Goal: Task Accomplishment & Management: Manage account settings

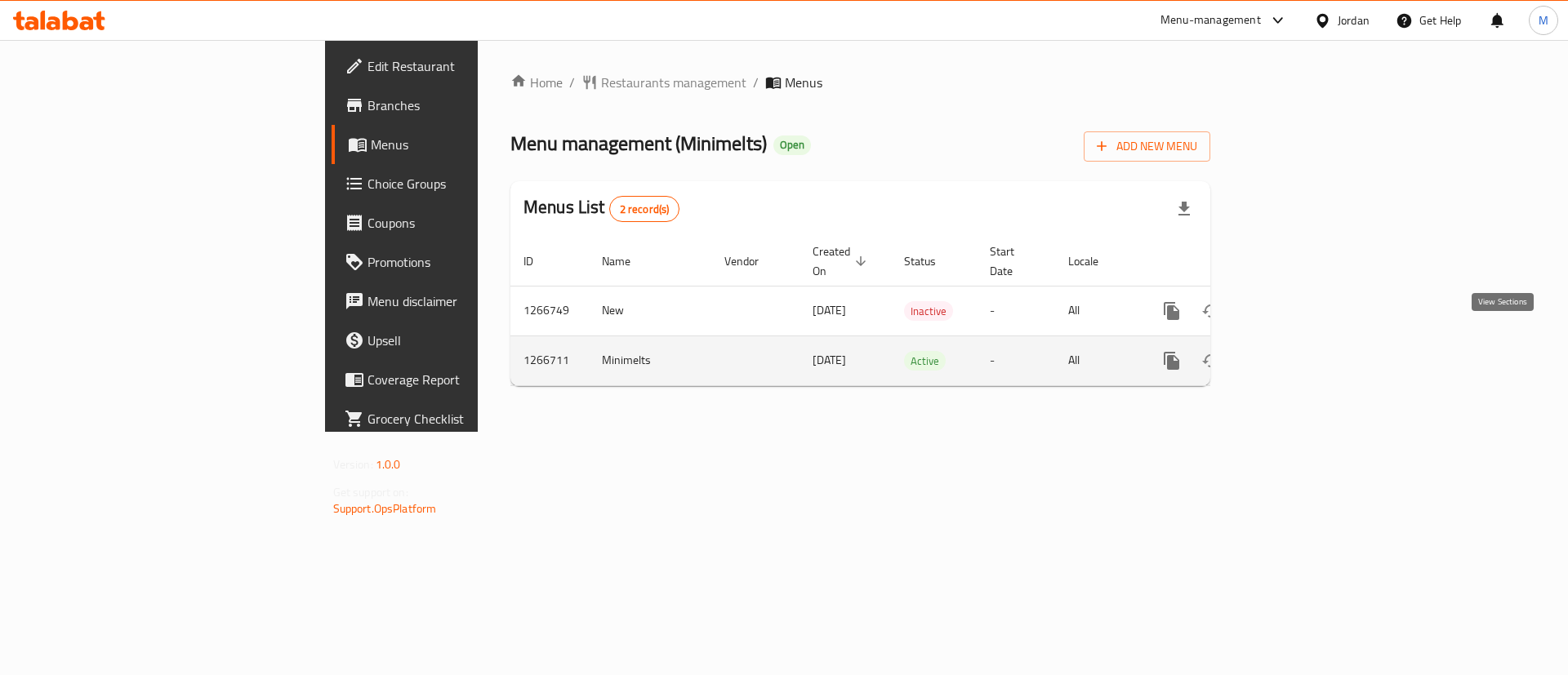
click at [1299, 351] on icon "enhanced table" at bounding box center [1289, 361] width 20 height 20
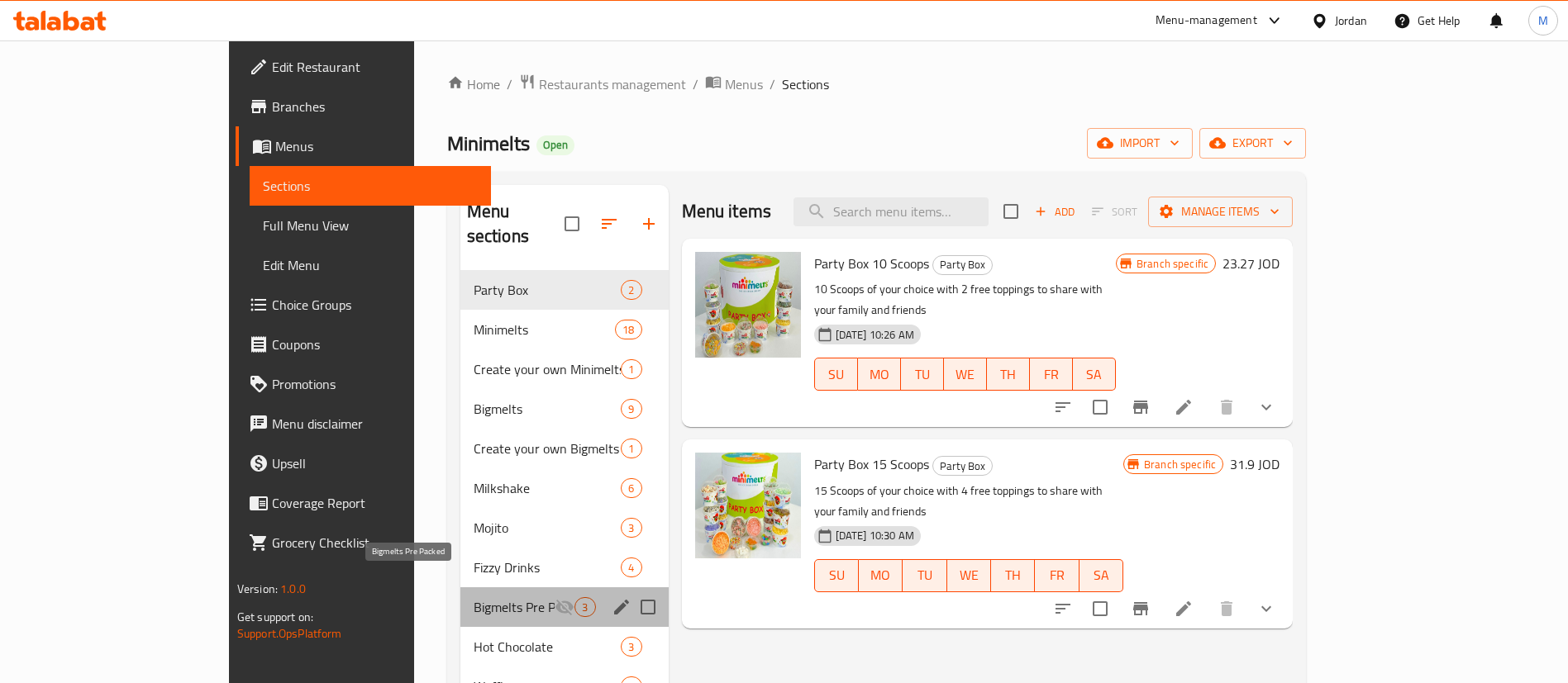
click at [473, 597] on span "Bigmelts Pre Packed" at bounding box center [514, 607] width 82 height 20
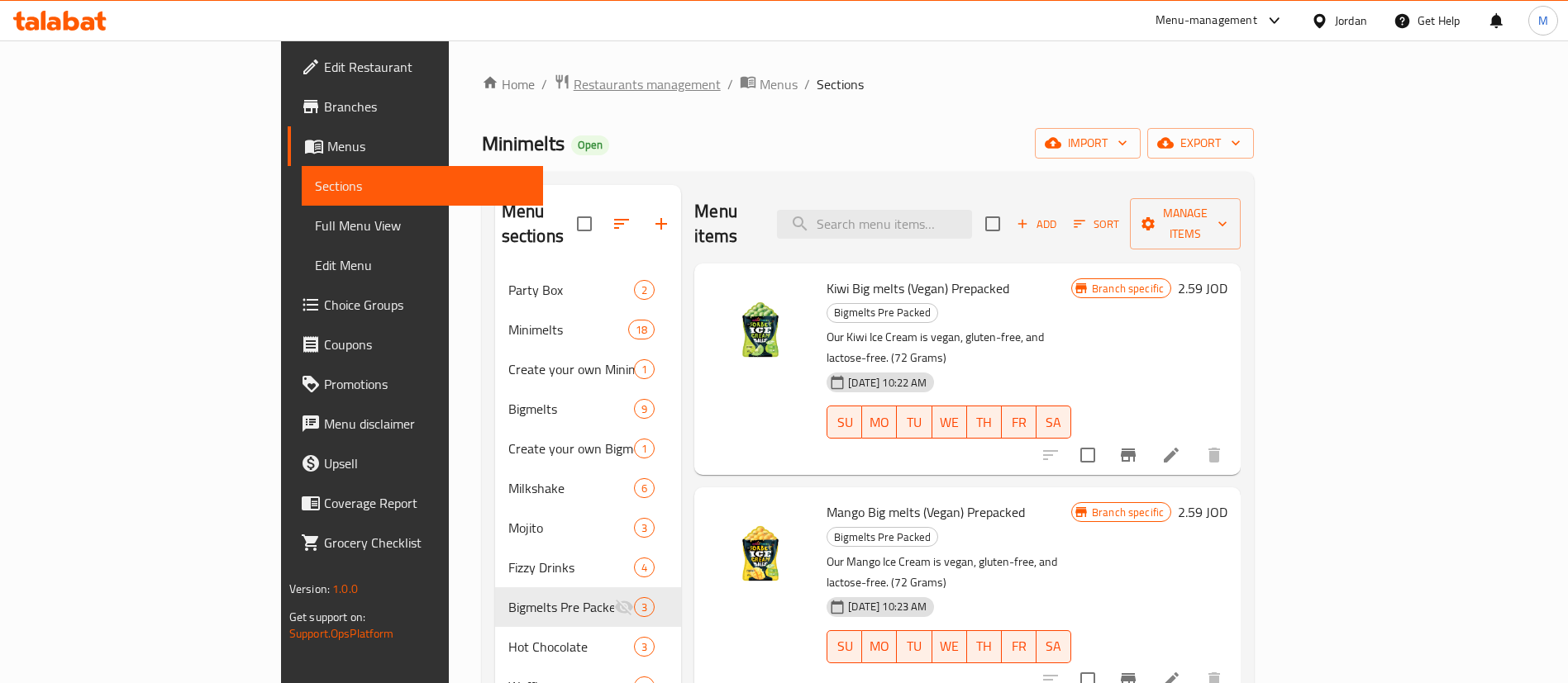
click at [574, 87] on span "Restaurants management" at bounding box center [647, 84] width 147 height 20
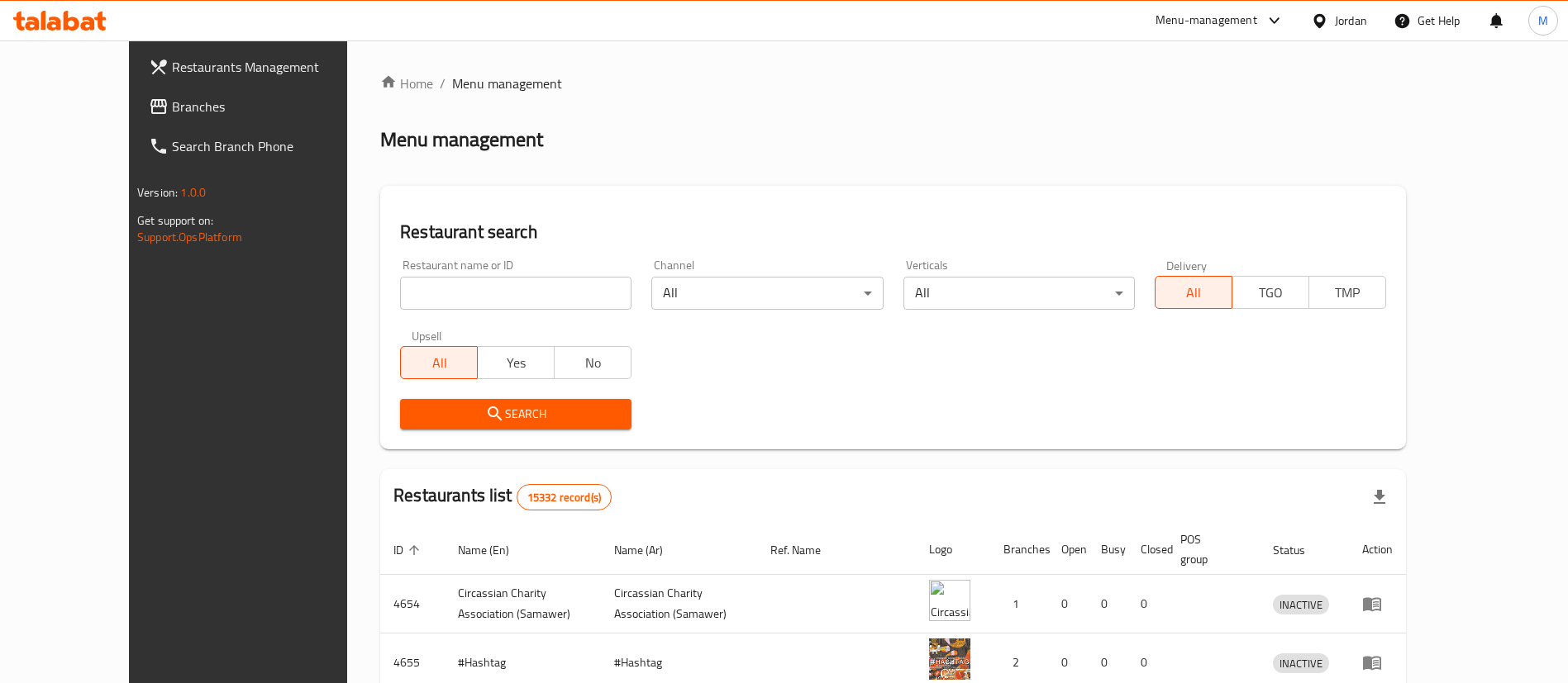
click at [413, 291] on input "search" at bounding box center [515, 293] width 232 height 33
type input "sabaho"
click button "Search" at bounding box center [515, 415] width 232 height 31
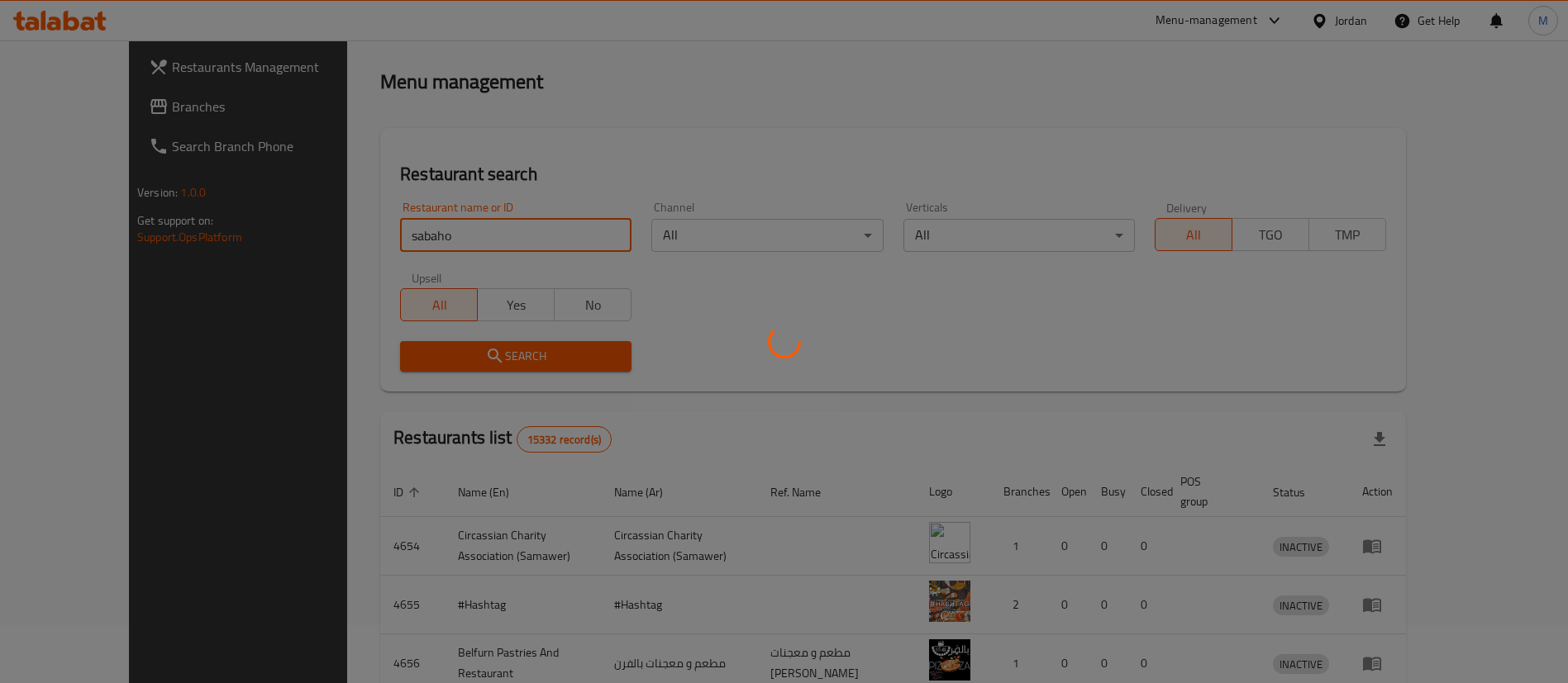
scroll to position [139, 0]
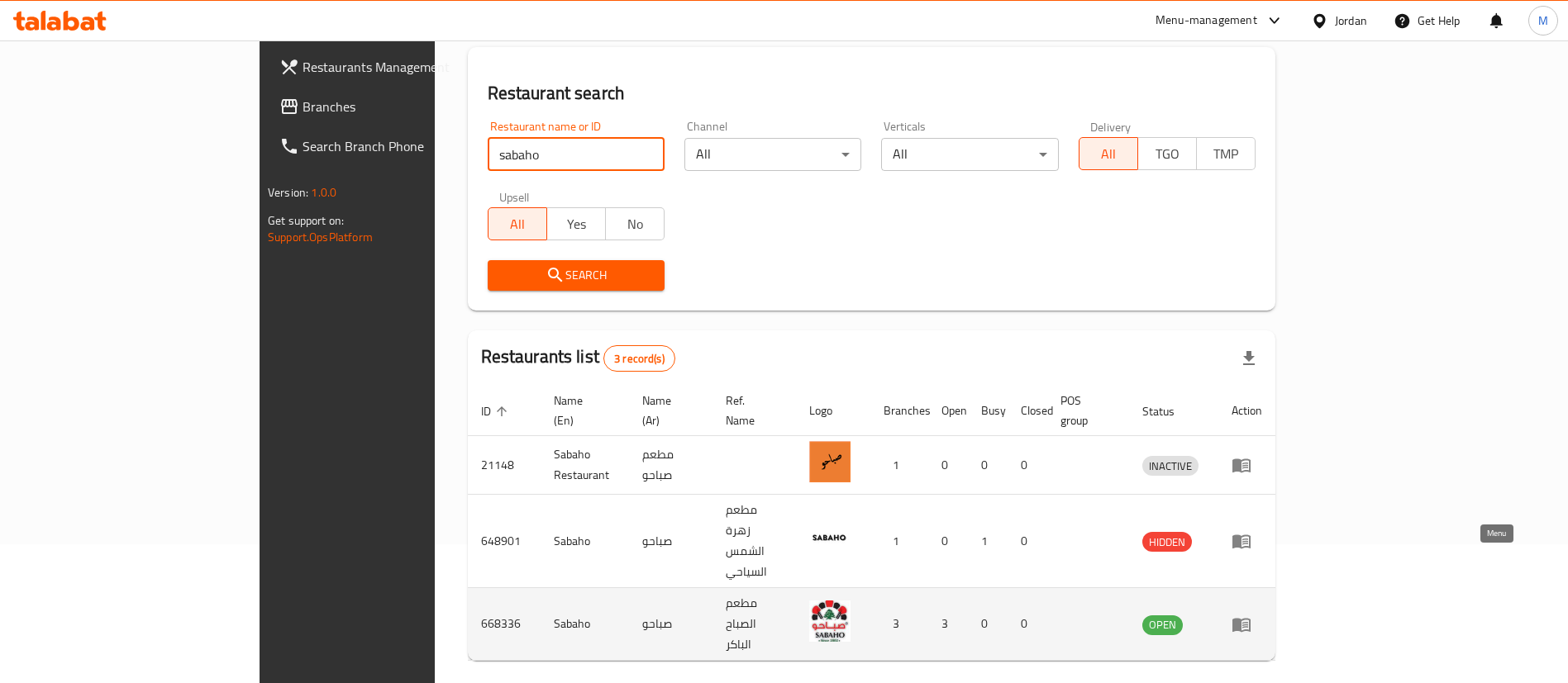
click at [1262, 615] on link "enhanced table" at bounding box center [1246, 625] width 31 height 20
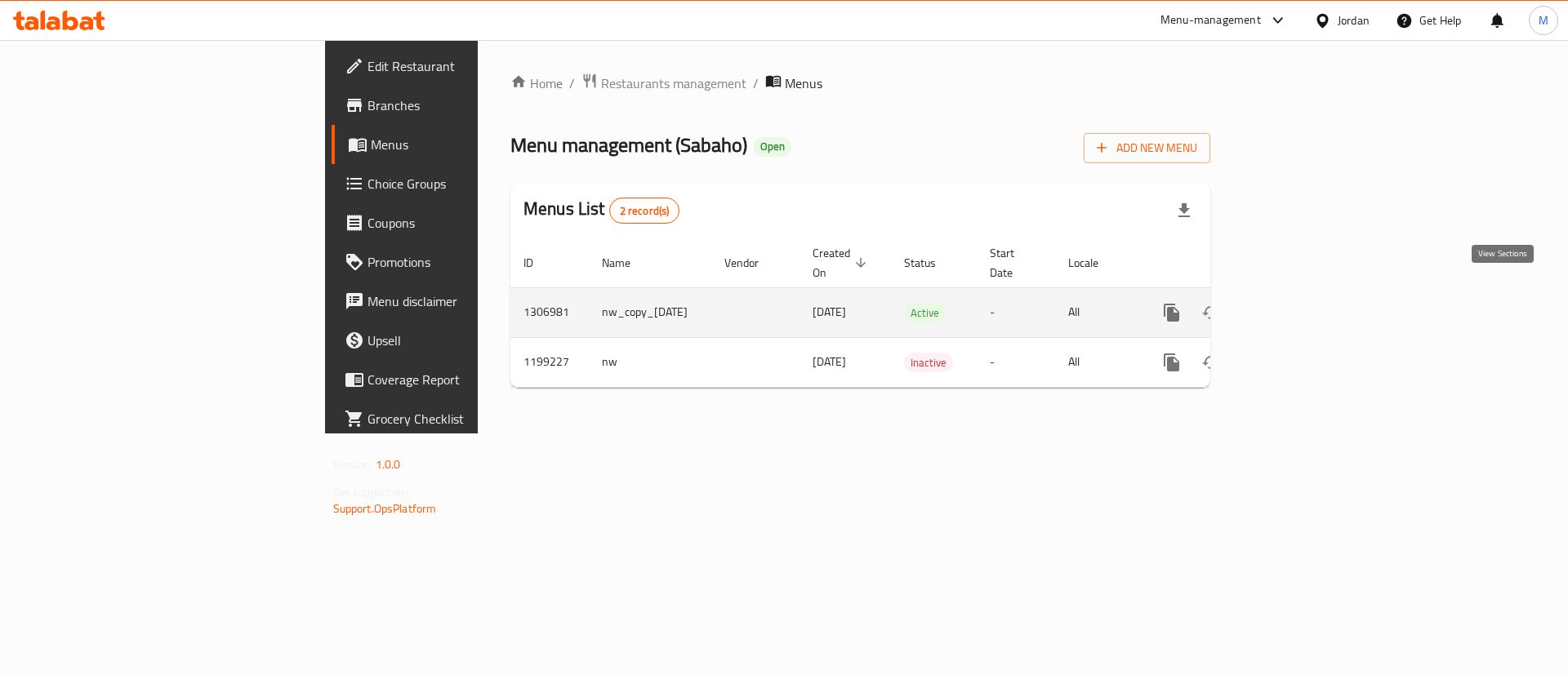
click at [1299, 302] on icon "enhanced table" at bounding box center [1289, 312] width 20 height 20
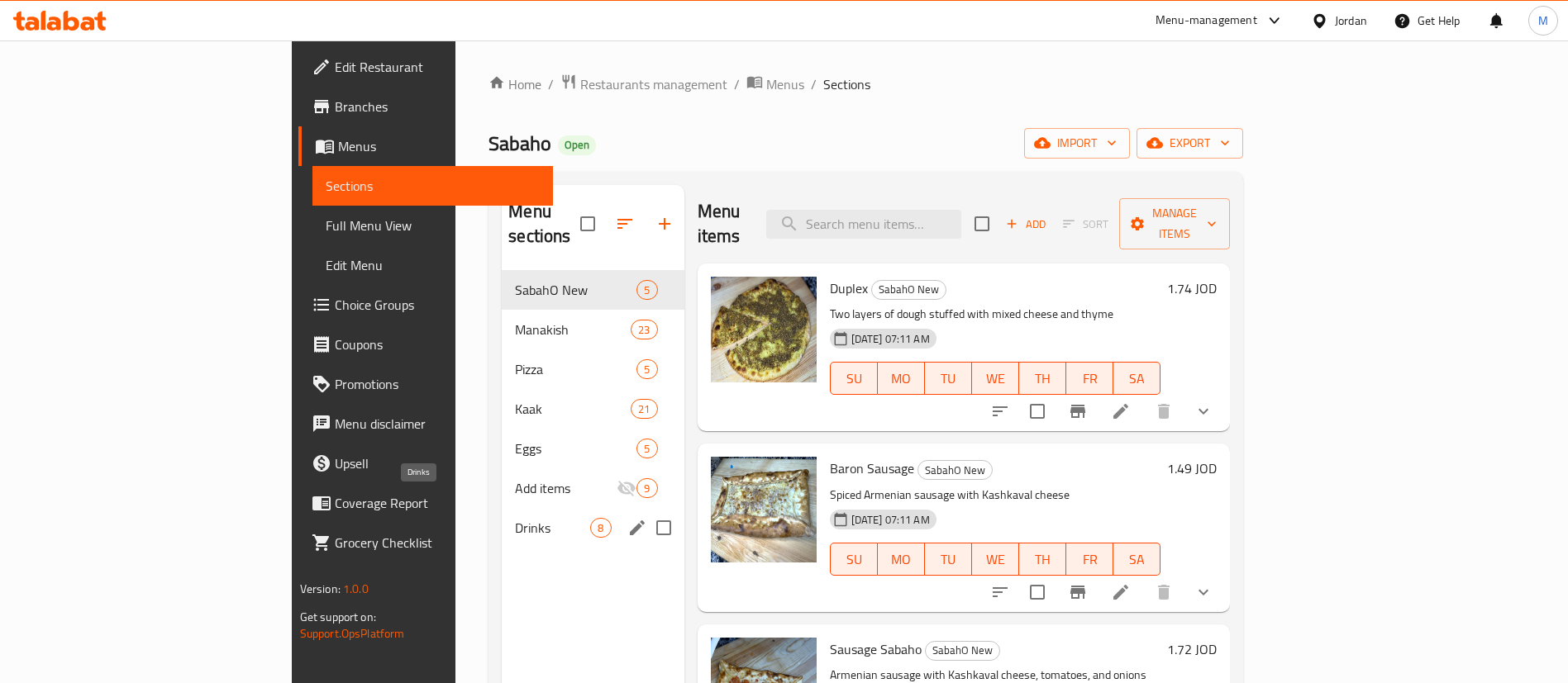
click at [515, 518] on span "Drinks" at bounding box center [552, 528] width 75 height 20
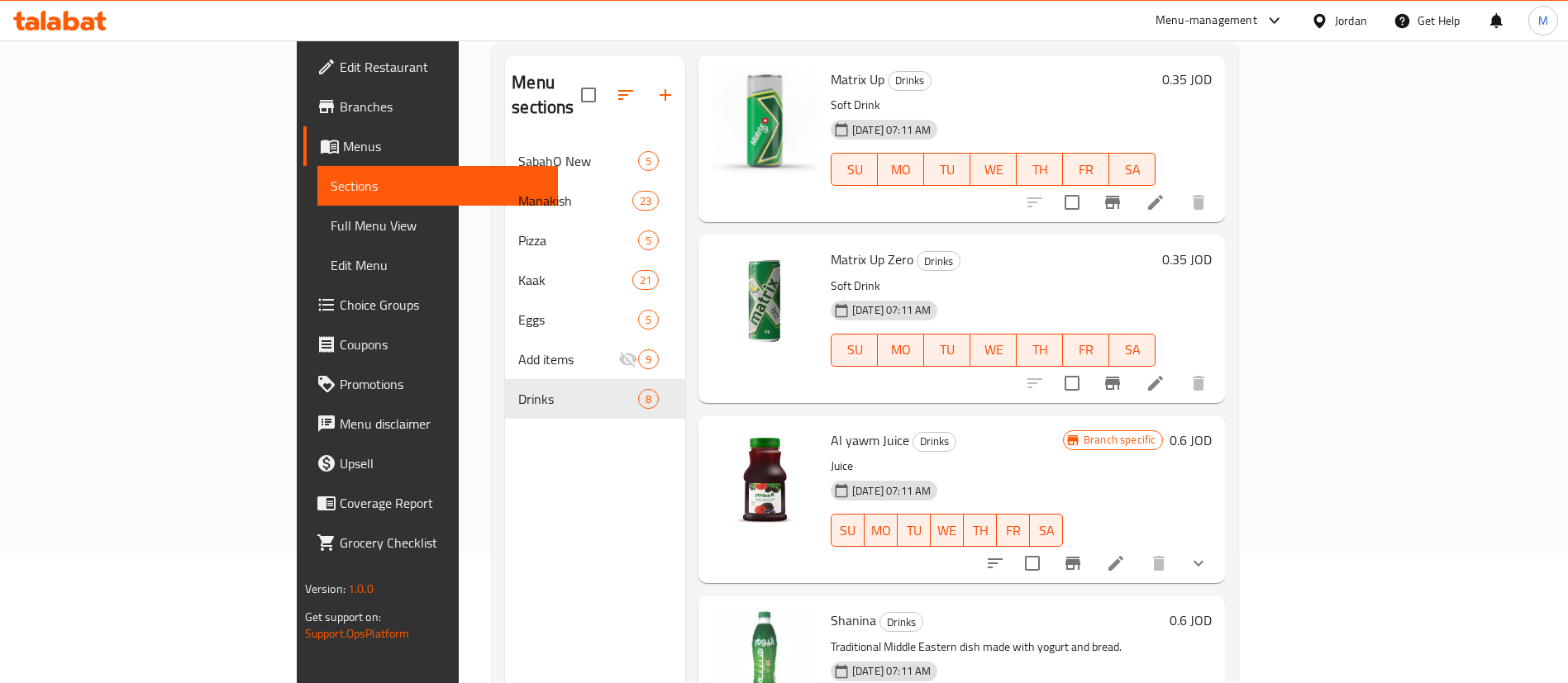
scroll to position [232, 0]
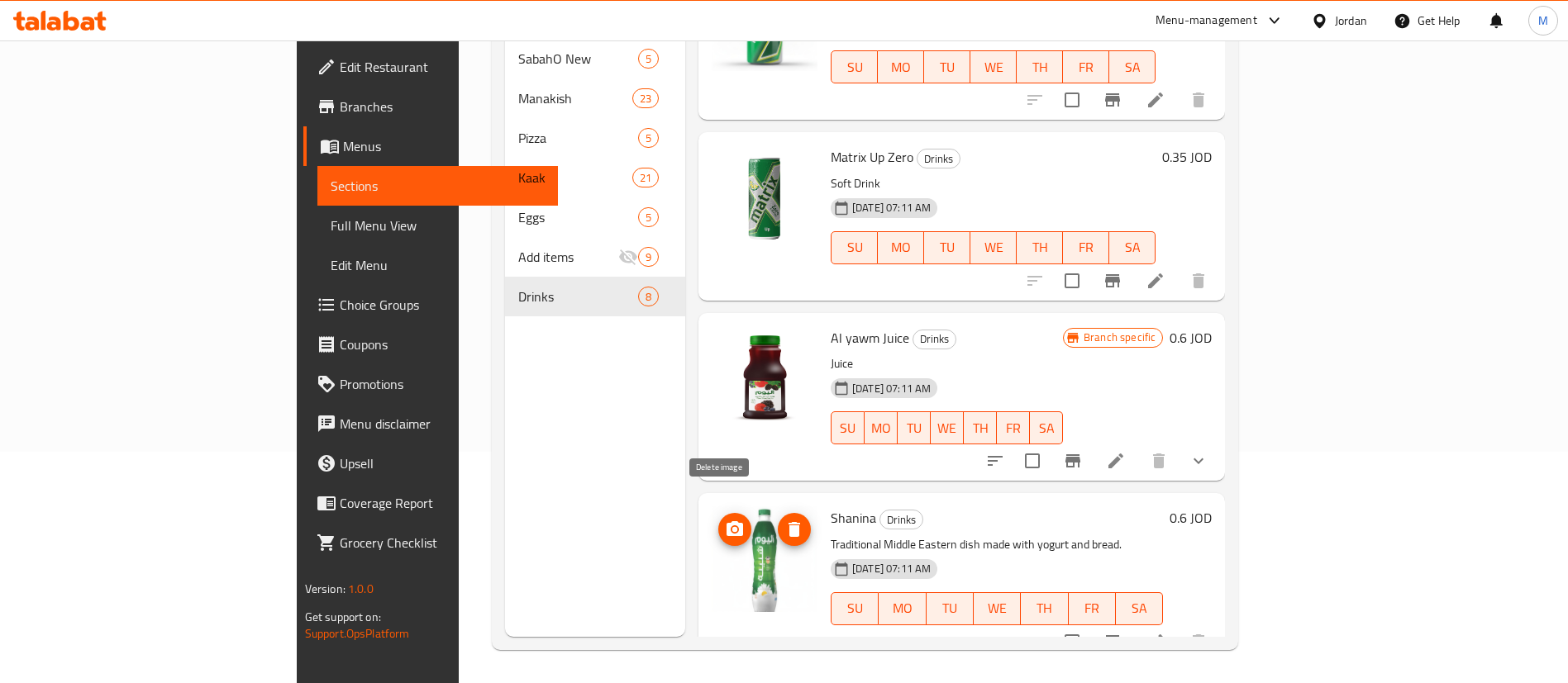
click at [784, 520] on icon "delete image" at bounding box center [794, 530] width 20 height 20
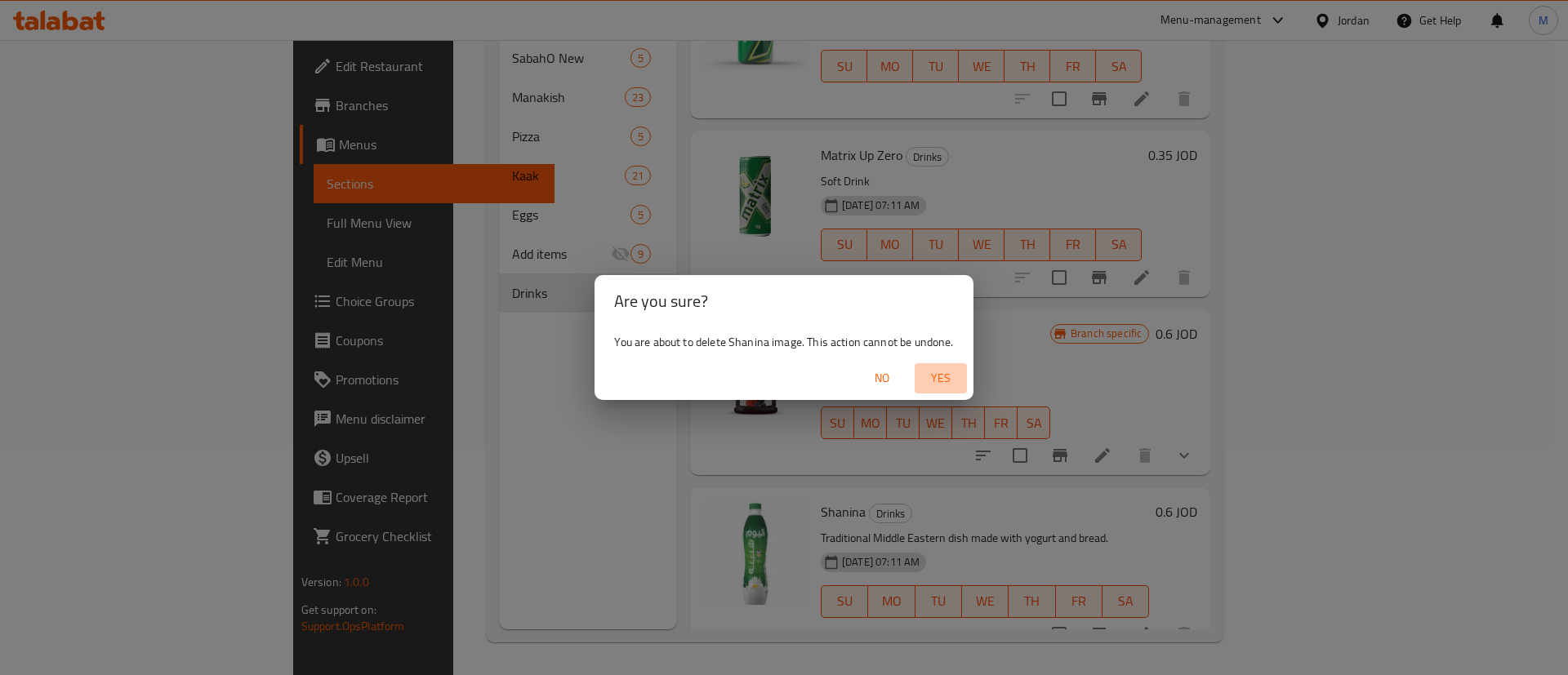
click at [934, 377] on span "Yes" at bounding box center [941, 378] width 39 height 20
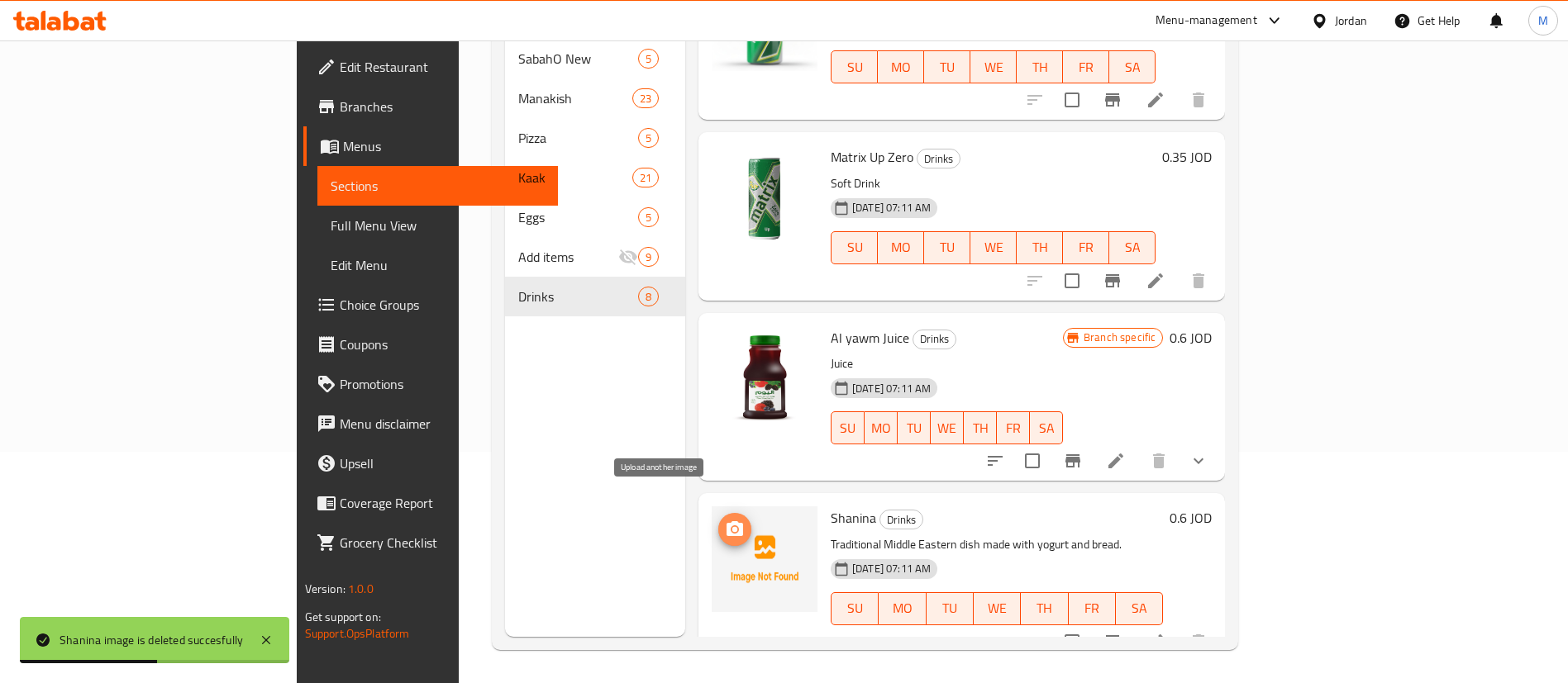
click at [727, 521] on icon "upload picture" at bounding box center [735, 529] width 16 height 15
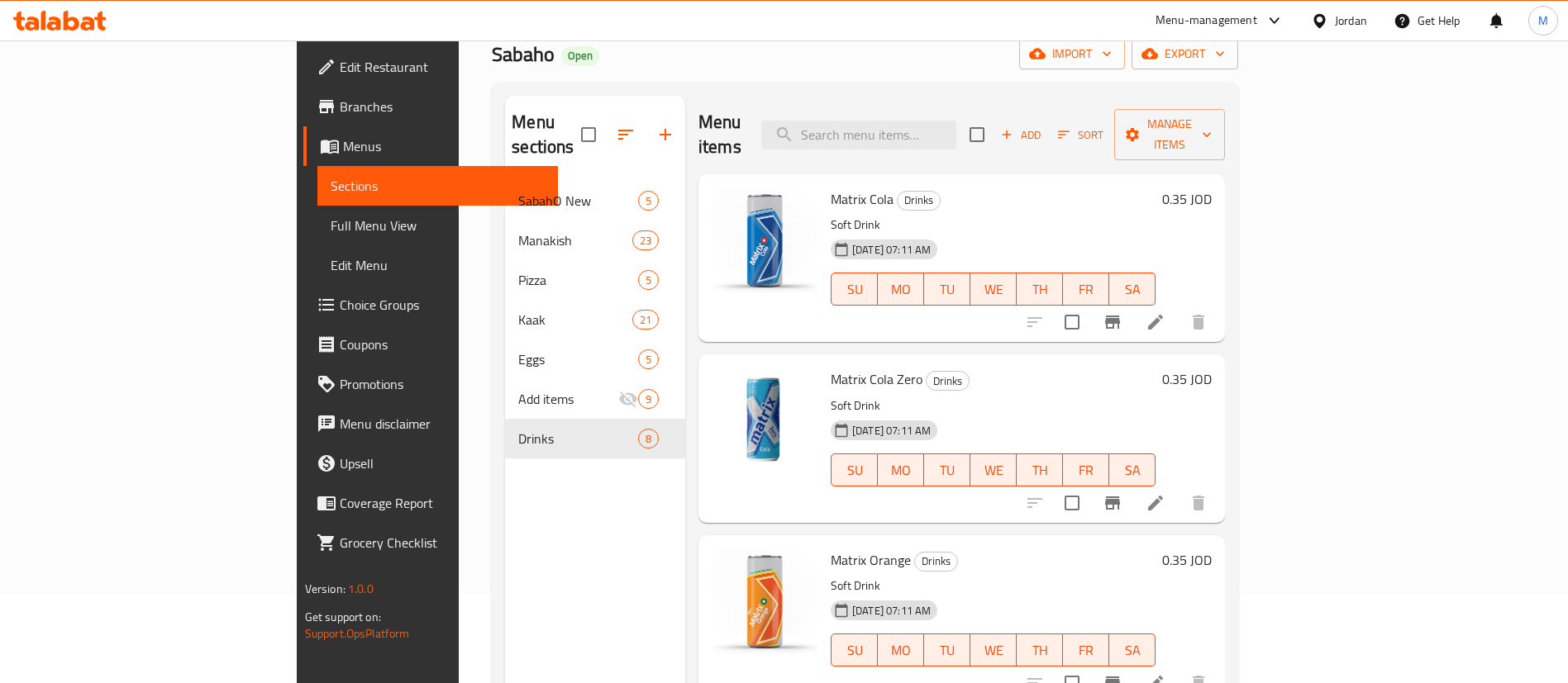
scroll to position [0, 0]
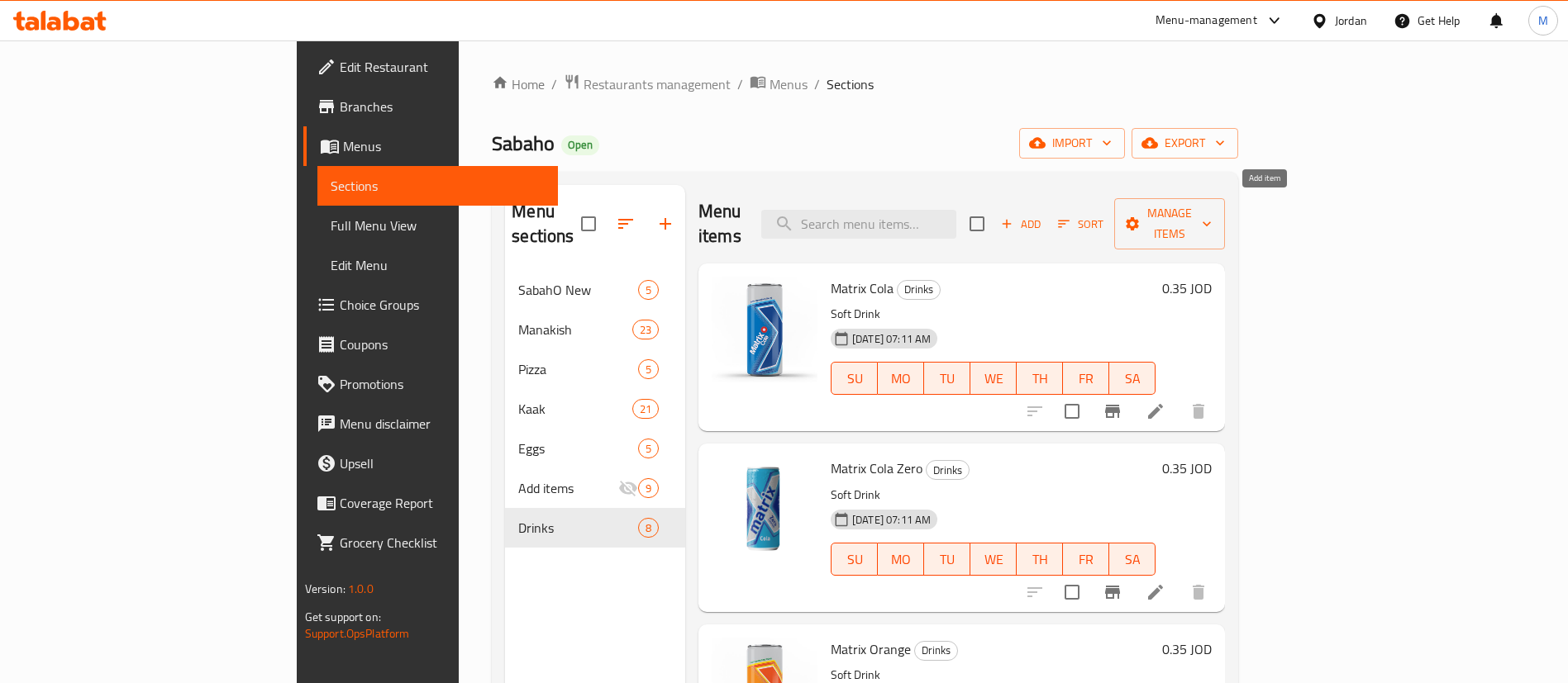
drag, startPoint x: 1302, startPoint y: 209, endPoint x: 1268, endPoint y: 208, distance: 34.0
click at [1225, 208] on div "Add Sort Manage items" at bounding box center [1097, 223] width 255 height 51
click at [1043, 215] on span "Add" at bounding box center [1021, 223] width 45 height 19
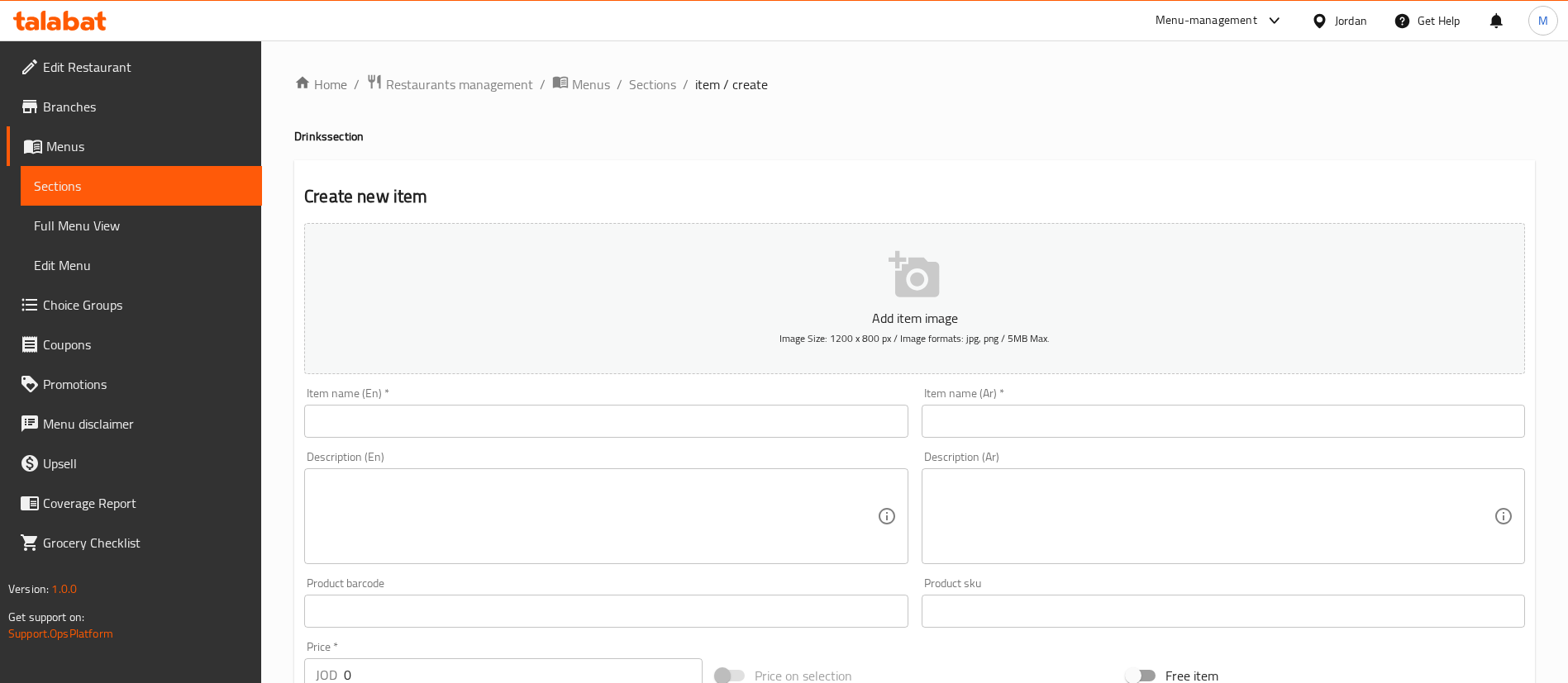
click at [680, 428] on input "text" at bounding box center [606, 421] width 603 height 33
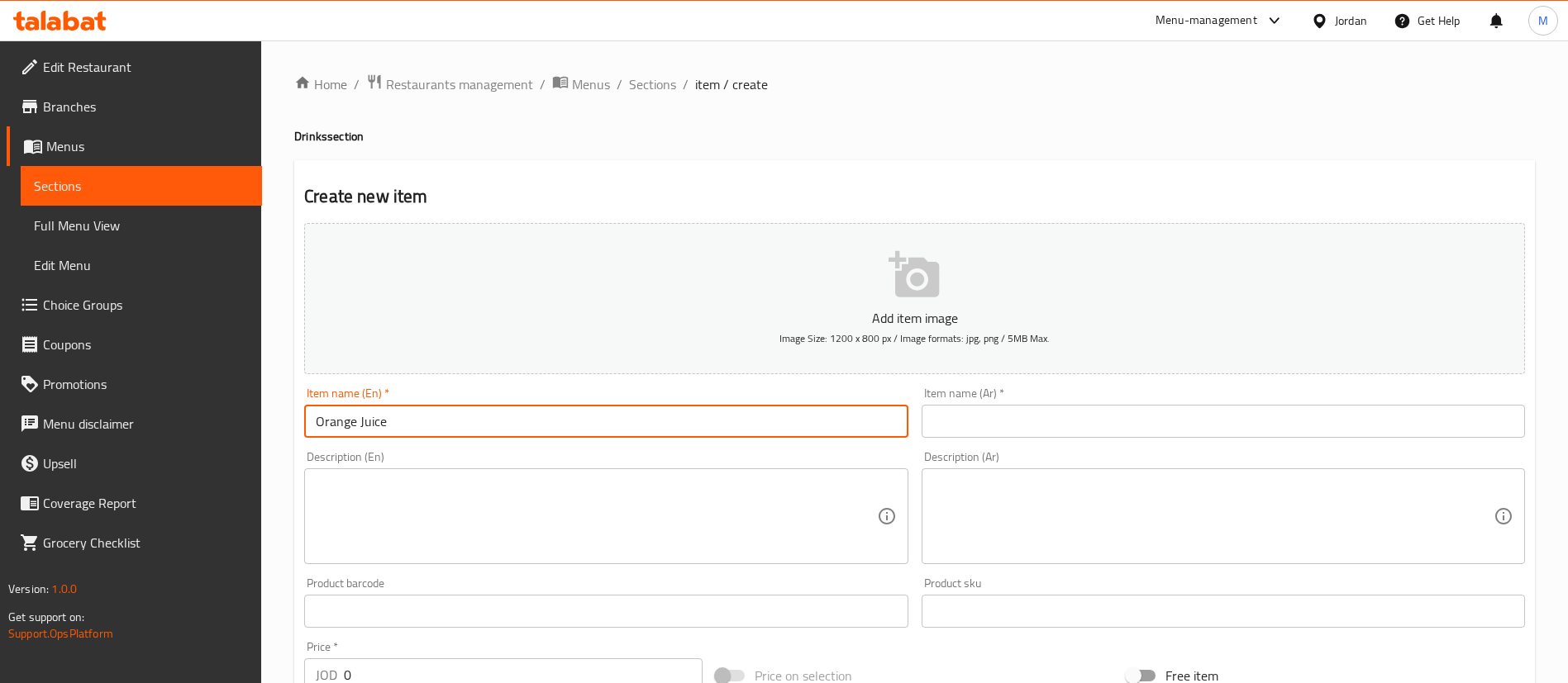
type input "Orange Juice"
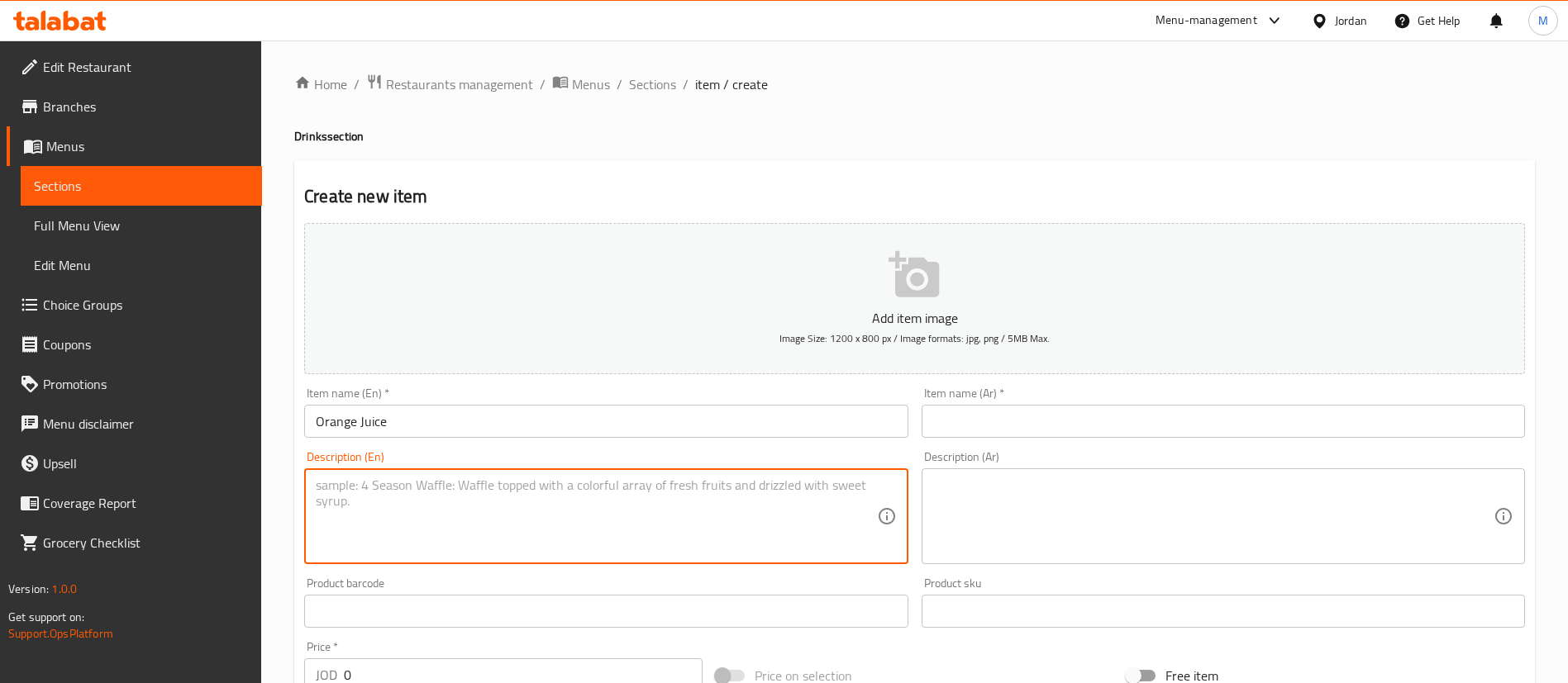
click at [685, 507] on textarea at bounding box center [596, 516] width 560 height 78
click at [664, 503] on textarea "[PERSON_NAME] Juice - 250 ml" at bounding box center [596, 516] width 560 height 78
type textarea "[PERSON_NAME] Juice - 250 ml"
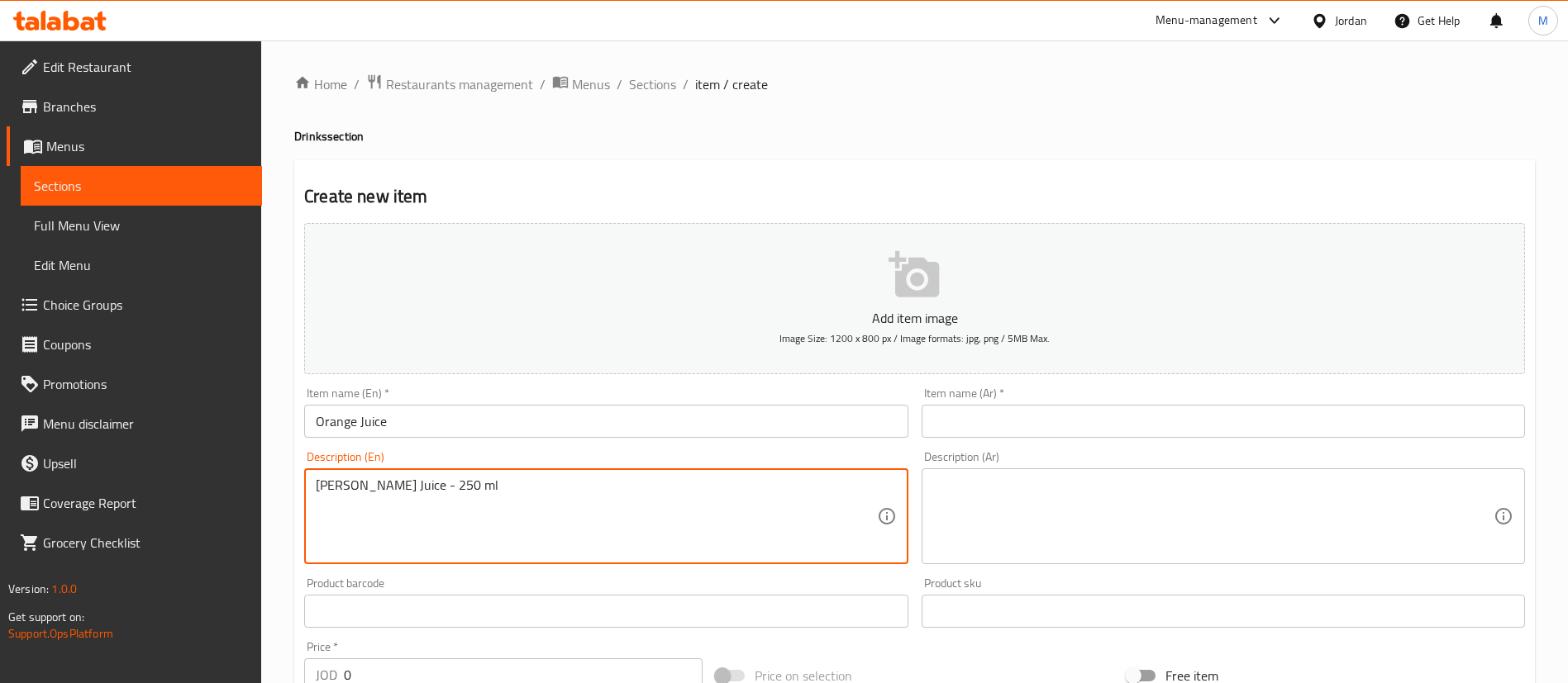
click at [592, 424] on input "Orange Juice" at bounding box center [606, 421] width 603 height 33
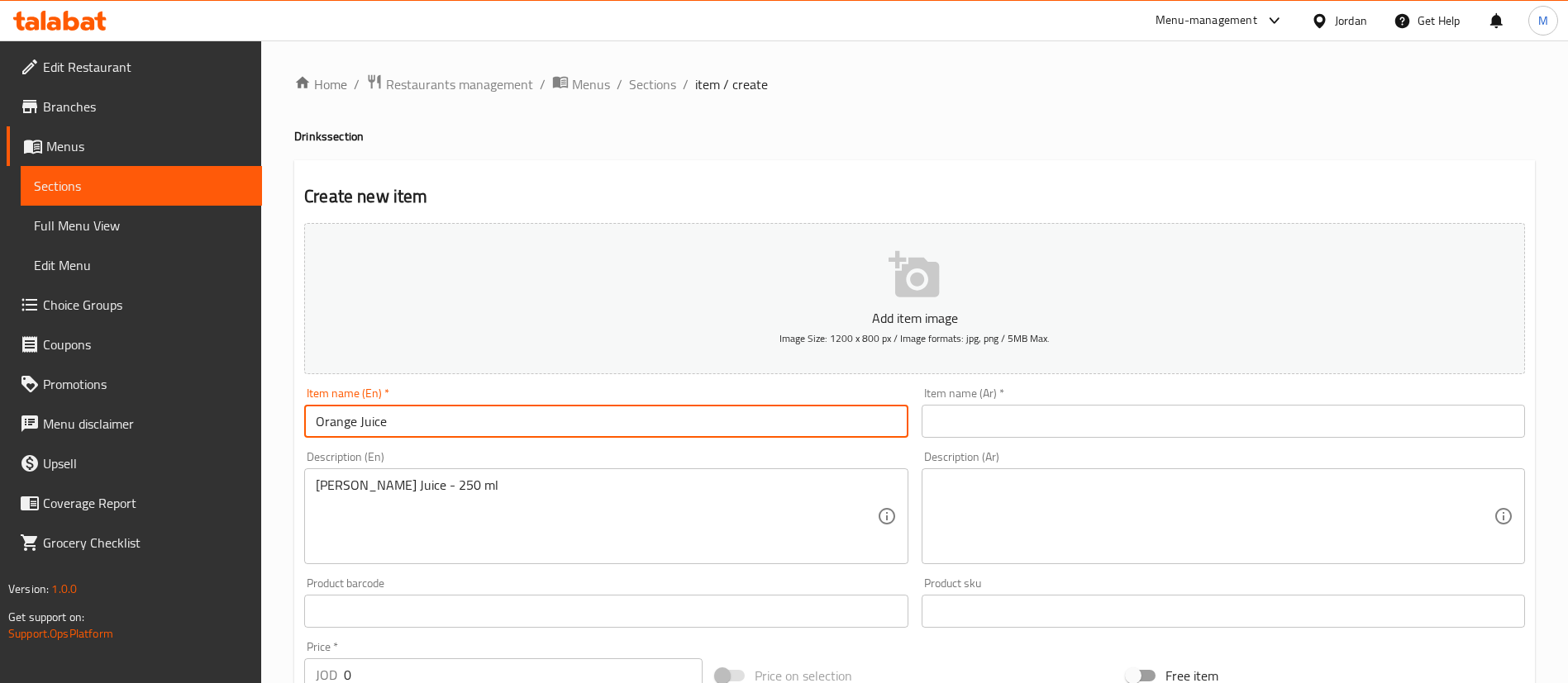
click at [592, 424] on input "Orange Juice" at bounding box center [606, 421] width 603 height 33
click at [1023, 528] on textarea at bounding box center [1213, 516] width 560 height 78
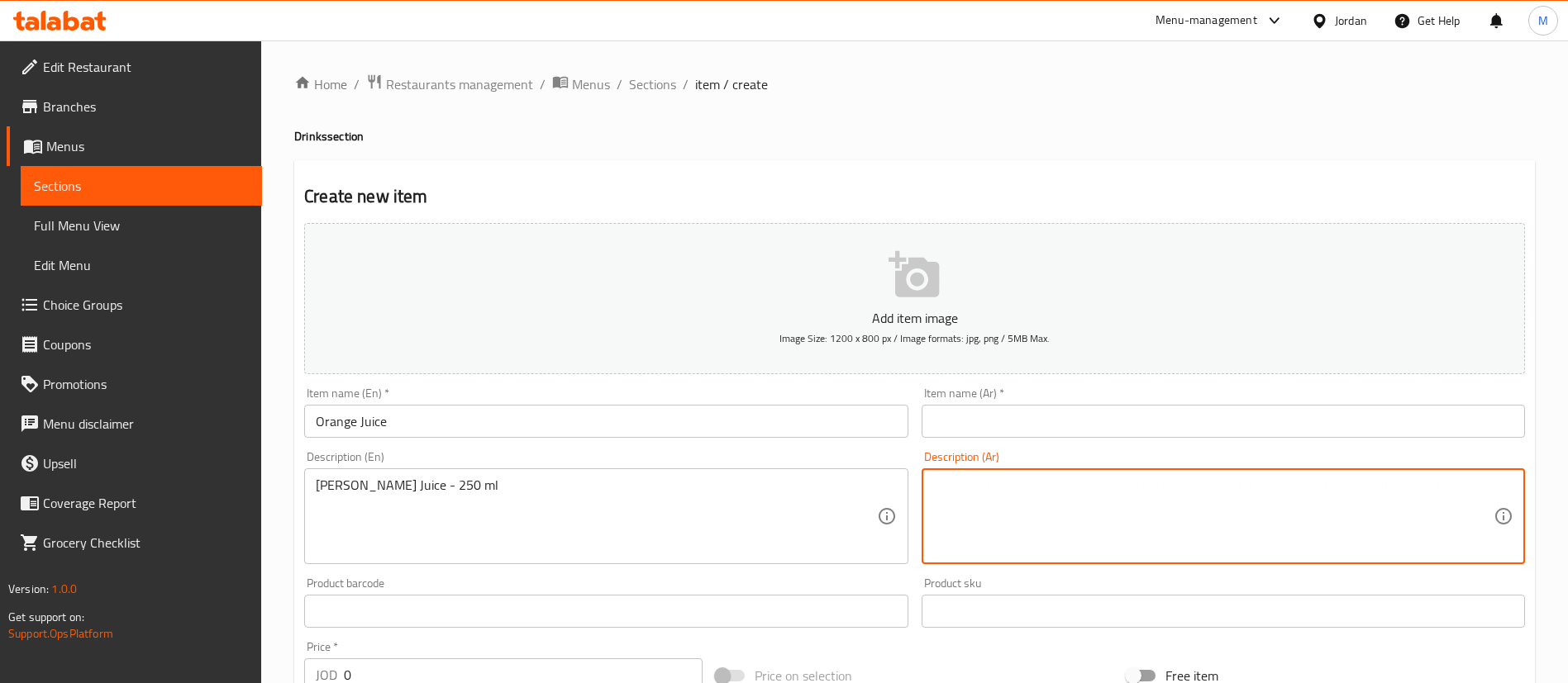
paste textarea "عصير حمودة - ٢٥٠ مل"
type textarea "عصير حمودة - ٢٥٠ مل"
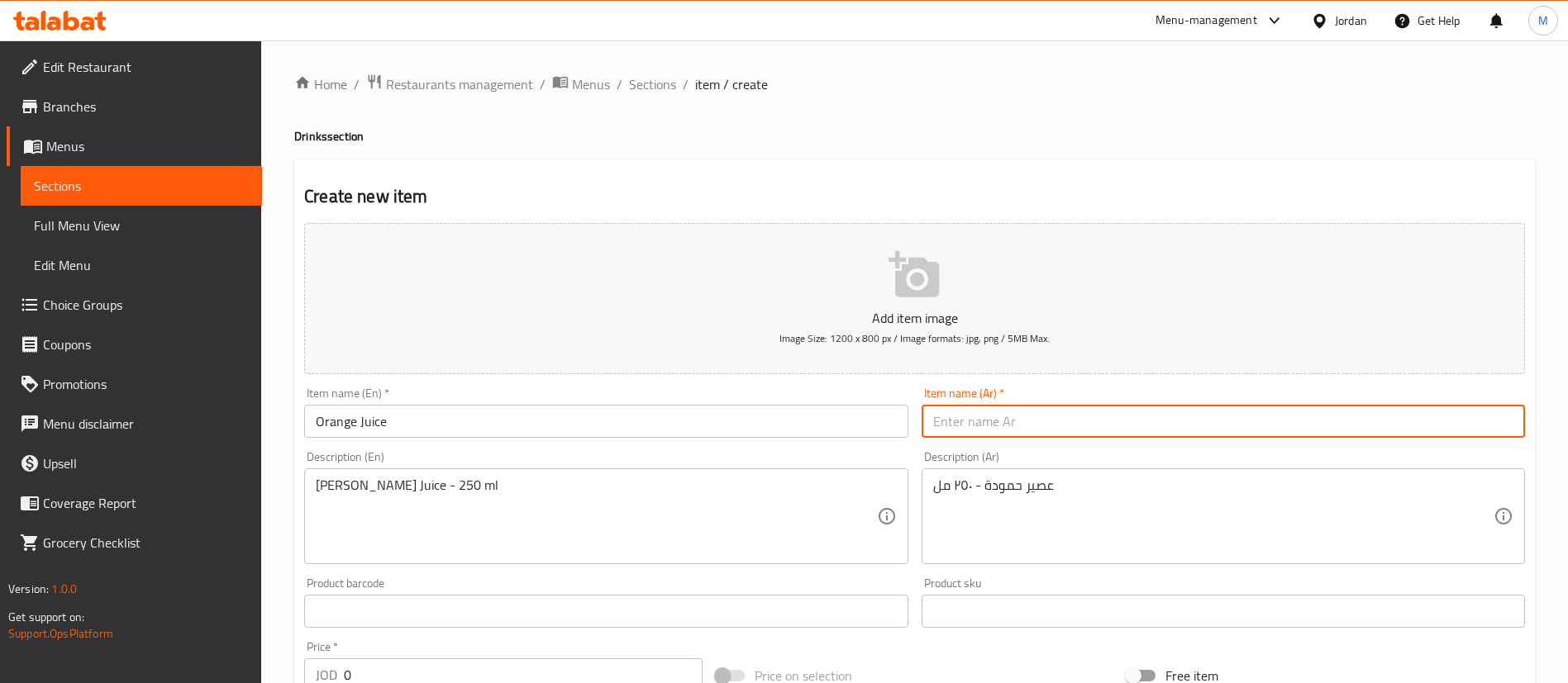
click at [1074, 420] on input "text" at bounding box center [1223, 421] width 603 height 33
paste input "عصير برتقال"
type input "عصير برتقال"
click at [855, 161] on div "Create new item Add item image Image Size: 1200 x 800 px / Image formats: jpg, …" at bounding box center [914, 641] width 1240 height 961
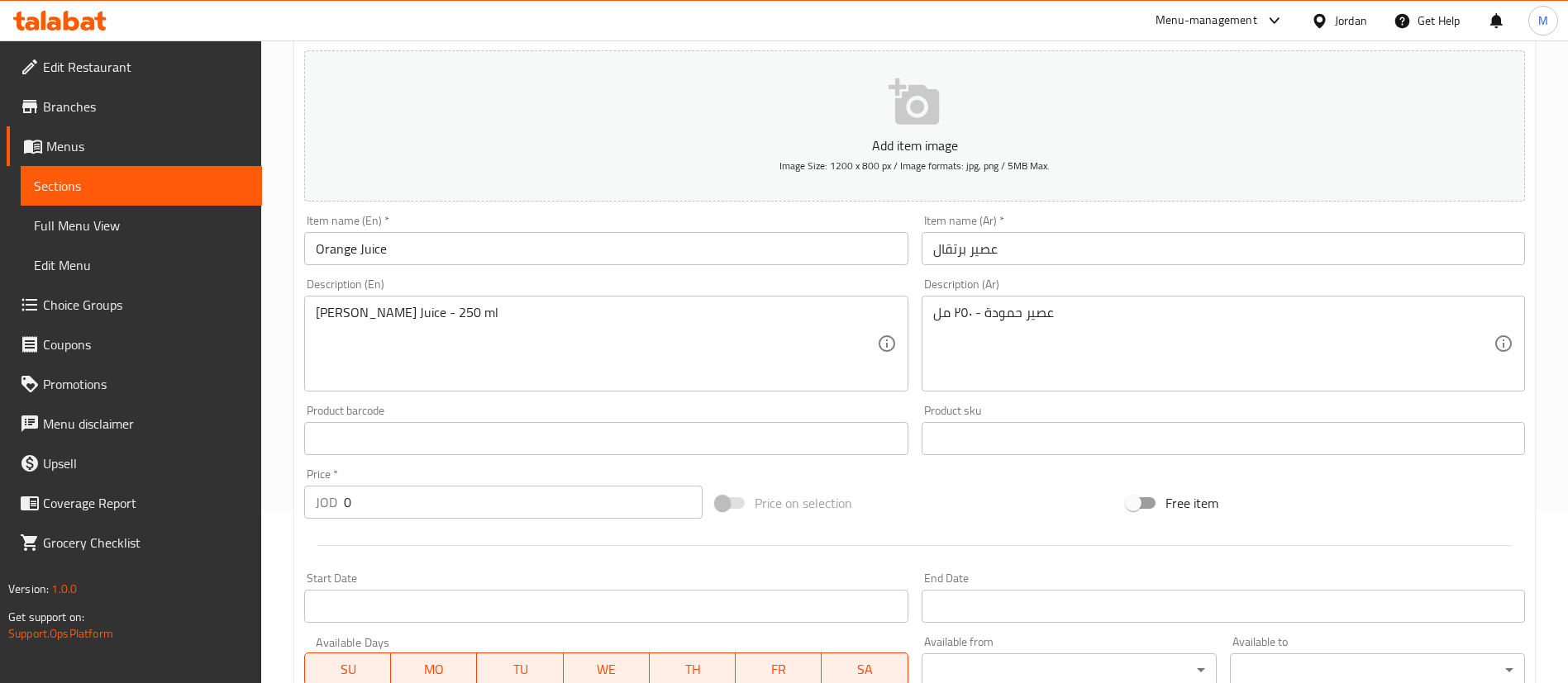
scroll to position [372, 0]
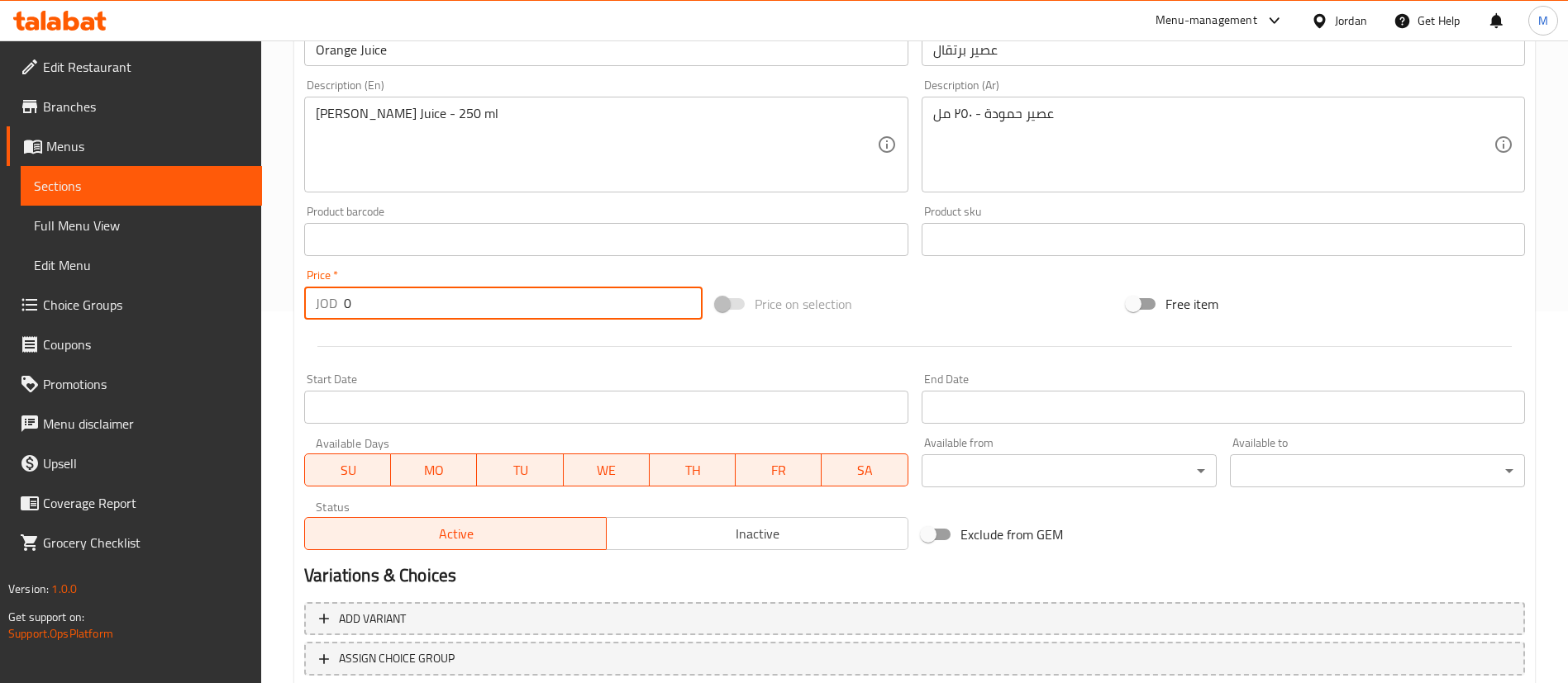
click at [547, 305] on input "0" at bounding box center [523, 302] width 358 height 33
type input "0.52"
click at [553, 365] on div at bounding box center [914, 346] width 1234 height 40
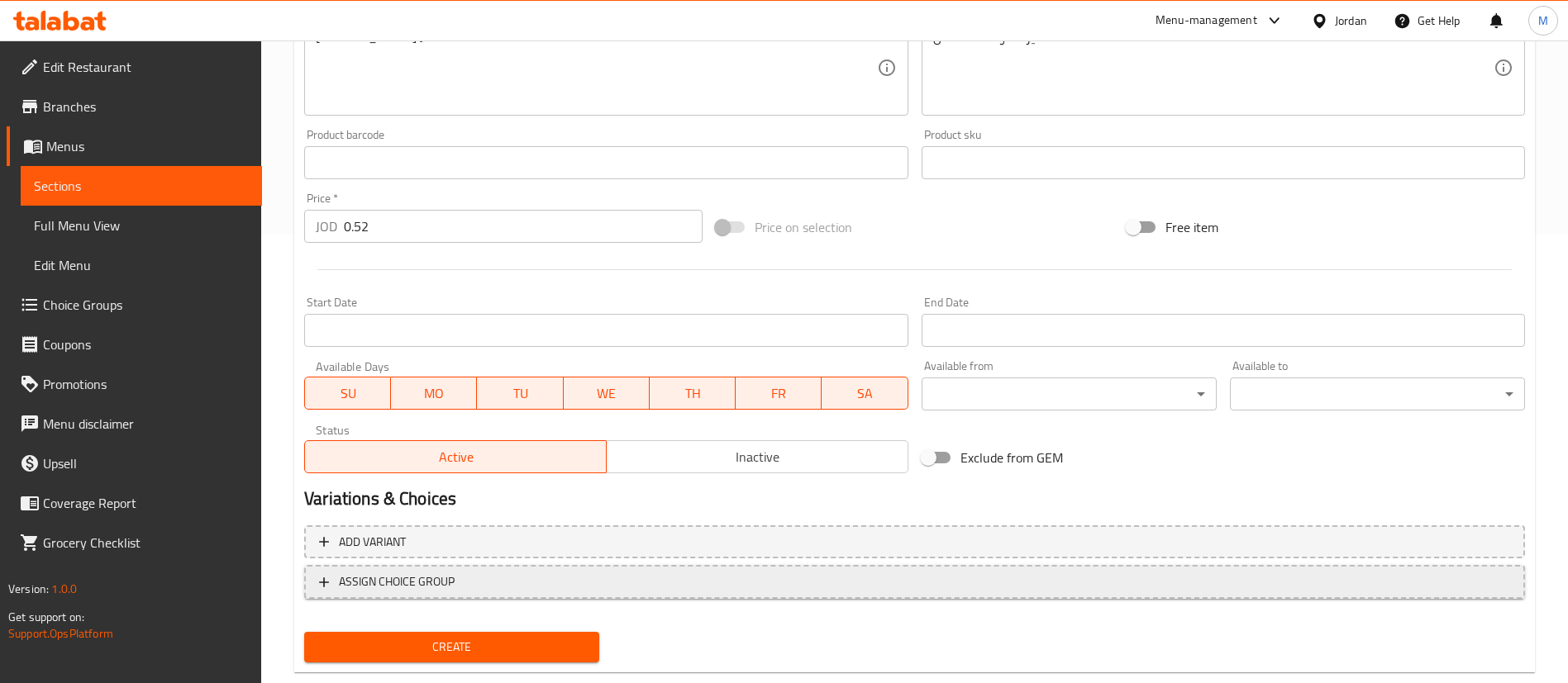
scroll to position [484, 0]
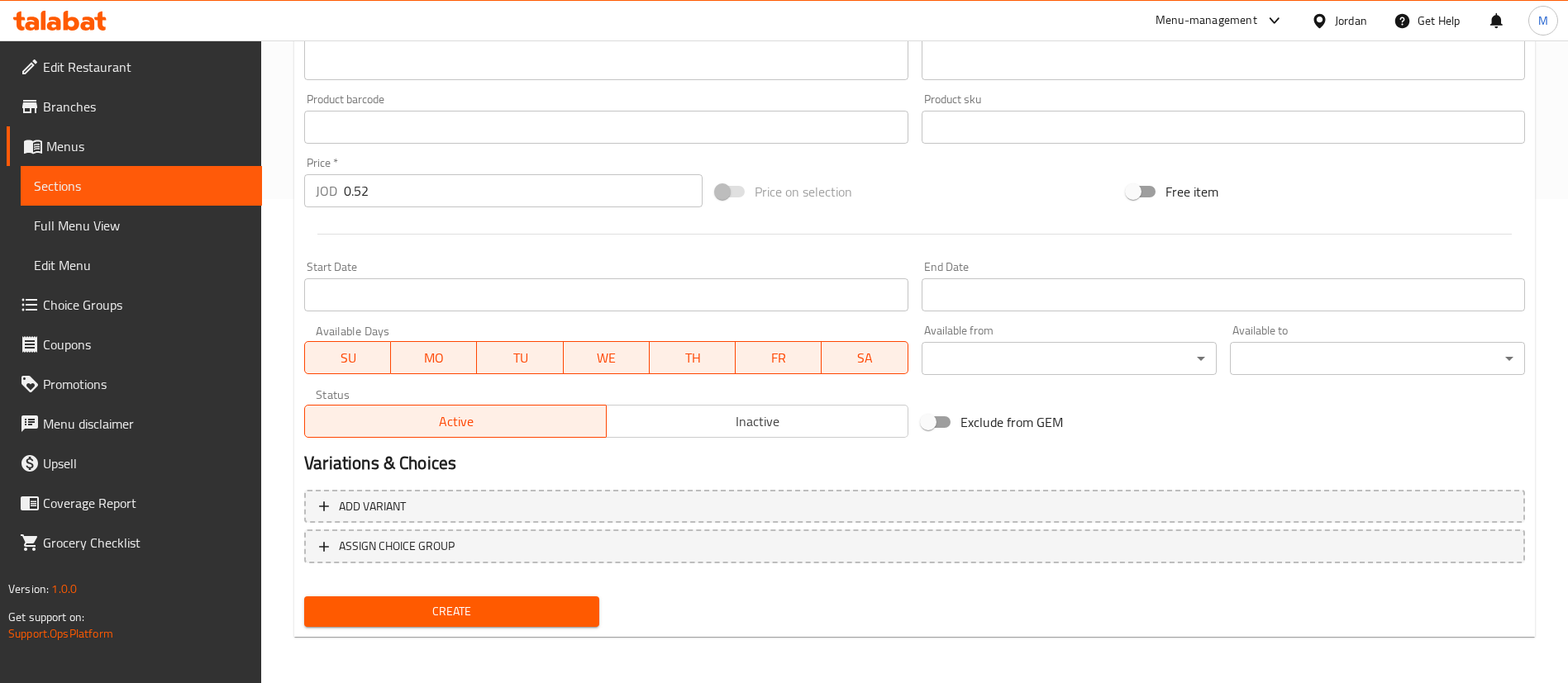
click at [545, 599] on button "Create" at bounding box center [452, 611] width 295 height 31
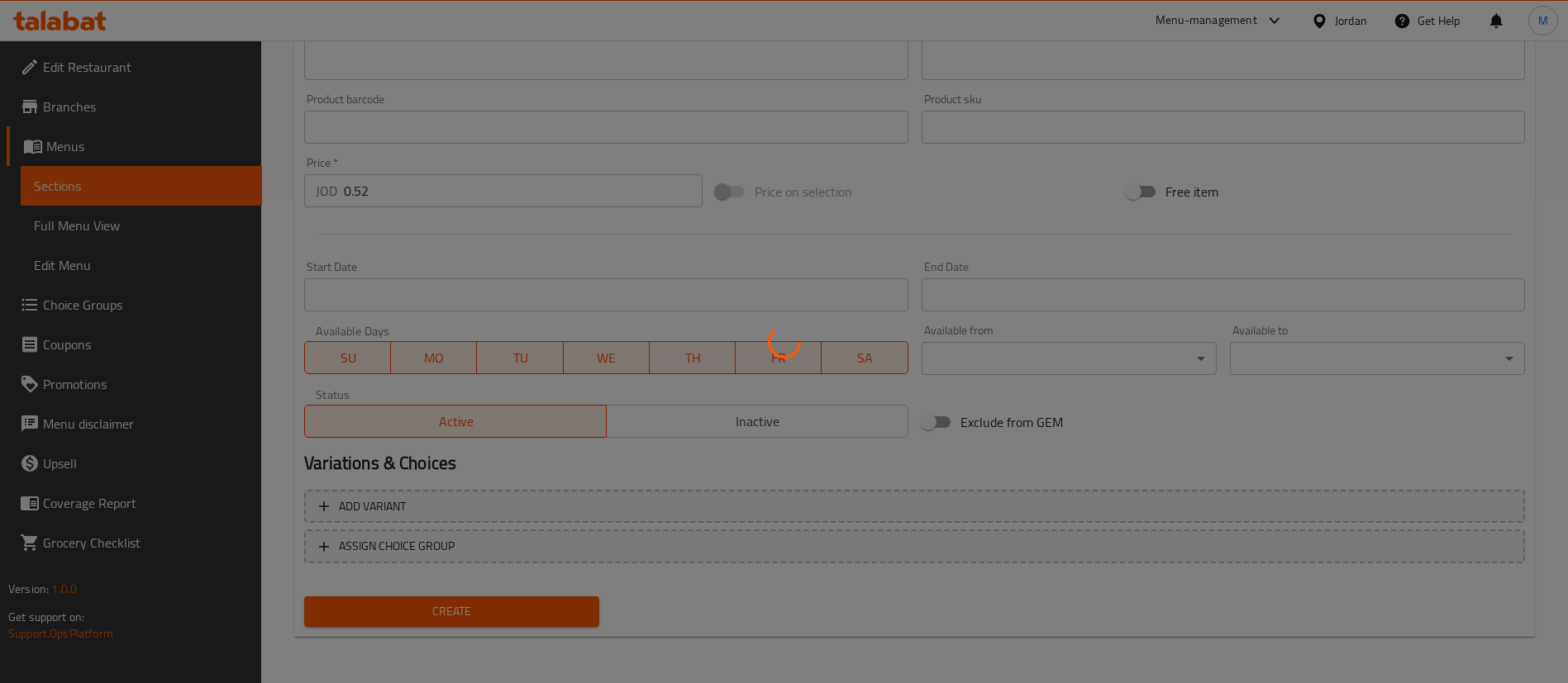
type input "0"
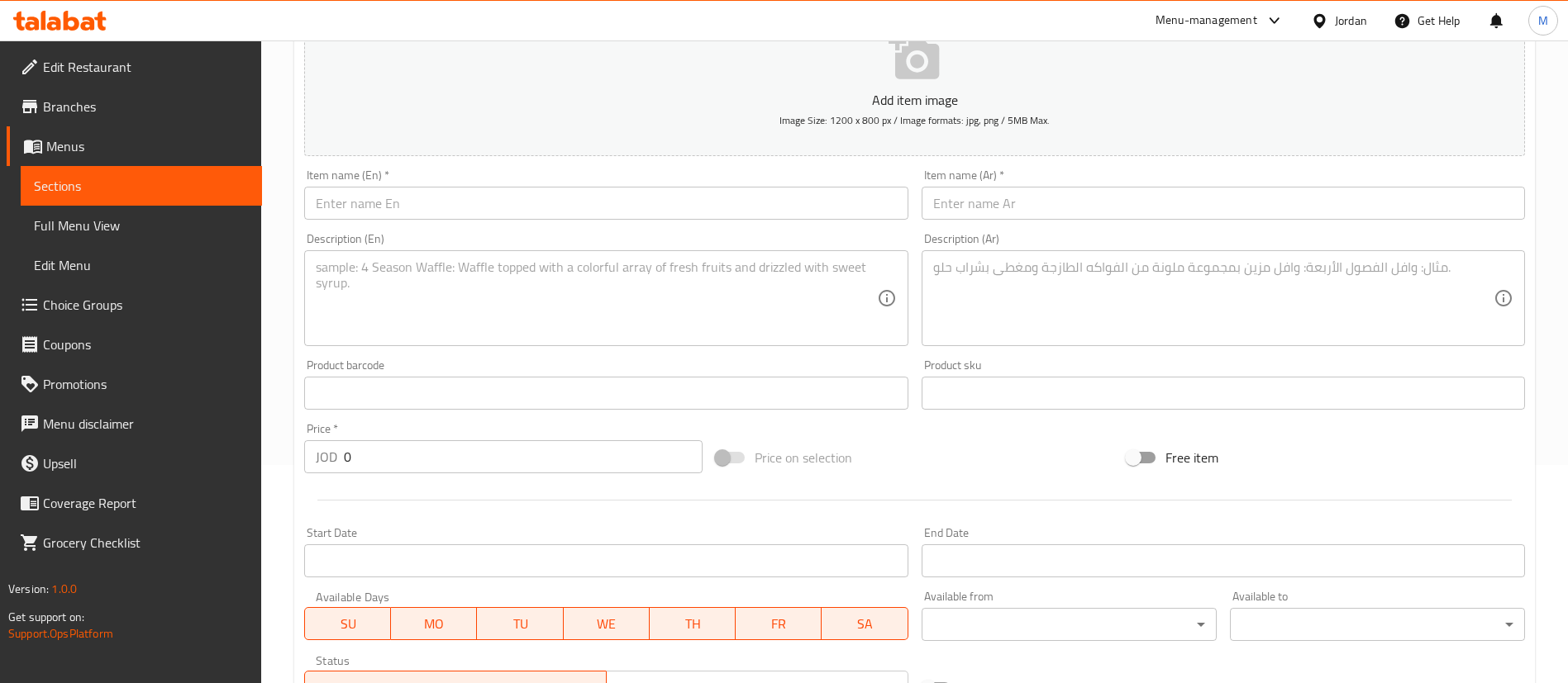
scroll to position [112, 0]
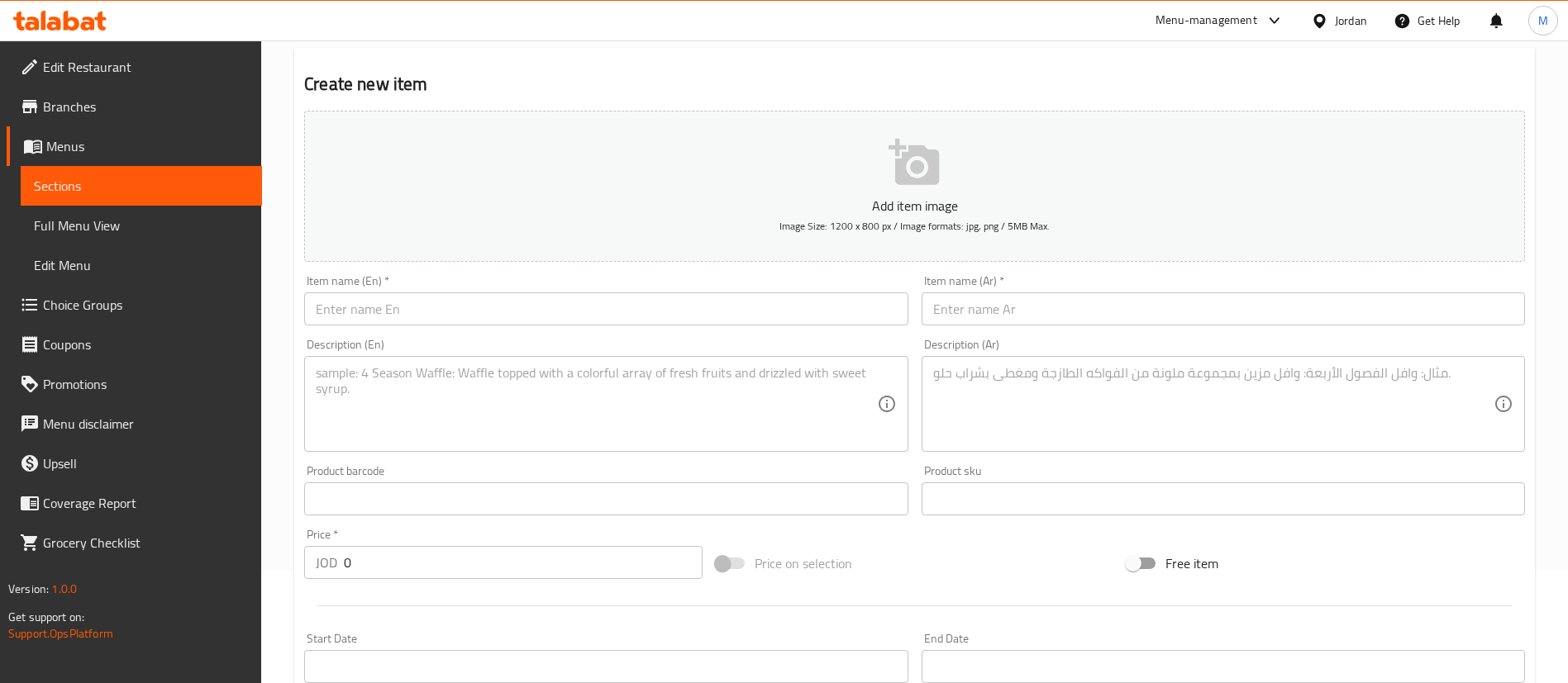
click at [595, 316] on input "text" at bounding box center [606, 309] width 603 height 33
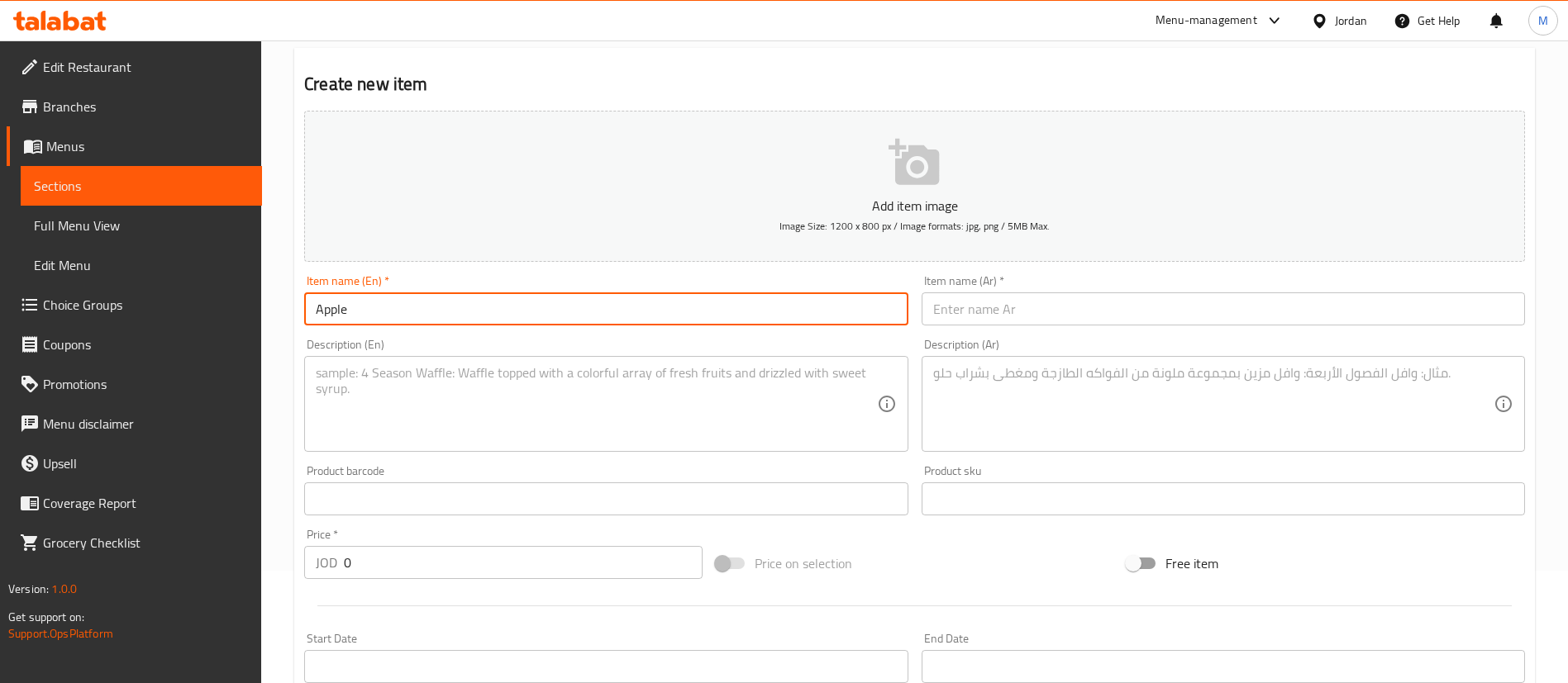
type input "Apple Juice"
drag, startPoint x: 586, startPoint y: 325, endPoint x: 522, endPoint y: 417, distance: 112.1
click at [522, 417] on textarea at bounding box center [596, 404] width 560 height 78
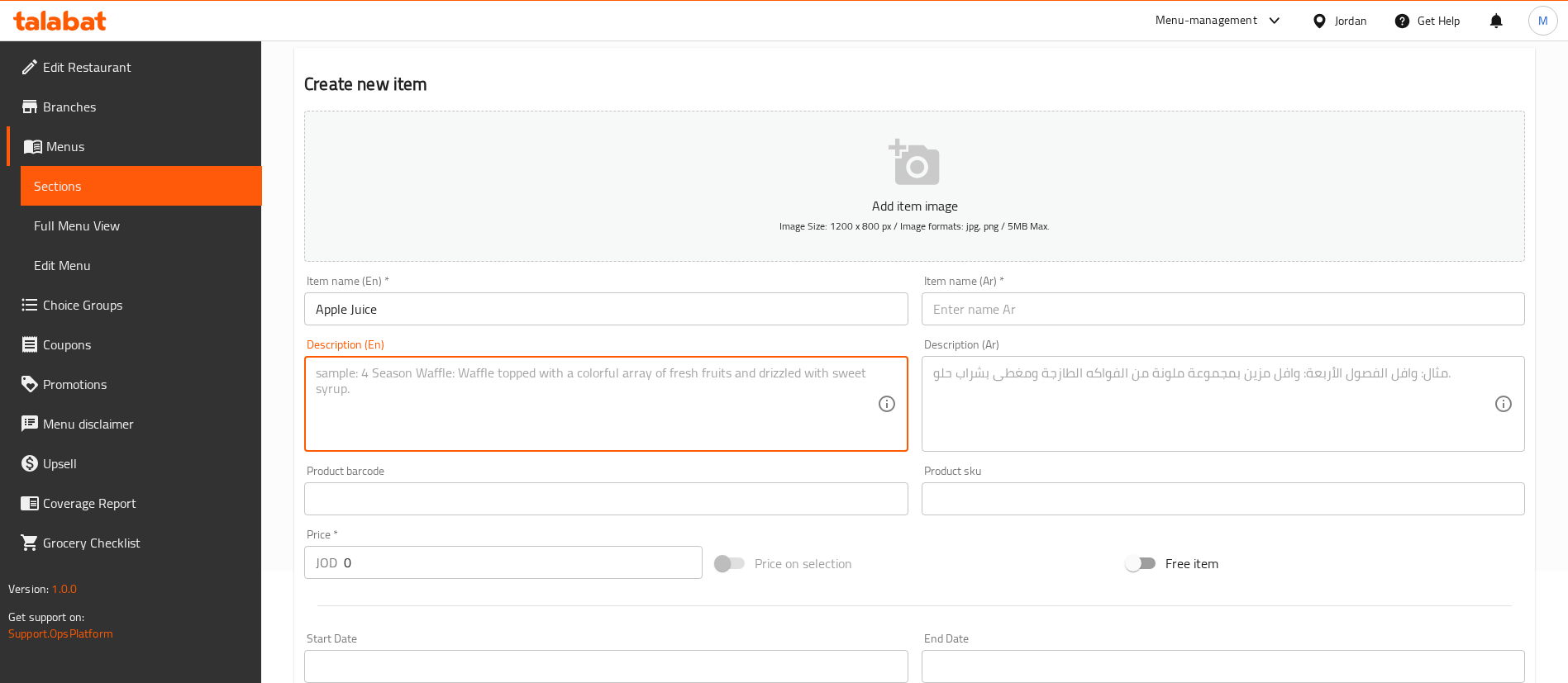
paste textarea "[PERSON_NAME] Juice - 250 ml"
type textarea "[PERSON_NAME] Juice - 250 ml"
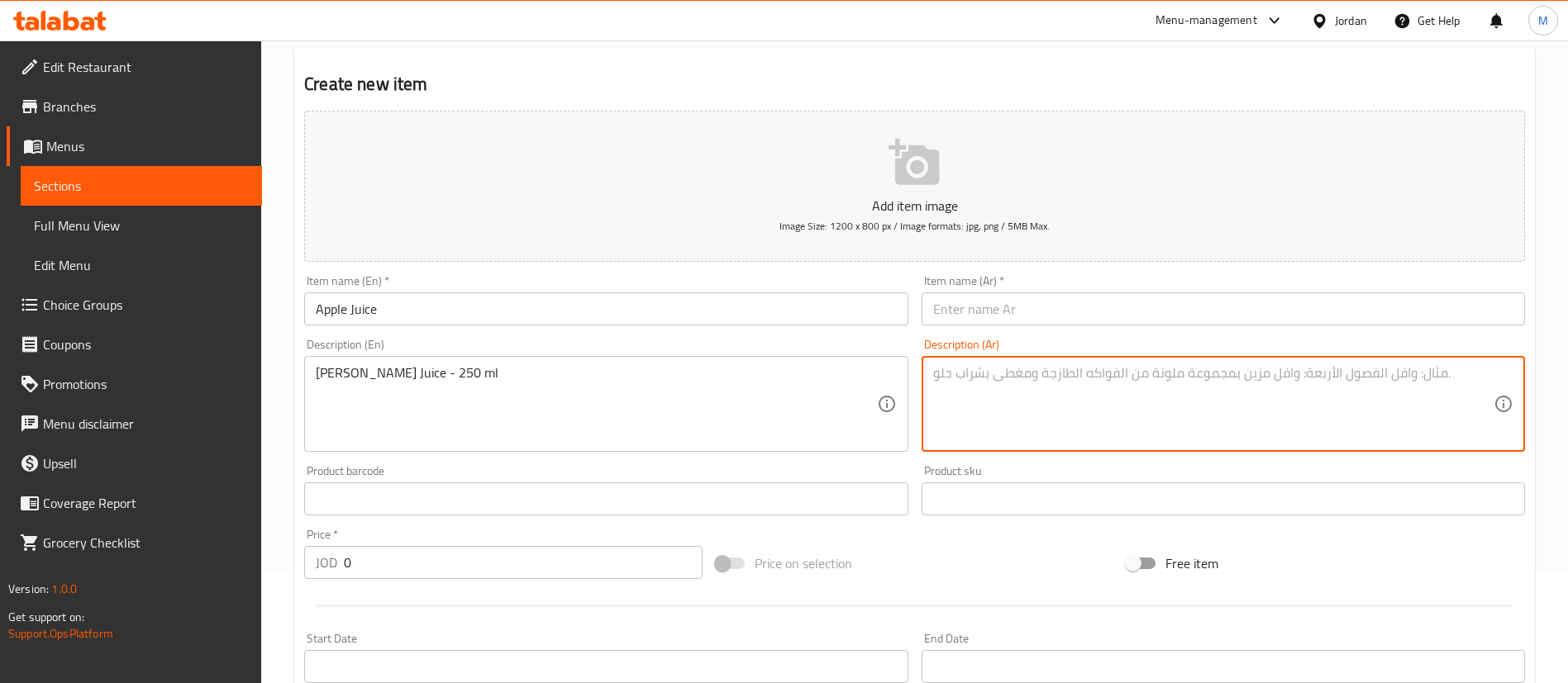
click at [1031, 418] on textarea at bounding box center [1213, 404] width 560 height 78
paste textarea "عصير حمودة - ٢٥٠ مل"
type textarea "عصير حمودة - ٢٥٠ مل"
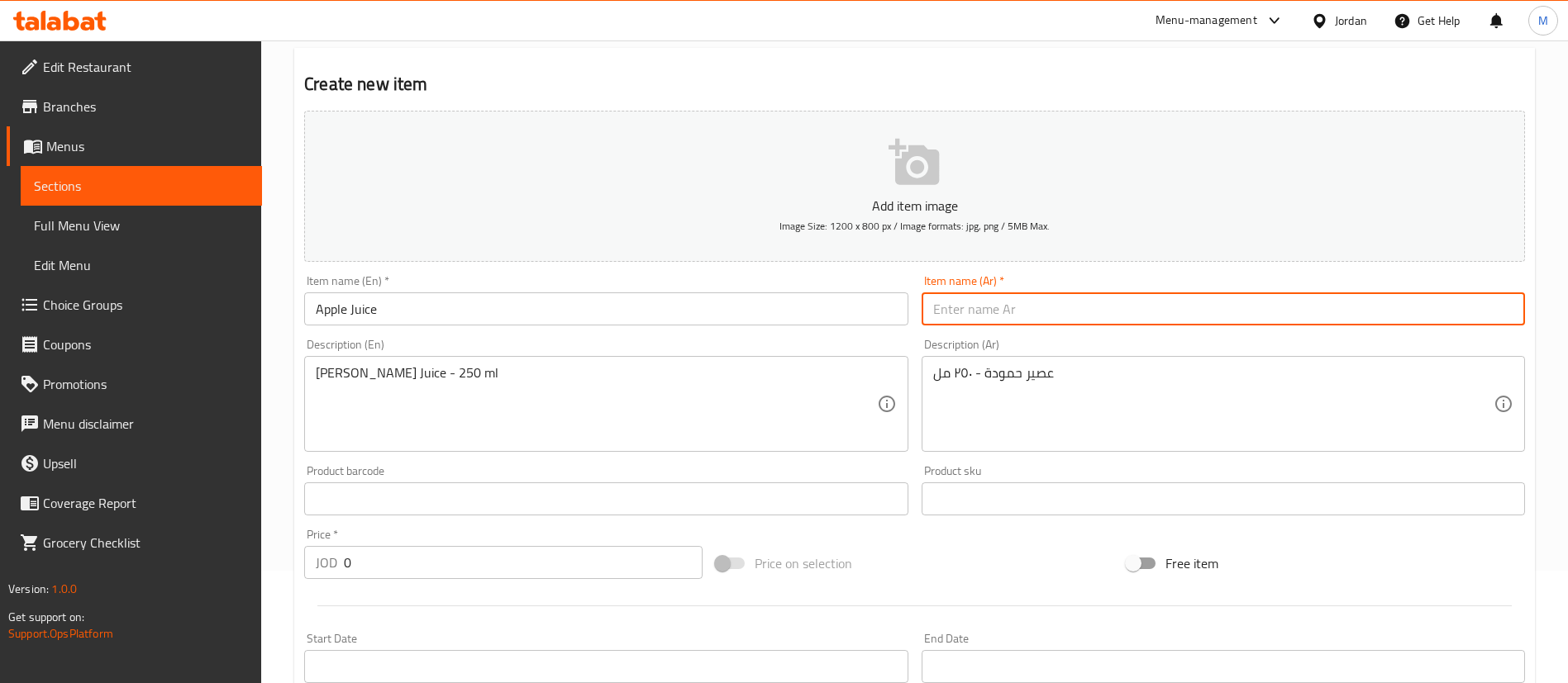
click at [975, 304] on input "text" at bounding box center [1223, 309] width 603 height 33
paste input "عصير برتقال"
click at [946, 313] on input "عصير برتقال" at bounding box center [1223, 309] width 603 height 33
type input "عصير تفاح"
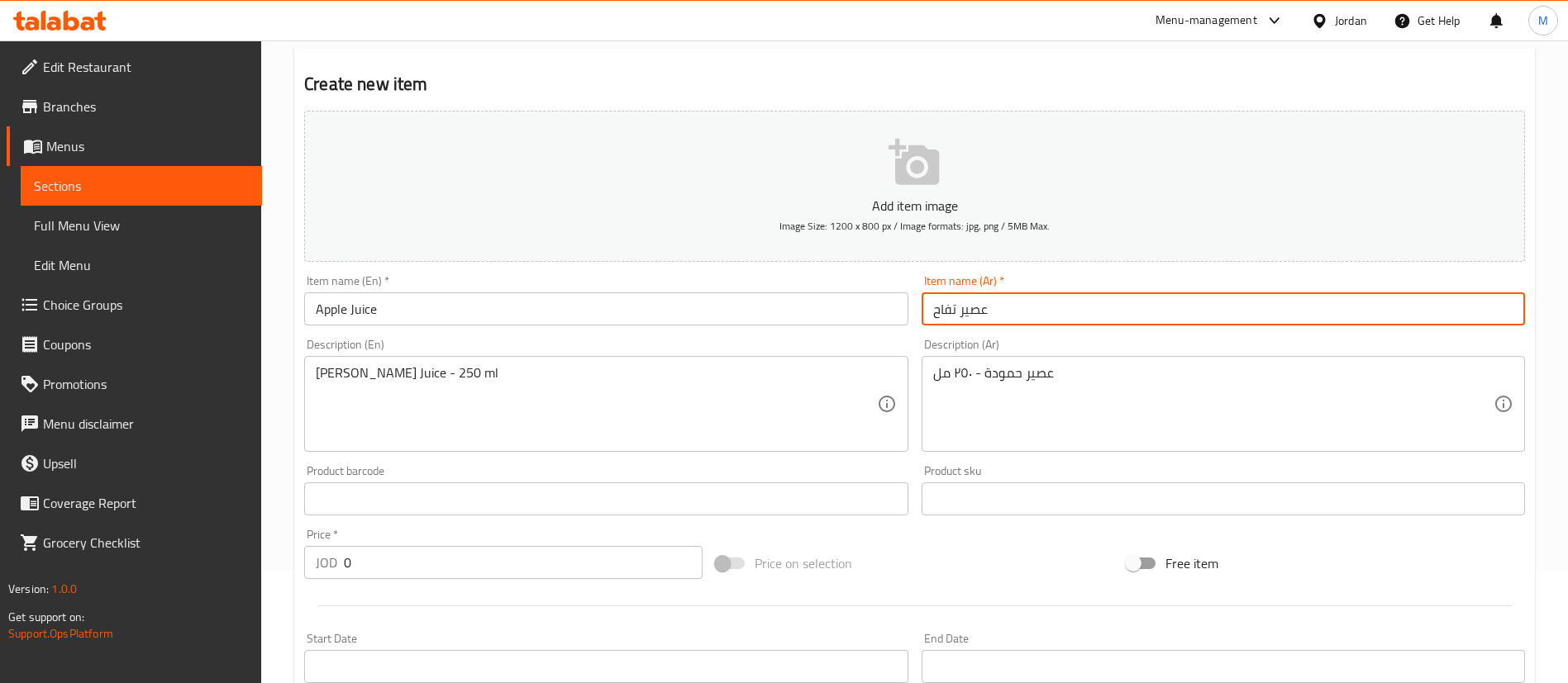
click at [511, 564] on input "0" at bounding box center [523, 562] width 358 height 33
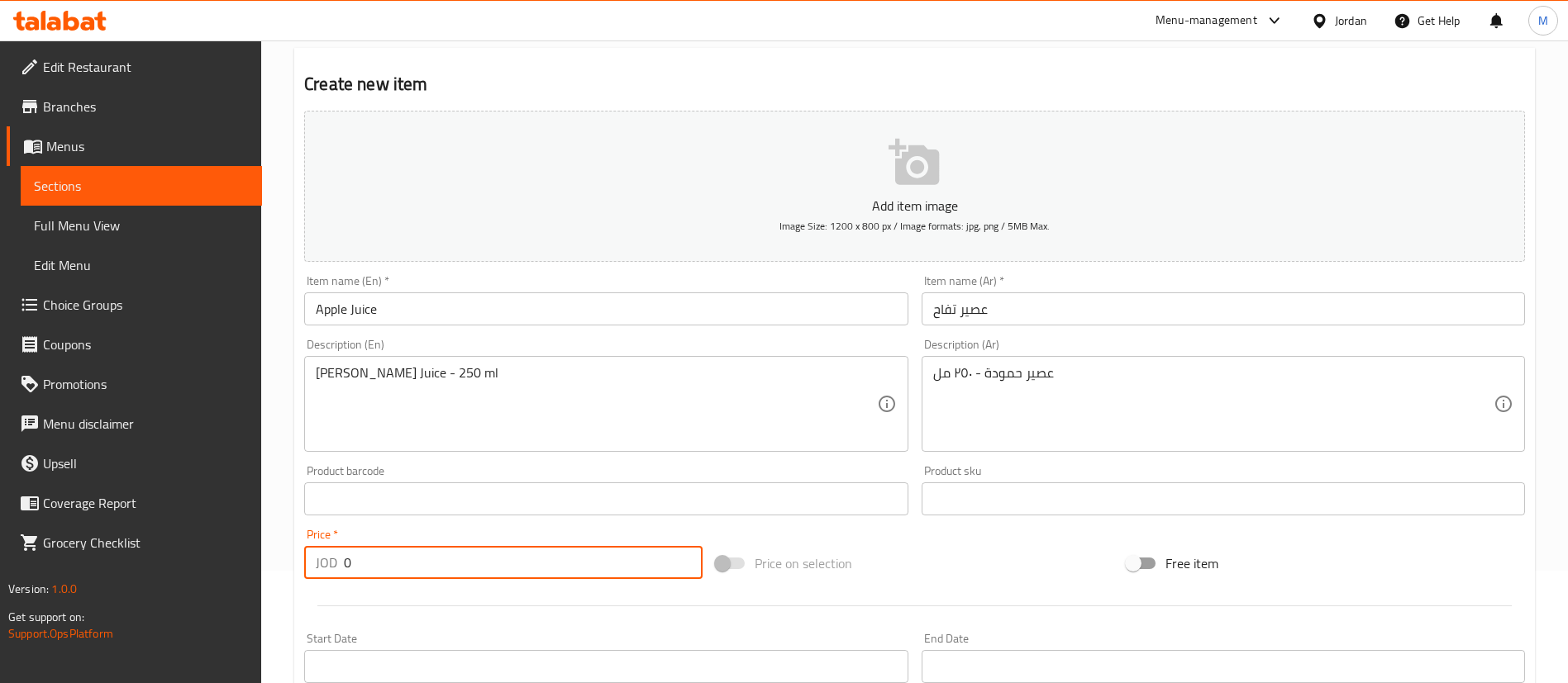
click at [511, 565] on input "0" at bounding box center [523, 562] width 358 height 33
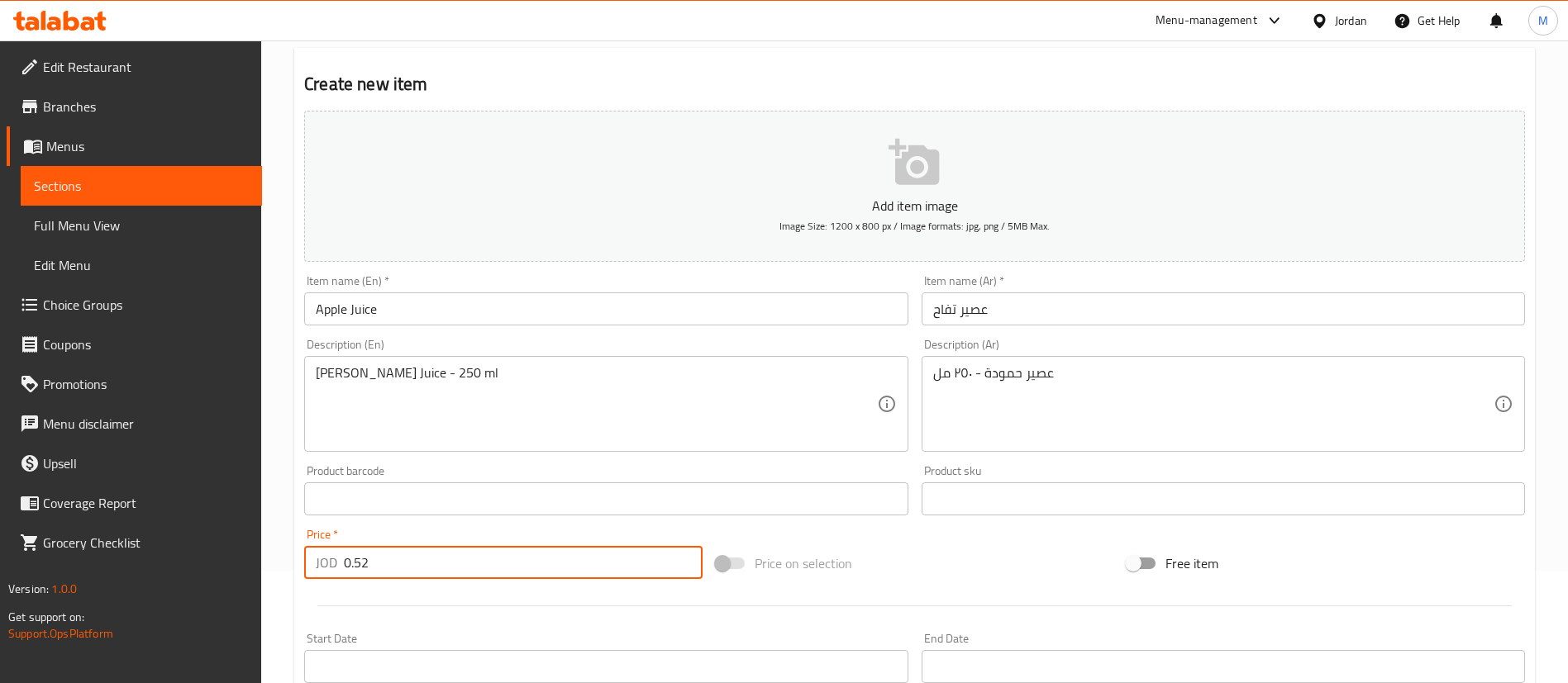
type input "0.52"
click at [533, 603] on div at bounding box center [914, 606] width 1234 height 40
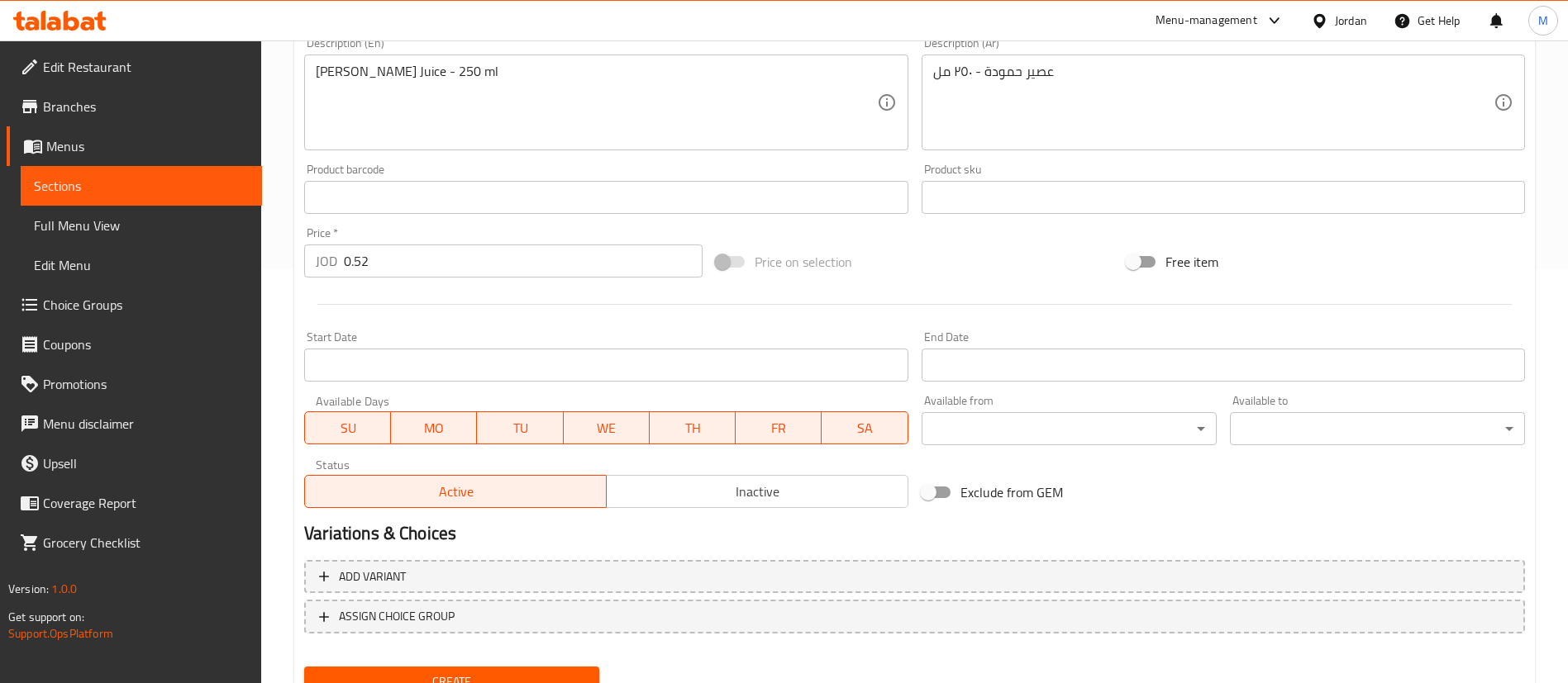
scroll to position [484, 0]
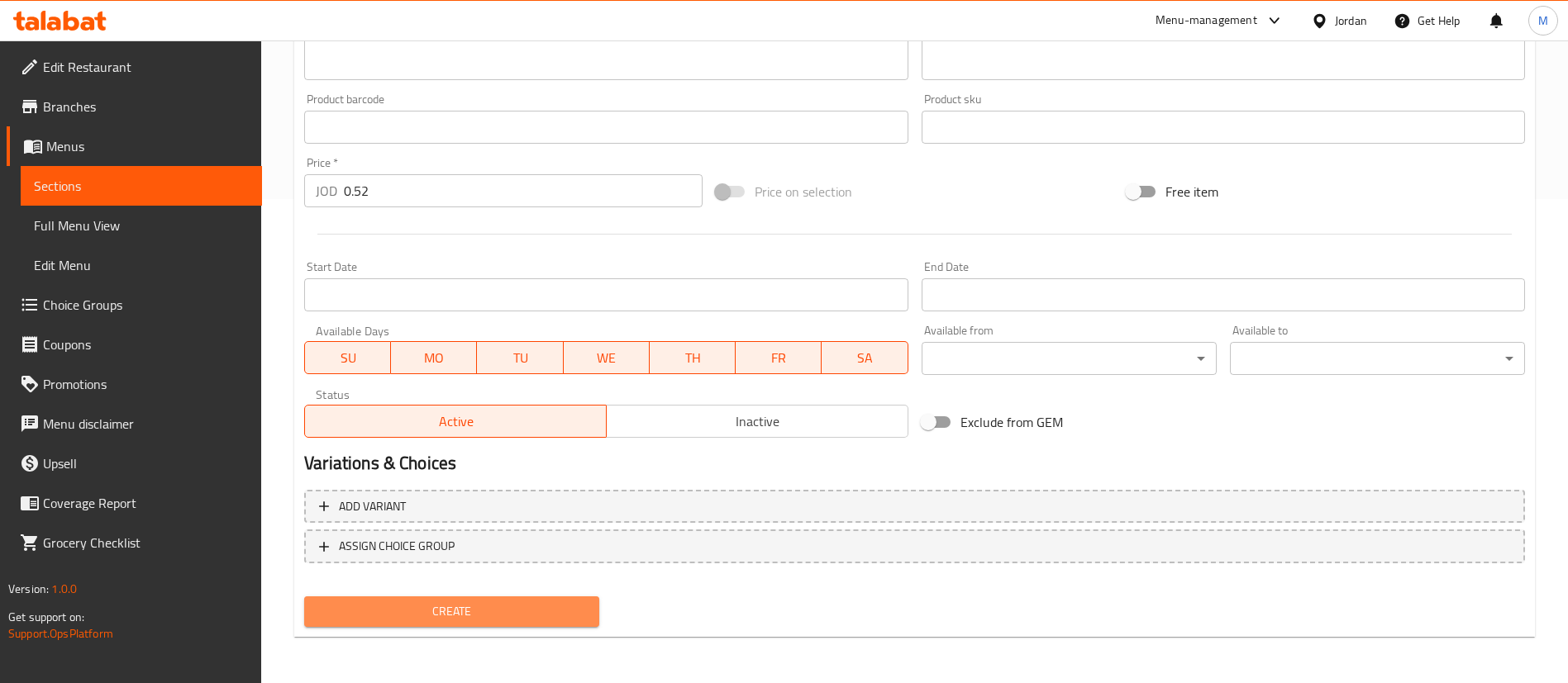
click at [534, 605] on span "Create" at bounding box center [451, 611] width 269 height 21
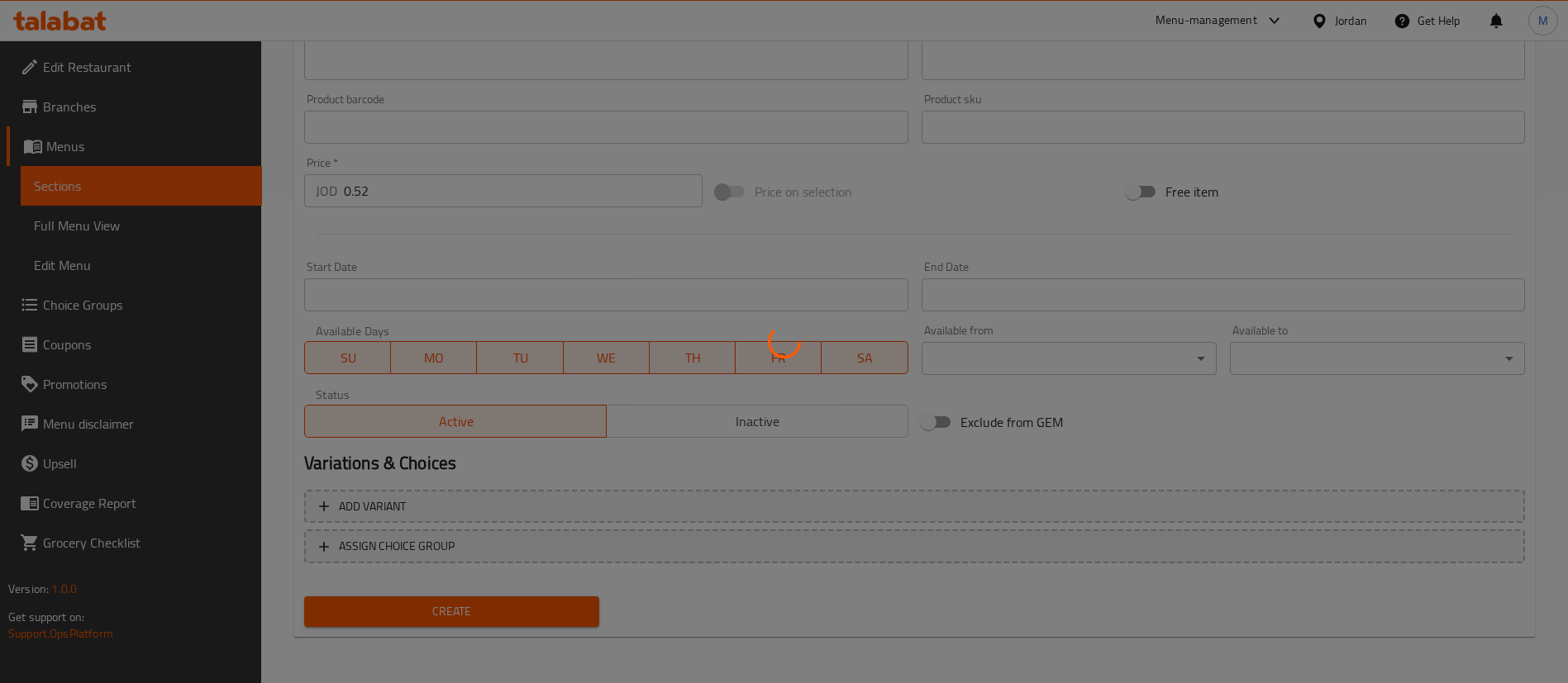
type input "0"
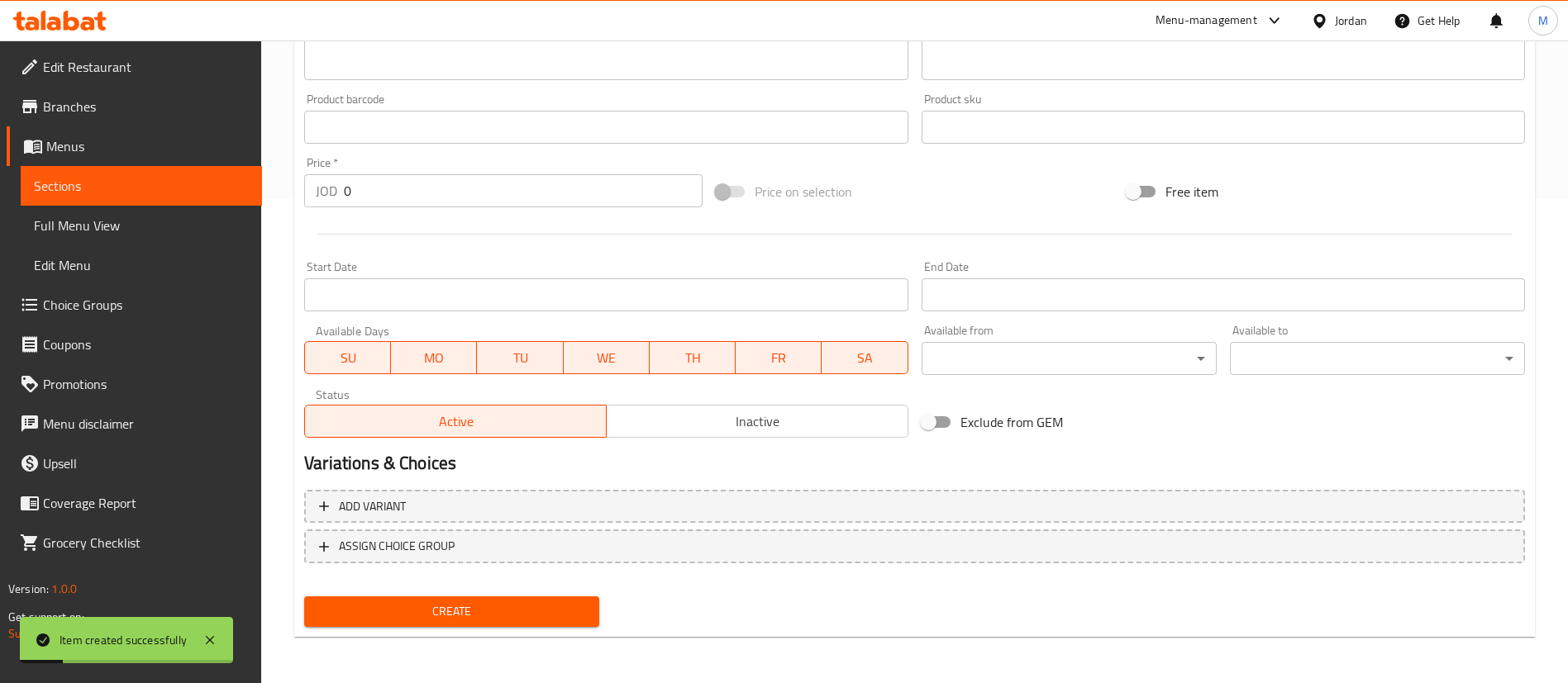
scroll to position [112, 0]
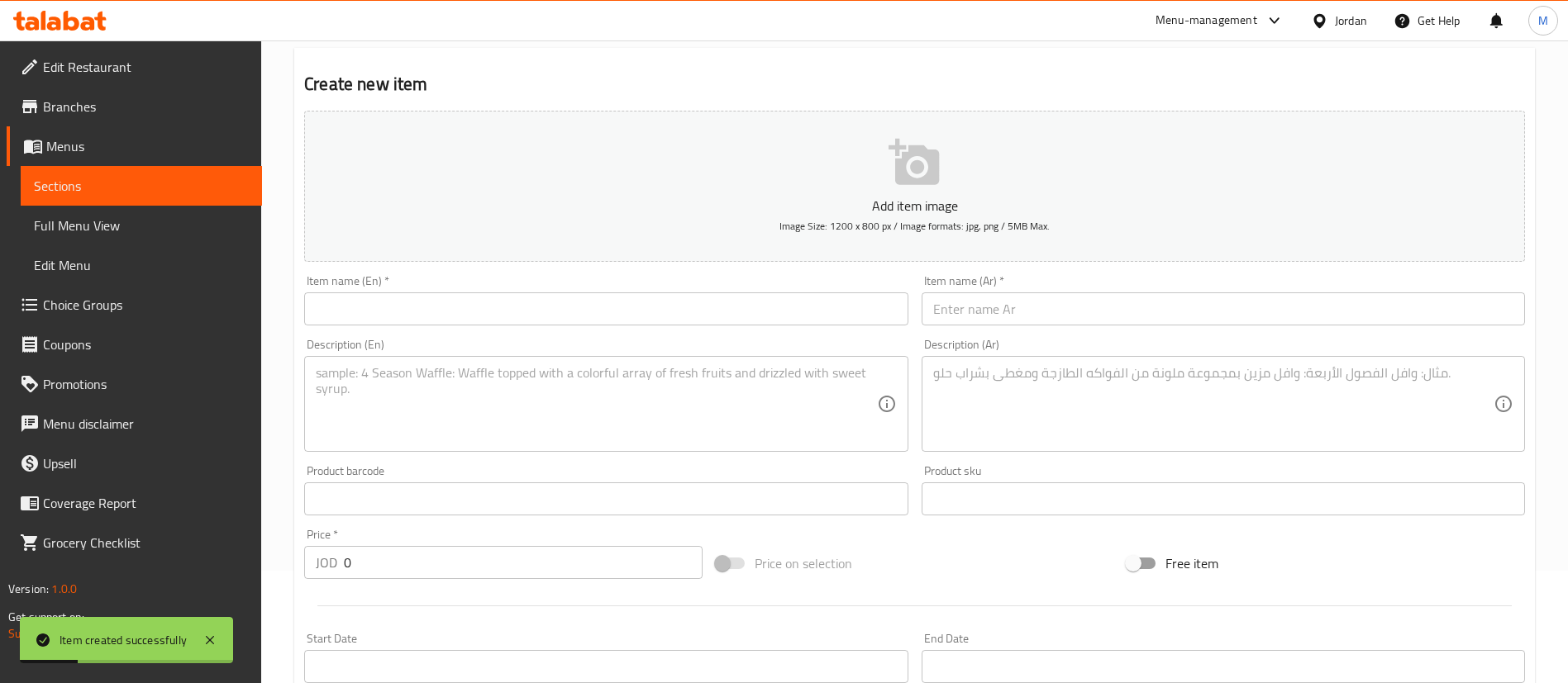
click at [510, 310] on input "text" at bounding box center [606, 309] width 603 height 33
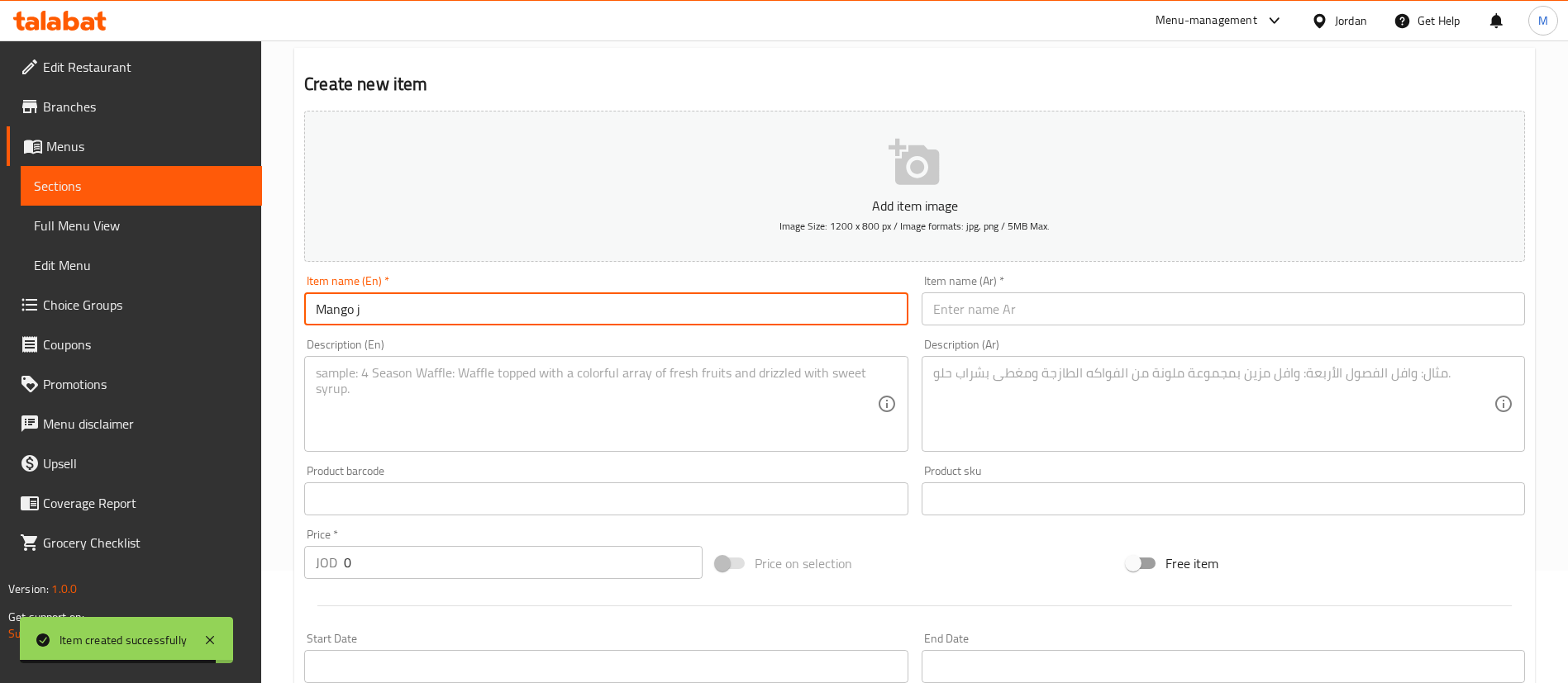
type input "Mango Juice"
click at [804, 403] on textarea at bounding box center [596, 404] width 560 height 78
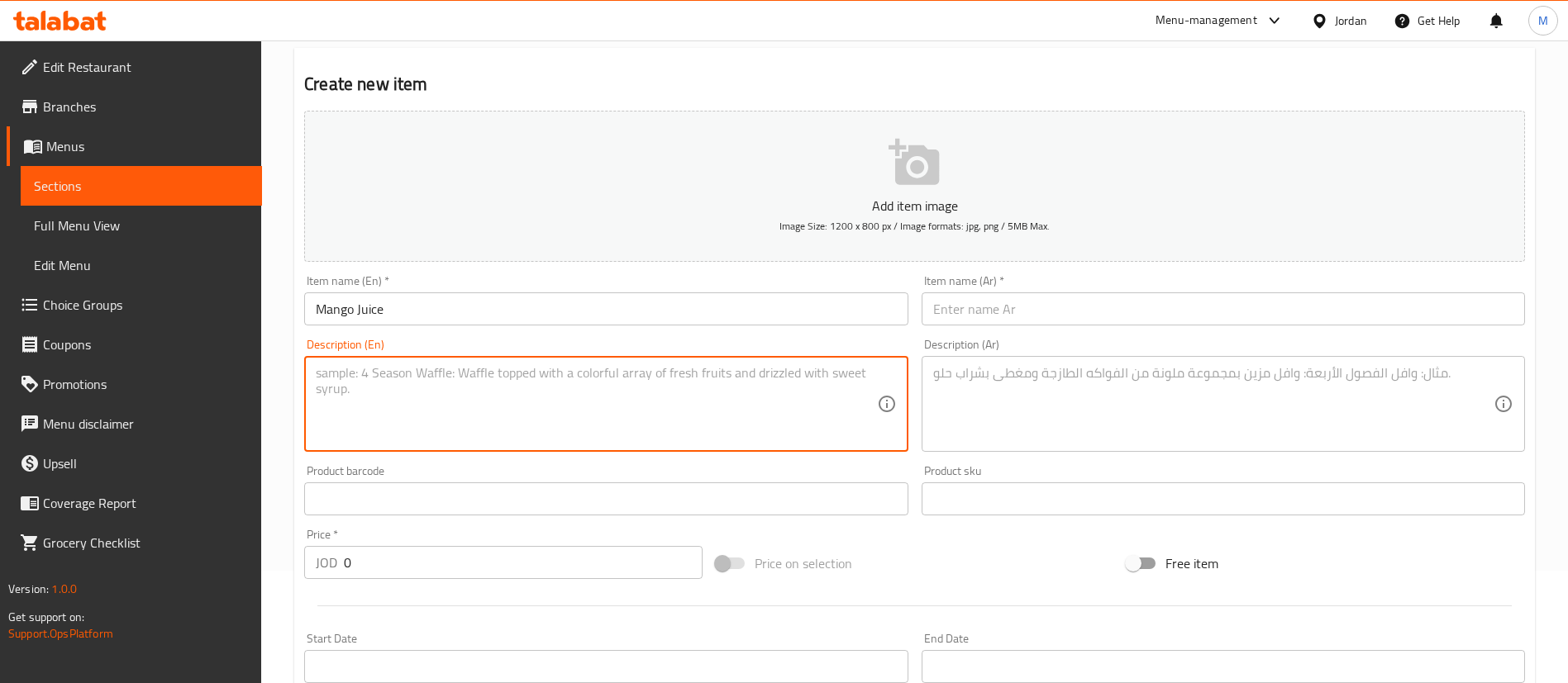
paste textarea "[PERSON_NAME] Juice - 250 ml"
type textarea "[PERSON_NAME] Juice - 250 ml"
click at [963, 417] on textarea at bounding box center [1213, 404] width 560 height 78
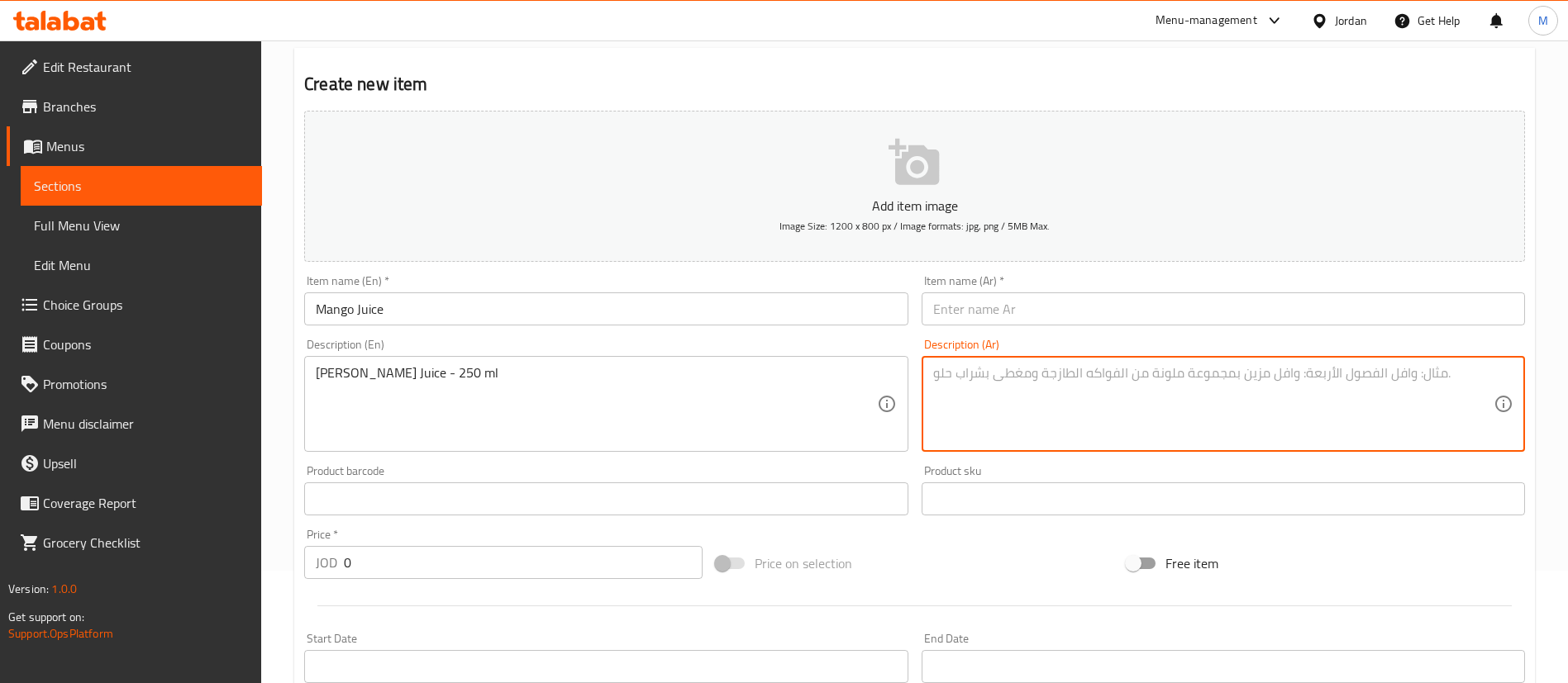
paste textarea "عصير حمودة - ٢٥٠ مل"
type textarea "عصير حمودة - ٢٥٠ مل"
click at [1001, 304] on input "text" at bounding box center [1223, 309] width 603 height 33
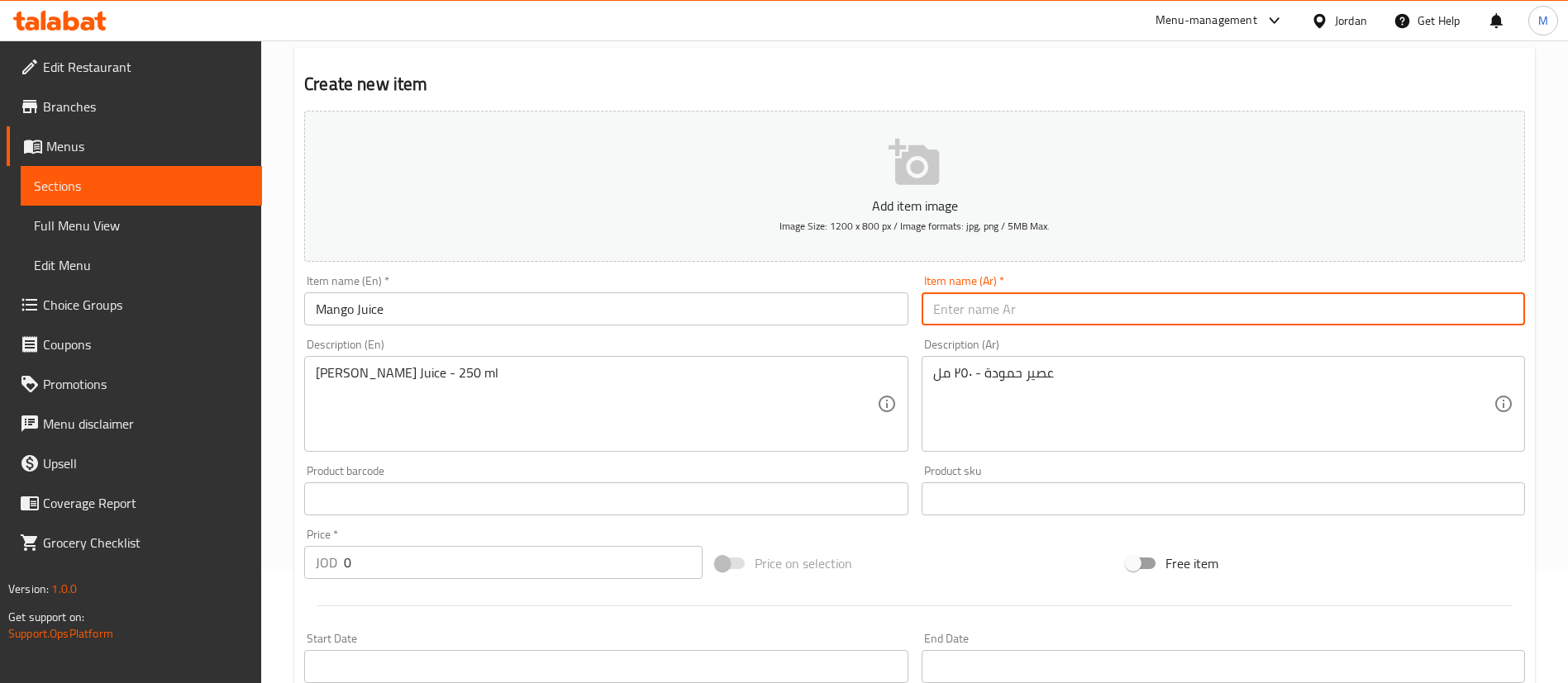
paste input "عصير برتقال"
click at [938, 309] on input "عصير برتقال" at bounding box center [1223, 309] width 603 height 33
type input "عصير مانجا"
click at [453, 564] on input "0" at bounding box center [523, 562] width 358 height 33
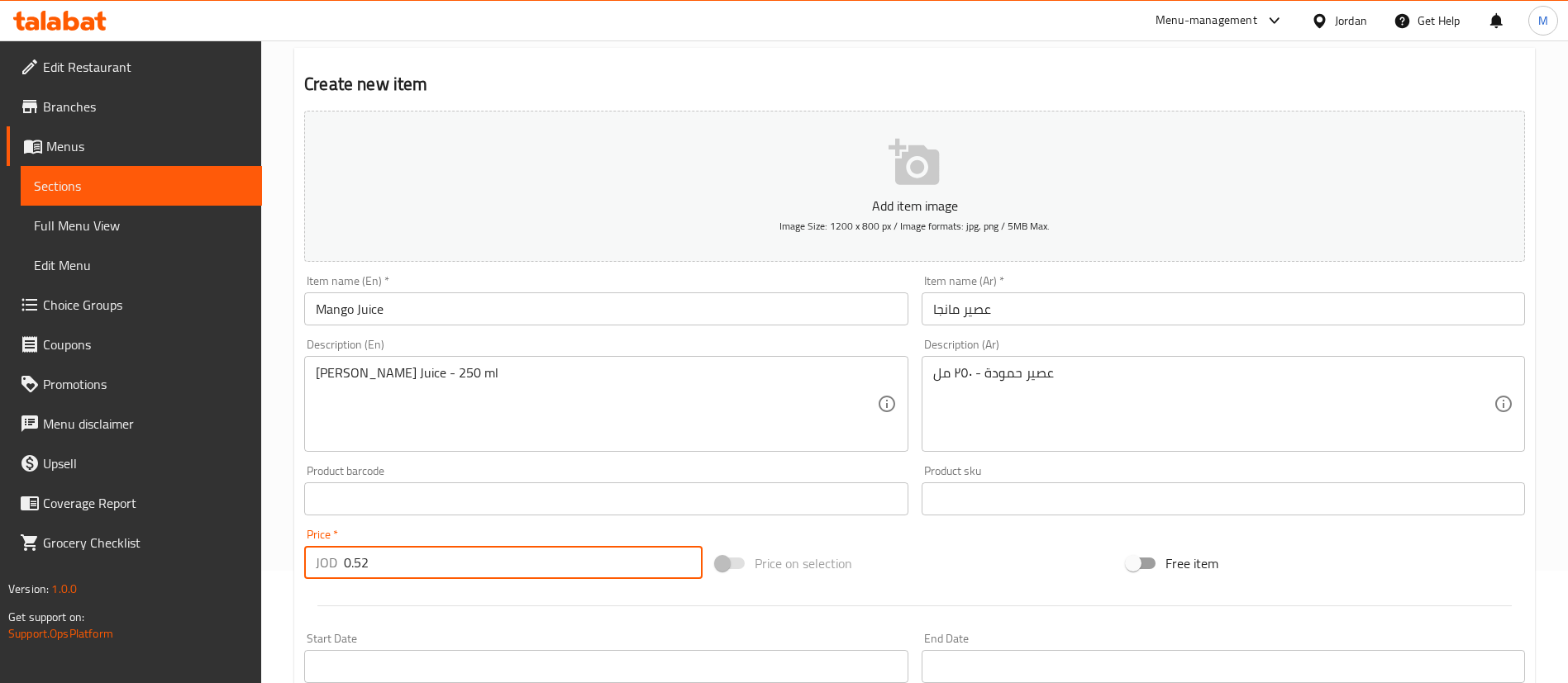
type input "0.52"
click at [475, 639] on div "Start Date Start Date" at bounding box center [606, 658] width 603 height 50
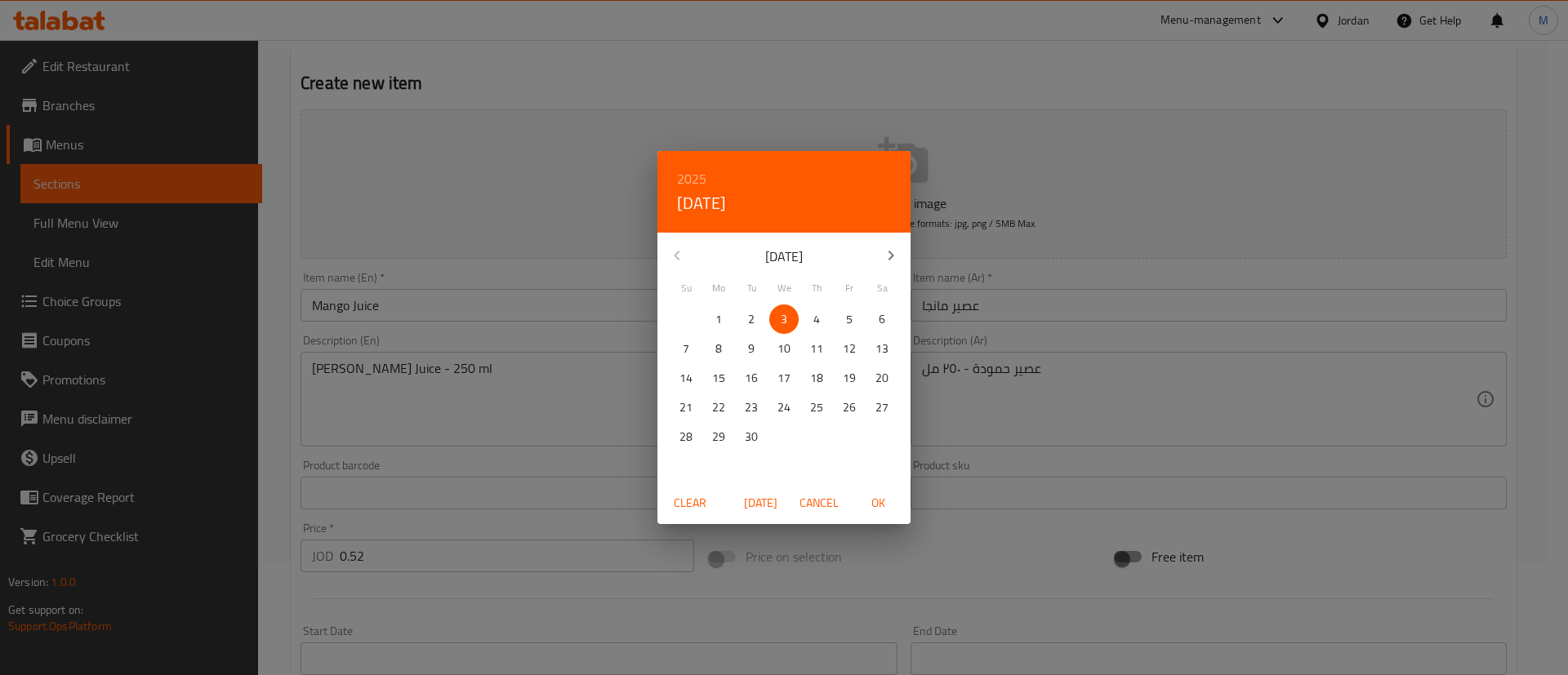
click at [531, 603] on div "2025 Wed, Sep [DATE] Mo Tu We Th Fr Sa 31 1 2 3 4 5 6 7 8 9 10 11 12 13 14 15 1…" at bounding box center [784, 337] width 1568 height 675
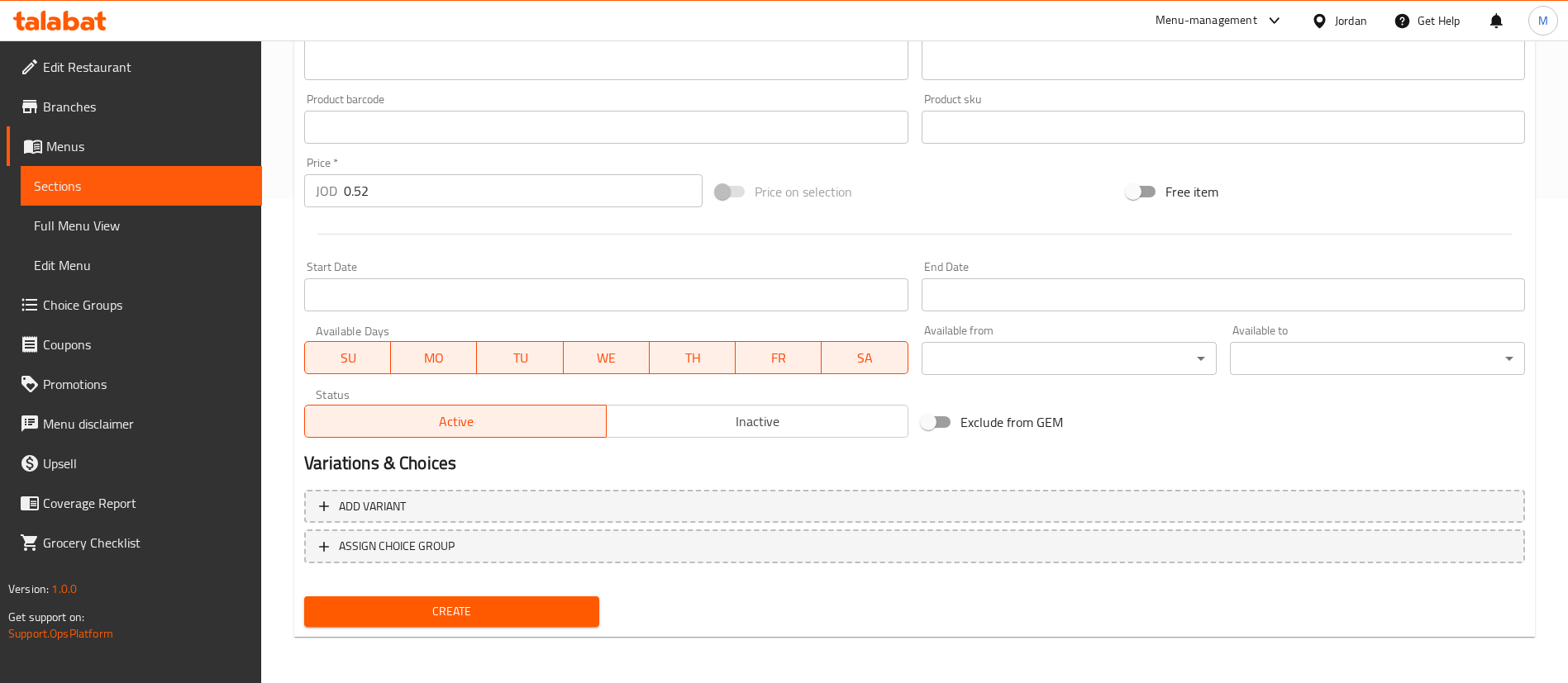
click at [510, 626] on button "Create" at bounding box center [452, 611] width 295 height 31
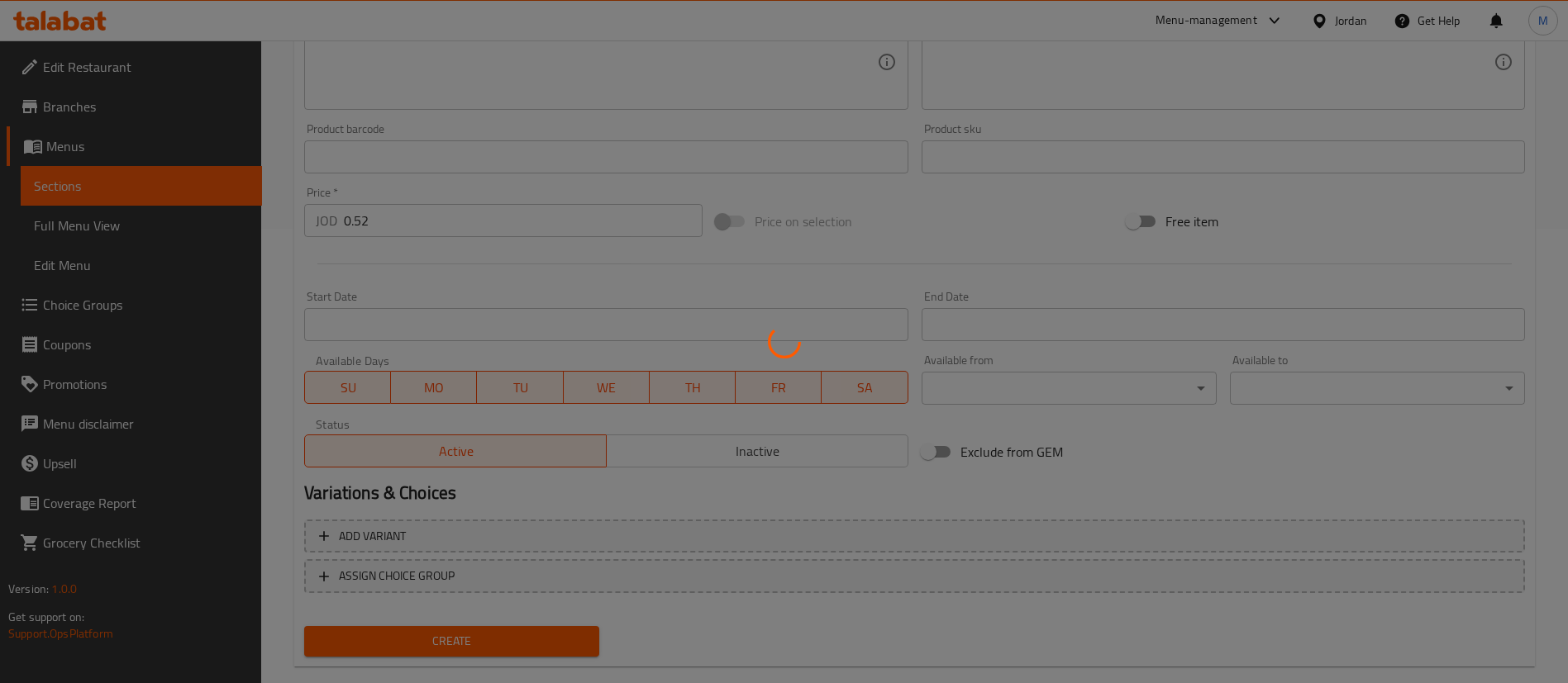
scroll to position [0, 0]
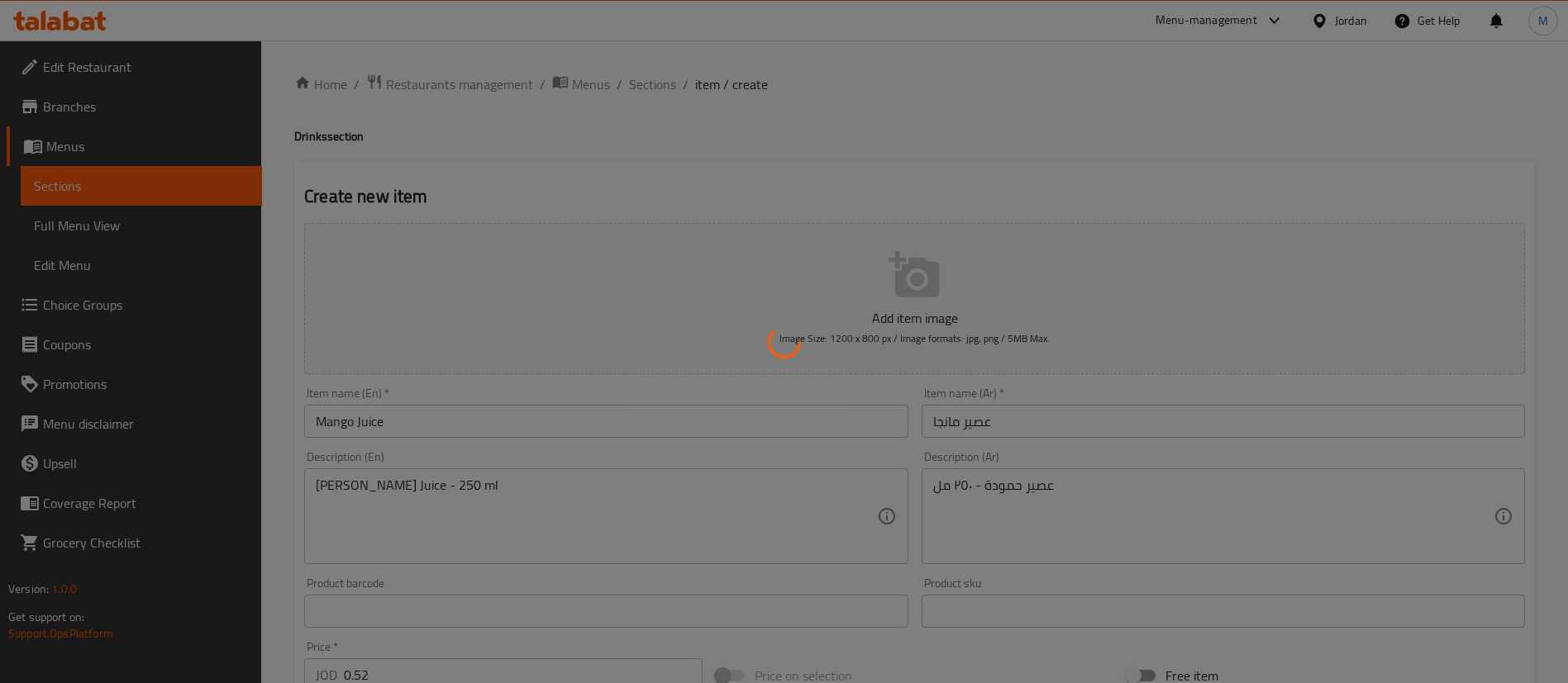
type input "0"
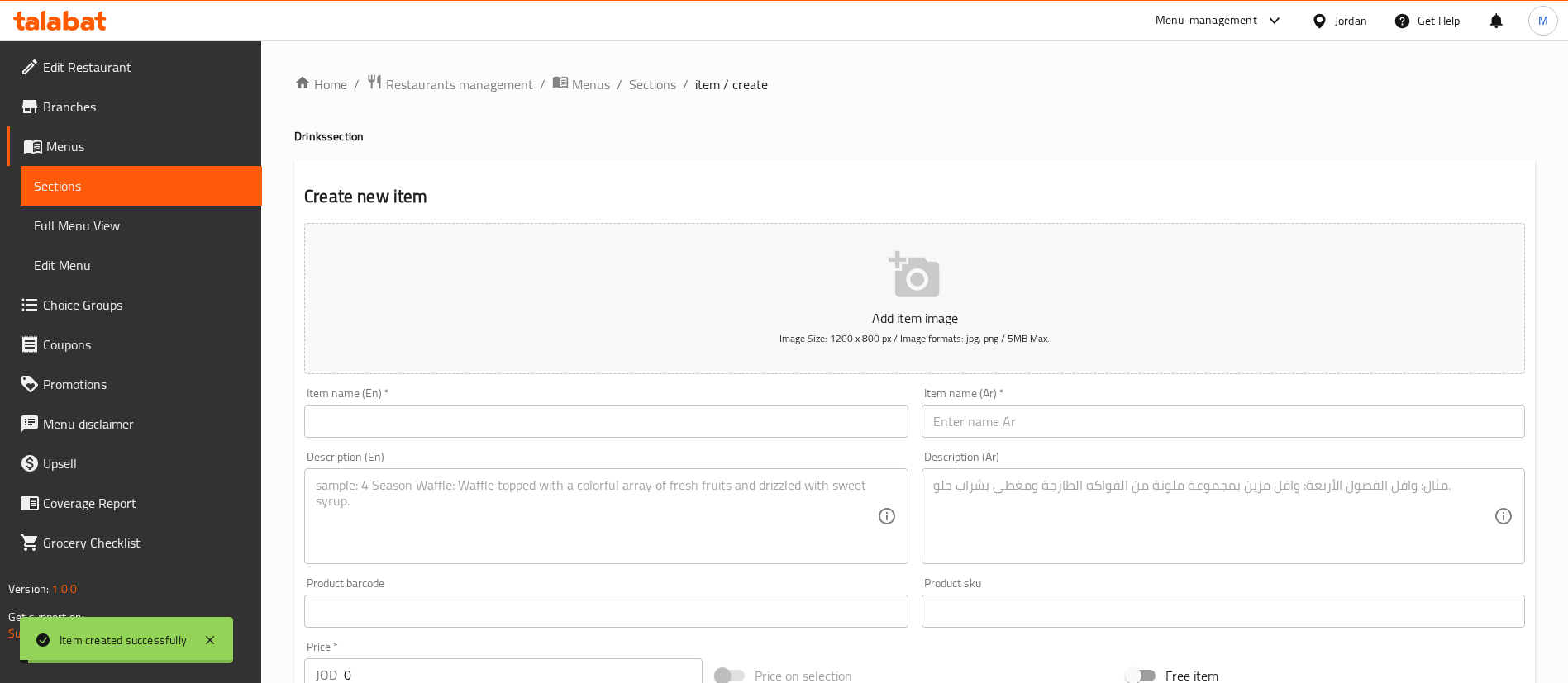
click at [524, 425] on input "text" at bounding box center [606, 421] width 603 height 33
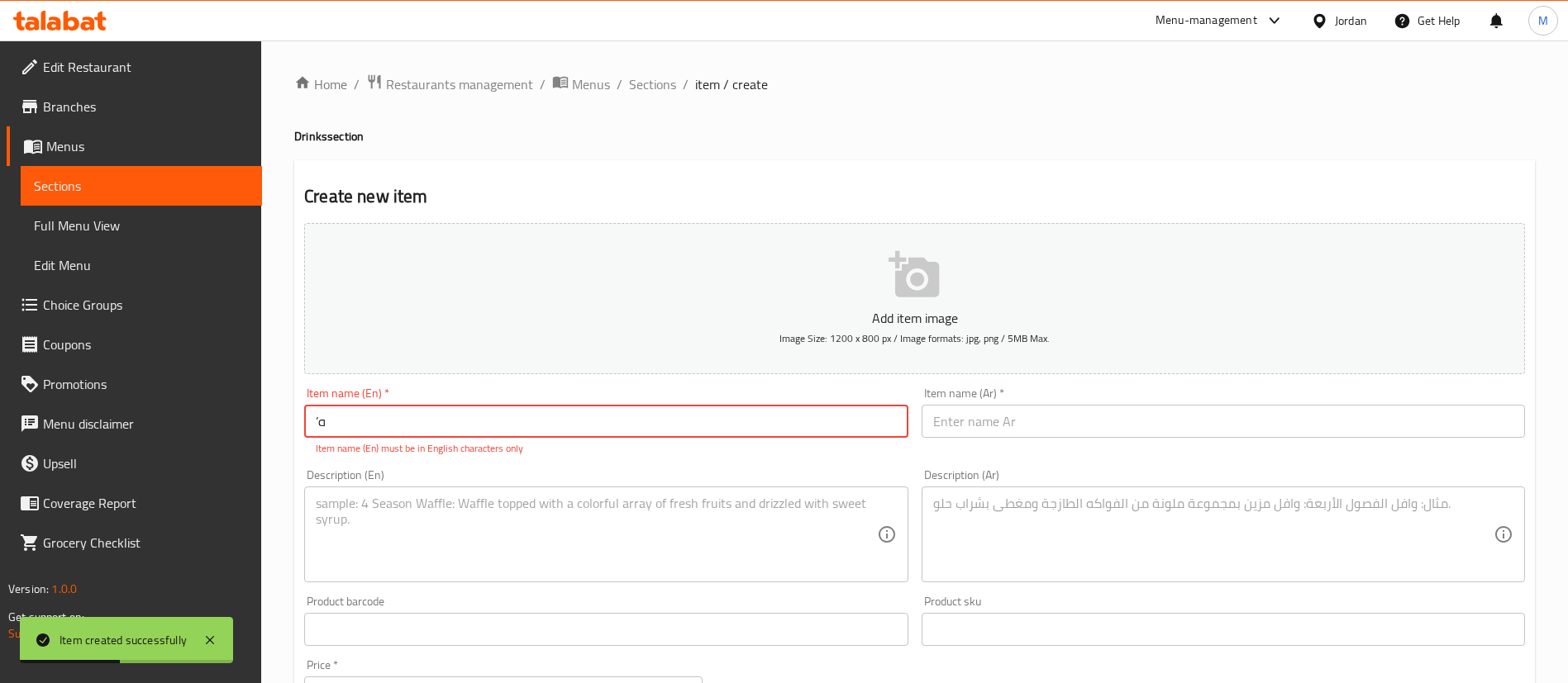
type input "’"
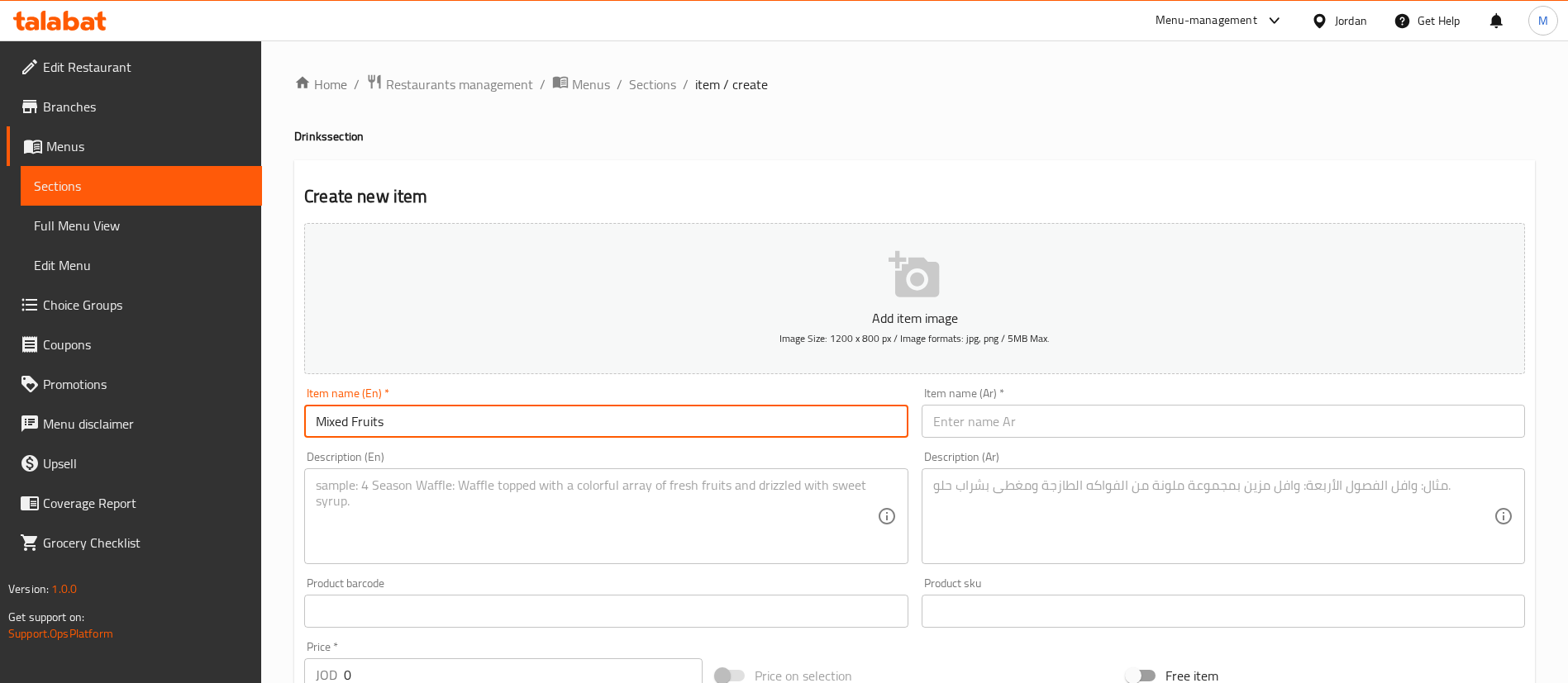
type input "Mixed Fruits"
click at [557, 499] on textarea at bounding box center [596, 516] width 560 height 78
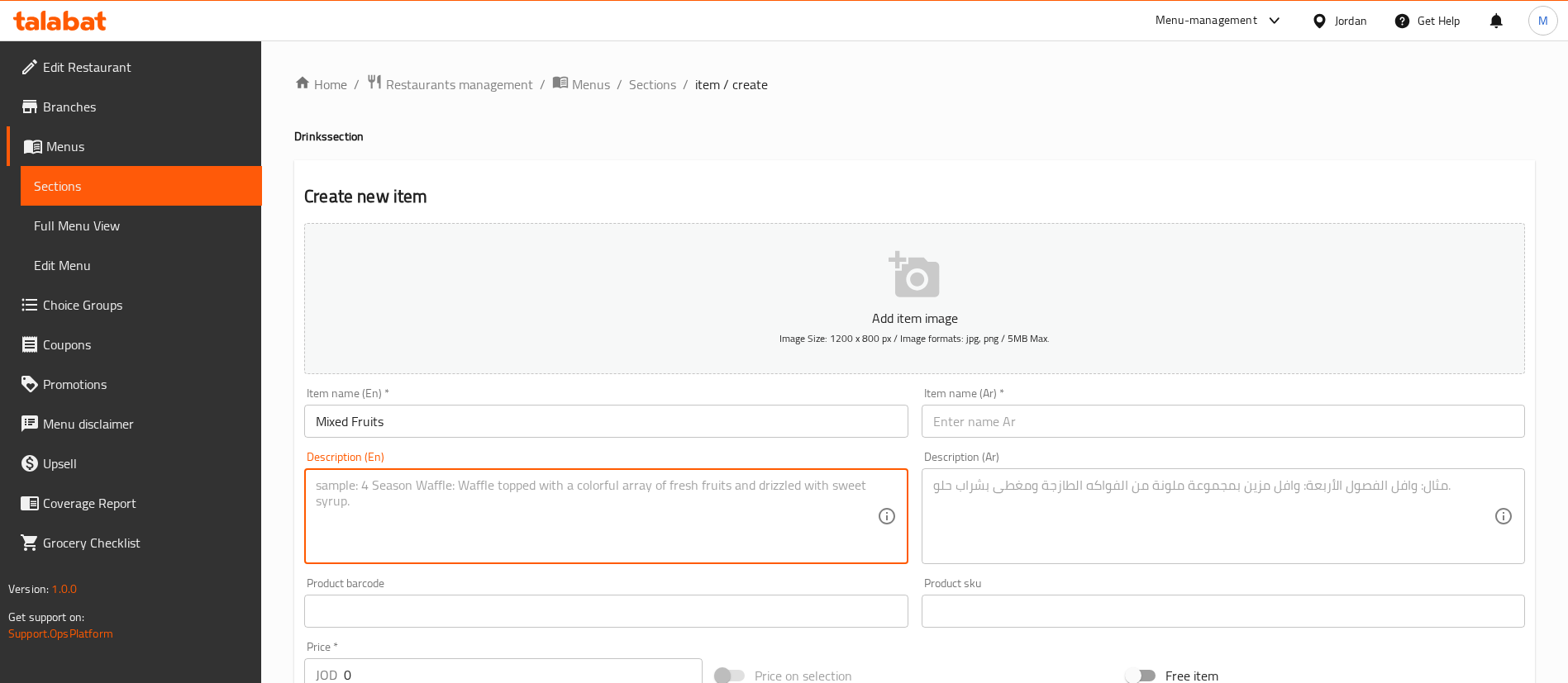
paste textarea "[PERSON_NAME] Juice - 250 ml"
type textarea "[PERSON_NAME] Juice - 250 ml"
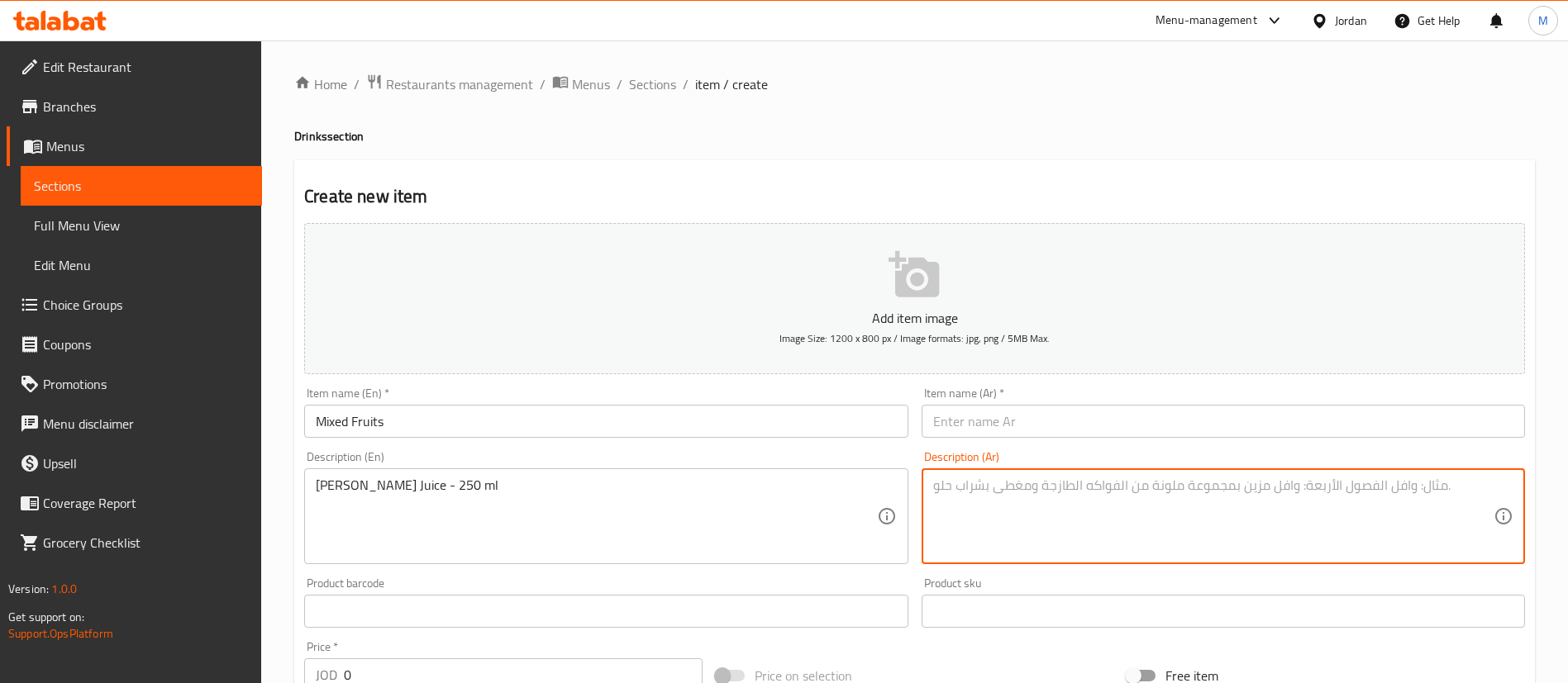
click at [982, 512] on textarea at bounding box center [1213, 516] width 560 height 78
paste textarea "عصير حمودة - ٢٥٠ مل"
type textarea "عصير حمودة - ٢٥٠ مل"
click at [716, 411] on input "Mixed Fruits" at bounding box center [606, 421] width 603 height 33
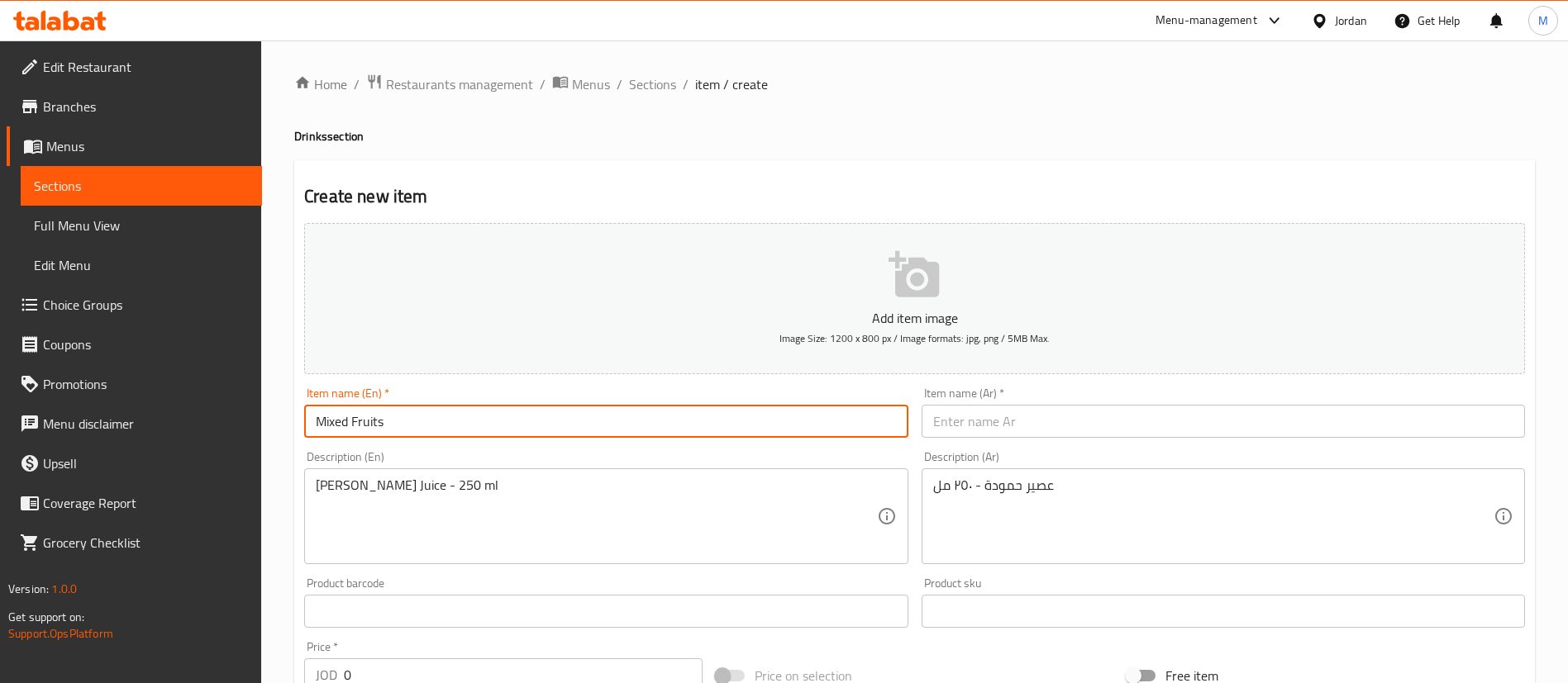
click at [716, 411] on input "Mixed Fruits" at bounding box center [606, 421] width 603 height 33
click at [1099, 432] on input "text" at bounding box center [1223, 421] width 603 height 33
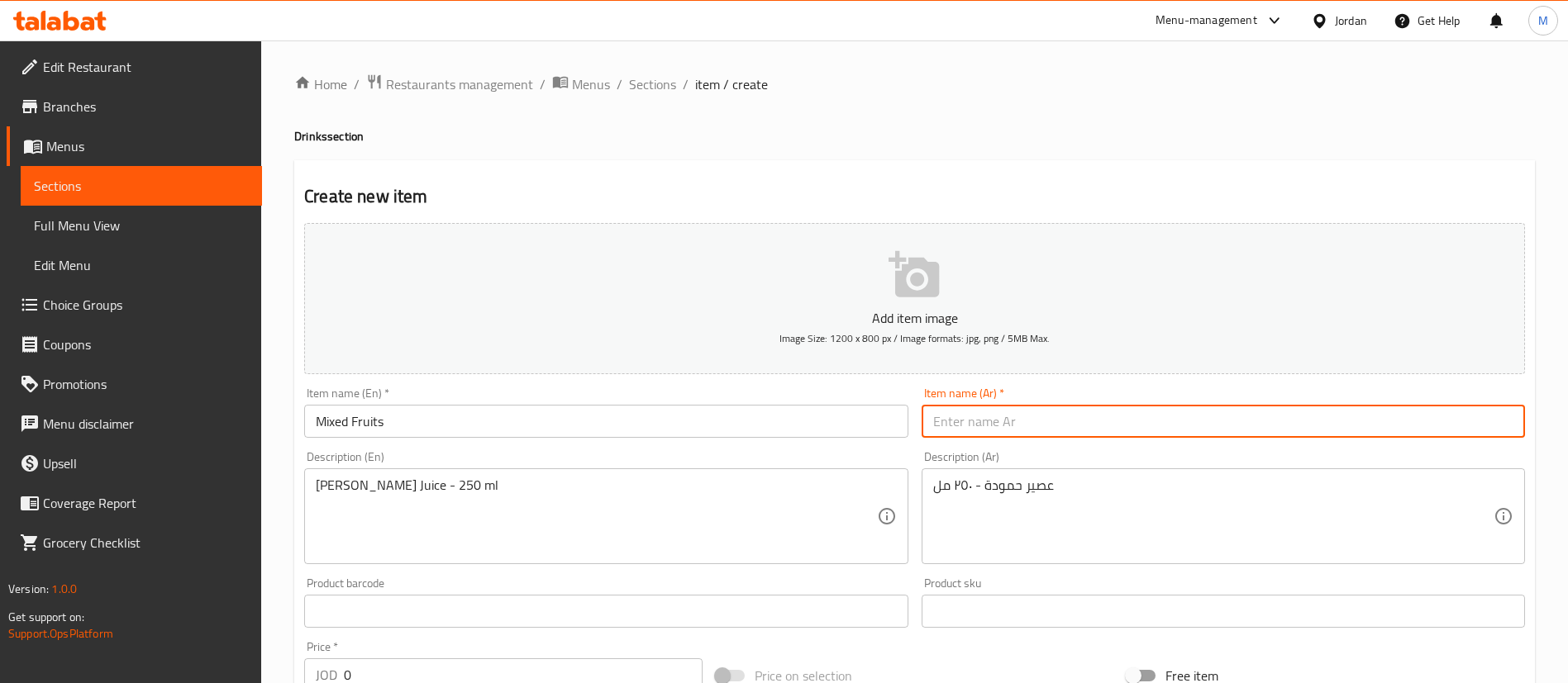
paste input "فواكه مشكلة"
type input "فواكه مشكلة"
click at [862, 162] on div "Create new item Add item image Image Size: 1200 x 800 px / Image formats: jpg, …" at bounding box center [914, 641] width 1240 height 961
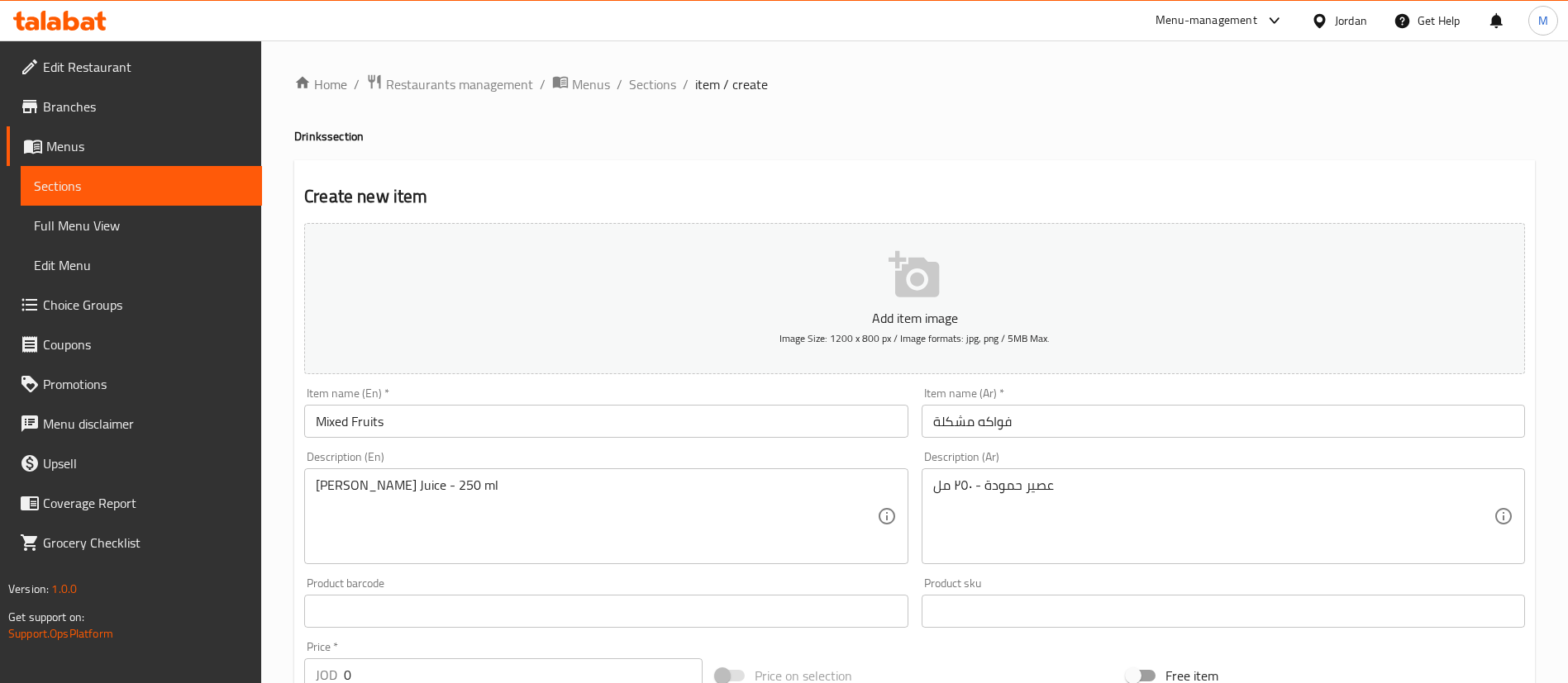
scroll to position [248, 0]
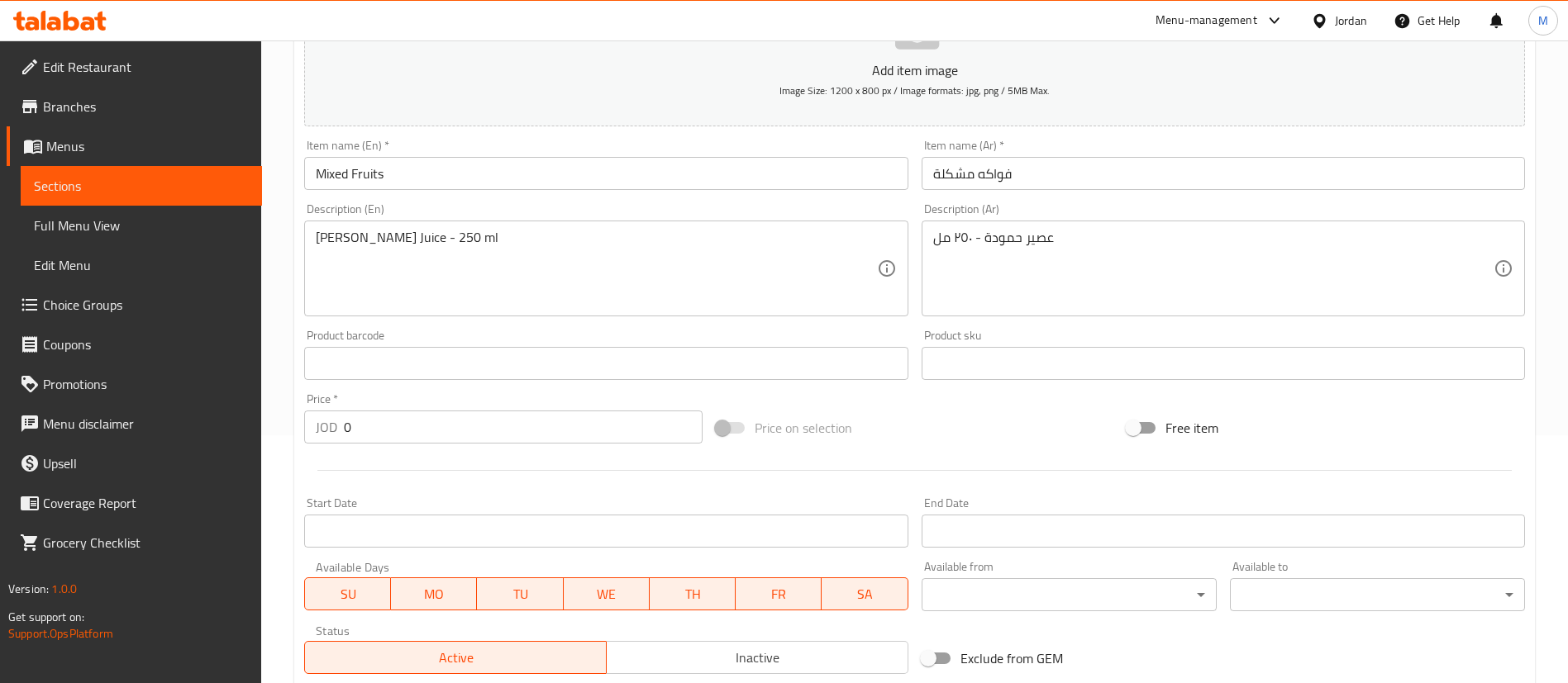
click at [576, 433] on input "0" at bounding box center [523, 426] width 358 height 33
type input "0.52"
click at [565, 470] on hr at bounding box center [914, 470] width 1194 height 1
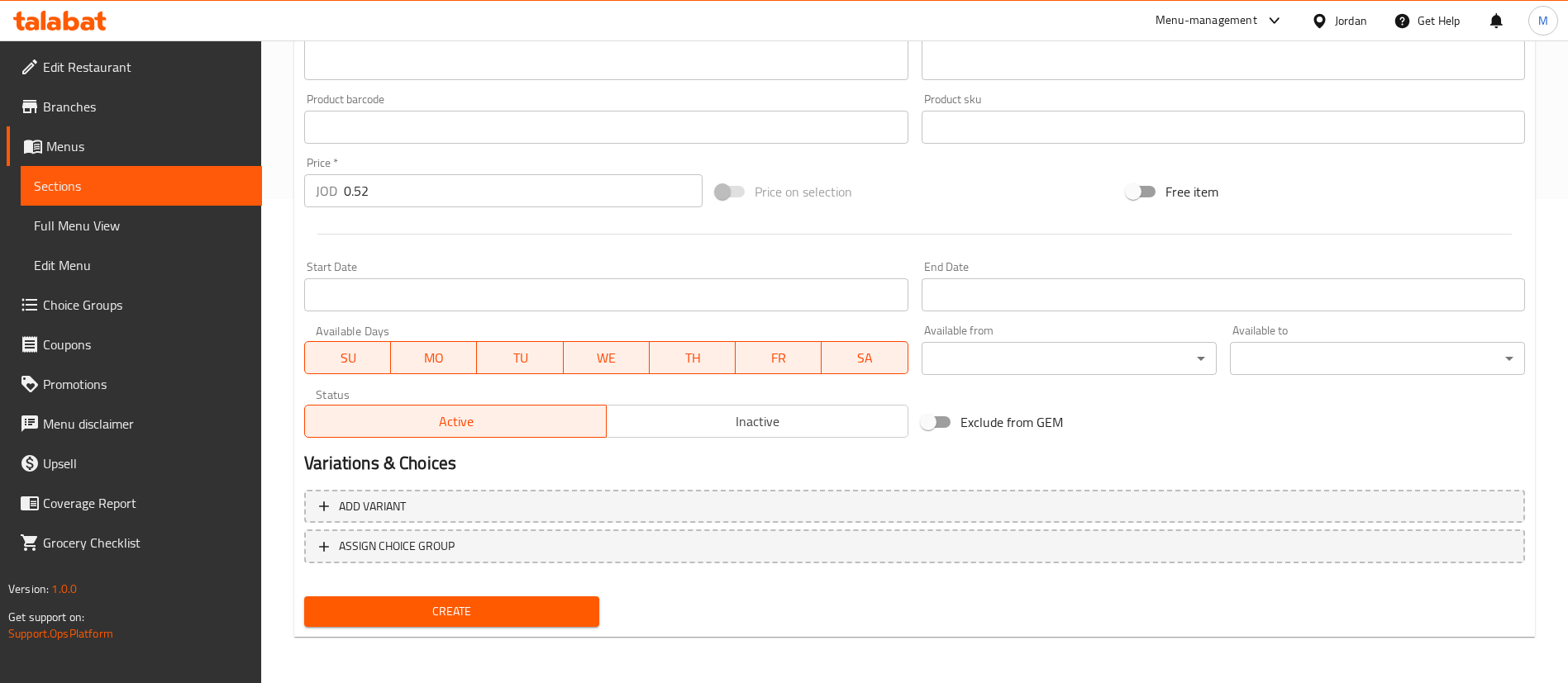
click at [581, 602] on span "Create" at bounding box center [451, 611] width 269 height 21
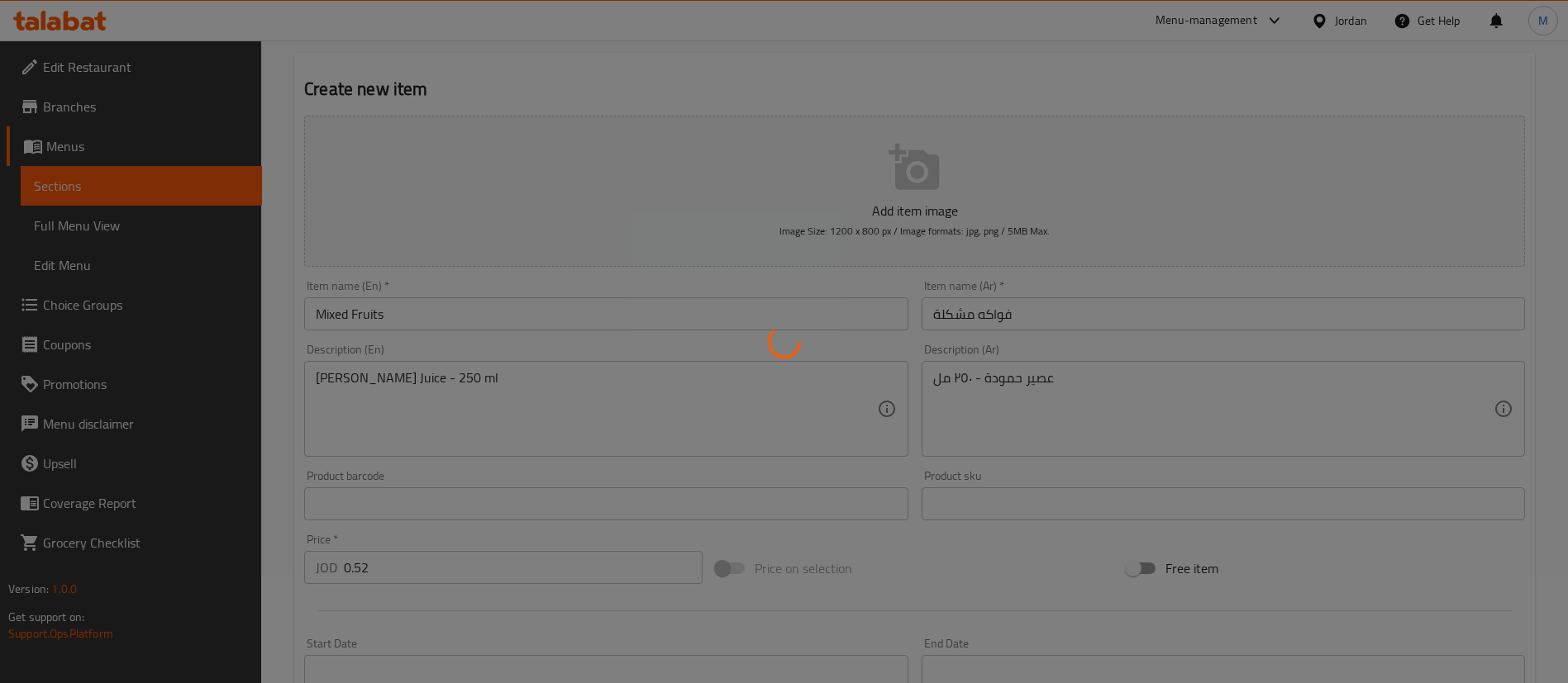
scroll to position [124, 0]
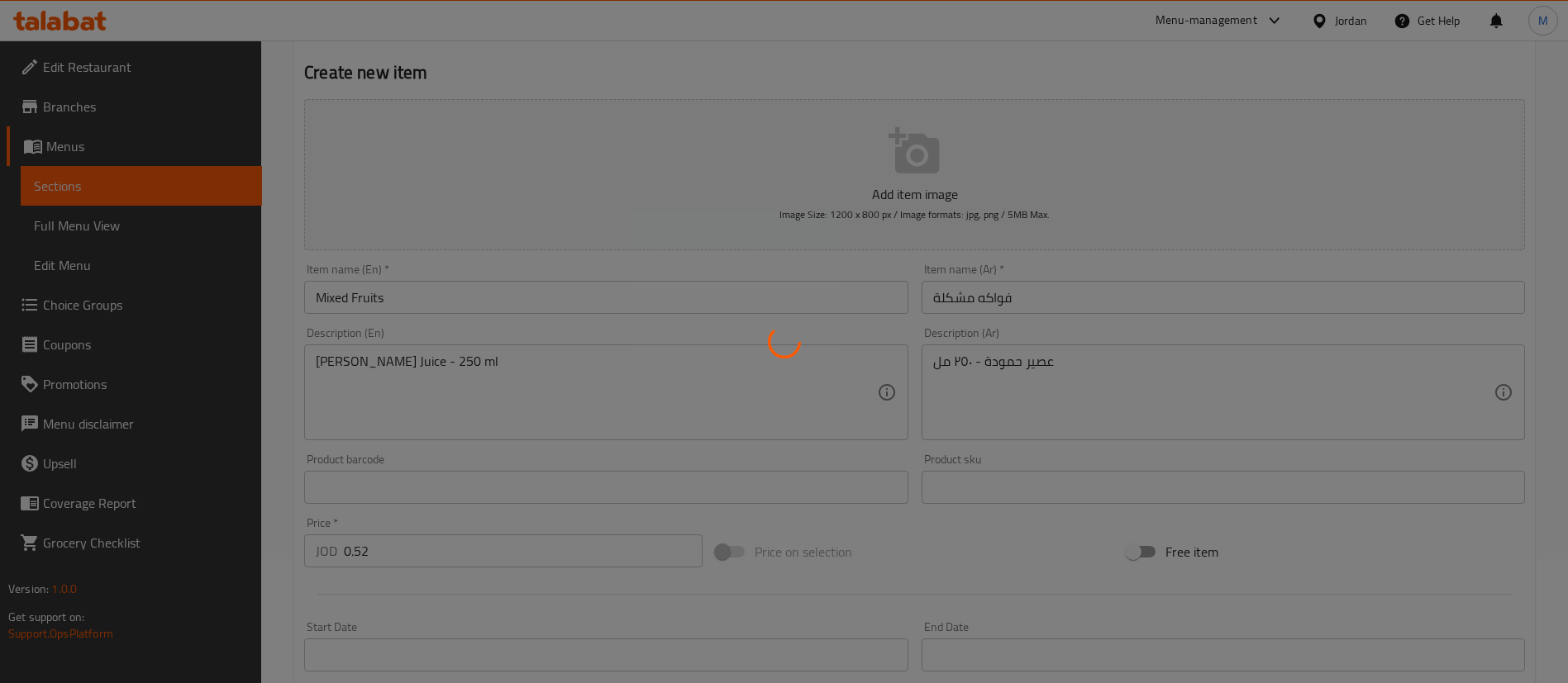
type input "0"
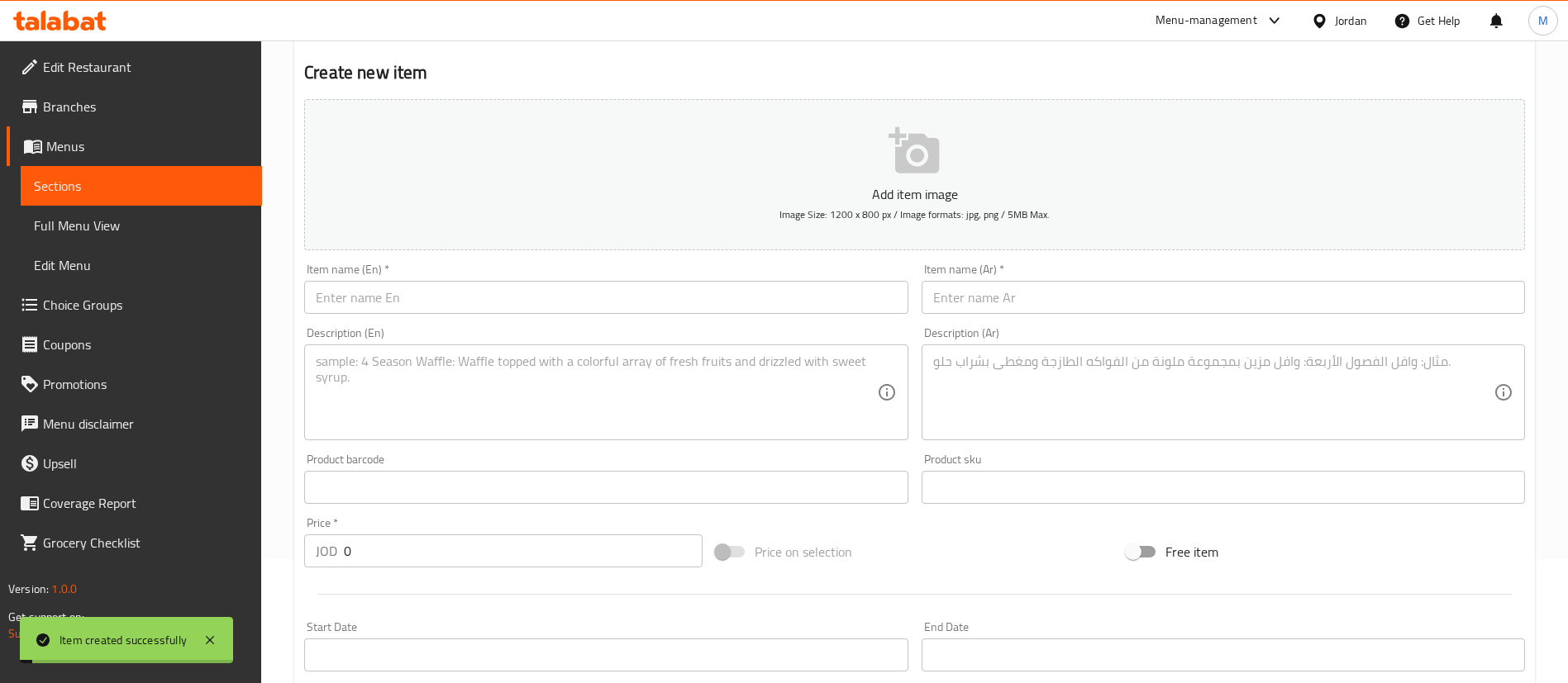
click at [559, 308] on input "text" at bounding box center [606, 297] width 603 height 33
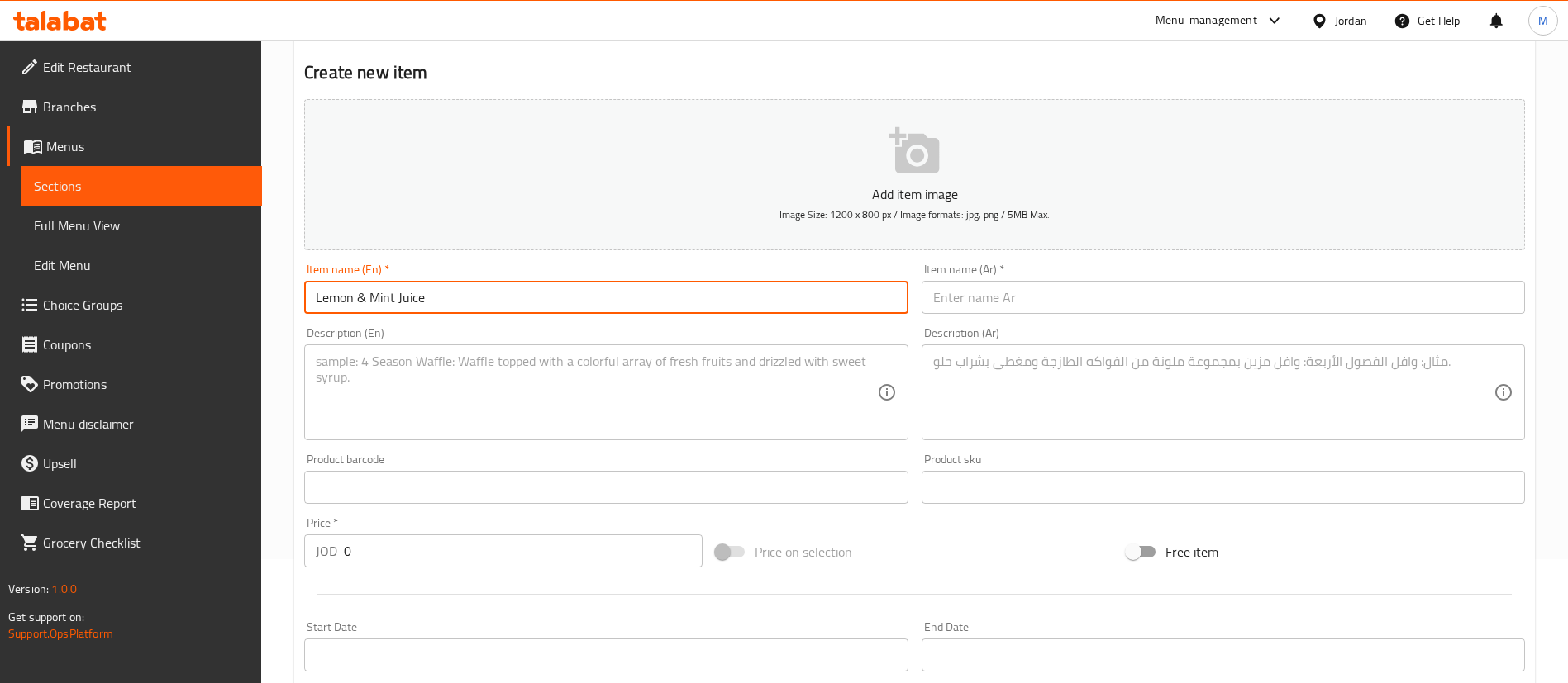
click at [559, 308] on input "Lemon & Mint Juice" at bounding box center [606, 297] width 603 height 33
type input "Lemon & Mint Juice"
click at [1019, 325] on div "Description (Ar) Description (Ar)" at bounding box center [1223, 383] width 617 height 127
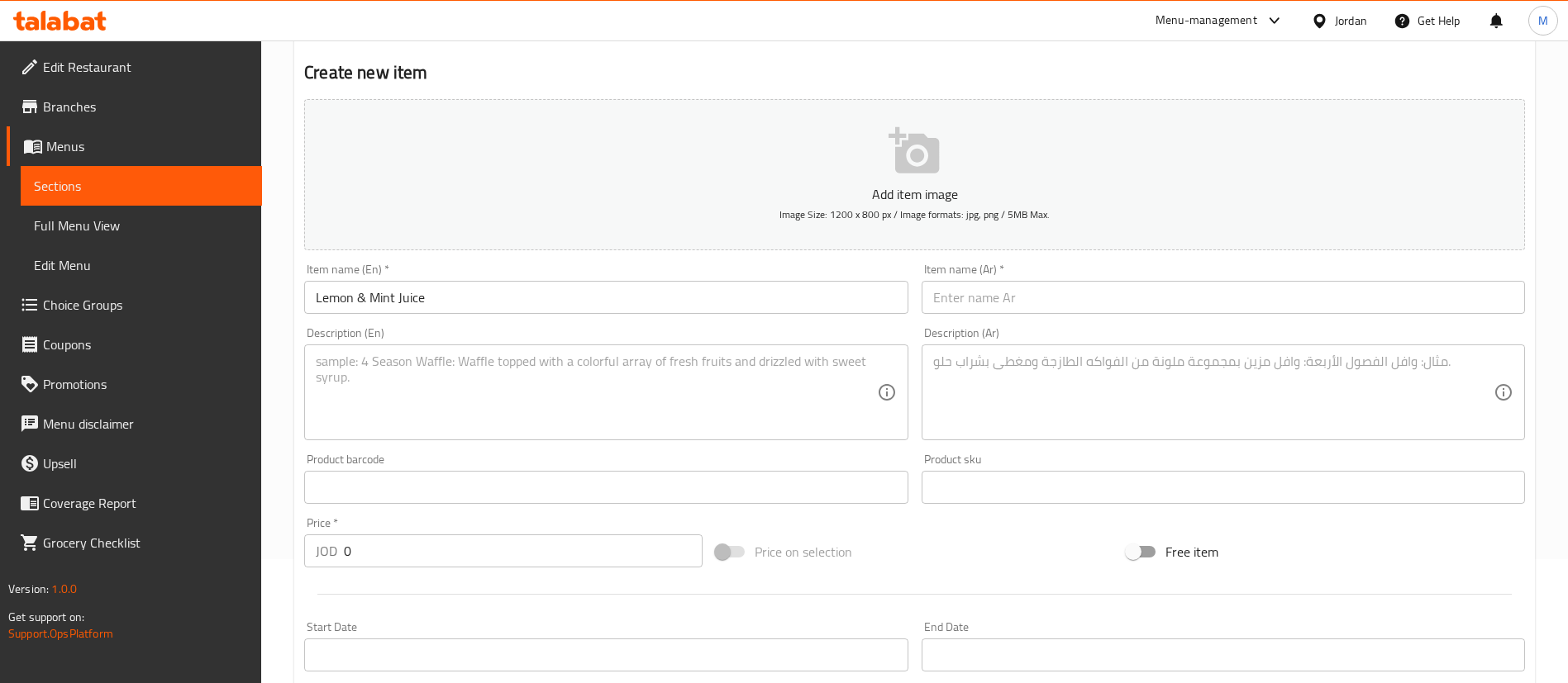
click at [1014, 309] on input "text" at bounding box center [1223, 297] width 603 height 33
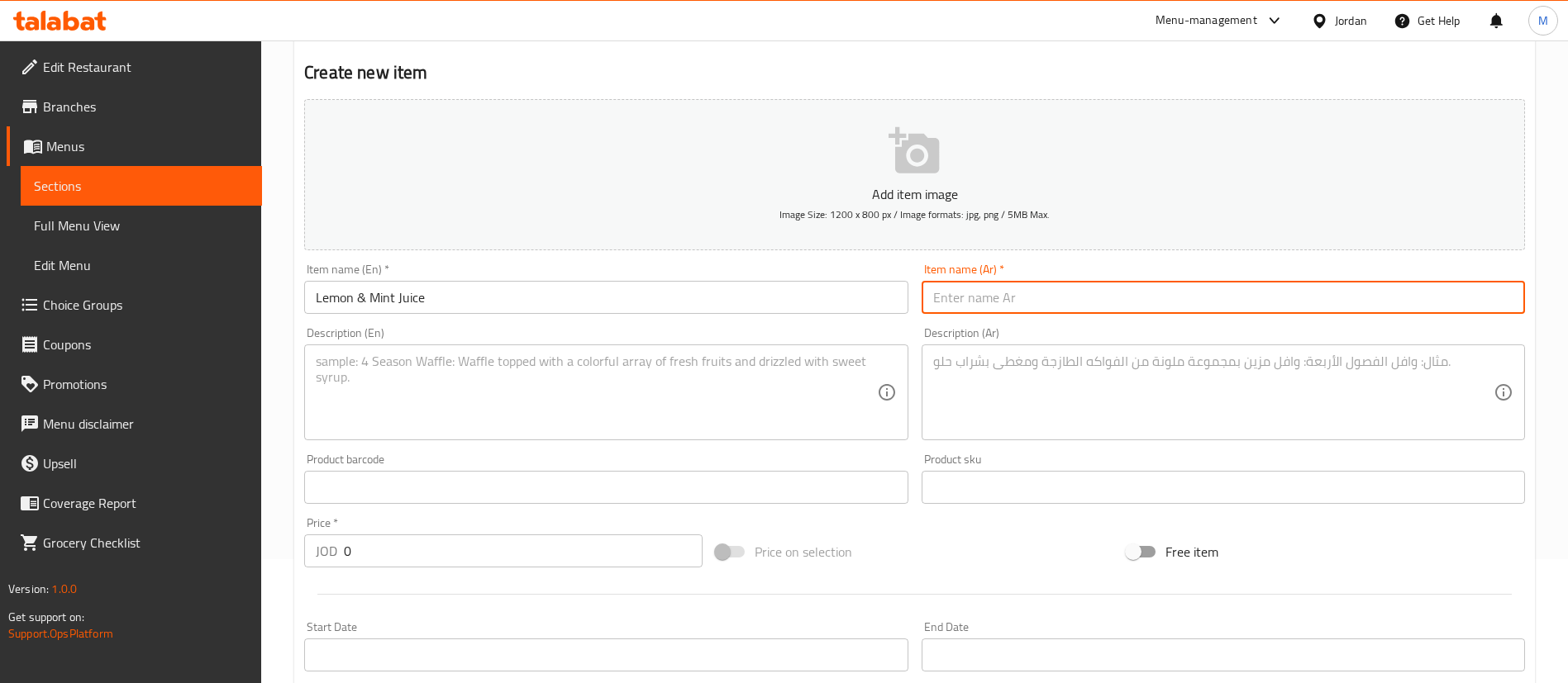
paste input "عصير الليمون والنعناع"
type input "عصير الليمون والنعناع"
click at [776, 379] on textarea at bounding box center [596, 392] width 560 height 78
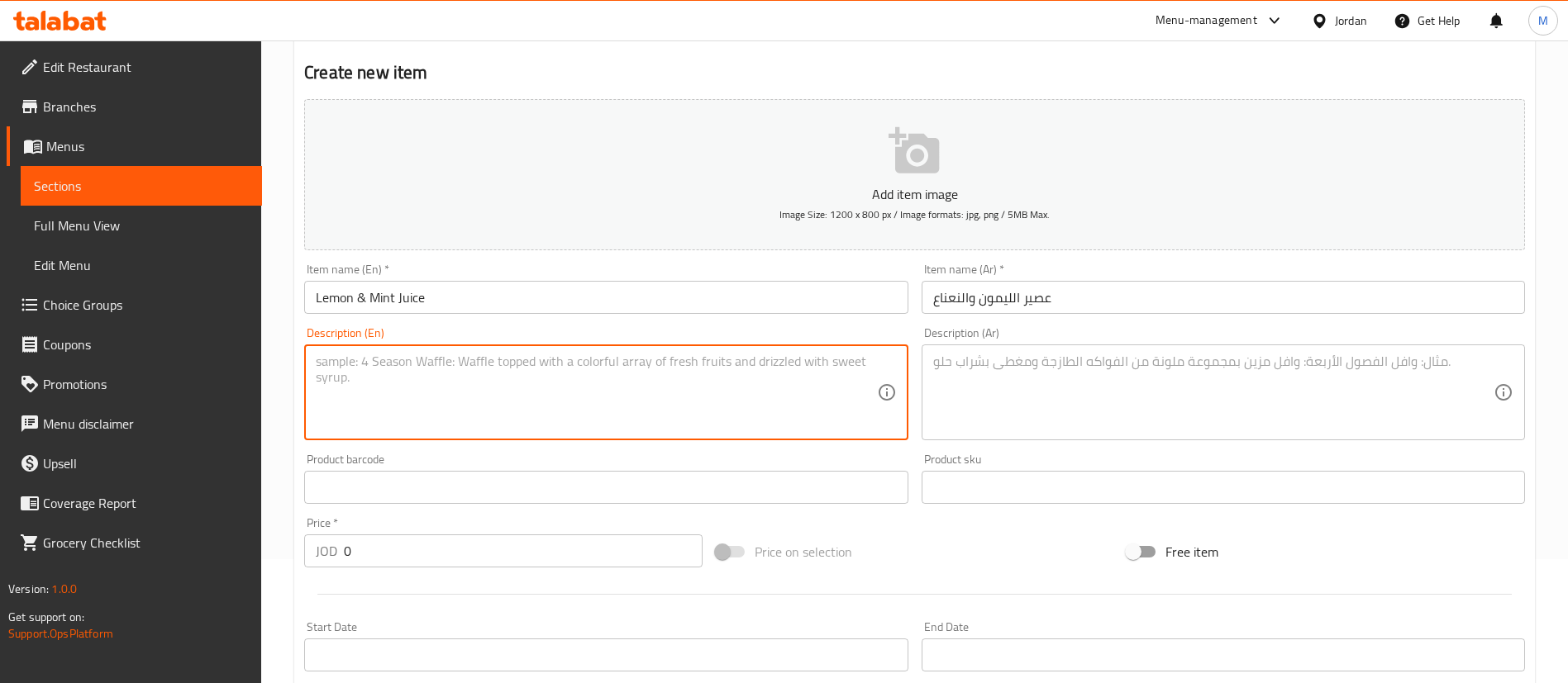
paste textarea "[PERSON_NAME] Juice - 250 ml"
type textarea "[PERSON_NAME] Juice - 250 ml"
click at [1027, 420] on textarea at bounding box center [1213, 392] width 560 height 78
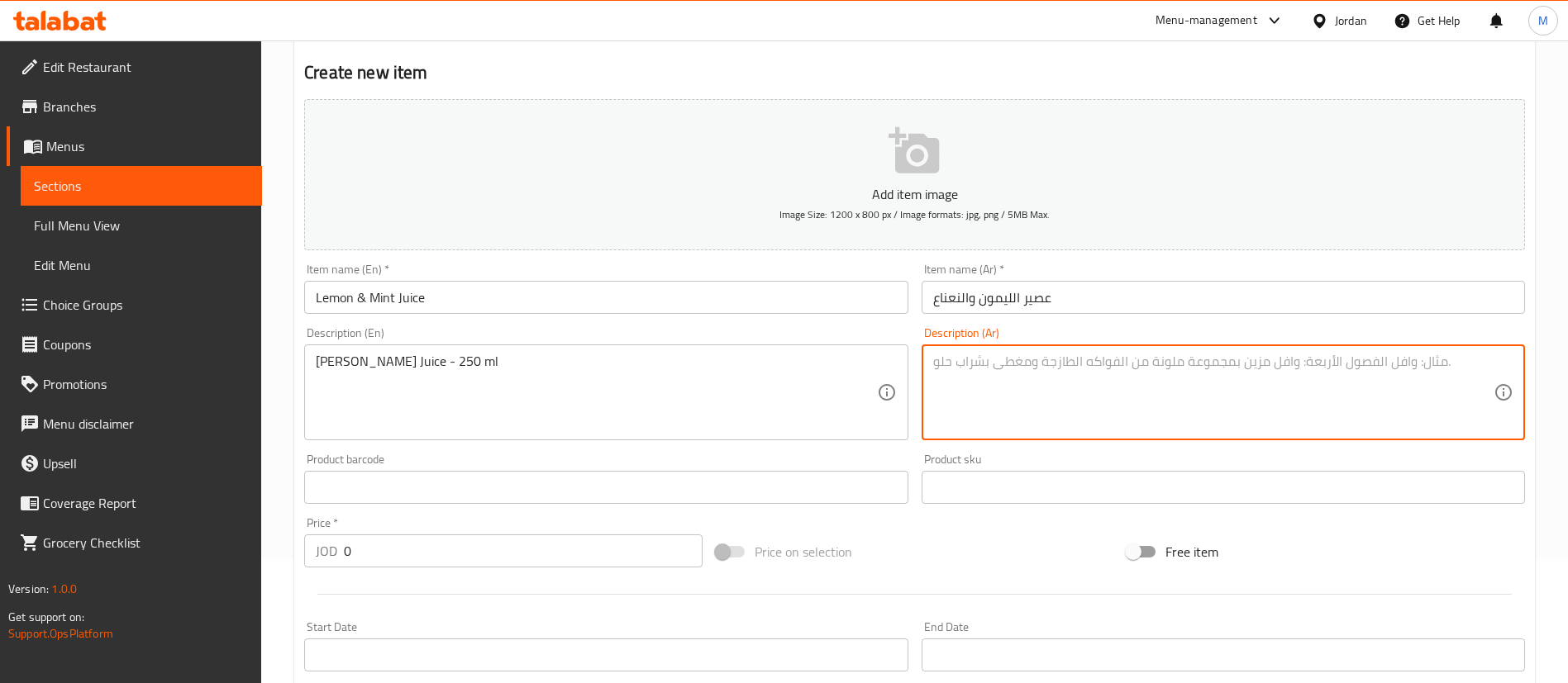
paste textarea "عصير حمودة - ٢٥٠ مل"
type textarea "عصير حمودة - ٢٥٠ مل"
click at [551, 545] on input "0" at bounding box center [523, 550] width 358 height 33
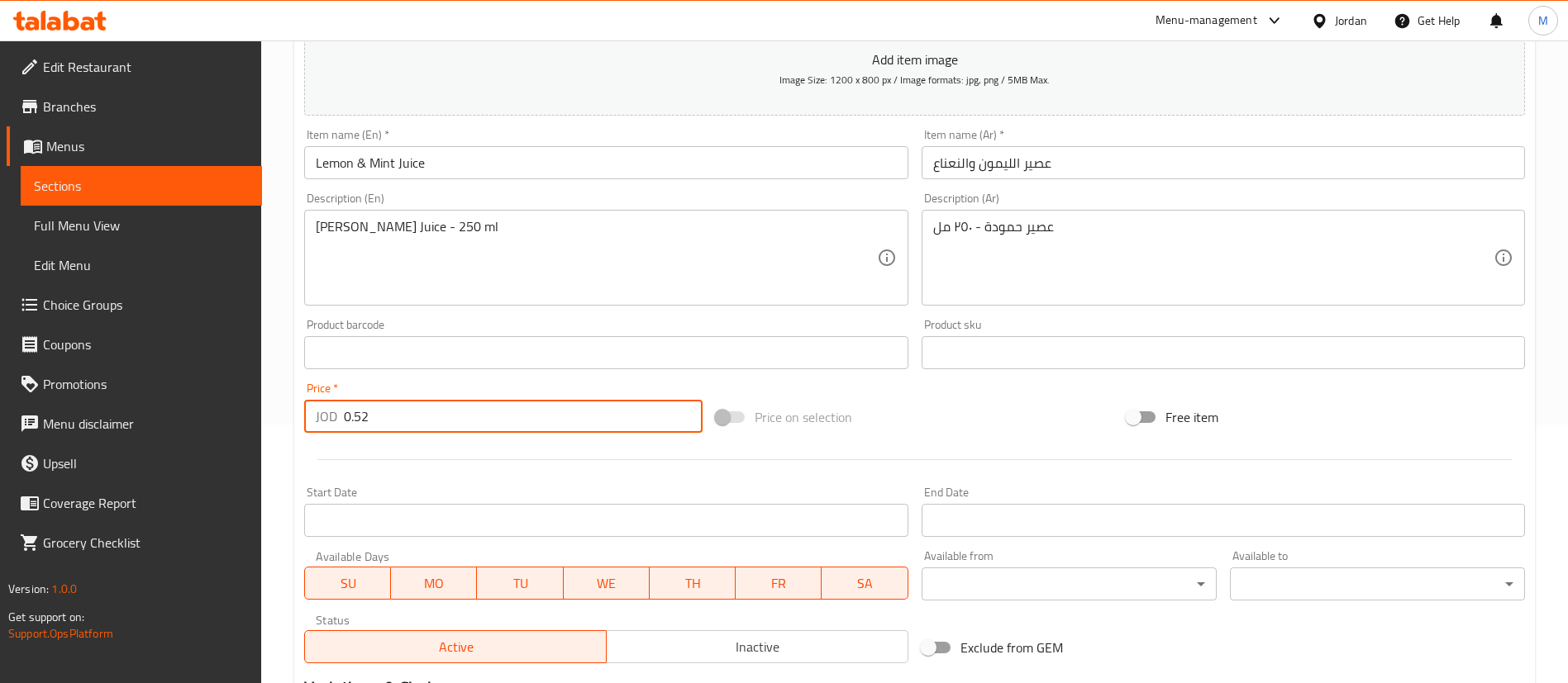
scroll to position [484, 0]
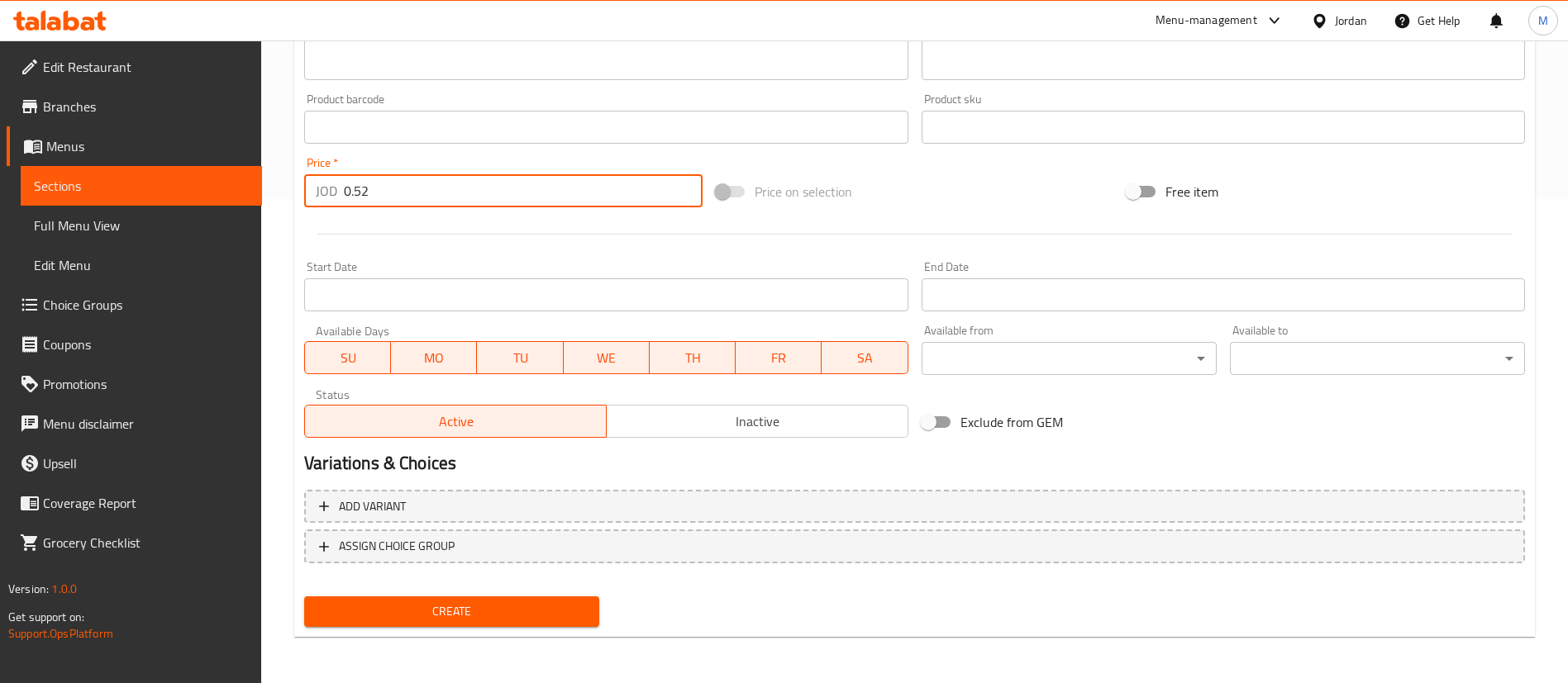
type input "0.52"
click at [531, 607] on span "Create" at bounding box center [451, 611] width 269 height 21
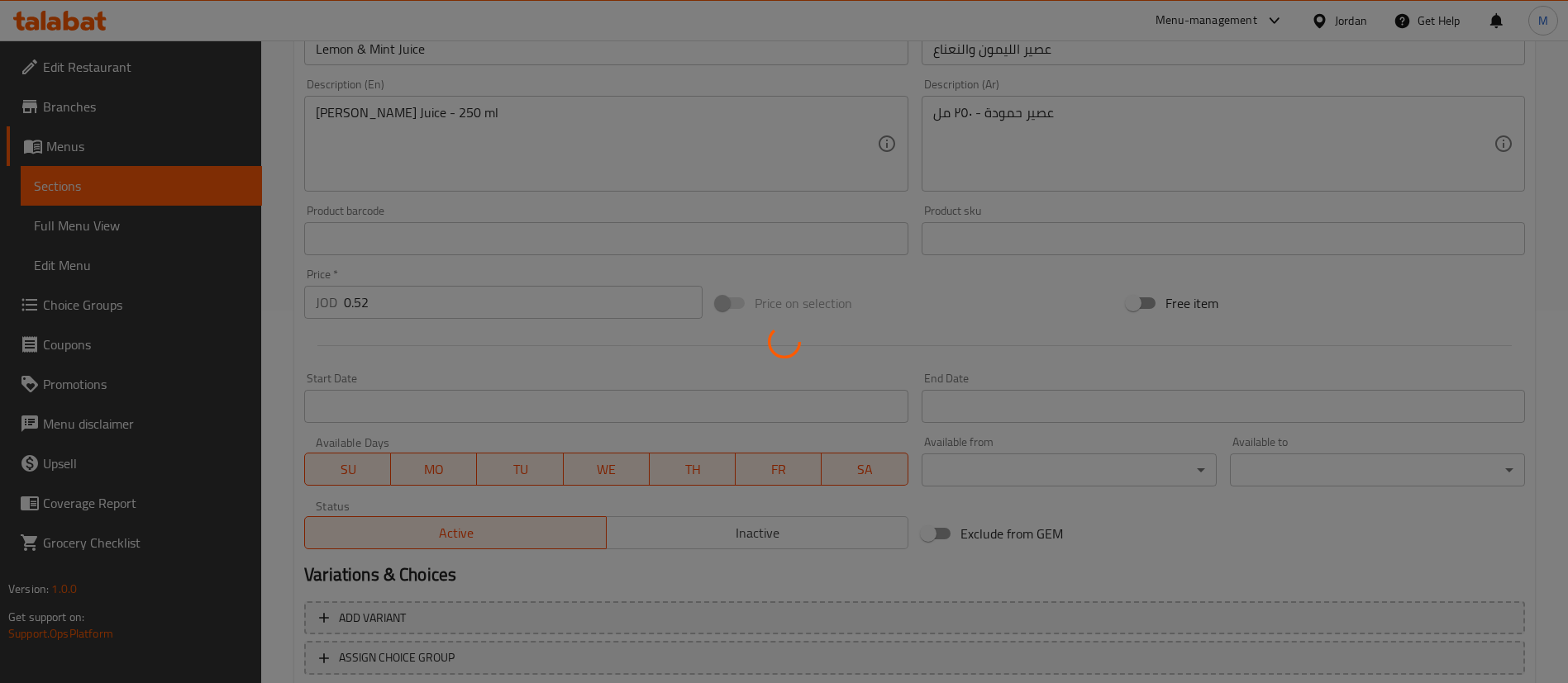
scroll to position [360, 0]
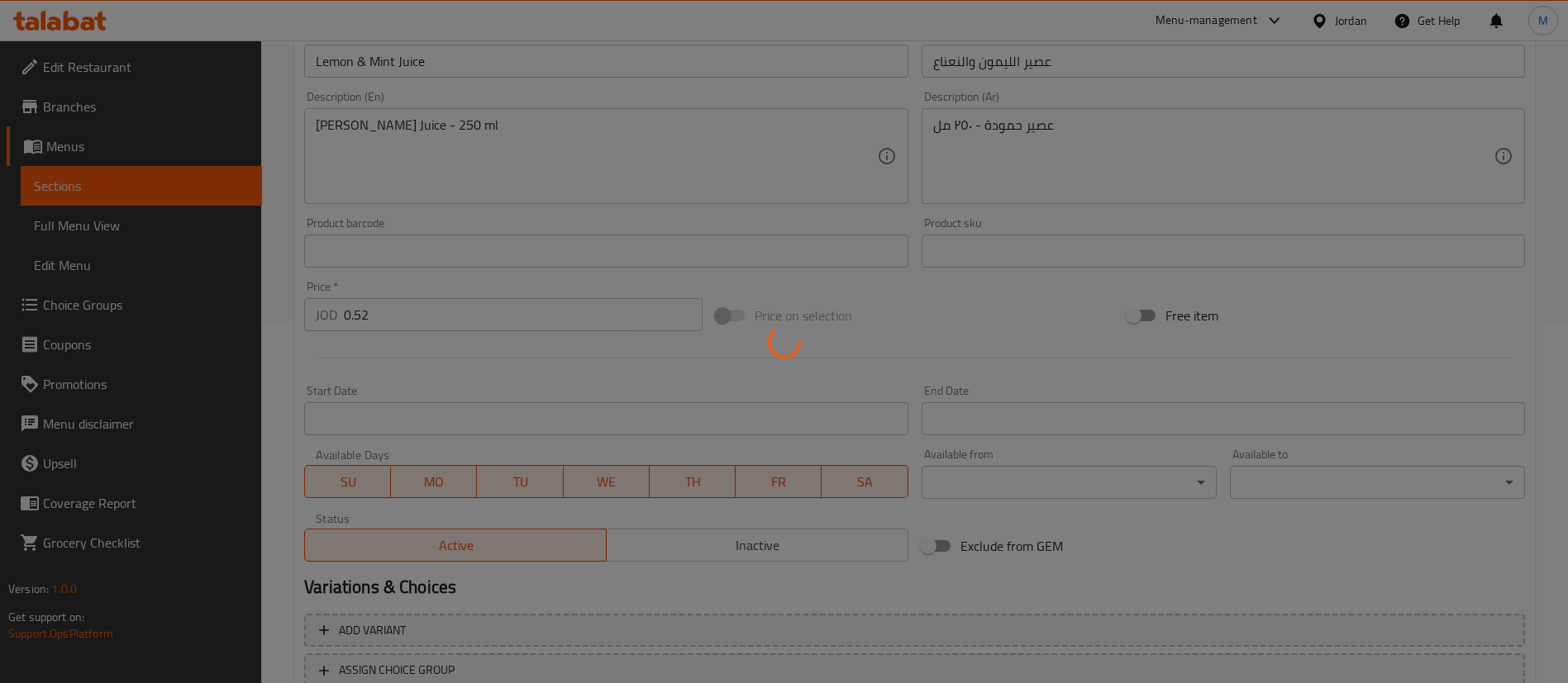
type input "0"
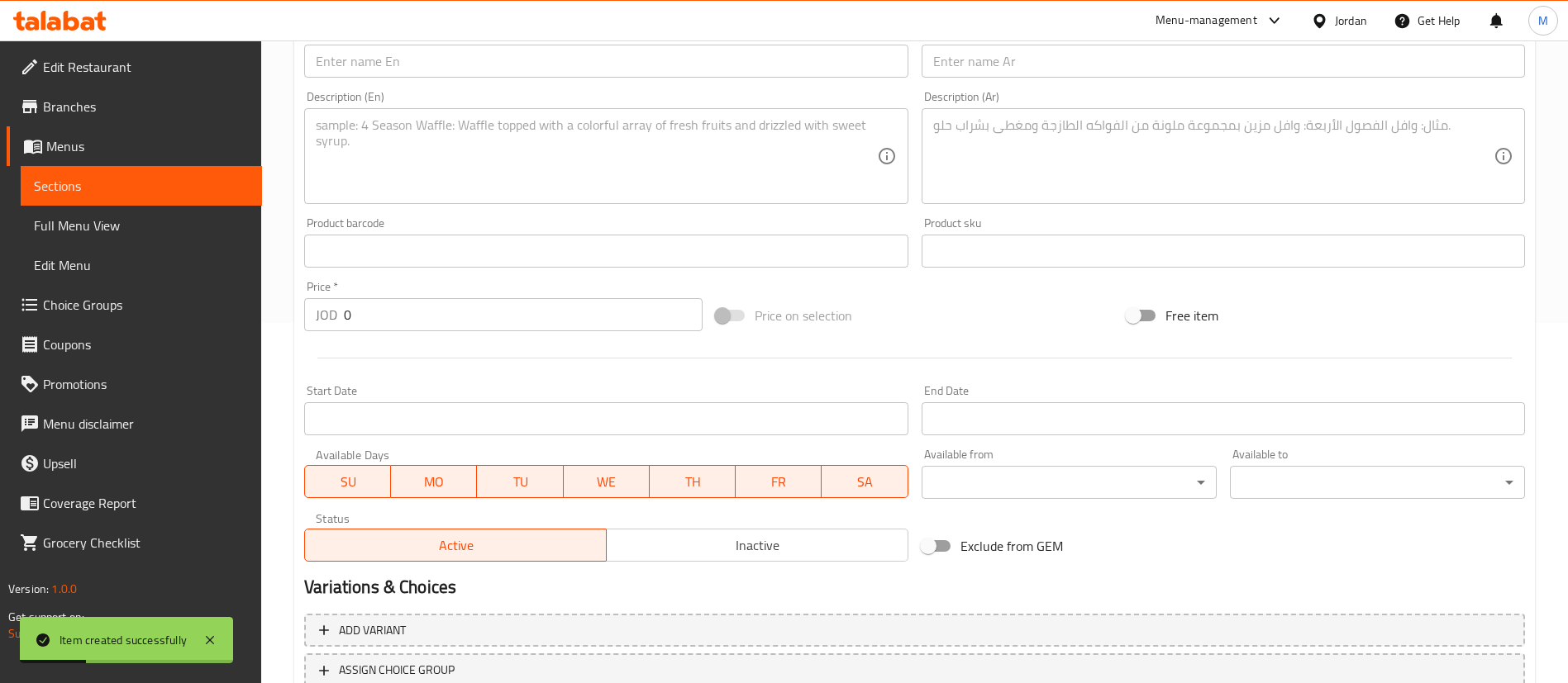
scroll to position [236, 0]
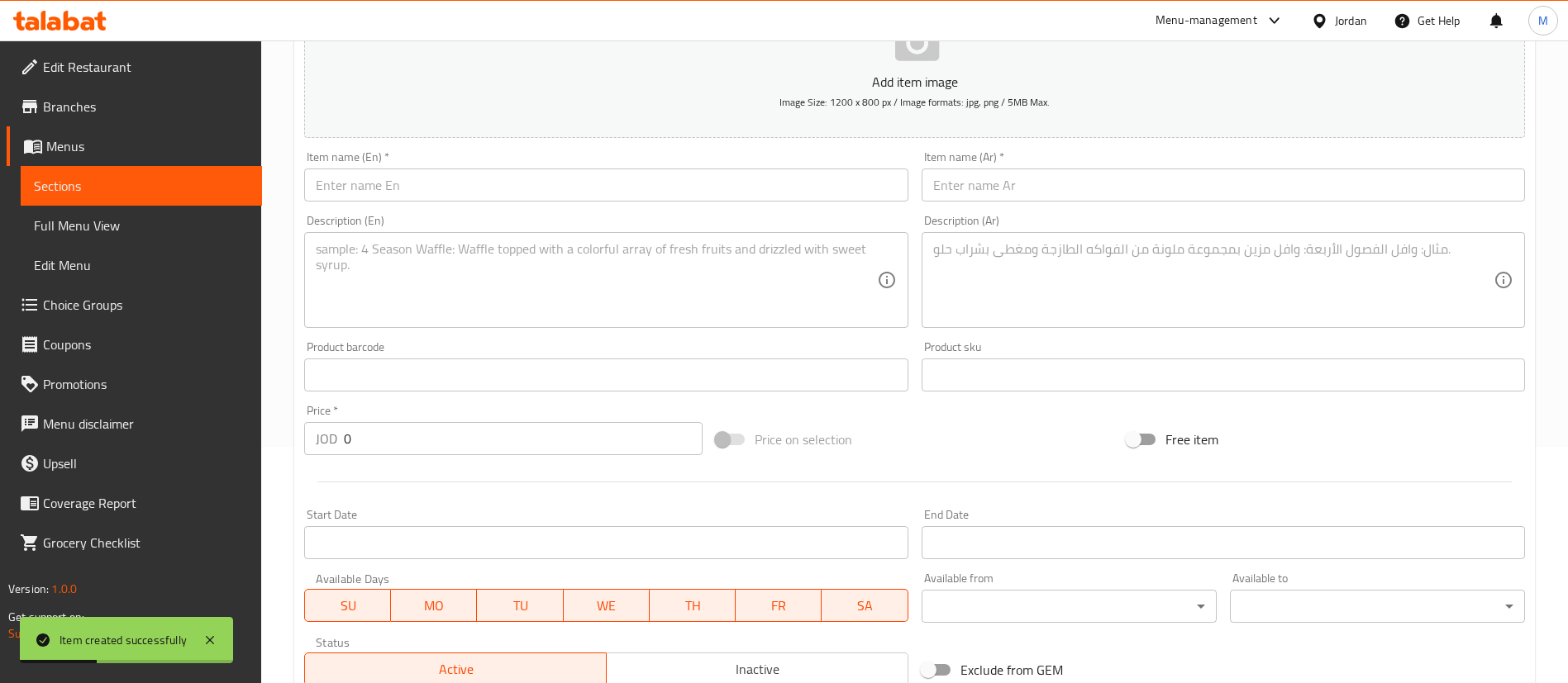
click at [587, 194] on input "text" at bounding box center [606, 185] width 603 height 33
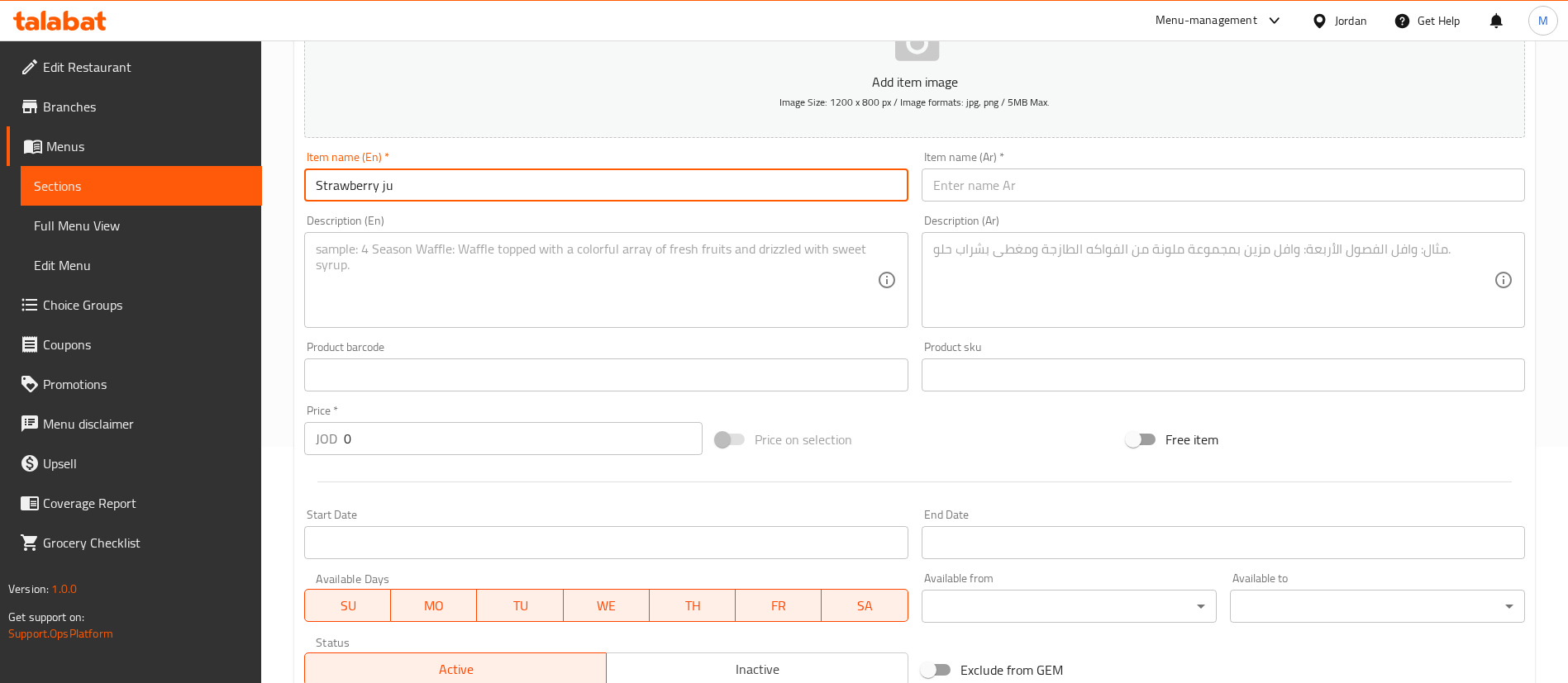
type input "Strawberry Juice"
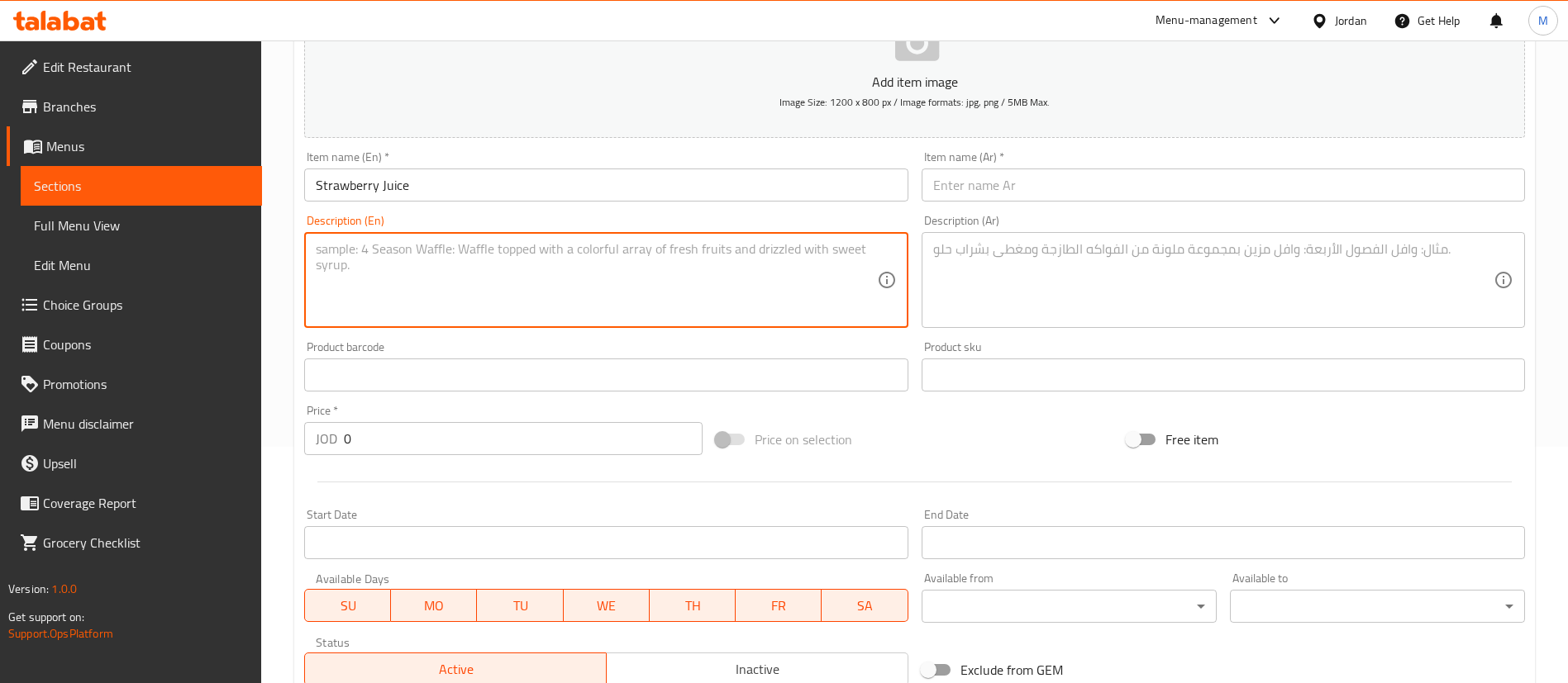
click at [573, 272] on textarea at bounding box center [596, 280] width 560 height 78
paste textarea "[PERSON_NAME] Juice - 250 ml"
type textarea "[PERSON_NAME] Juice - 250 ml"
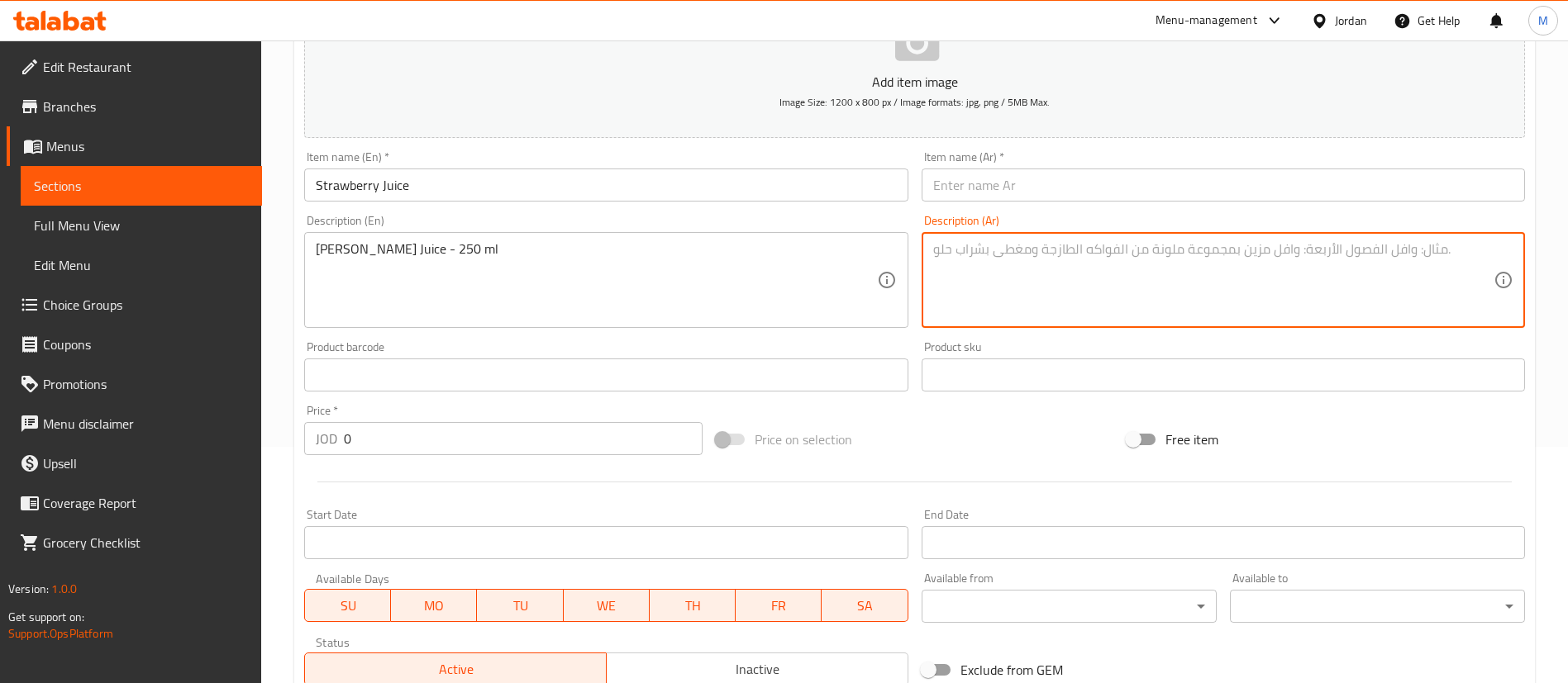
click at [1046, 261] on textarea at bounding box center [1213, 280] width 560 height 78
paste textarea "عصير حمودة - ٢٥٠ مل"
type textarea "عصير حمودة - ٢٥٠ مل"
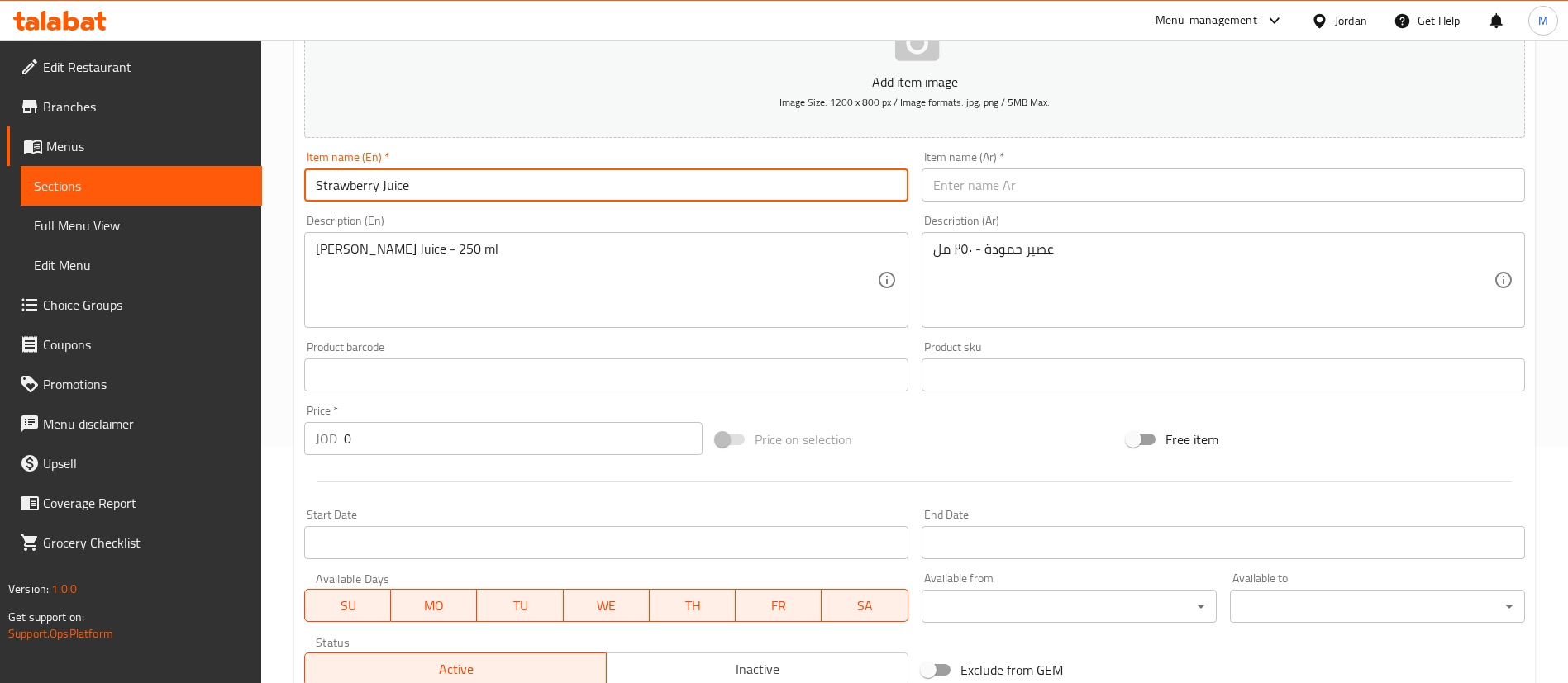
click at [601, 192] on input "Strawberry Juice" at bounding box center [606, 185] width 603 height 33
click at [1001, 185] on input "text" at bounding box center [1223, 185] width 603 height 33
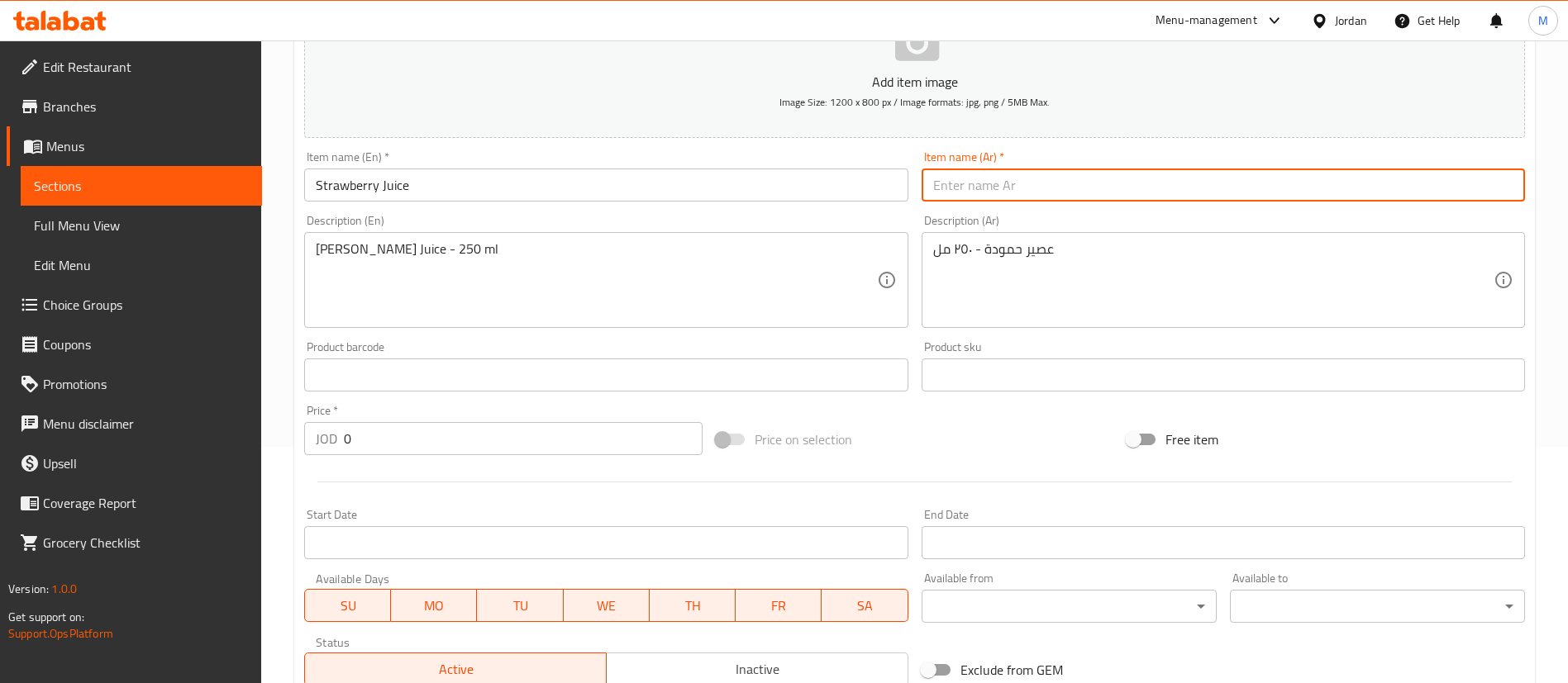
paste input "عصير فراولة"
type input "عصير فراولة"
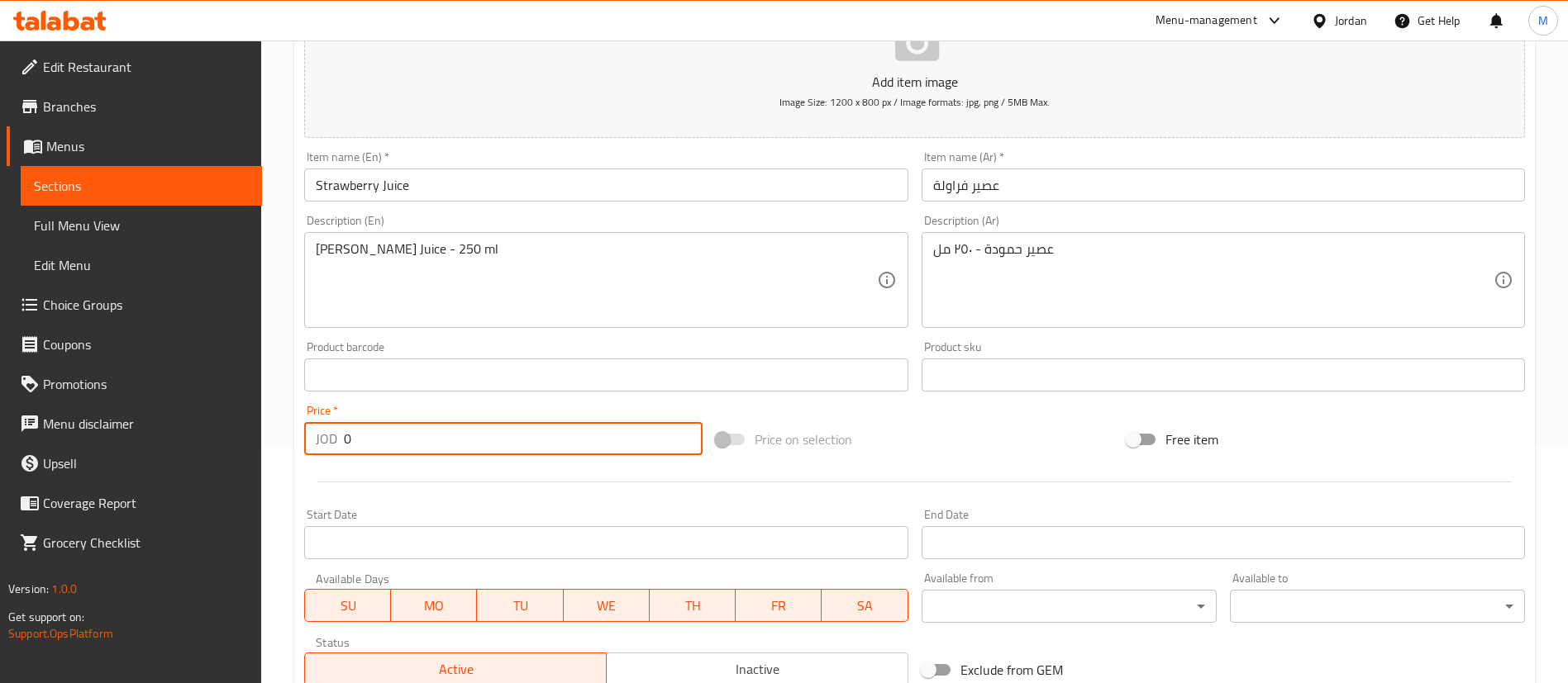
click at [535, 440] on input "0" at bounding box center [523, 438] width 358 height 33
type input "0.52"
click at [543, 488] on div at bounding box center [914, 481] width 1234 height 40
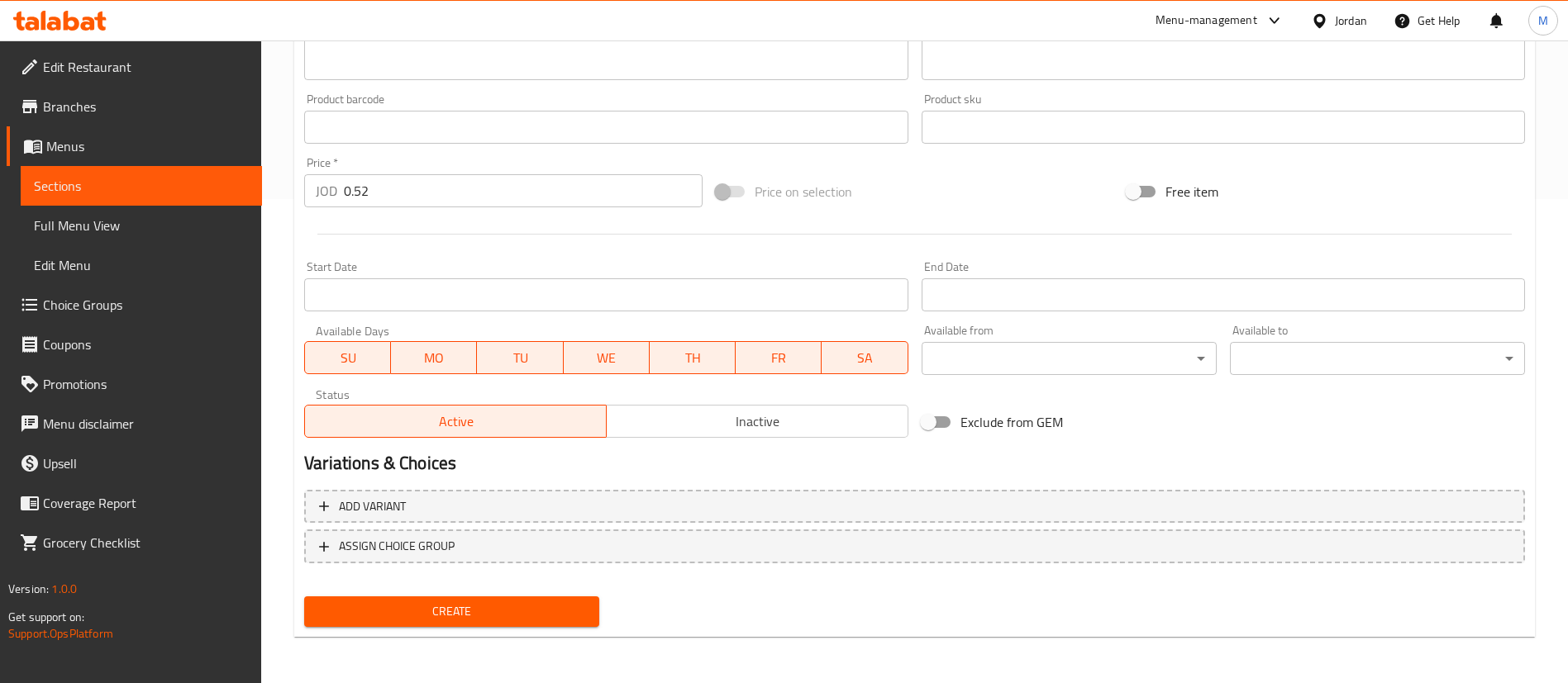
click at [563, 608] on span "Create" at bounding box center [451, 611] width 269 height 21
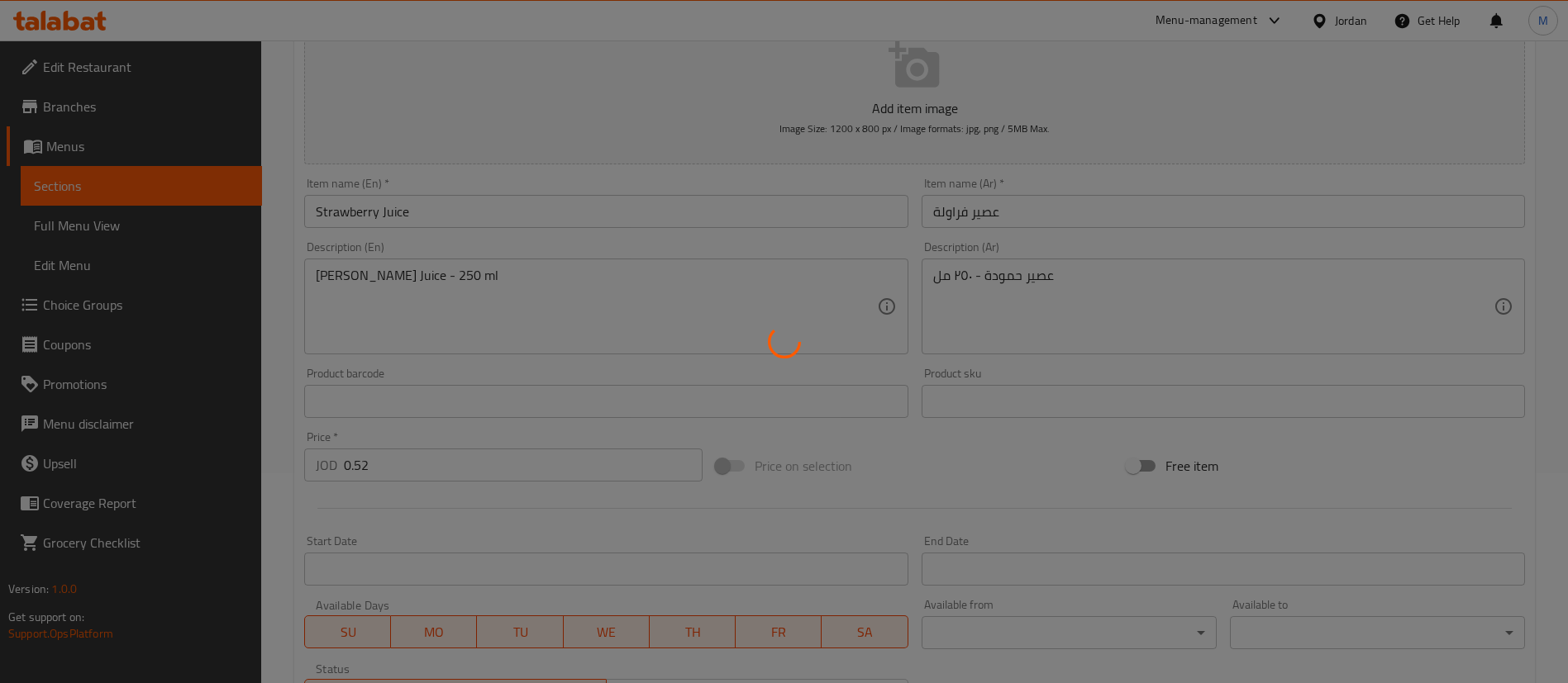
scroll to position [124, 0]
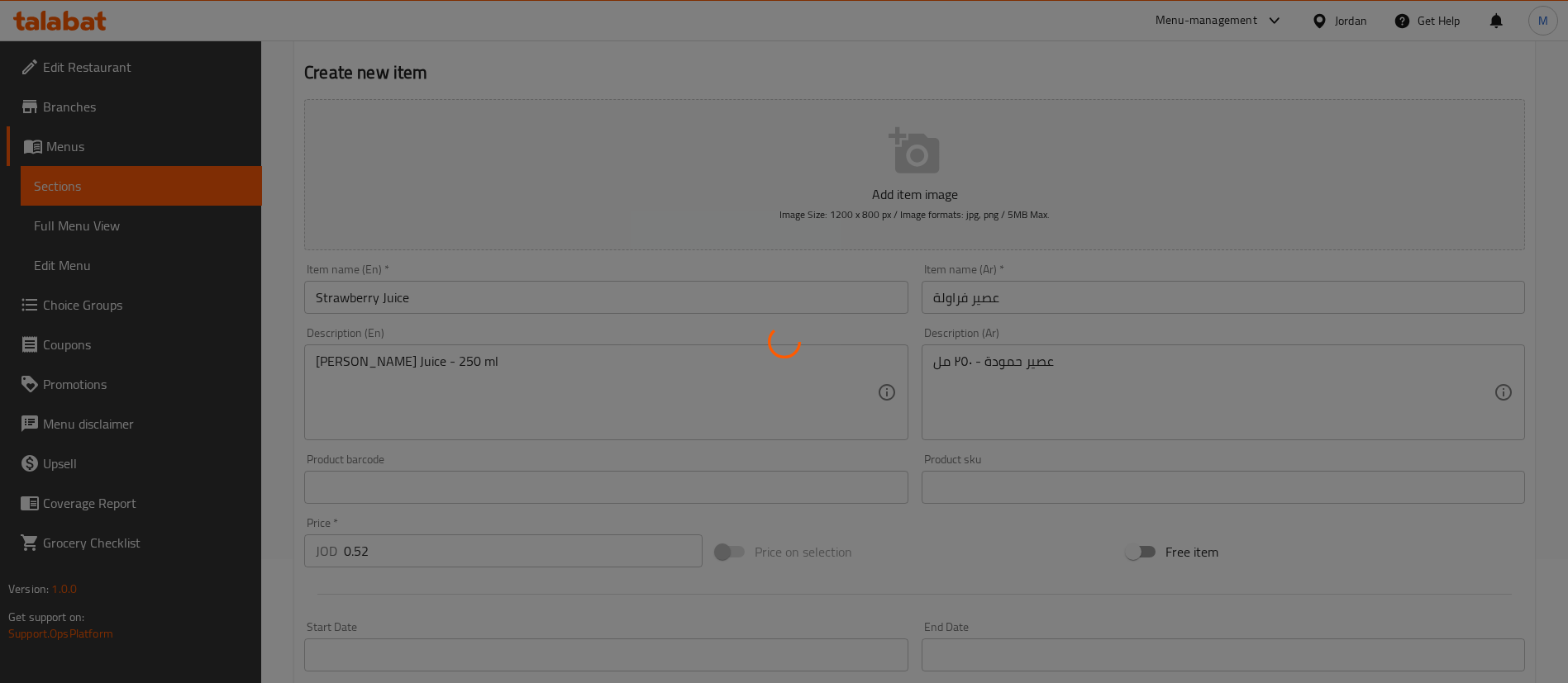
type input "0"
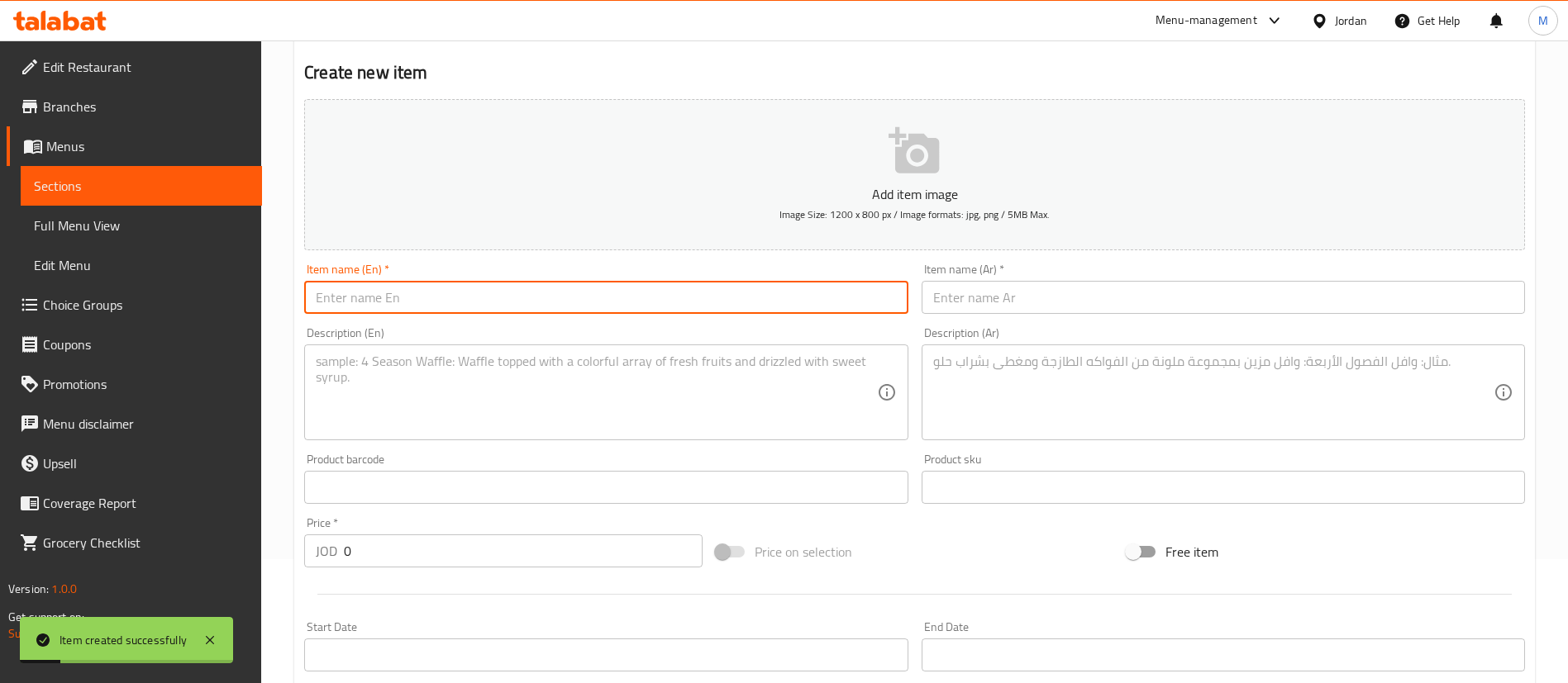
click at [549, 306] on input "text" at bounding box center [606, 297] width 603 height 33
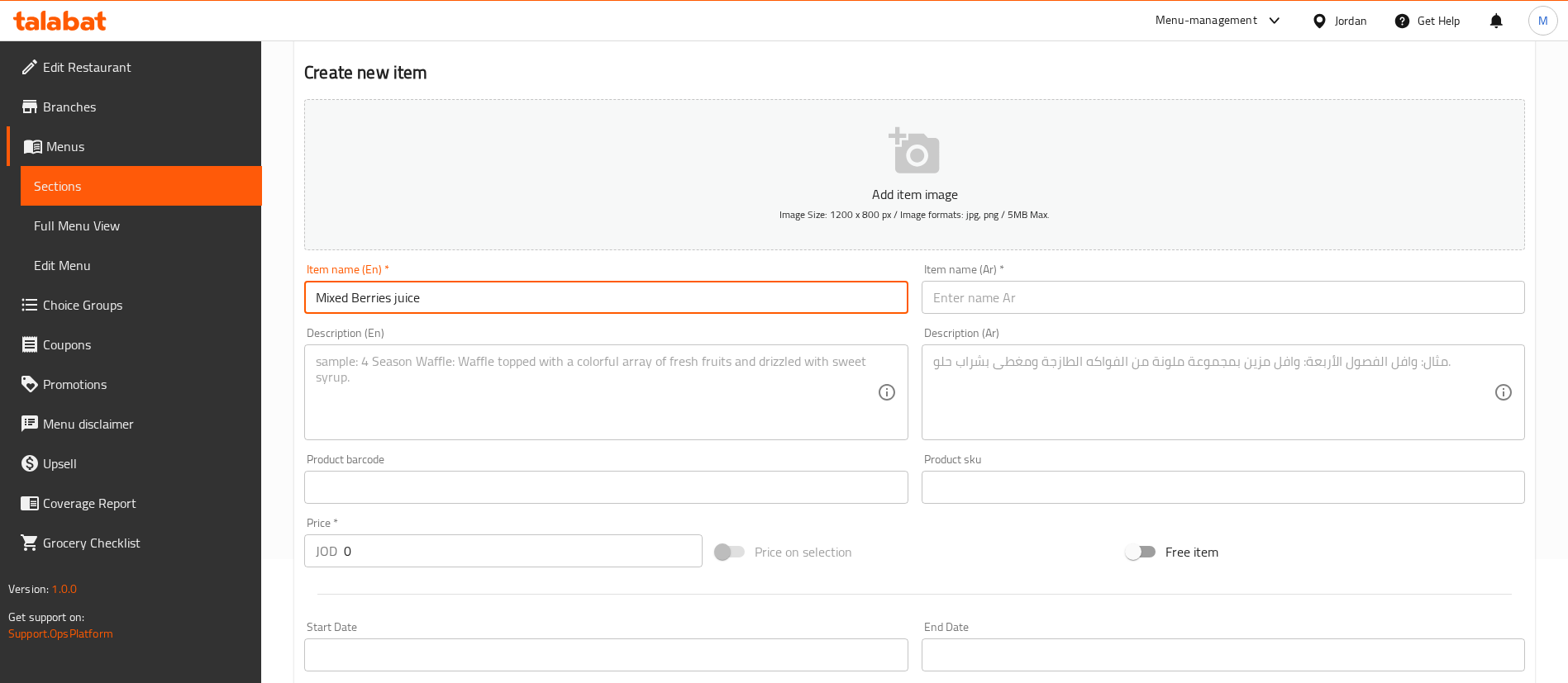
click at [549, 306] on input "Mixed Berries juice" at bounding box center [606, 297] width 603 height 33
type input "Mixed Berries juice"
click at [1053, 299] on input "text" at bounding box center [1223, 297] width 603 height 33
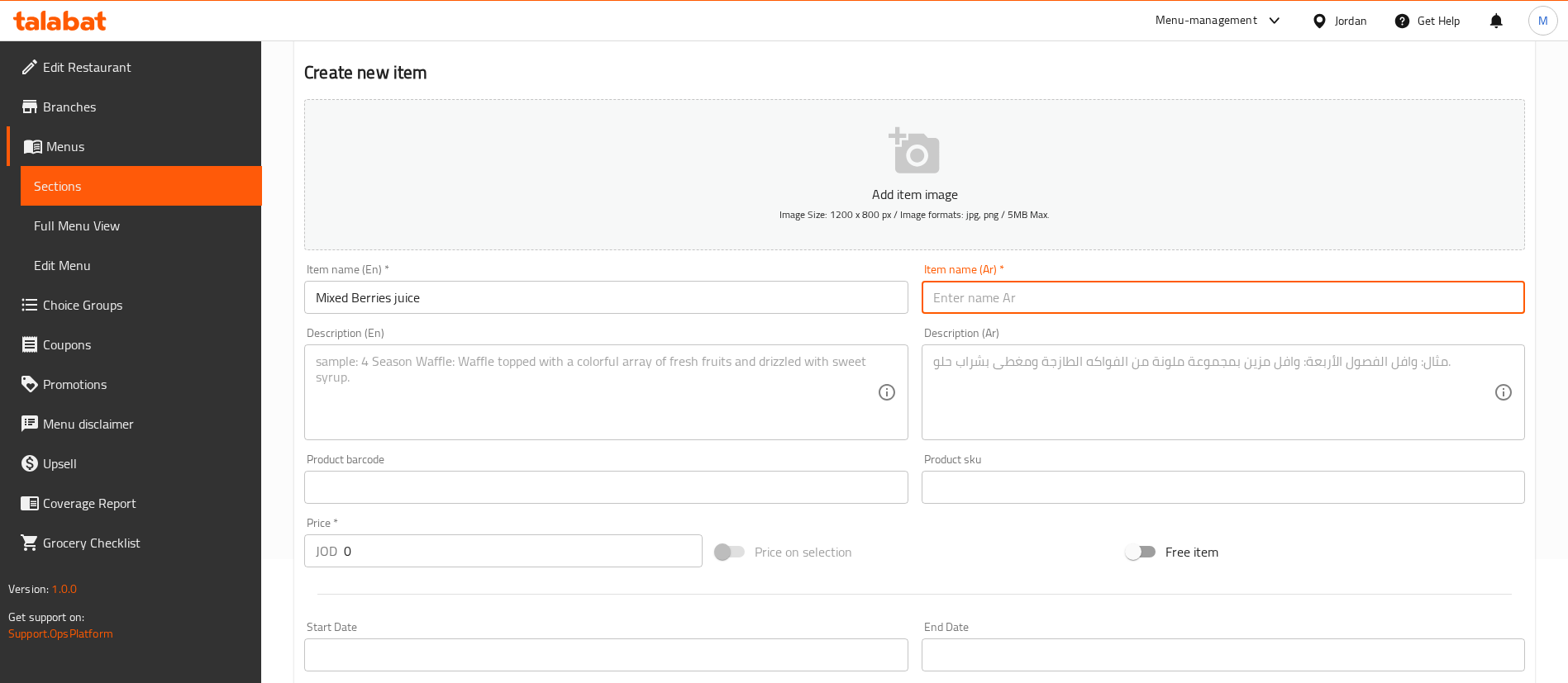
paste input "عصير التوت المشكل"
type input "عصير التوت المشكل"
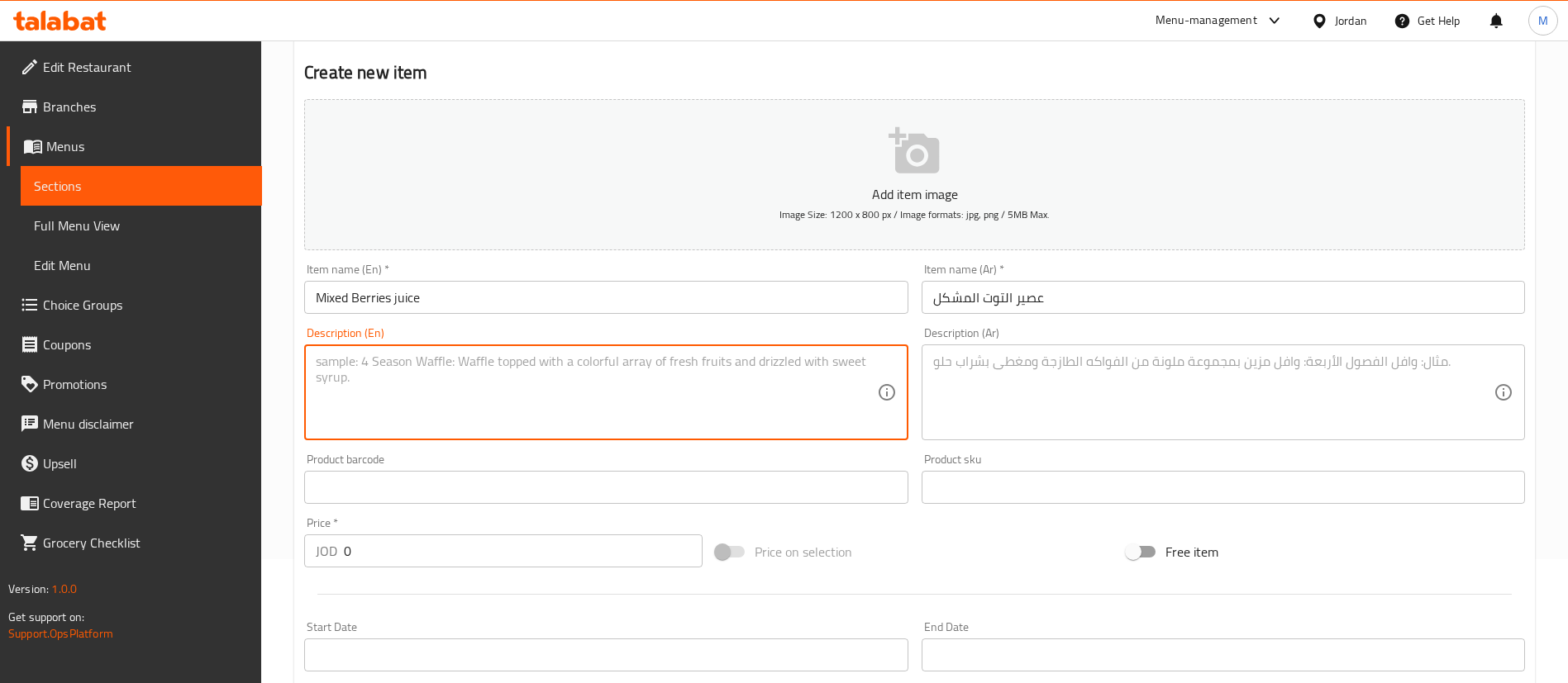
click at [777, 418] on textarea at bounding box center [596, 392] width 560 height 78
paste textarea "[PERSON_NAME] Juice - 250 ml"
type textarea "[PERSON_NAME] Juice - 250 ml"
click at [1023, 429] on textarea at bounding box center [1213, 392] width 560 height 78
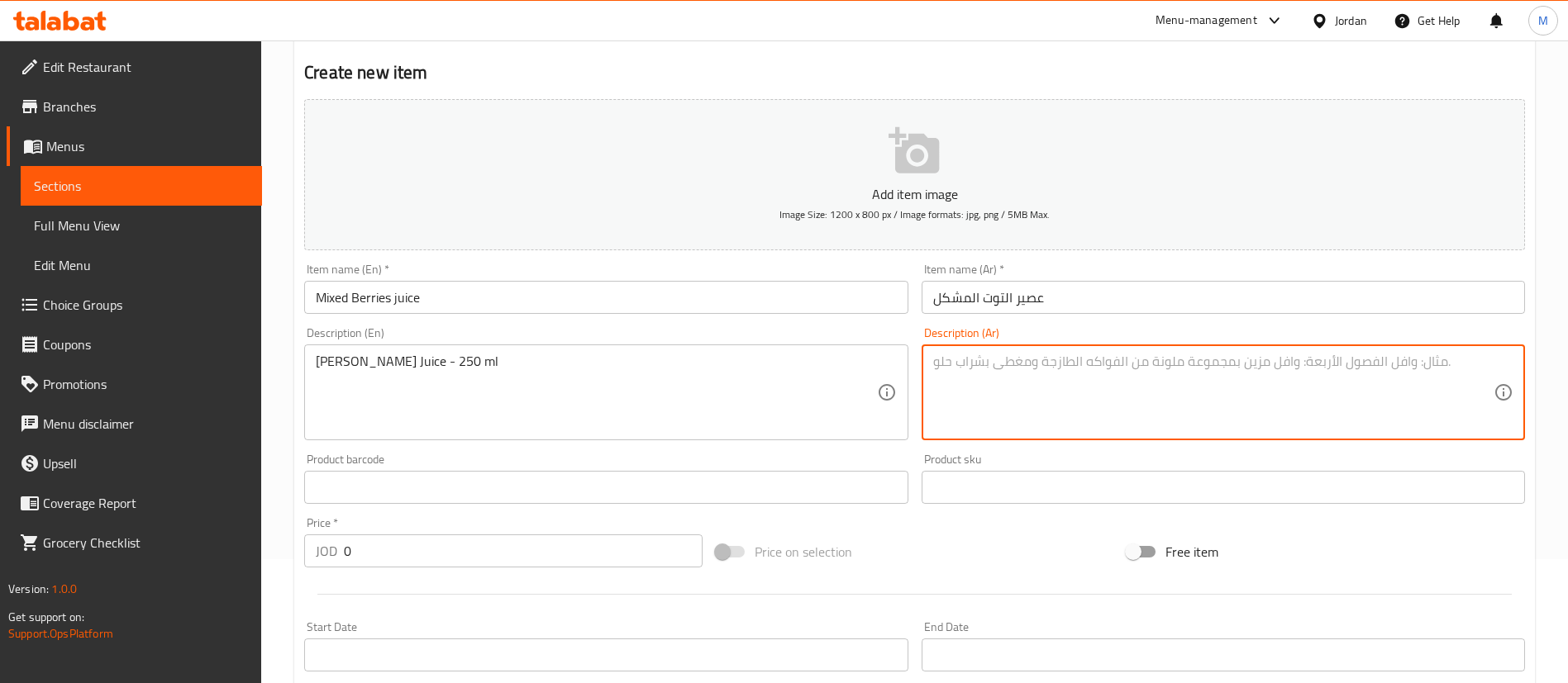
paste textarea "عصير حمودة - ٢٥٠ مل"
type textarea "عصير حمودة - ٢٥٠ مل"
click at [580, 557] on input "0" at bounding box center [523, 550] width 358 height 33
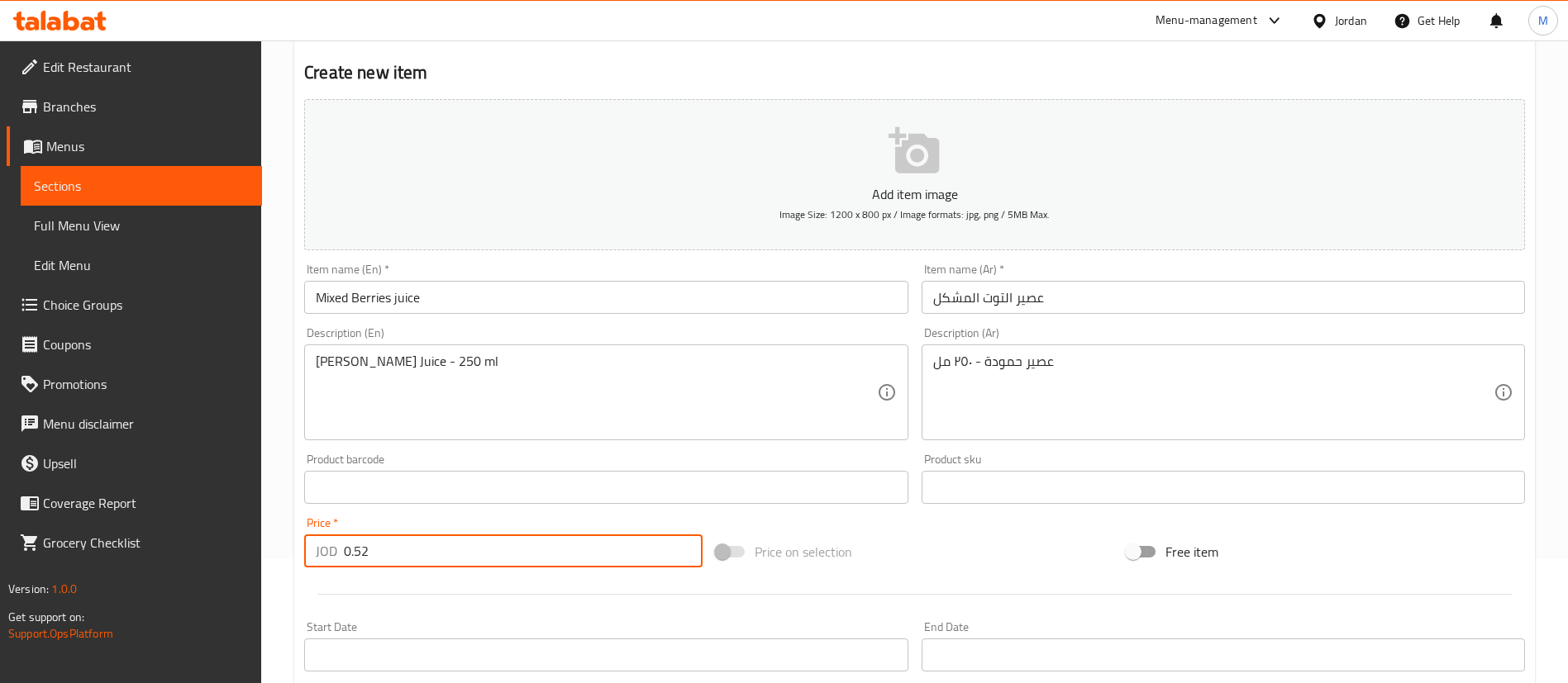
type input "0.52"
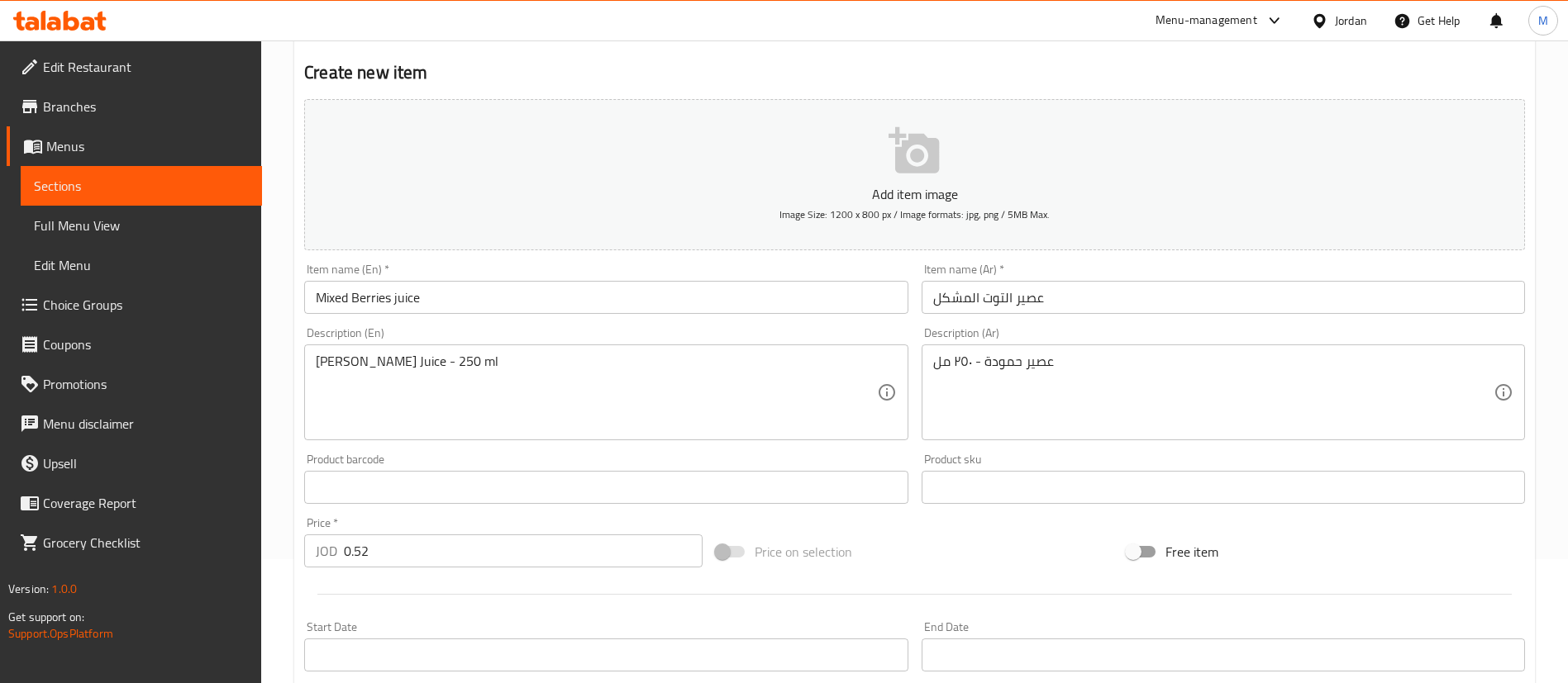
click at [567, 606] on div at bounding box center [914, 594] width 1234 height 40
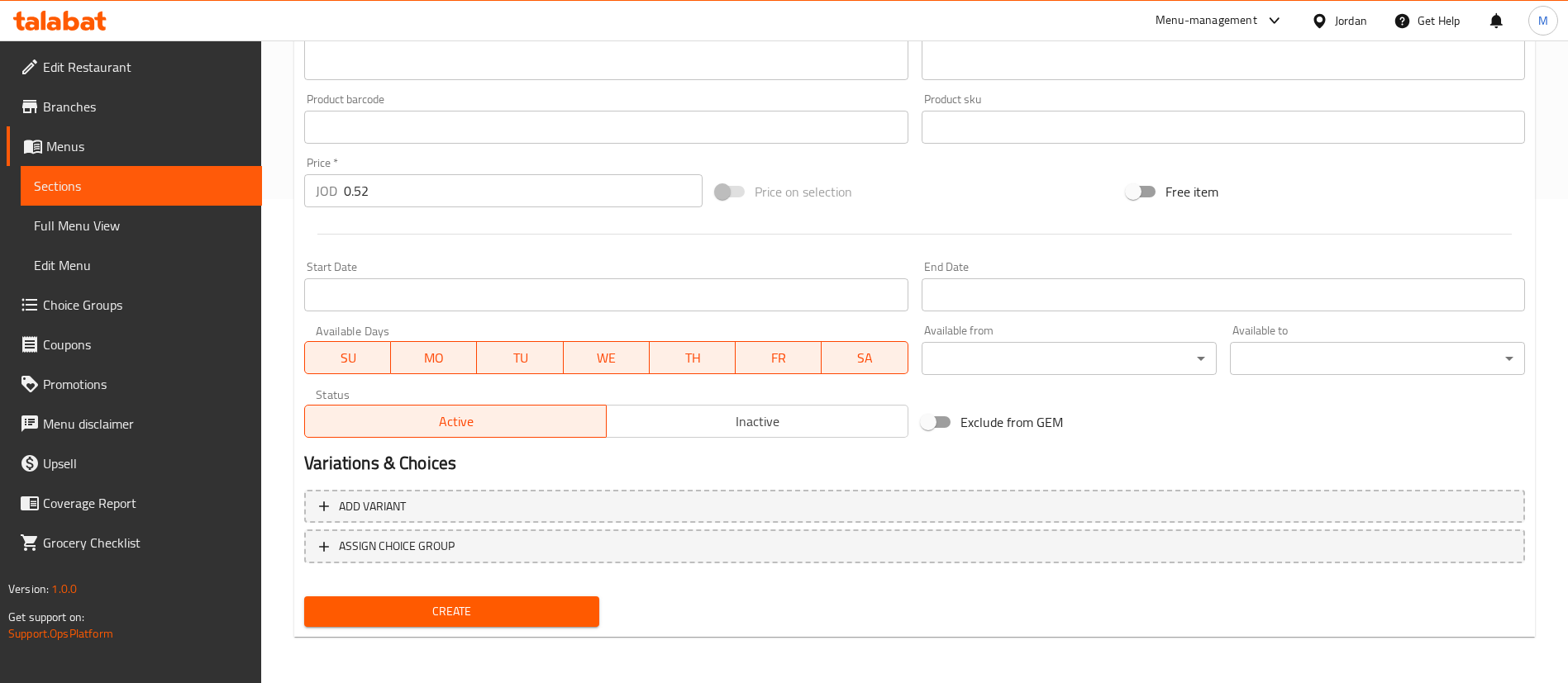
click at [565, 610] on span "Create" at bounding box center [451, 611] width 269 height 21
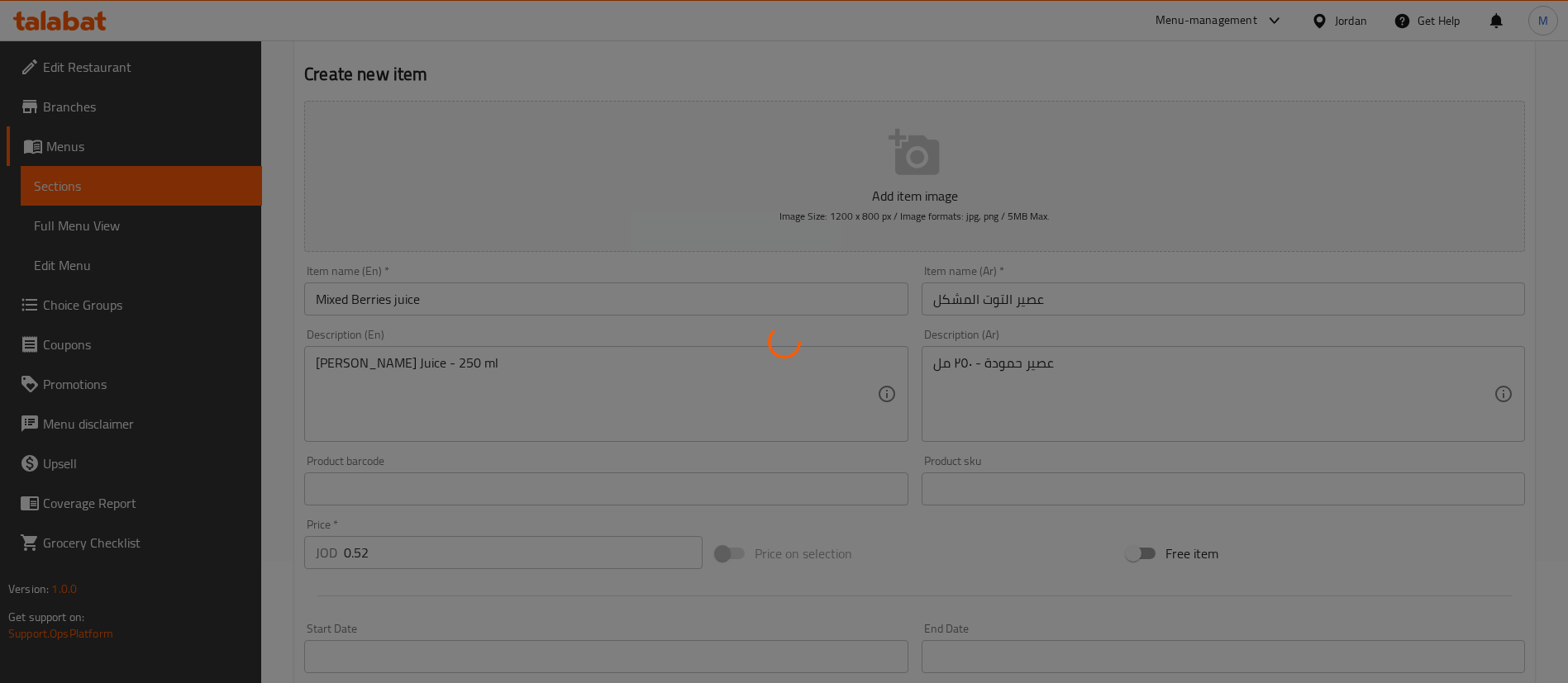
type input "0"
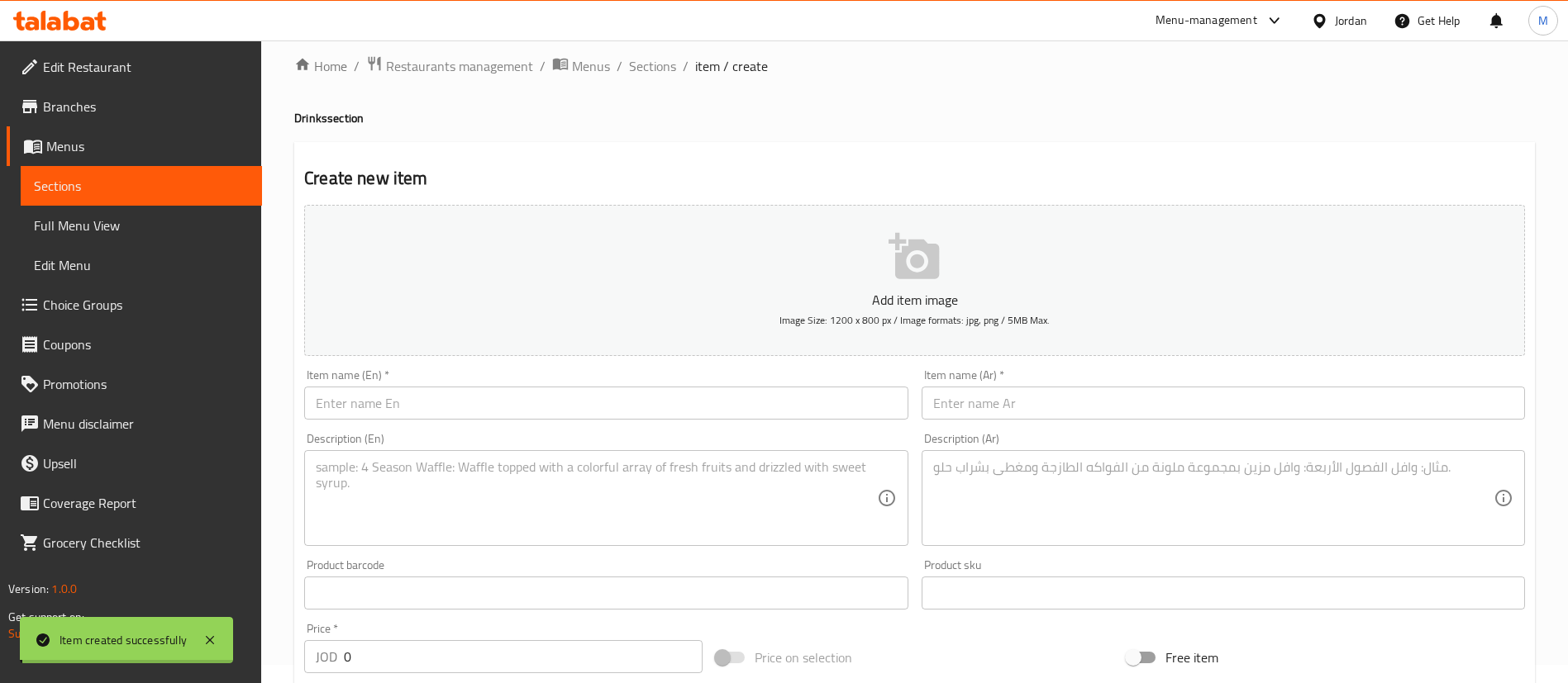
scroll to position [0, 0]
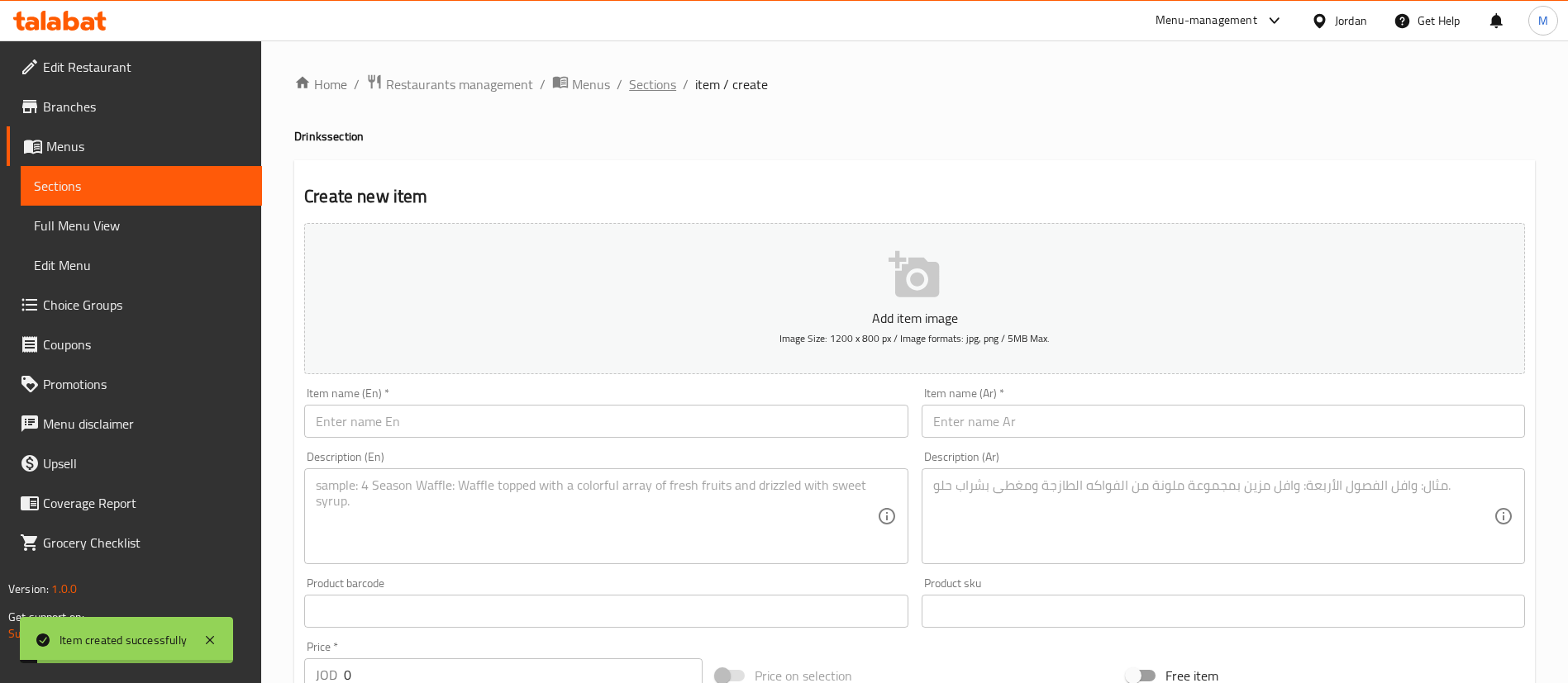
click at [650, 88] on span "Sections" at bounding box center [652, 84] width 47 height 20
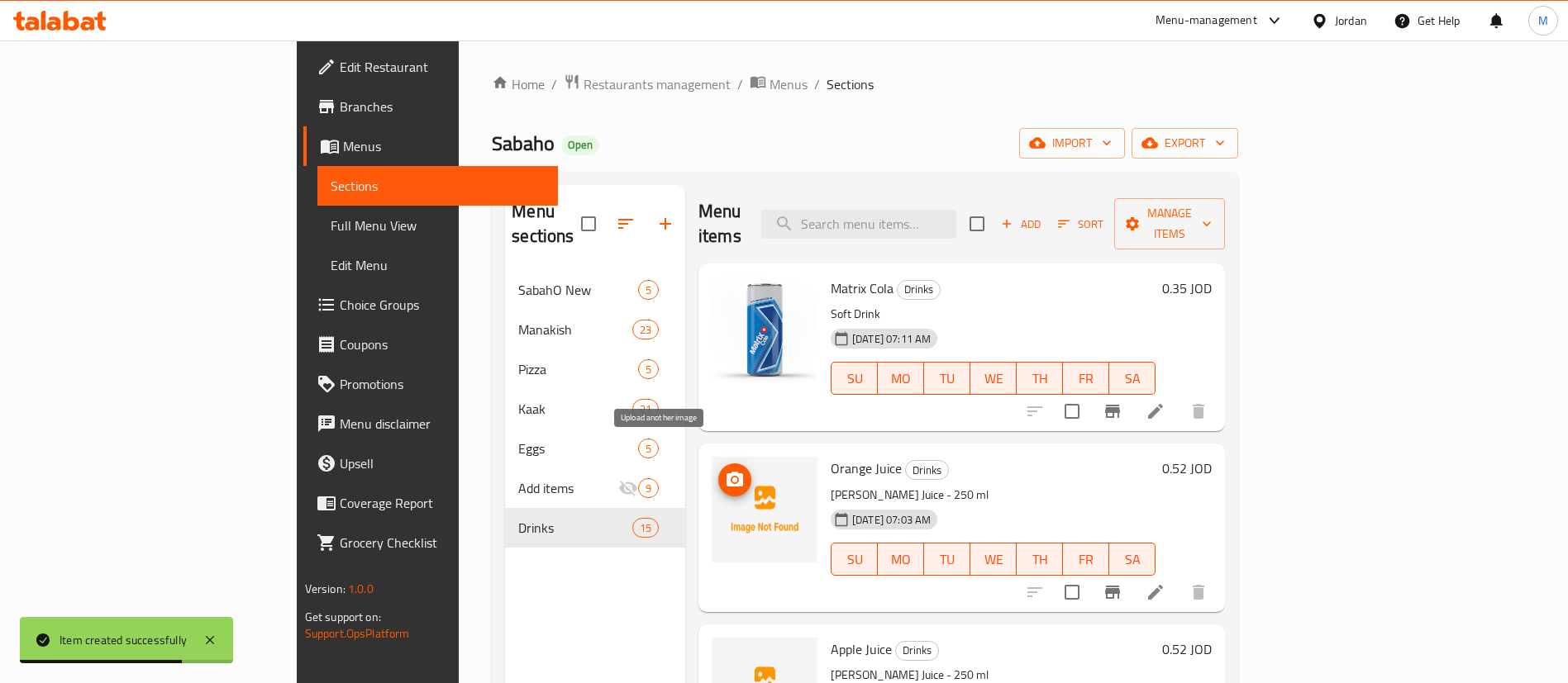
click at [718, 470] on span "upload picture" at bounding box center [735, 480] width 33 height 20
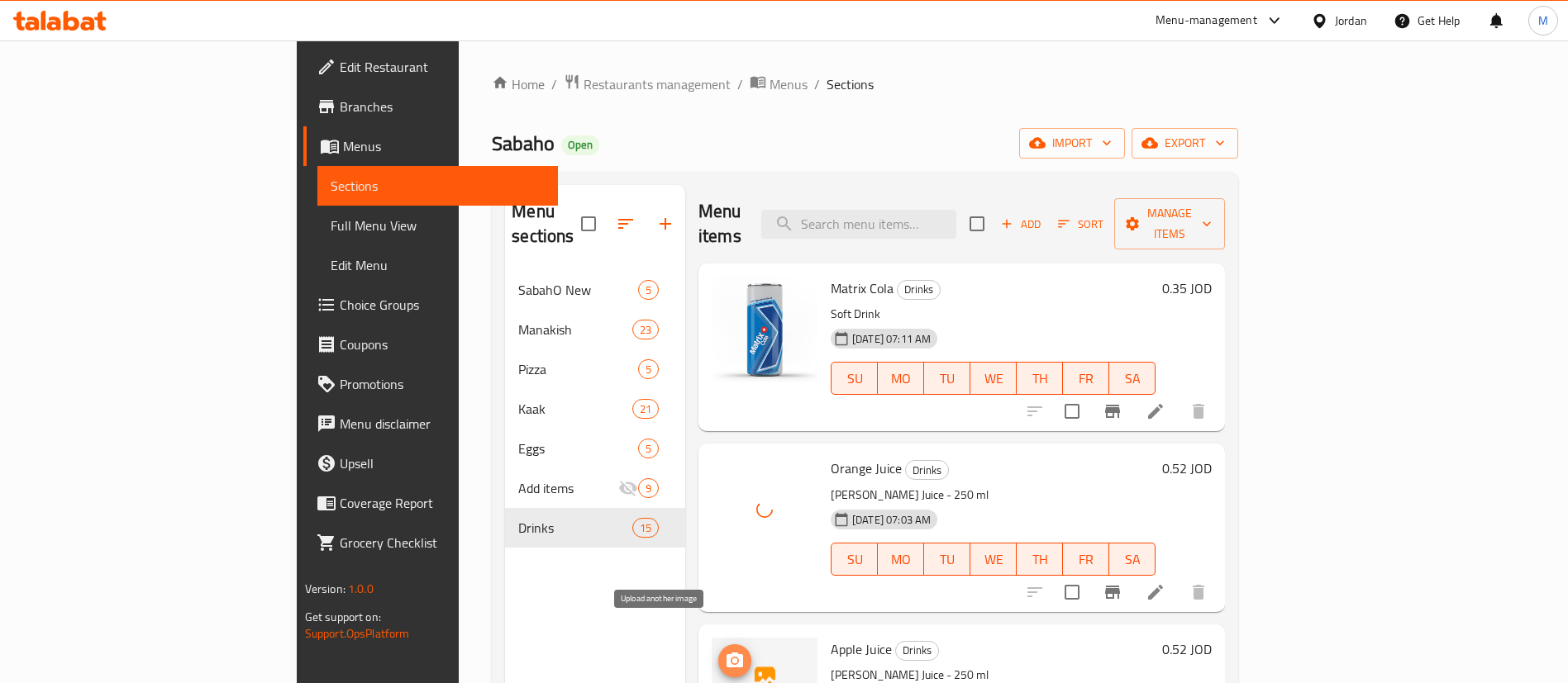
click at [727, 652] on icon "upload picture" at bounding box center [735, 660] width 16 height 15
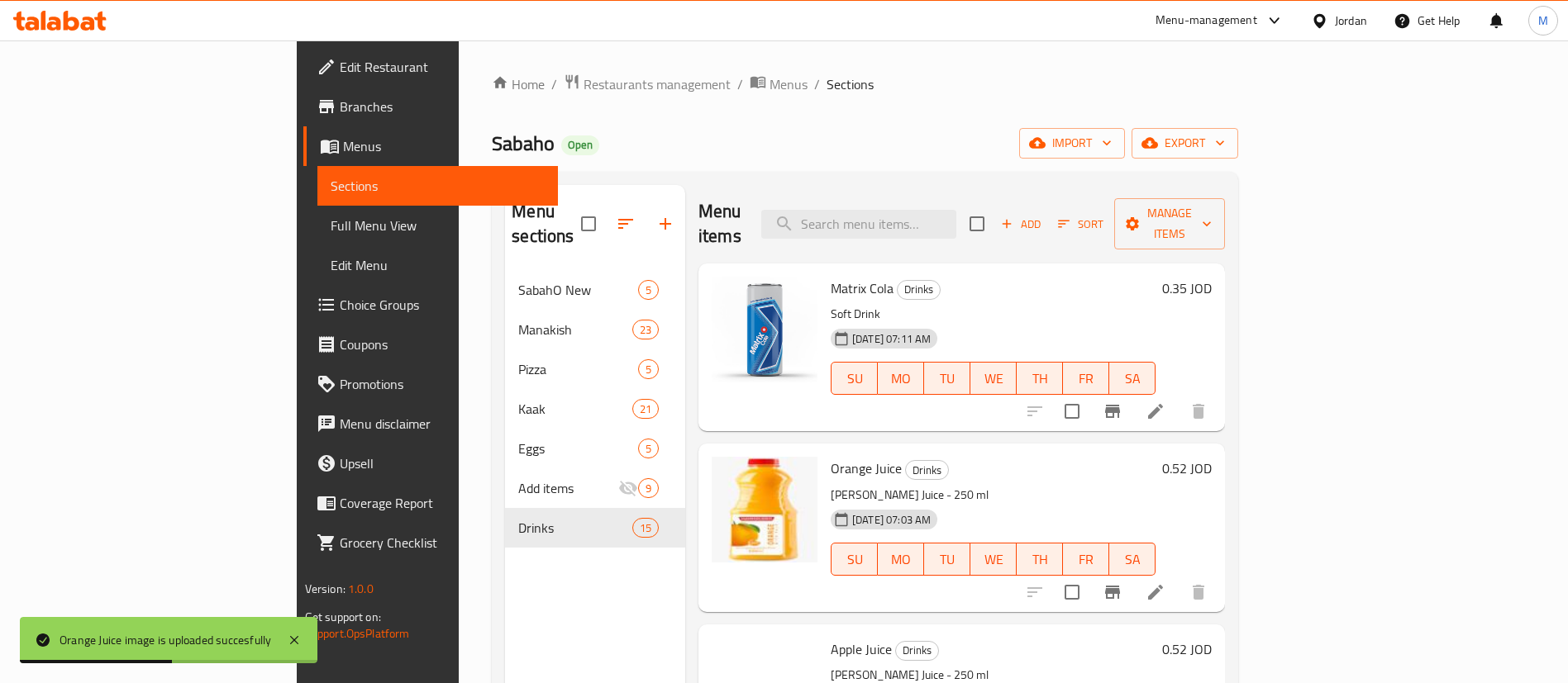
scroll to position [248, 0]
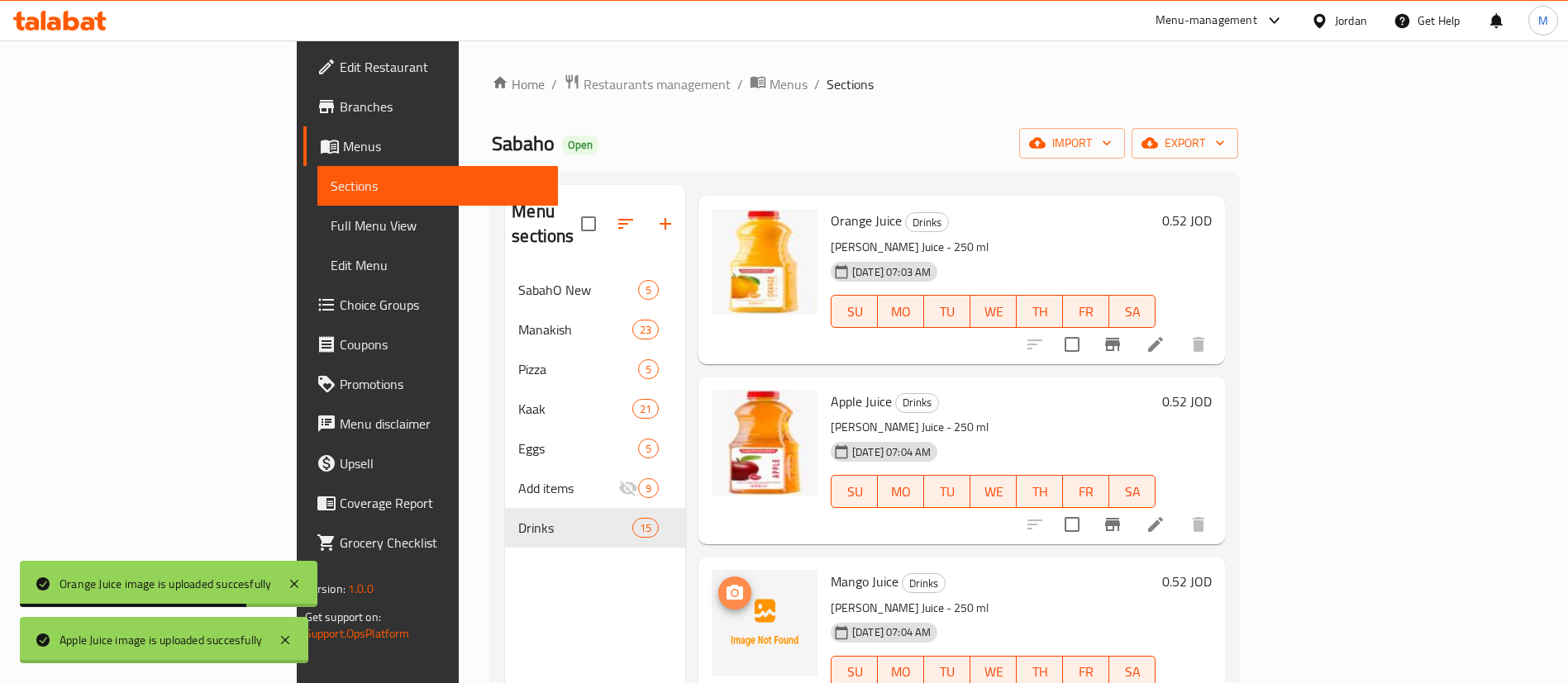
click at [725, 583] on icon "upload picture" at bounding box center [735, 593] width 20 height 20
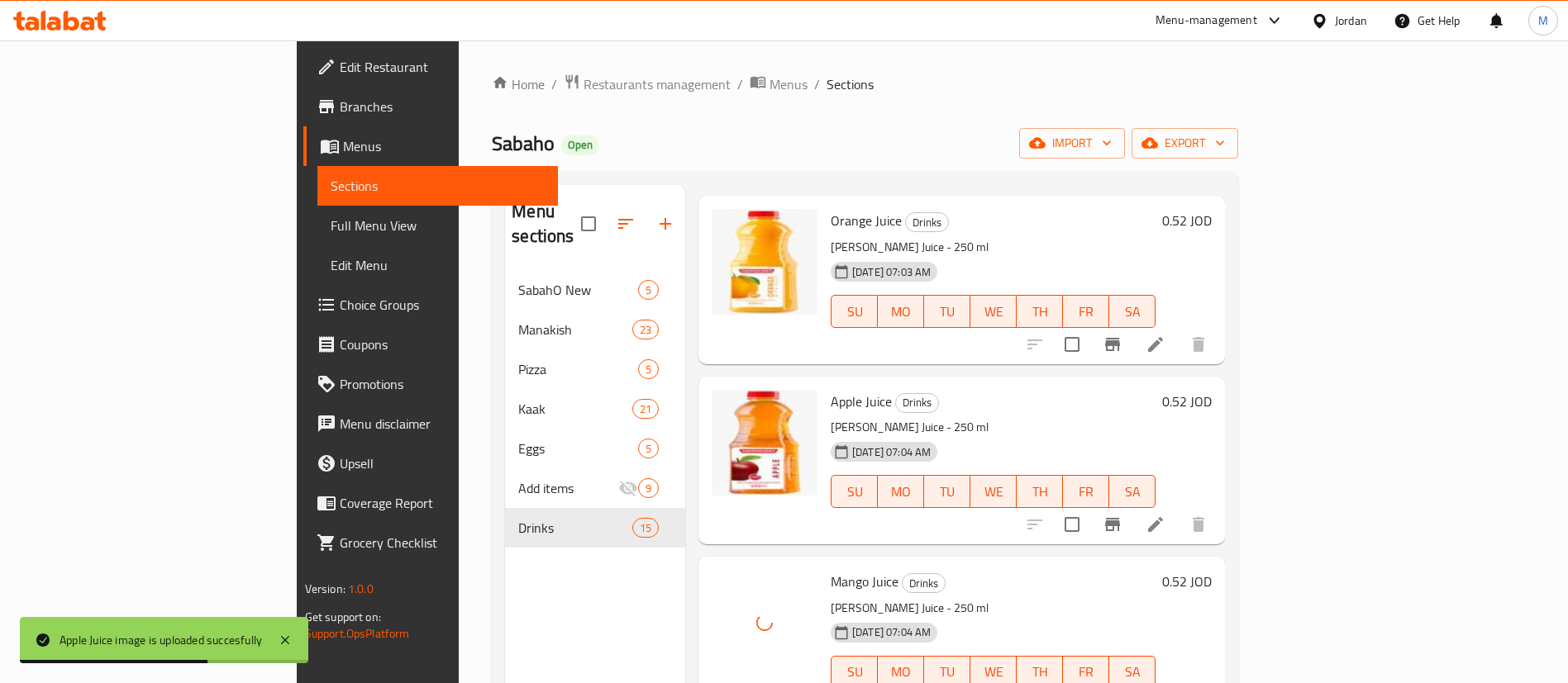
scroll to position [495, 0]
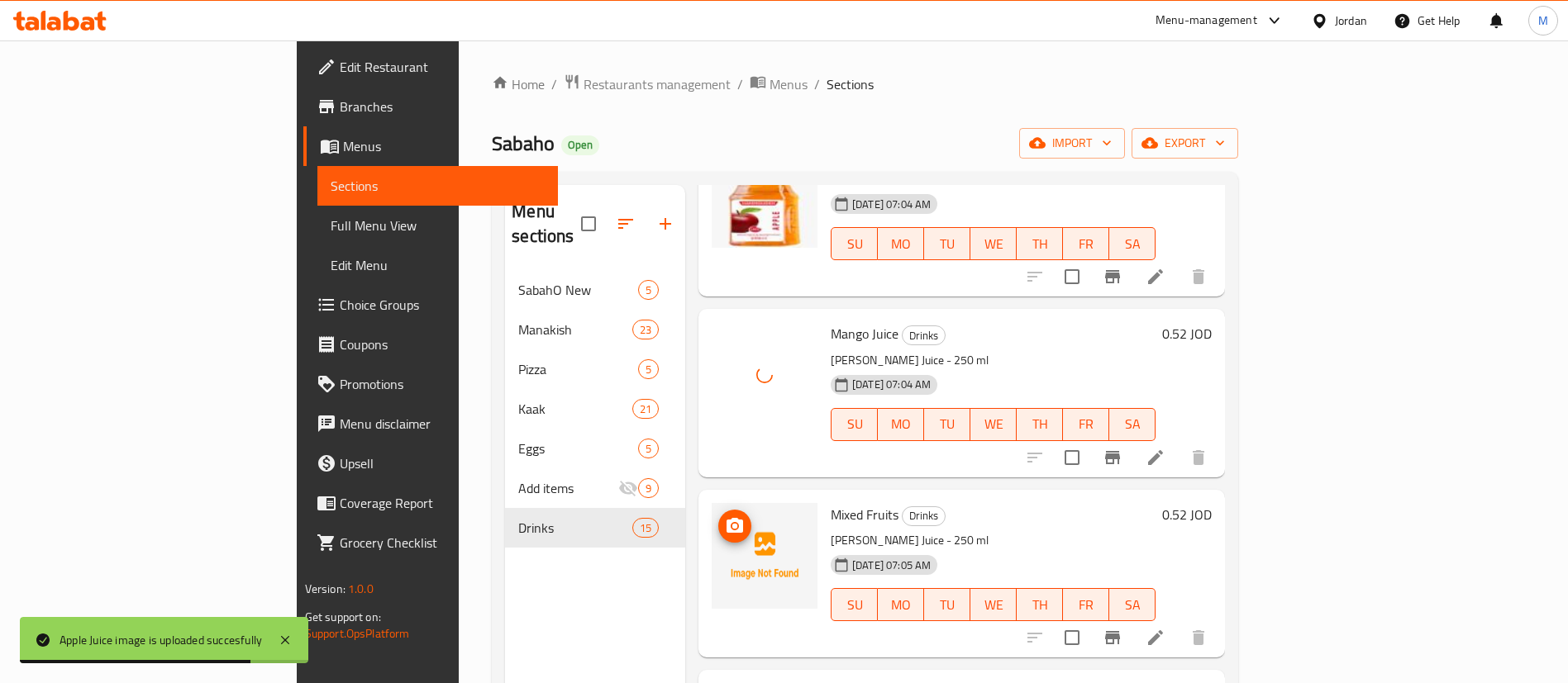
click at [727, 518] on icon "upload picture" at bounding box center [735, 525] width 16 height 15
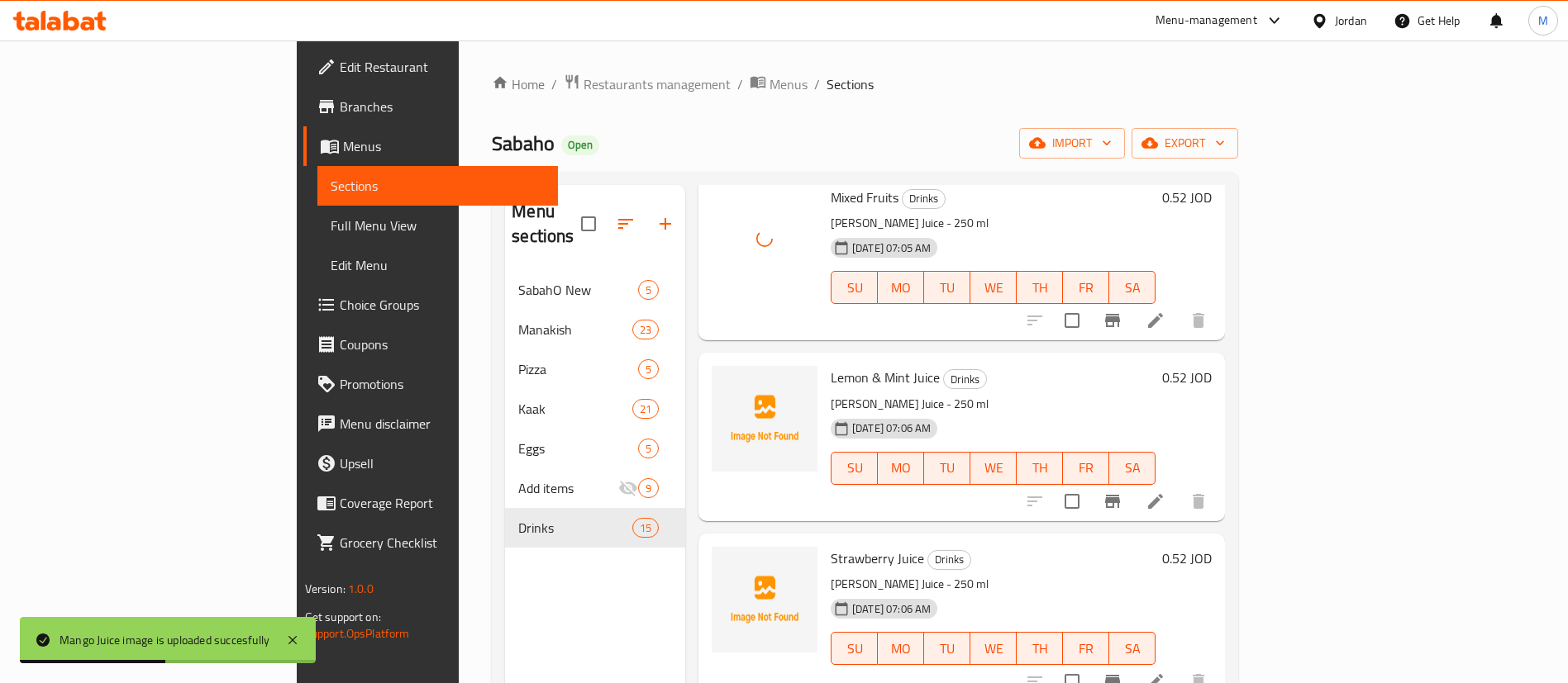
scroll to position [867, 0]
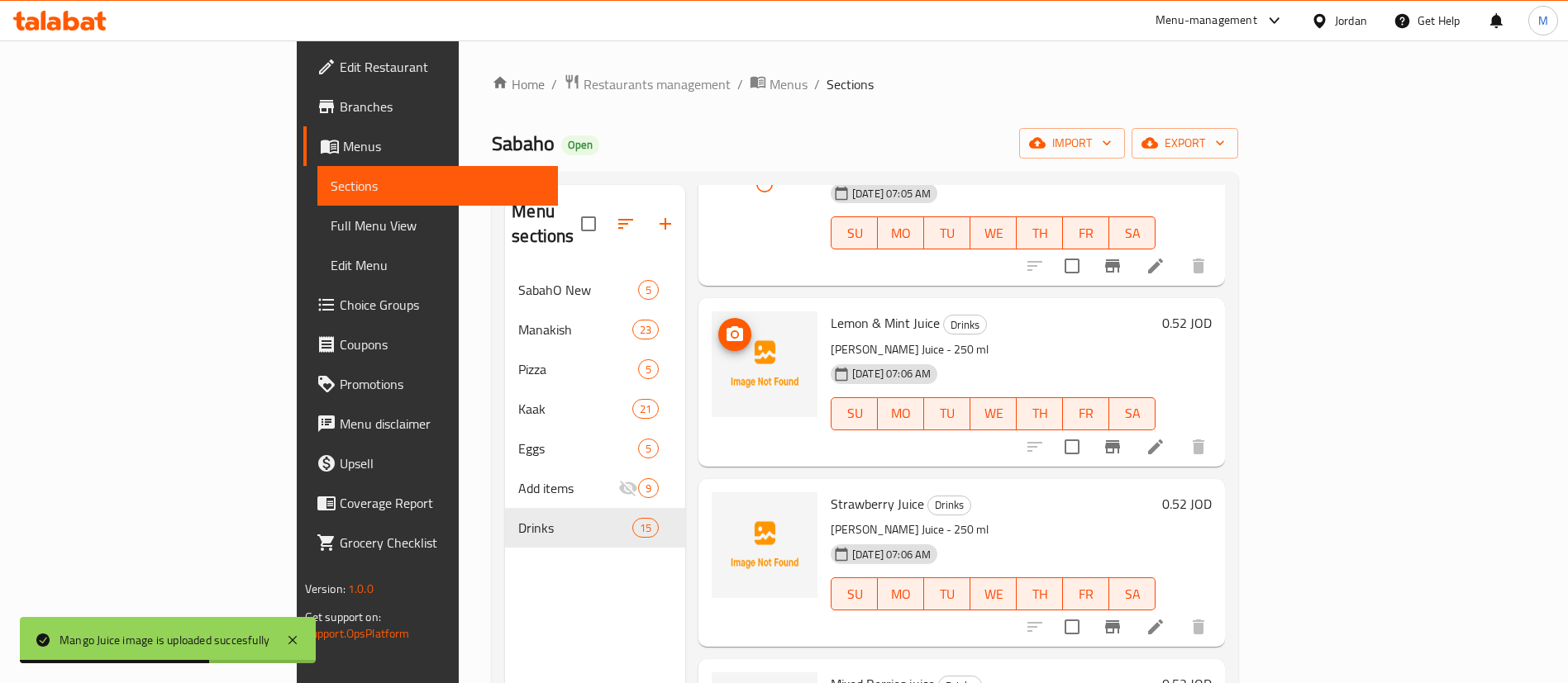
click at [725, 325] on icon "upload picture" at bounding box center [735, 335] width 20 height 20
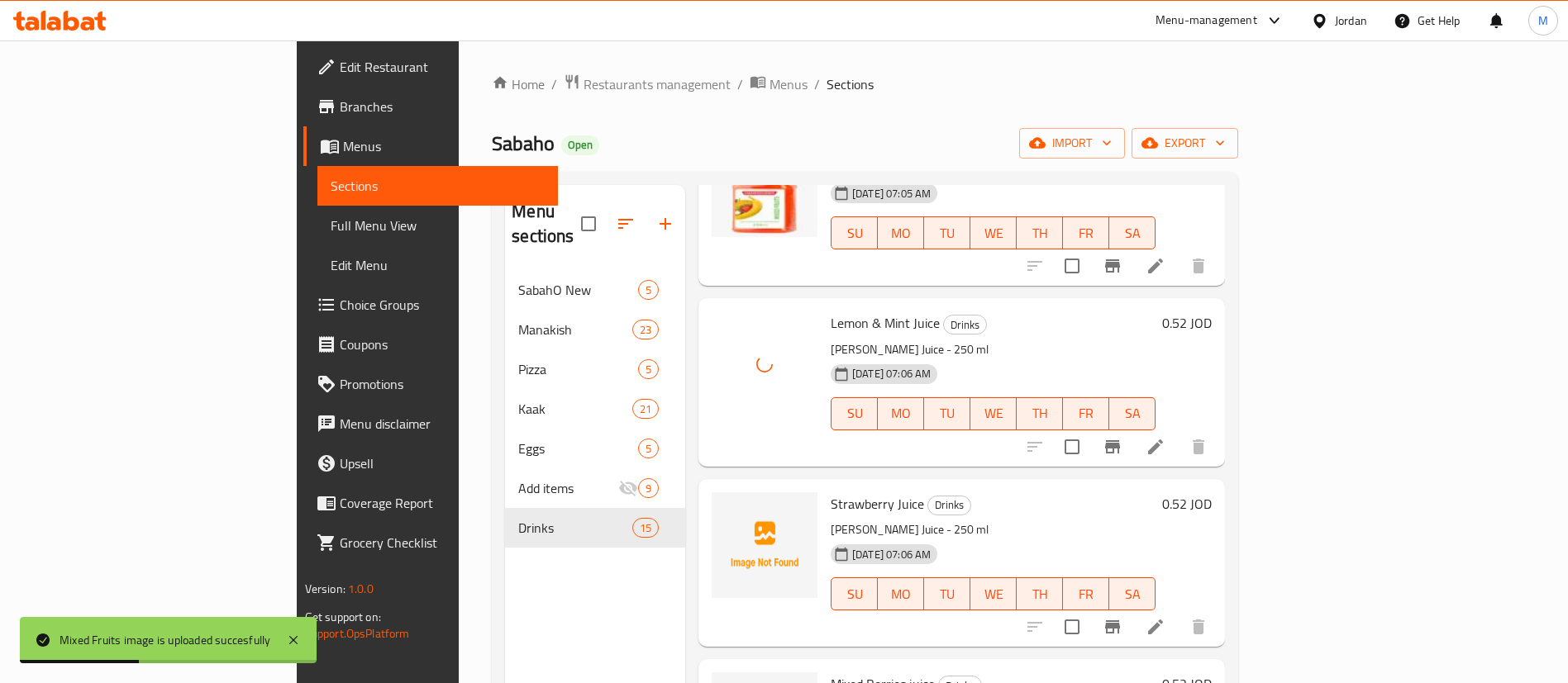
scroll to position [1115, 0]
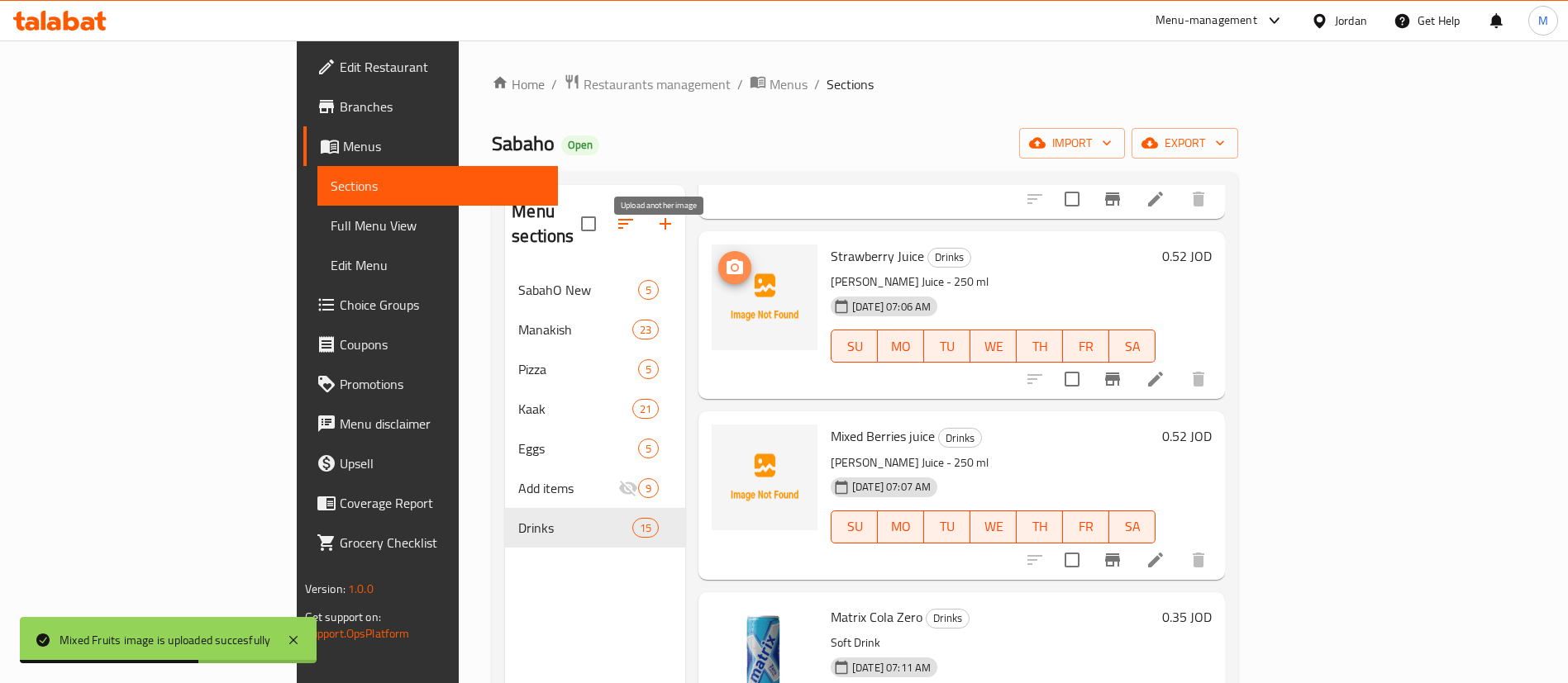
click at [725, 258] on icon "upload picture" at bounding box center [735, 267] width 20 height 20
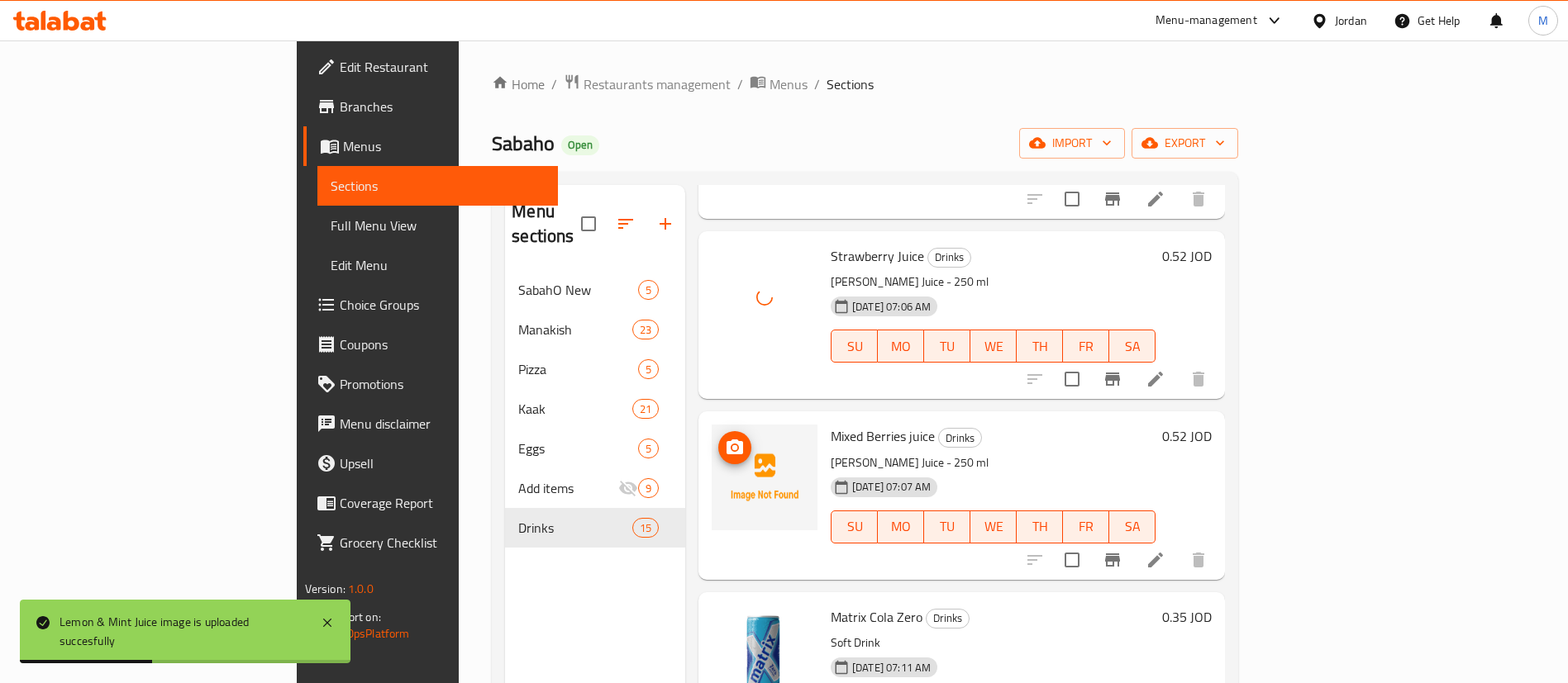
click at [725, 438] on icon "upload picture" at bounding box center [735, 448] width 20 height 20
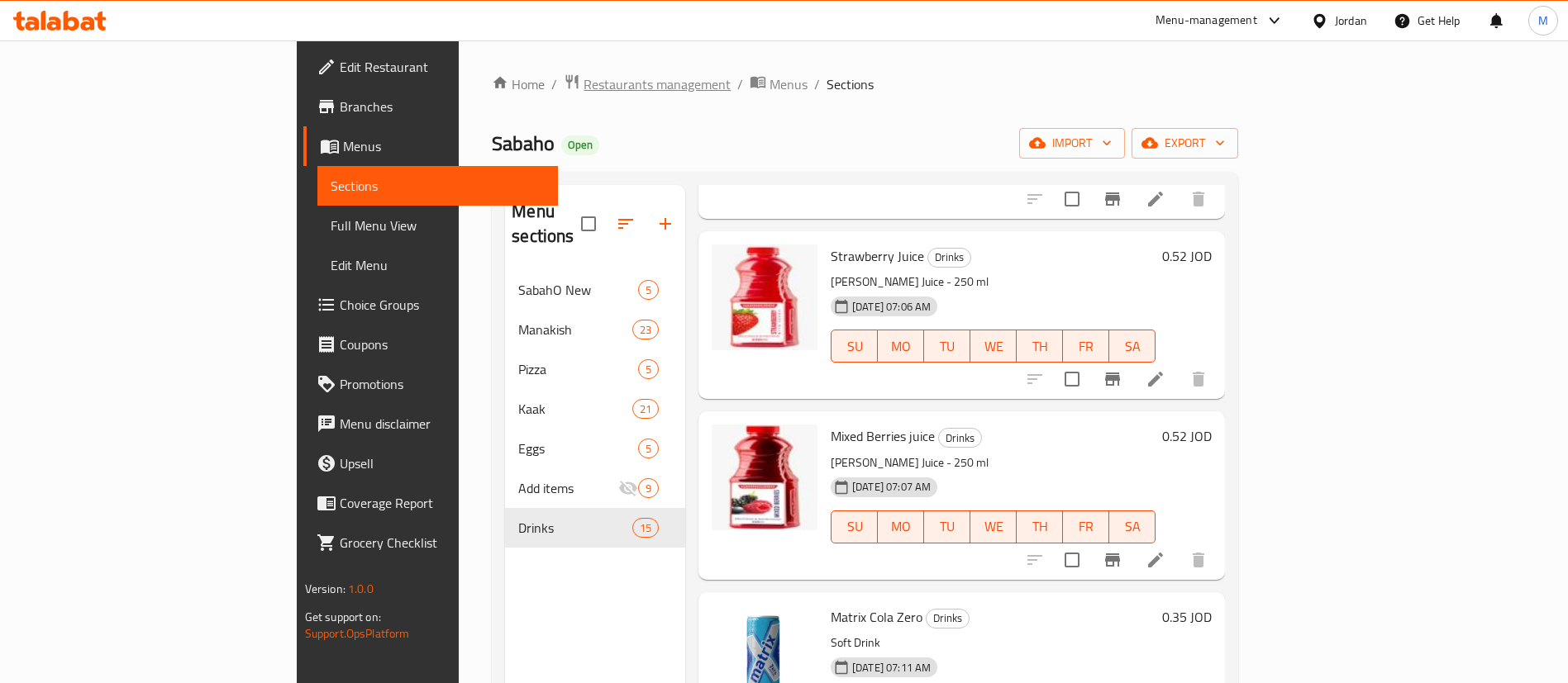
click at [584, 74] on span "Restaurants management" at bounding box center [657, 84] width 147 height 20
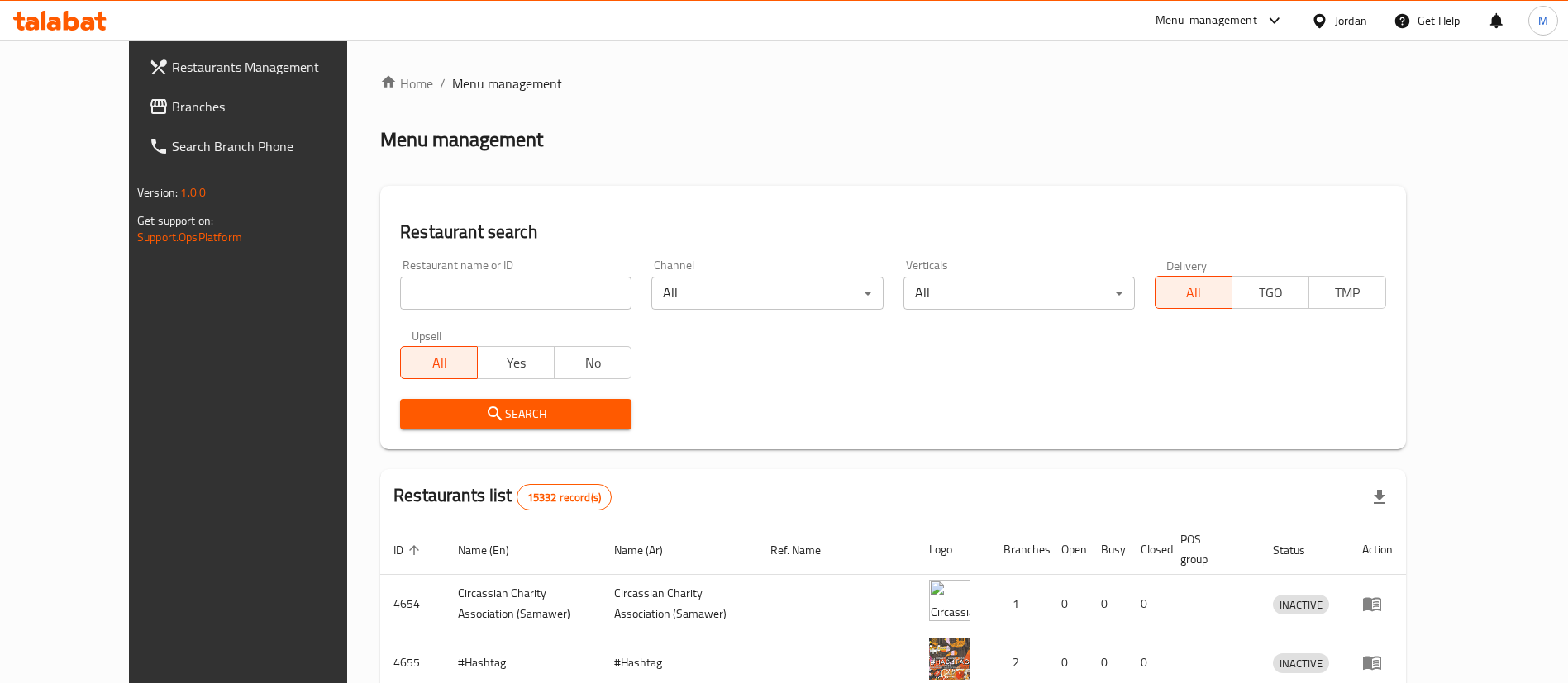
click at [454, 286] on input "search" at bounding box center [515, 293] width 232 height 33
type input "yabroud"
click at [512, 404] on span "Search" at bounding box center [515, 414] width 205 height 21
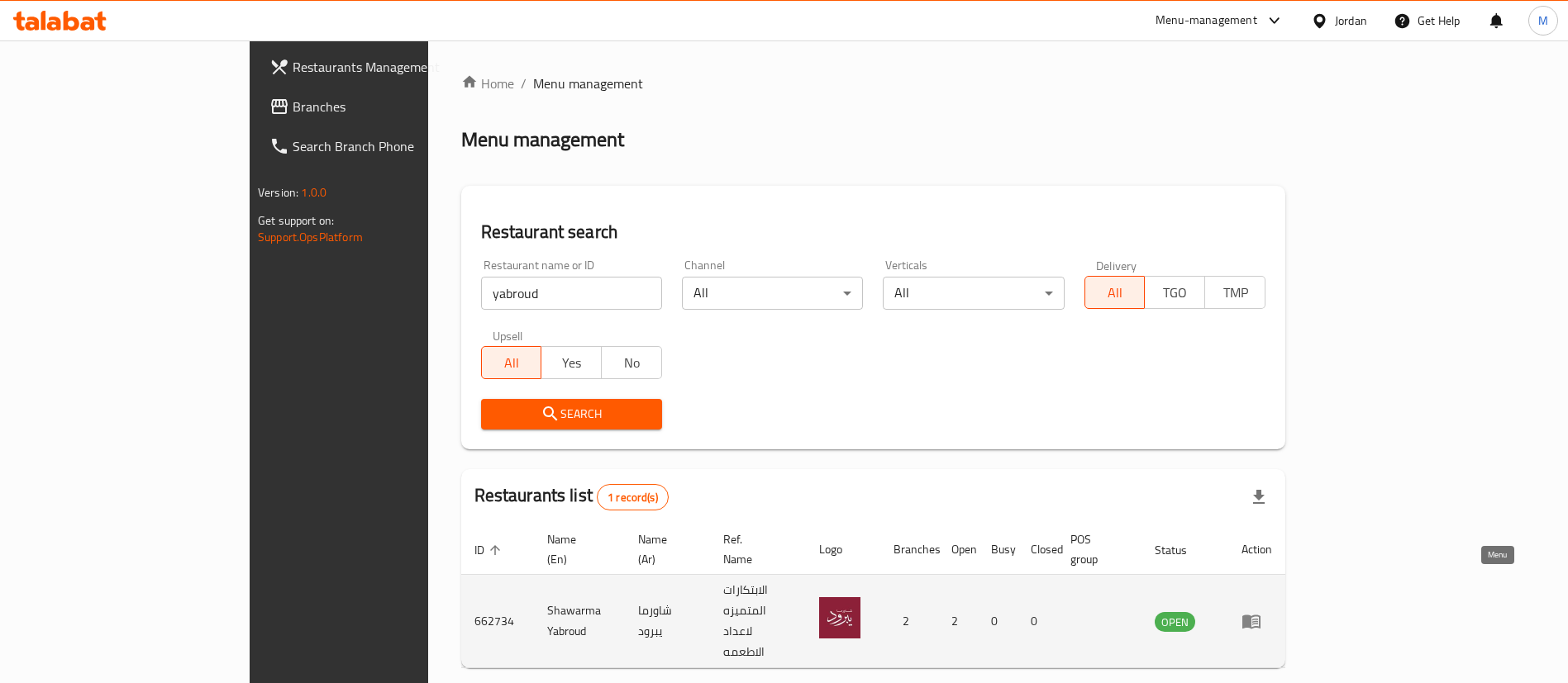
click at [1261, 616] on icon "enhanced table" at bounding box center [1251, 623] width 18 height 14
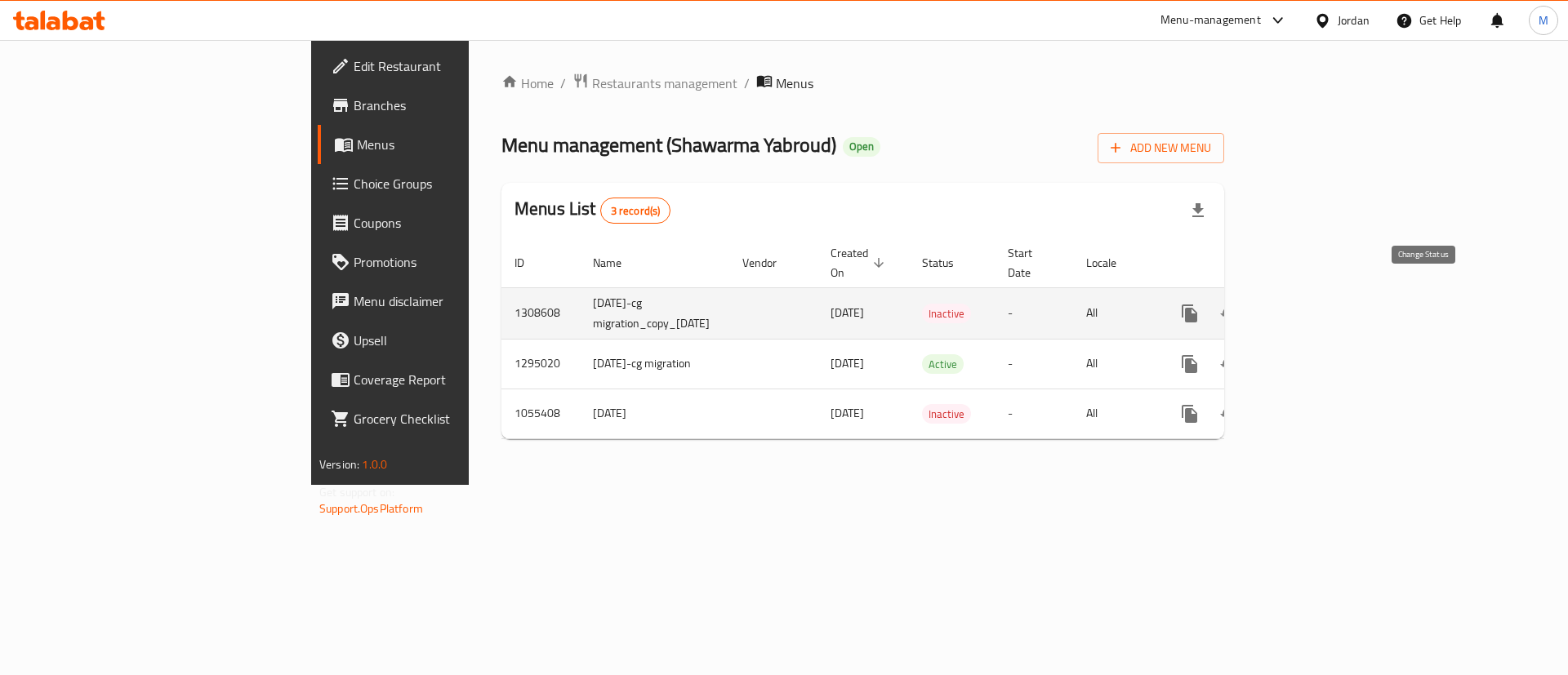
click at [1249, 294] on button "enhanced table" at bounding box center [1229, 313] width 39 height 39
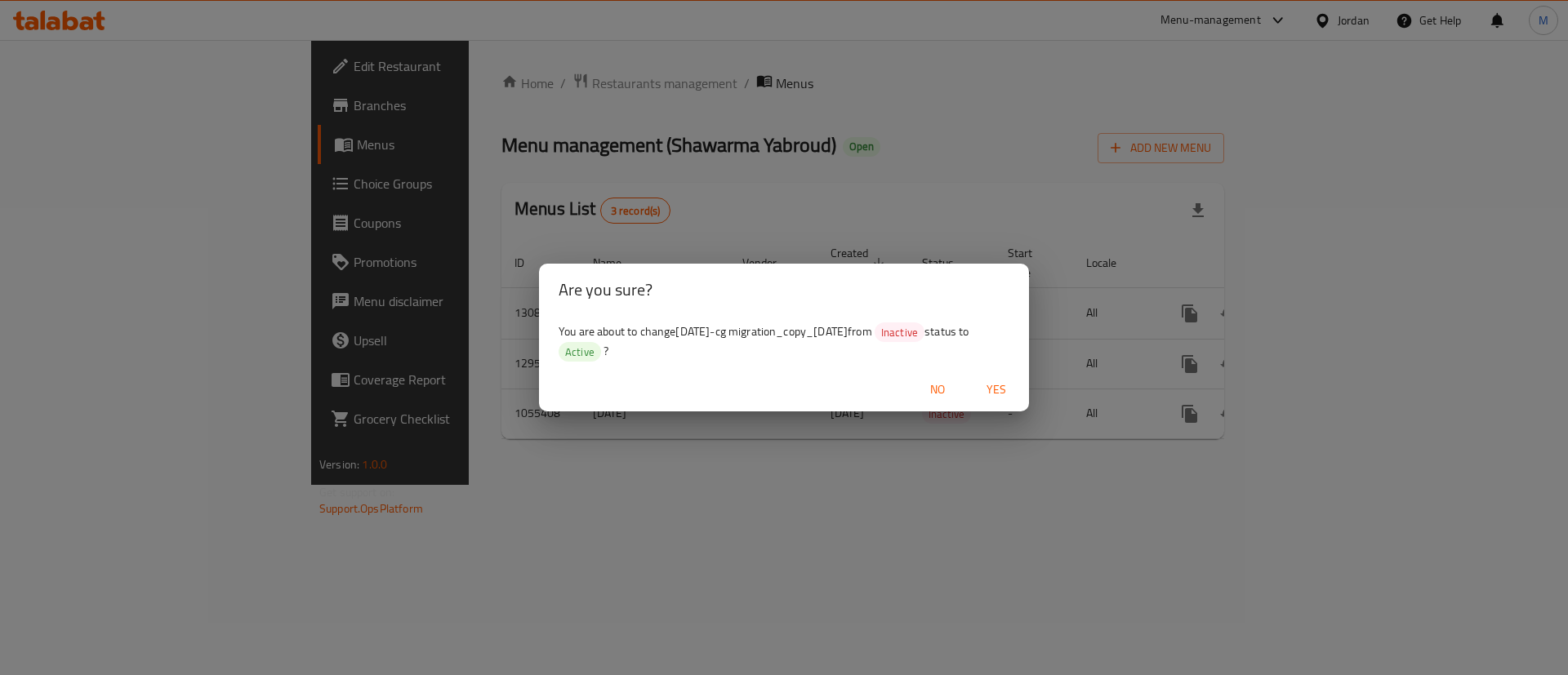
click at [997, 389] on span "Yes" at bounding box center [997, 389] width 39 height 20
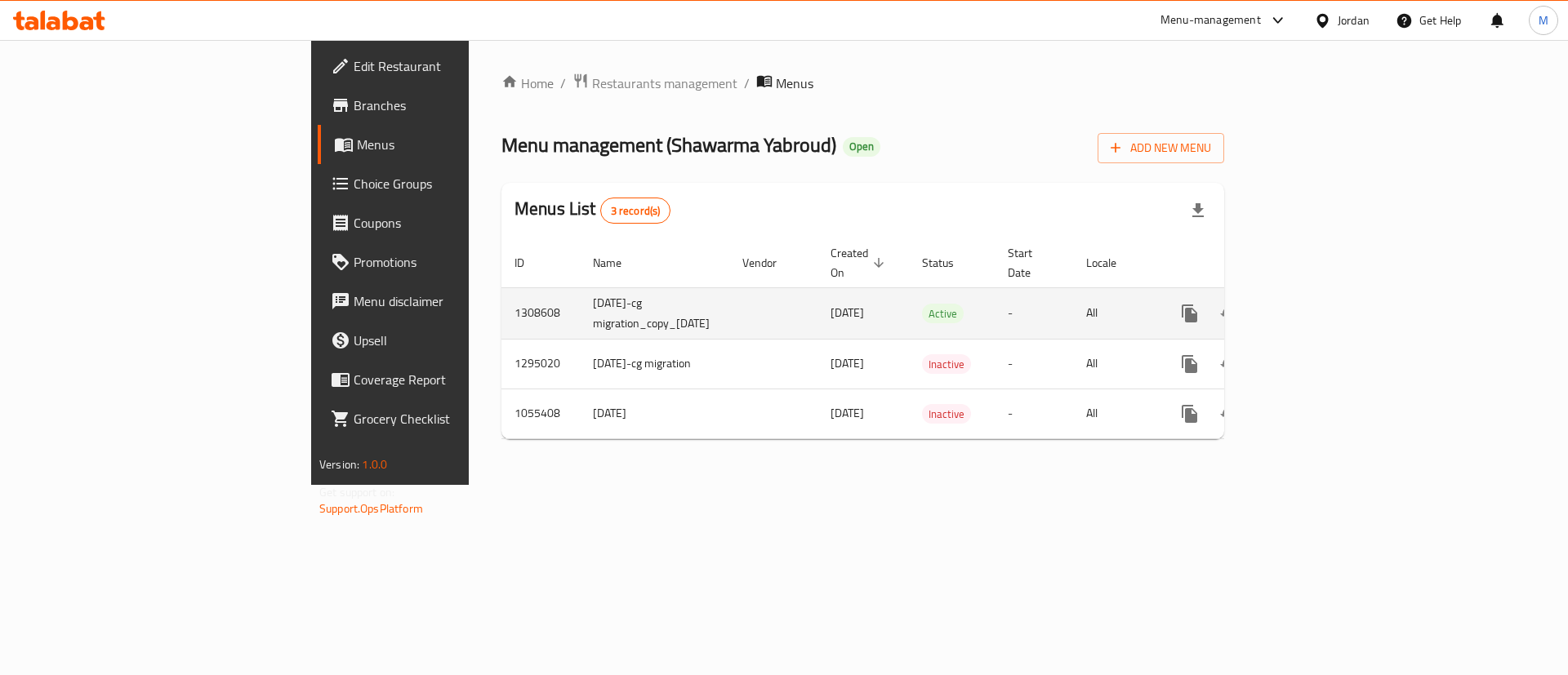
click at [1328, 307] on link "enhanced table" at bounding box center [1307, 313] width 39 height 39
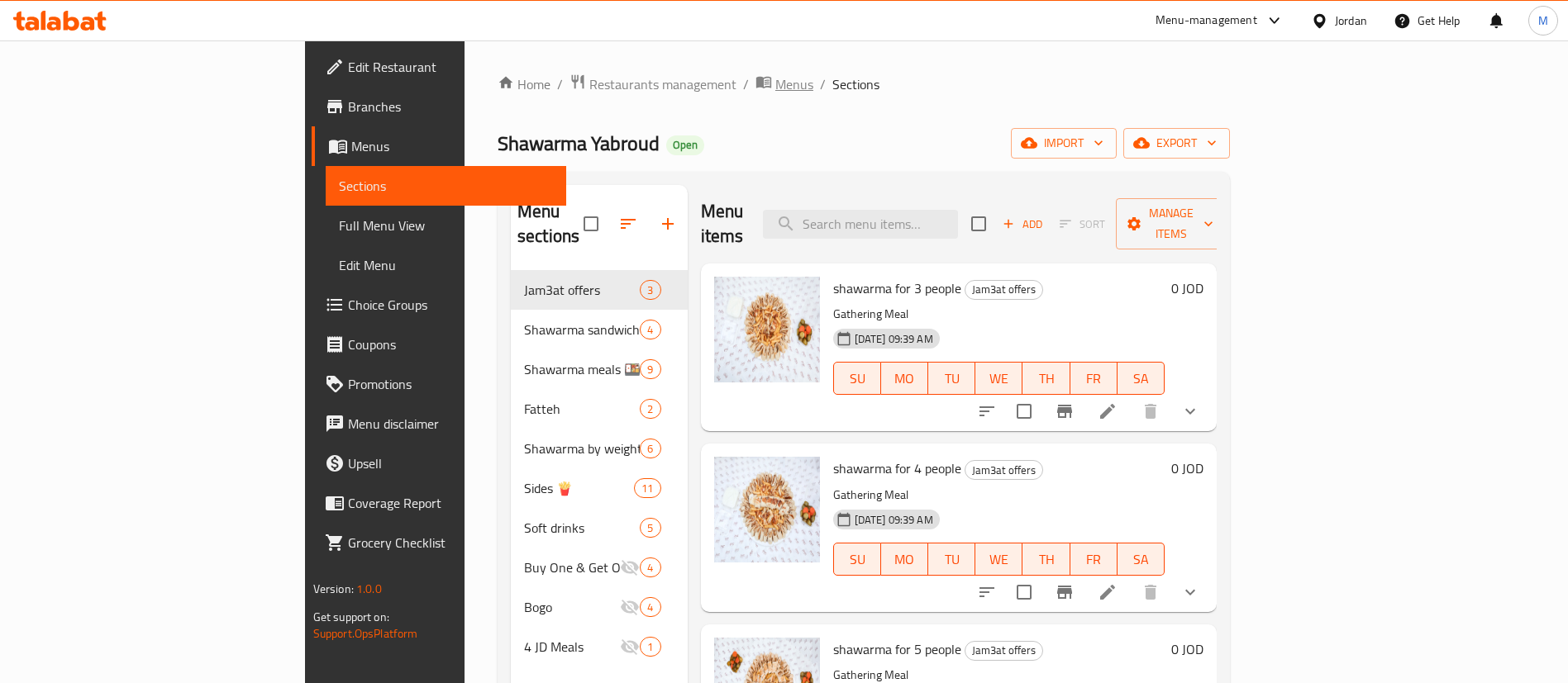
click at [775, 89] on span "Menus" at bounding box center [794, 84] width 38 height 20
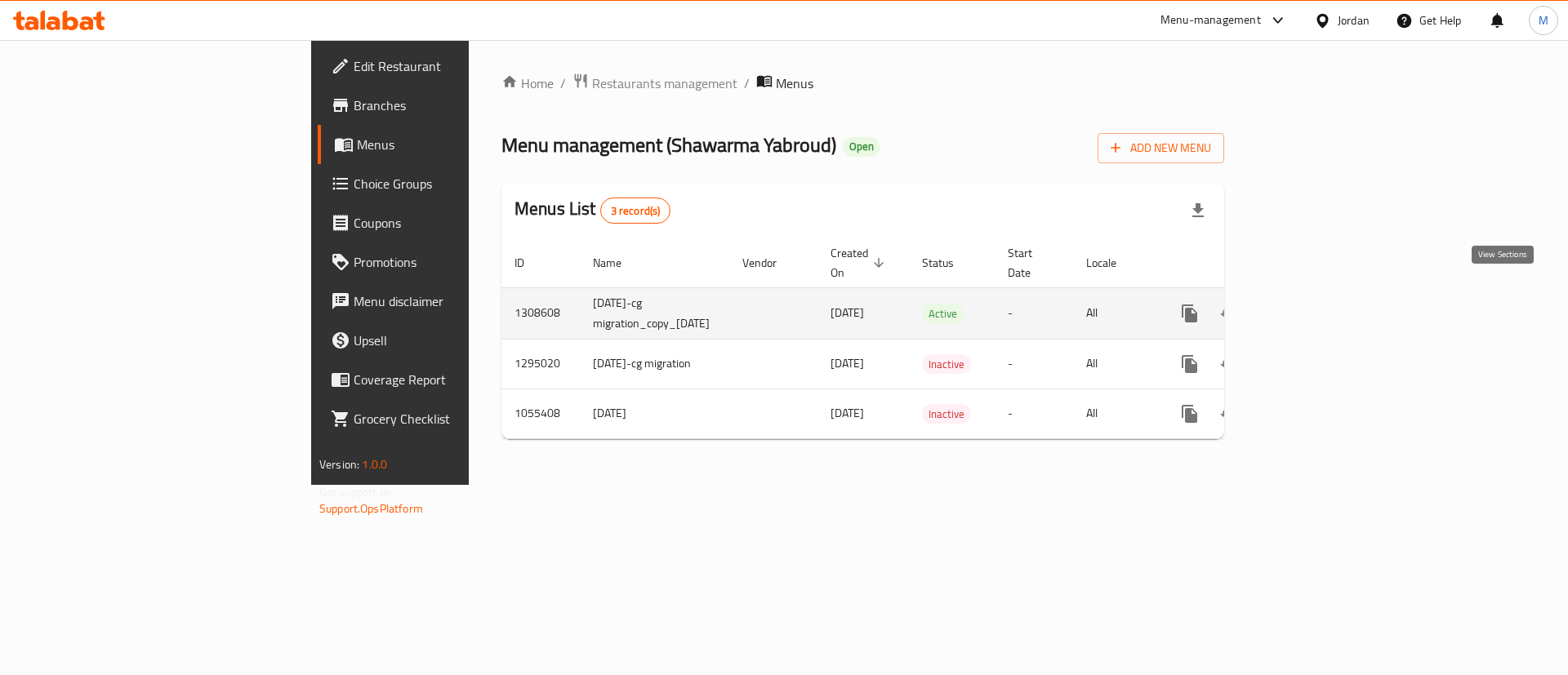
click at [1318, 303] on icon "enhanced table" at bounding box center [1307, 313] width 20 height 20
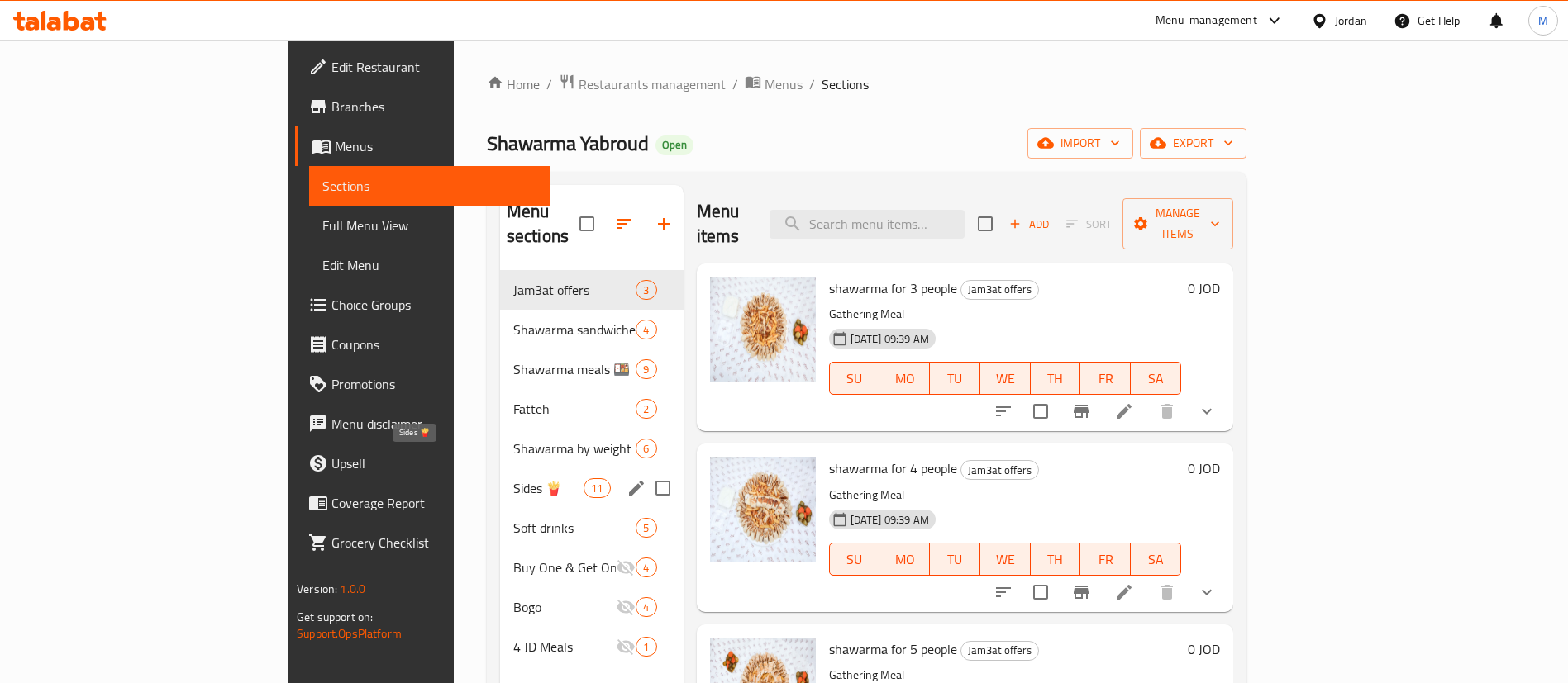
click at [514, 478] on span "Sides 🍟" at bounding box center [549, 488] width 70 height 20
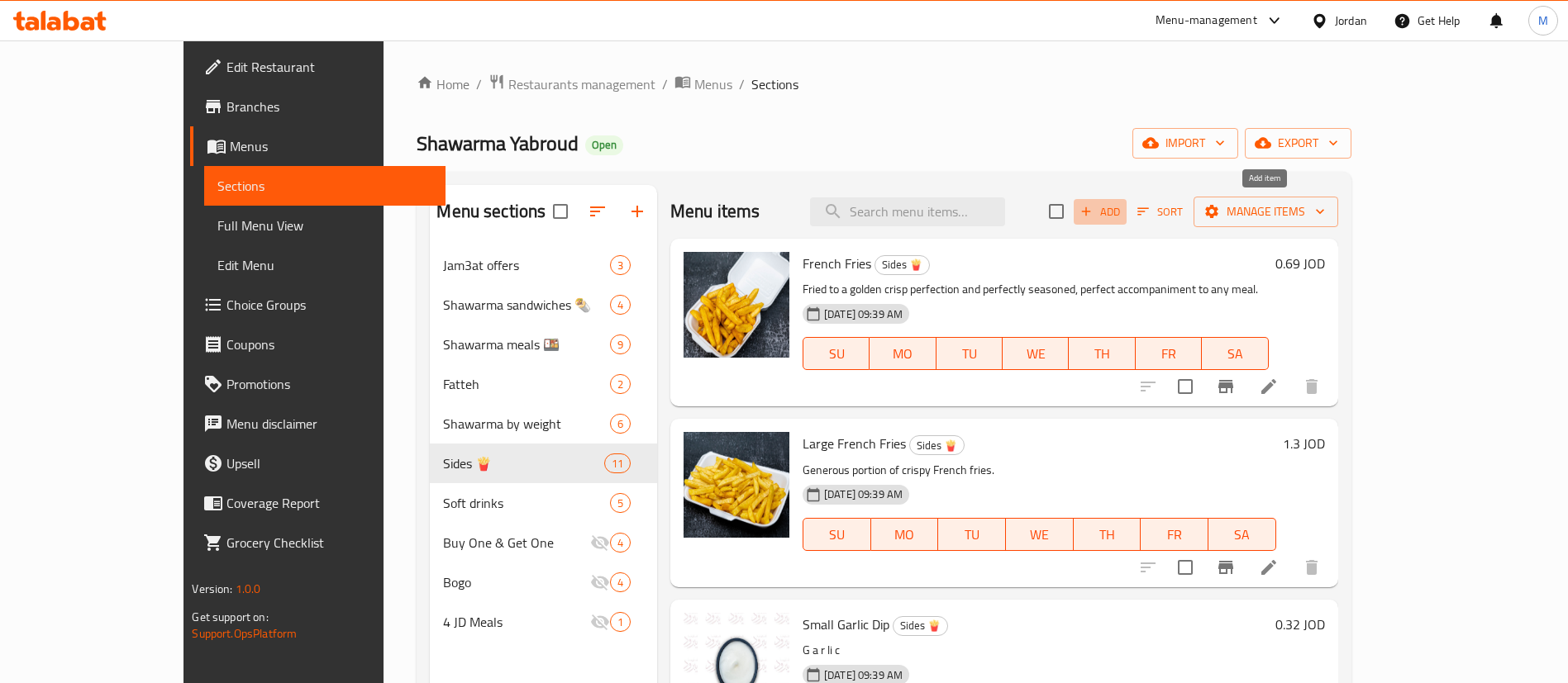
click at [1123, 212] on span "Add" at bounding box center [1100, 211] width 45 height 19
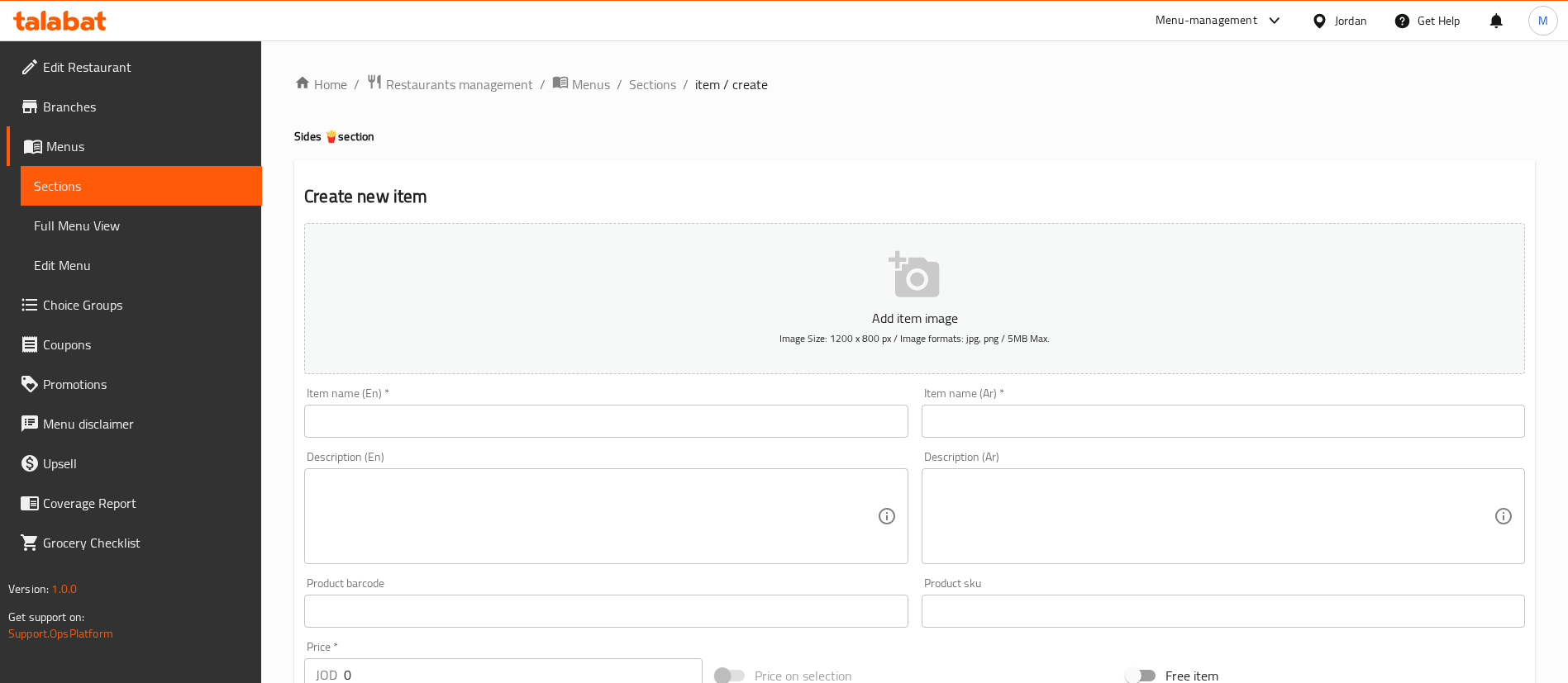
click at [712, 416] on input "text" at bounding box center [606, 421] width 603 height 33
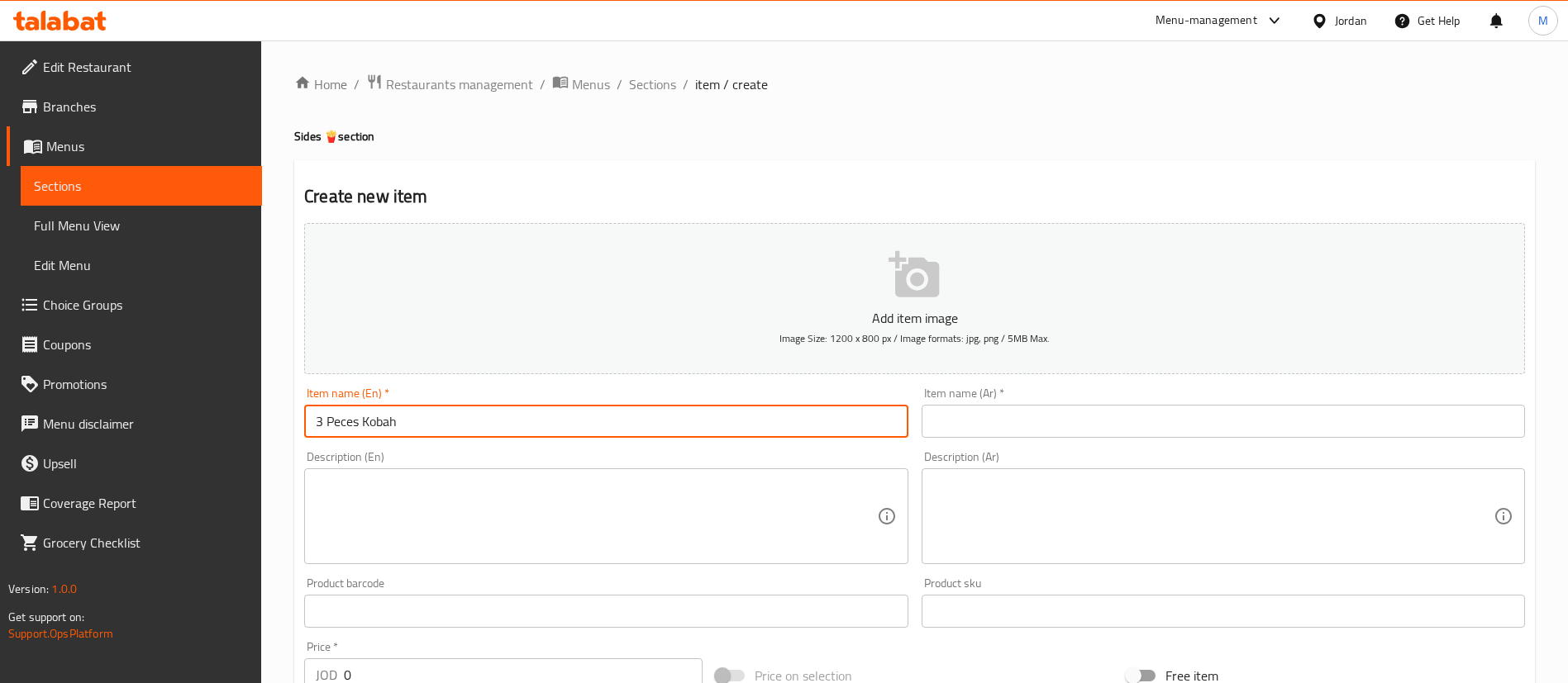
click at [712, 416] on input "3 Peces Kobah" at bounding box center [606, 421] width 603 height 33
paste input "ieces kobaeh"
type input "3 Pieces kobaeh"
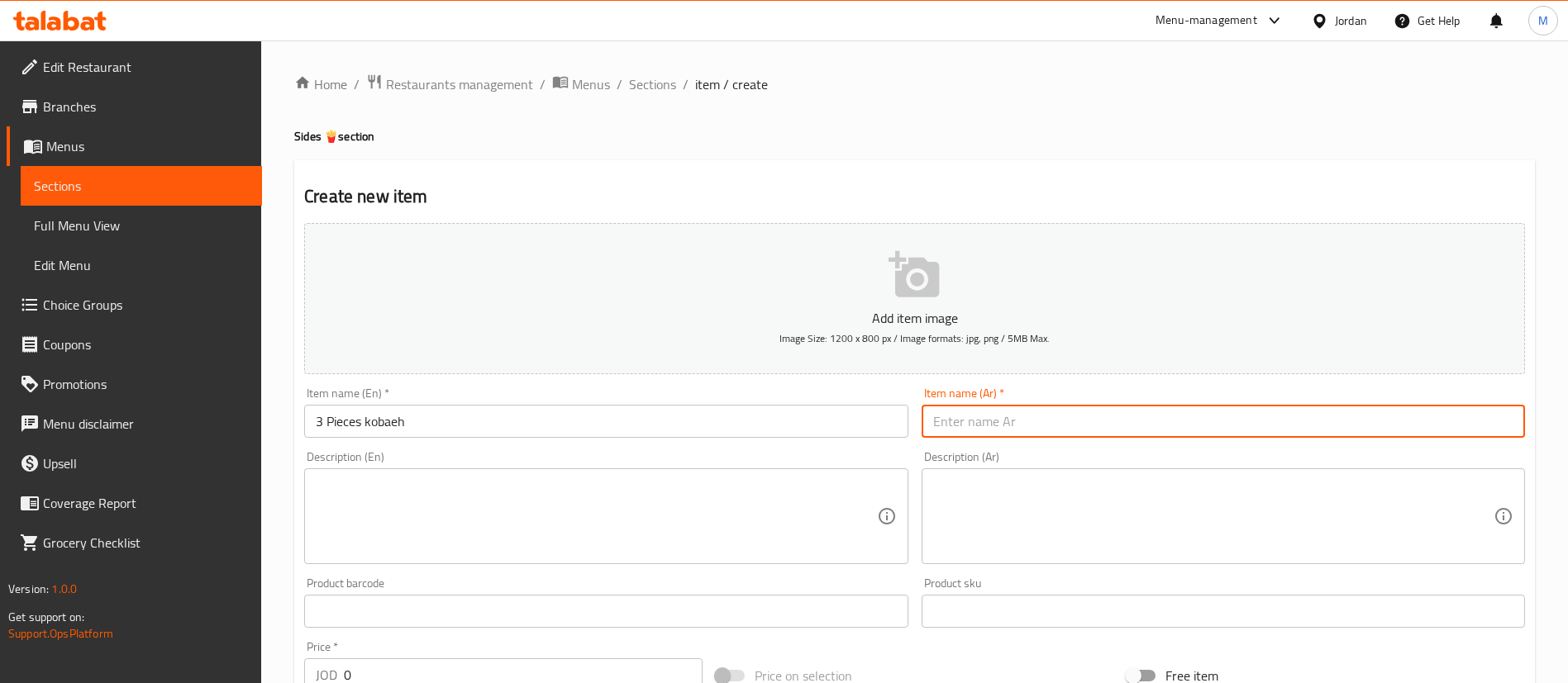
click at [989, 431] on input "text" at bounding box center [1223, 421] width 603 height 33
paste input "3 قطع كبة"
click at [978, 426] on input "3 قطع كبة" at bounding box center [1223, 421] width 603 height 33
type input "حبات 3 كبة"
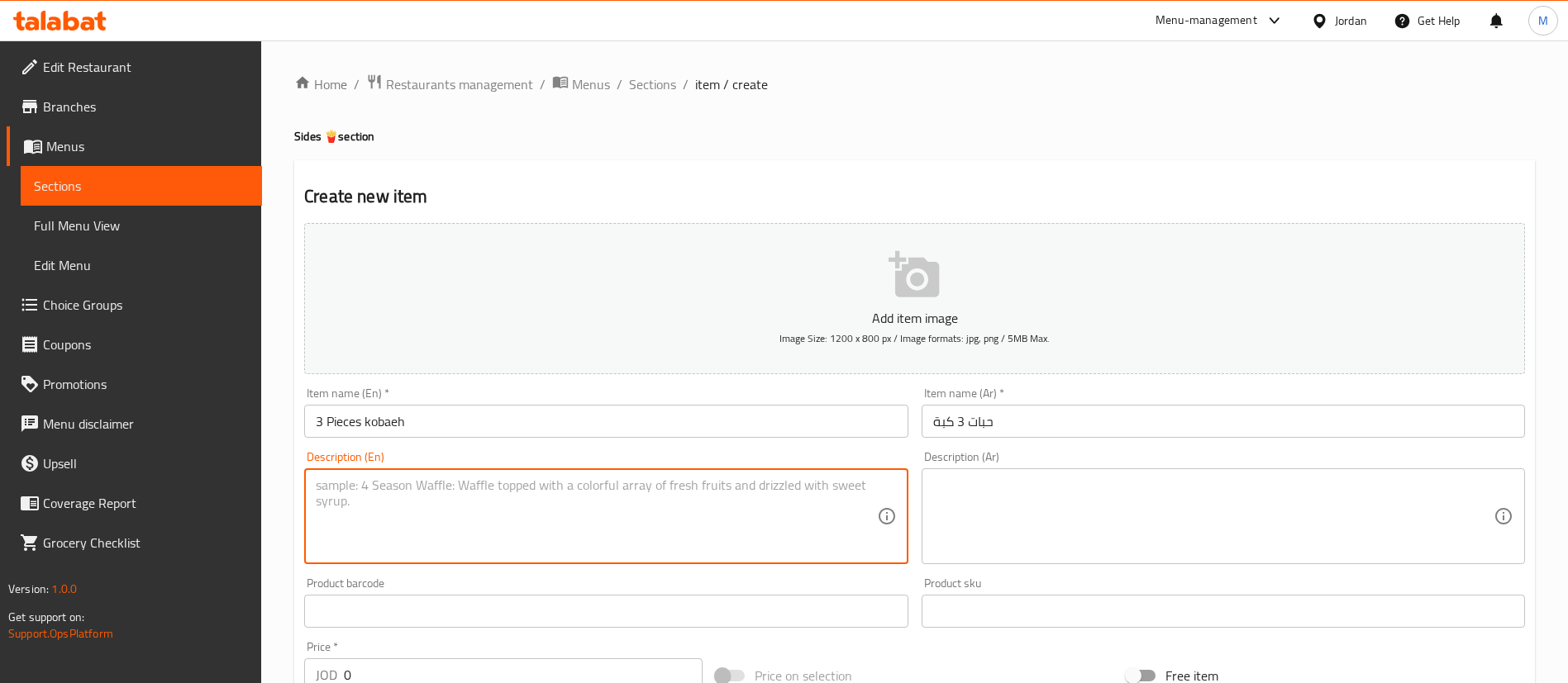
click at [816, 497] on textarea at bounding box center [596, 516] width 560 height 78
click at [1113, 515] on textarea at bounding box center [1213, 516] width 560 height 78
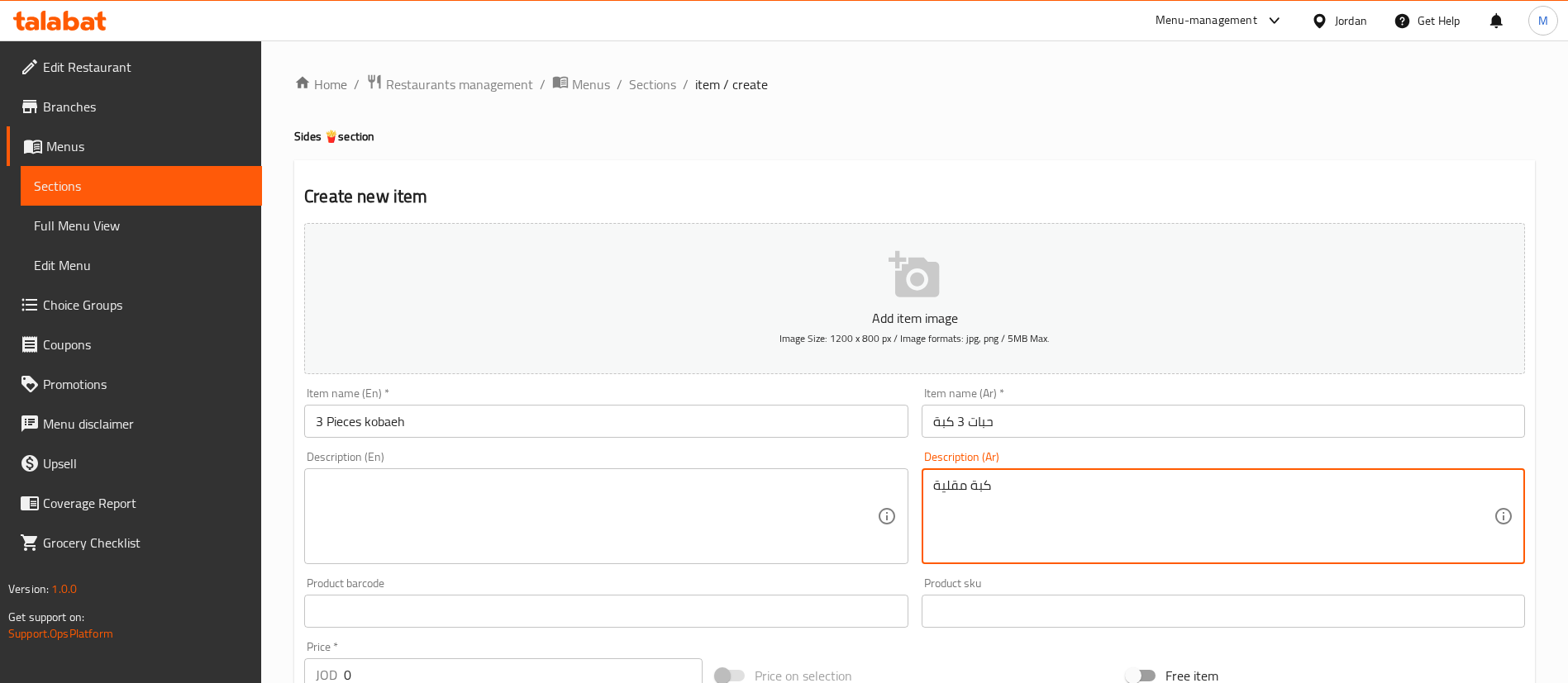
click at [1113, 515] on textarea "كبة مقلية" at bounding box center [1213, 516] width 560 height 78
type textarea "كبة مقلية"
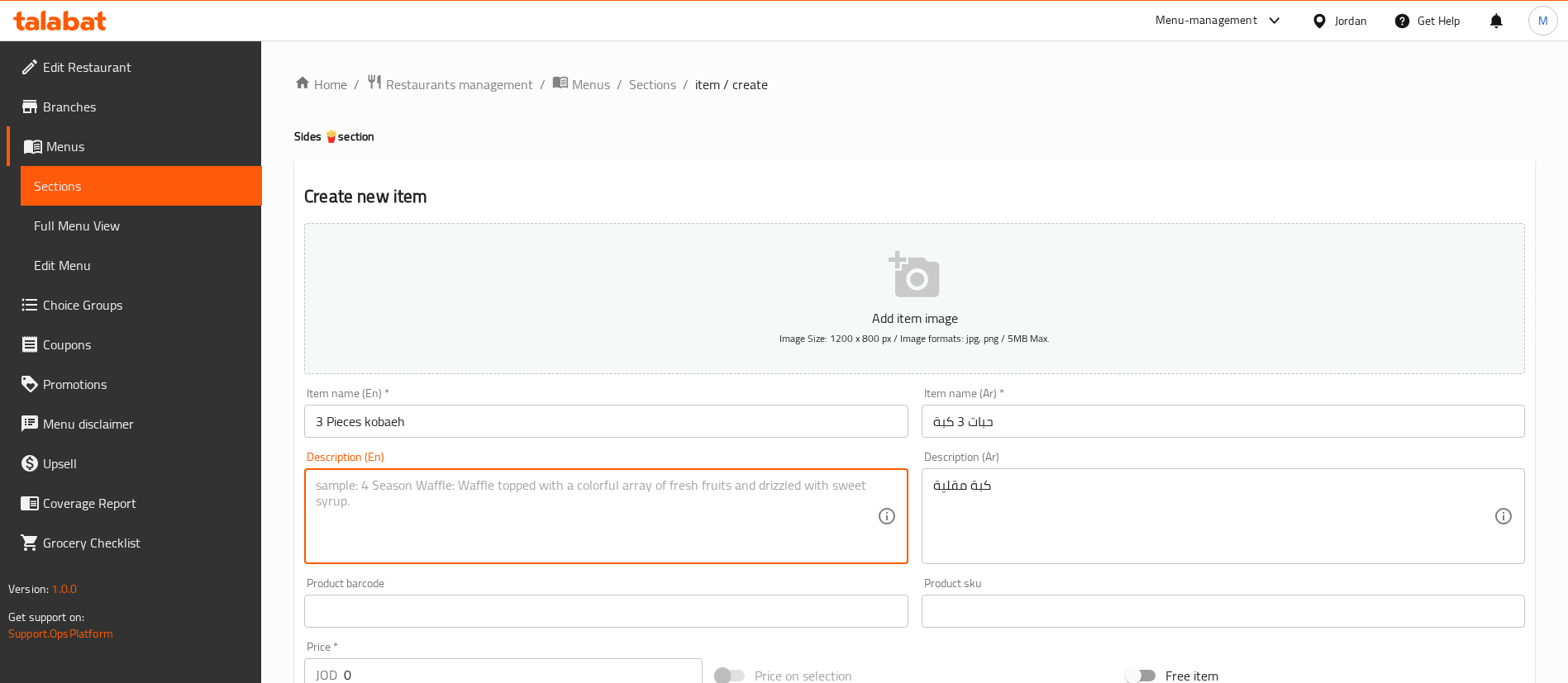
click at [630, 487] on textarea at bounding box center [596, 516] width 560 height 78
paste textarea "Fried kibbeh"
click at [372, 487] on textarea "Fried kibbeh" at bounding box center [596, 516] width 560 height 78
type textarea "Fried kibbeh"
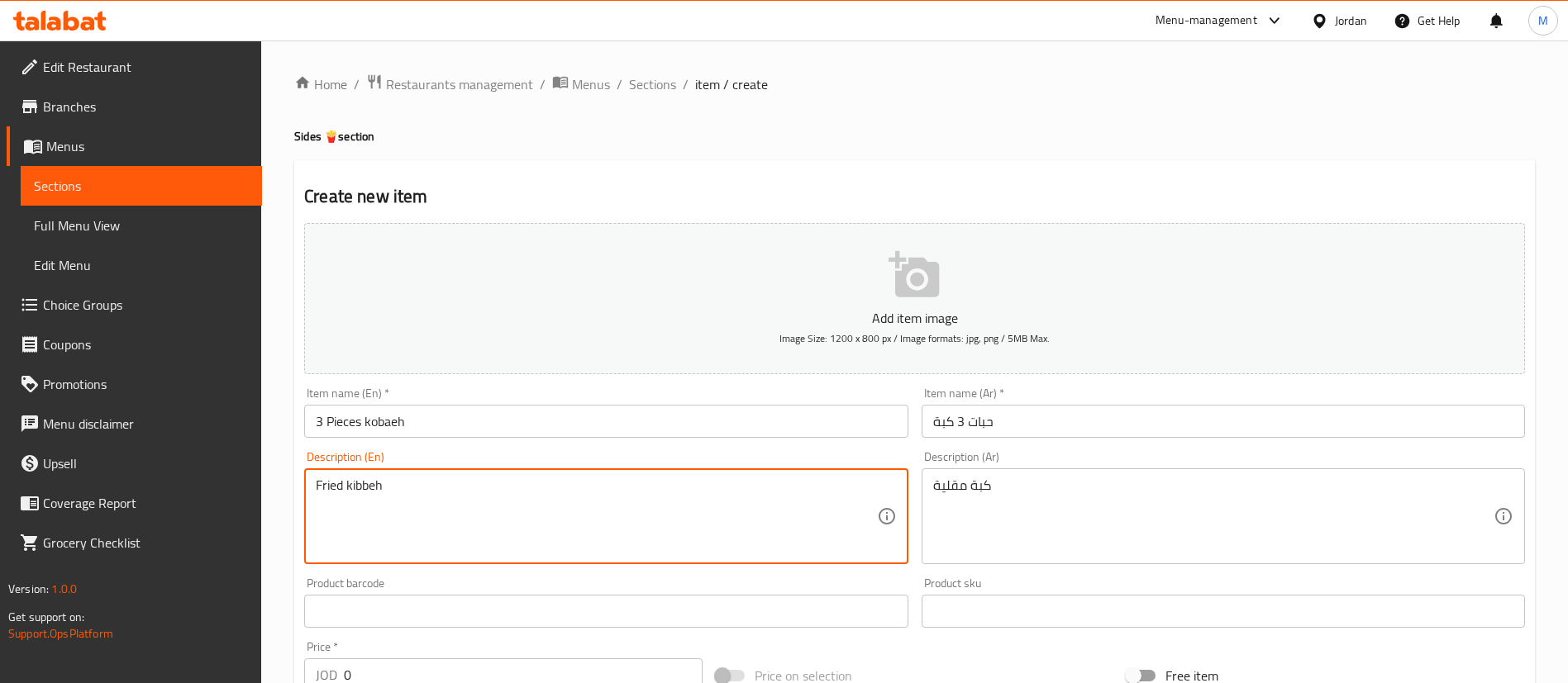
click at [376, 413] on input "3 Pieces kobaeh" at bounding box center [606, 421] width 603 height 33
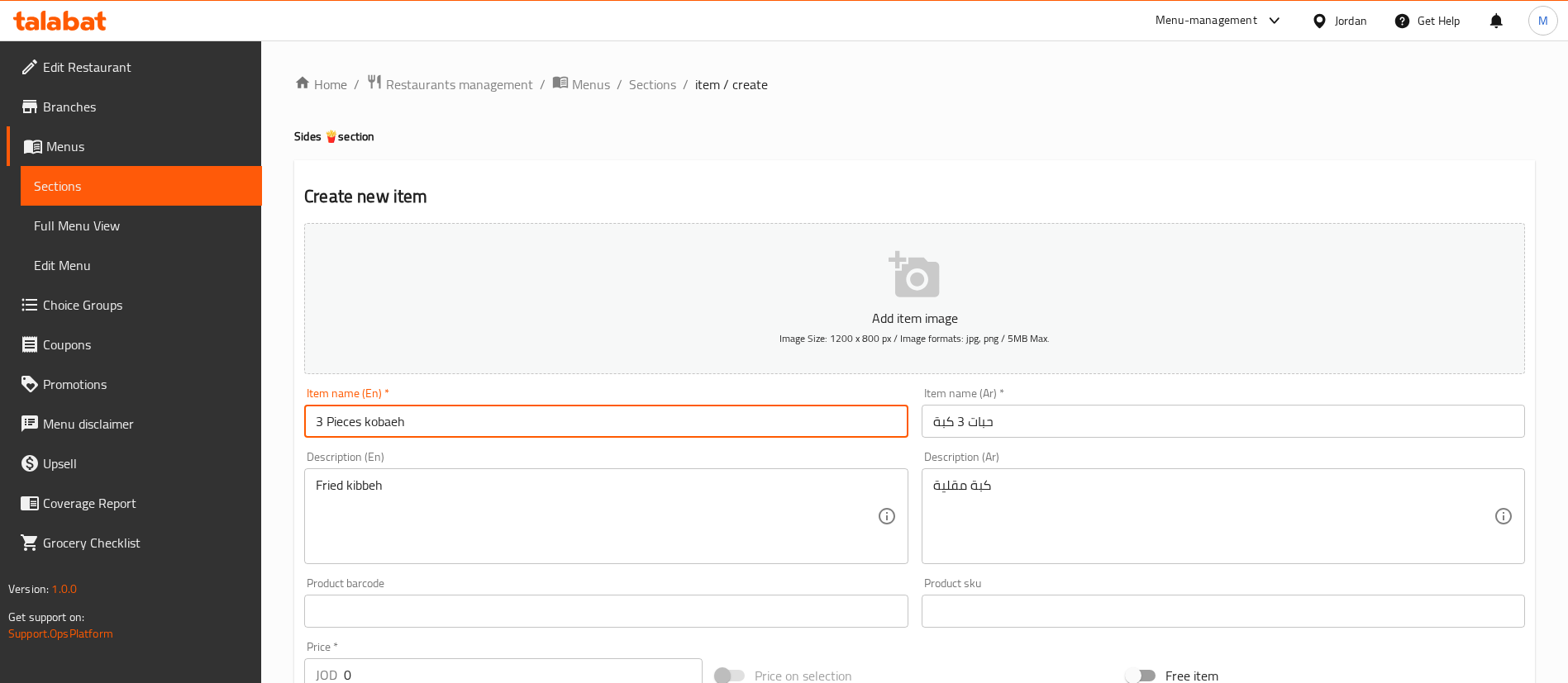
click at [376, 413] on input "3 Pieces kobaeh" at bounding box center [606, 421] width 603 height 33
paste input "ibb"
type input "3 Pieces kibbeh"
click at [612, 172] on div "Create new item Add item image Image Size: 1200 x 800 px / Image formats: jpg, …" at bounding box center [914, 641] width 1240 height 961
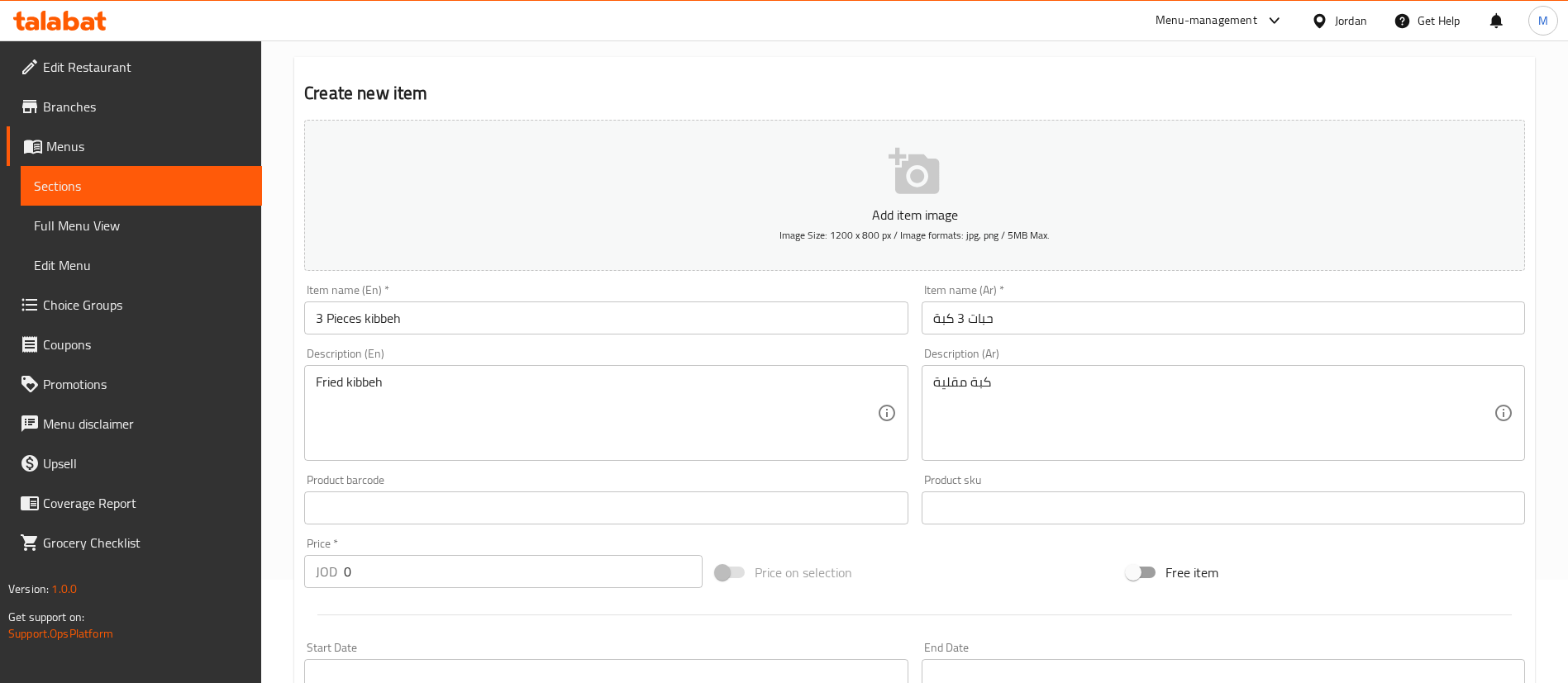
scroll to position [372, 0]
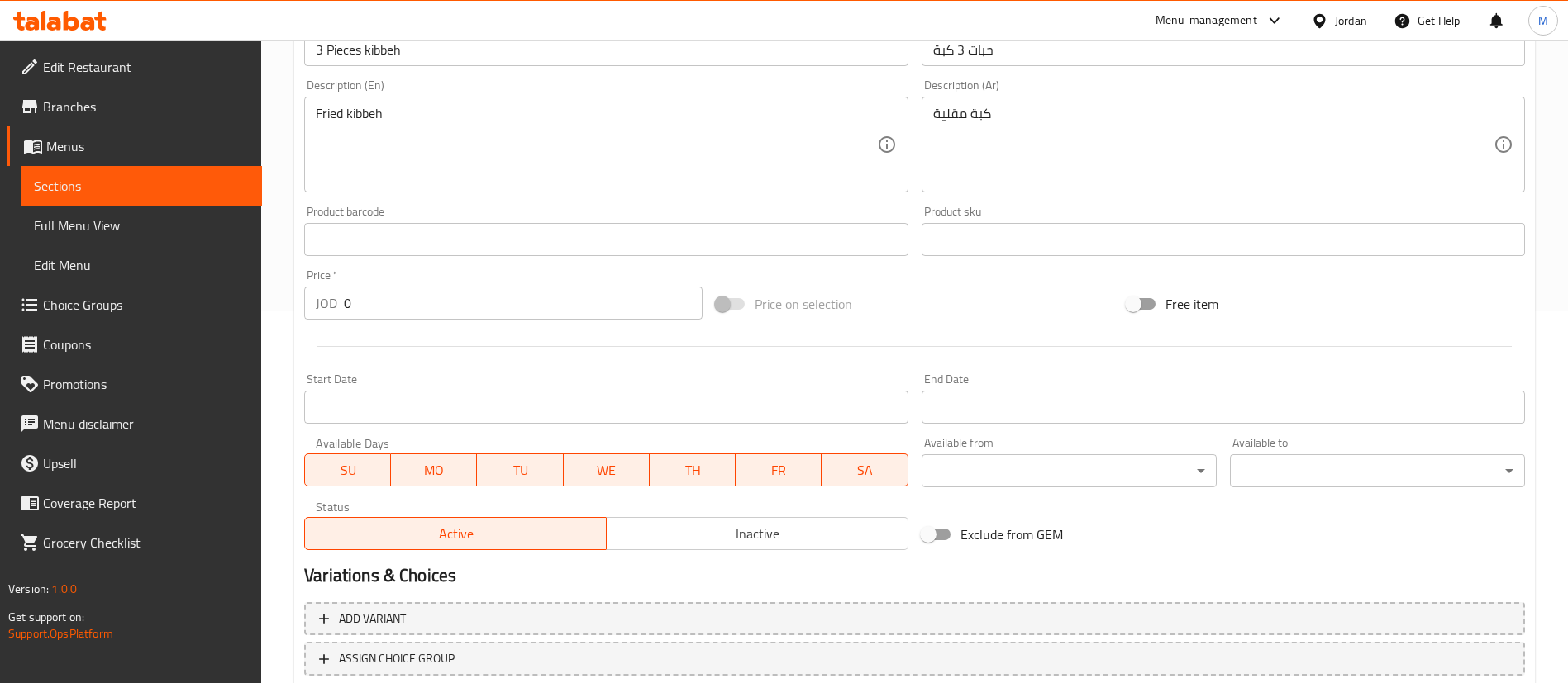
click at [412, 309] on input "0" at bounding box center [523, 302] width 358 height 33
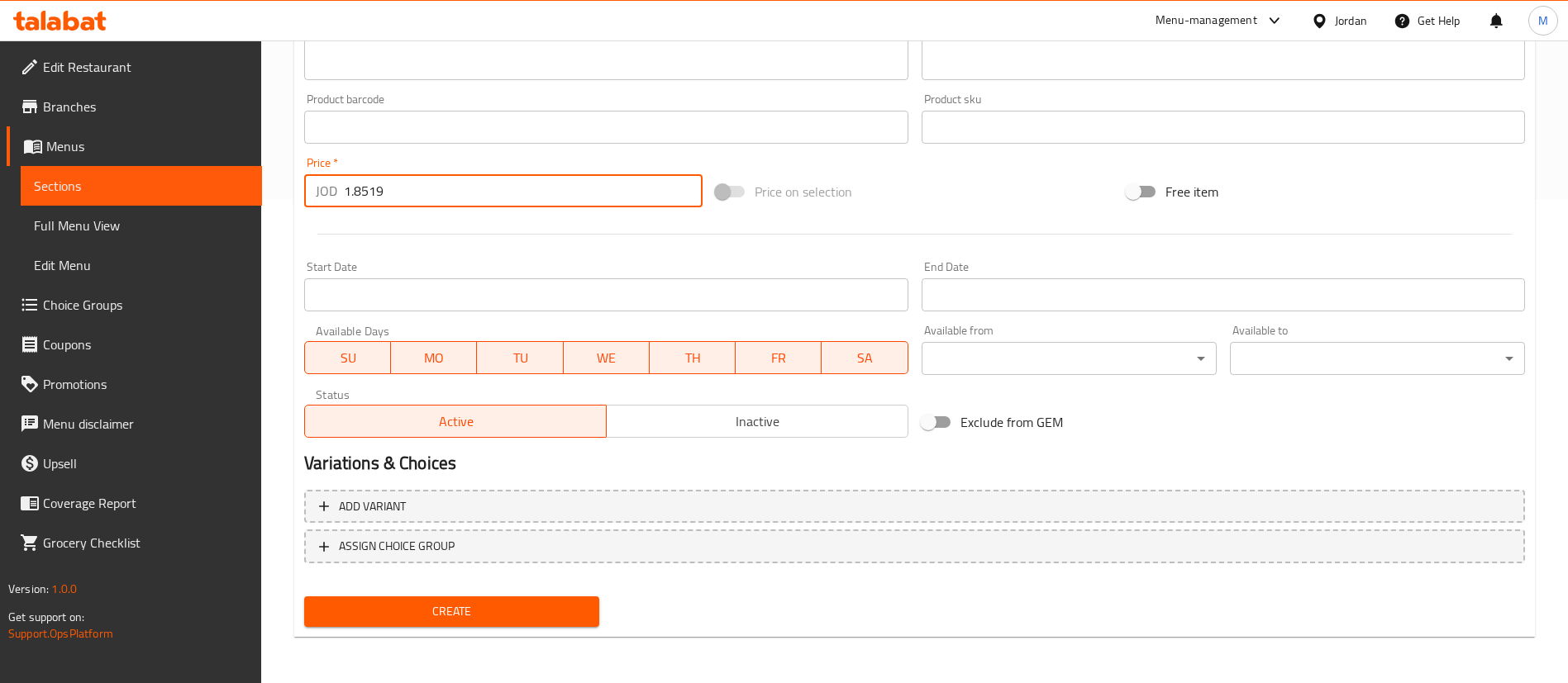
type input "1.8519"
click at [535, 601] on span "Create" at bounding box center [451, 611] width 269 height 21
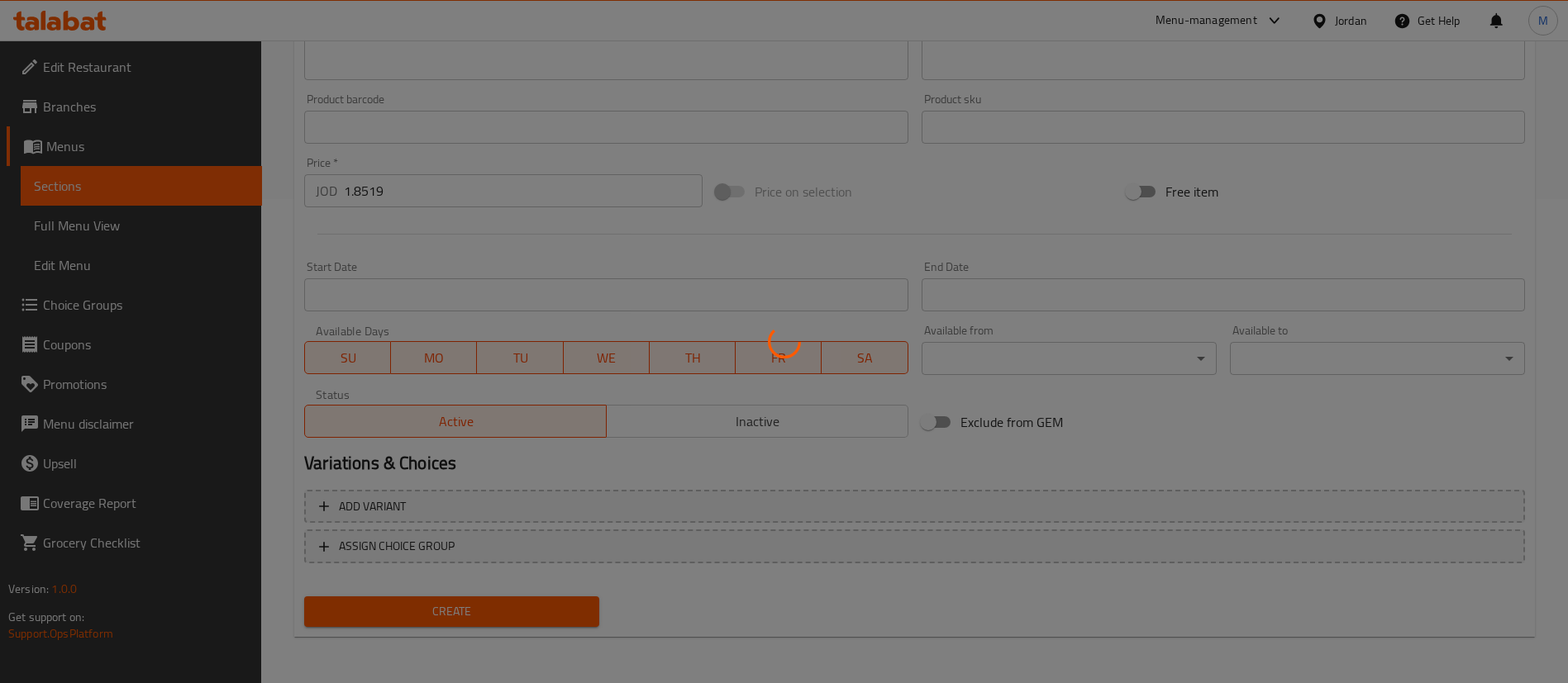
scroll to position [221, 0]
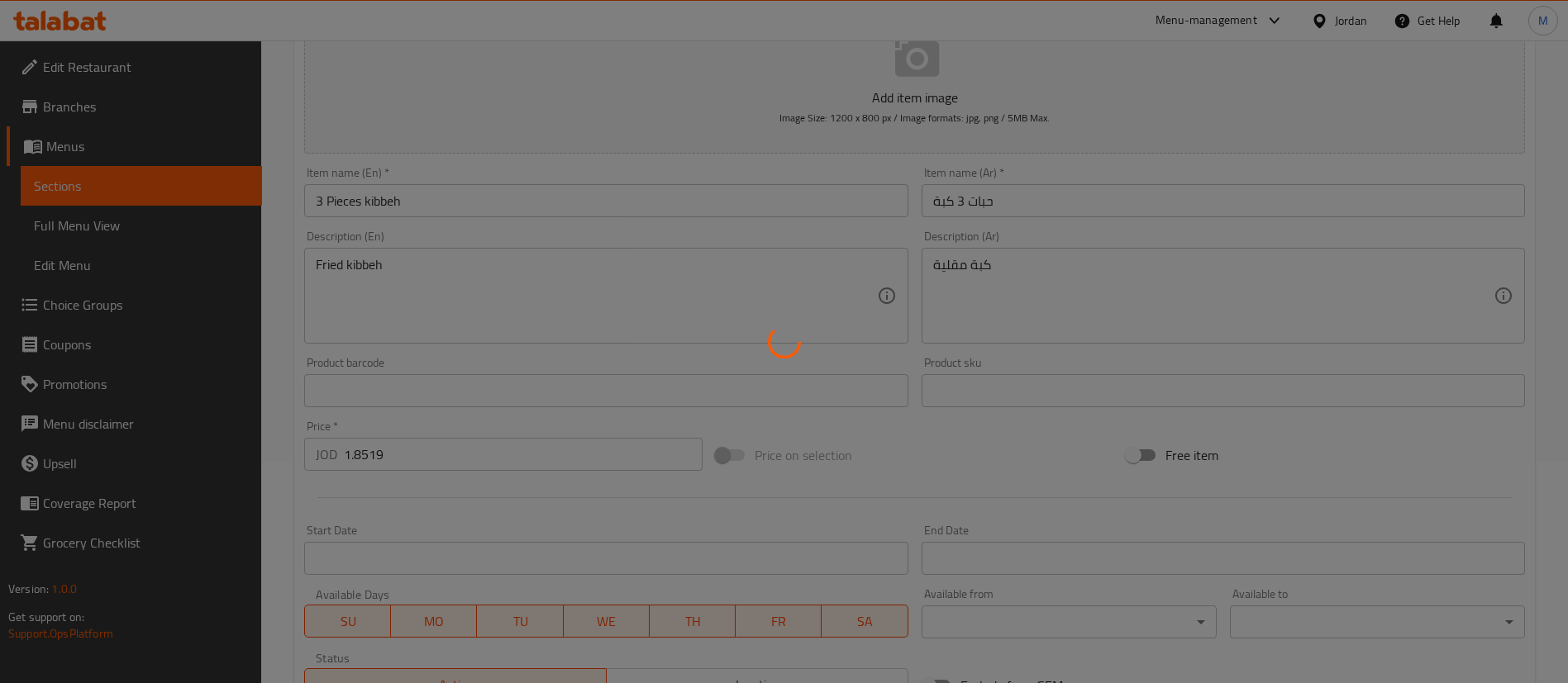
type input "0"
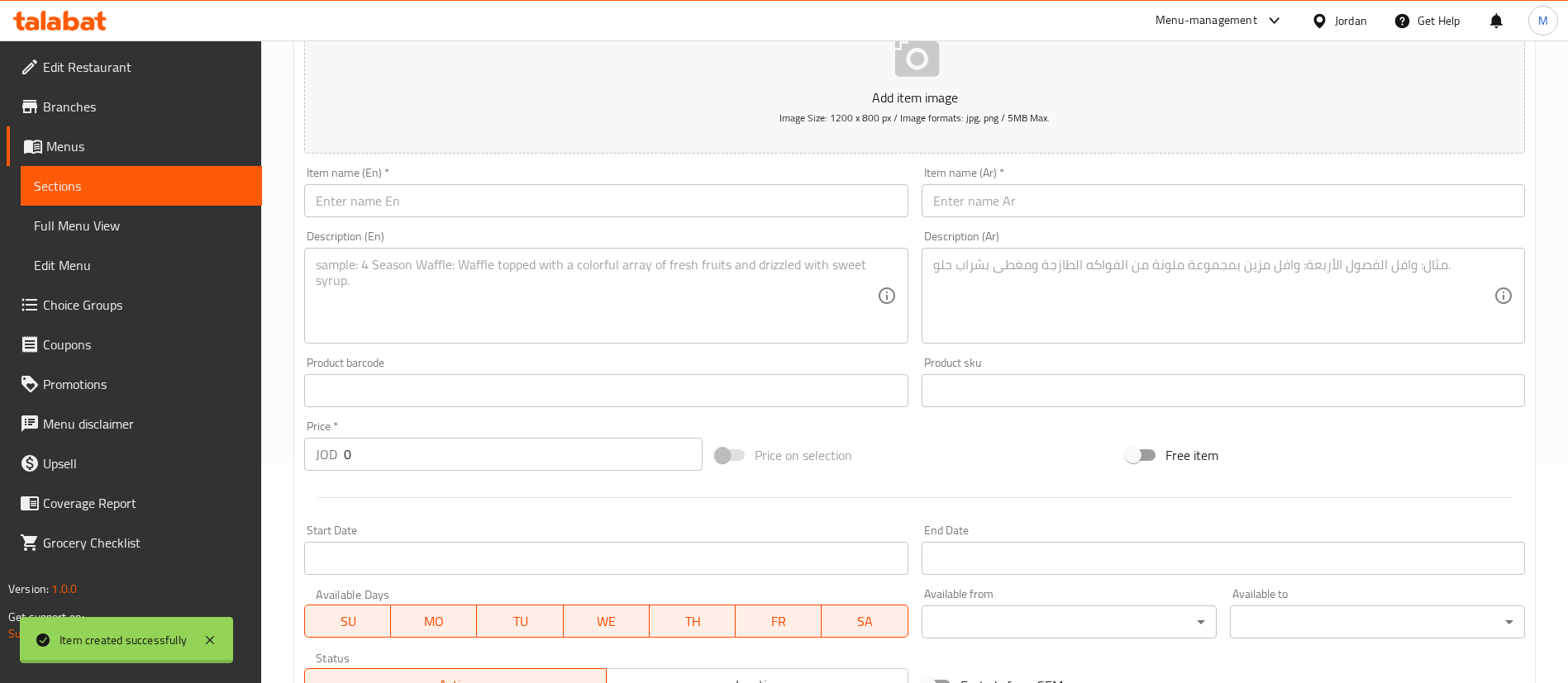
scroll to position [0, 0]
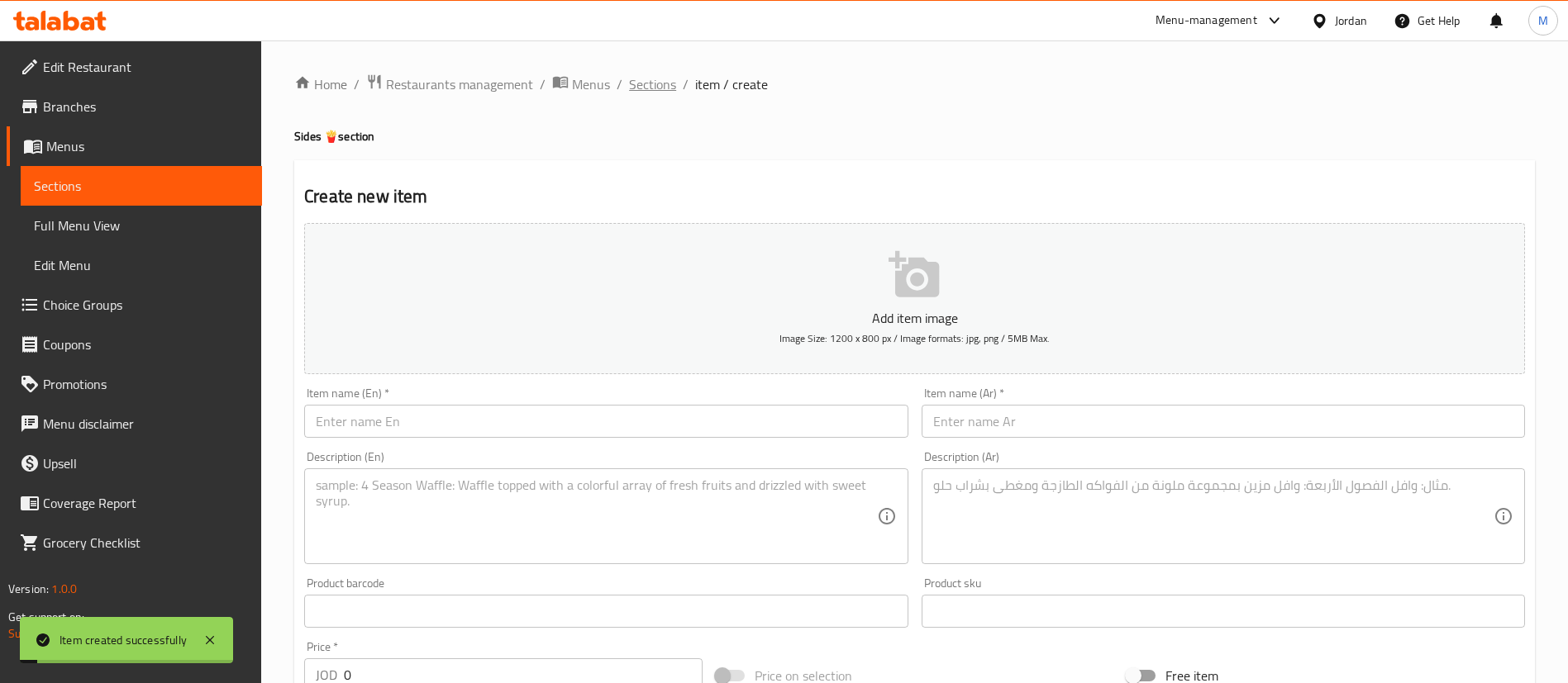
click at [659, 87] on span "Sections" at bounding box center [652, 84] width 47 height 20
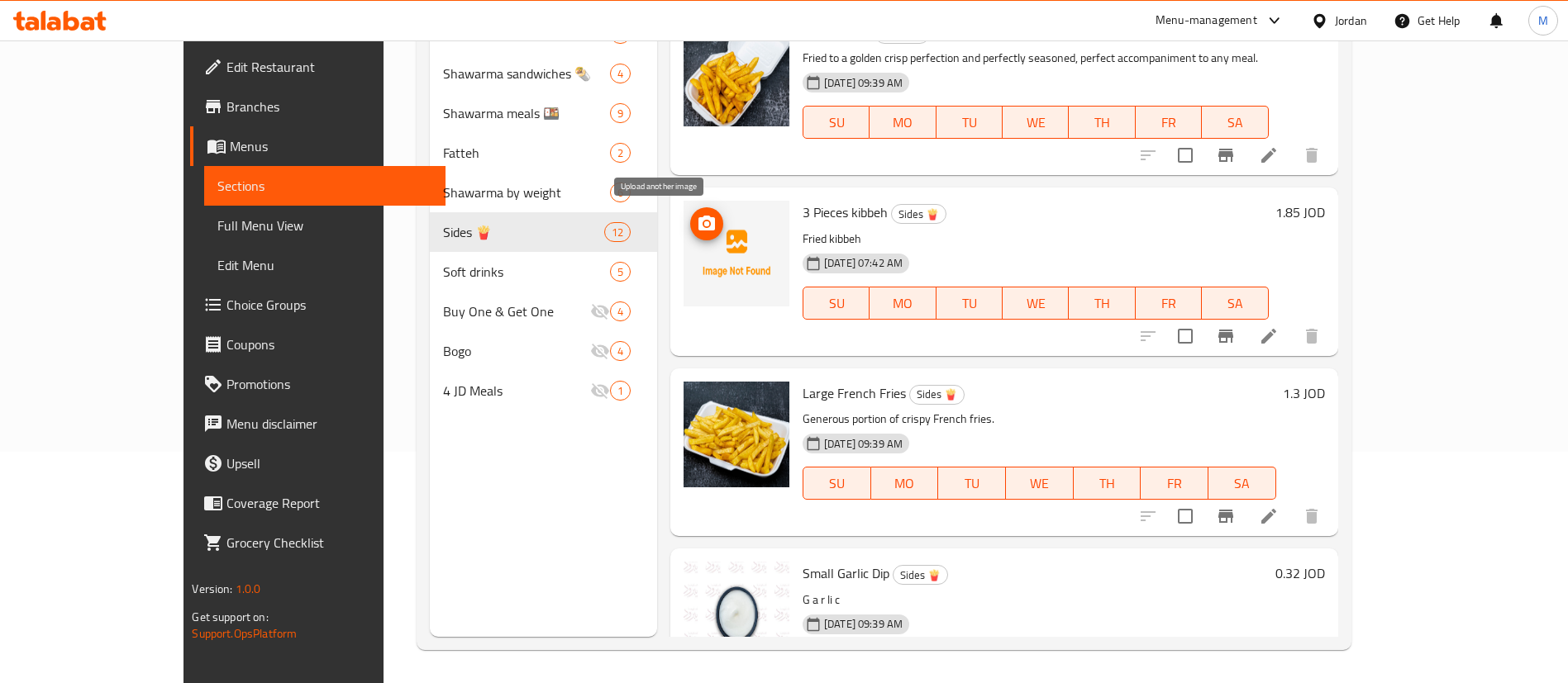
click at [699, 219] on icon "upload picture" at bounding box center [707, 223] width 16 height 15
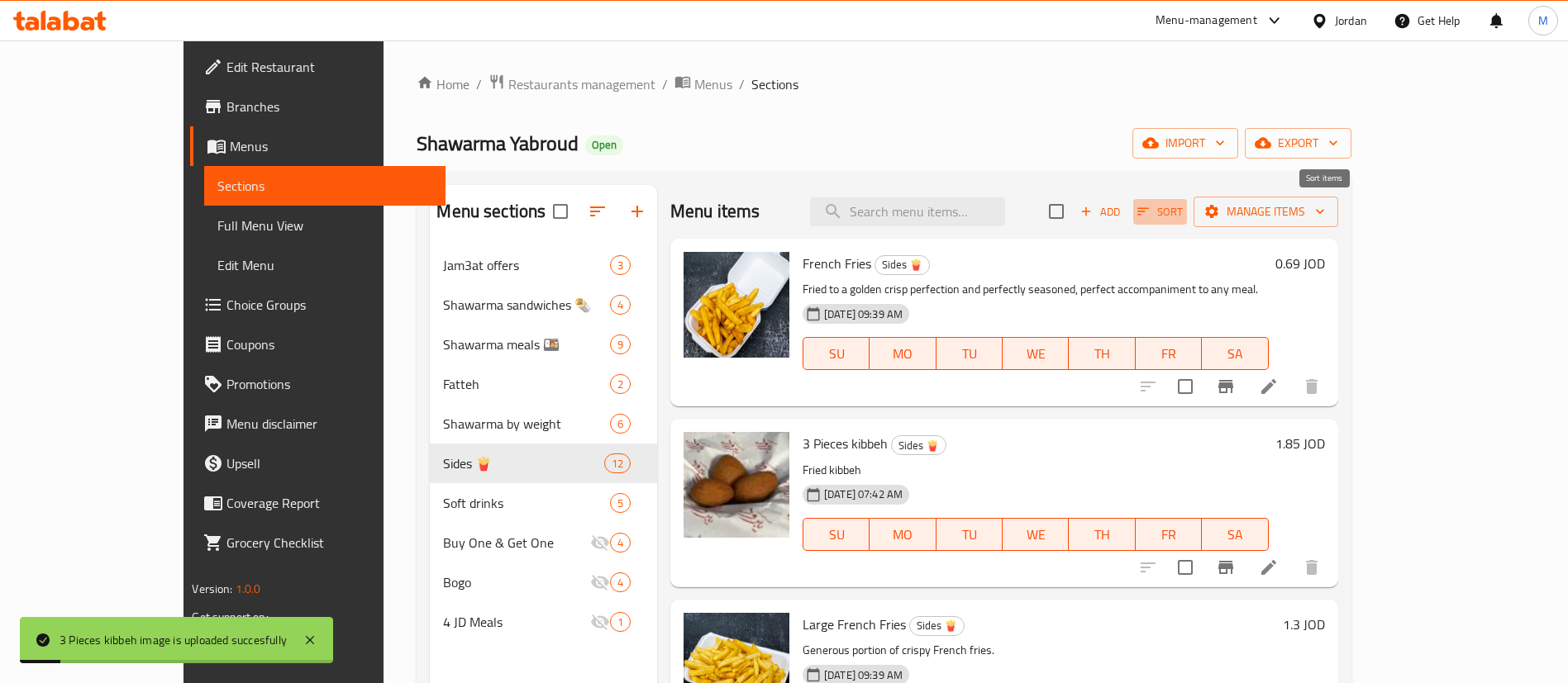
click at [1149, 214] on icon "button" at bounding box center [1142, 212] width 12 height 7
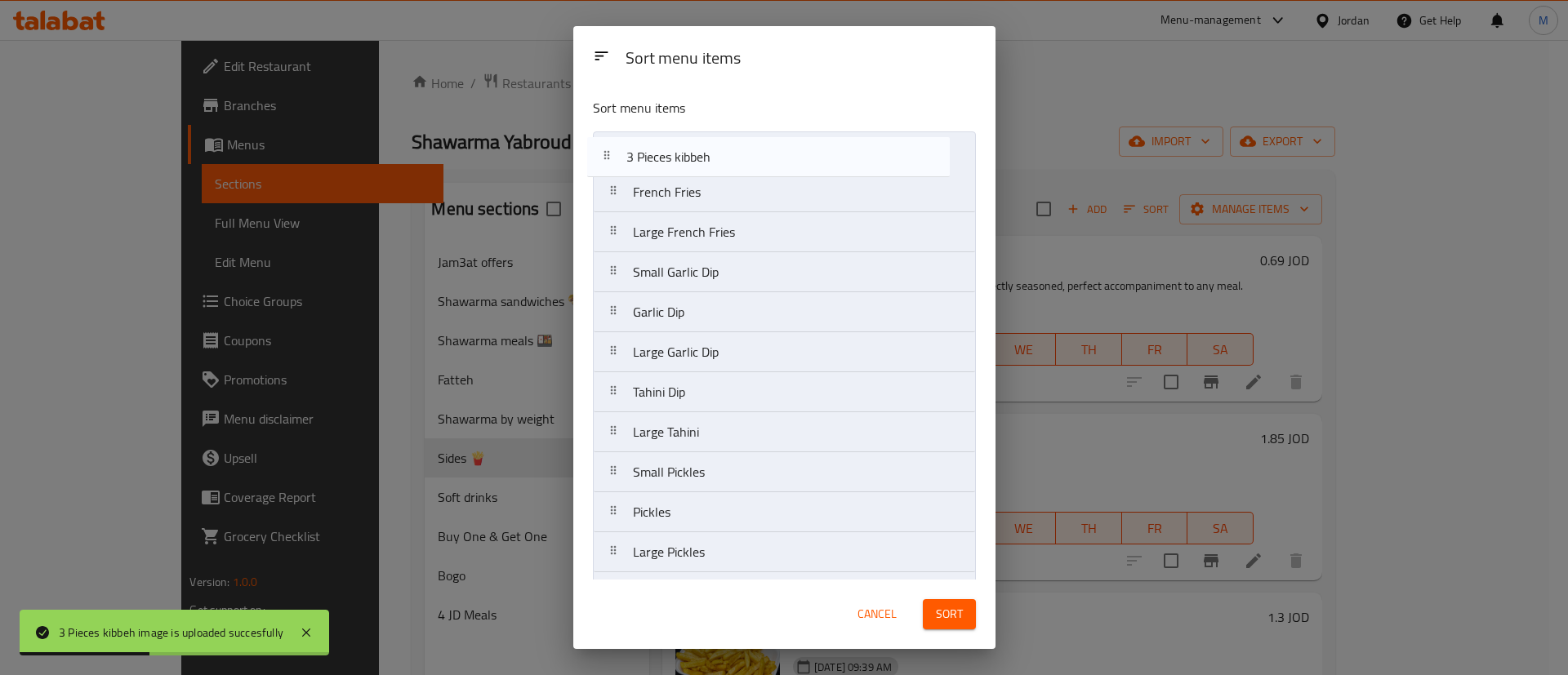
drag, startPoint x: 794, startPoint y: 200, endPoint x: 787, endPoint y: 155, distance: 45.5
click at [787, 155] on nav "French Fries 3 Pieces kibbeh Large French Fries Small Garlic Dip Garlic Dip Lar…" at bounding box center [784, 372] width 383 height 482
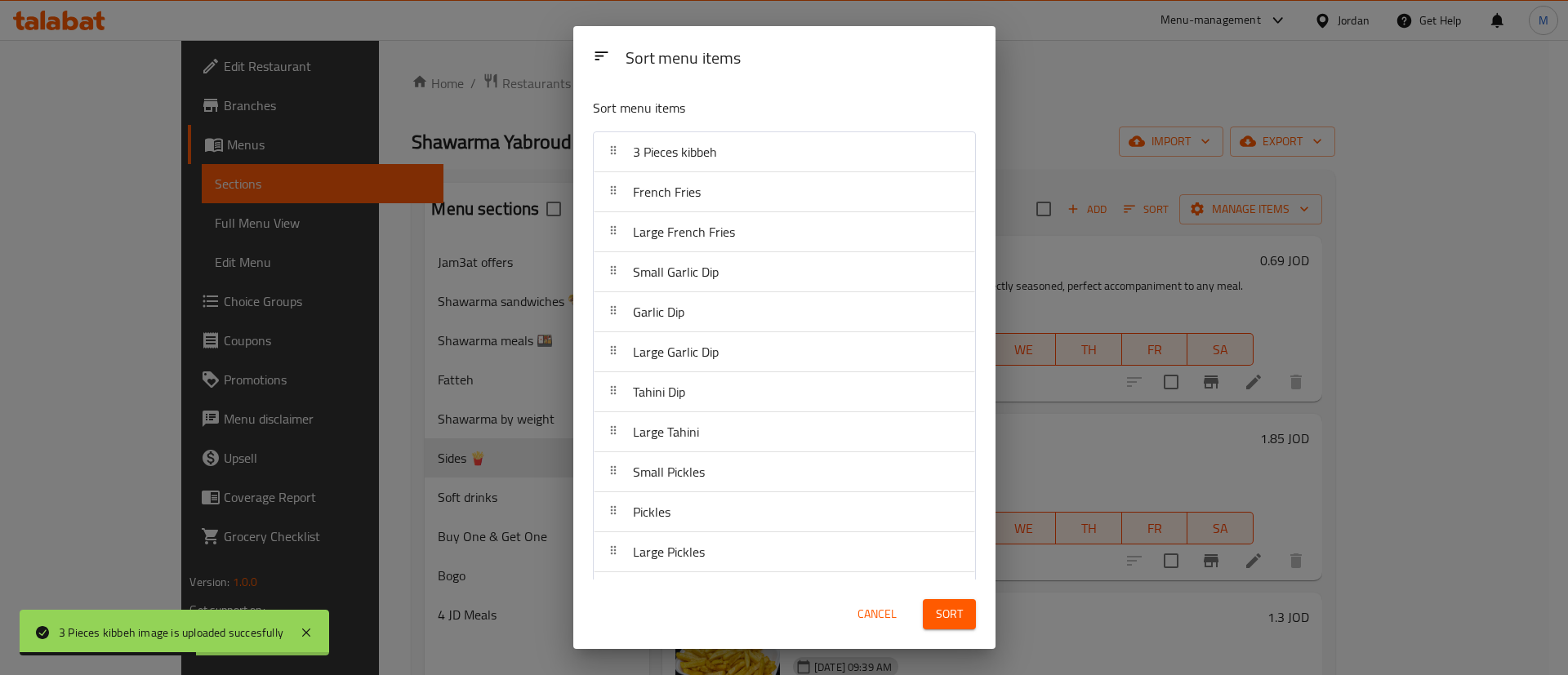
click at [947, 606] on span "Sort" at bounding box center [949, 614] width 27 height 20
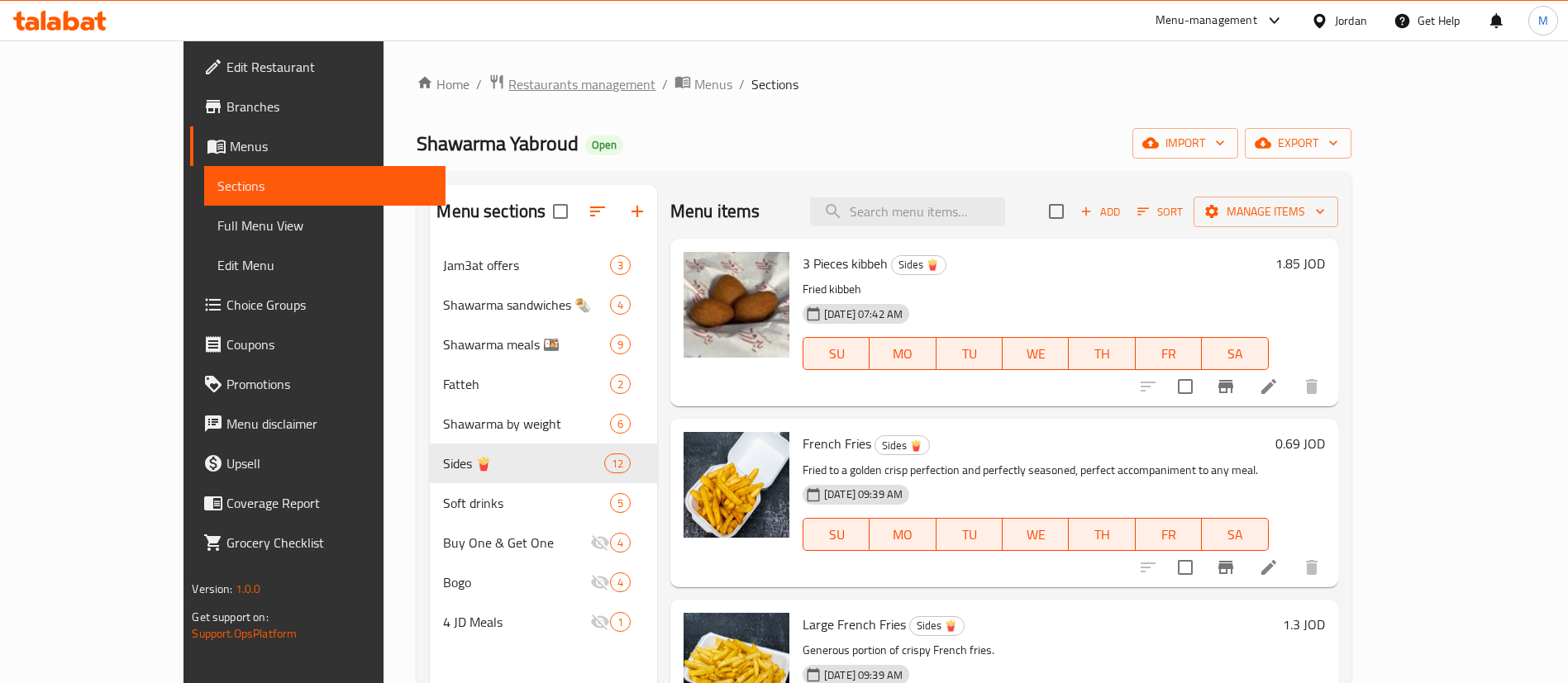
click at [508, 78] on span "Restaurants management" at bounding box center [582, 84] width 147 height 20
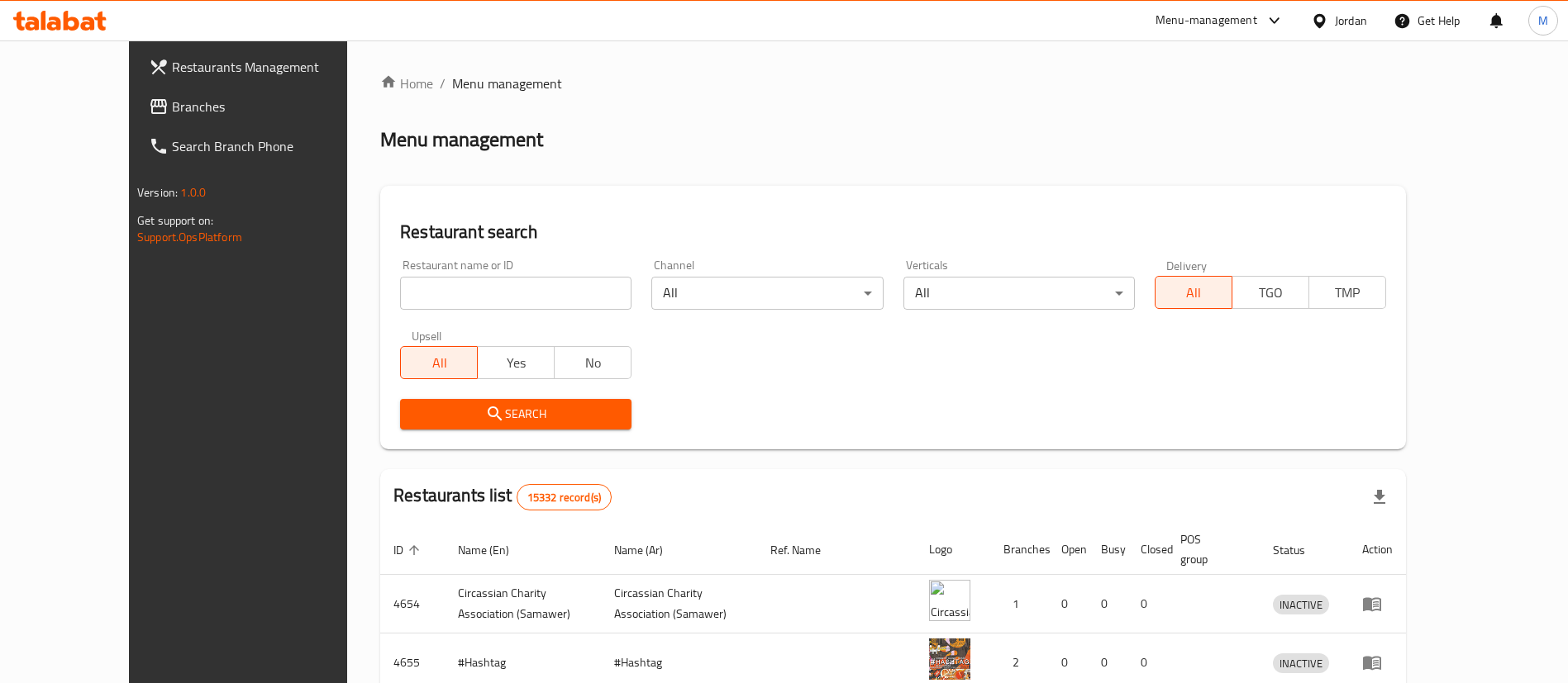
click at [514, 301] on input "search" at bounding box center [515, 293] width 232 height 33
type input "Minimelts"
click at [533, 406] on span "Search" at bounding box center [515, 414] width 205 height 21
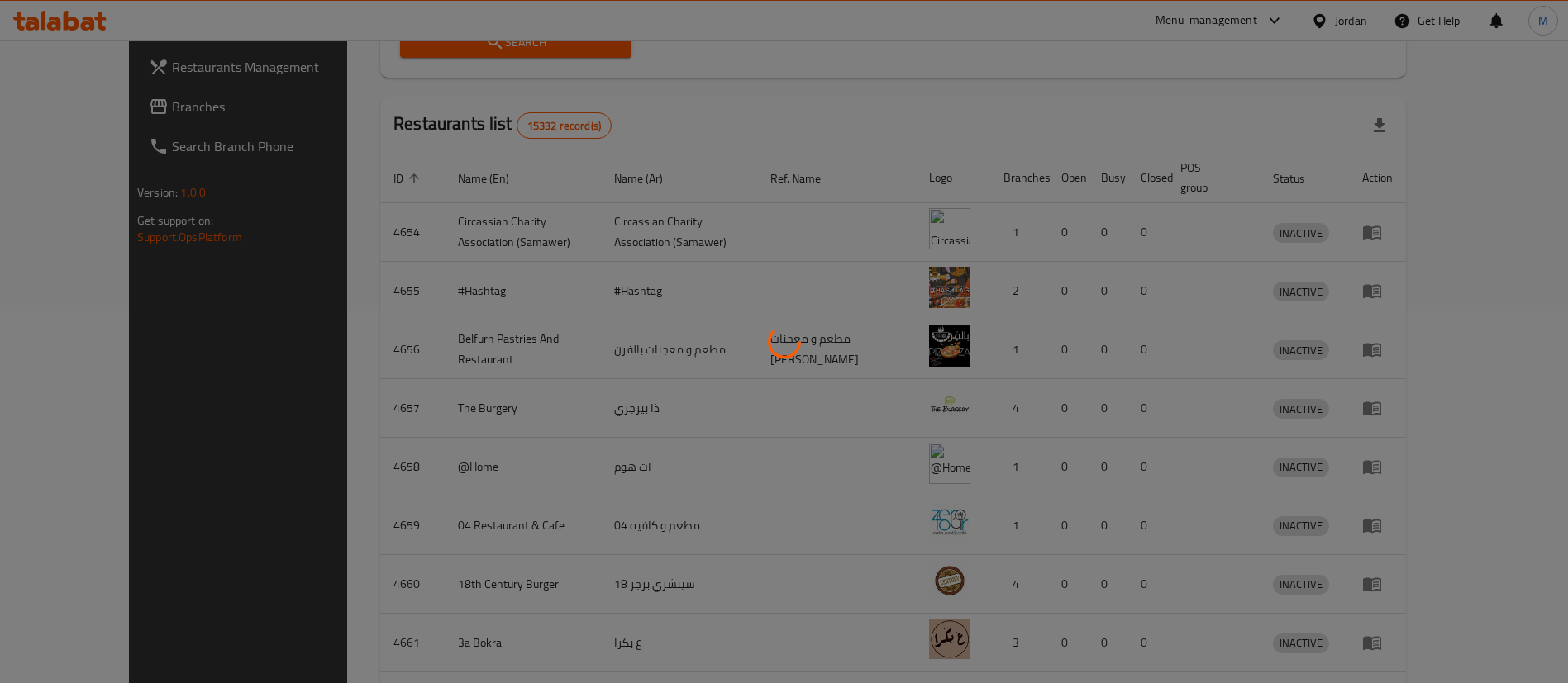
scroll to position [80, 0]
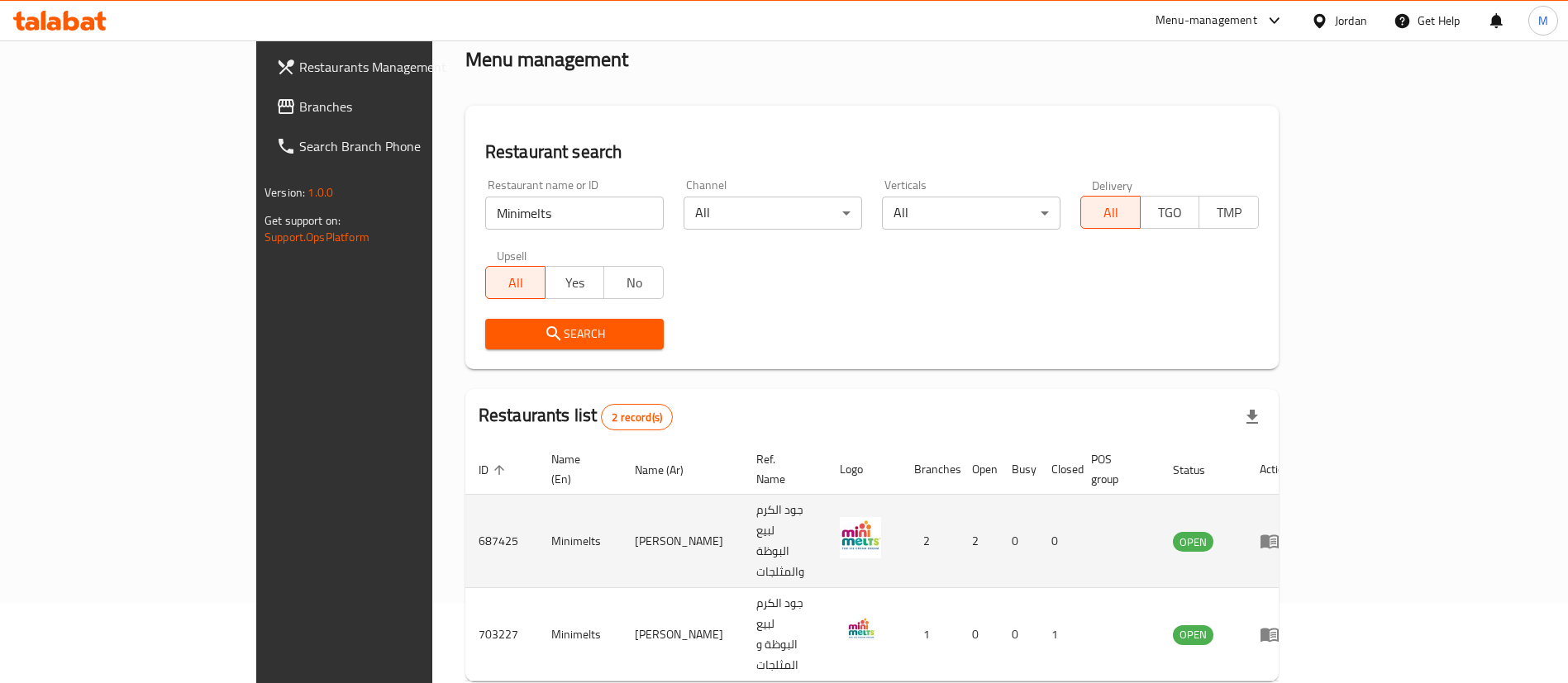
click at [1279, 535] on icon "enhanced table" at bounding box center [1270, 542] width 18 height 14
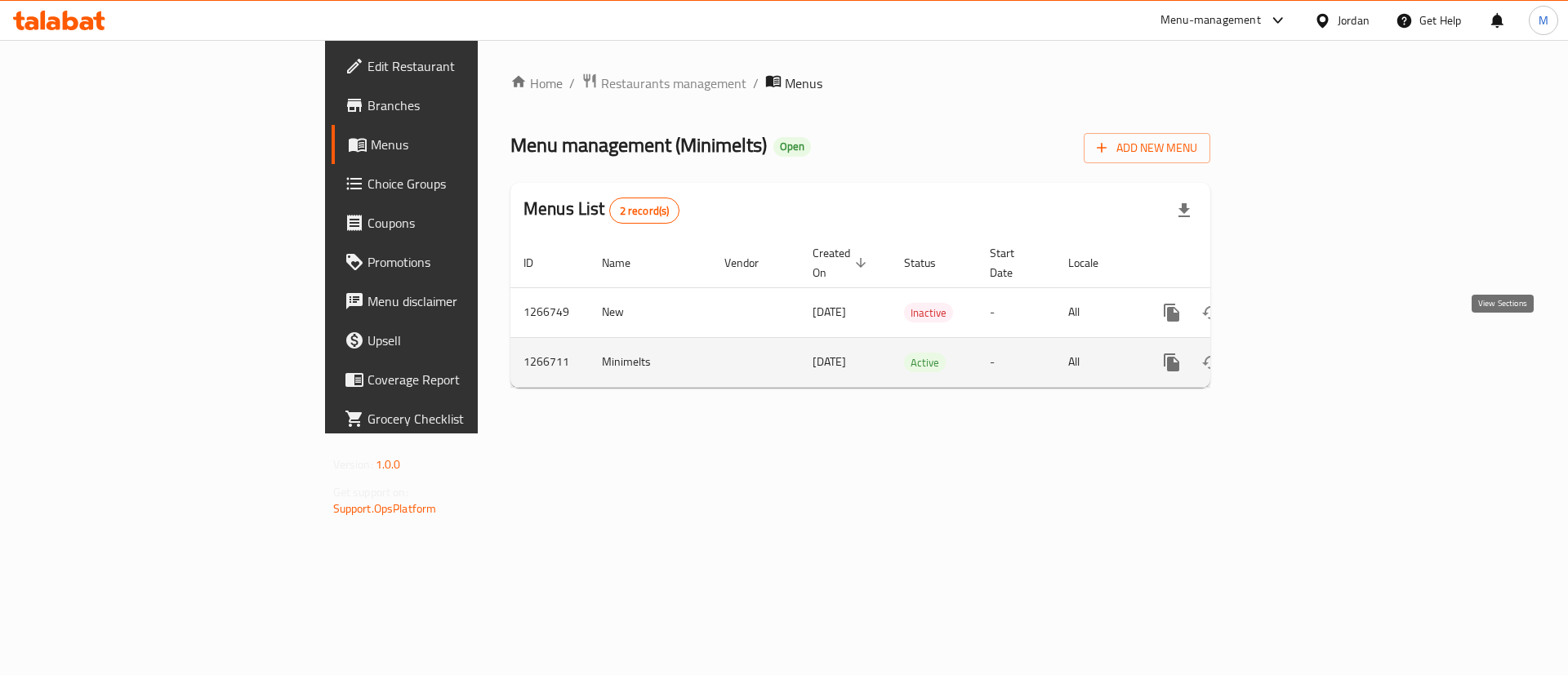
click at [1299, 353] on icon "enhanced table" at bounding box center [1289, 363] width 20 height 20
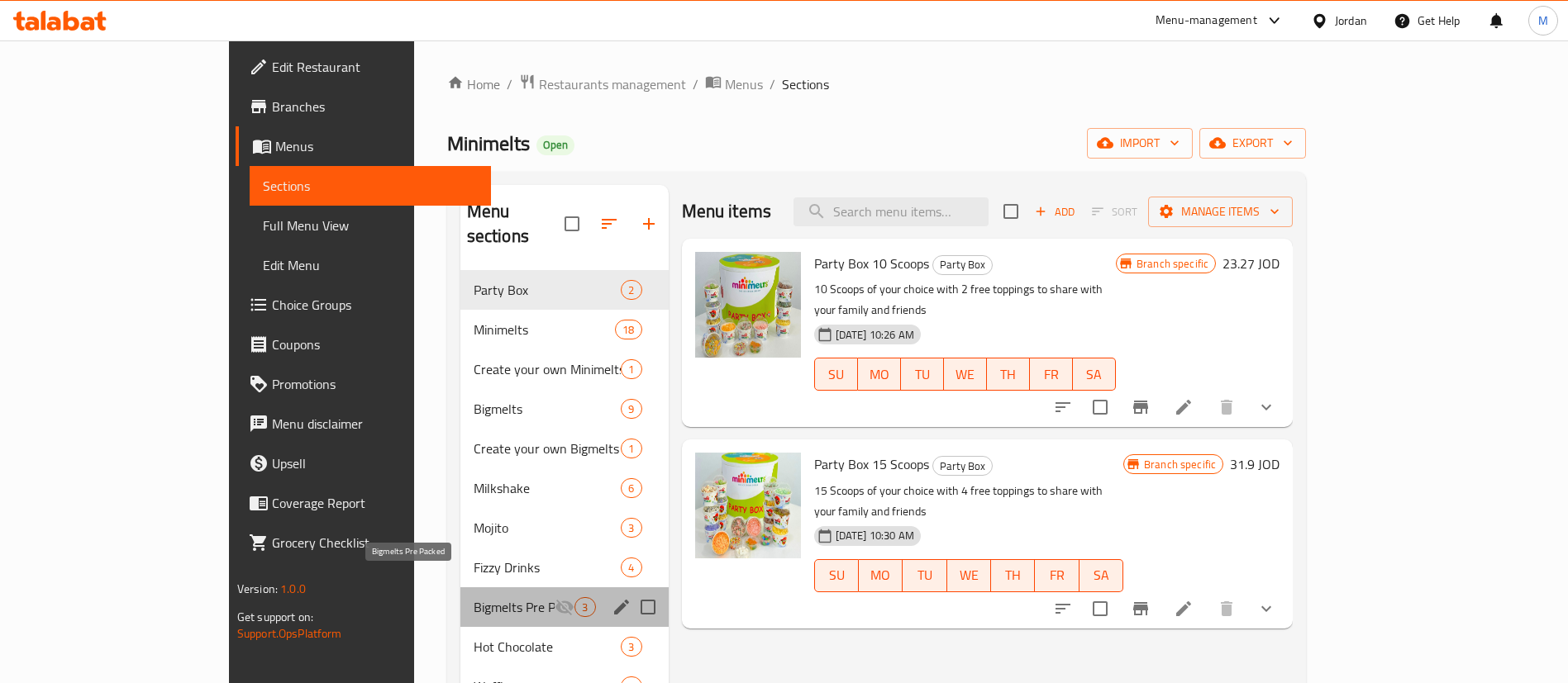
click at [473, 597] on span "Bigmelts Pre Packed" at bounding box center [514, 607] width 82 height 20
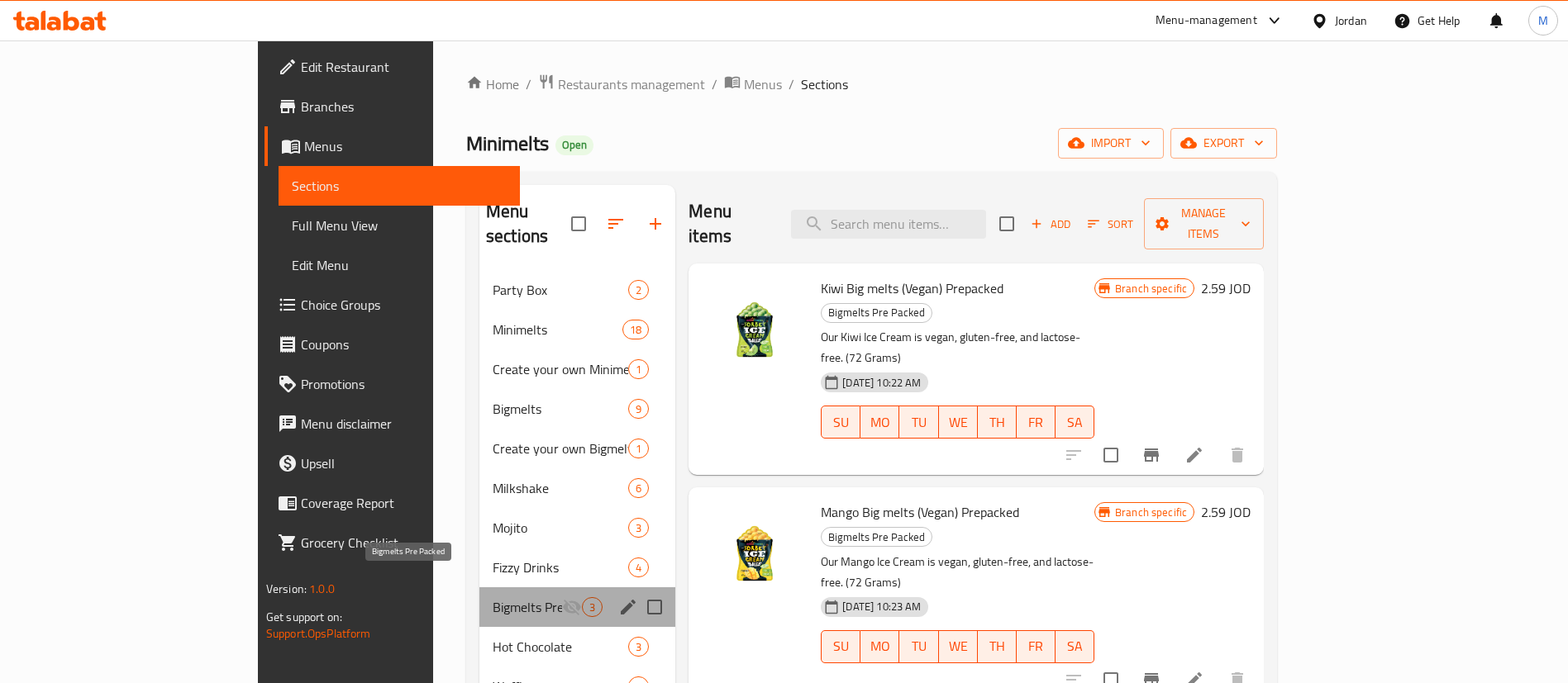
click at [493, 597] on span "Bigmelts Pre Packed" at bounding box center [527, 607] width 69 height 20
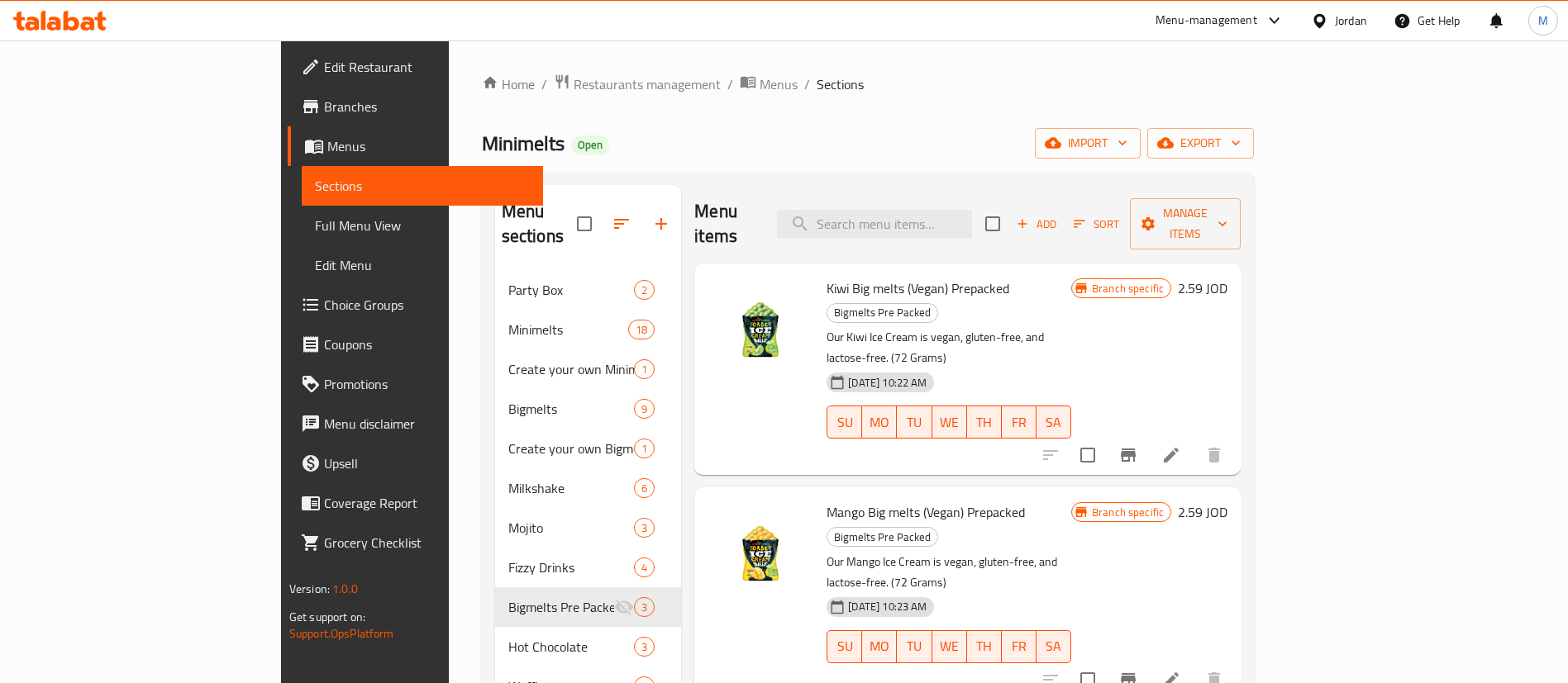
click at [823, 106] on div "Home / Restaurants management / Menus / Sections Minimelts Open import export M…" at bounding box center [868, 499] width 773 height 851
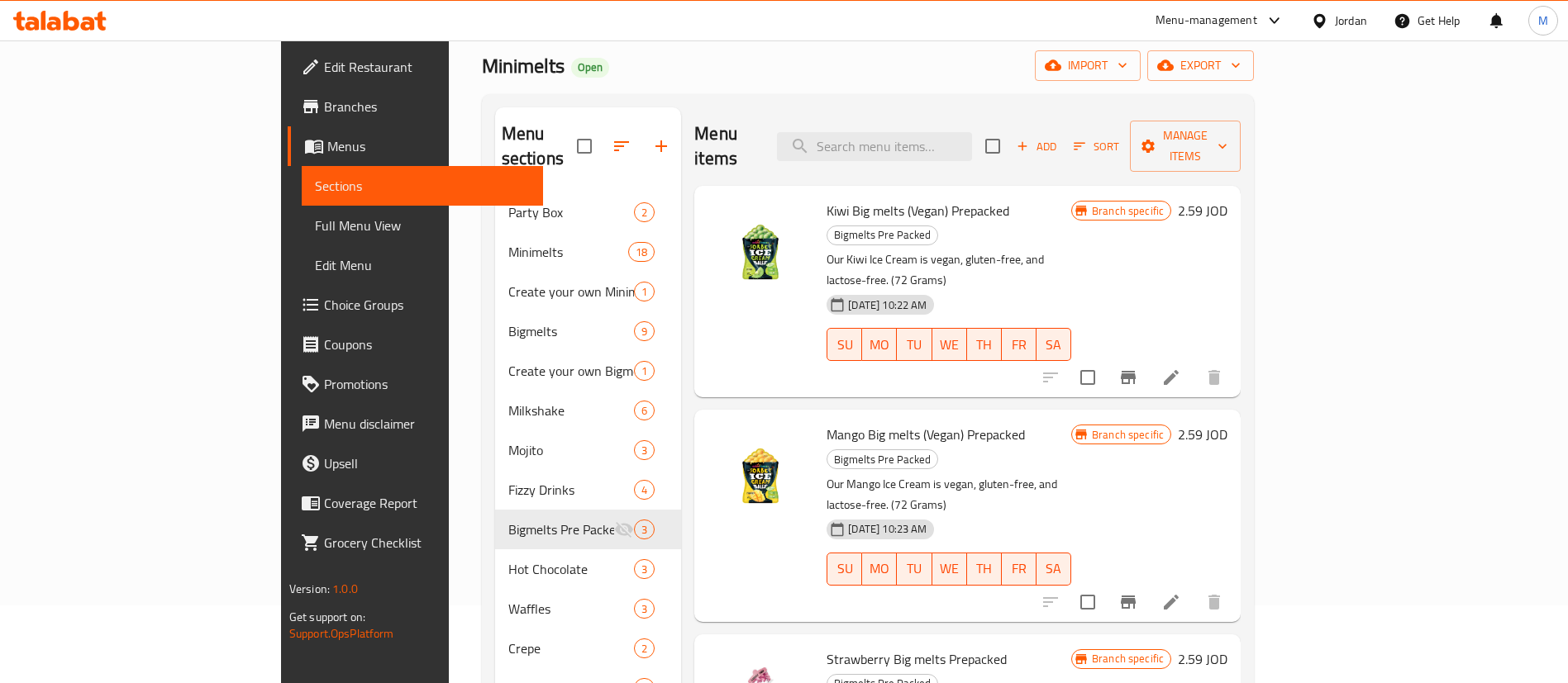
scroll to position [124, 0]
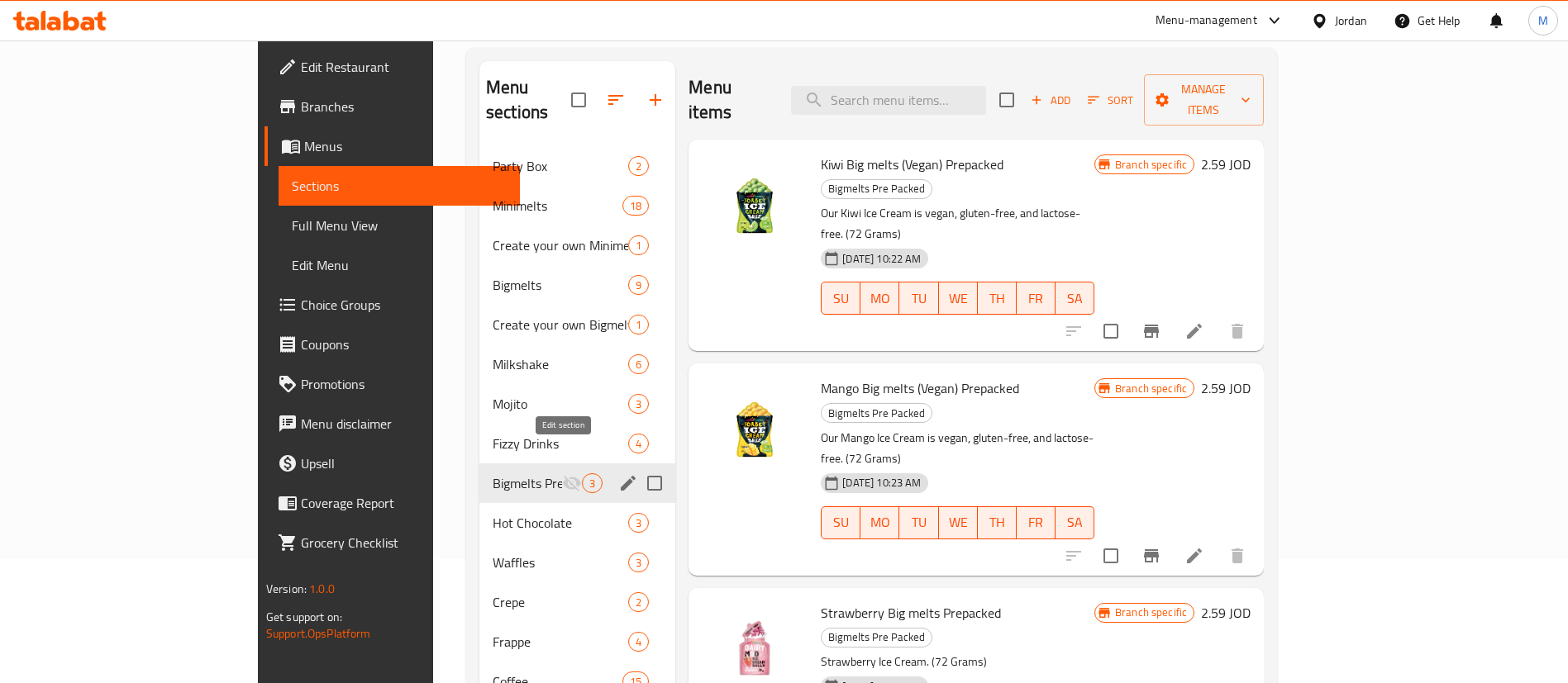
click at [618, 473] on icon "edit" at bounding box center [628, 483] width 20 height 20
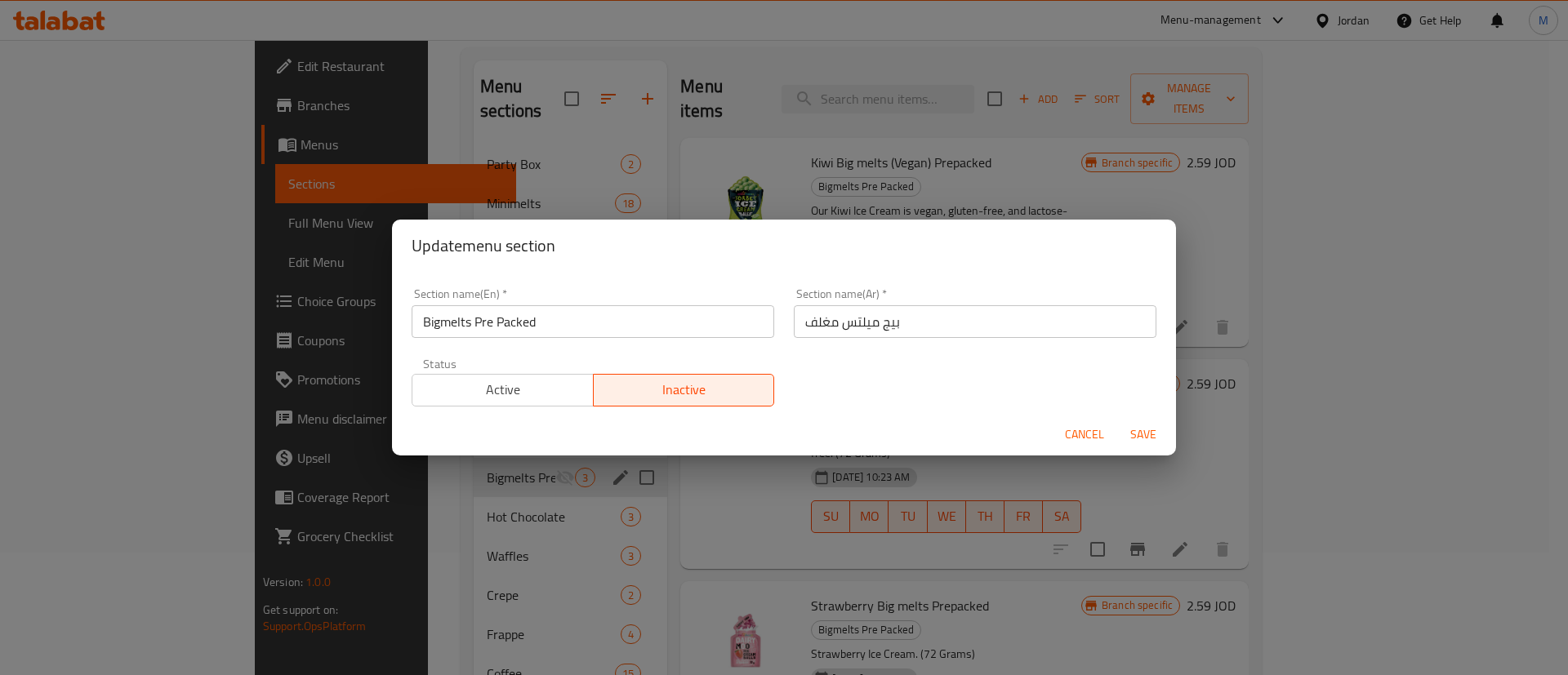
click at [504, 389] on span "Active" at bounding box center [503, 389] width 169 height 24
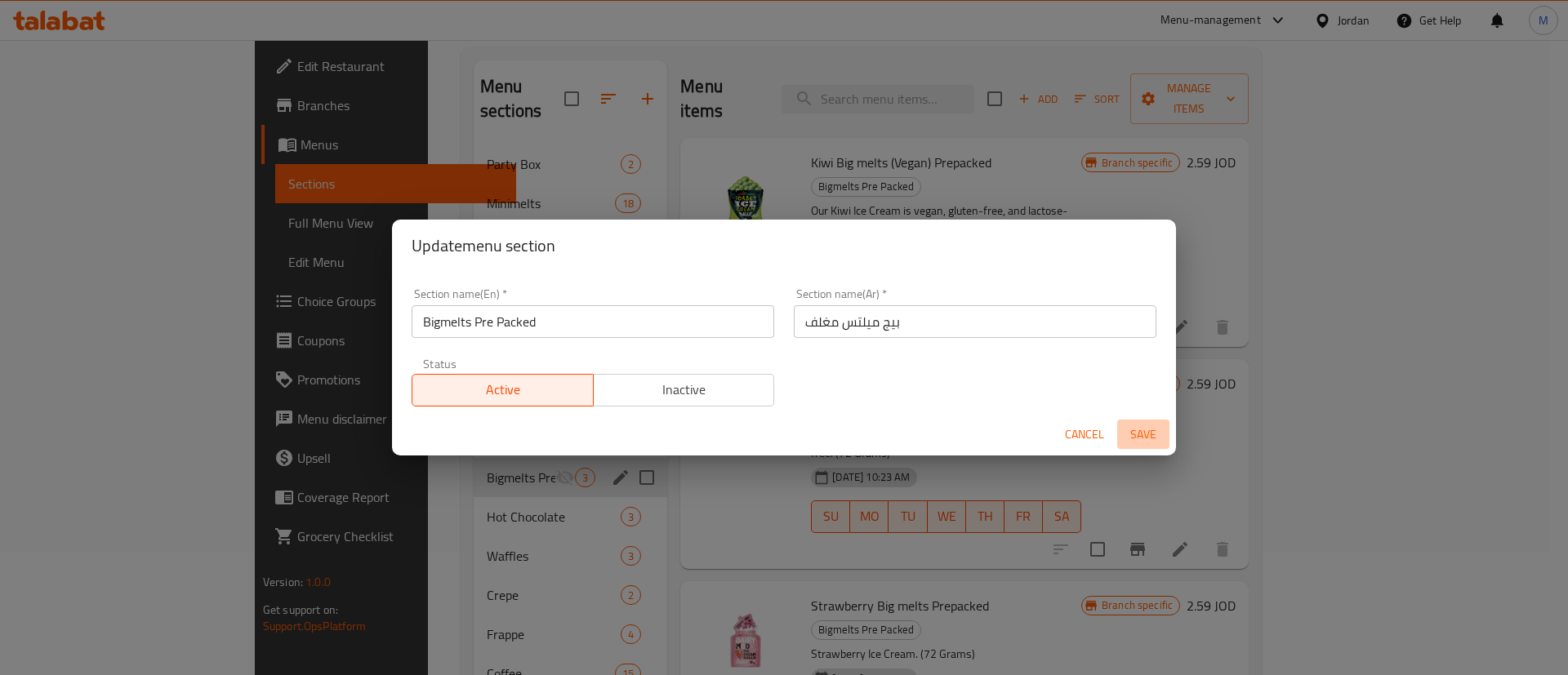
click at [1133, 429] on span "Save" at bounding box center [1143, 435] width 39 height 20
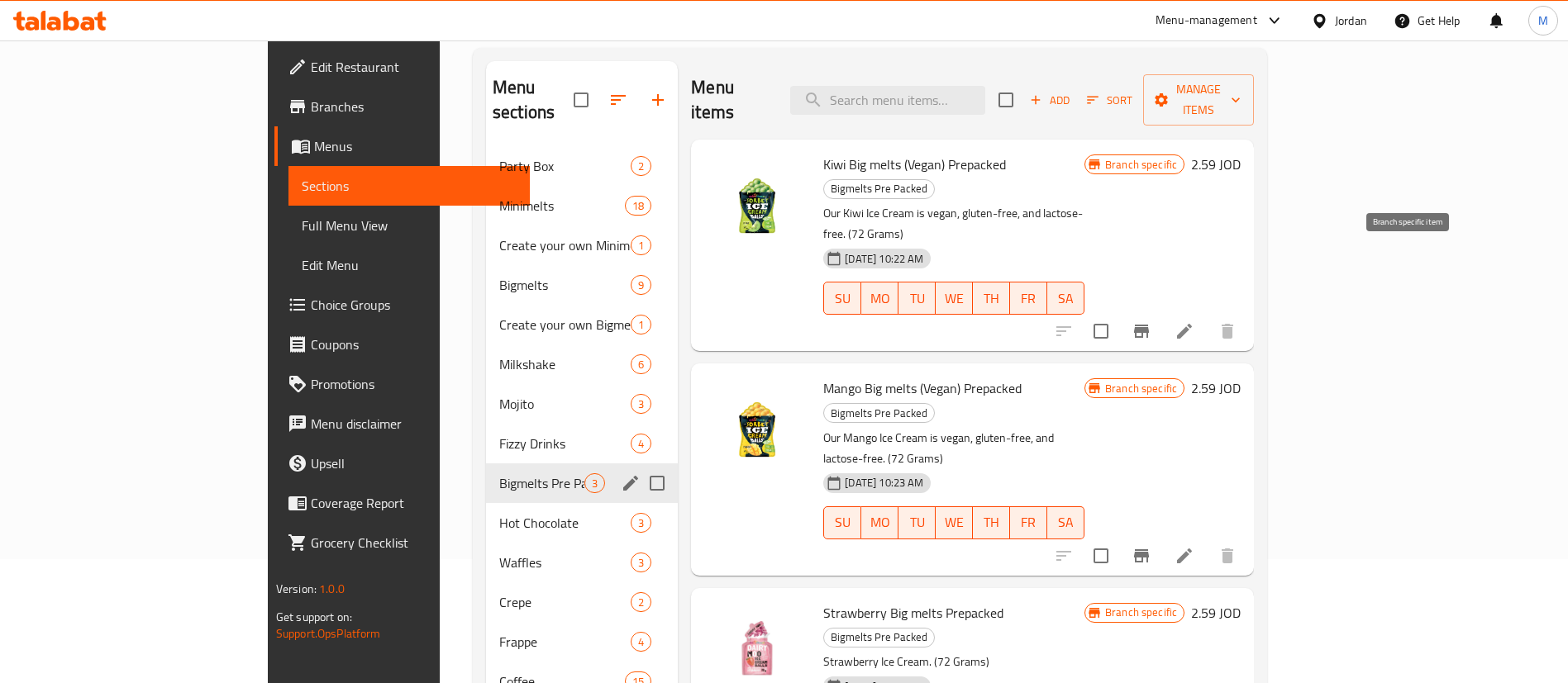
click at [1149, 325] on icon "Branch-specific-item" at bounding box center [1141, 331] width 15 height 13
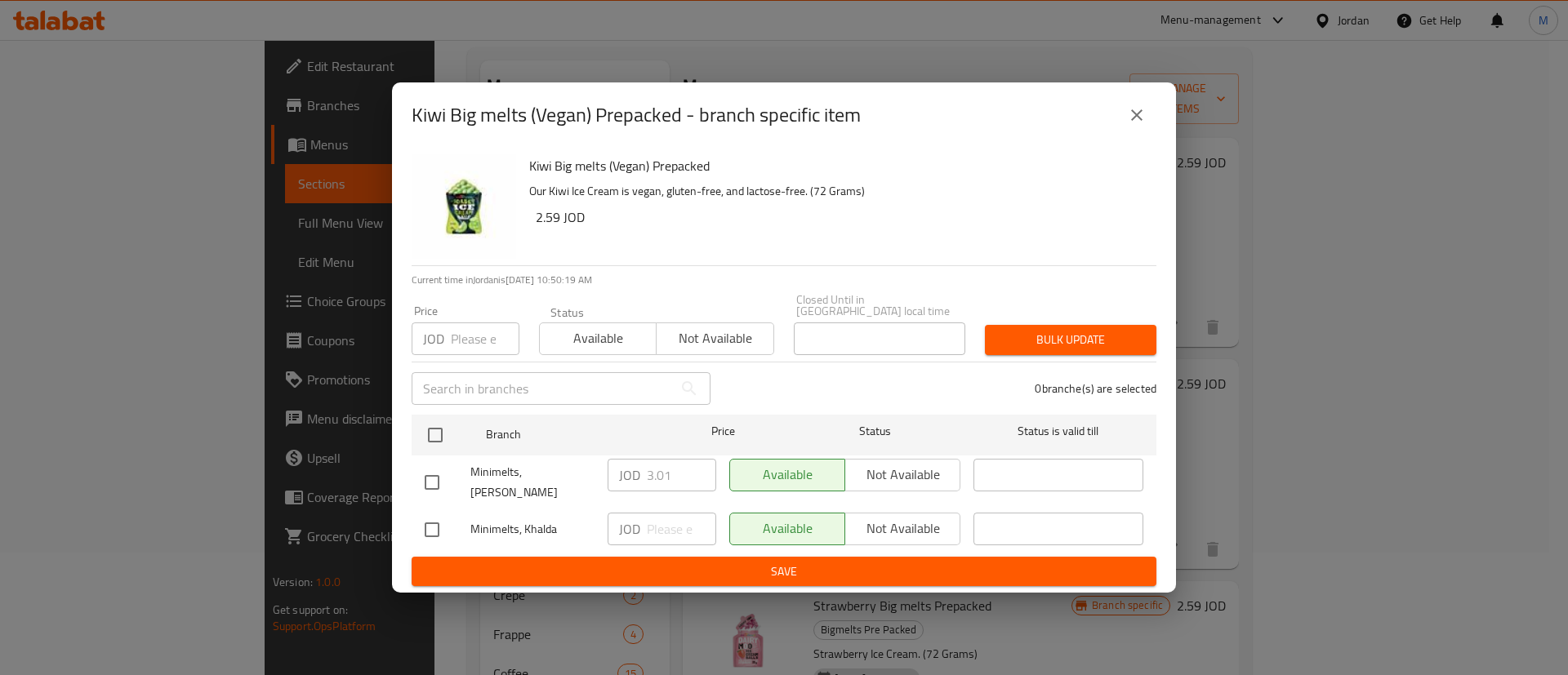
click at [1133, 125] on icon "close" at bounding box center [1137, 115] width 20 height 20
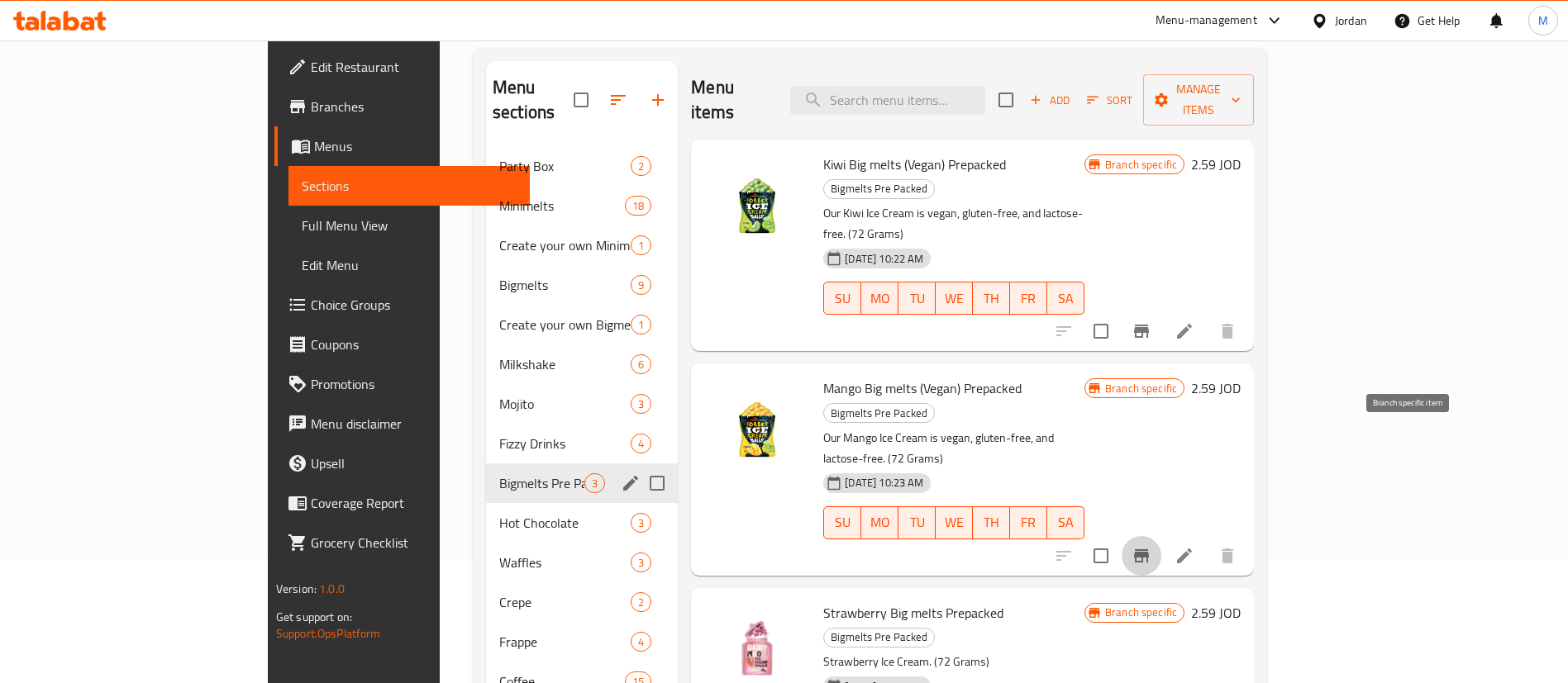
click at [1151, 546] on icon "Branch-specific-item" at bounding box center [1141, 556] width 20 height 20
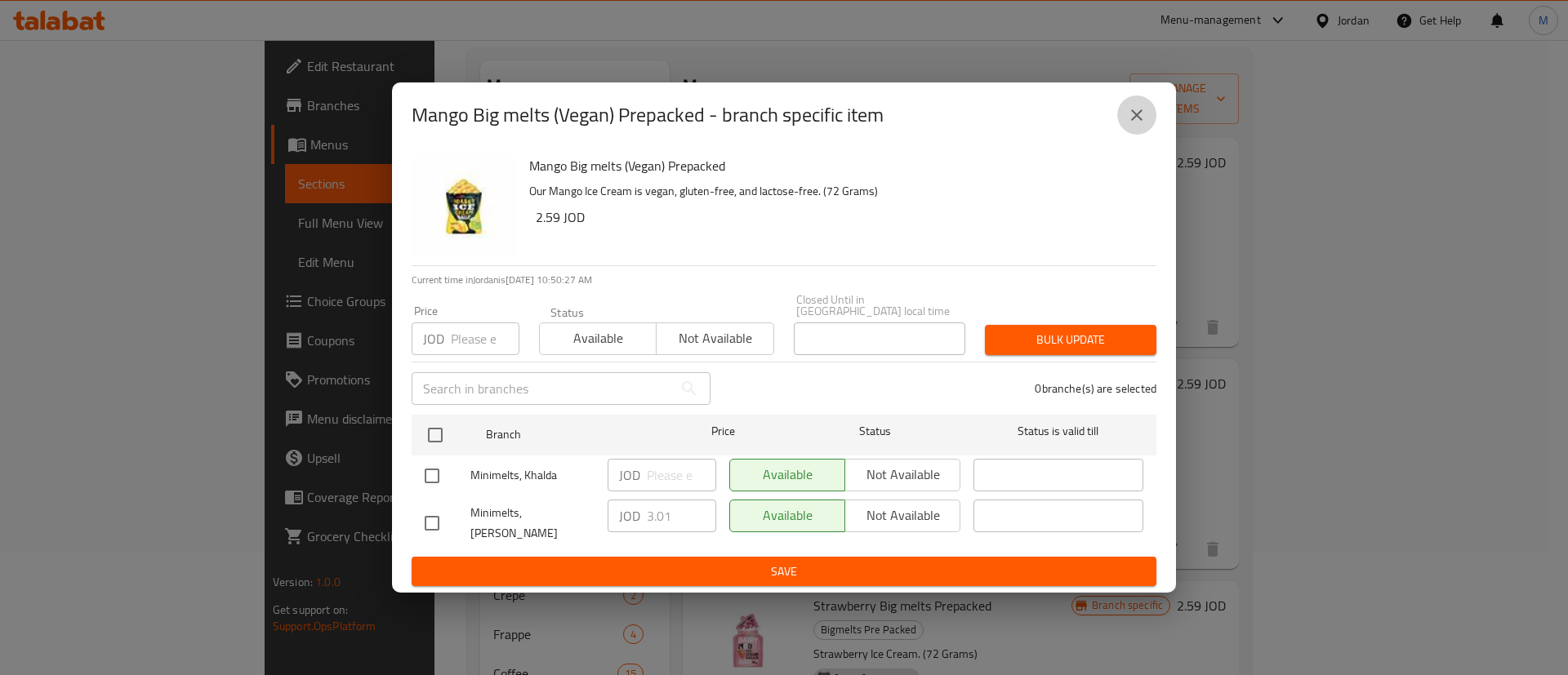
click at [1127, 125] on icon "close" at bounding box center [1137, 115] width 20 height 20
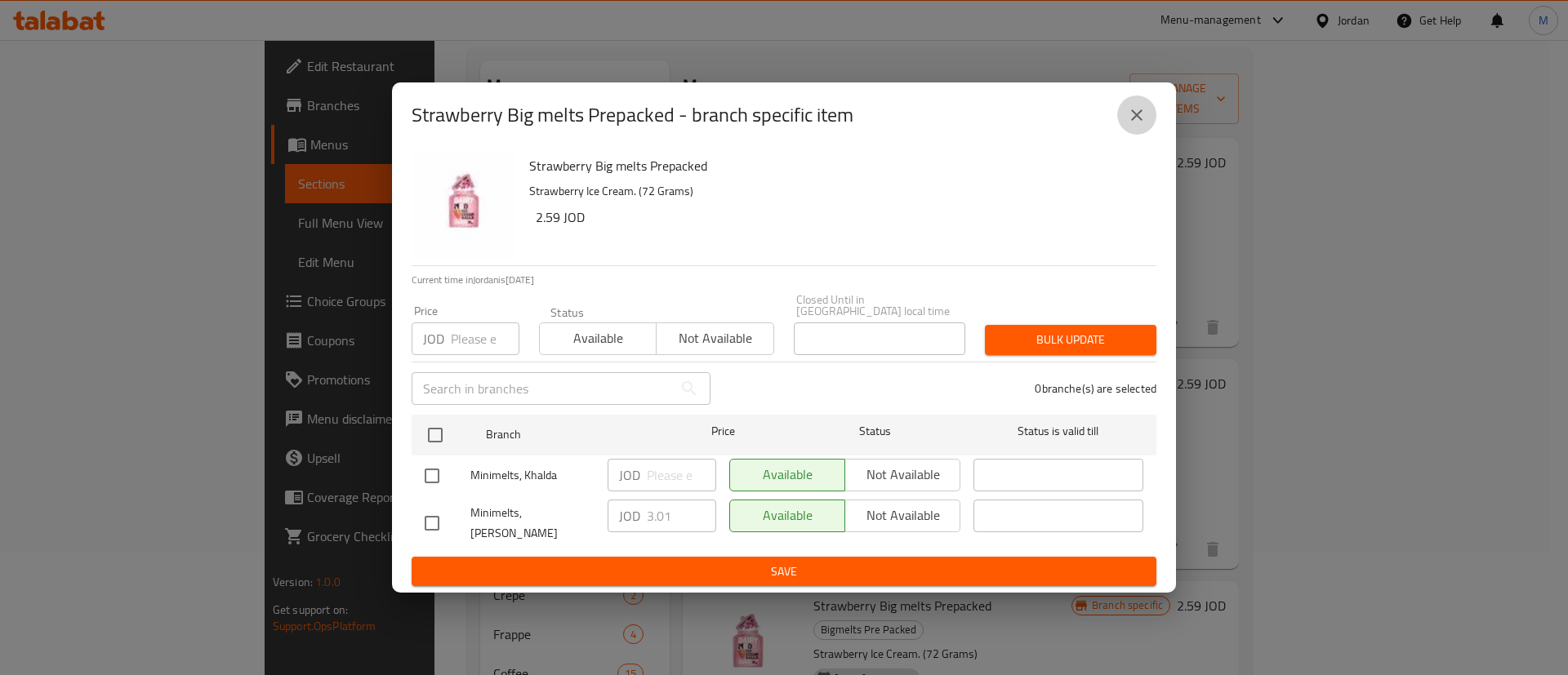
click at [1133, 121] on icon "close" at bounding box center [1137, 114] width 12 height 12
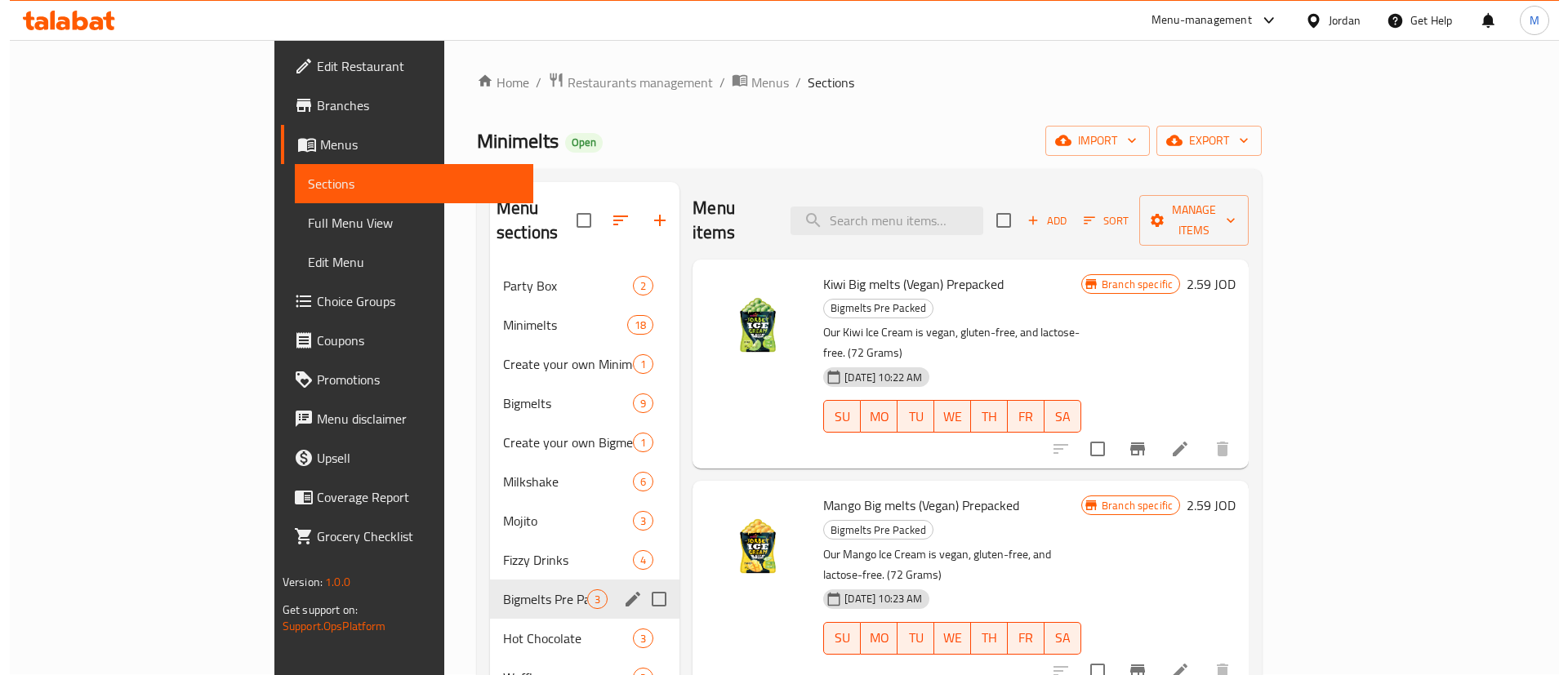
scroll to position [0, 0]
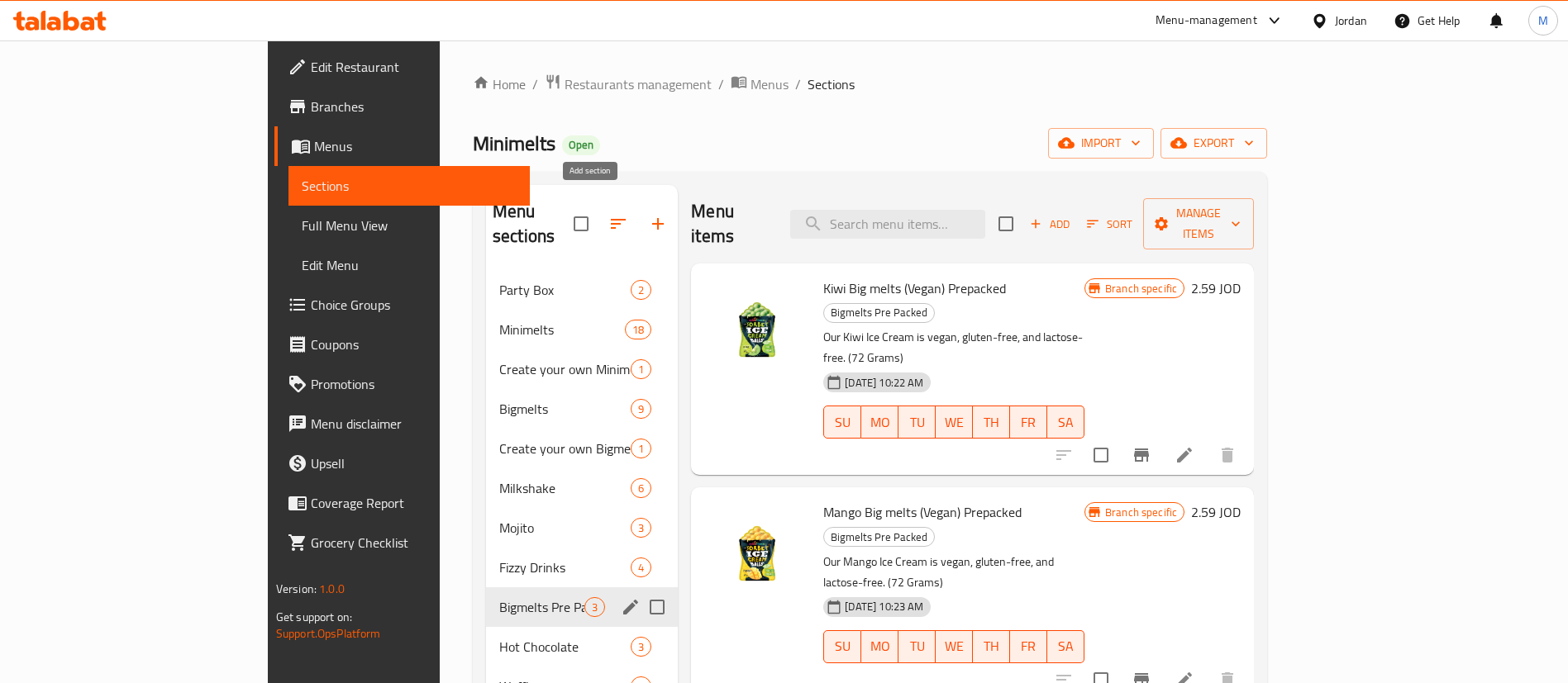
click at [648, 214] on icon "button" at bounding box center [658, 223] width 20 height 20
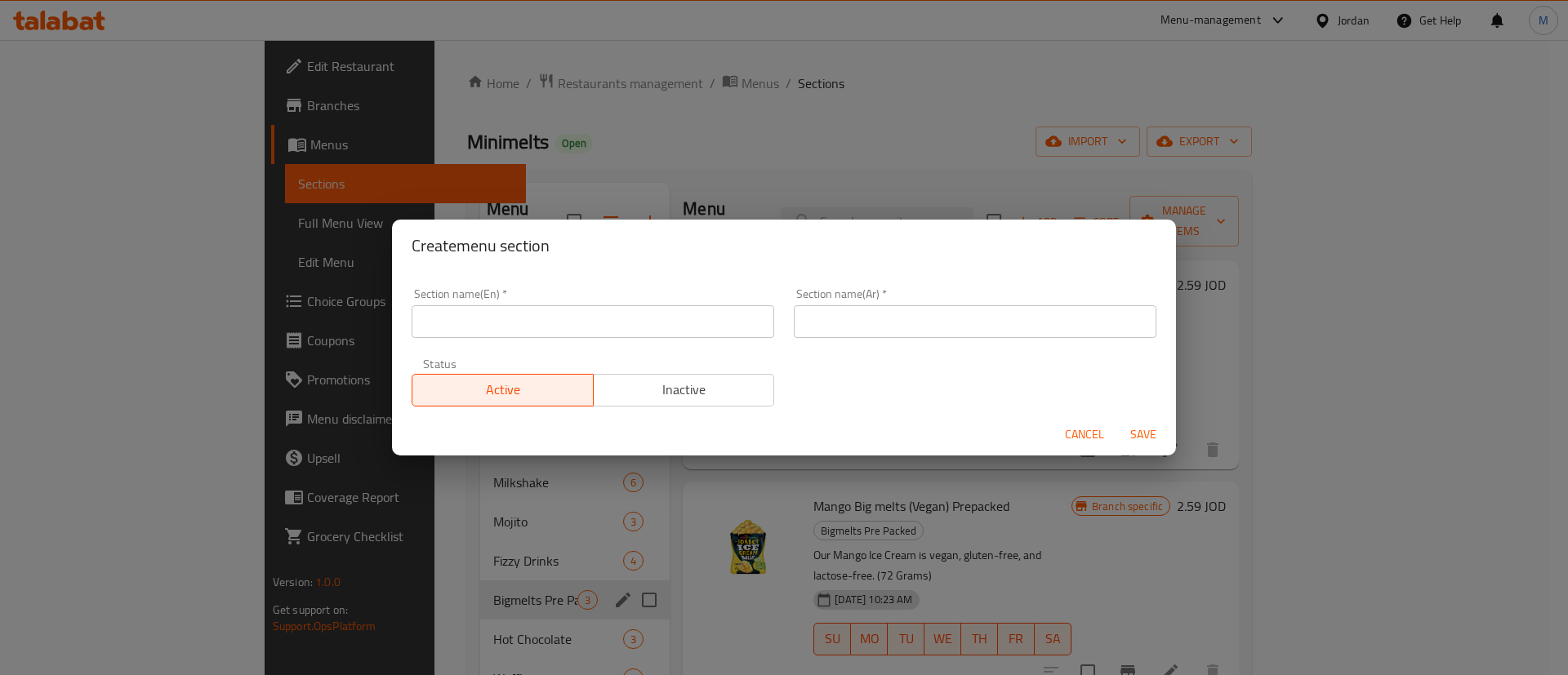
click at [603, 322] on input "text" at bounding box center [593, 321] width 363 height 33
type input "Buy One Get One"
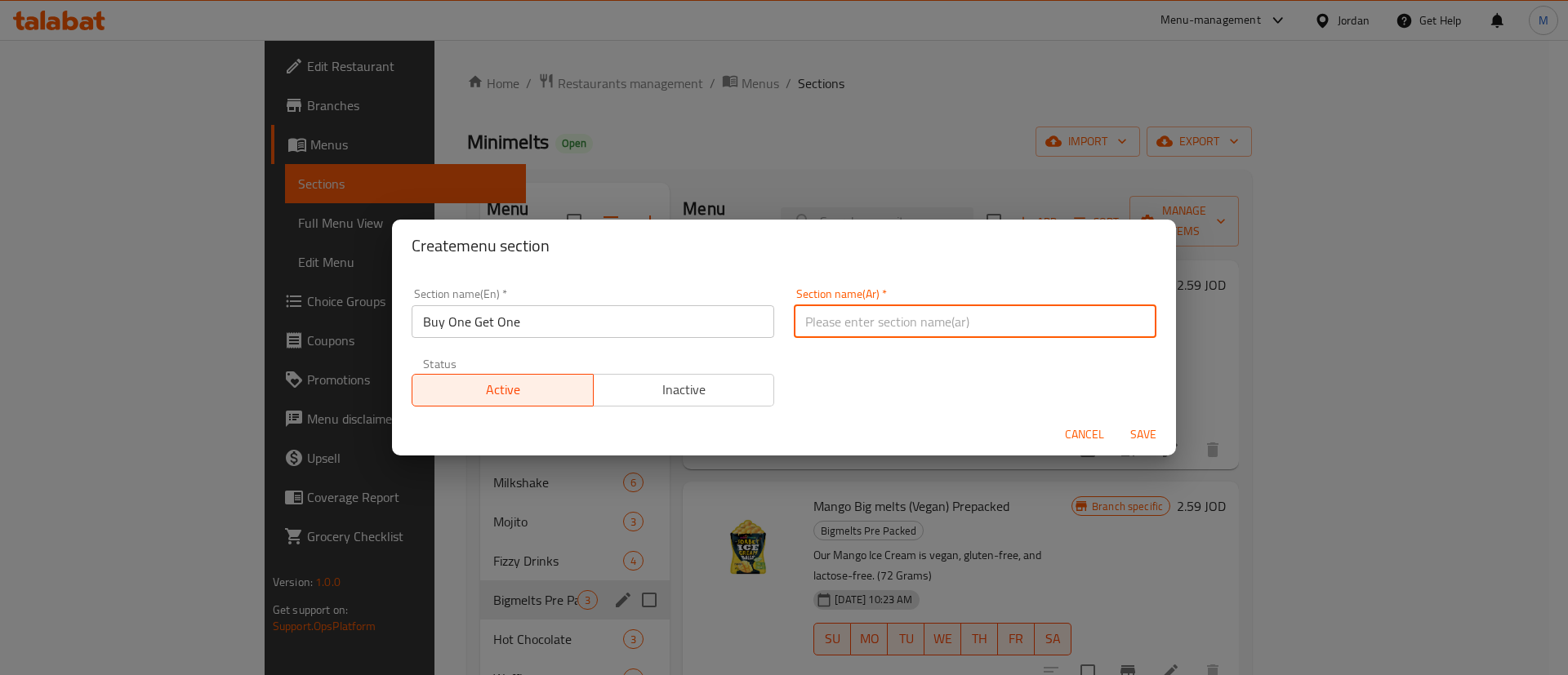
click at [879, 325] on input "text" at bounding box center [975, 321] width 363 height 33
type input "واحد عليك و واحد علينا"
click at [1150, 434] on span "Save" at bounding box center [1143, 435] width 39 height 20
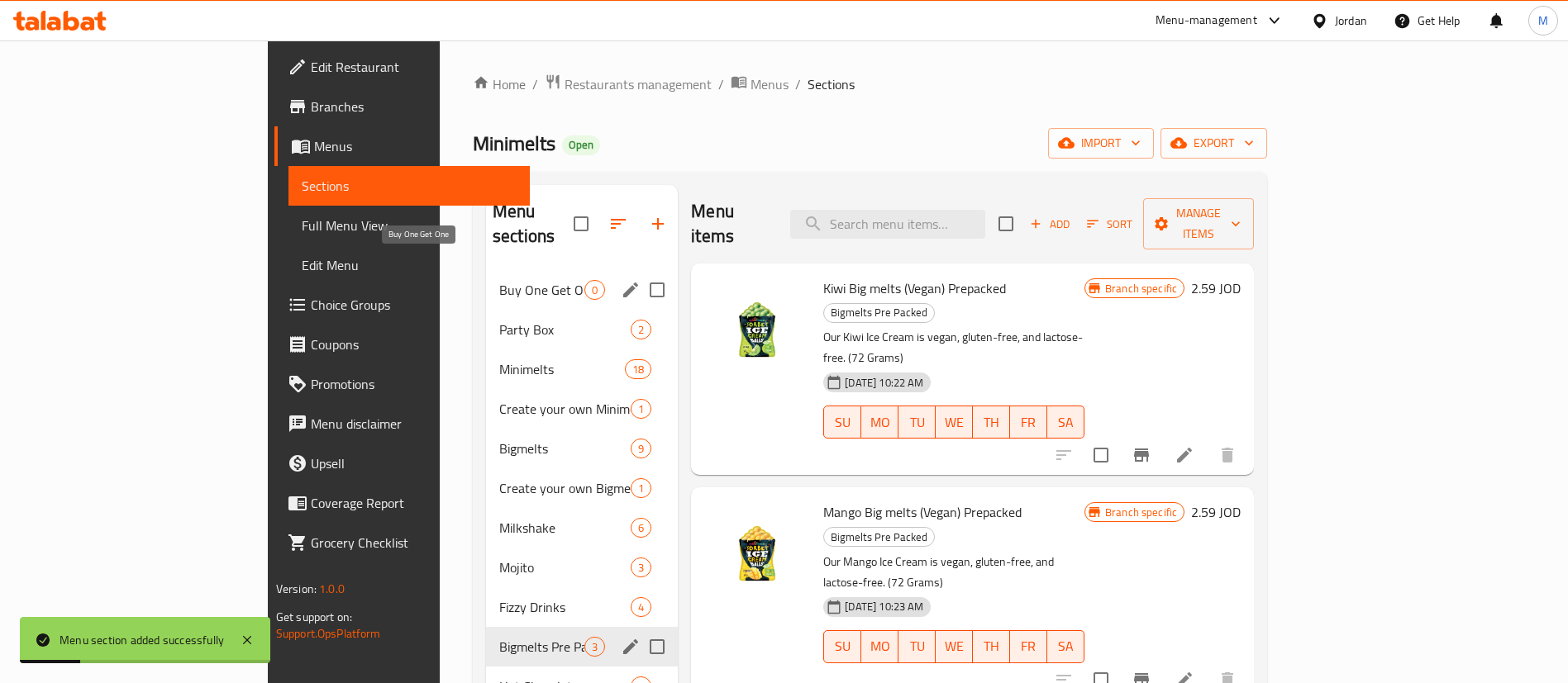
click at [499, 280] on span "Buy One Get One" at bounding box center [542, 290] width 85 height 20
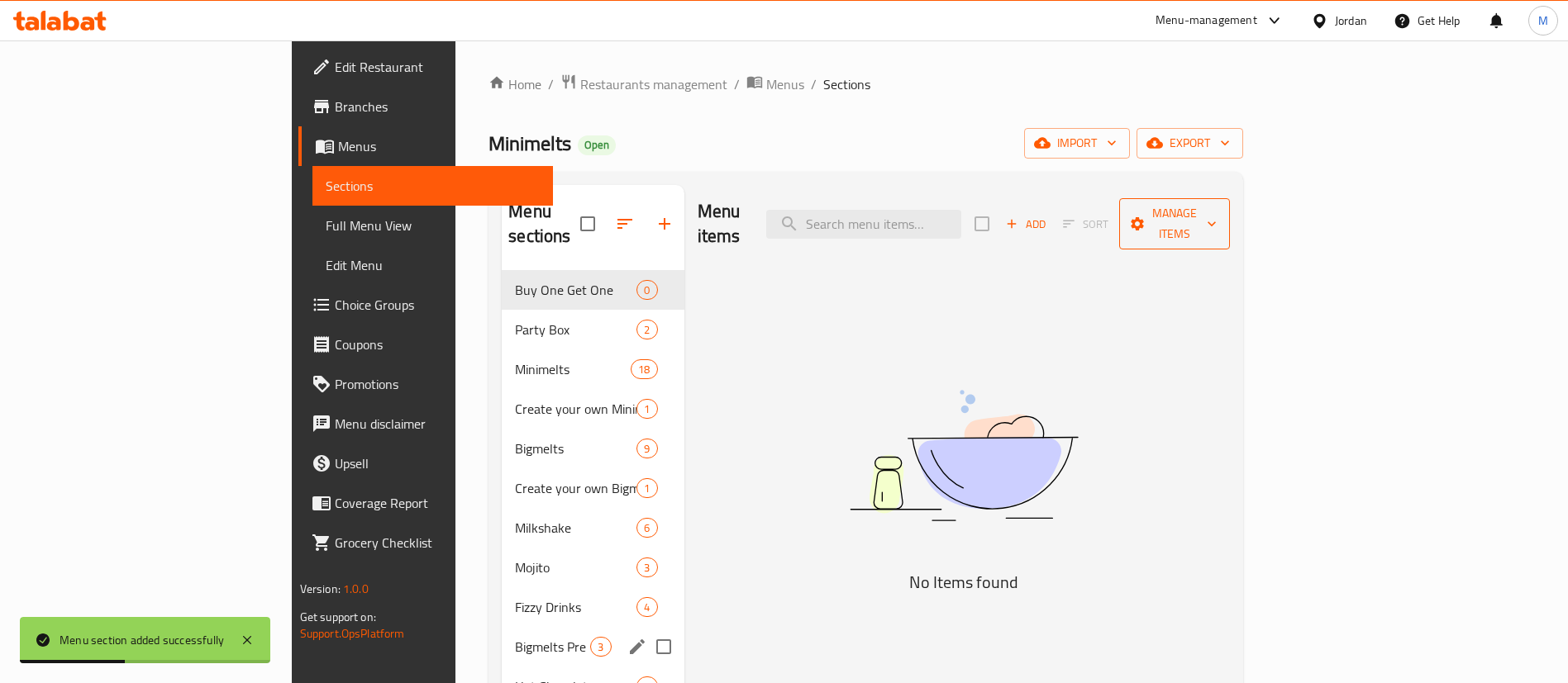
click at [1217, 214] on span "Manage items" at bounding box center [1175, 223] width 84 height 41
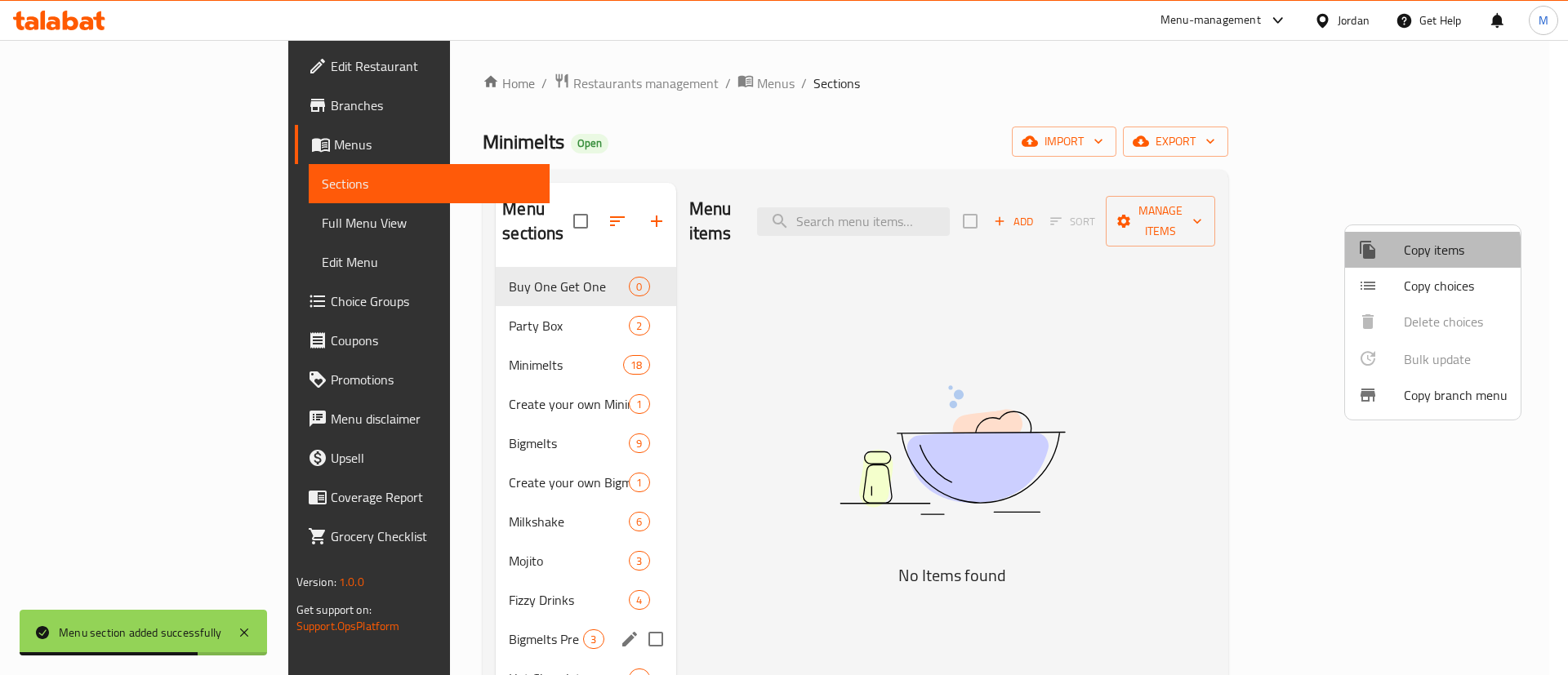
click at [1406, 256] on span "Copy items" at bounding box center [1455, 250] width 104 height 20
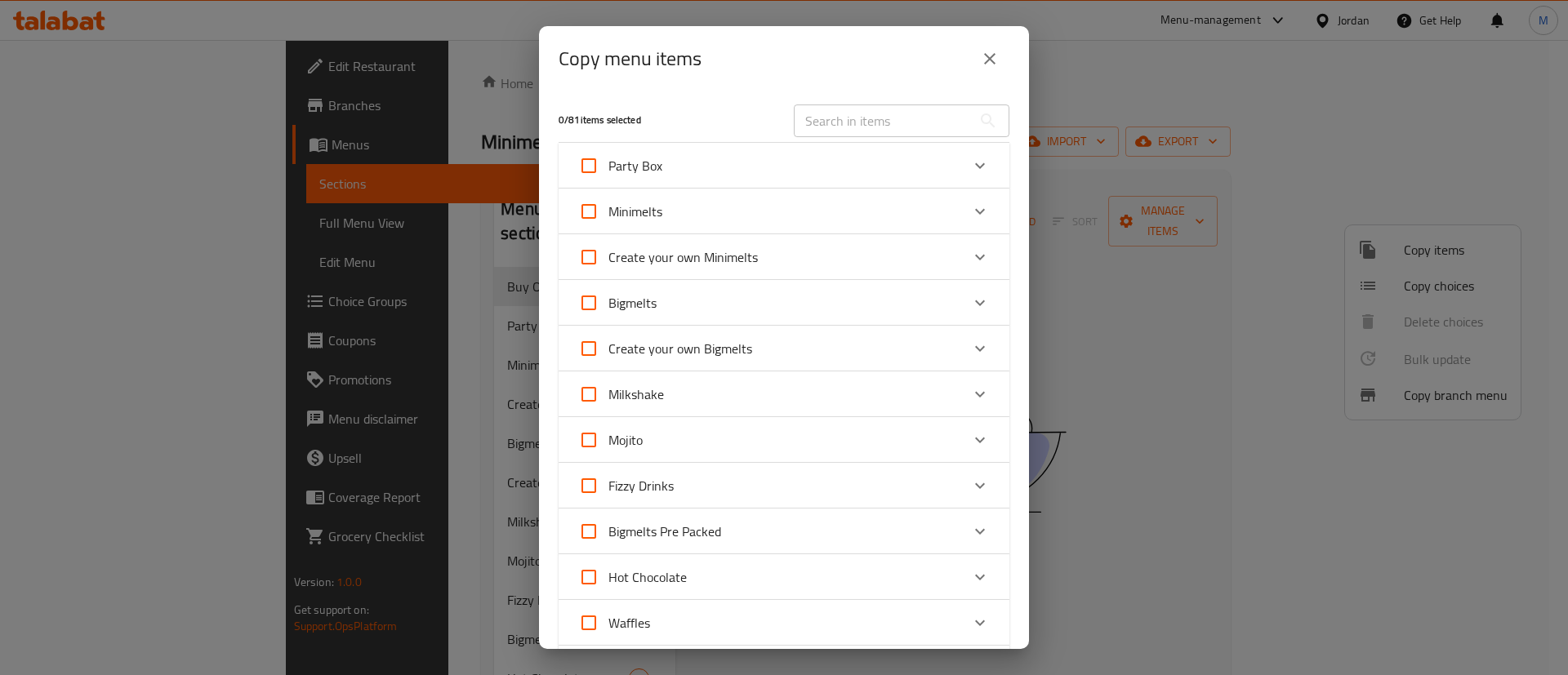
click at [765, 530] on div "Bigmelts Pre Packed" at bounding box center [769, 531] width 382 height 39
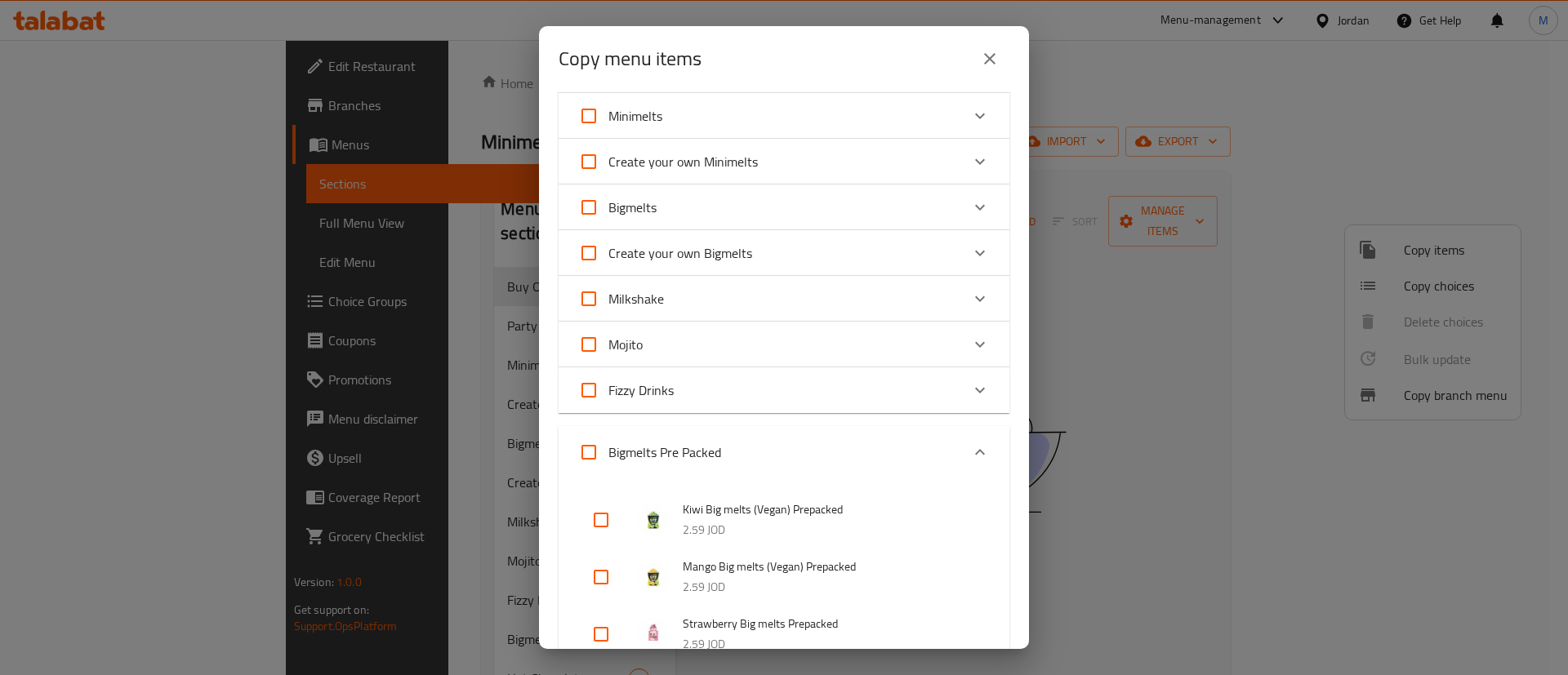
scroll to position [122, 0]
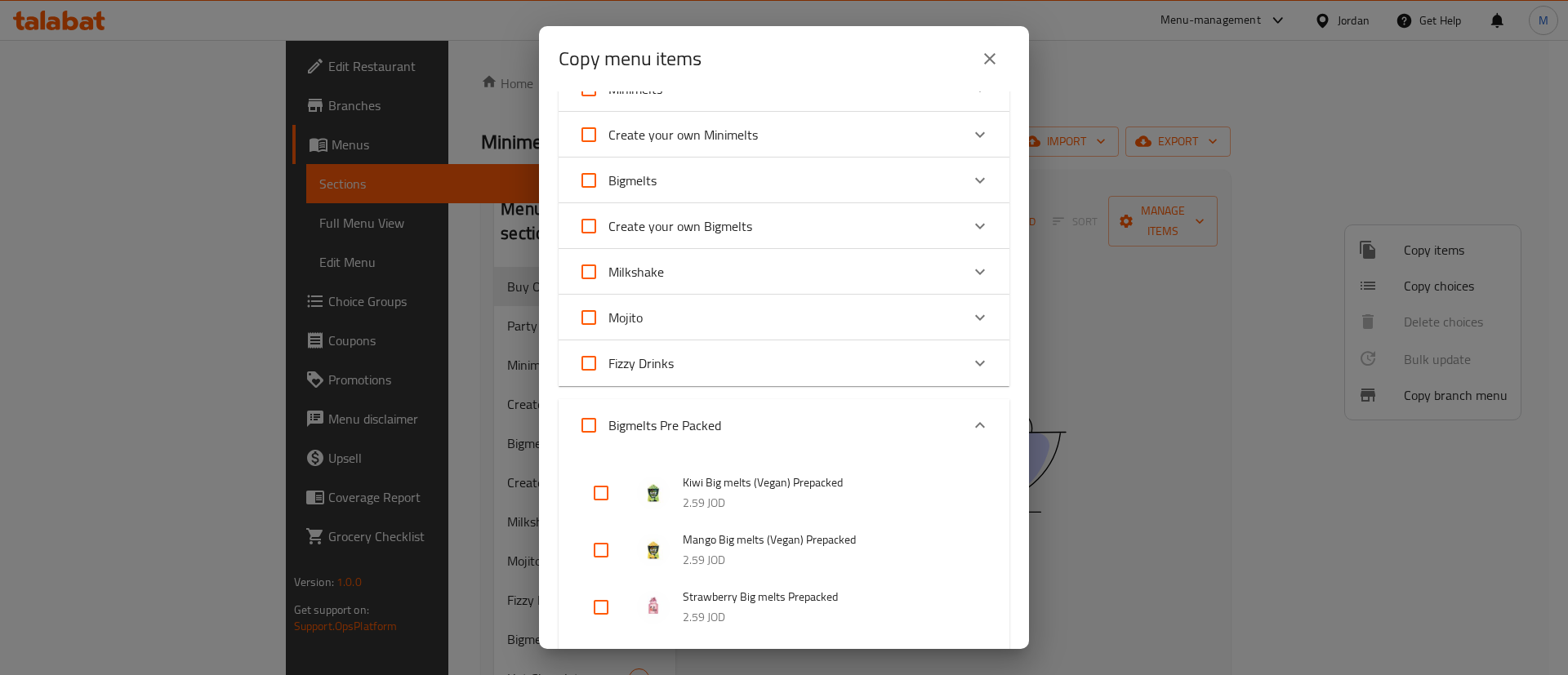
click at [595, 489] on input "checkbox" at bounding box center [601, 493] width 39 height 39
checkbox input "true"
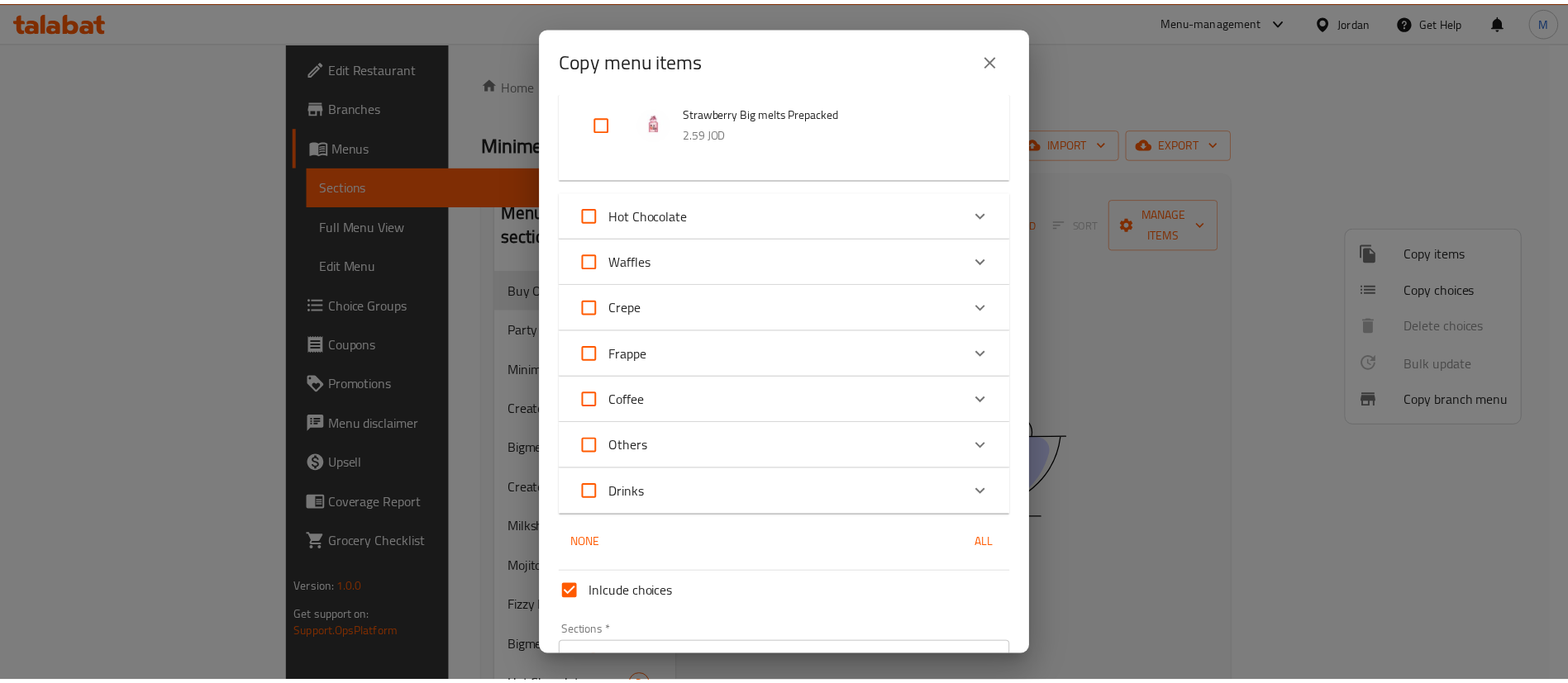
scroll to position [712, 0]
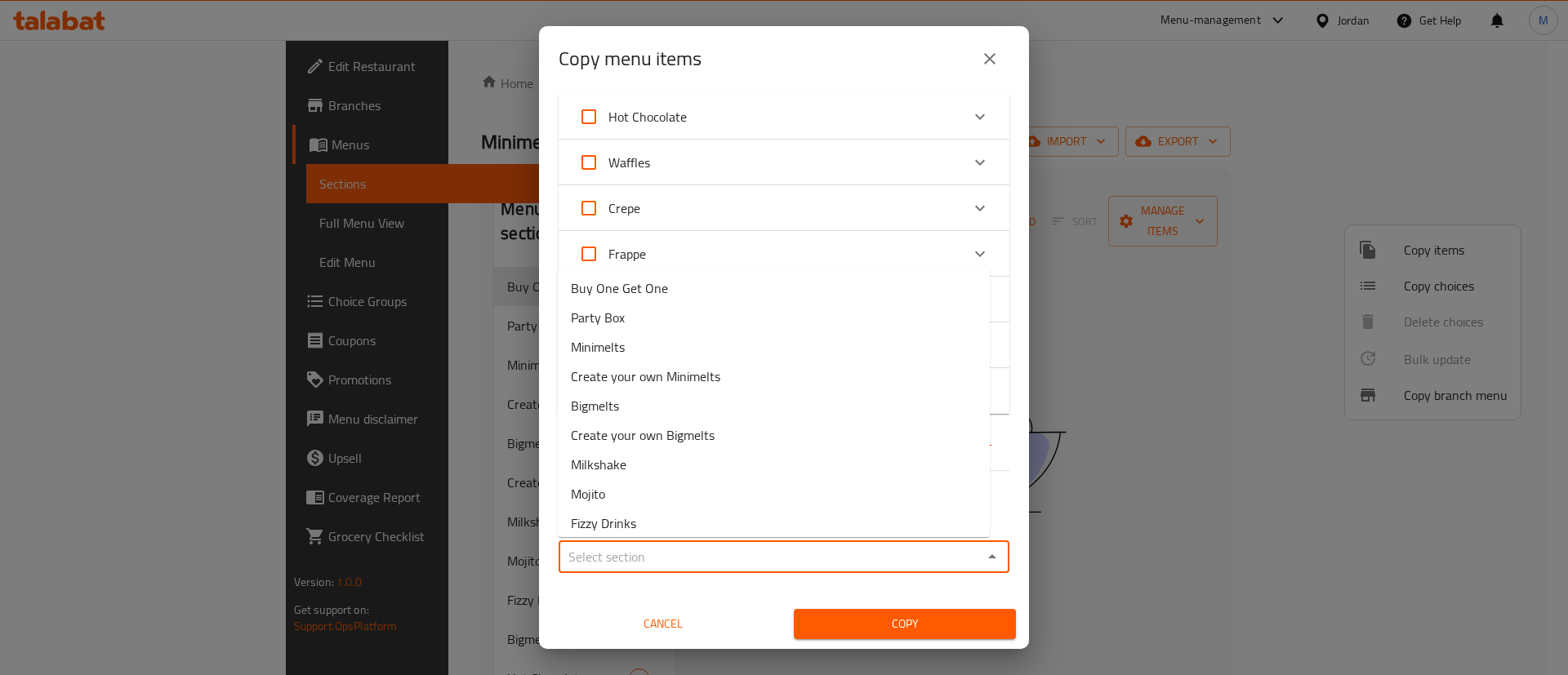
click at [945, 548] on input "Sections   *" at bounding box center [770, 557] width 414 height 23
click at [761, 297] on li "Buy One Get One" at bounding box center [774, 287] width 432 height 29
type input "Buy One Get One"
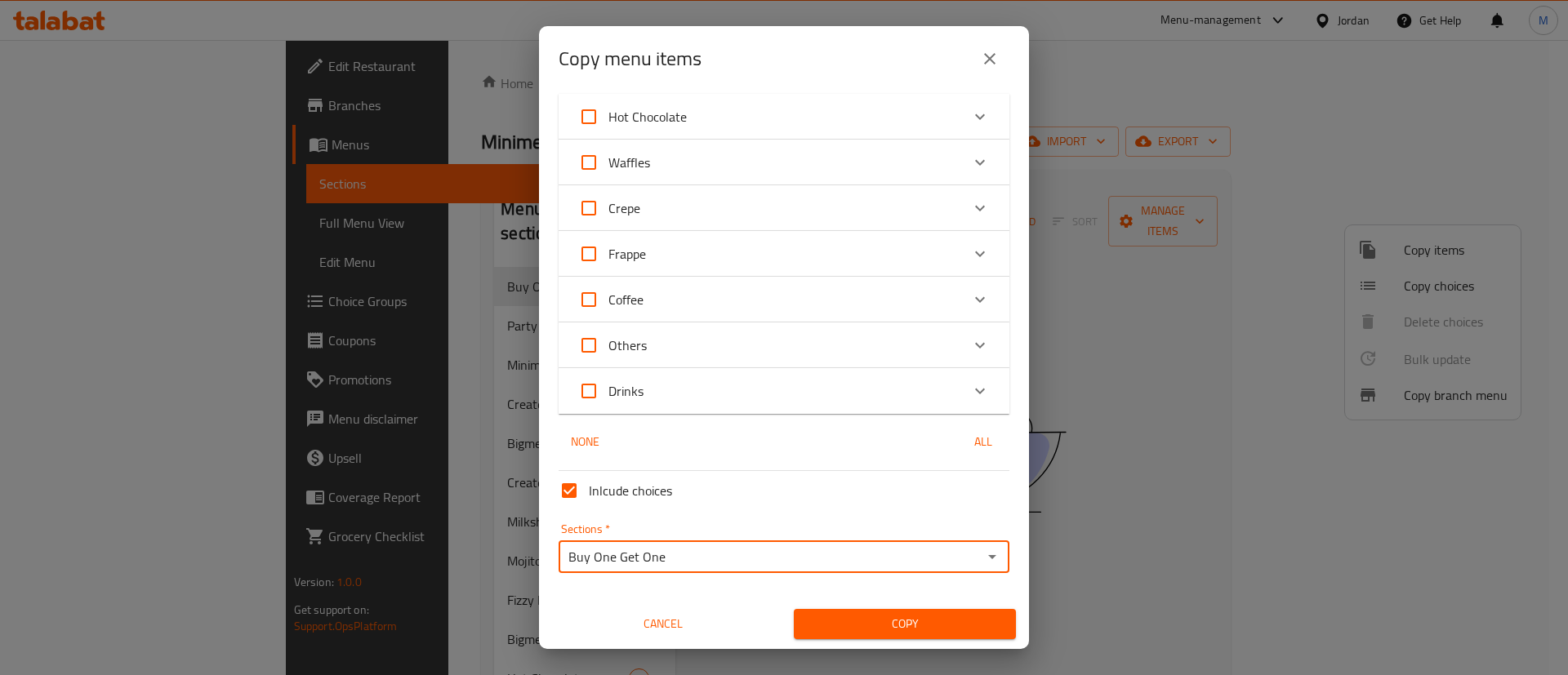
click at [893, 625] on span "Copy" at bounding box center [904, 624] width 196 height 20
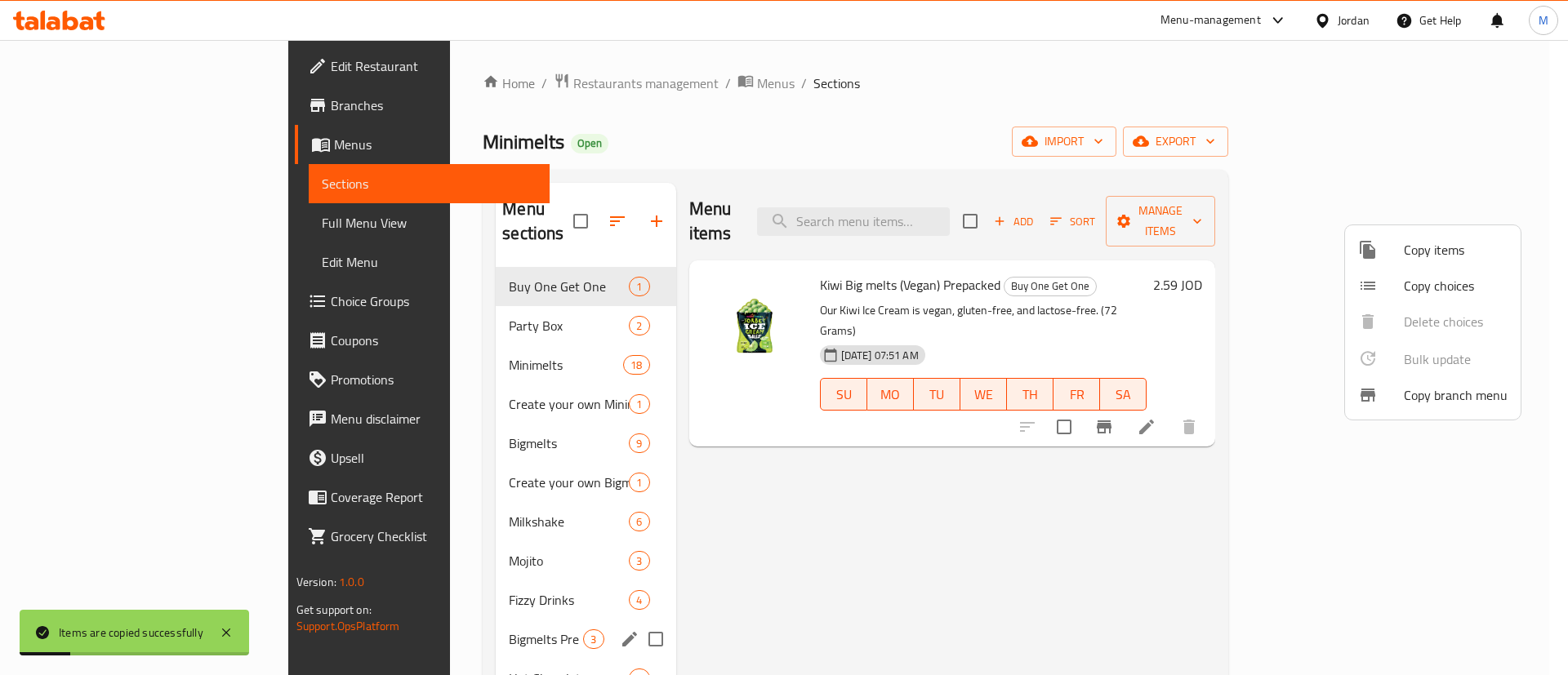
click at [1120, 104] on div at bounding box center [784, 337] width 1568 height 675
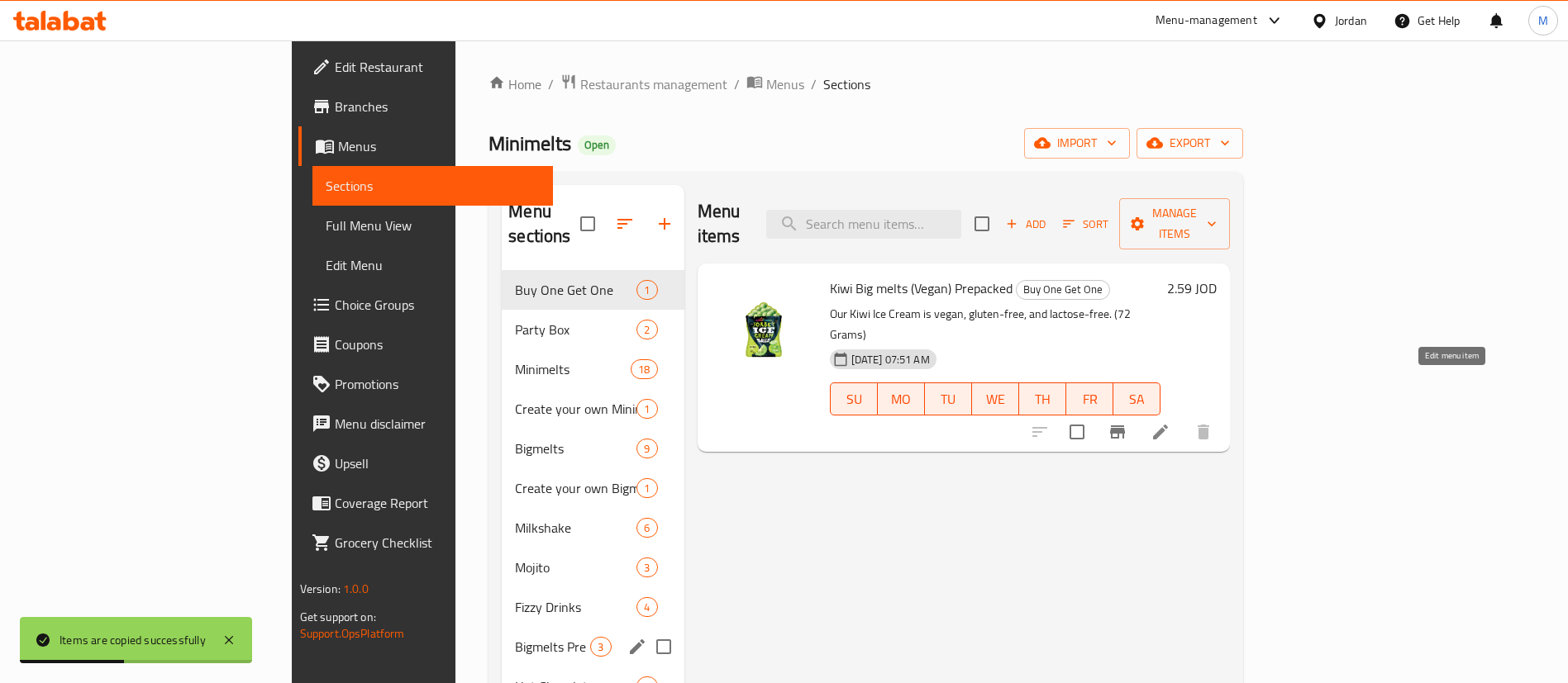
click at [1170, 422] on icon at bounding box center [1160, 432] width 20 height 20
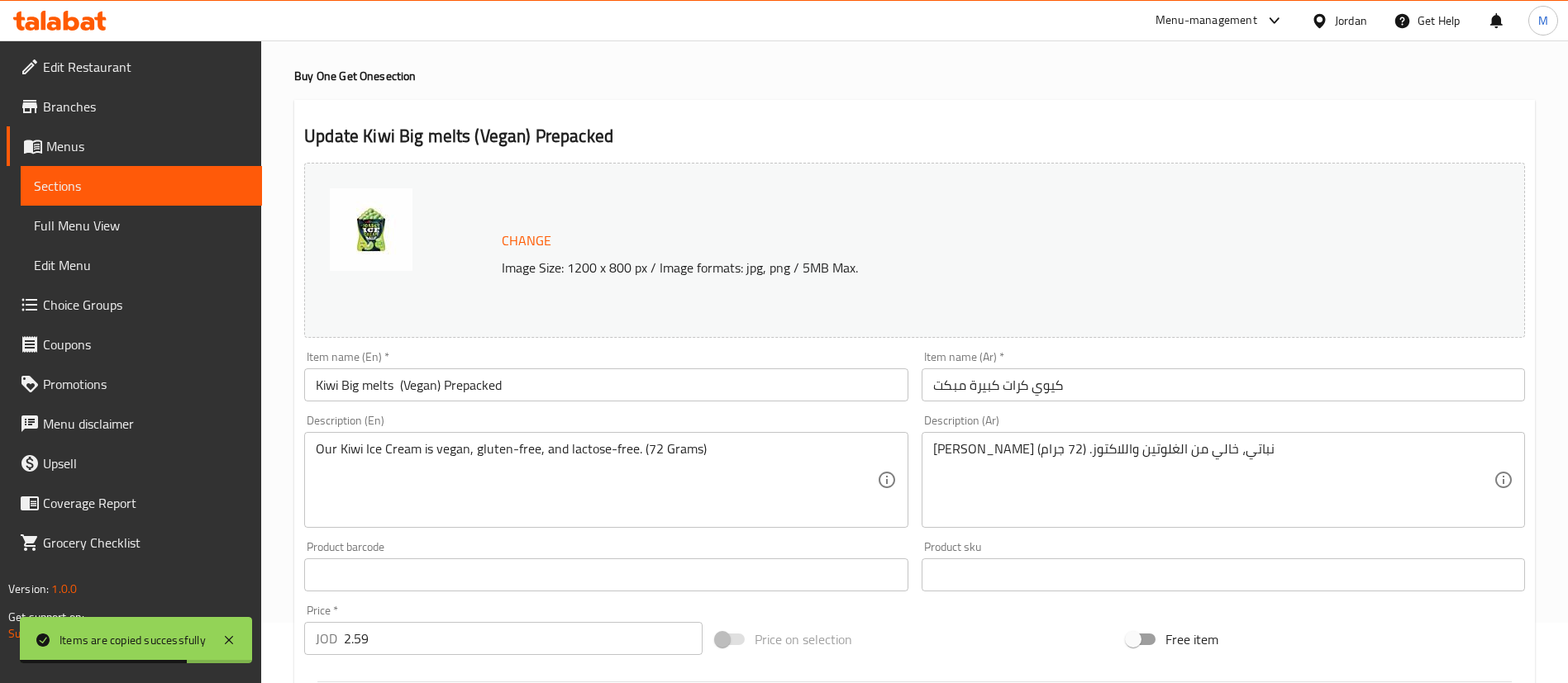
scroll to position [13, 0]
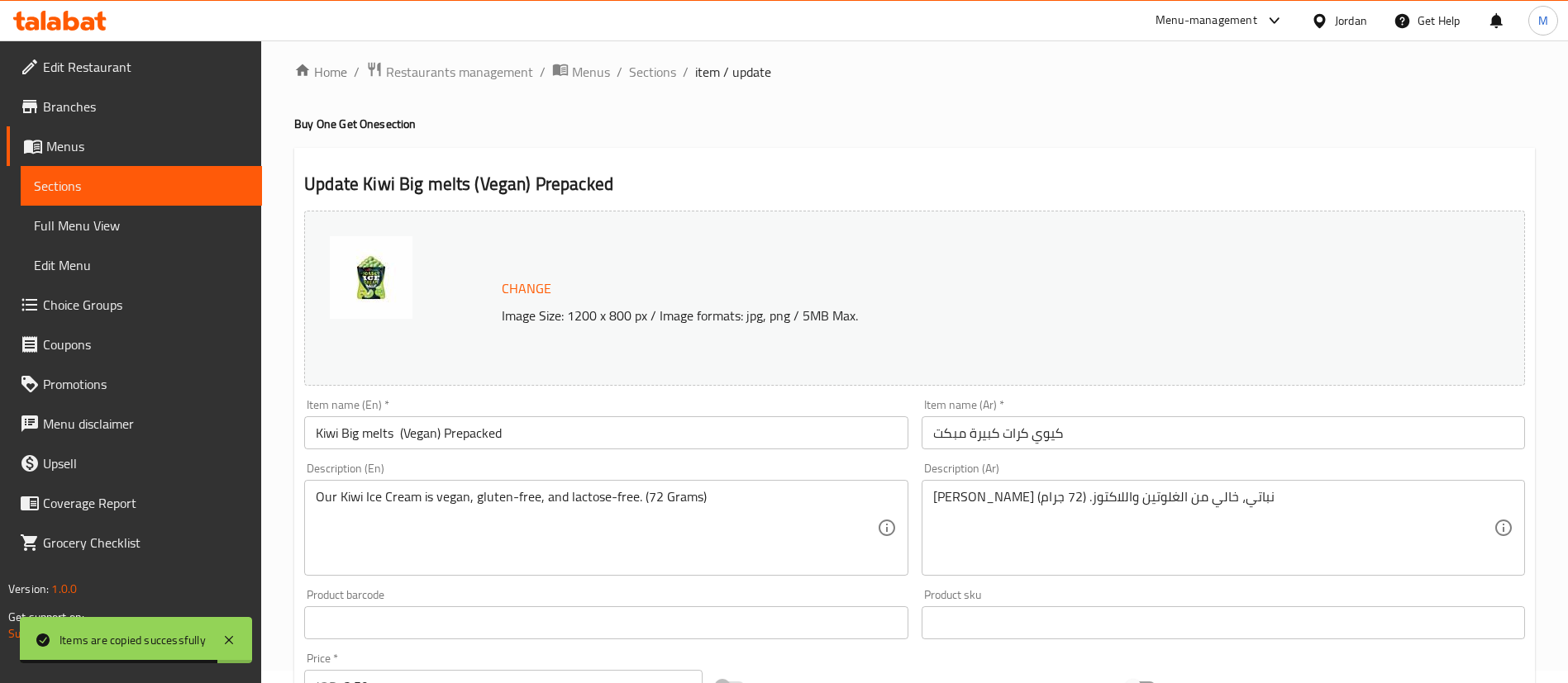
click at [314, 431] on input "Kiwi Big melts (Vegan) Prepacked" at bounding box center [606, 433] width 603 height 33
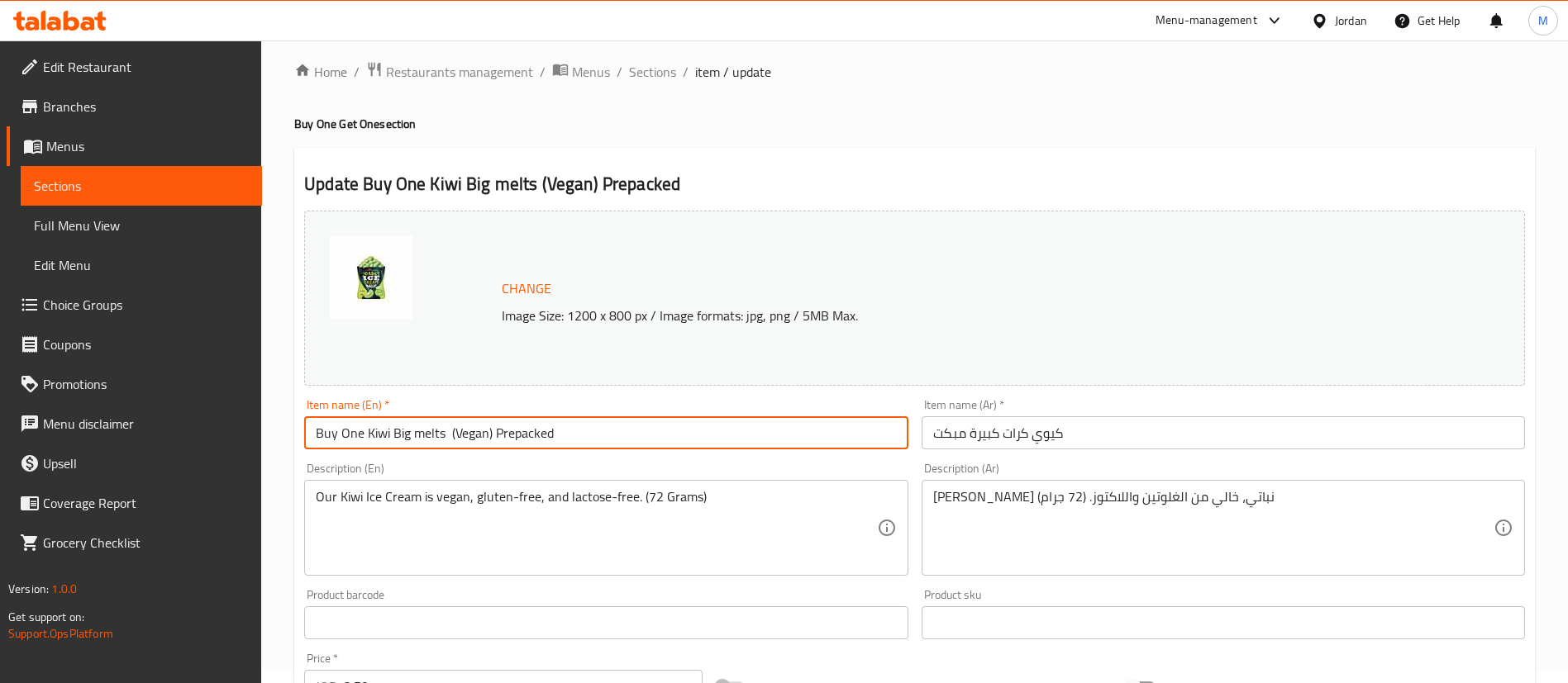
click at [603, 420] on input "Buy One Kiwi Big melts (Vegan) Prepacked" at bounding box center [606, 433] width 603 height 33
click at [682, 431] on input "Buy One Kiwi Big melts (Vegan) Prepacked And Get One For Free" at bounding box center [606, 433] width 603 height 33
type input "Buy One Kiwi Big melts (Vegan) Prepacked And Get One For Free"
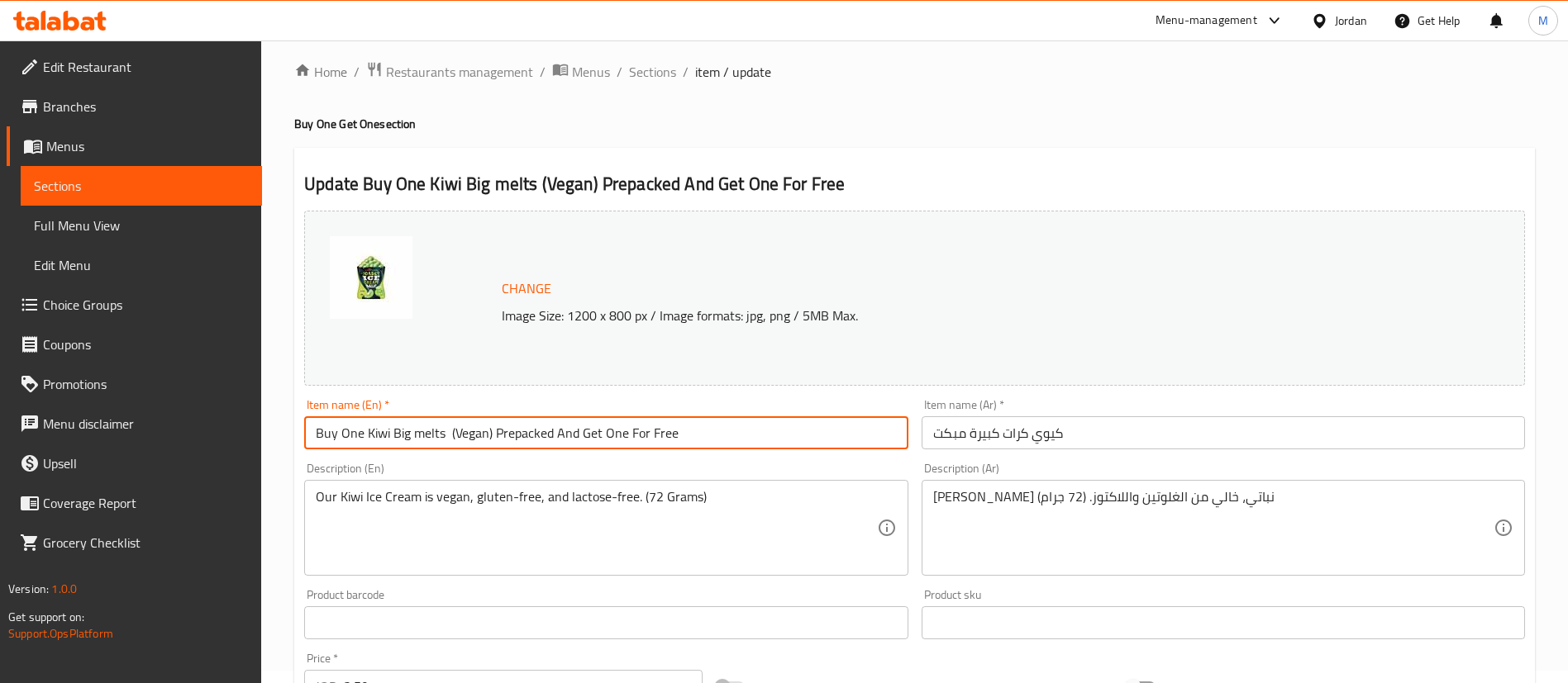
click at [1144, 436] on input "كيوي كرات كبيرة مبكت" at bounding box center [1223, 433] width 603 height 33
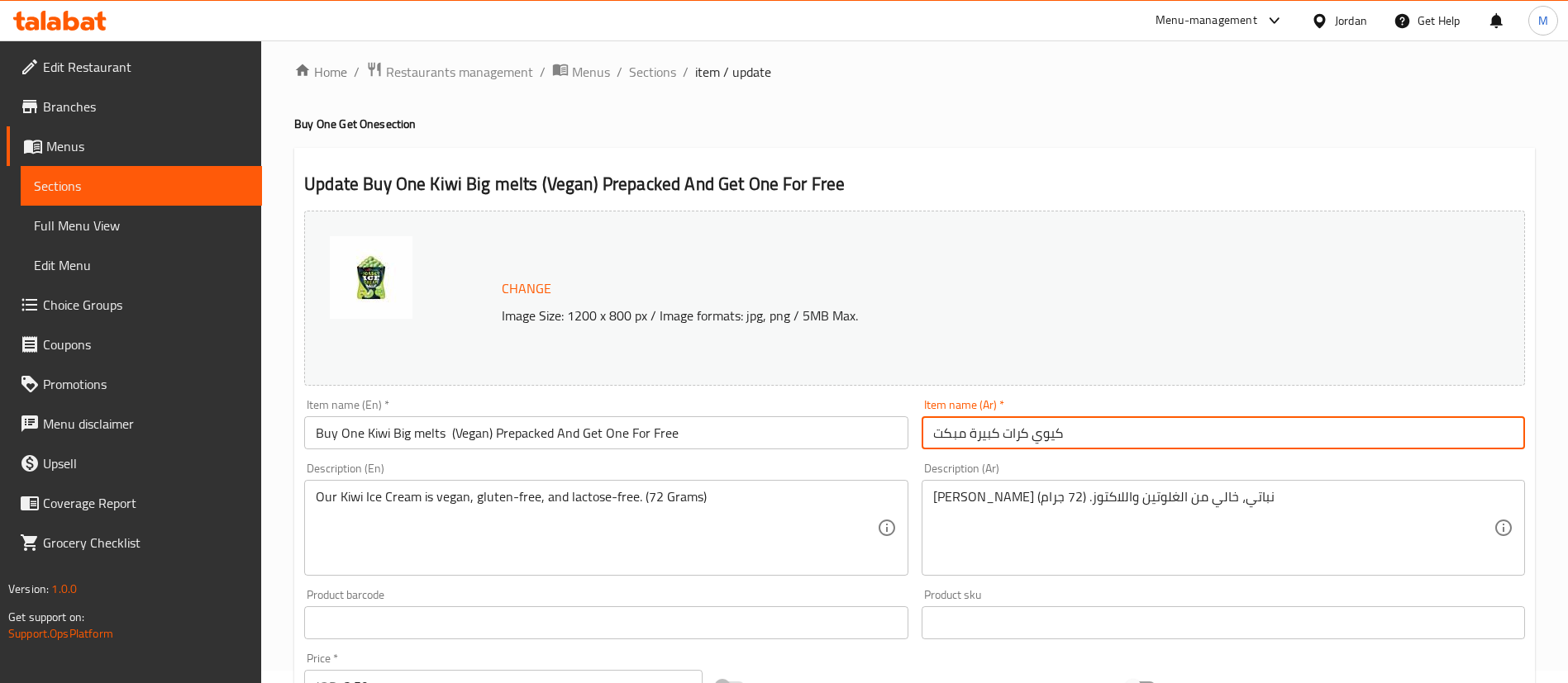
paste input "اشتري واحدة من كيوي بيج ميلتس (نباتي) معبأة مسبقًا واحصل على واحدة مجانًا"
drag, startPoint x: 1495, startPoint y: 436, endPoint x: 1363, endPoint y: 433, distance: 132.0
click at [1363, 433] on input "كيوي كرات كبيرة مبكتاشتري واحدة من كيوي بيج ميلتس (نباتي) معبأة مسبقًا واحصل عل…" at bounding box center [1223, 433] width 603 height 33
click at [1392, 437] on input "كيوي كرات كبيرة مبكتاشتري واحدة من كيوي بيج ميلتس (نباتي) معبأة مسبقًا واحصل عل…" at bounding box center [1223, 433] width 603 height 33
click at [1365, 431] on input "كيوي كرات كبيرة مبكتاشتري واحدة من كيوي بيج ميلتس (نباتي) معبأة مسبقًا واحصل عل…" at bounding box center [1223, 433] width 603 height 33
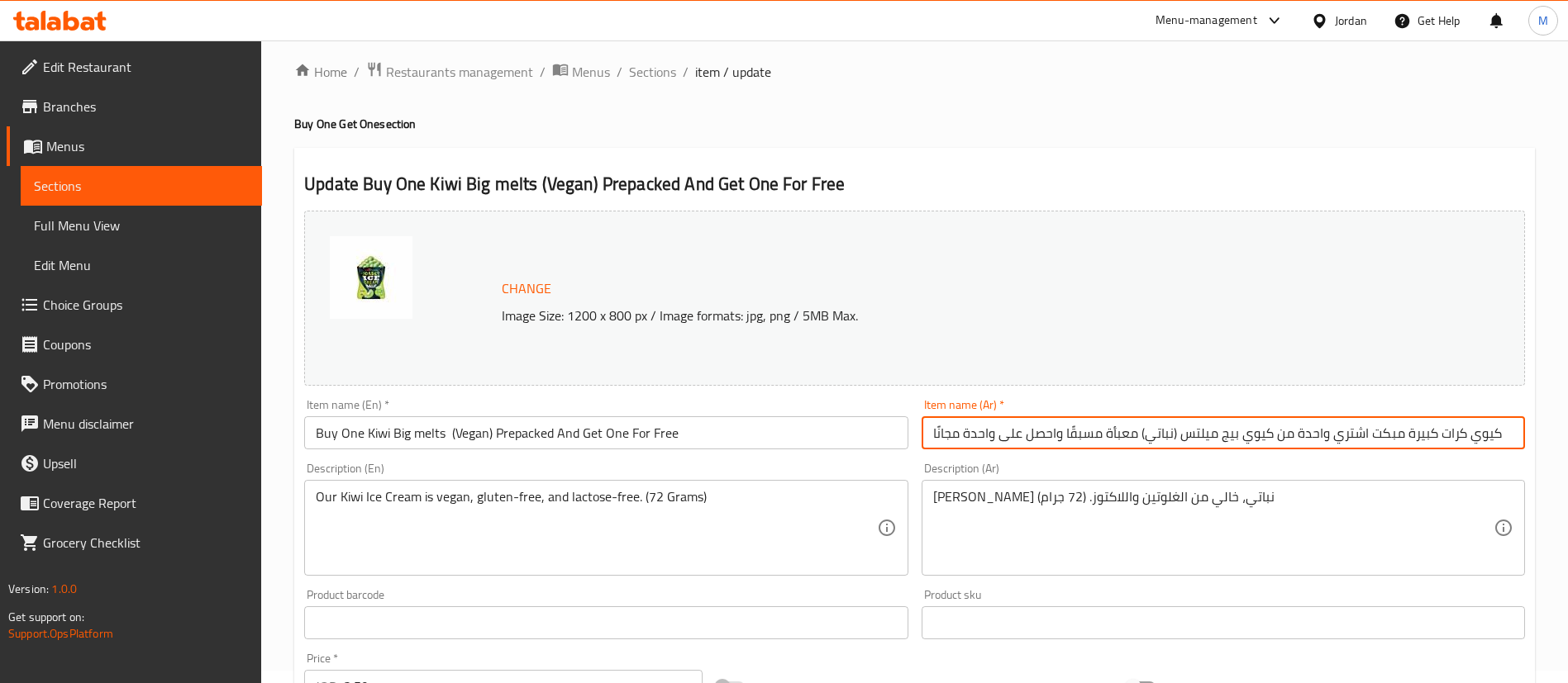
drag, startPoint x: 1502, startPoint y: 433, endPoint x: 1370, endPoint y: 429, distance: 132.1
click at [1370, 429] on input "كيوي كرات كبيرة مبكت اشتري واحدة من كيوي بيج ميلتس (نباتي) معبأة مسبقًا واحصل ع…" at bounding box center [1223, 433] width 603 height 33
type input "اشتري واحدة من كيوي بيج ميلتس (نباتي) معبأة مسبقًا واحصل على واحدة مجانًا"
click at [1192, 70] on ol "Home / Restaurants management / Menus / Sections / item / update" at bounding box center [914, 72] width 1240 height 22
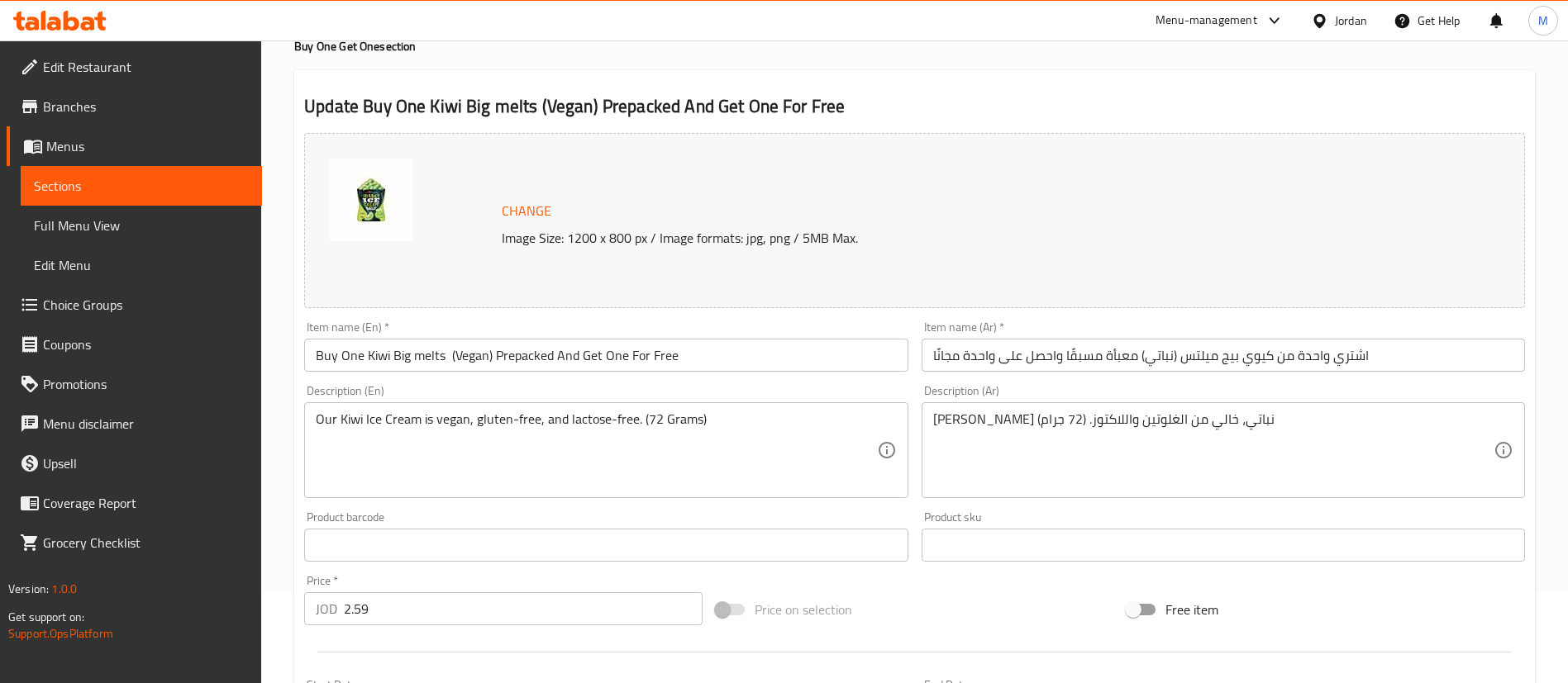
scroll to position [136, 0]
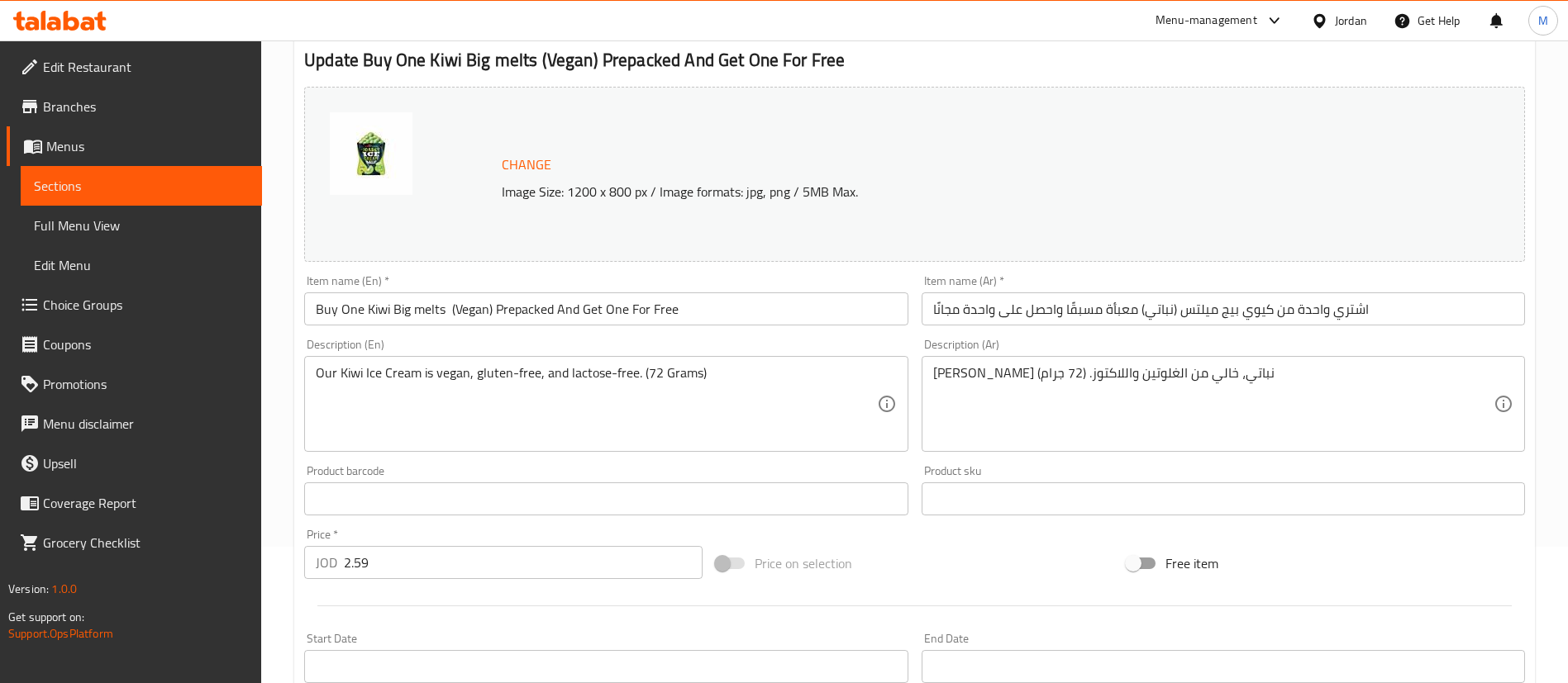
click at [553, 559] on input "2.59" at bounding box center [523, 562] width 358 height 33
type input "6.2"
click at [547, 614] on div at bounding box center [914, 606] width 1234 height 40
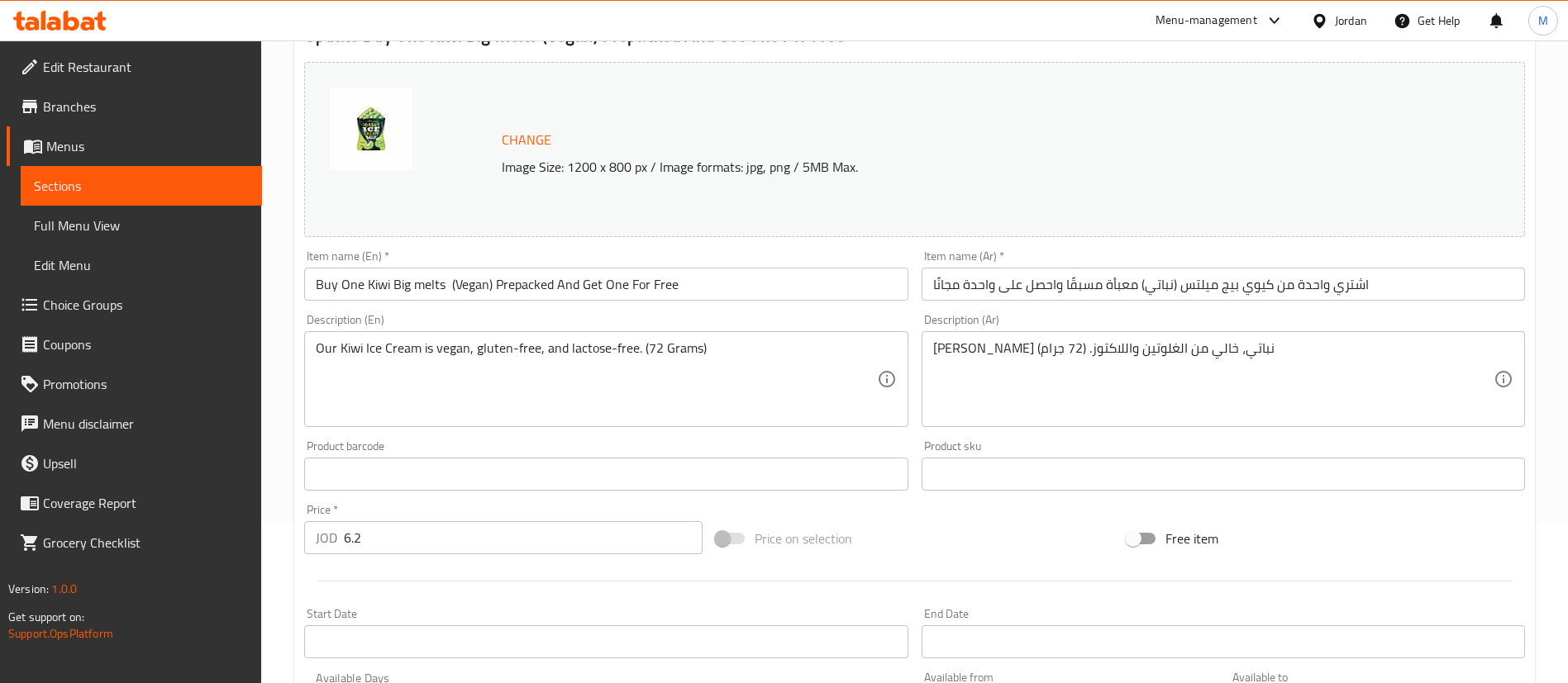
scroll to position [508, 0]
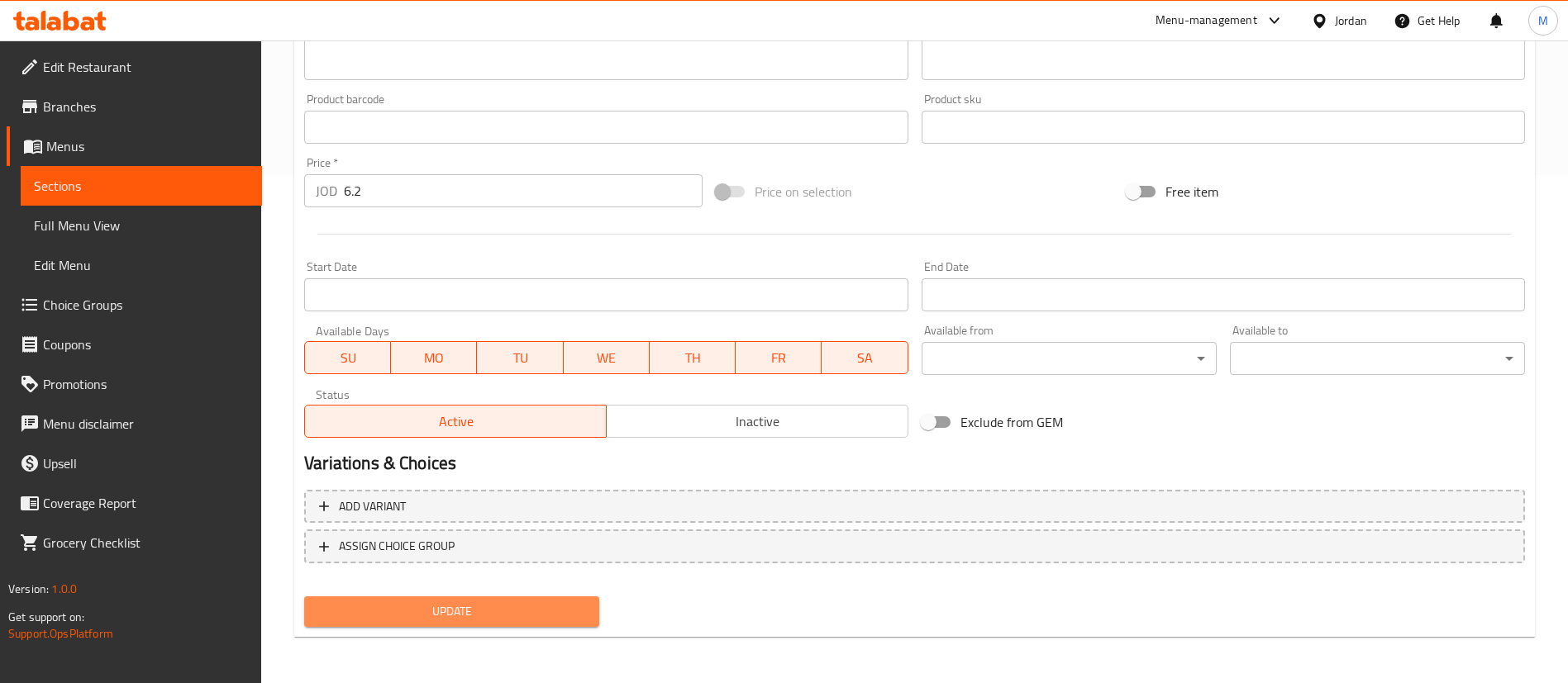
click at [561, 610] on span "Update" at bounding box center [451, 611] width 269 height 21
click at [577, 609] on span "Update" at bounding box center [451, 611] width 269 height 21
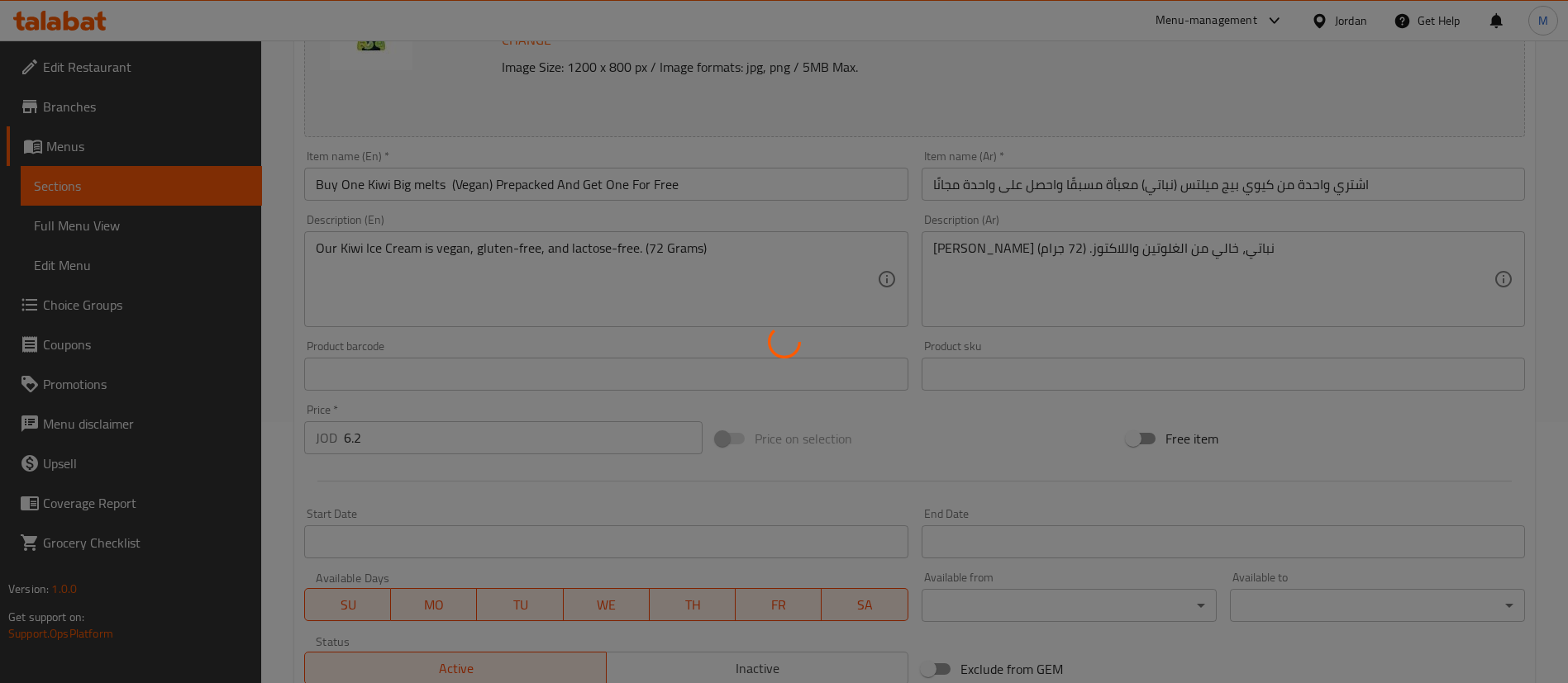
scroll to position [0, 0]
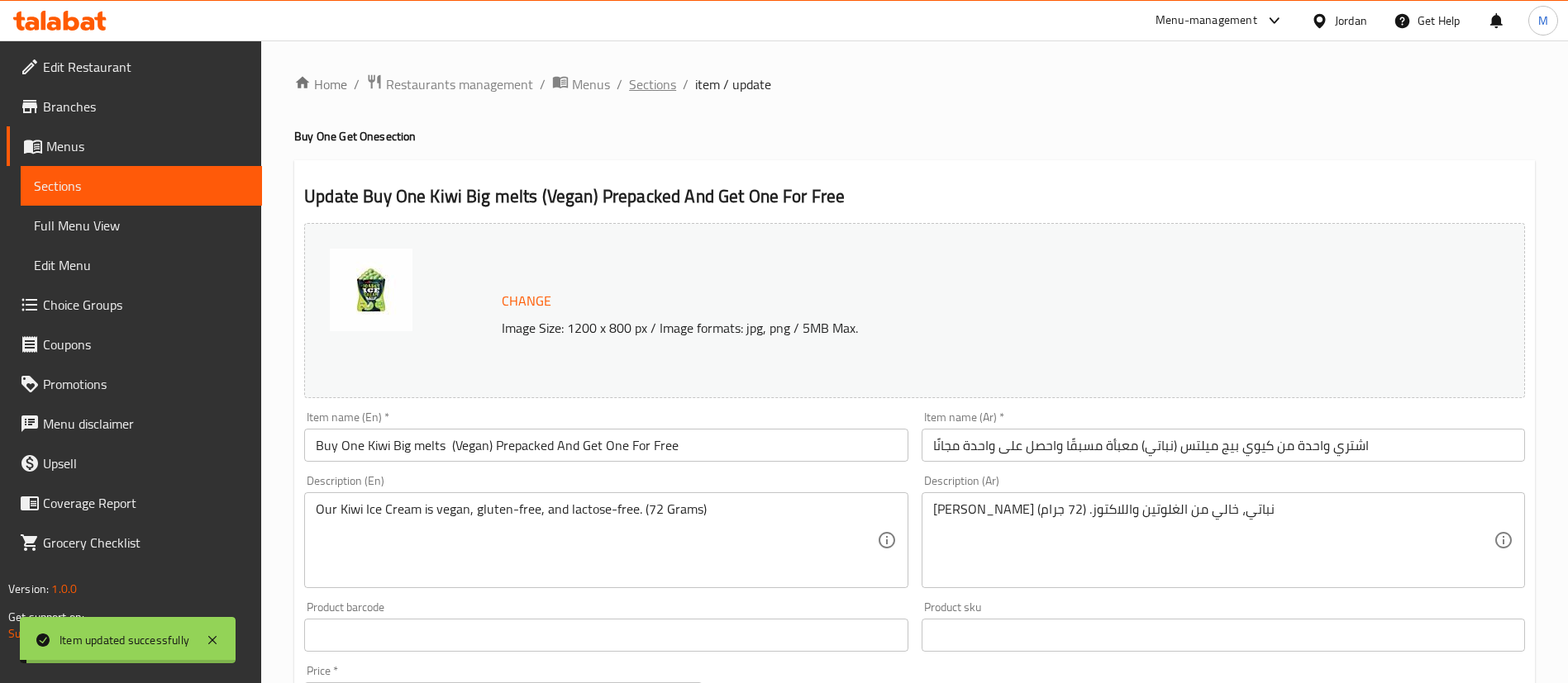
click at [659, 78] on span "Sections" at bounding box center [652, 84] width 47 height 20
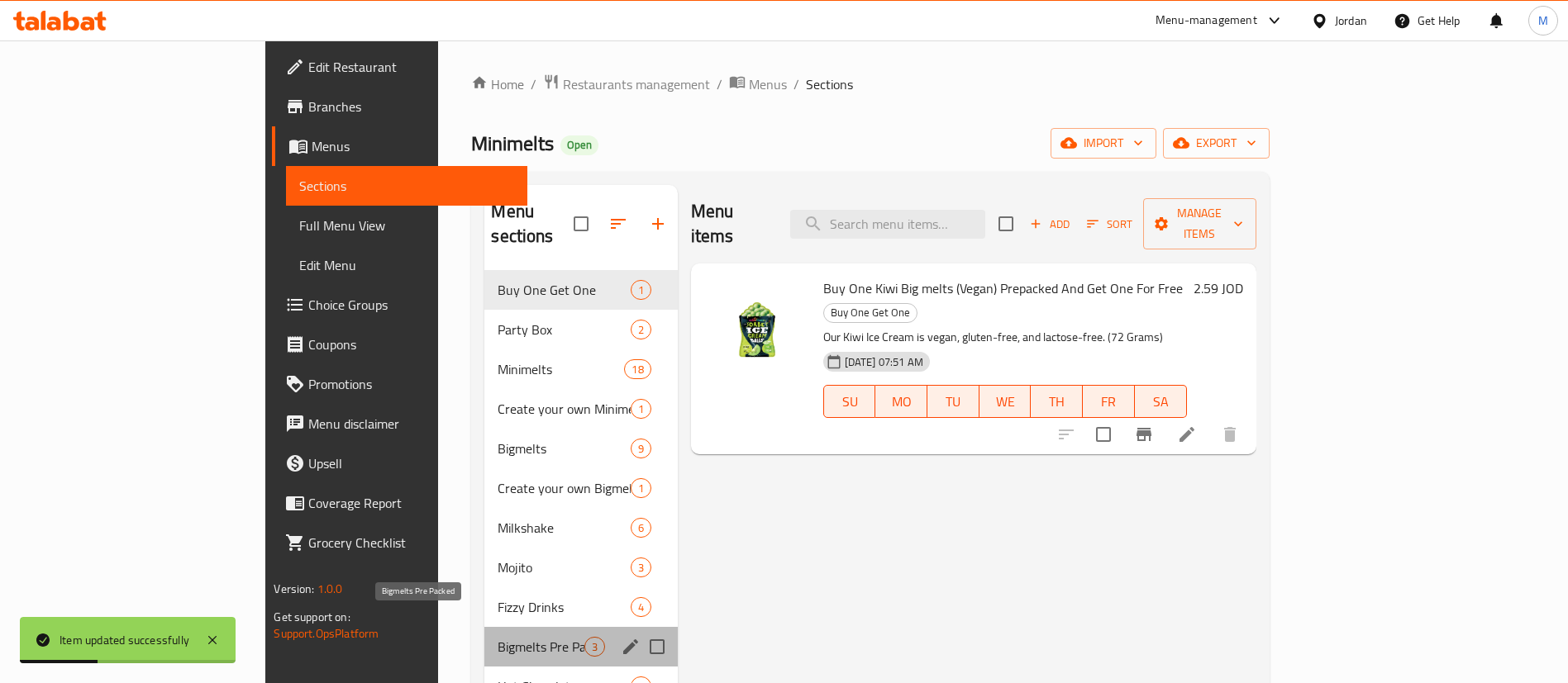
click at [498, 637] on span "Bigmelts Pre Packed" at bounding box center [541, 647] width 86 height 20
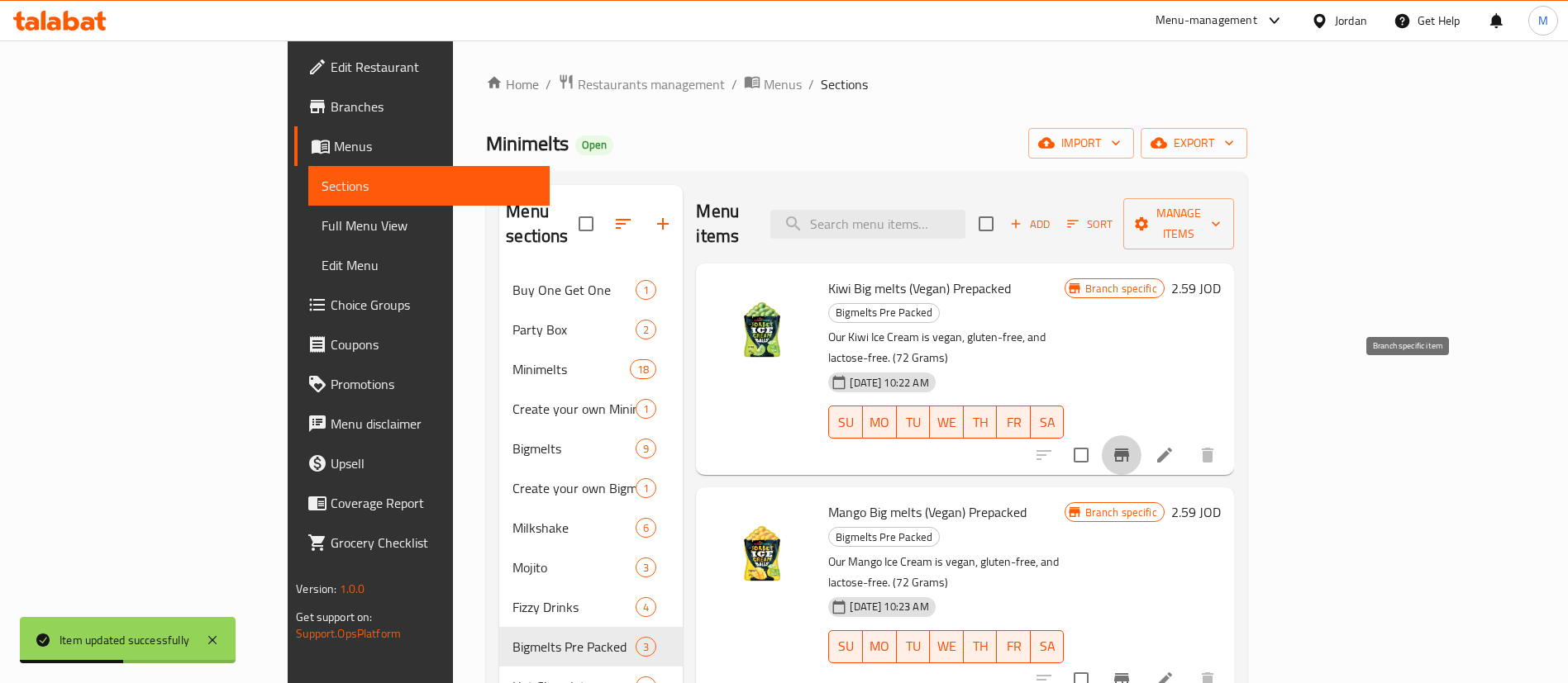
click at [1129, 449] on icon "Branch-specific-item" at bounding box center [1122, 455] width 15 height 13
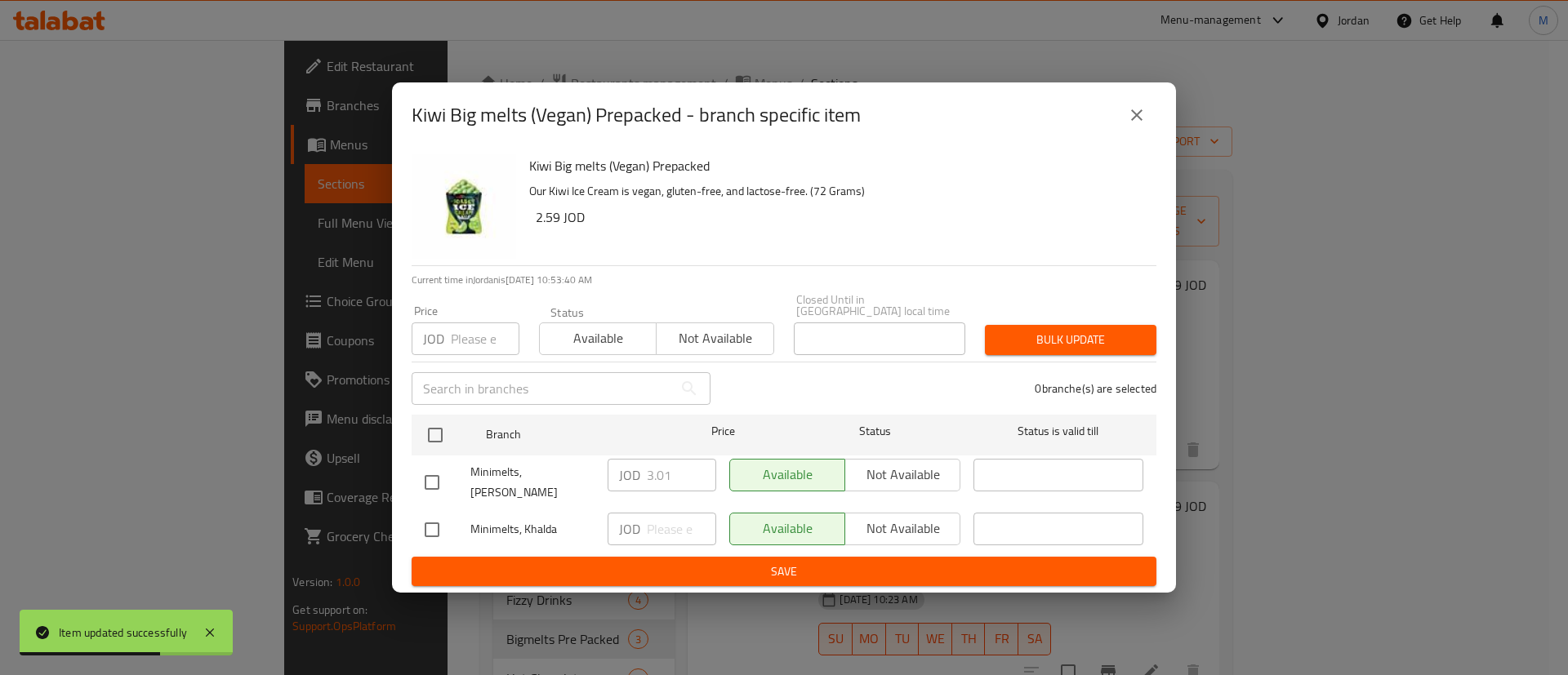
click at [1132, 114] on button "close" at bounding box center [1137, 115] width 39 height 39
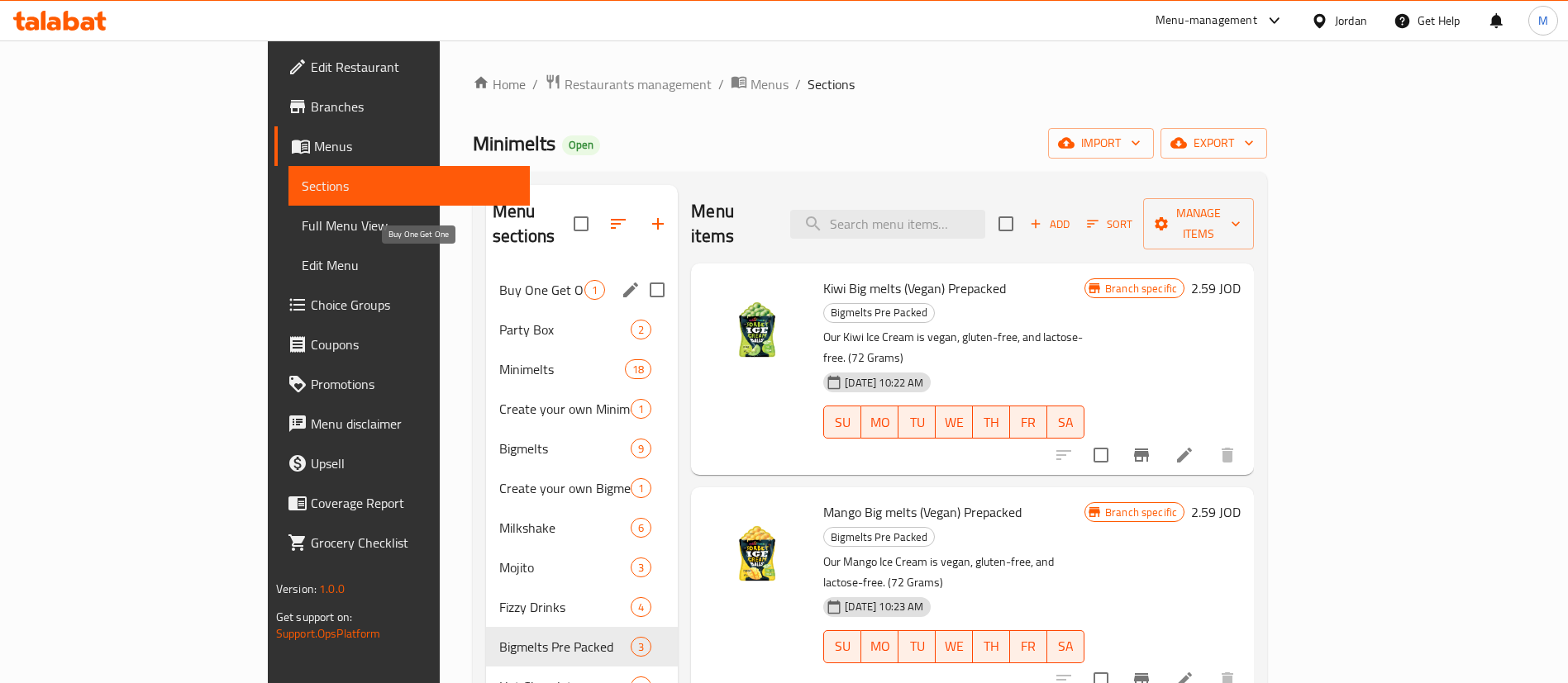
click at [499, 280] on span "Buy One Get One" at bounding box center [542, 290] width 85 height 20
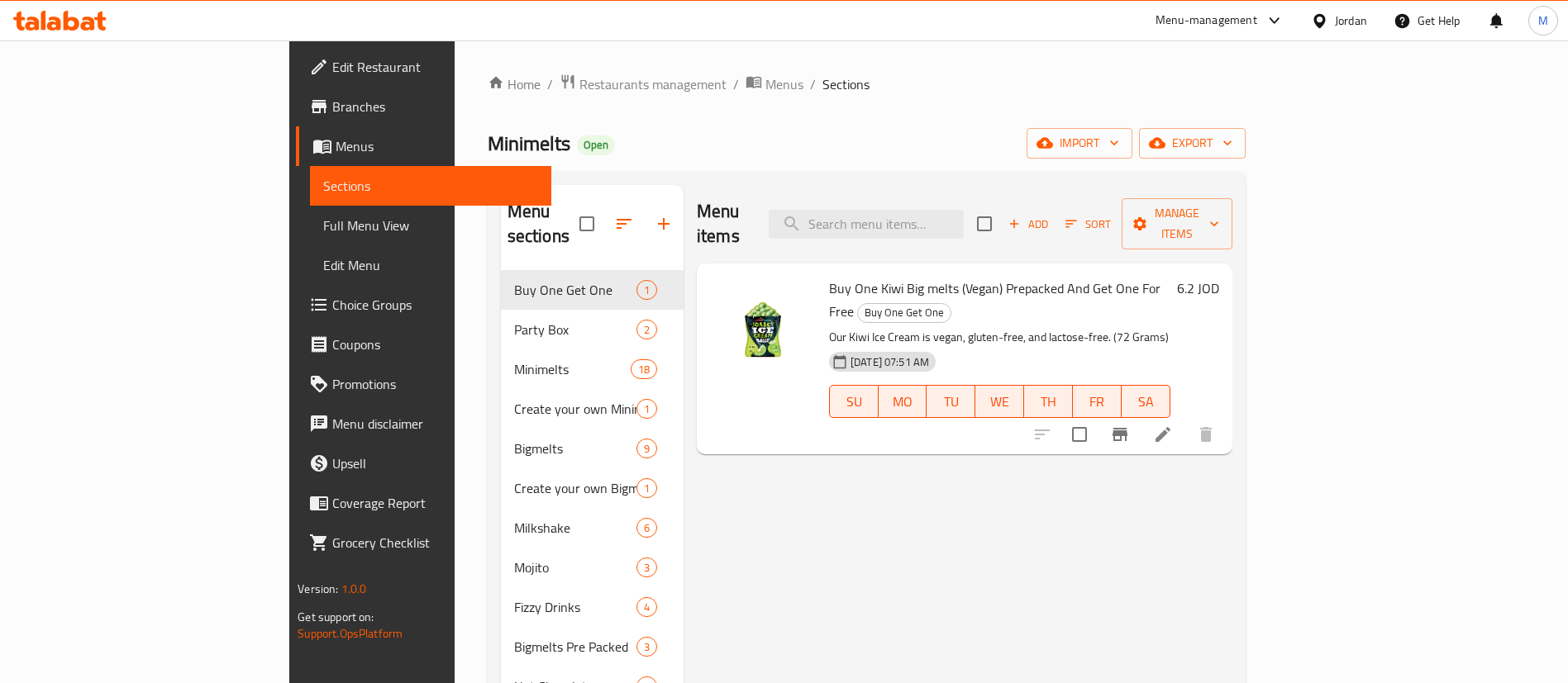
click at [1186, 420] on li at bounding box center [1163, 434] width 47 height 30
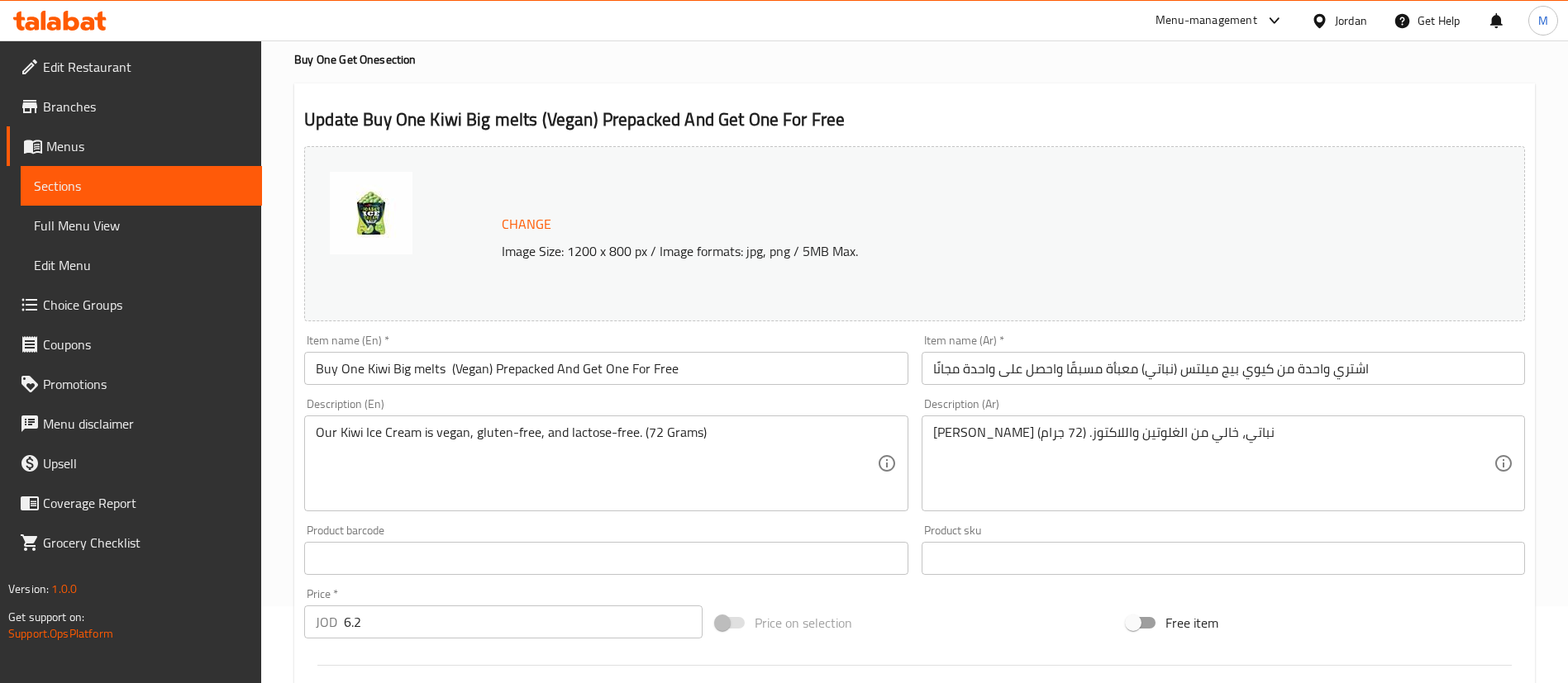
scroll to position [124, 0]
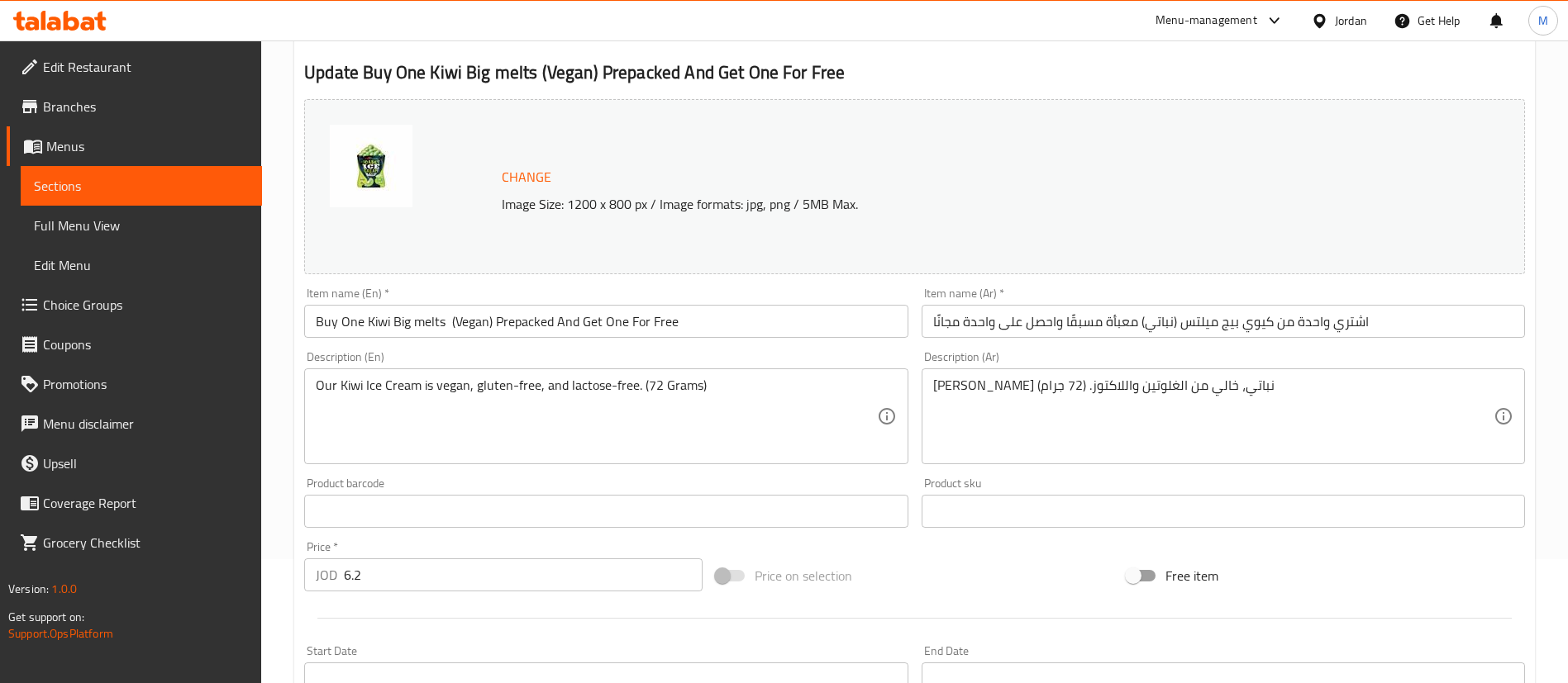
click at [563, 555] on div "Price   * JOD 6.2 Price *" at bounding box center [504, 566] width 399 height 50
click at [568, 570] on input "6.2" at bounding box center [523, 574] width 358 height 33
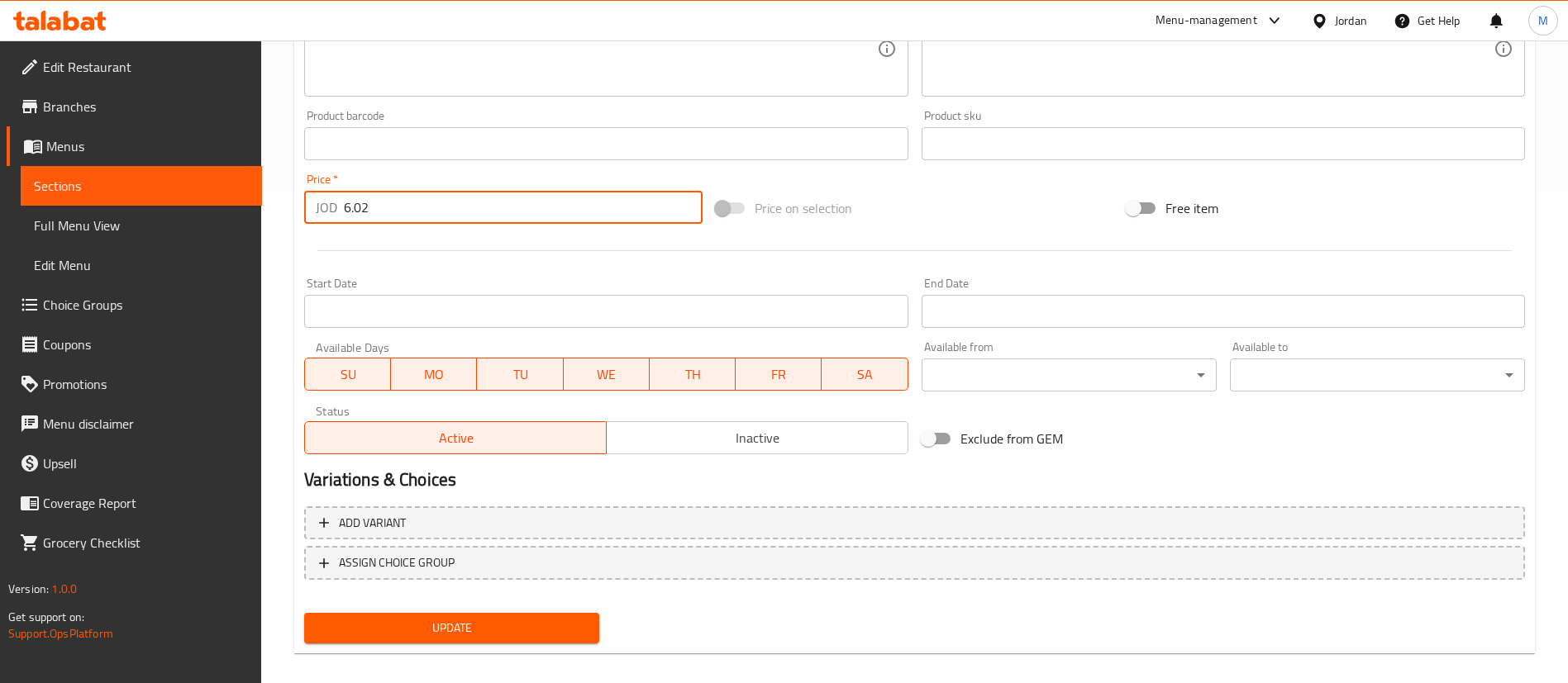
scroll to position [495, 0]
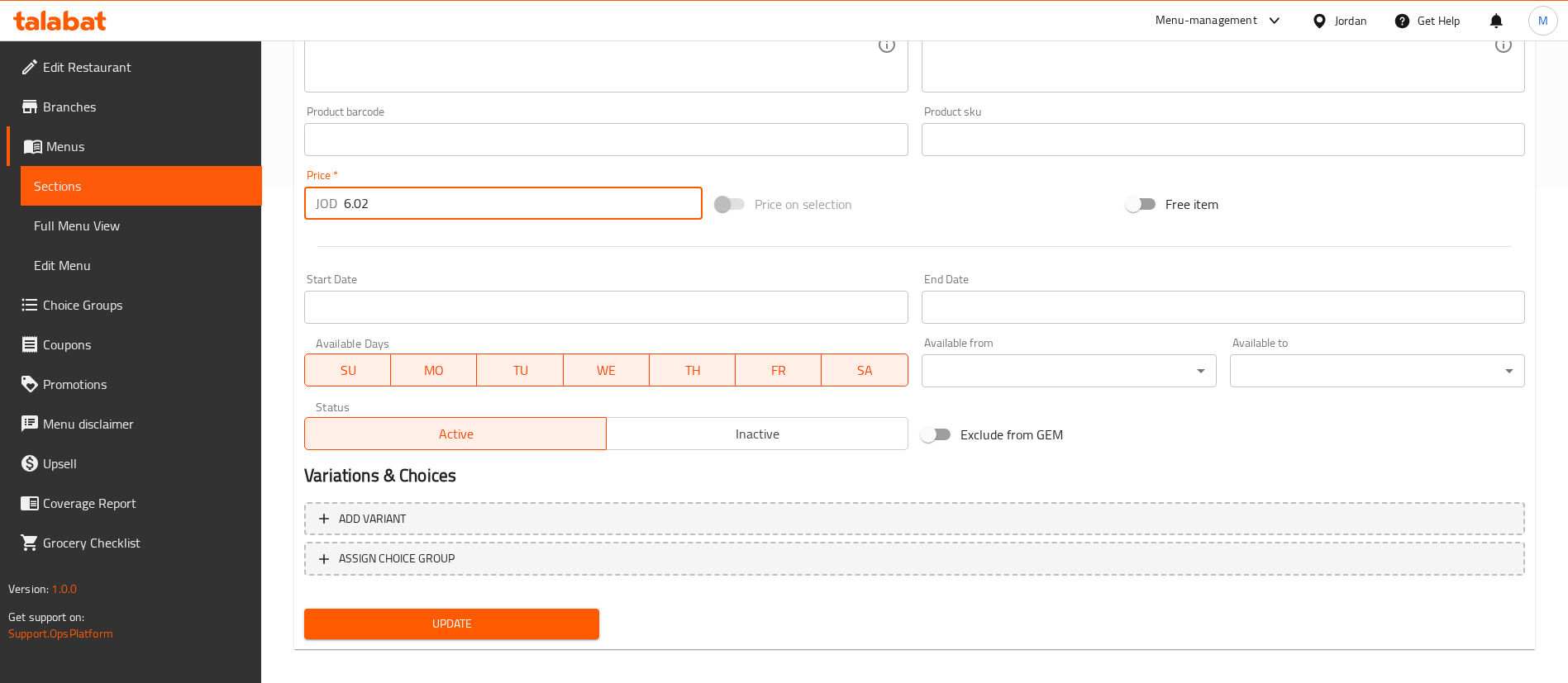
type input "6.02"
click at [582, 621] on span "Update" at bounding box center [451, 624] width 269 height 21
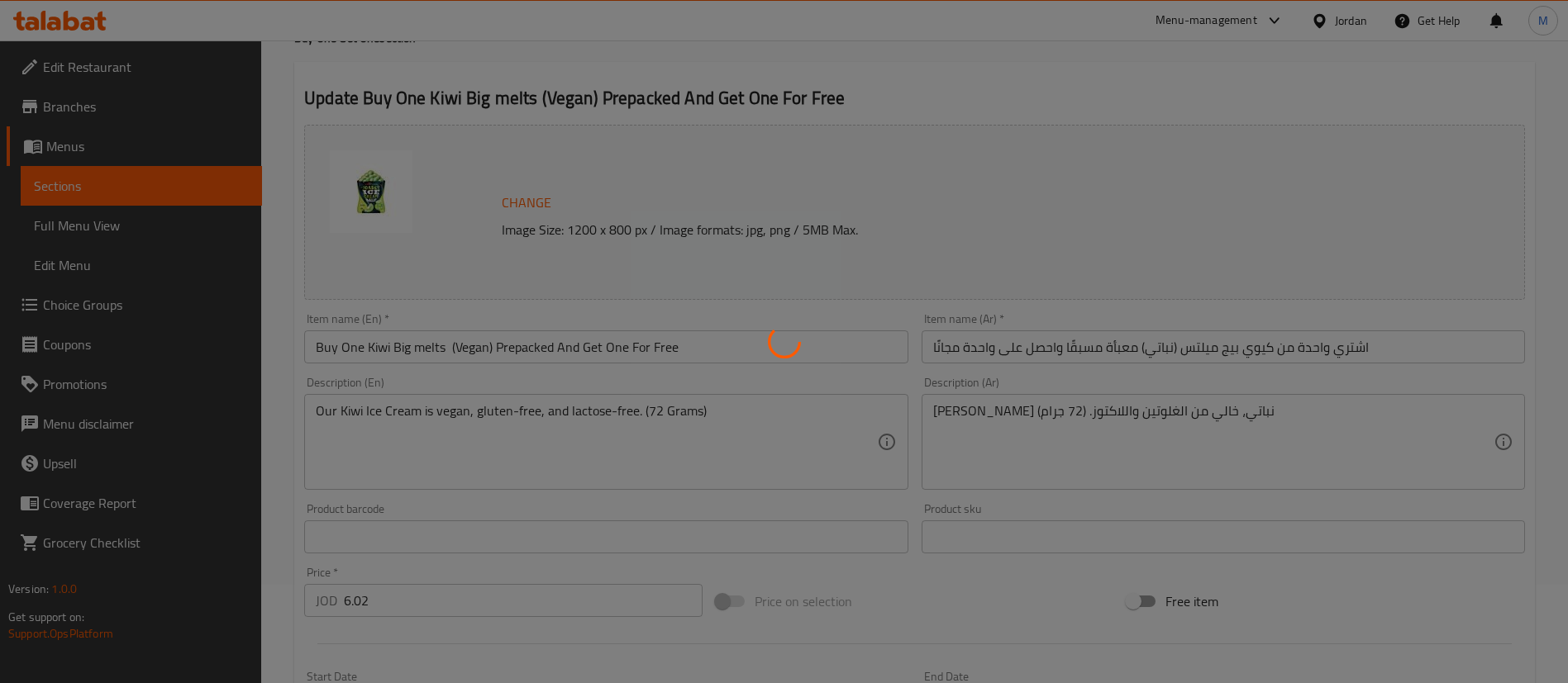
scroll to position [0, 0]
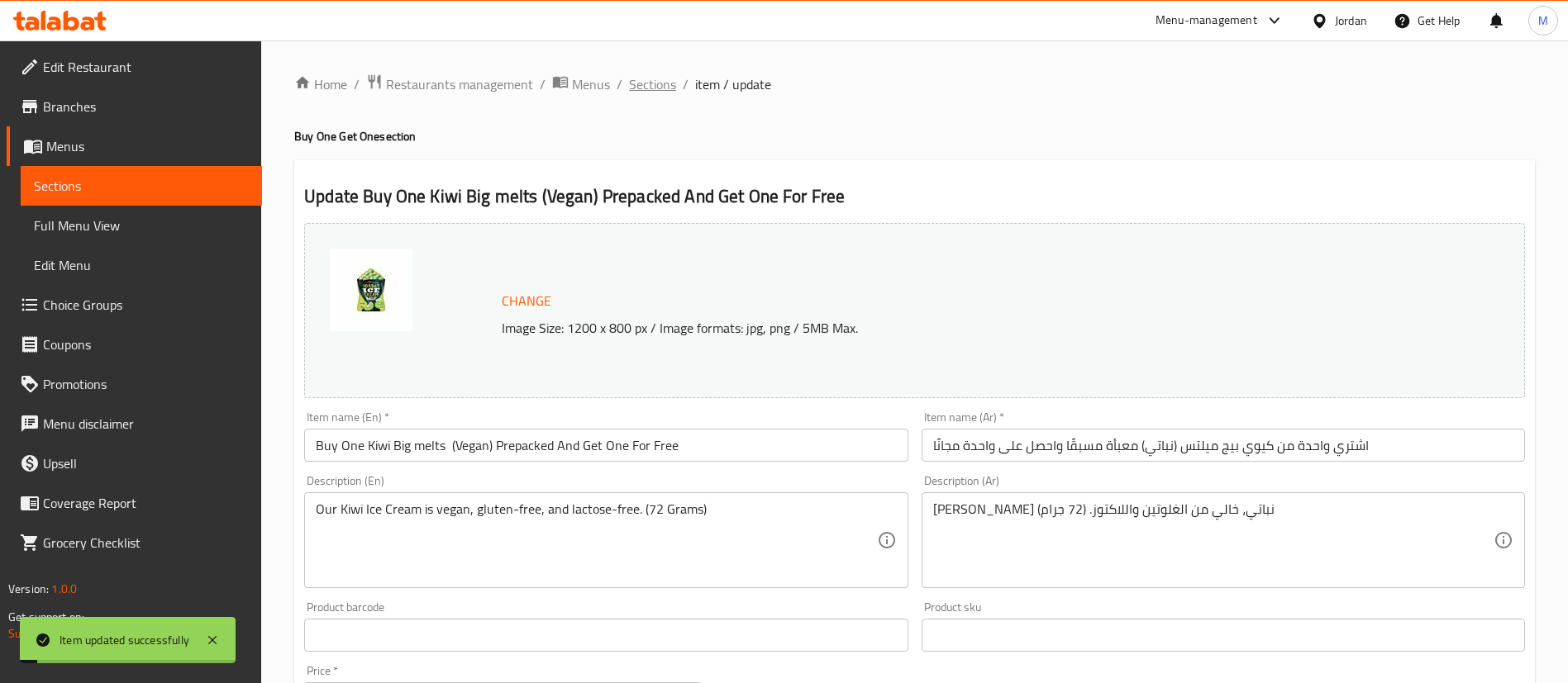
click at [666, 83] on span "Sections" at bounding box center [652, 84] width 47 height 20
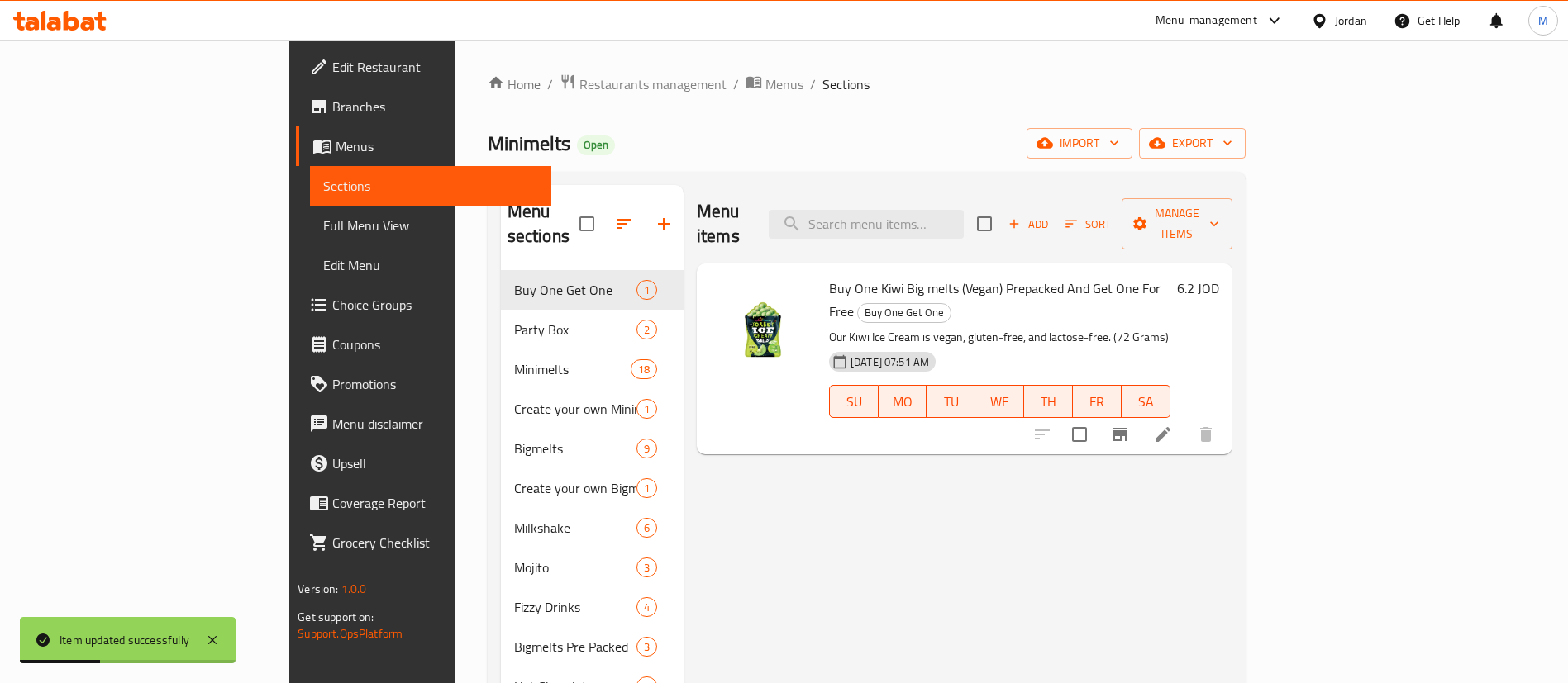
click at [1223, 20] on div "Menu-management" at bounding box center [1206, 21] width 101 height 20
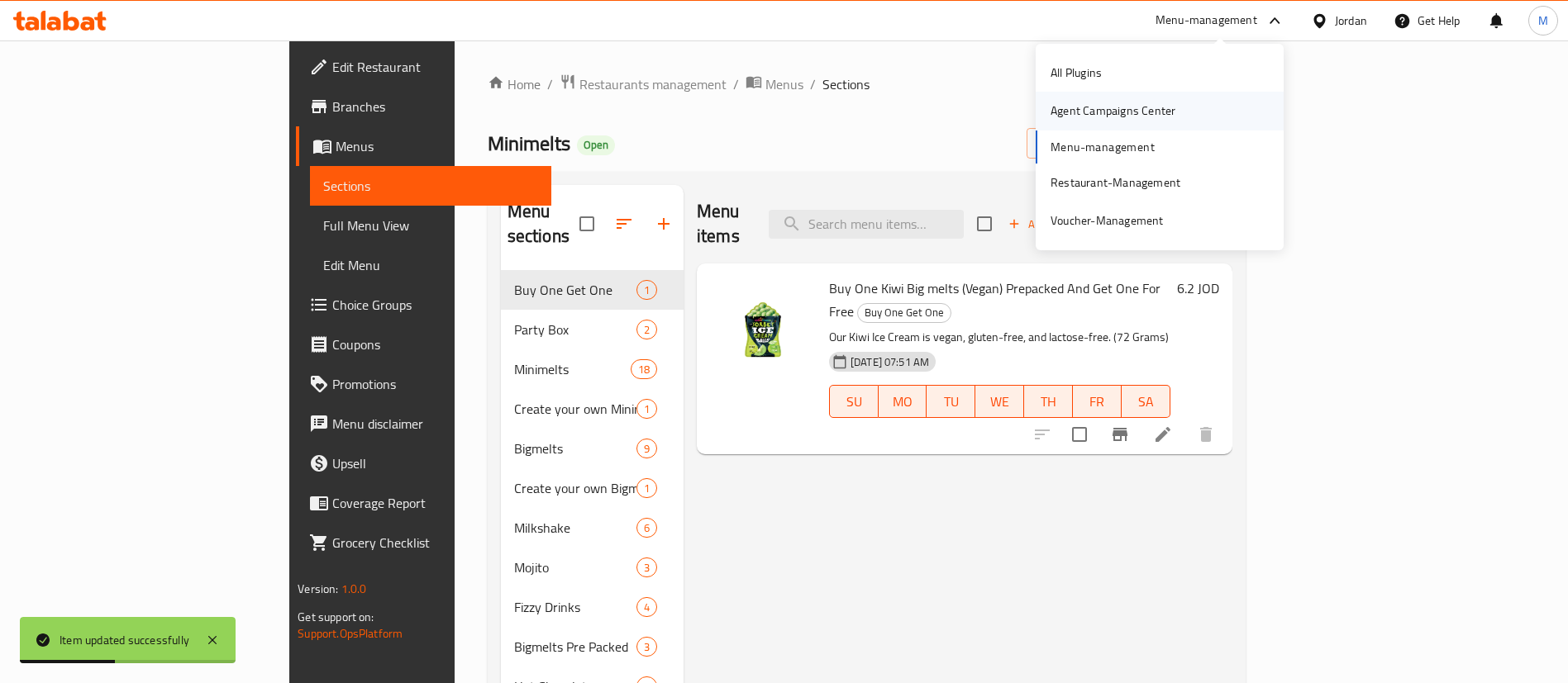
click at [1169, 101] on div "Agent Campaigns Center" at bounding box center [1113, 110] width 125 height 18
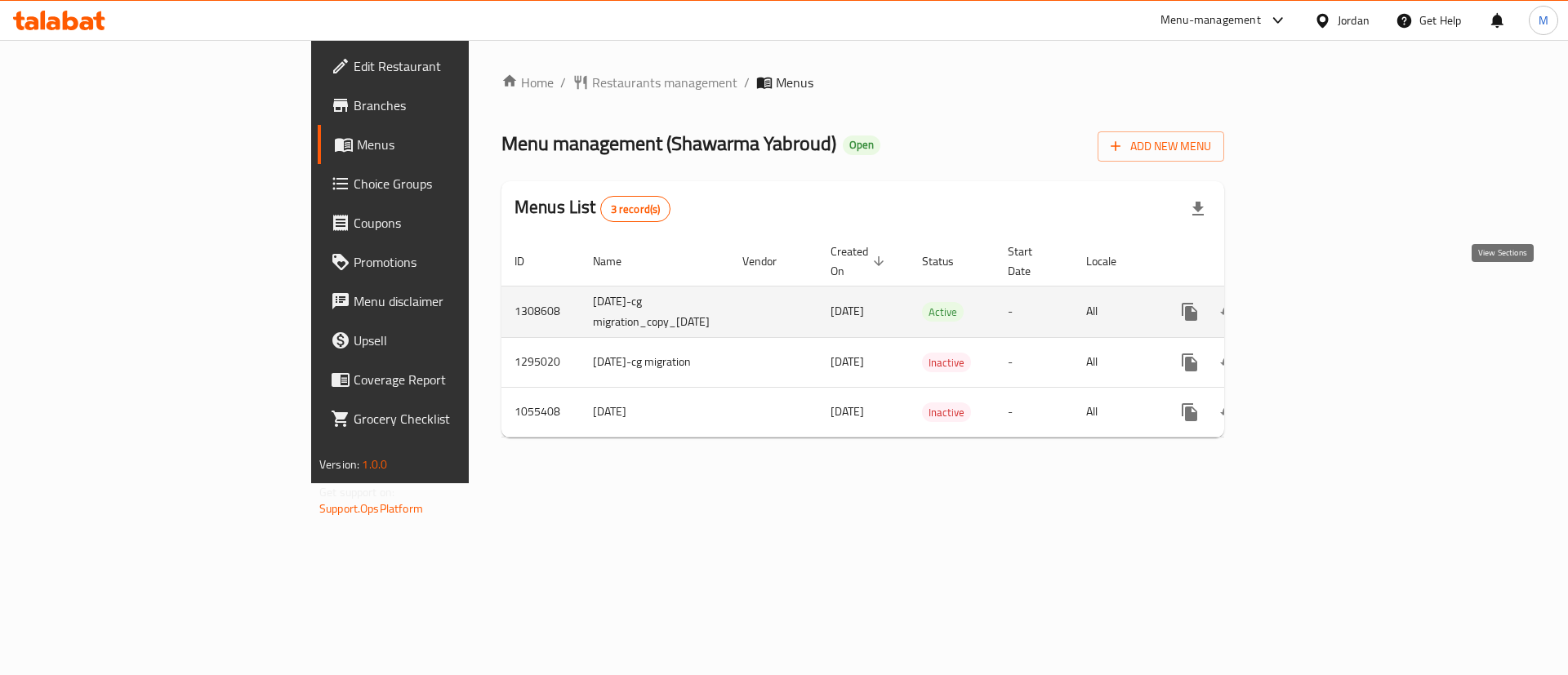
click at [1318, 302] on icon "enhanced table" at bounding box center [1307, 312] width 20 height 20
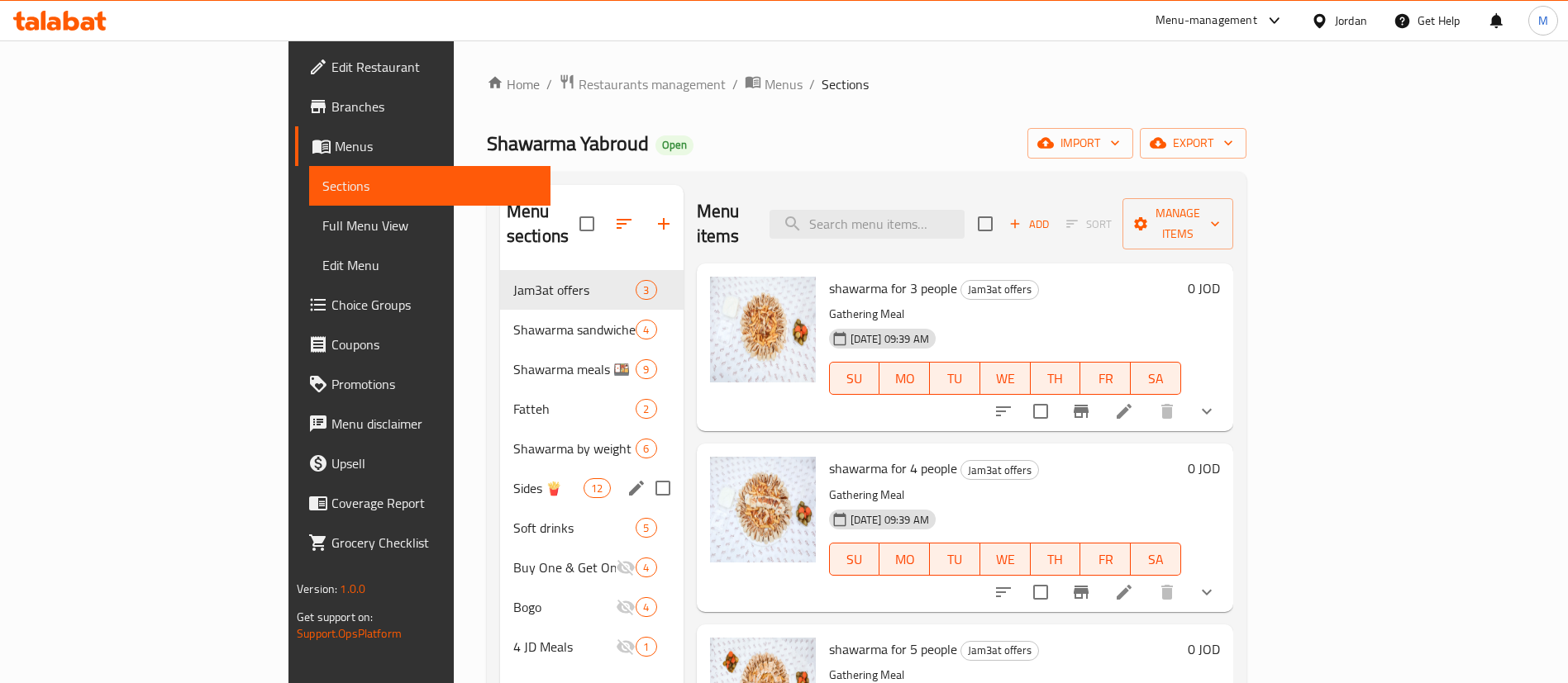
click at [500, 474] on div "Sides 🍟 12" at bounding box center [592, 488] width 183 height 39
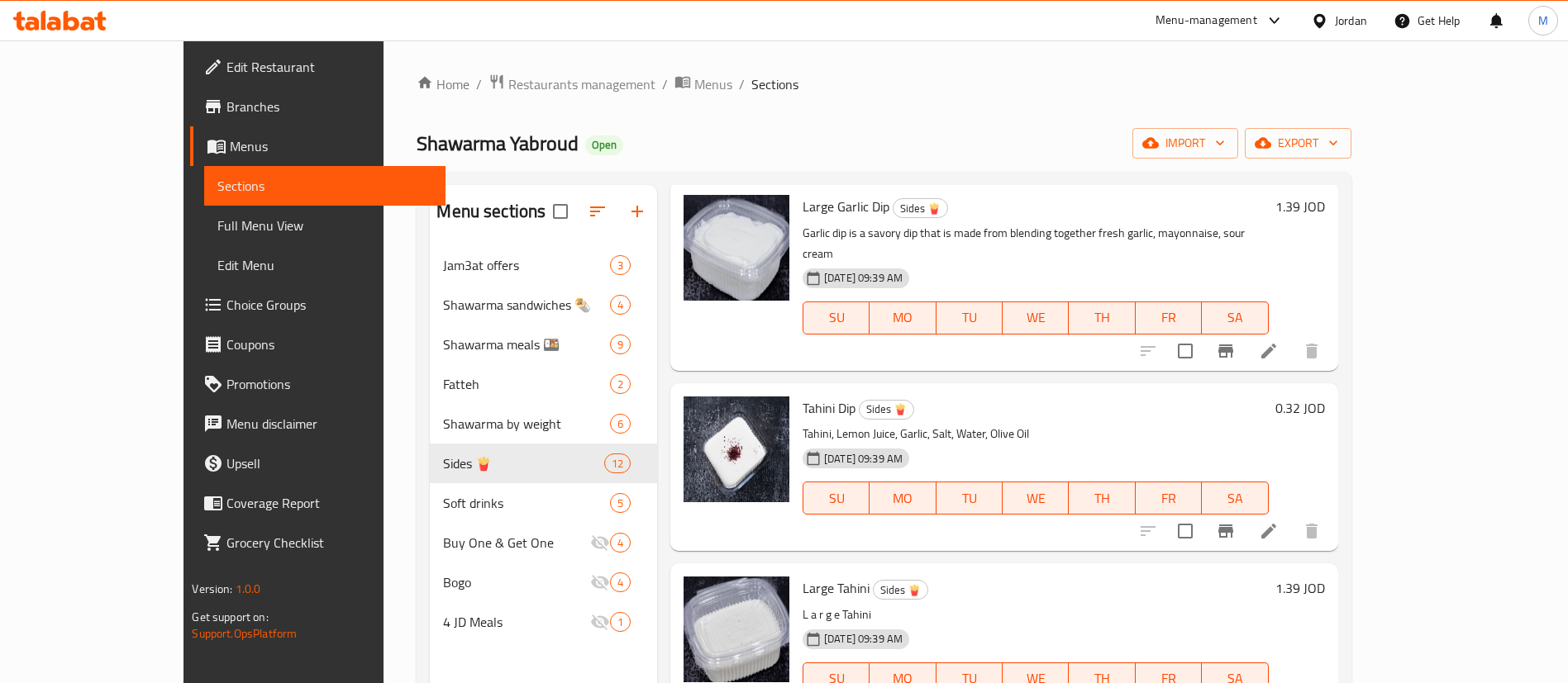
scroll to position [991, 0]
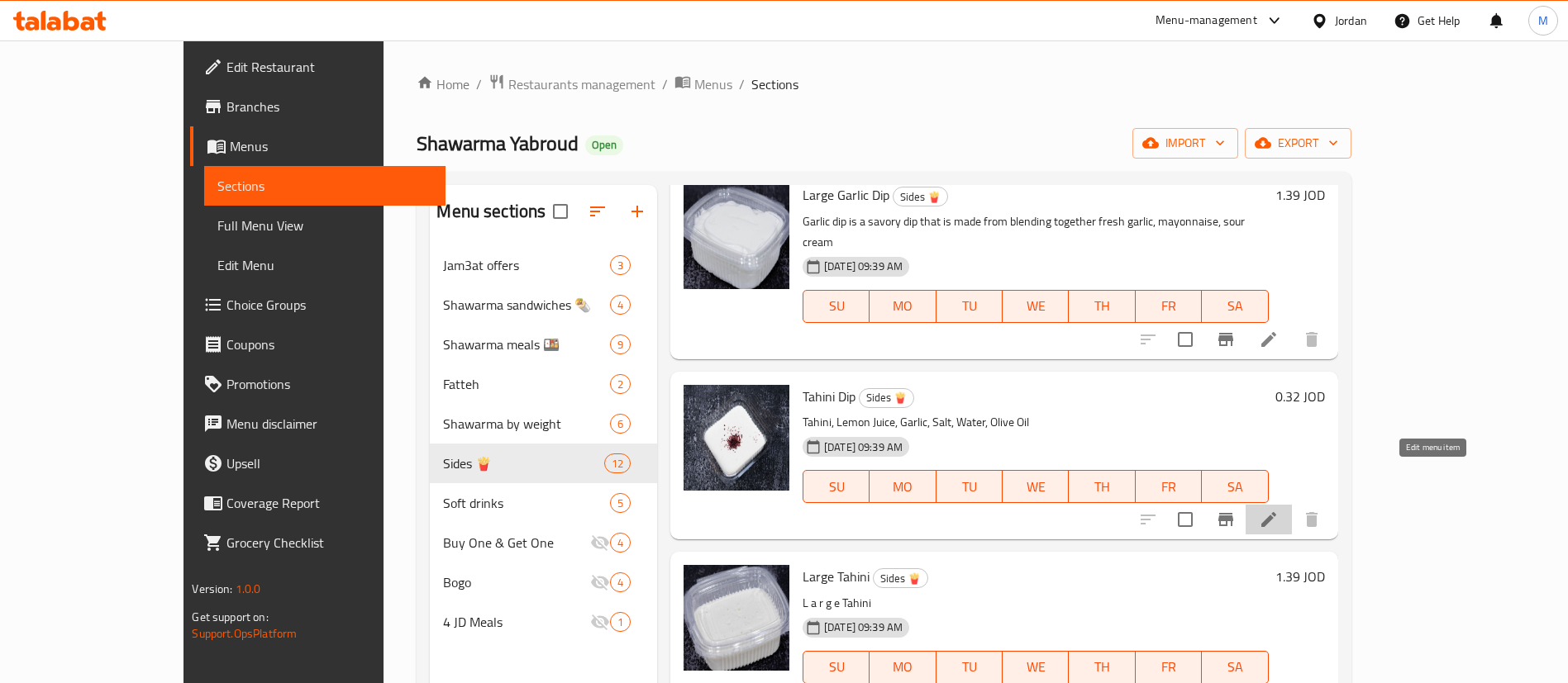
click at [1279, 510] on icon at bounding box center [1269, 520] width 20 height 20
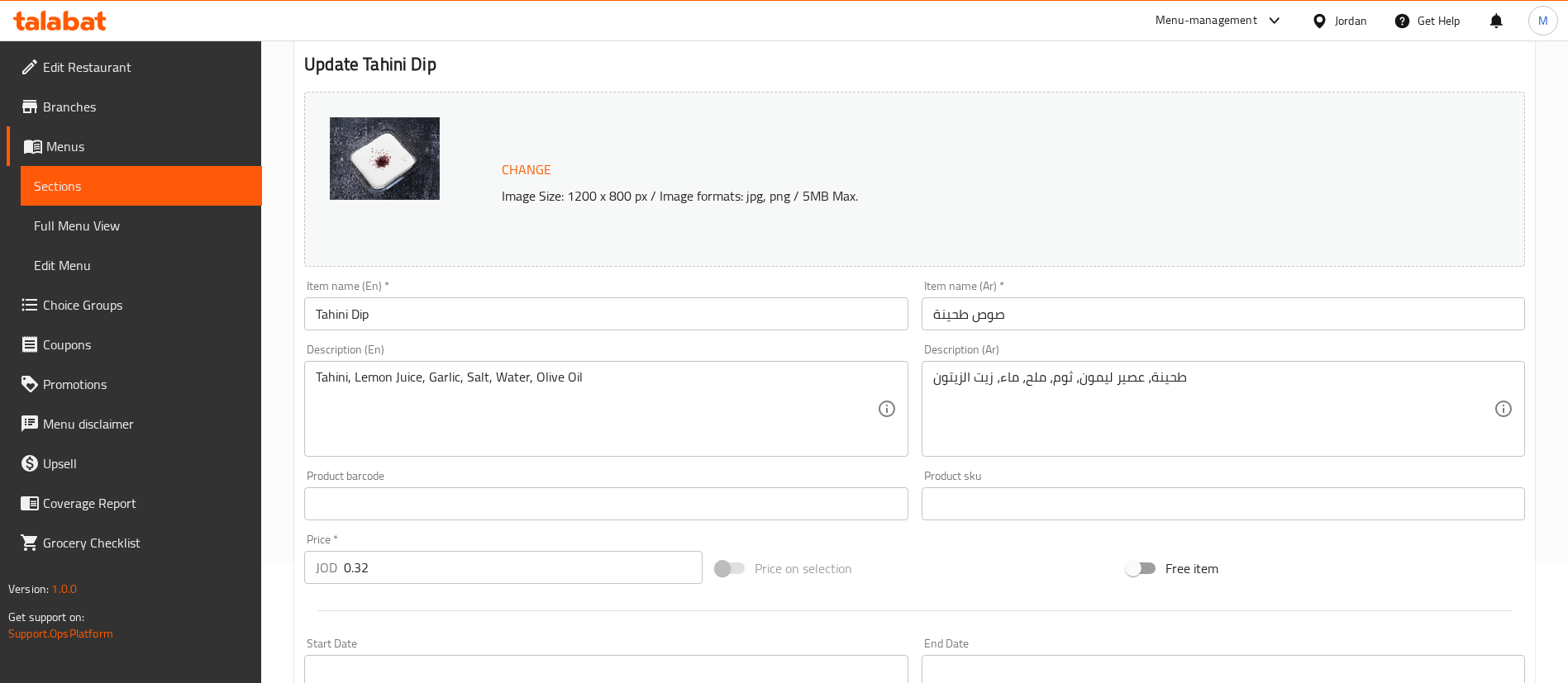
scroll to position [248, 0]
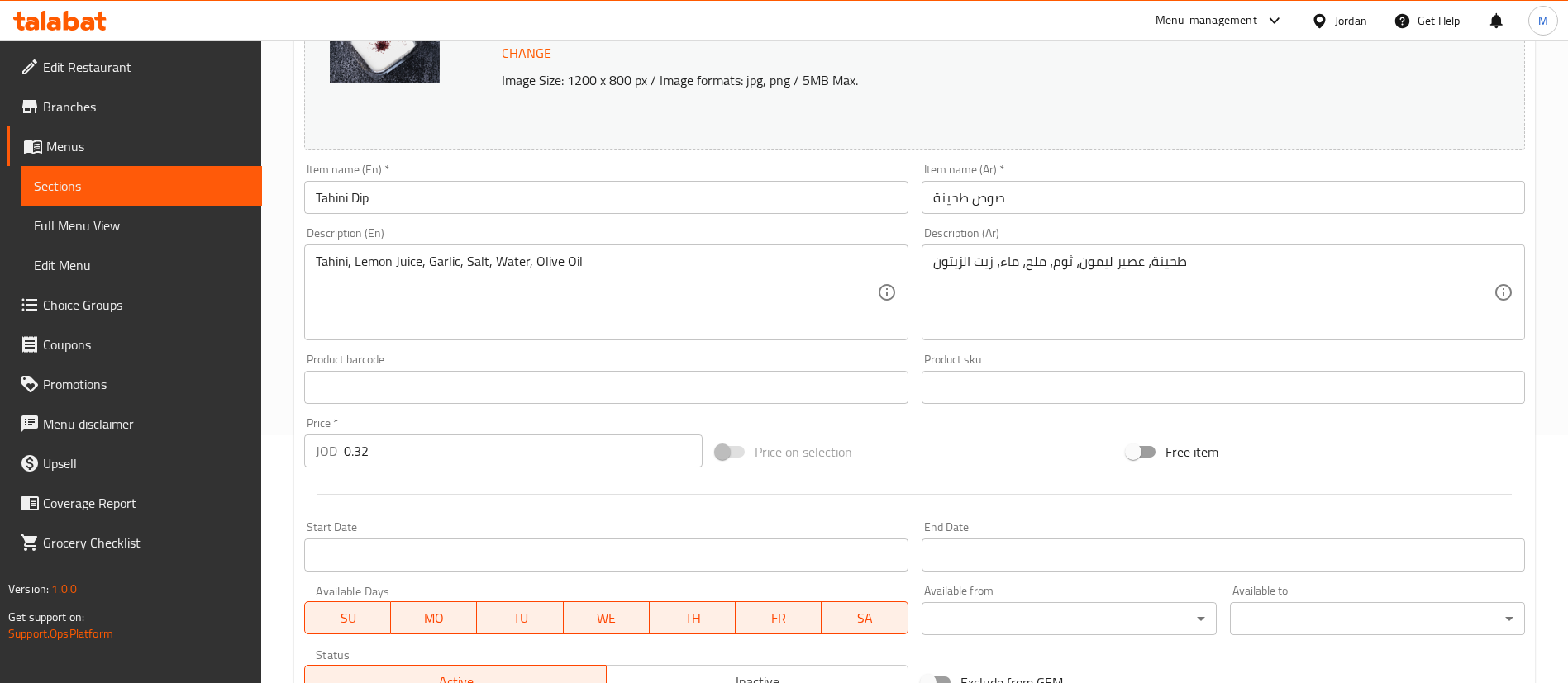
click at [504, 458] on input "0.32" at bounding box center [523, 451] width 358 height 33
type input "0.5556"
click at [513, 516] on div "Start Date Start Date" at bounding box center [605, 546] width 617 height 64
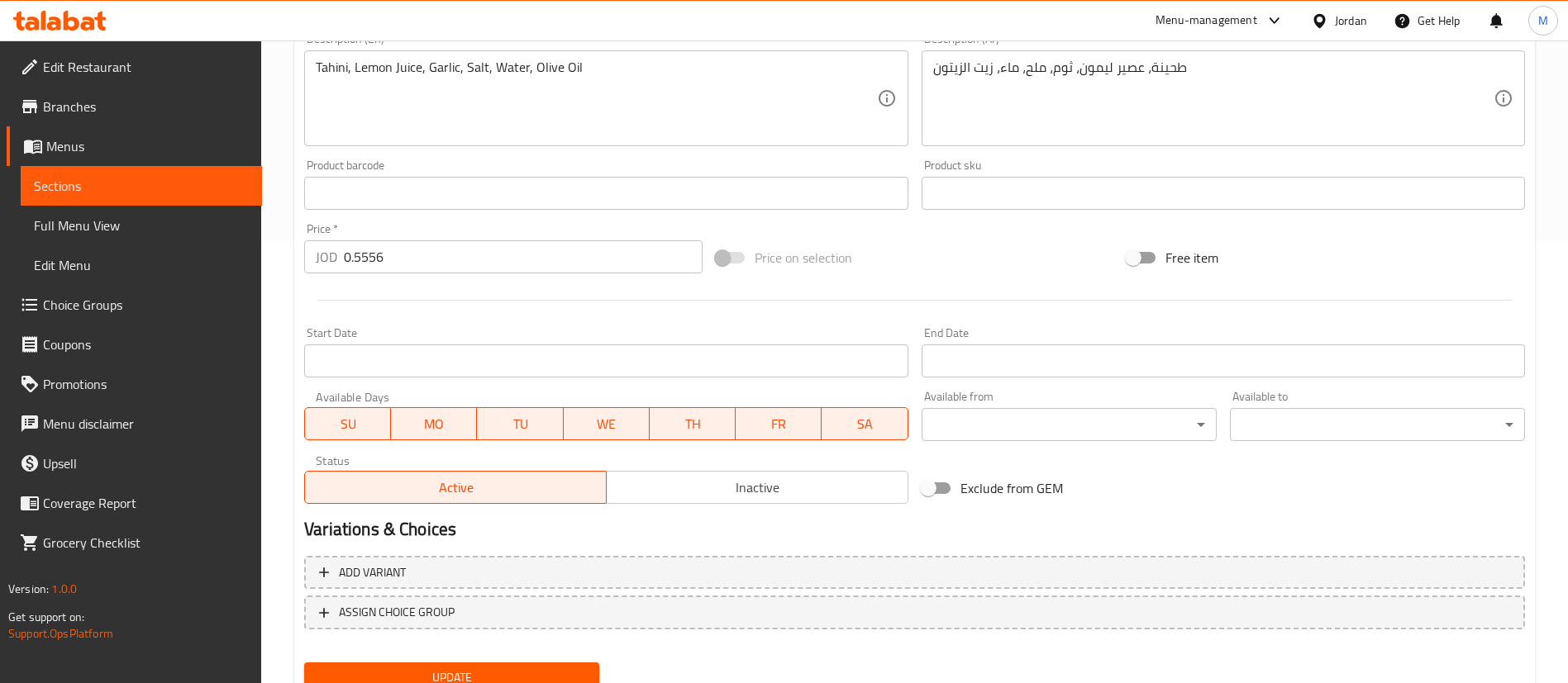
scroll to position [508, 0]
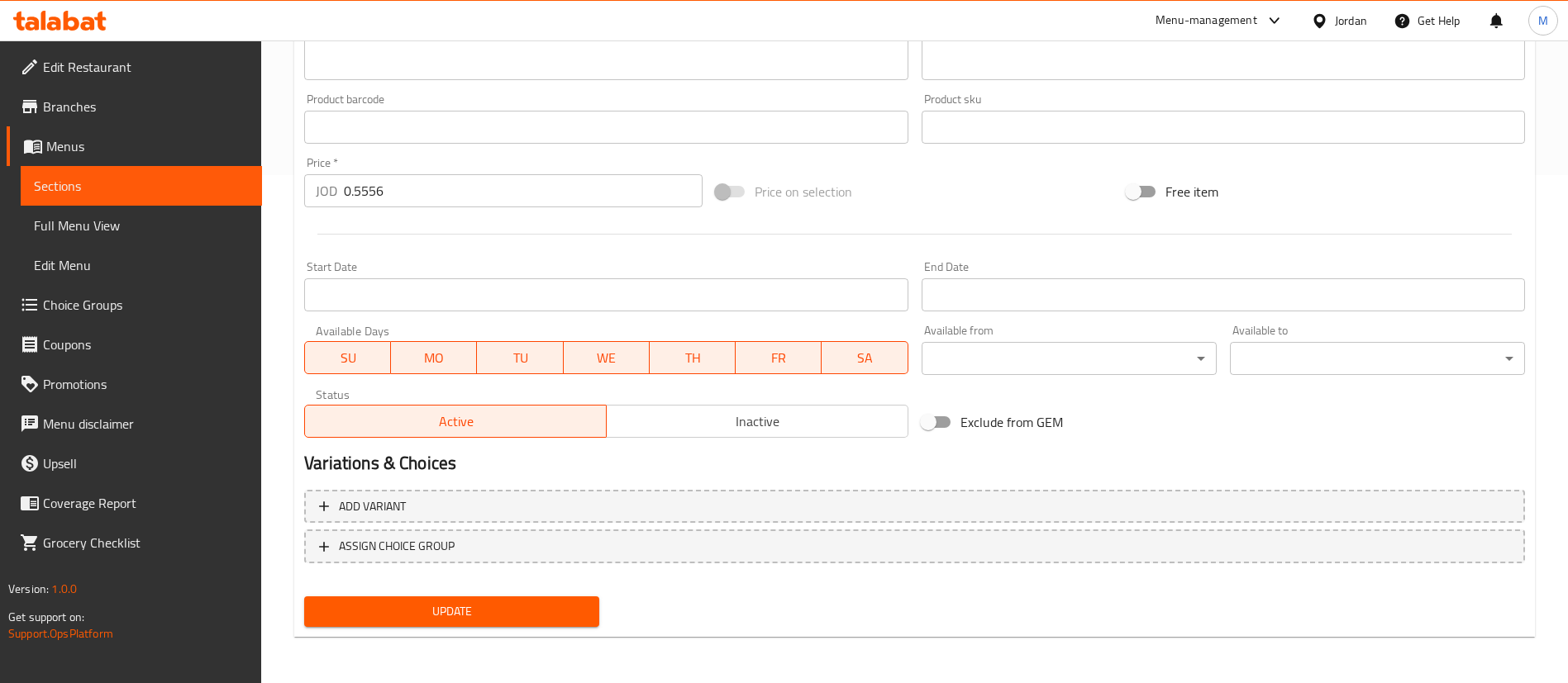
click at [533, 607] on span "Update" at bounding box center [451, 611] width 269 height 21
click at [552, 611] on span "Update" at bounding box center [451, 611] width 269 height 21
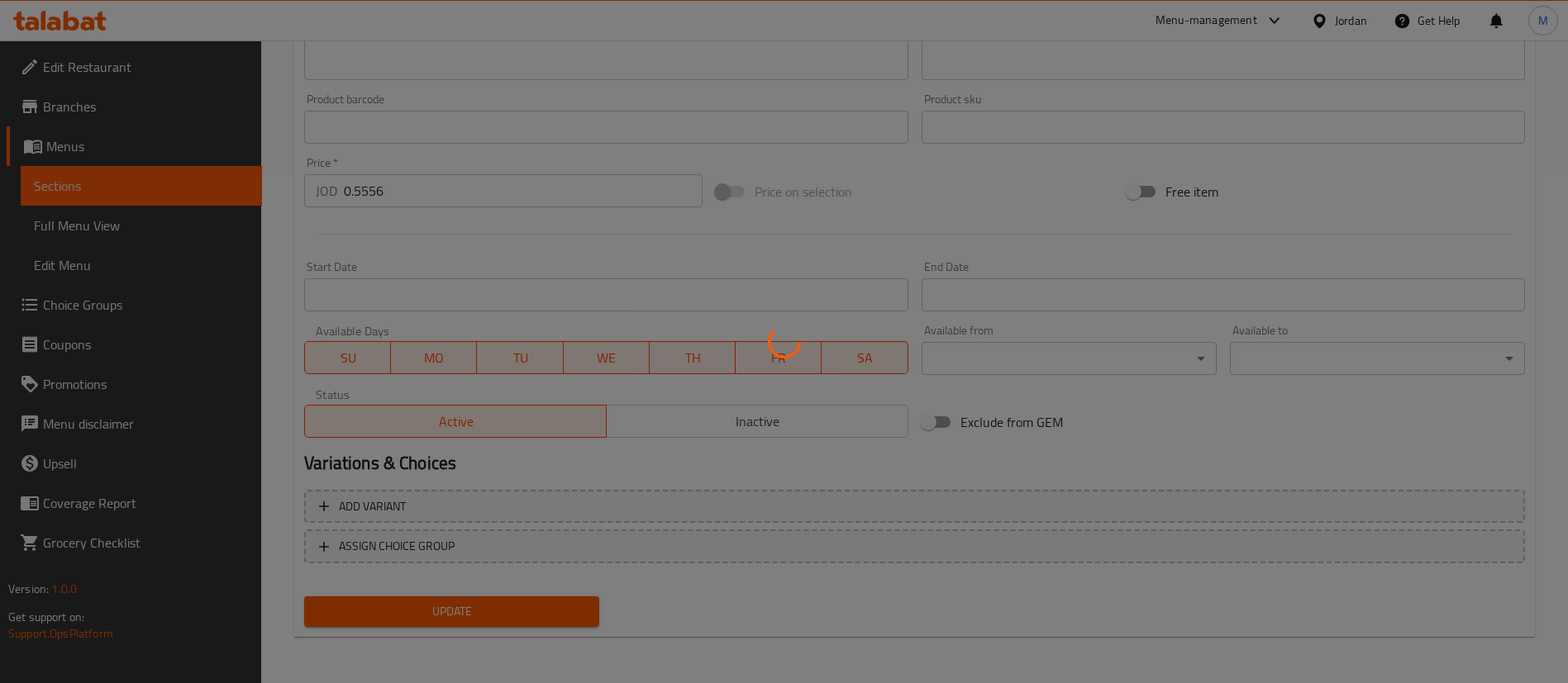
scroll to position [0, 0]
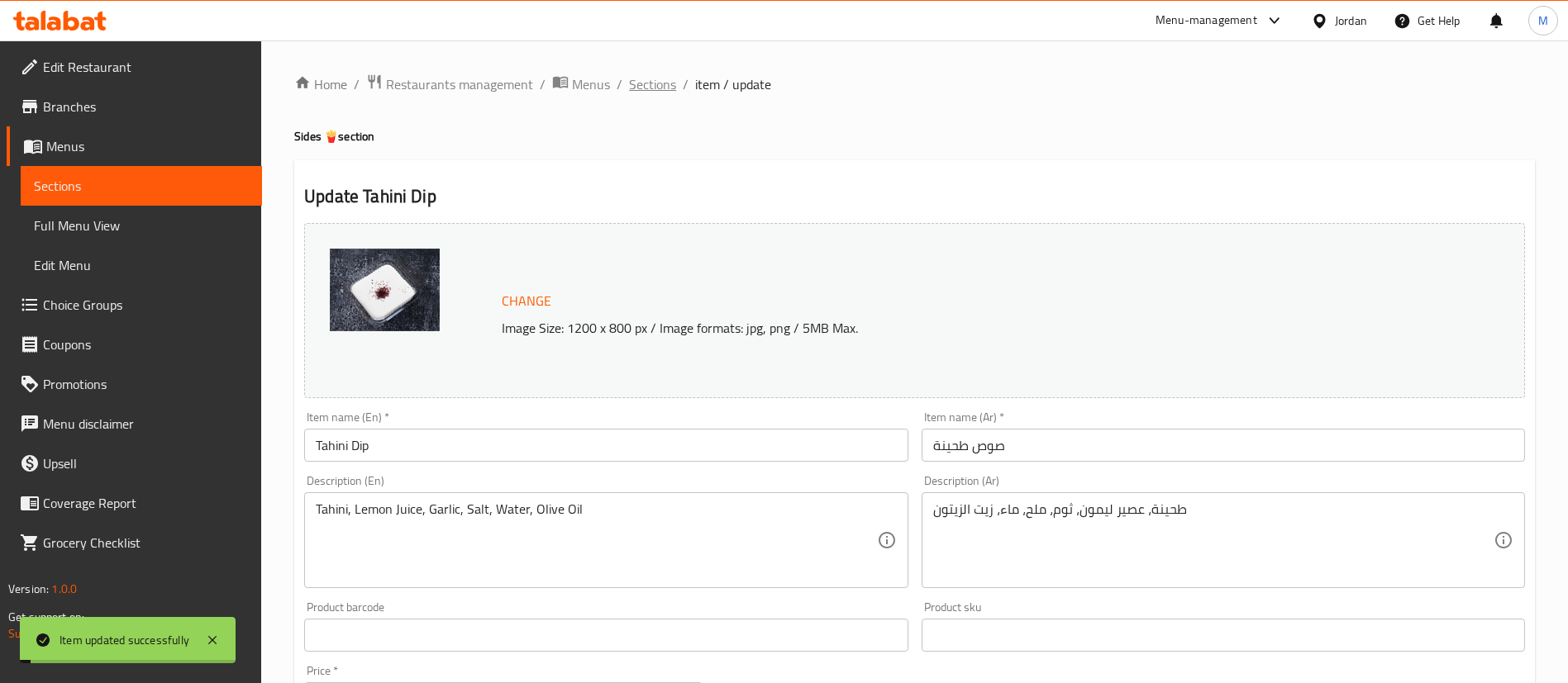
click at [659, 94] on span "Sections" at bounding box center [652, 84] width 47 height 20
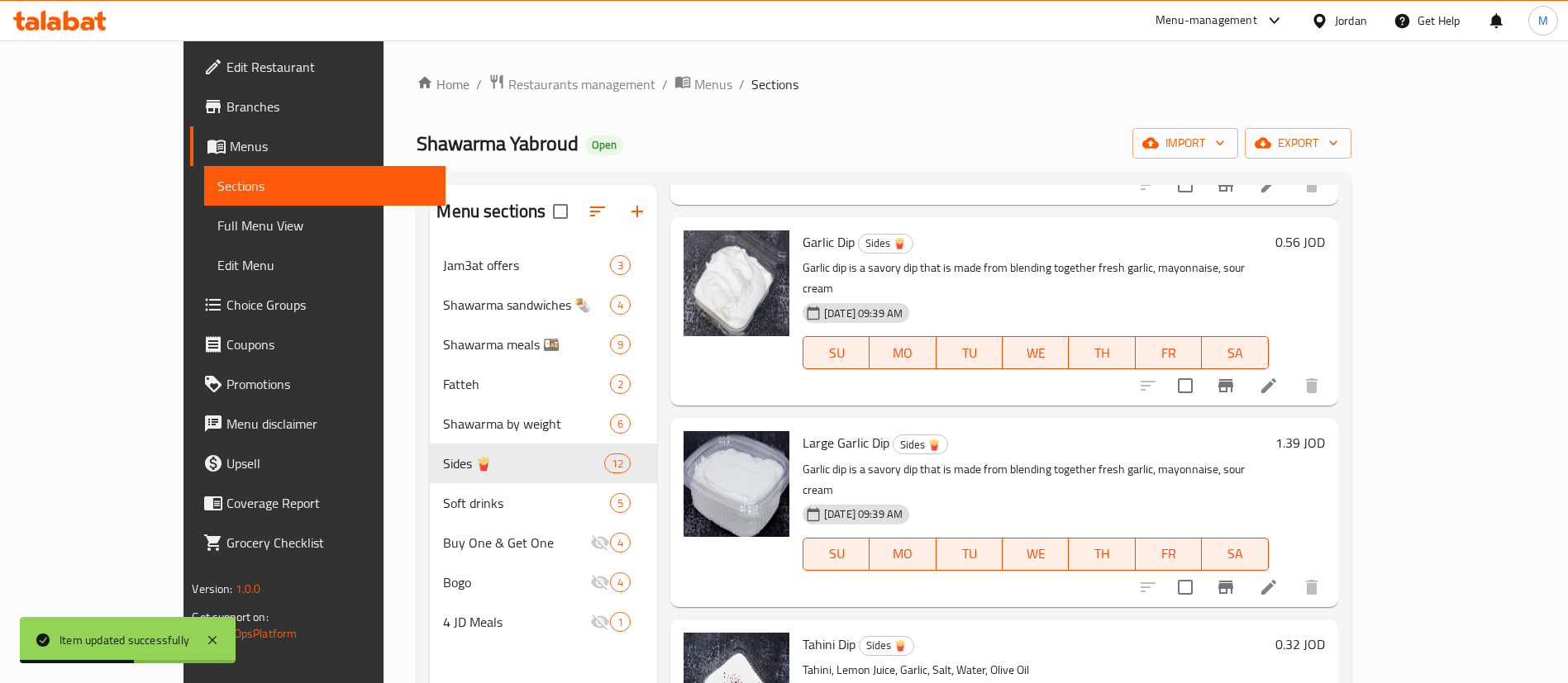
scroll to position [991, 0]
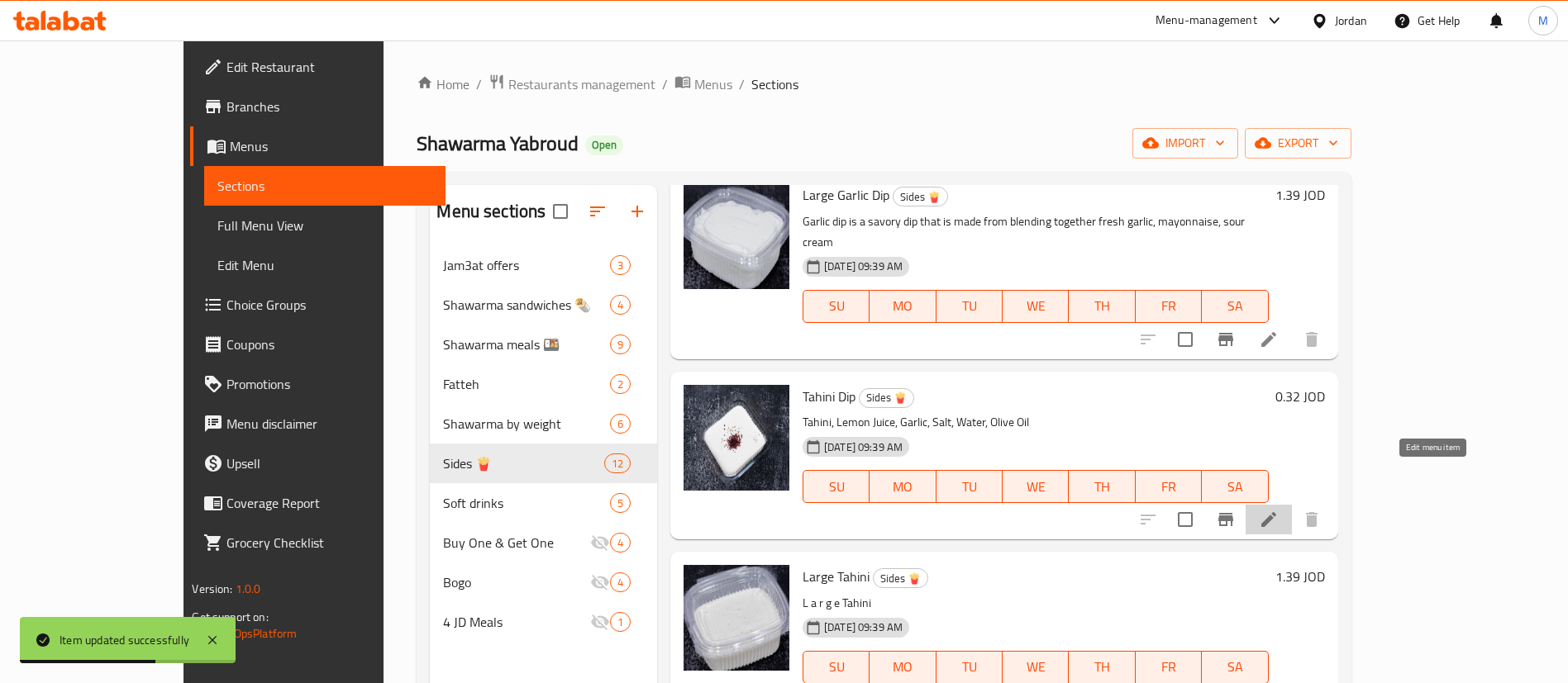
click at [1279, 510] on icon at bounding box center [1269, 520] width 20 height 20
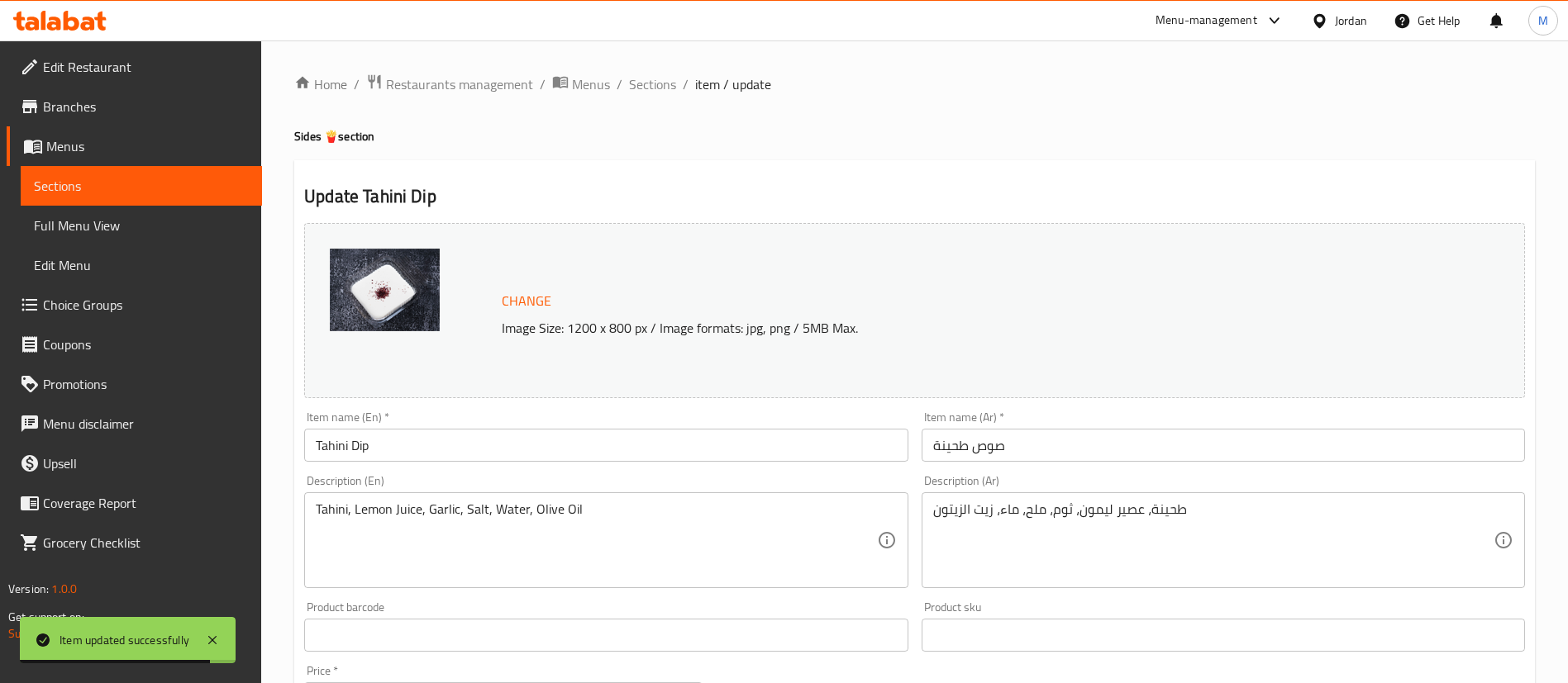
click at [385, 446] on input "Tahini Dip" at bounding box center [606, 445] width 603 height 33
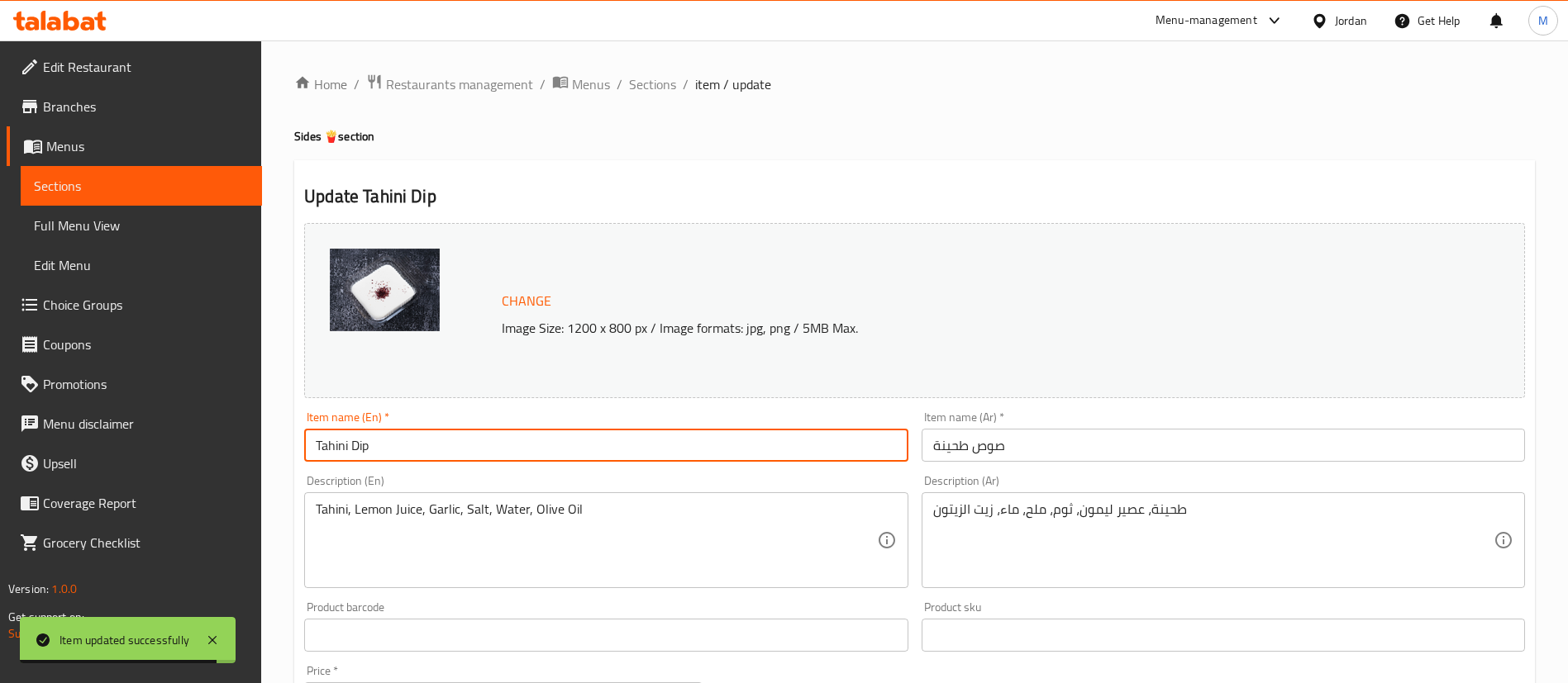
click at [385, 446] on input "Tahini Dip" at bounding box center [606, 445] width 603 height 33
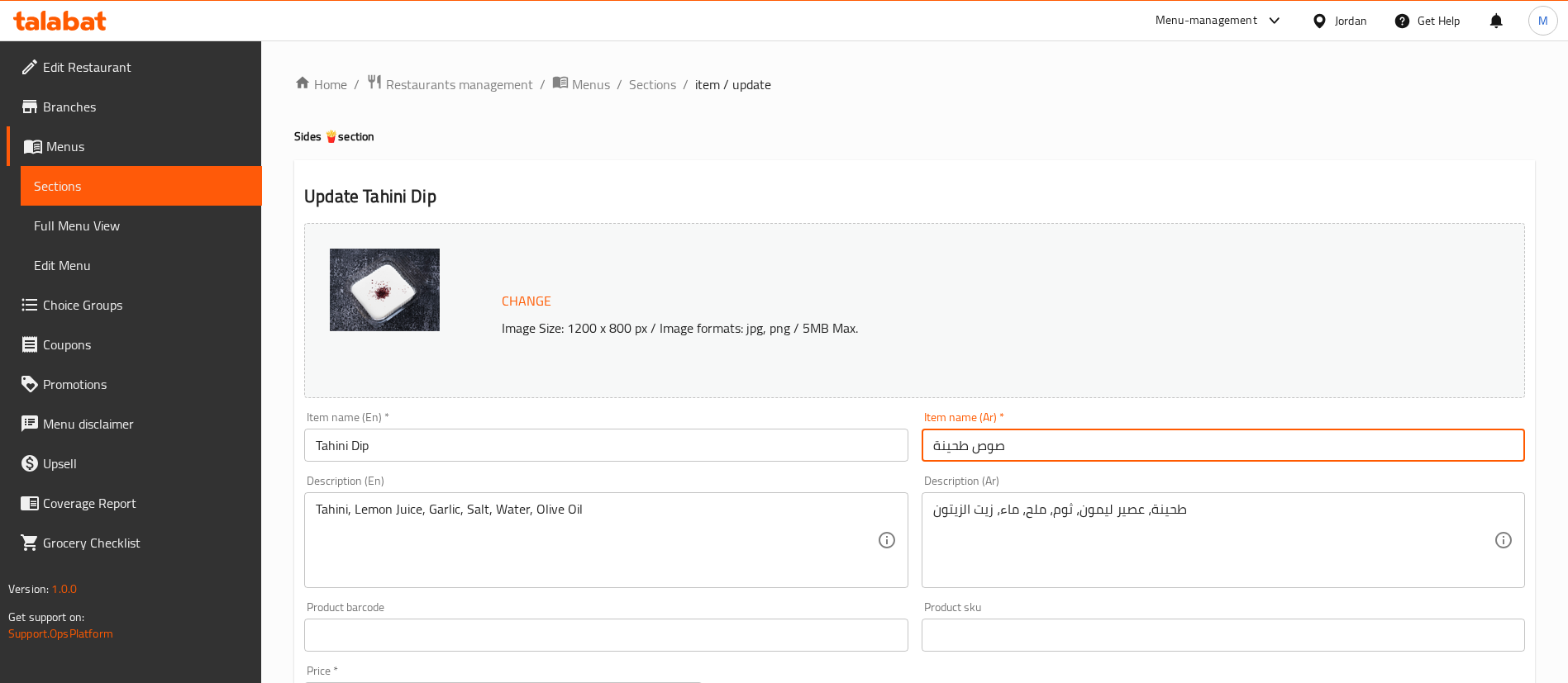
click at [1006, 444] on input "صوص طحينة" at bounding box center [1223, 445] width 603 height 33
click at [1006, 443] on input "صوص طحينة" at bounding box center [1223, 445] width 603 height 33
type input "c"
type input "صوص طحينة"
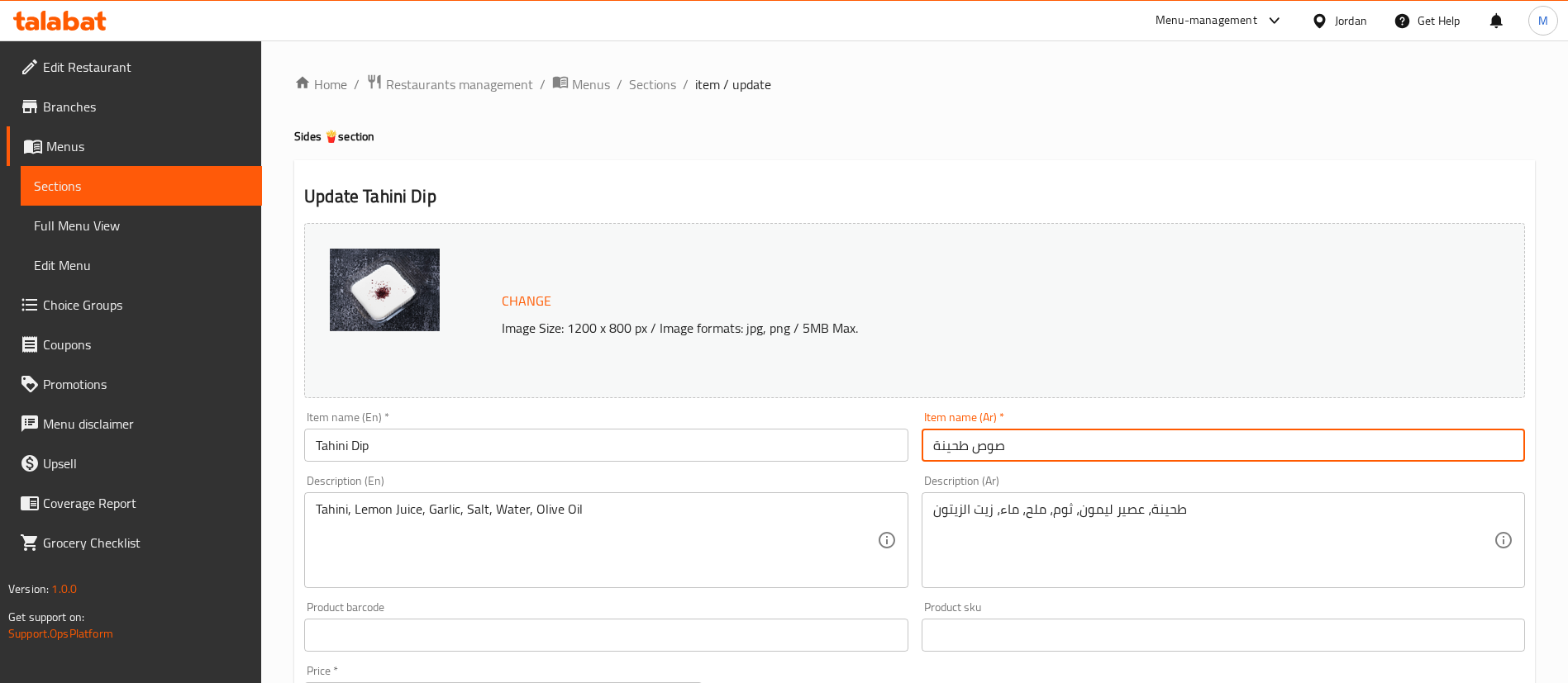
click at [824, 514] on textarea "Tahini, Lemon Juice, Garlic, Salt, Water, Olive Oil" at bounding box center [596, 540] width 560 height 78
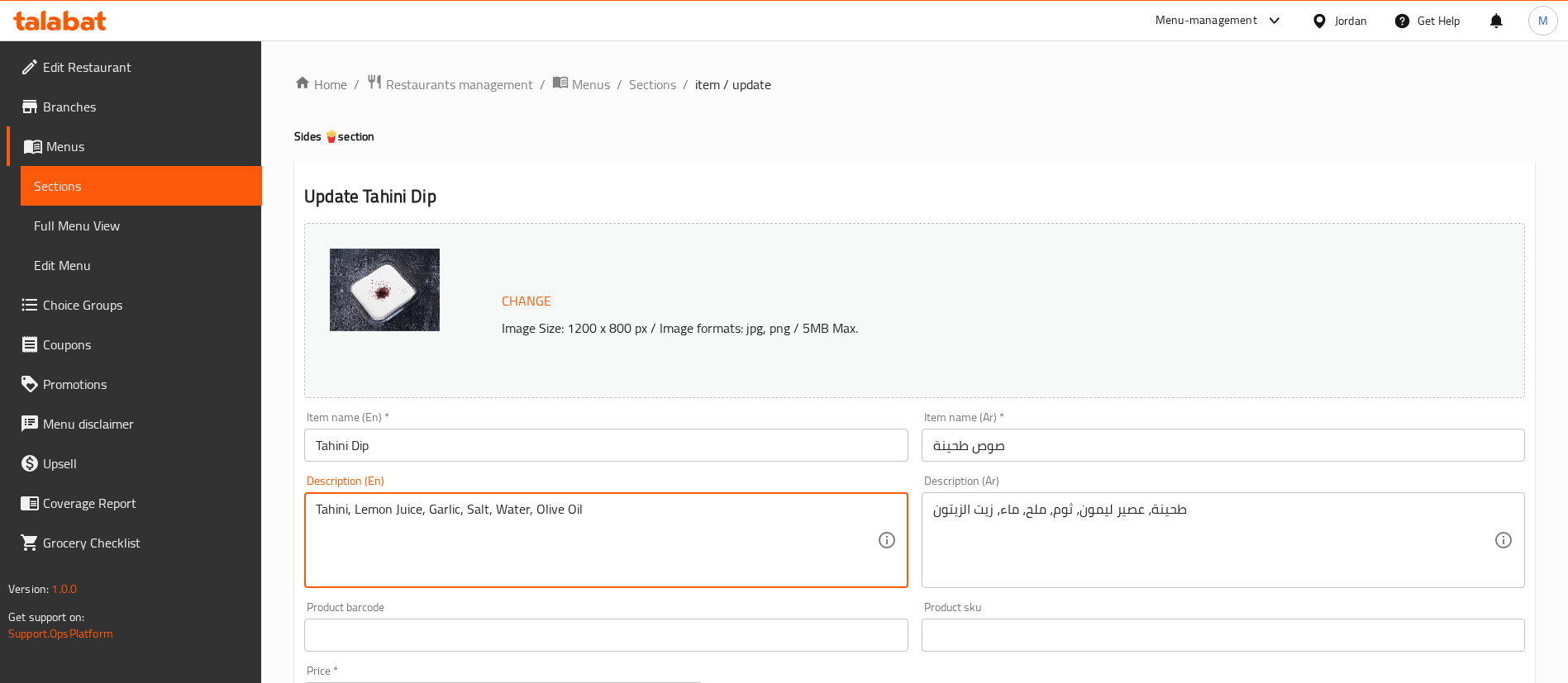
click at [824, 514] on textarea "Tahini, Lemon Juice, Garlic, Salt, Water, Olive Oil" at bounding box center [596, 540] width 560 height 78
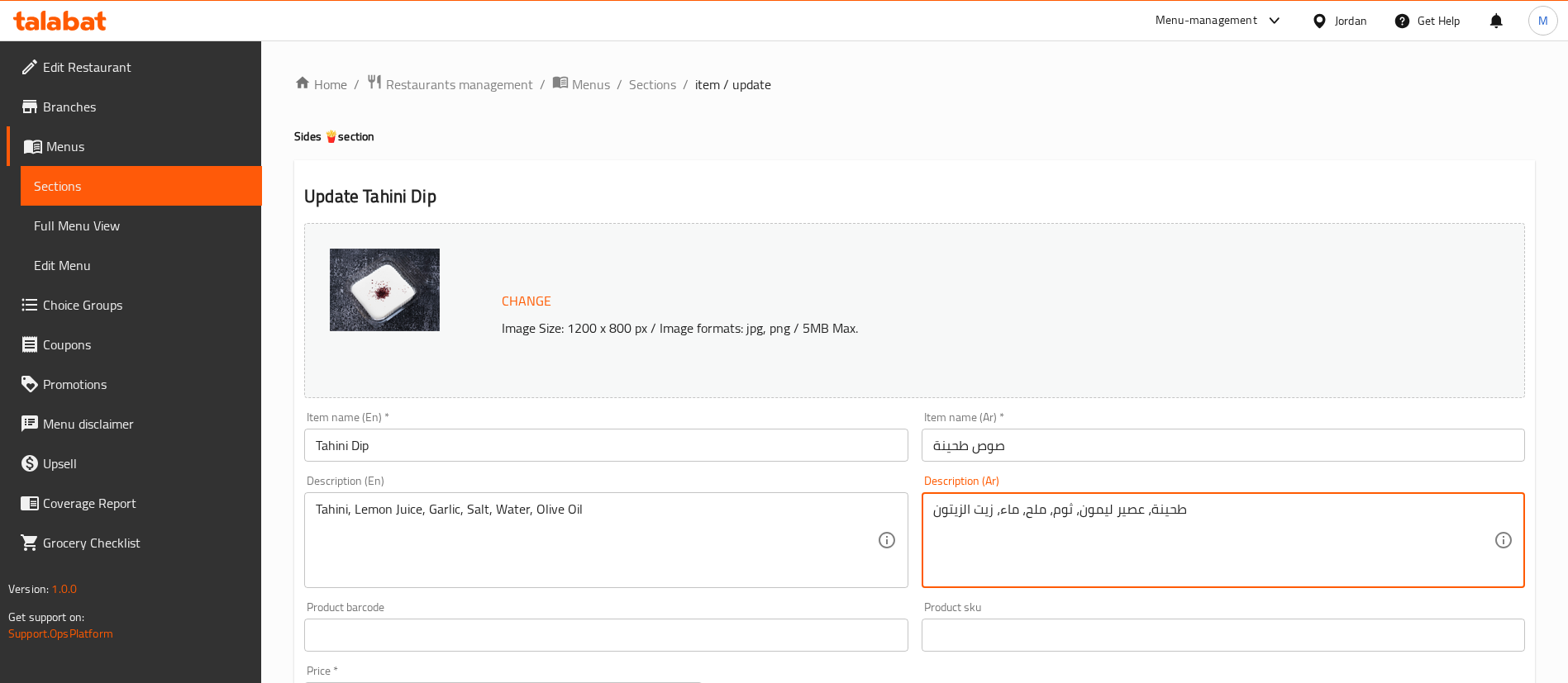
click at [1210, 510] on textarea "طحينة، عصير ليمون، ثوم، ملح، ماء، زيت الزيتون" at bounding box center [1213, 540] width 560 height 78
click at [649, 87] on span "Sections" at bounding box center [652, 84] width 47 height 20
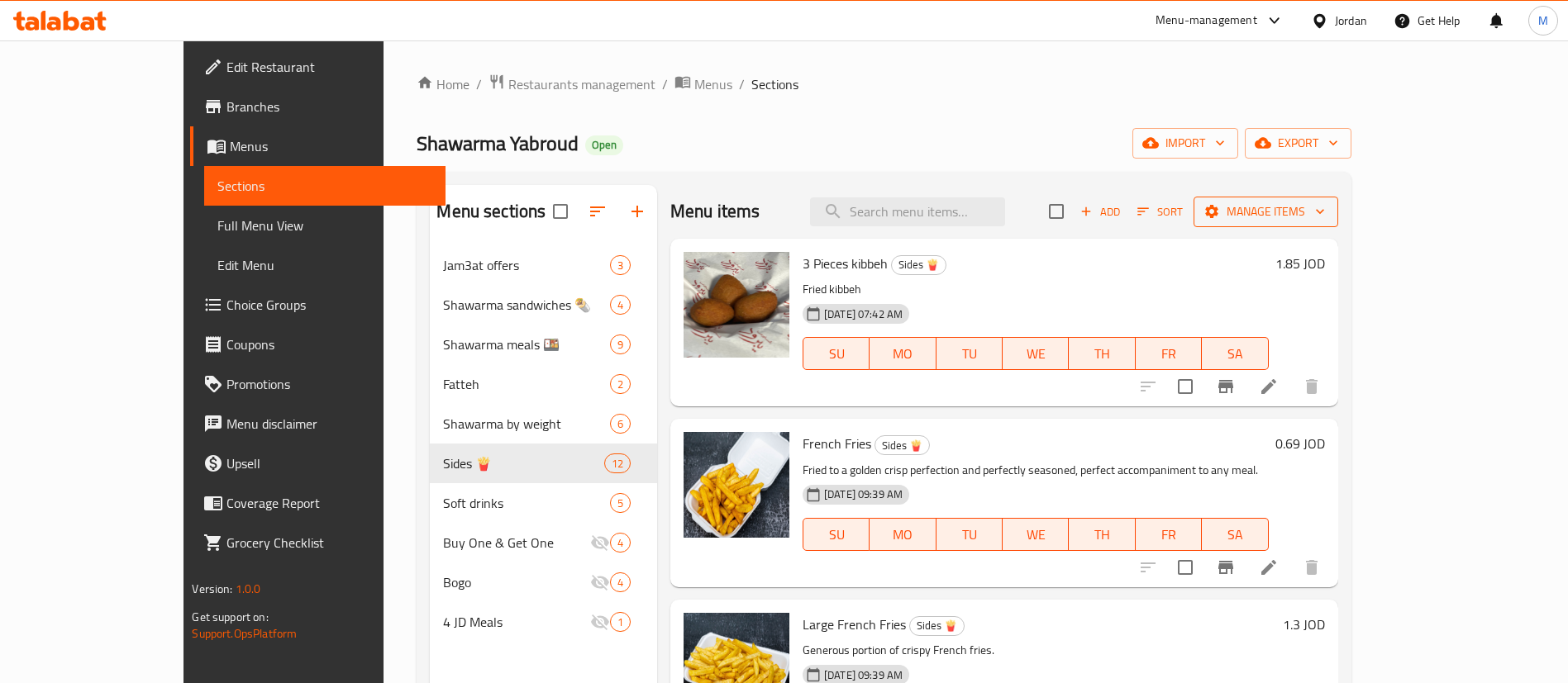
click at [1325, 212] on span "Manage items" at bounding box center [1266, 212] width 119 height 21
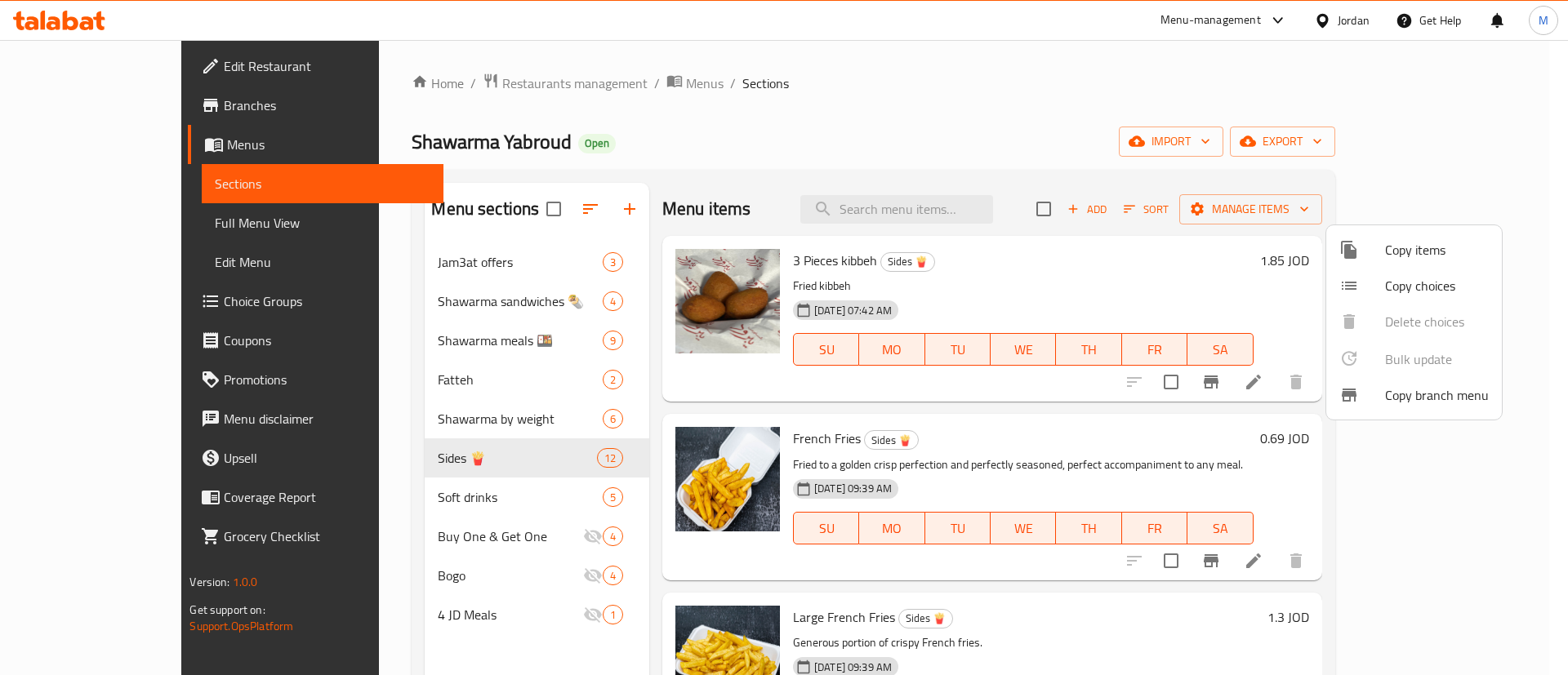
click at [1401, 255] on span "Copy items" at bounding box center [1437, 250] width 104 height 20
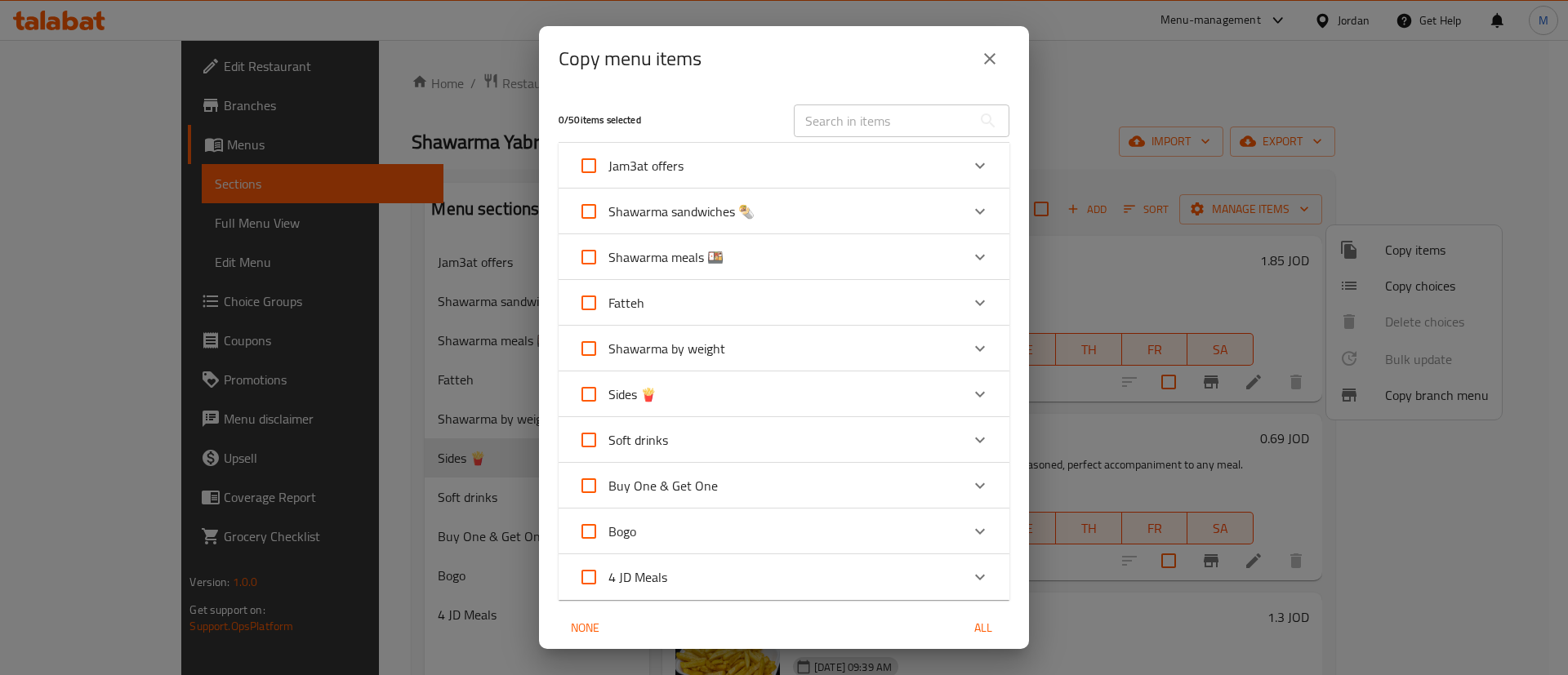
click at [709, 396] on div "Sides 🍟" at bounding box center [769, 394] width 382 height 39
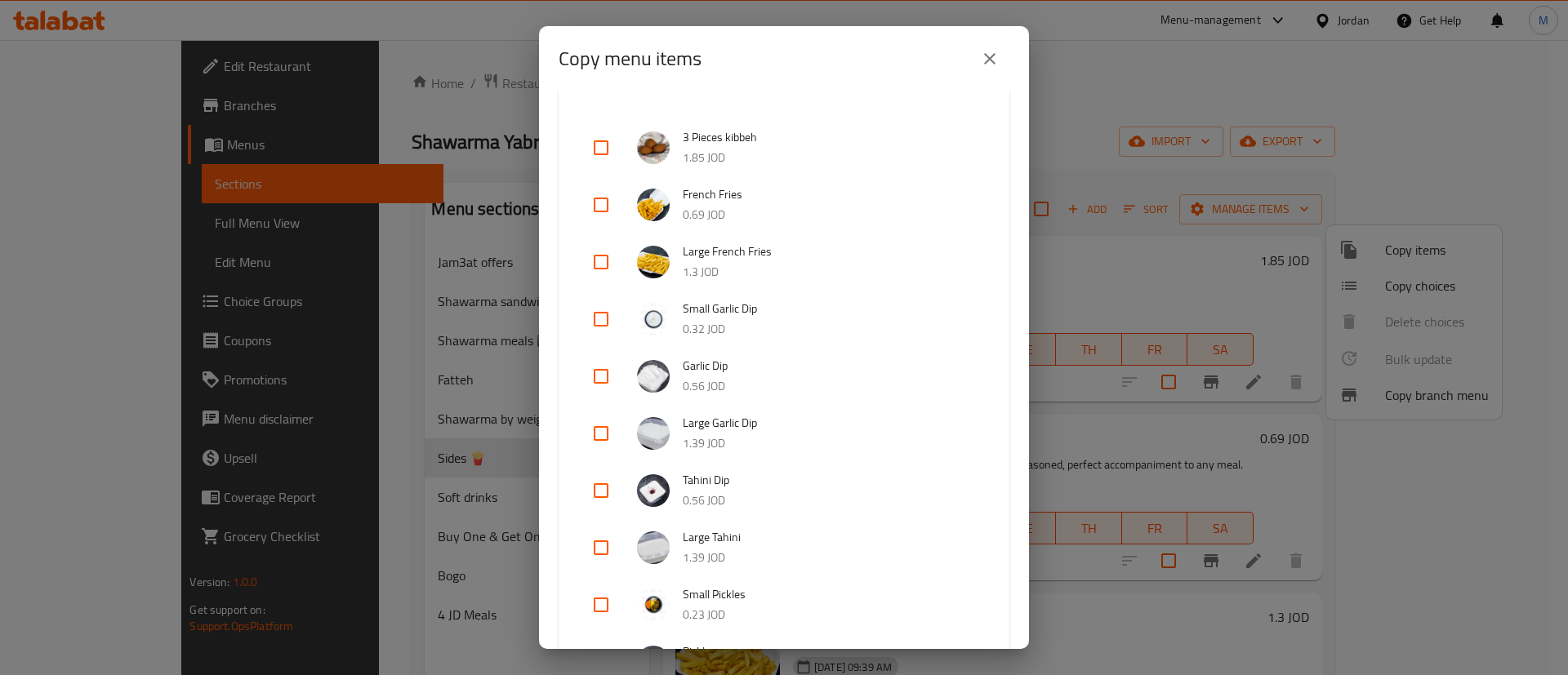
scroll to position [367, 0]
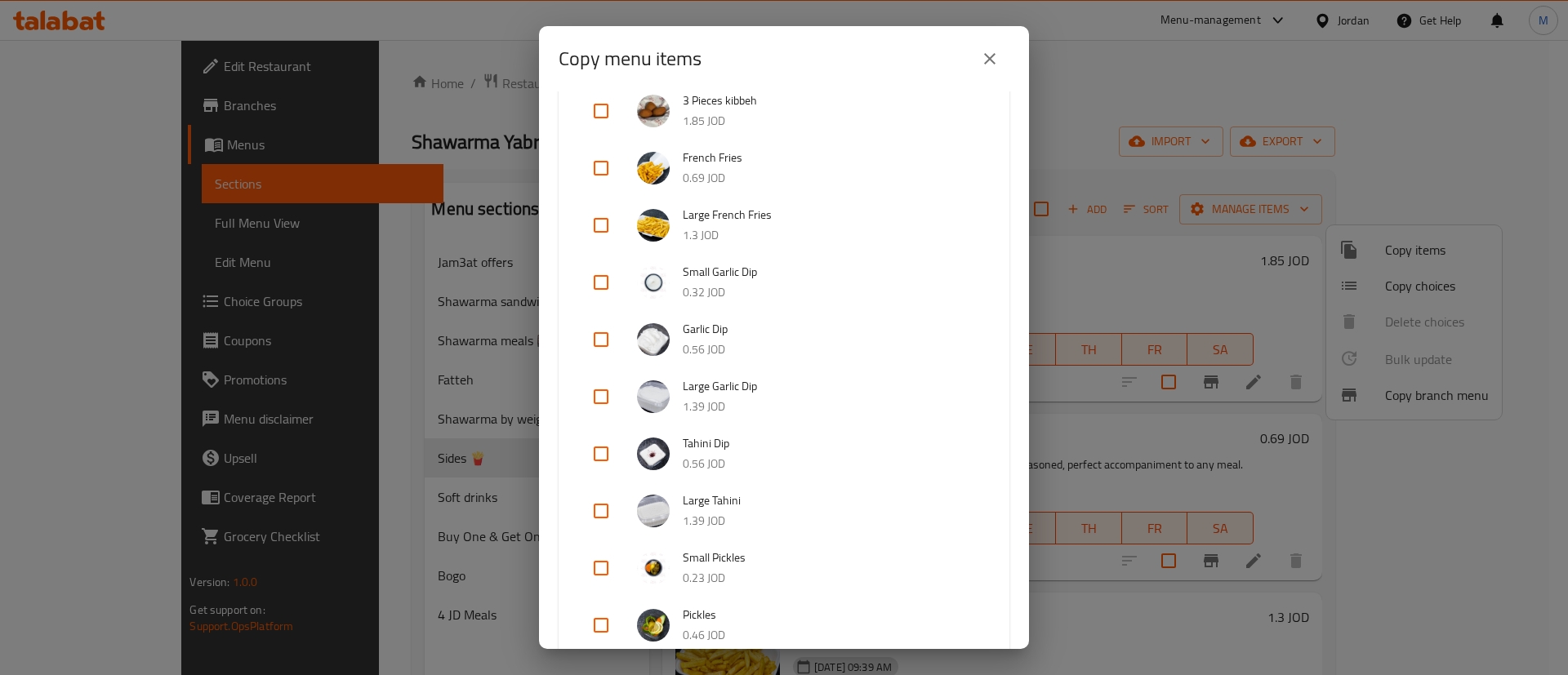
click at [604, 279] on input "checkbox" at bounding box center [601, 282] width 39 height 39
checkbox input "true"
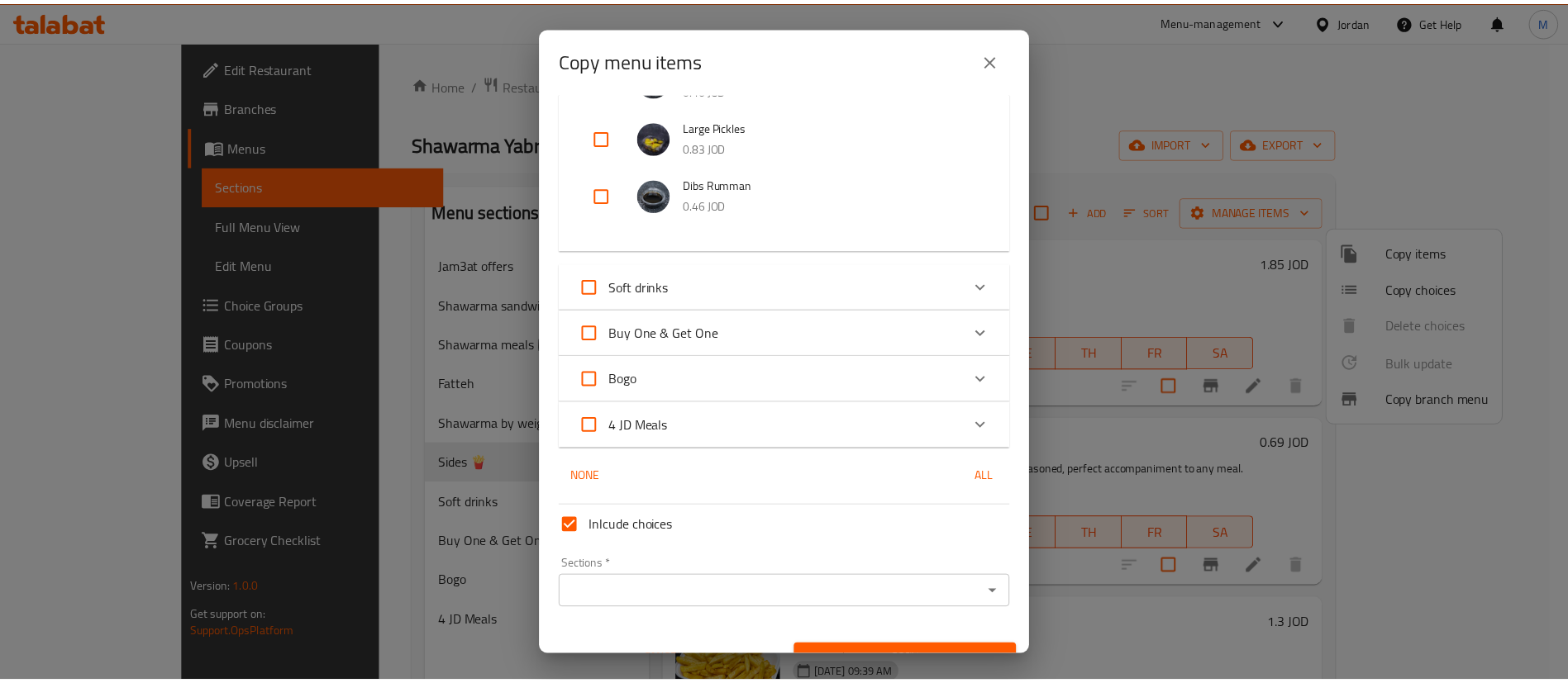
scroll to position [955, 0]
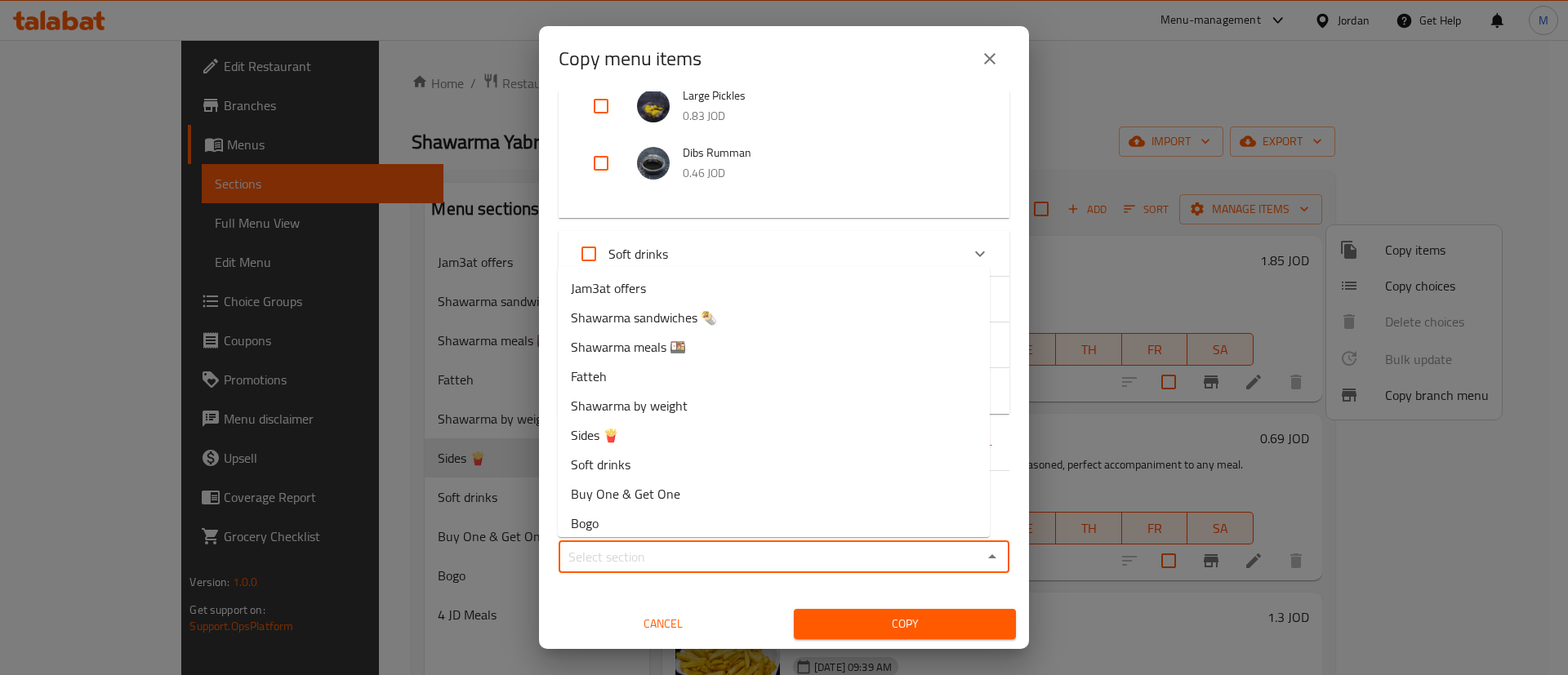
click at [898, 559] on input "Sections   *" at bounding box center [770, 557] width 414 height 23
click at [798, 444] on li "Sides 🍟" at bounding box center [774, 435] width 432 height 29
type input "Sides 🍟"
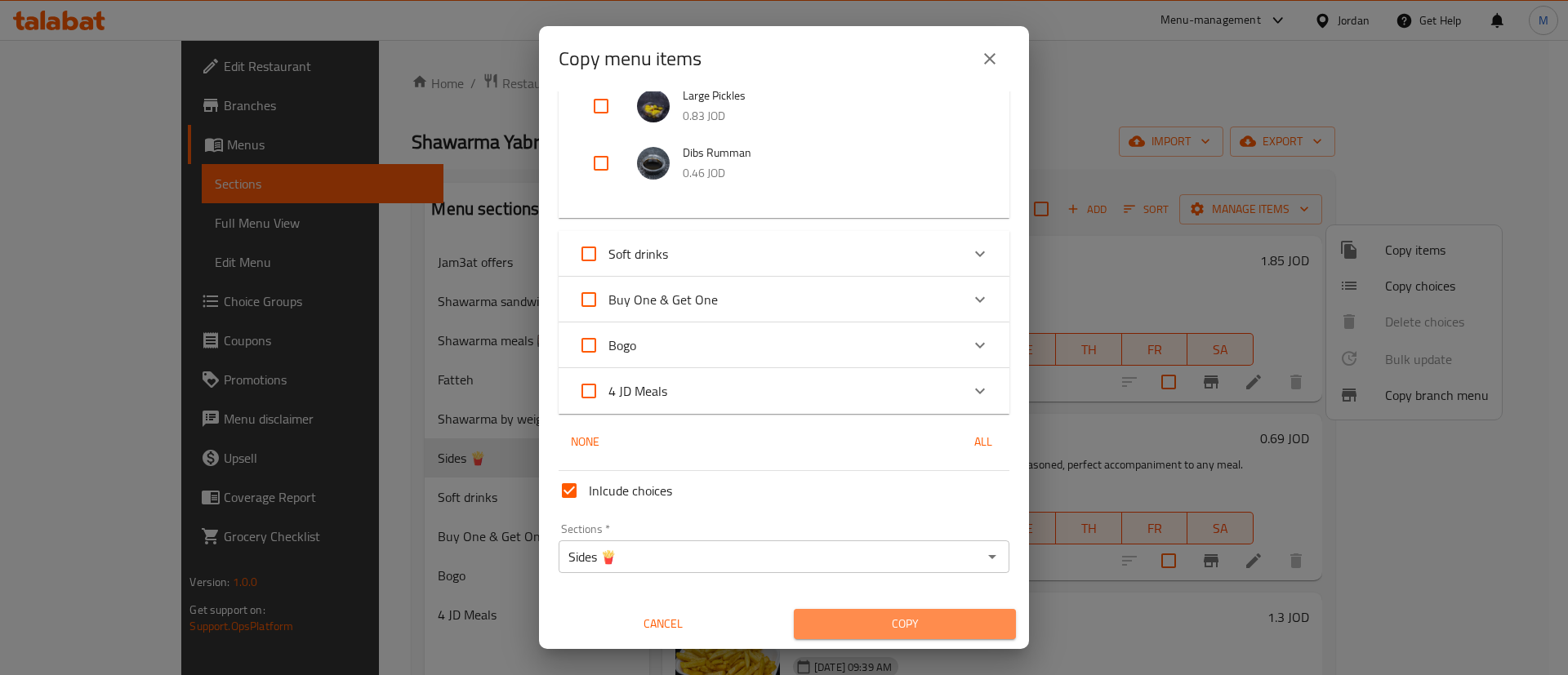
click at [903, 618] on span "Copy" at bounding box center [904, 624] width 196 height 20
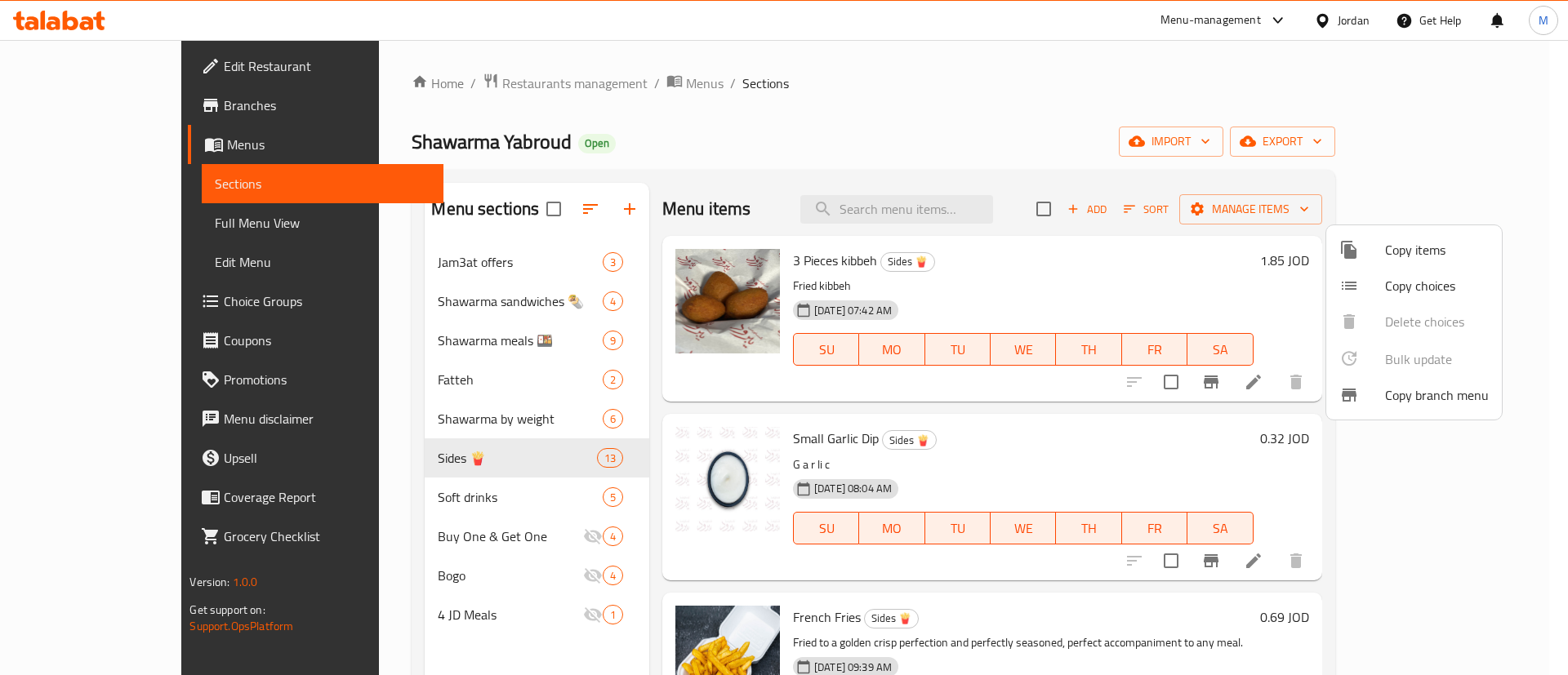
click at [918, 107] on div at bounding box center [784, 337] width 1568 height 675
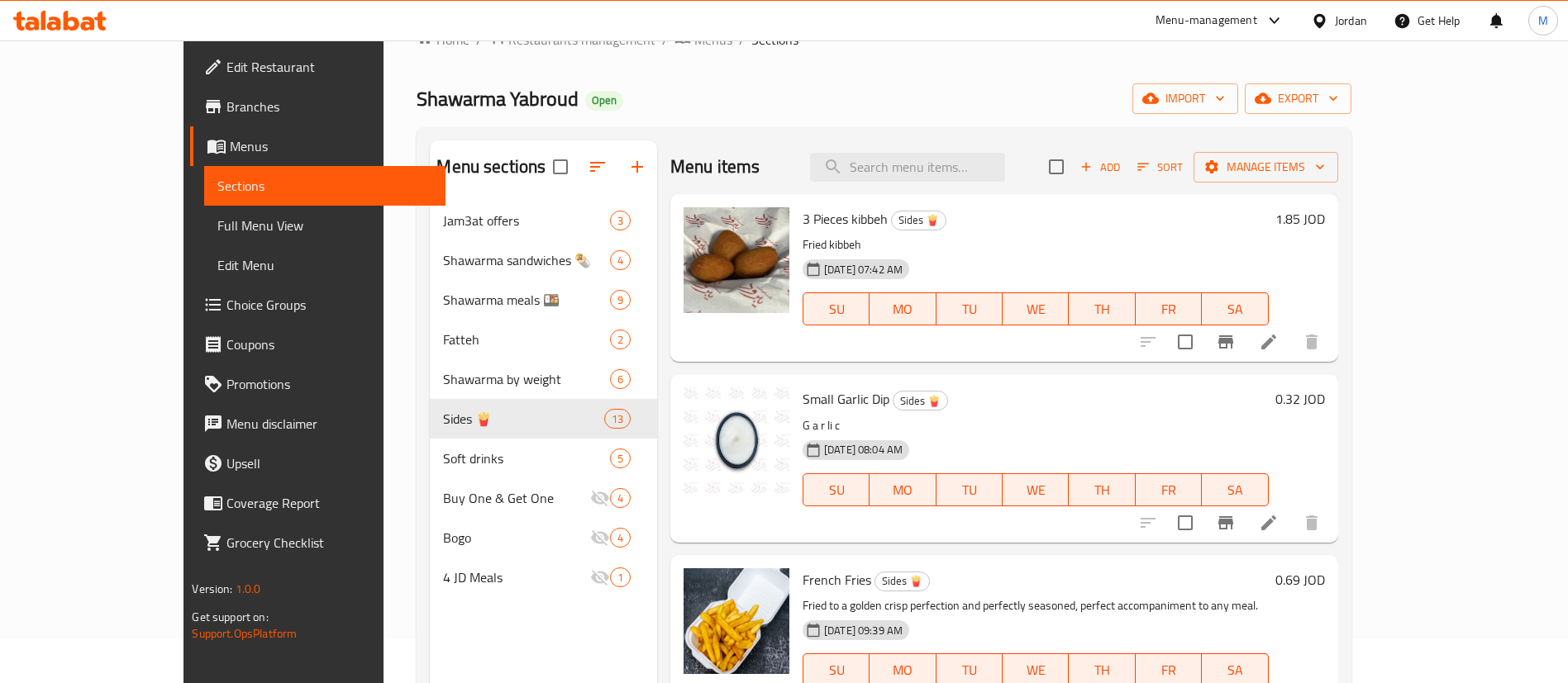
scroll to position [108, 0]
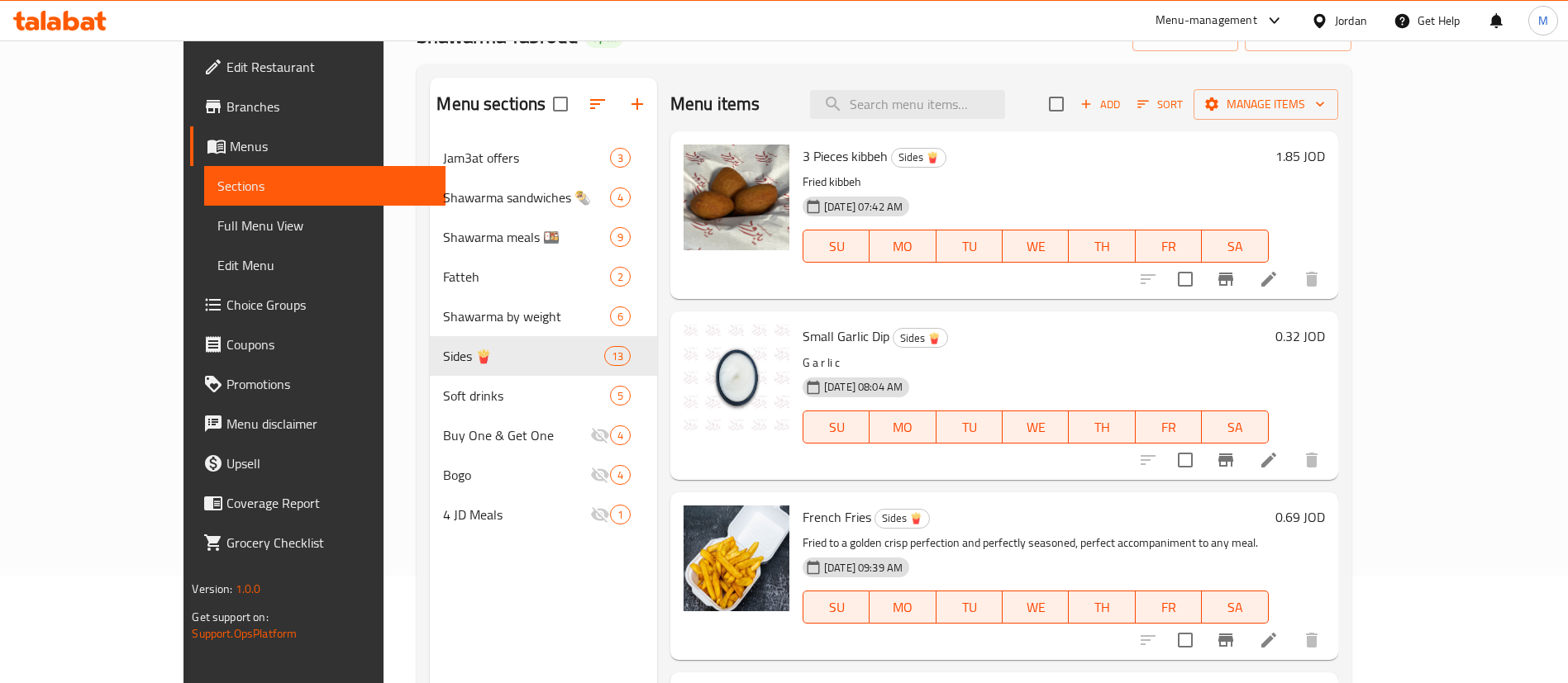
click at [1150, 105] on icon "button" at bounding box center [1143, 104] width 15 height 15
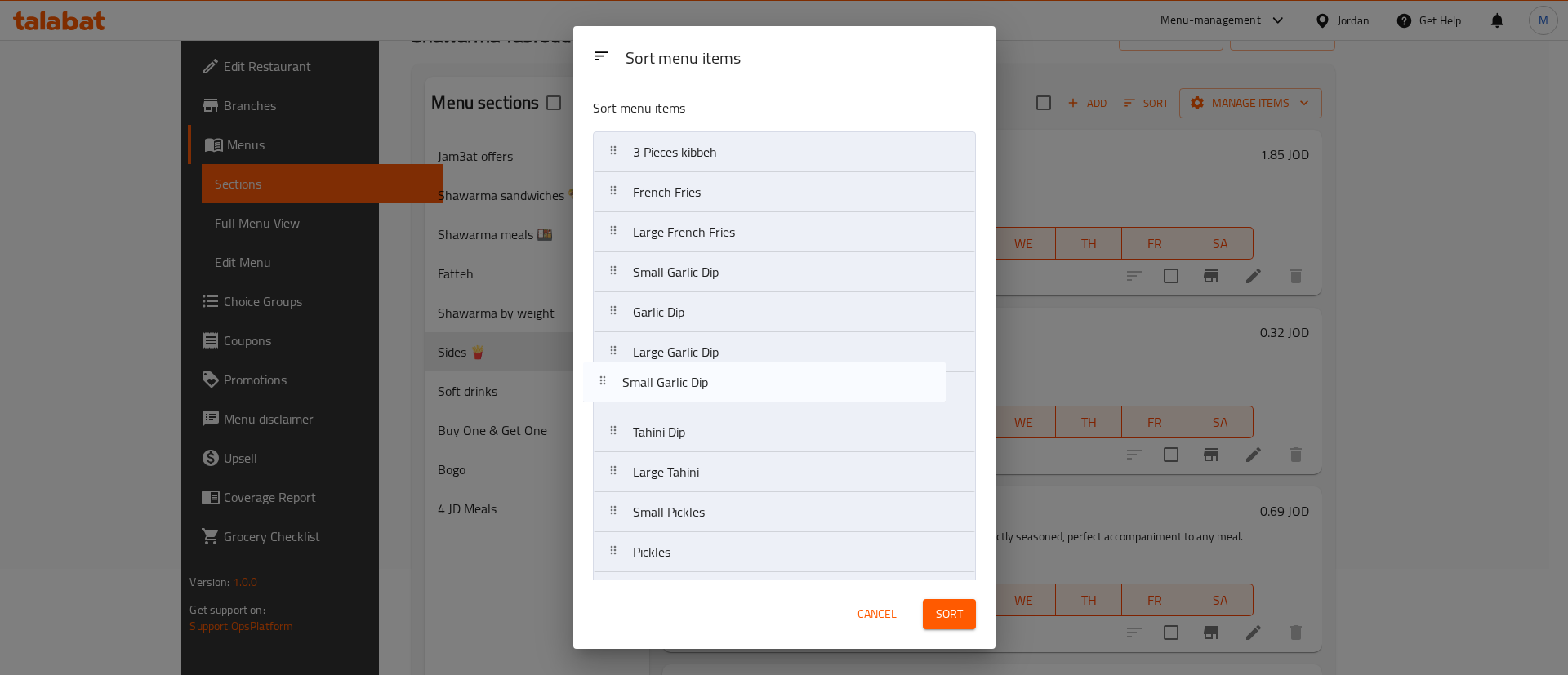
drag, startPoint x: 801, startPoint y: 202, endPoint x: 788, endPoint y: 398, distance: 196.4
click at [788, 398] on nav "3 Pieces kibbeh Small Garlic Dip French Fries Large French Fries Small Garlic D…" at bounding box center [784, 392] width 383 height 522
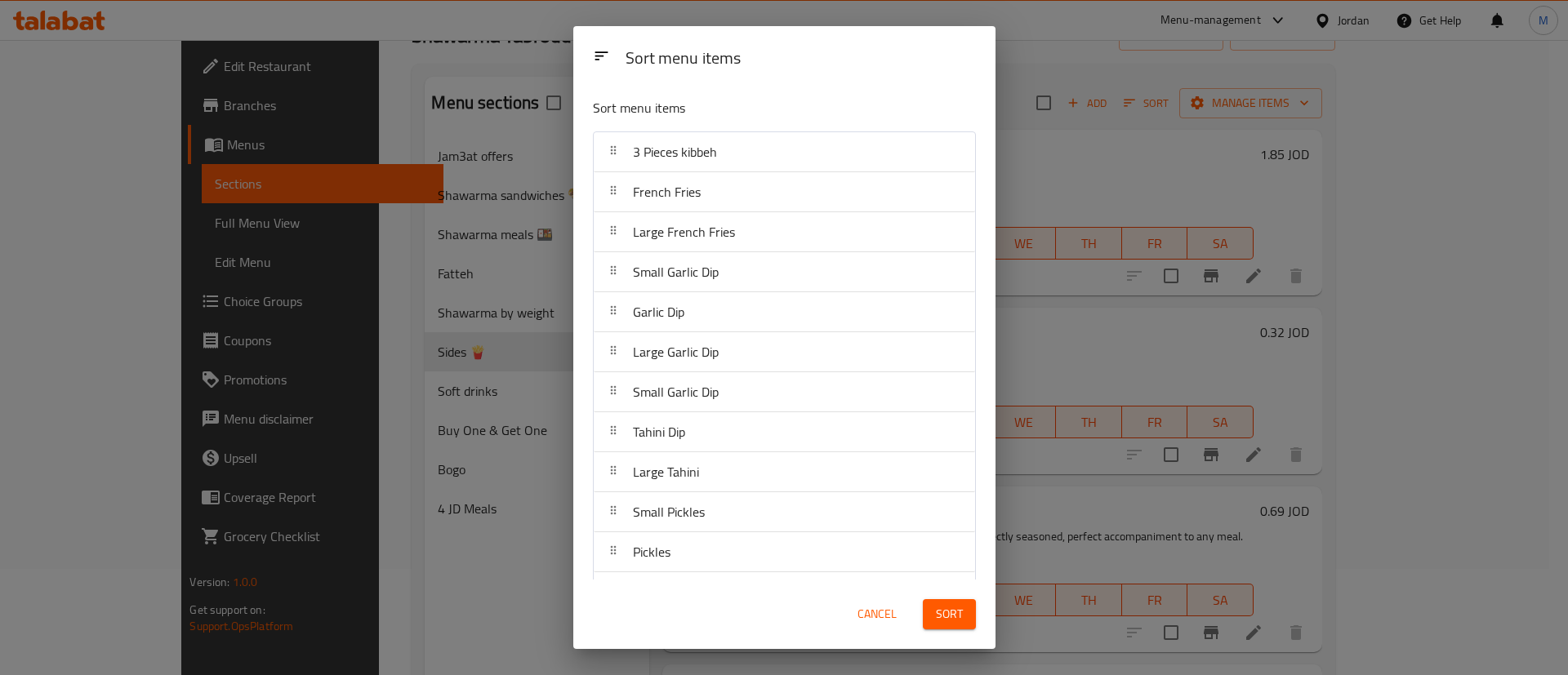
click at [945, 608] on span "Sort" at bounding box center [949, 614] width 27 height 20
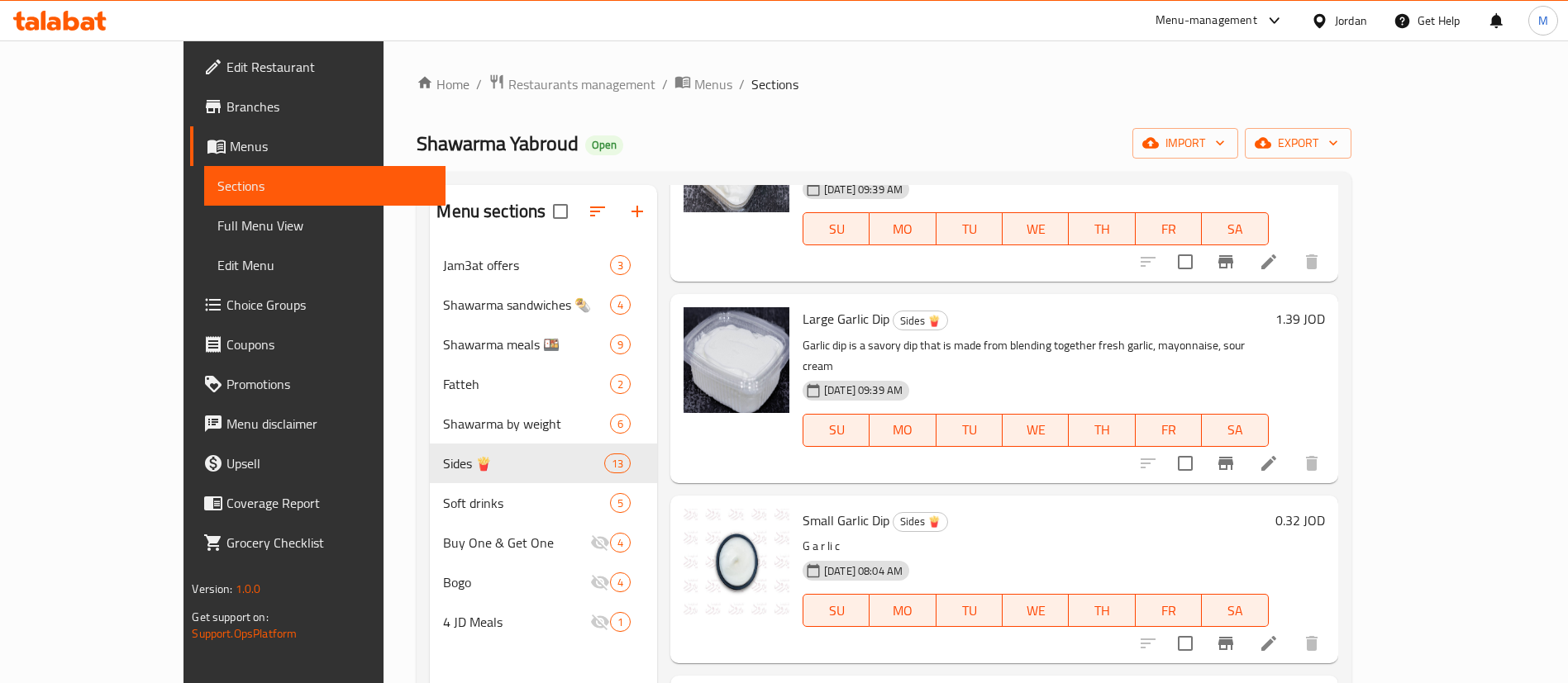
scroll to position [991, 0]
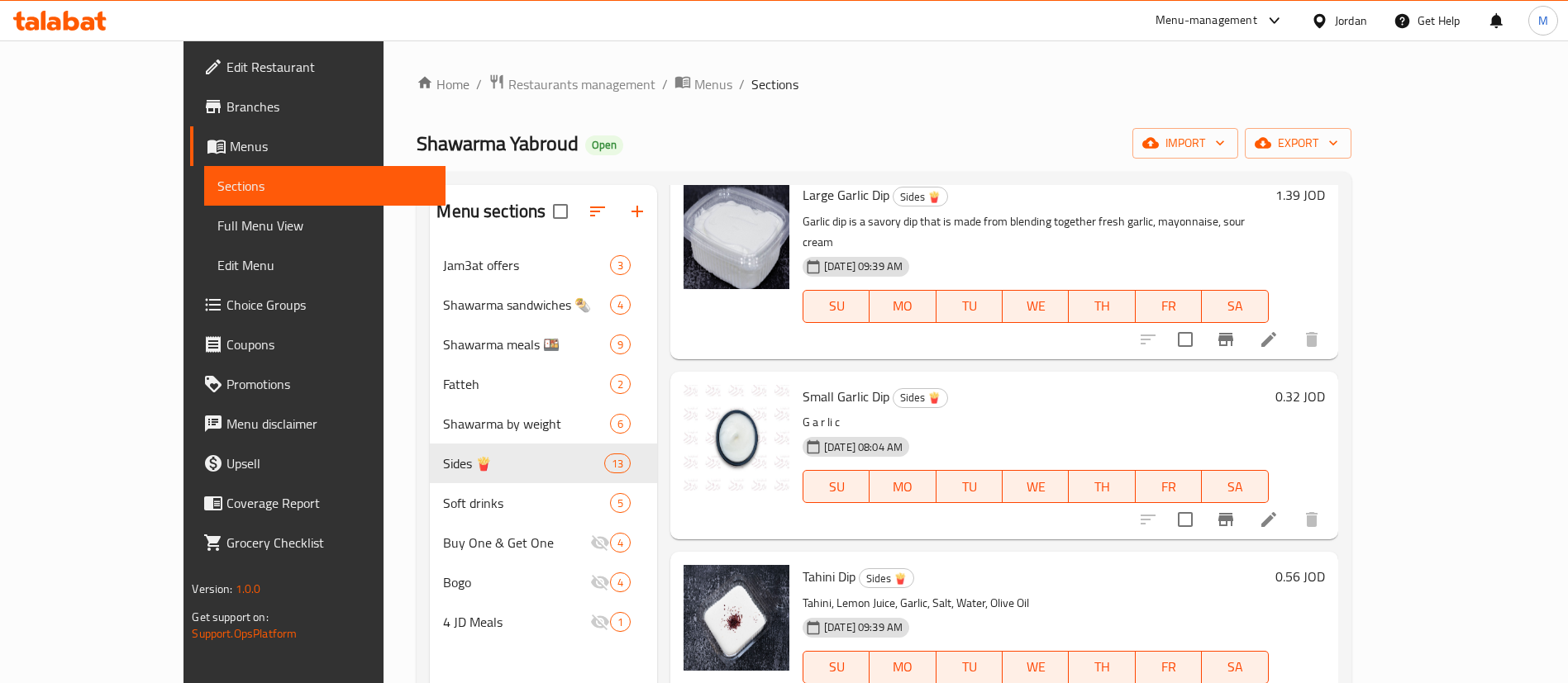
click at [1279, 510] on icon at bounding box center [1269, 520] width 20 height 20
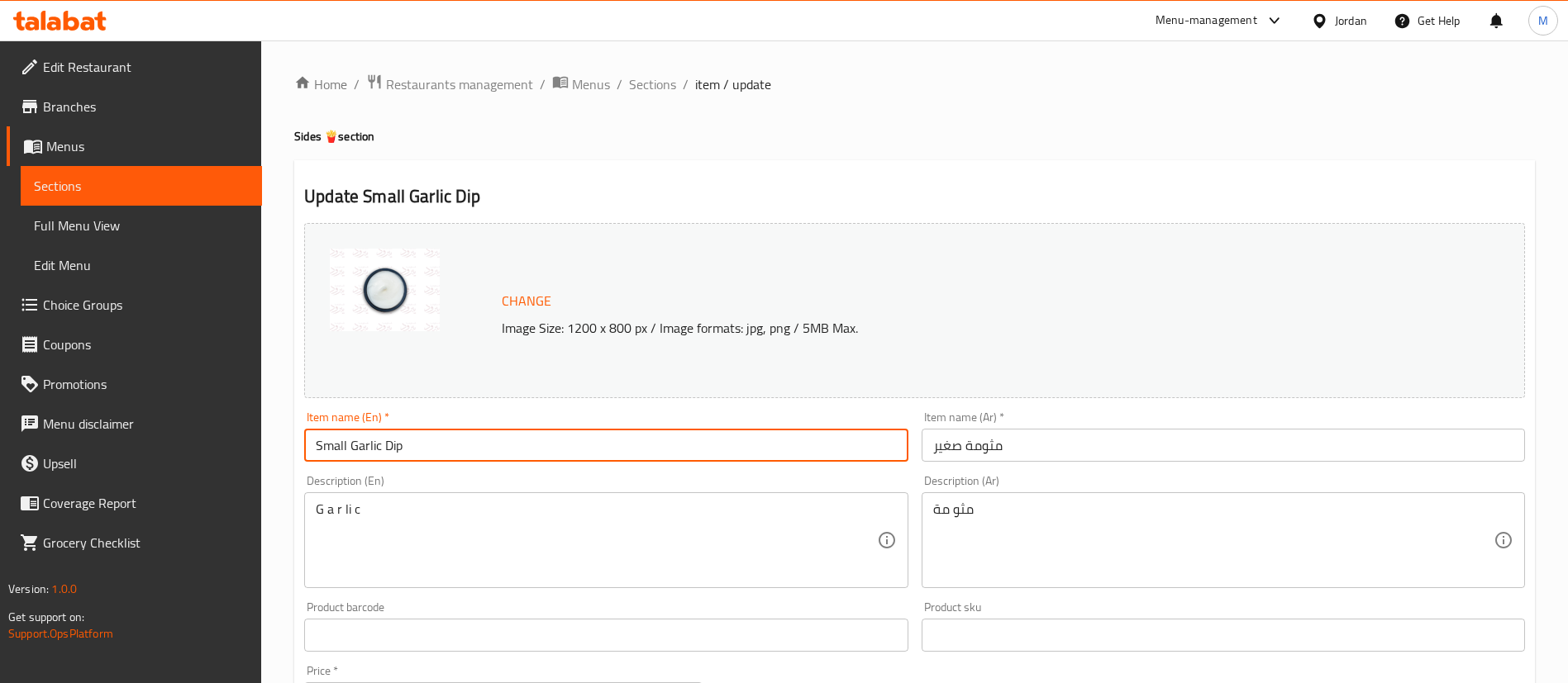
drag, startPoint x: 443, startPoint y: 448, endPoint x: 350, endPoint y: 444, distance: 93.1
click at [350, 444] on input "Small Garlic Dip" at bounding box center [606, 445] width 603 height 33
paste input "Tahini, Lemon Juice, Garlic, Salt, Water, Olive Oil"
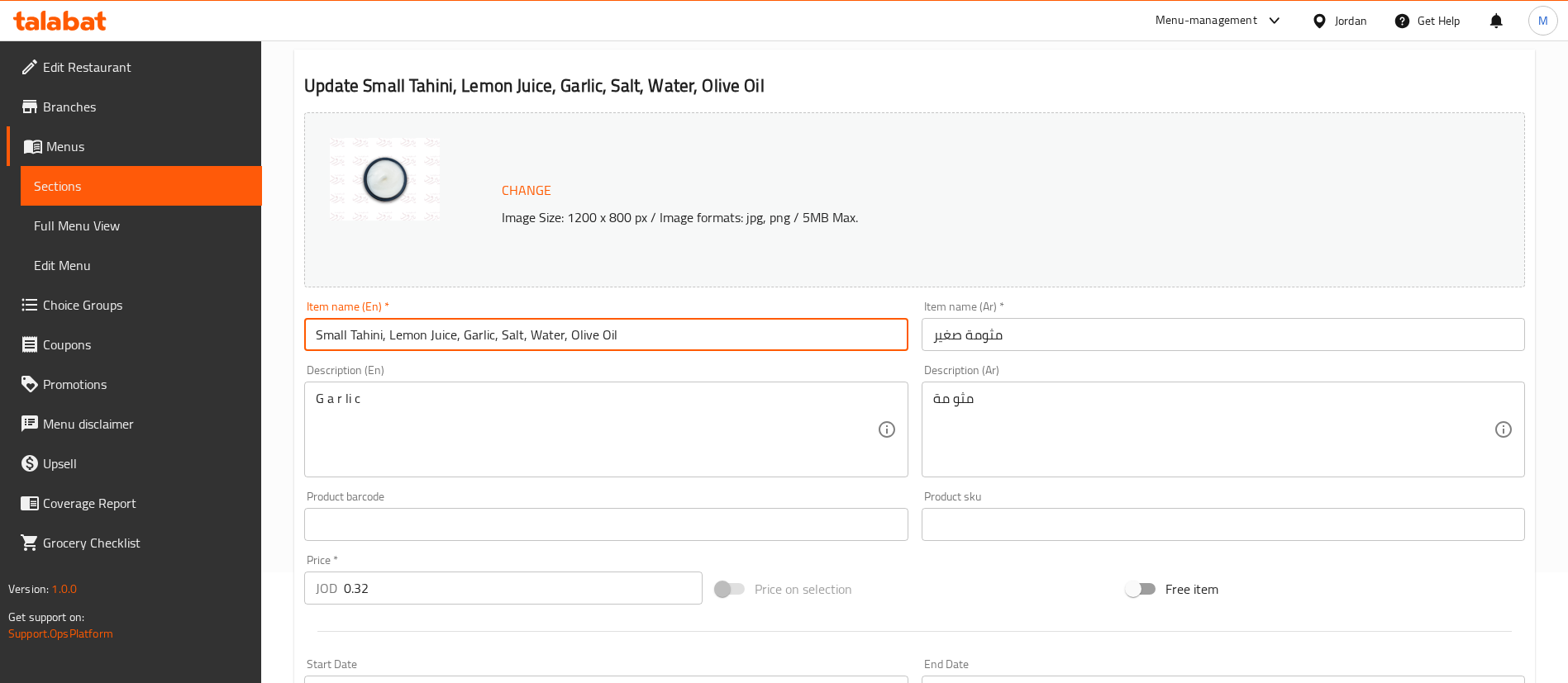
scroll to position [248, 0]
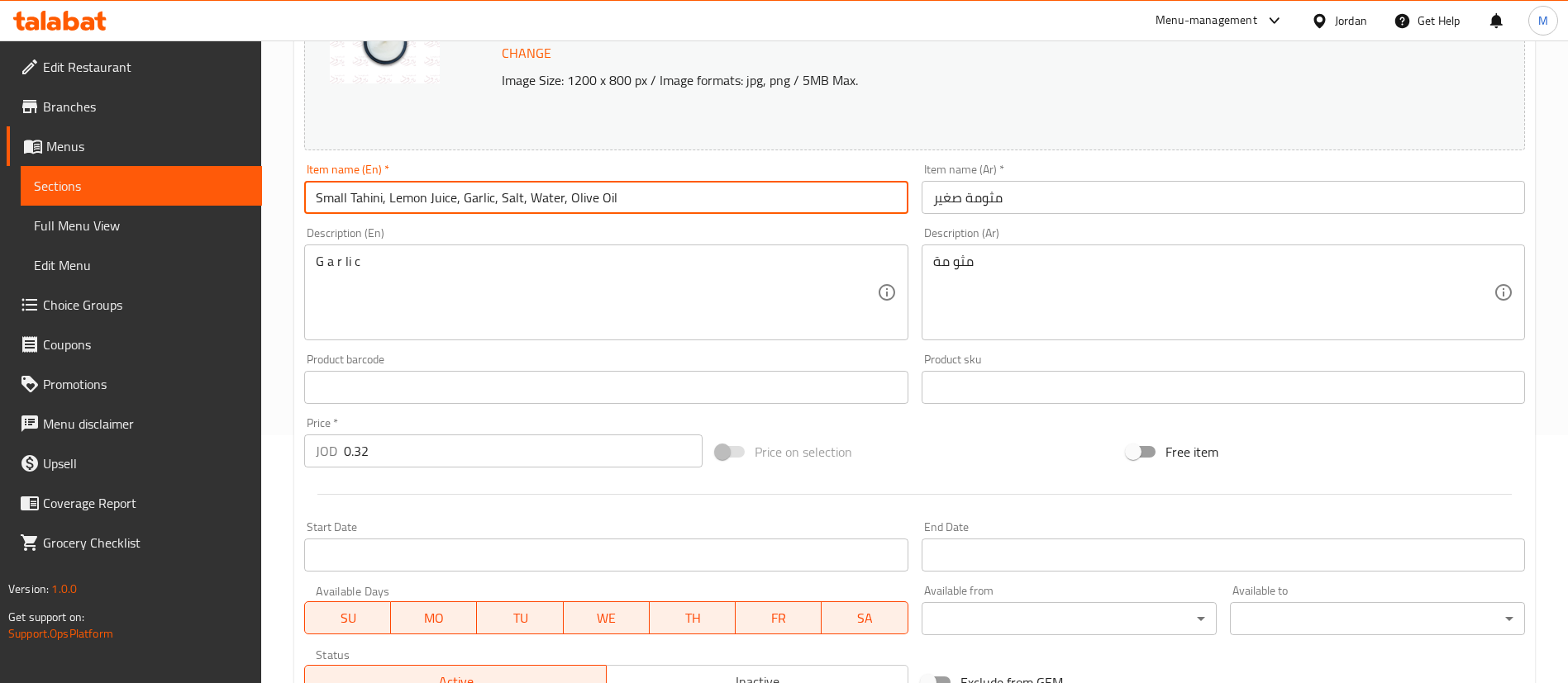
click at [632, 197] on input "Small Tahini, Lemon Juice, Garlic, Salt, Water, Olive Oil" at bounding box center [606, 197] width 603 height 33
drag, startPoint x: 585, startPoint y: 201, endPoint x: 350, endPoint y: 205, distance: 235.0
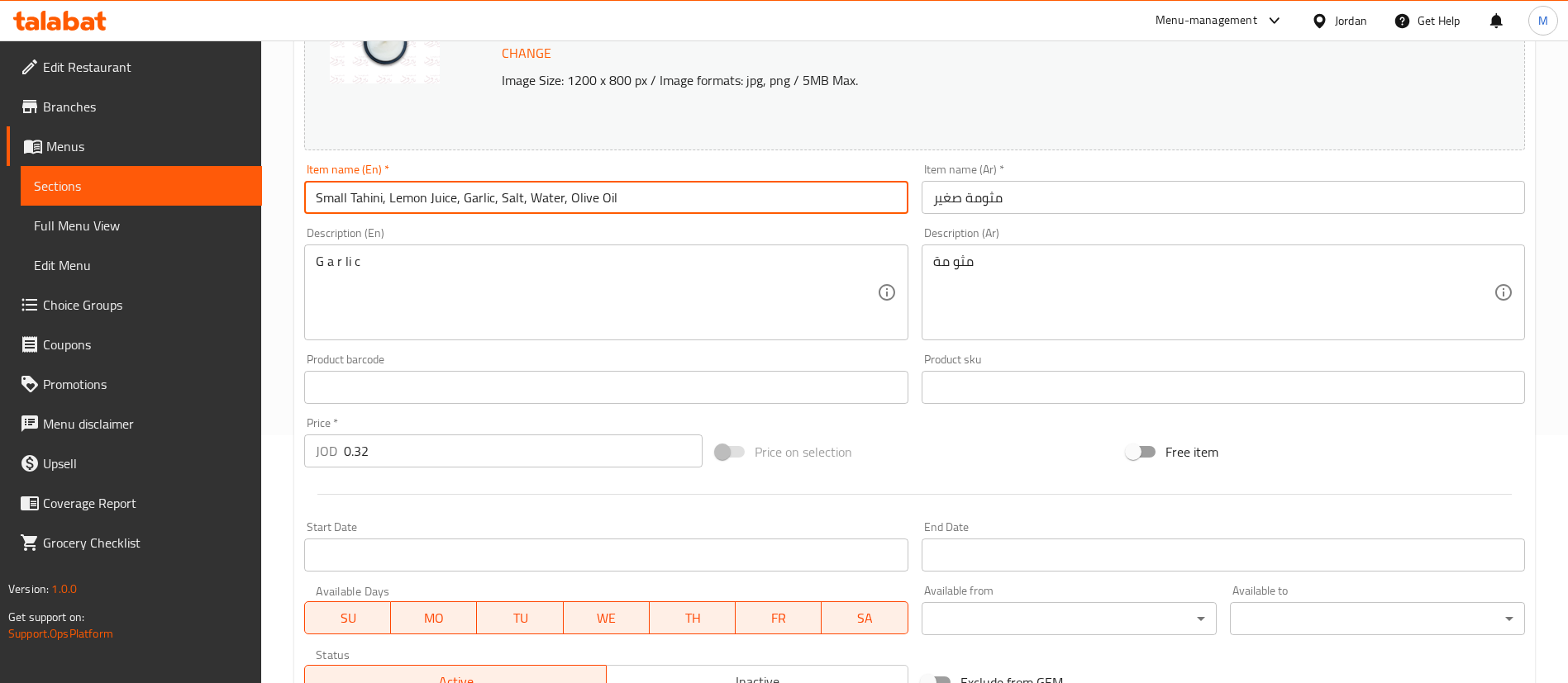
click at [350, 205] on input "Small Tahini, Lemon Juice, Garlic, Salt, Water, Olive Oil" at bounding box center [606, 197] width 603 height 33
paste input "Dip"
type input "Small Tahini Dip"
click at [985, 200] on input "مثومة صغير" at bounding box center [1223, 197] width 603 height 33
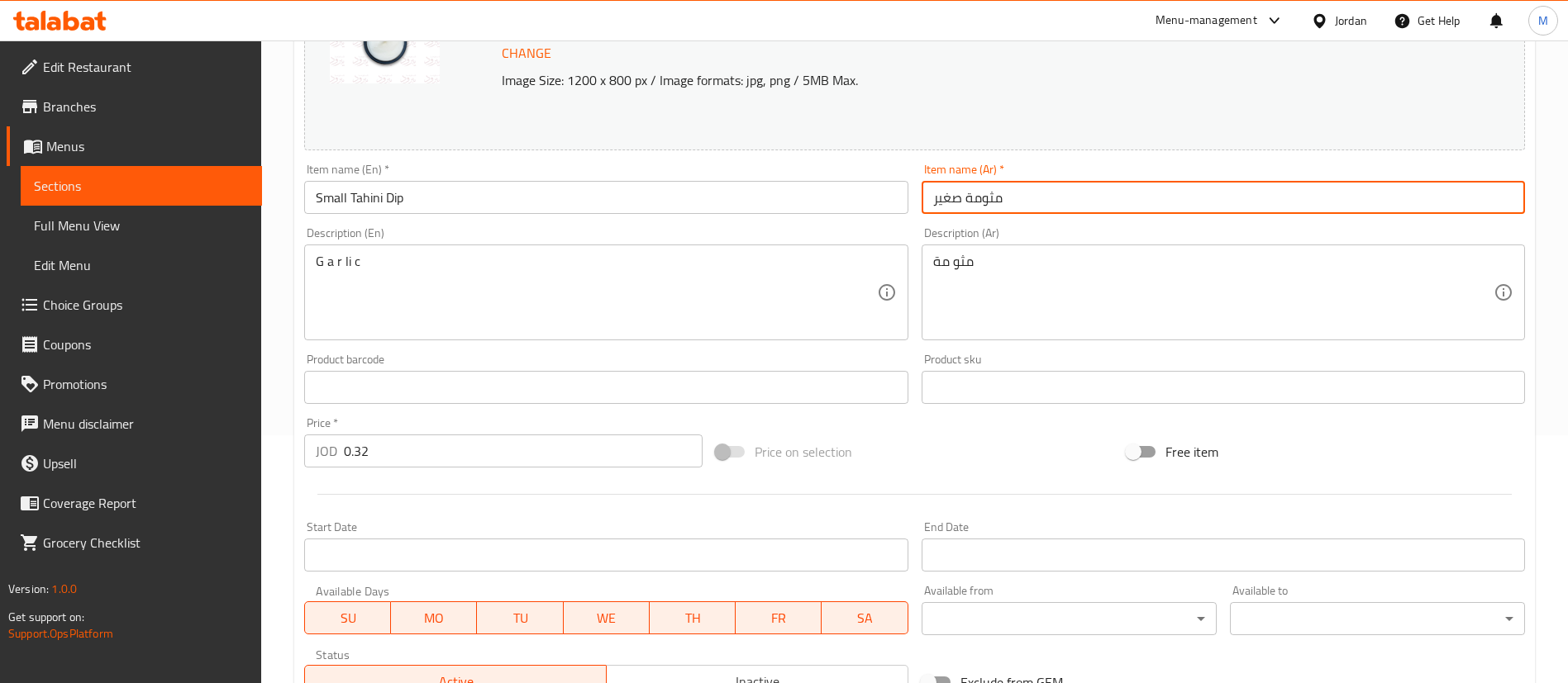
click at [985, 200] on input "مثومة صغير" at bounding box center [1223, 197] width 603 height 33
paste input "صوص طحينة"
type input "صوص طحينة صغير"
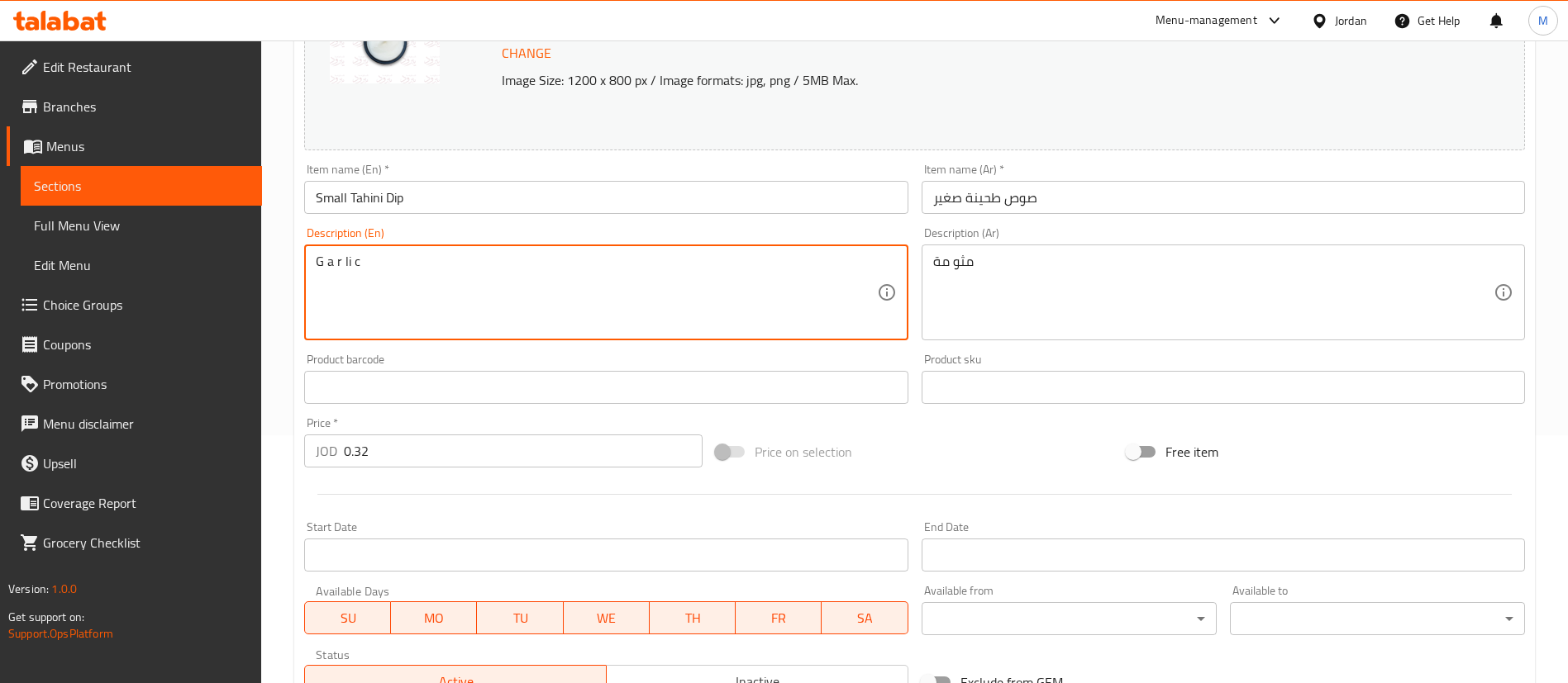
click at [687, 265] on textarea "G a r li c" at bounding box center [596, 293] width 560 height 78
paste textarea "Tahini, Lemon Juice, Garlic, Salt, Water, Olive Oil"
type textarea "Tahini, Lemon Juice, Garlic, Salt, Water, Olive Oil"
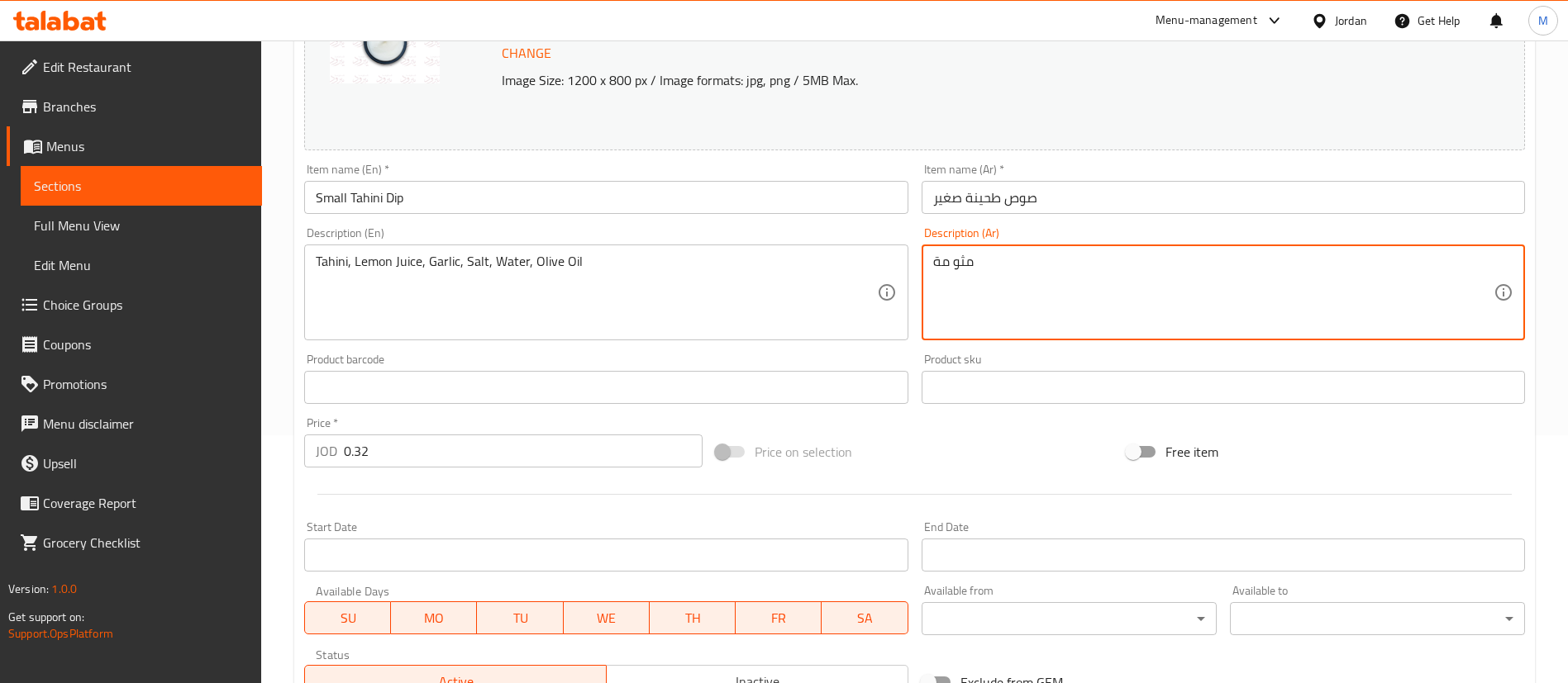
click at [1046, 270] on textarea "مثو مة" at bounding box center [1213, 293] width 560 height 78
paste textarea "طحينة، عصير ليمون، ثوم، ملح، ماء، زيت الزيتون"
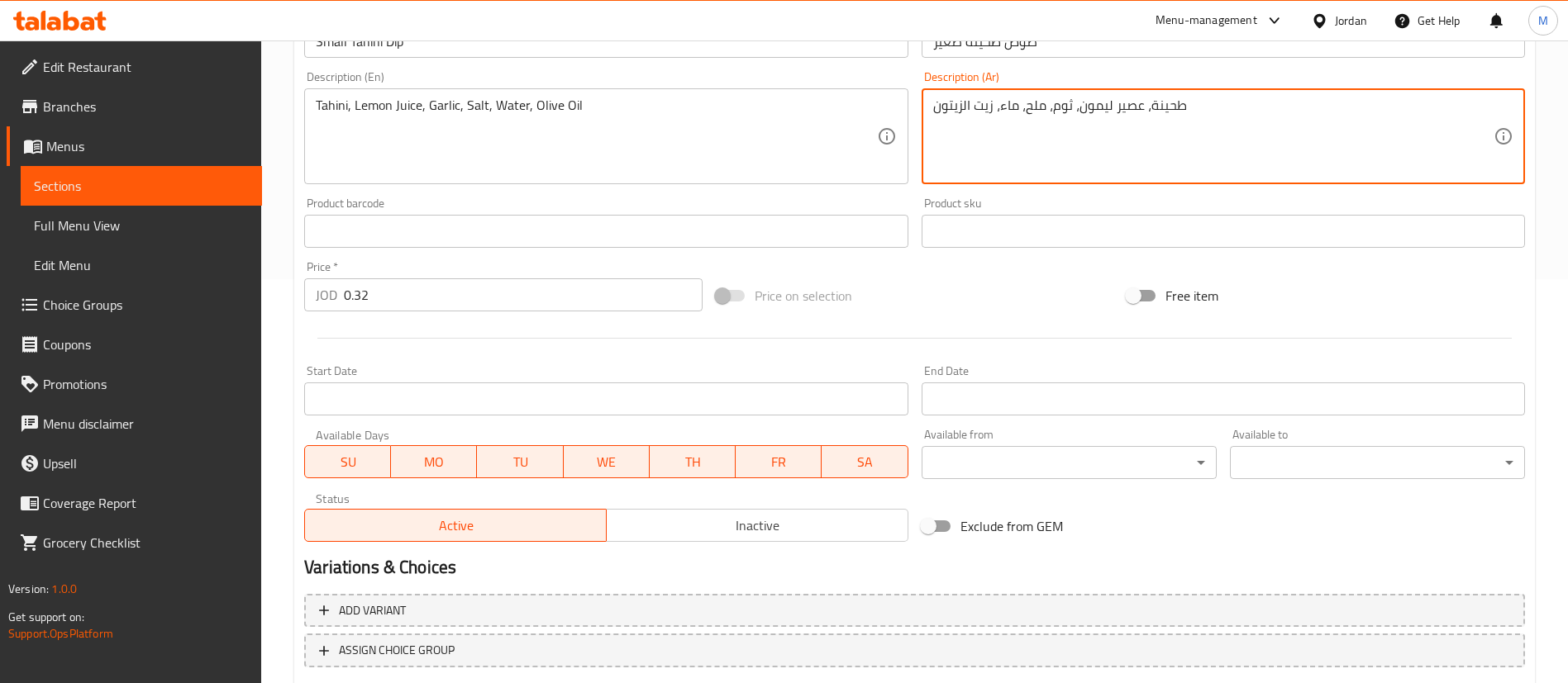
scroll to position [508, 0]
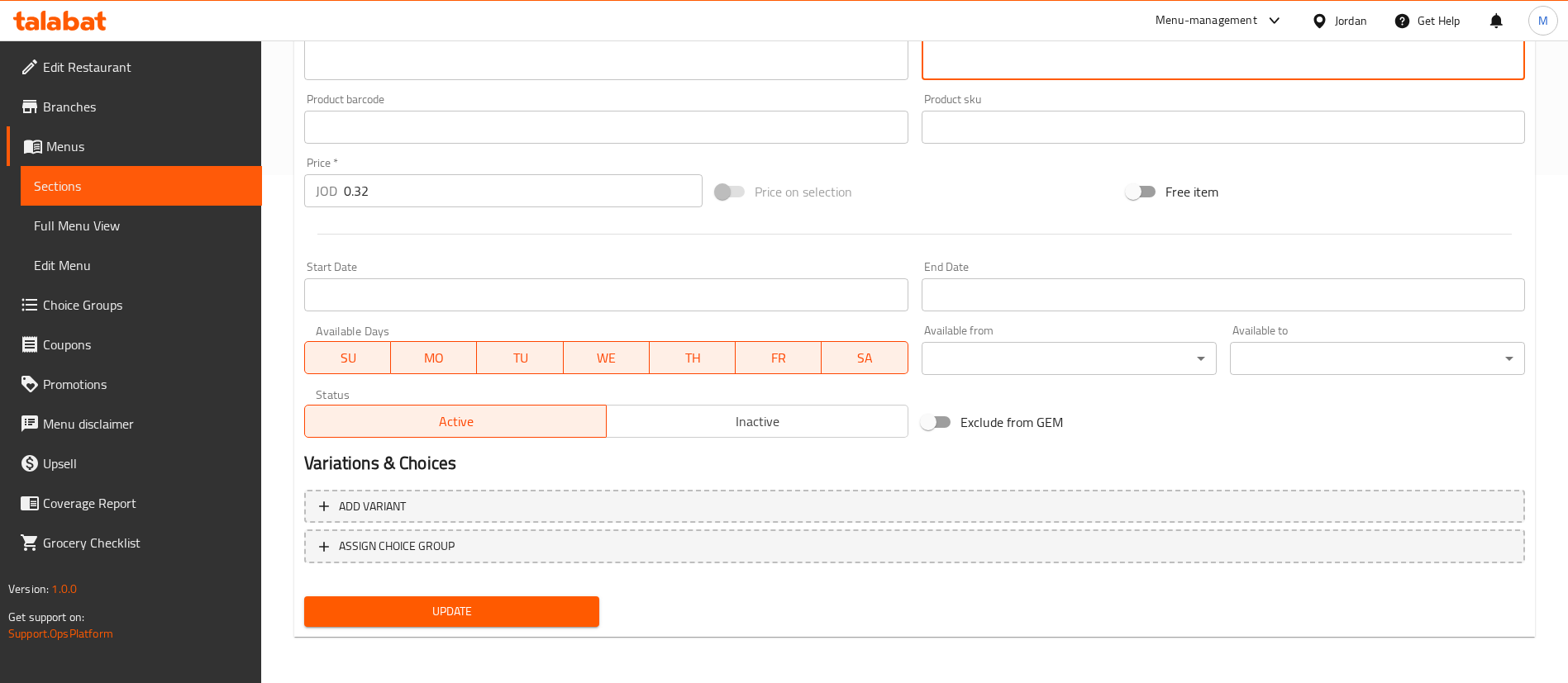
type textarea "طحينة، عصير ليمون، ثوم، ملح، ماء، زيت الزيتون"
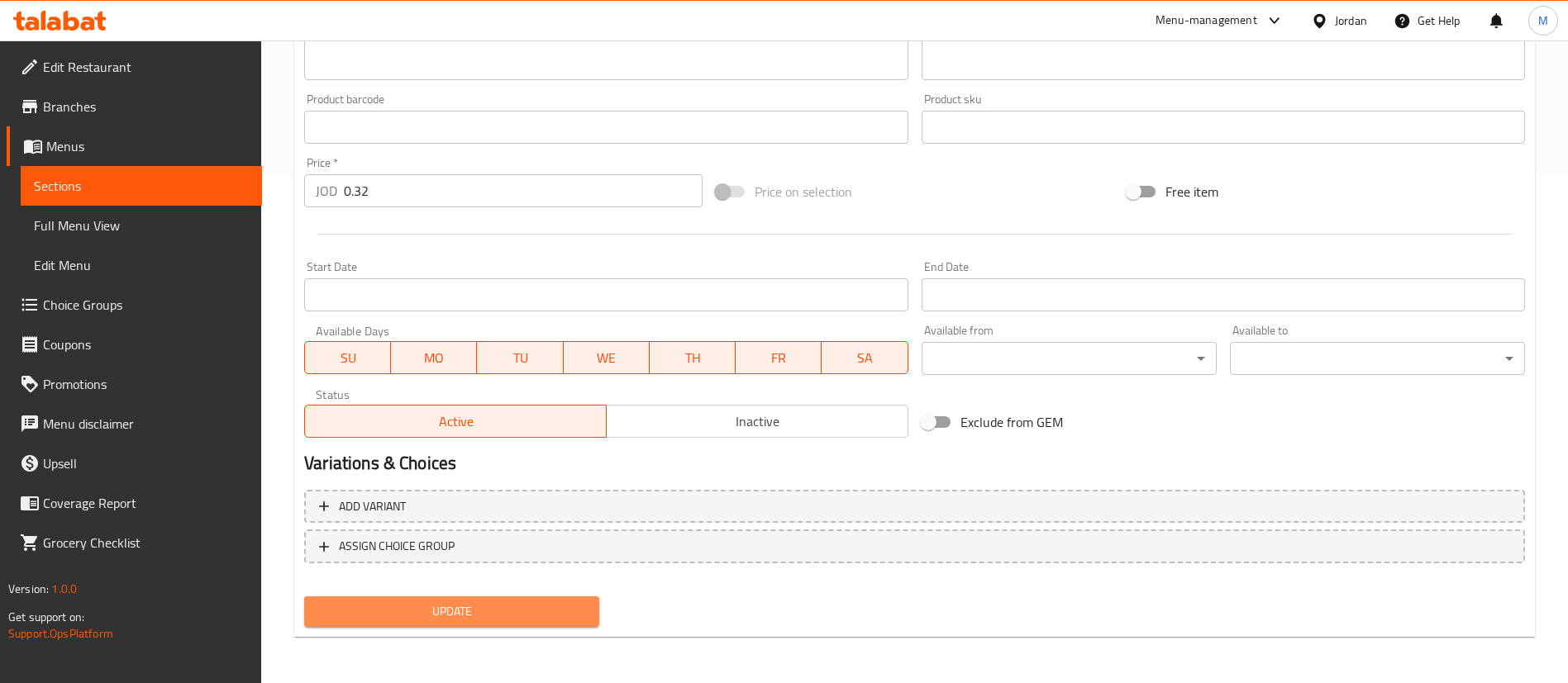
click at [532, 614] on span "Update" at bounding box center [451, 611] width 269 height 21
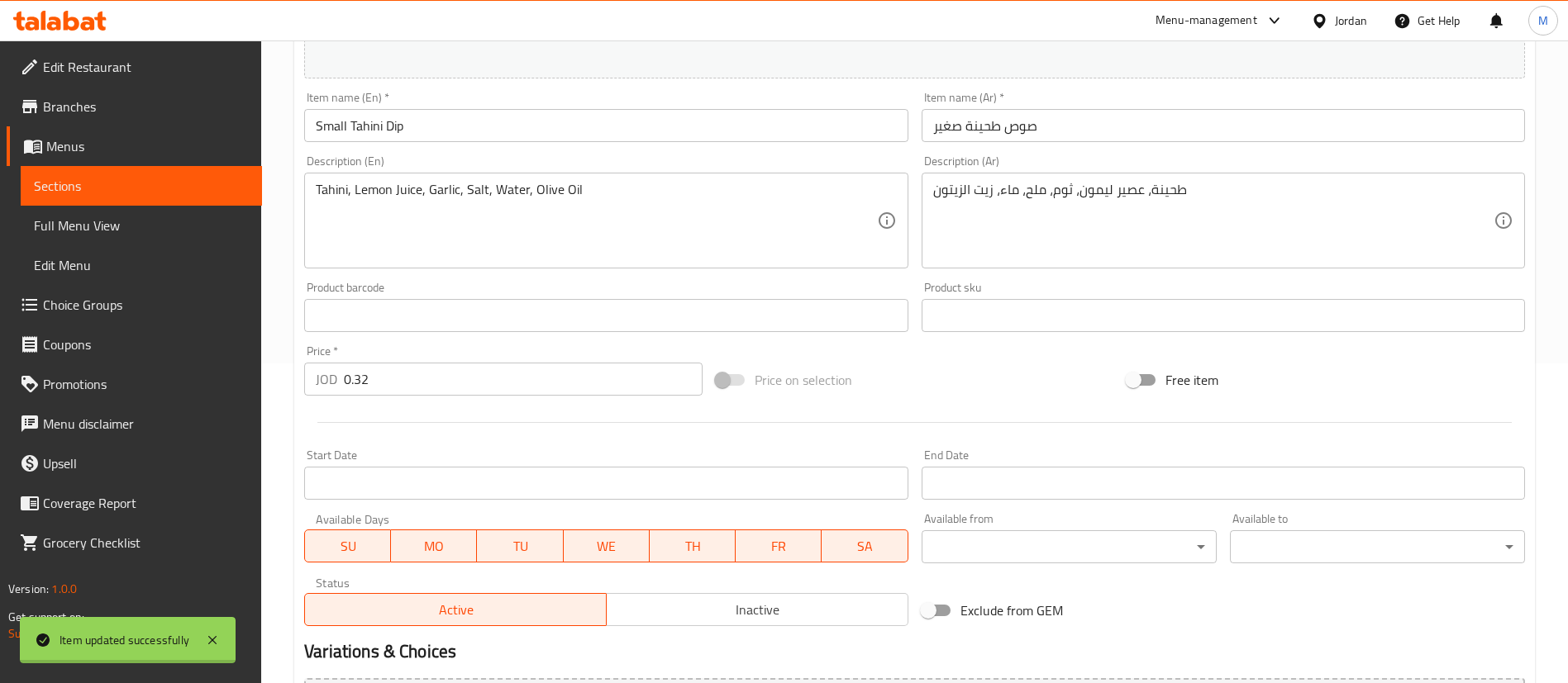
scroll to position [13, 0]
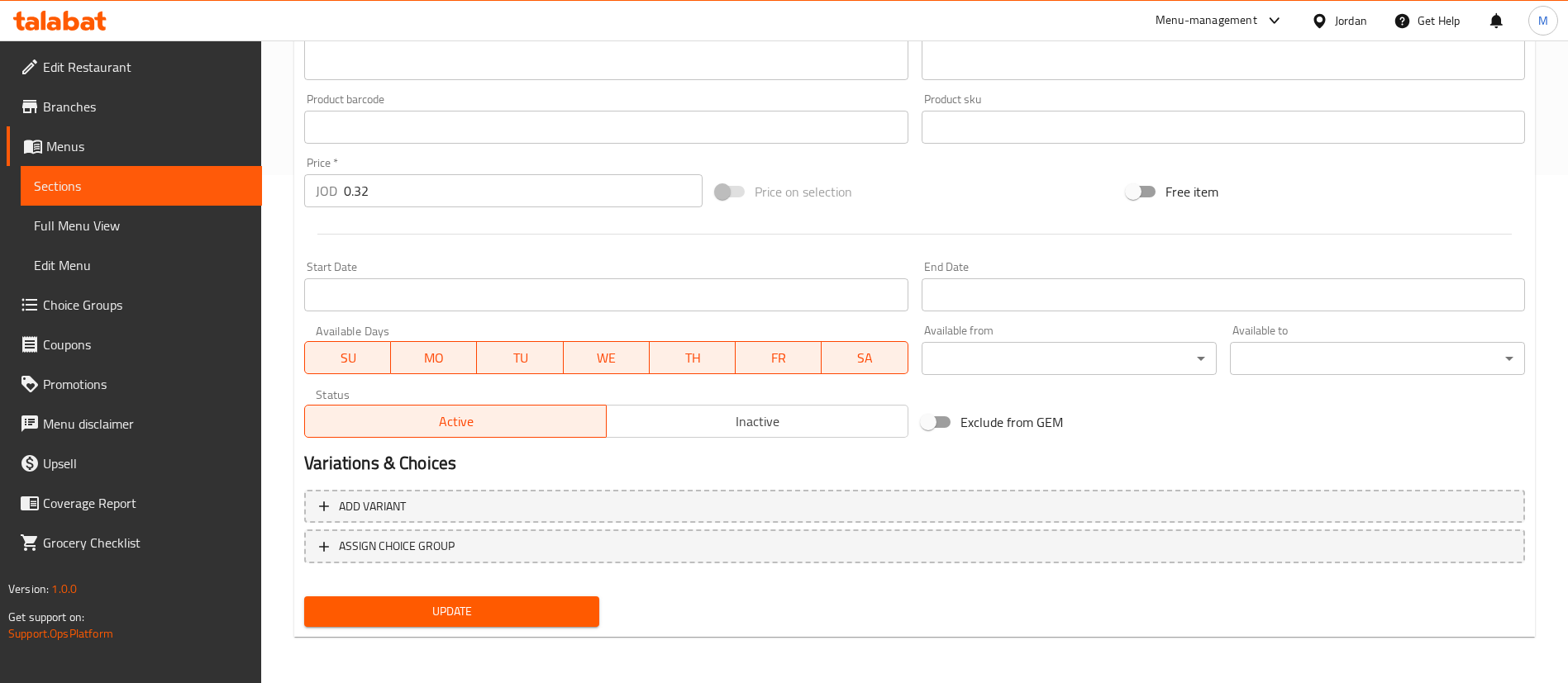
drag, startPoint x: 581, startPoint y: 623, endPoint x: 593, endPoint y: 612, distance: 16.3
click at [580, 624] on button "Update" at bounding box center [452, 611] width 295 height 31
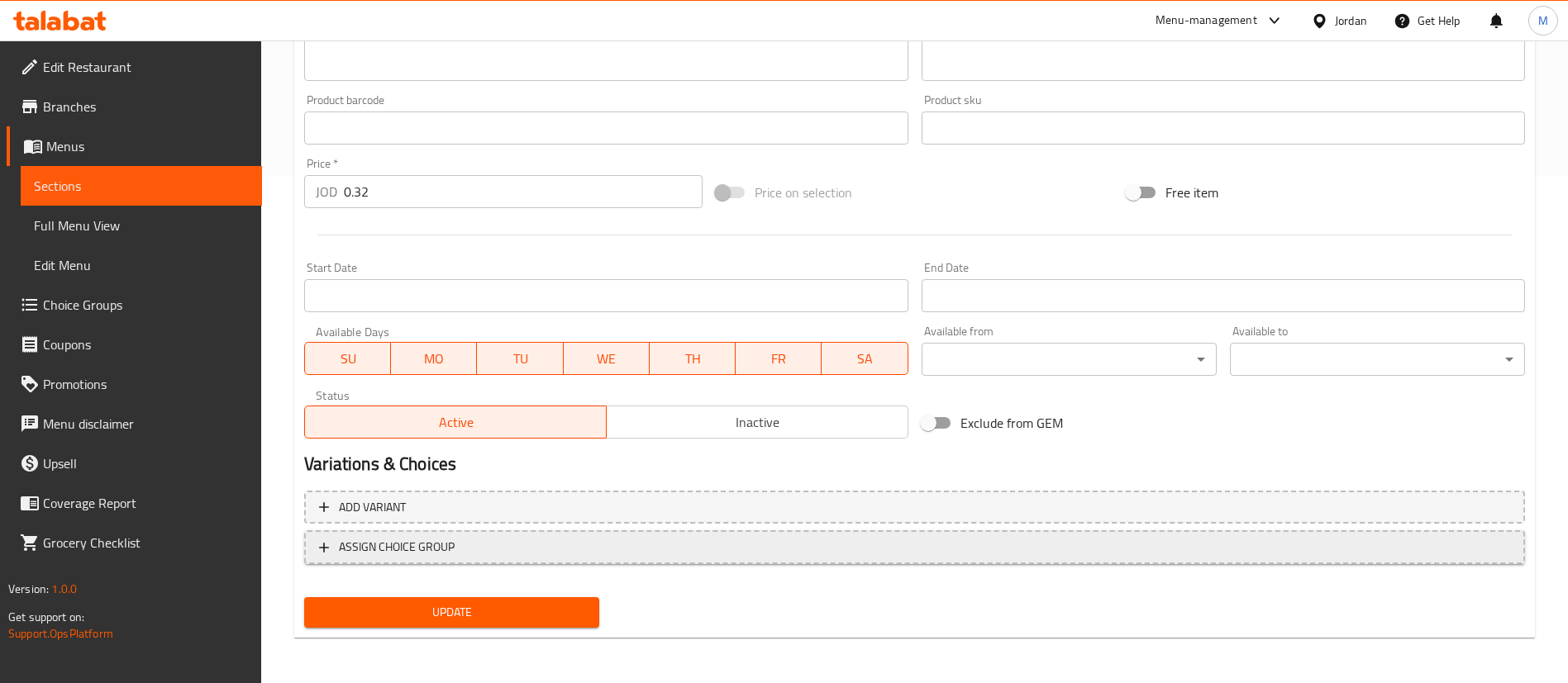
scroll to position [508, 0]
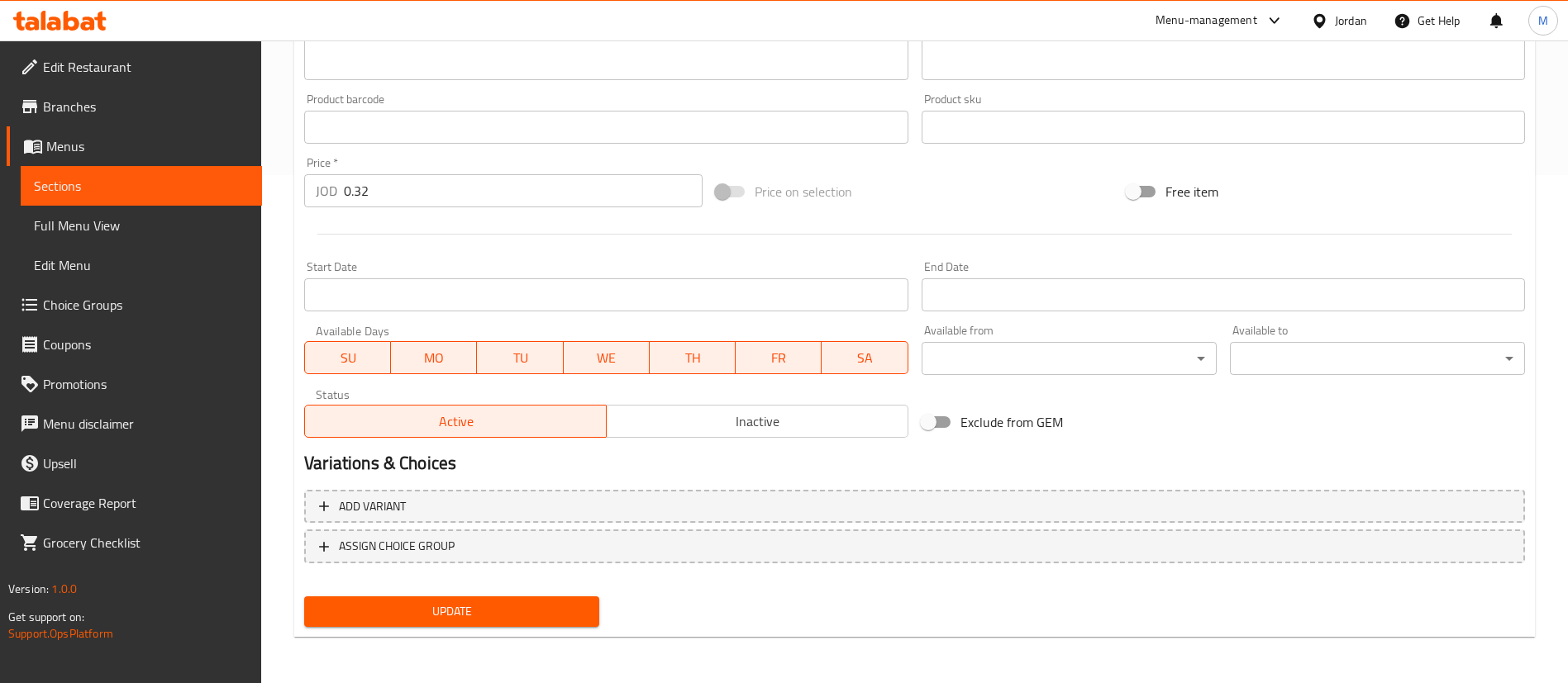
click at [522, 634] on div "Update Small Tahini Dip Change Image Size: 1200 x 800 px / Image formats: jpg, …" at bounding box center [914, 145] width 1240 height 985
click at [527, 614] on span "Update" at bounding box center [451, 611] width 269 height 21
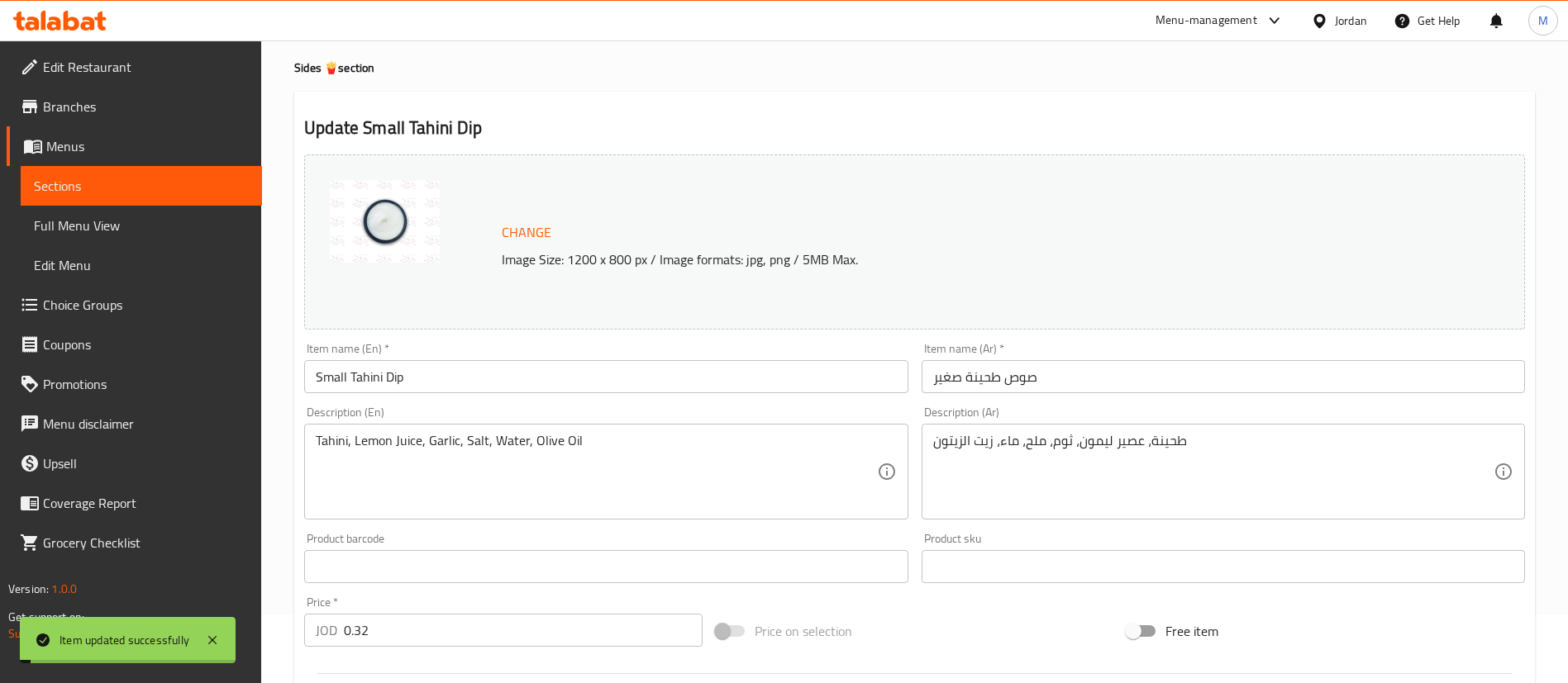
scroll to position [0, 0]
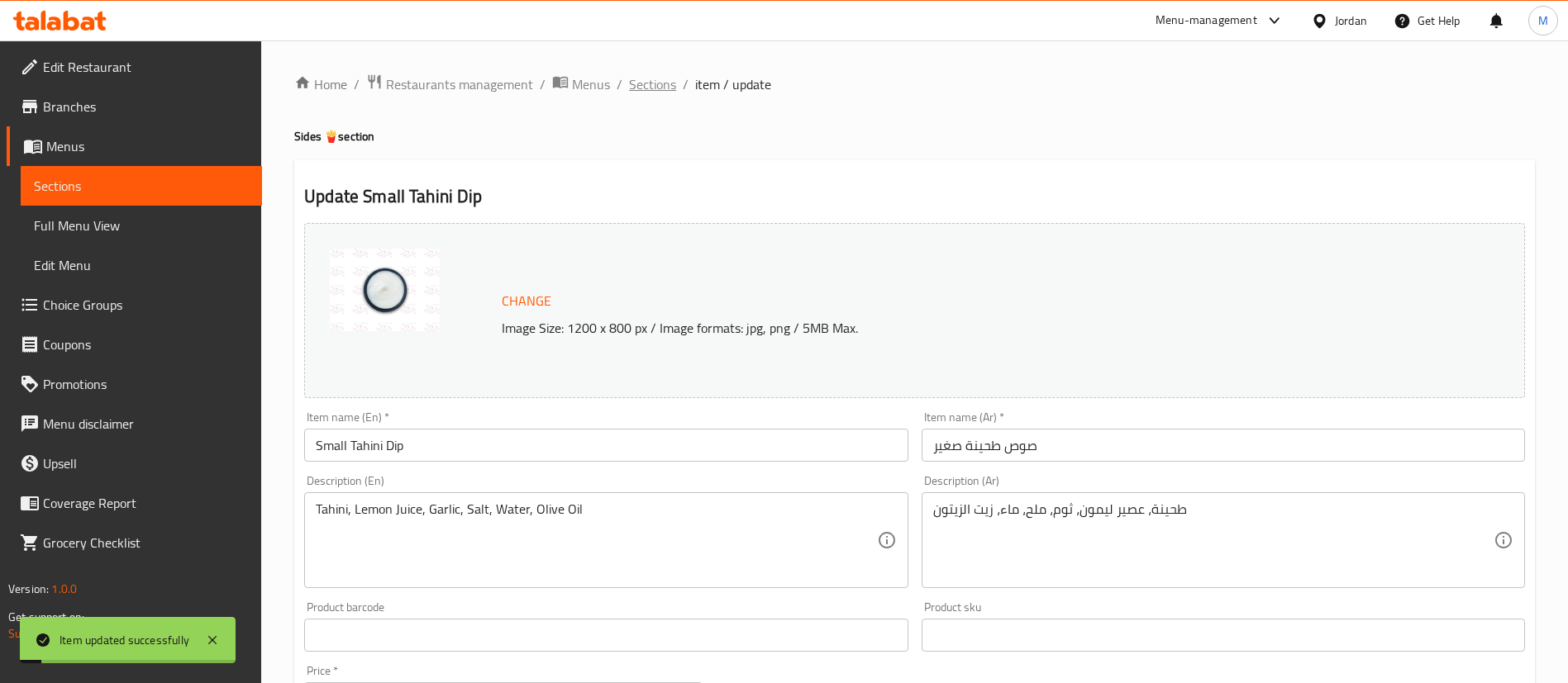
click at [653, 90] on span "Sections" at bounding box center [652, 84] width 47 height 20
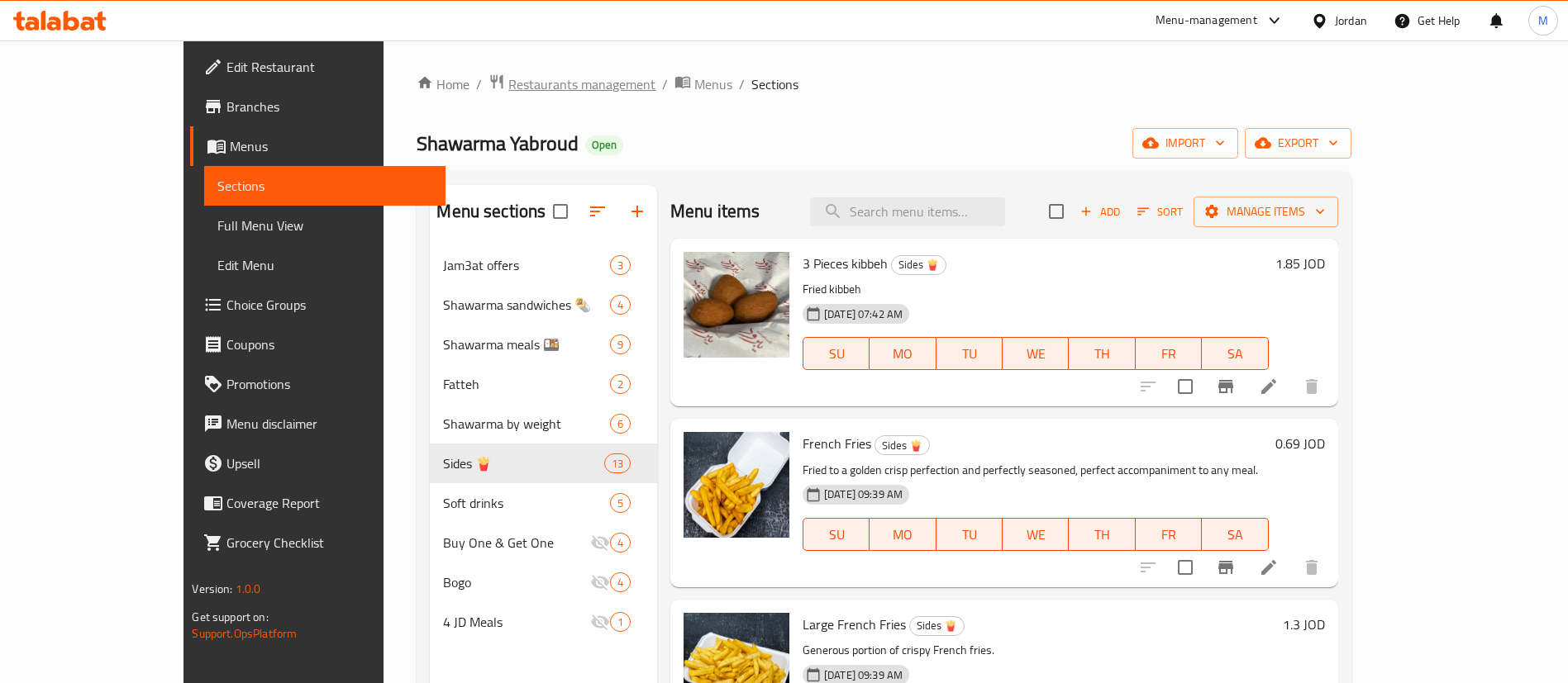
click at [508, 93] on span "Restaurants management" at bounding box center [582, 84] width 147 height 20
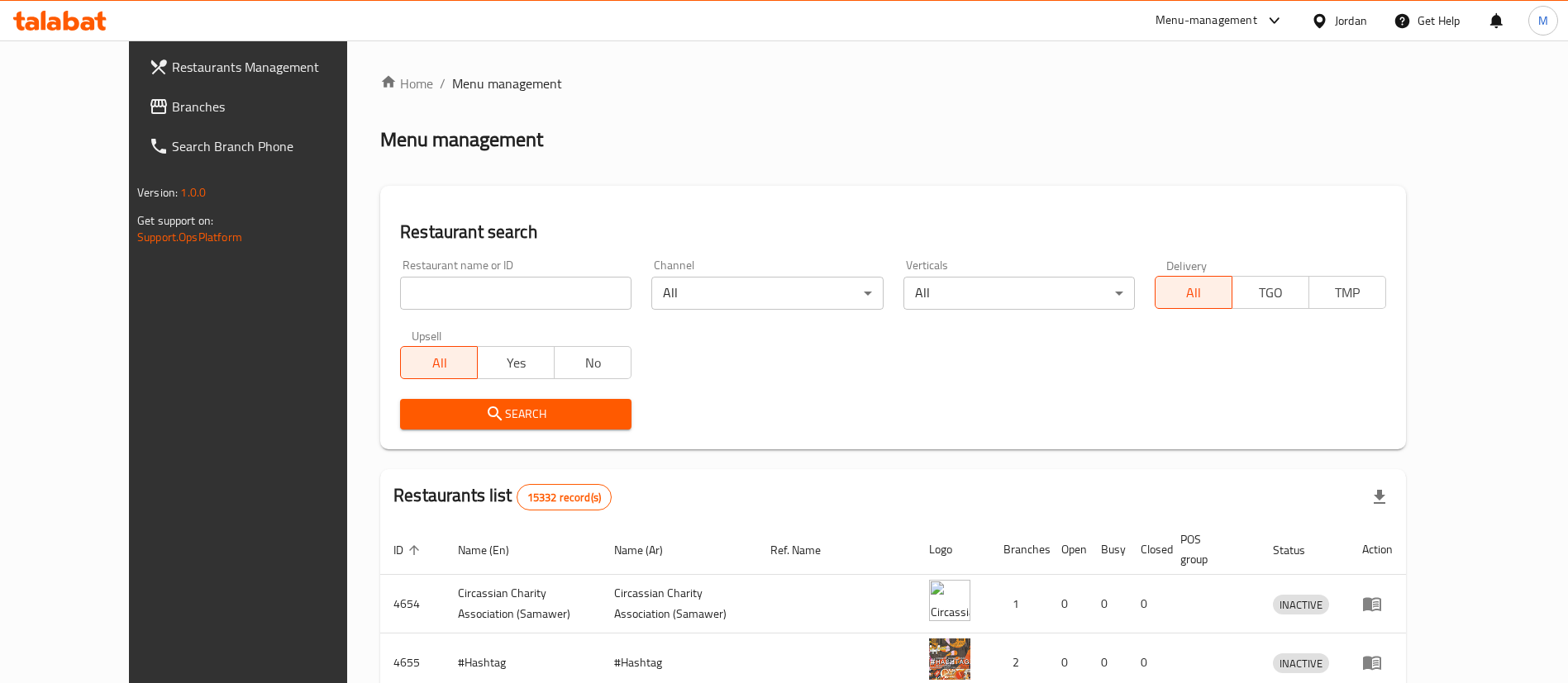
click at [1178, 22] on div "Menu-management" at bounding box center [1206, 21] width 101 height 20
click at [1125, 115] on div "Agent Campaigns Center" at bounding box center [1113, 110] width 125 height 18
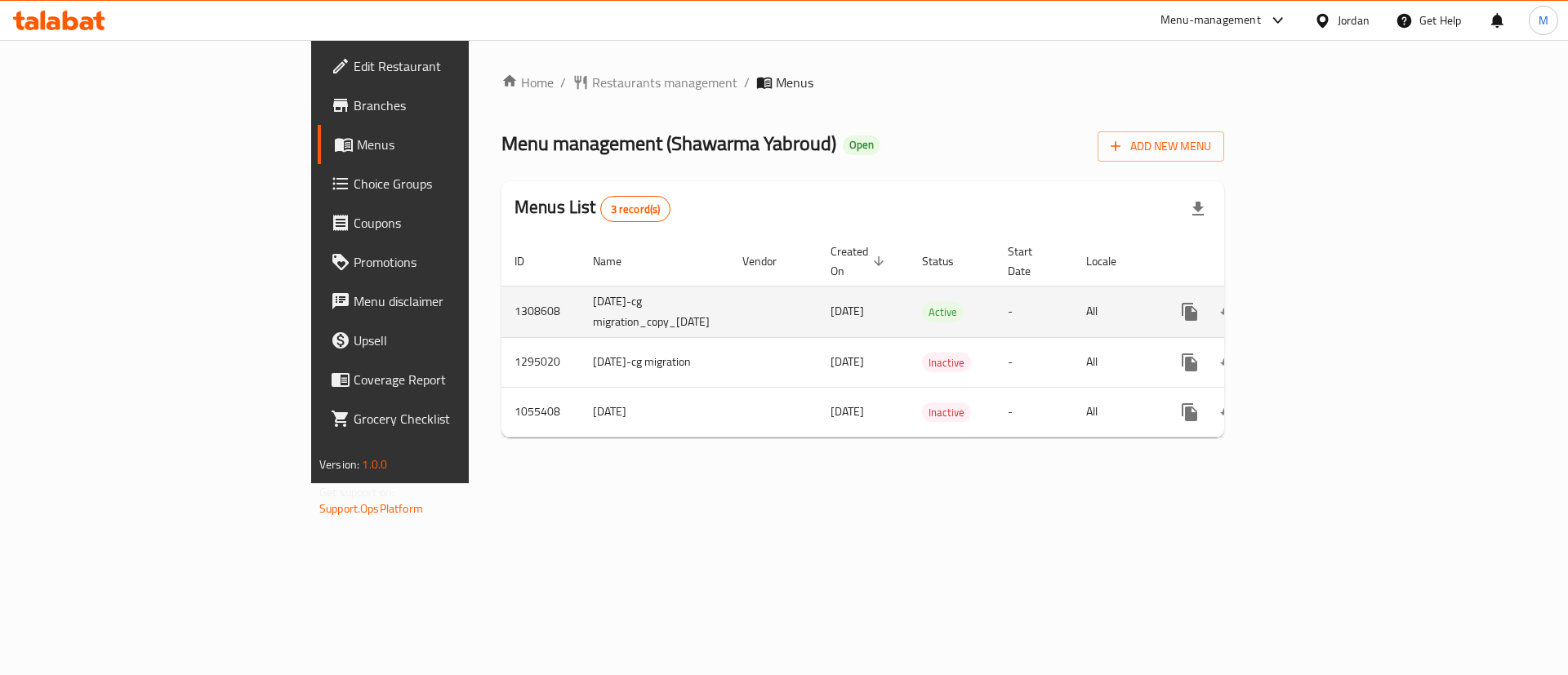
click at [1315, 304] on icon "enhanced table" at bounding box center [1307, 311] width 15 height 15
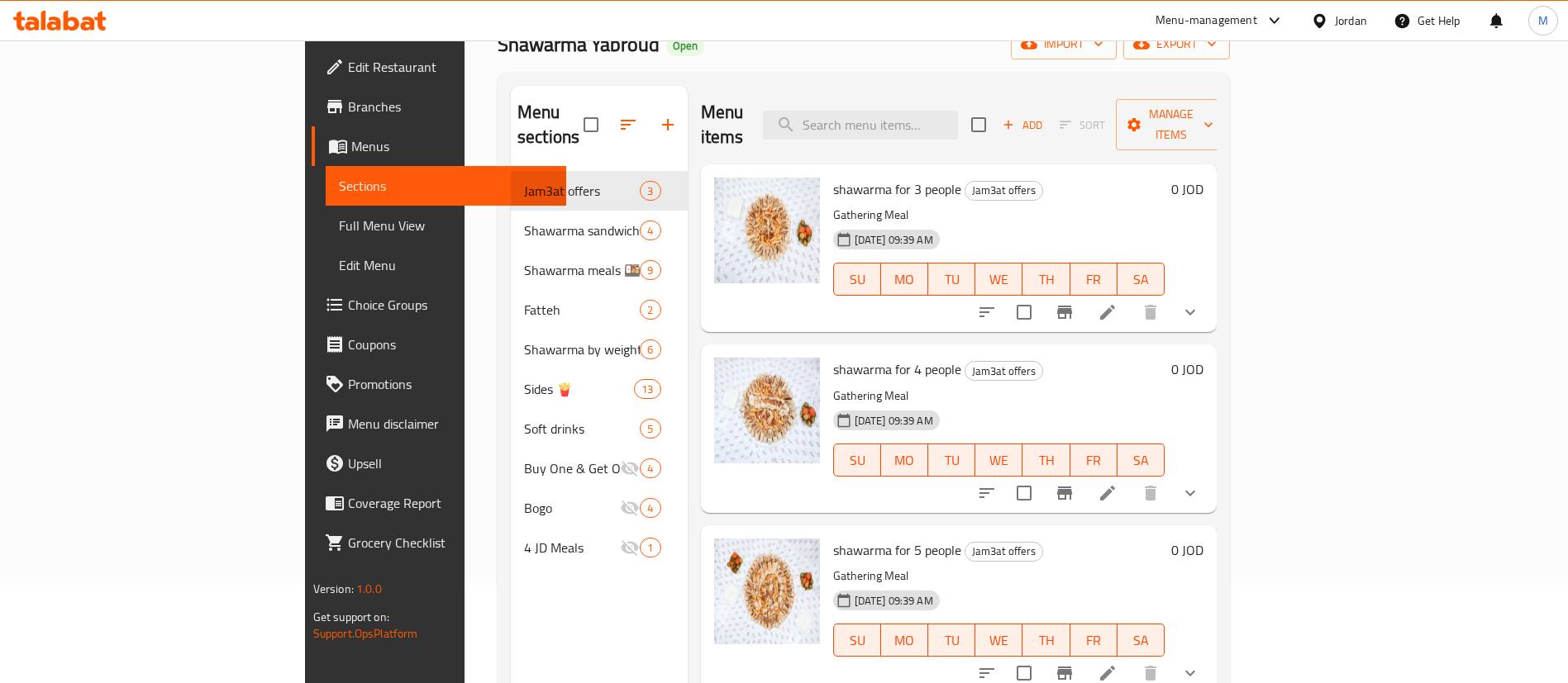
scroll to position [232, 0]
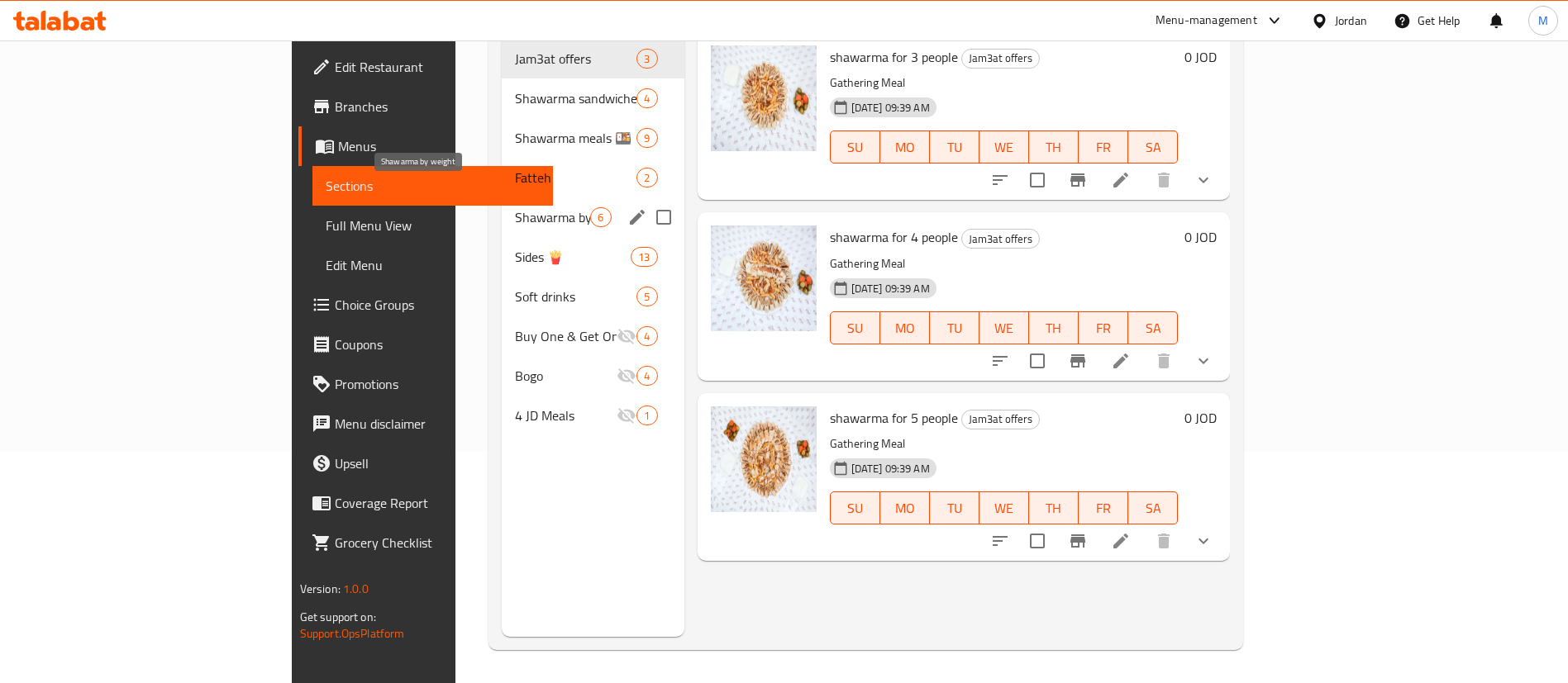
click at [515, 207] on span "Shawarma by weight" at bounding box center [552, 217] width 75 height 20
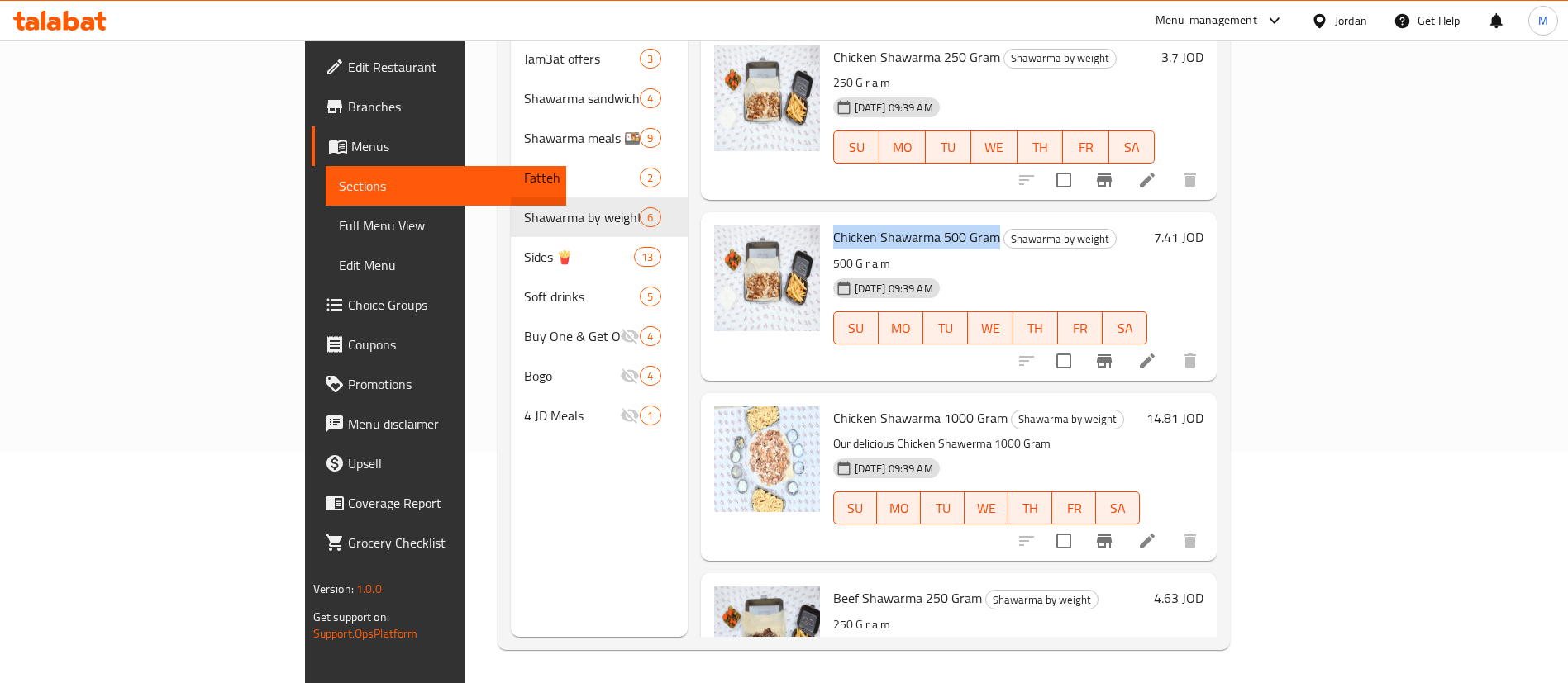
drag, startPoint x: 758, startPoint y: 213, endPoint x: 919, endPoint y: 213, distance: 161.0
click at [919, 224] on span "Chicken Shawarma 500 Gram" at bounding box center [917, 237] width 167 height 25
copy span "Chicken Shawarma 500 Gram"
click at [1203, 225] on h6 "7.41 JOD" at bounding box center [1178, 237] width 49 height 23
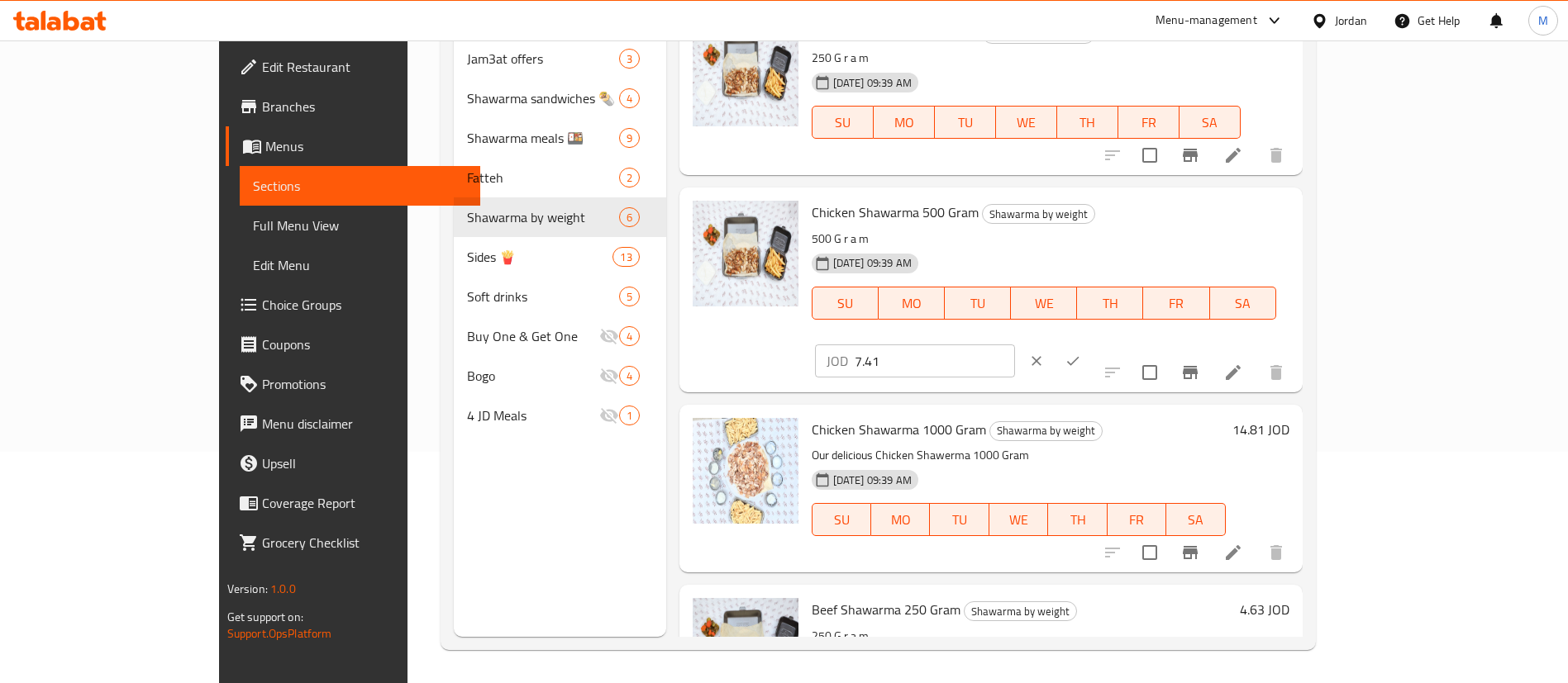
click at [1015, 345] on input "7.41" at bounding box center [935, 361] width 161 height 33
click at [1165, 256] on div "28-08-2025 09:39 AM SU MO TU WE TH FR SA" at bounding box center [1044, 291] width 478 height 89
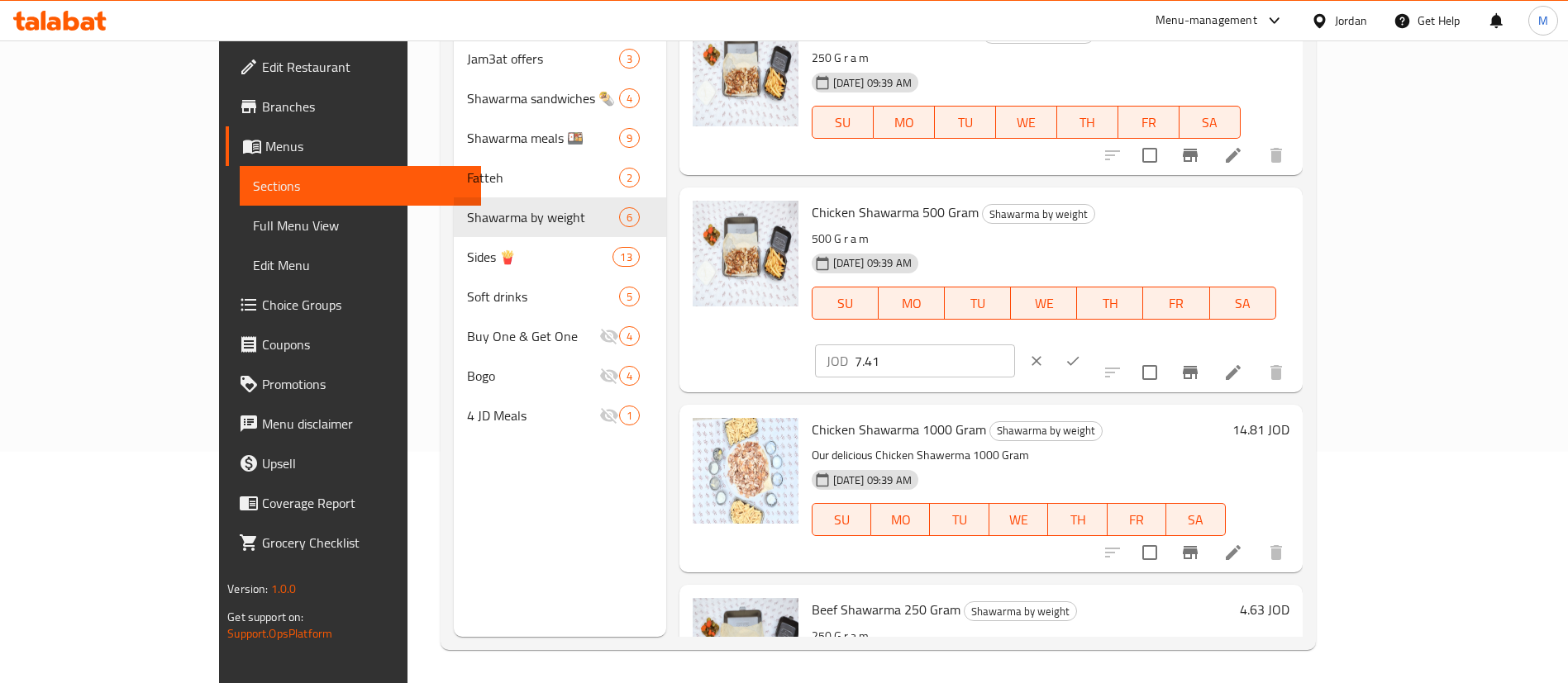
click at [1091, 343] on button "ok" at bounding box center [1072, 361] width 36 height 36
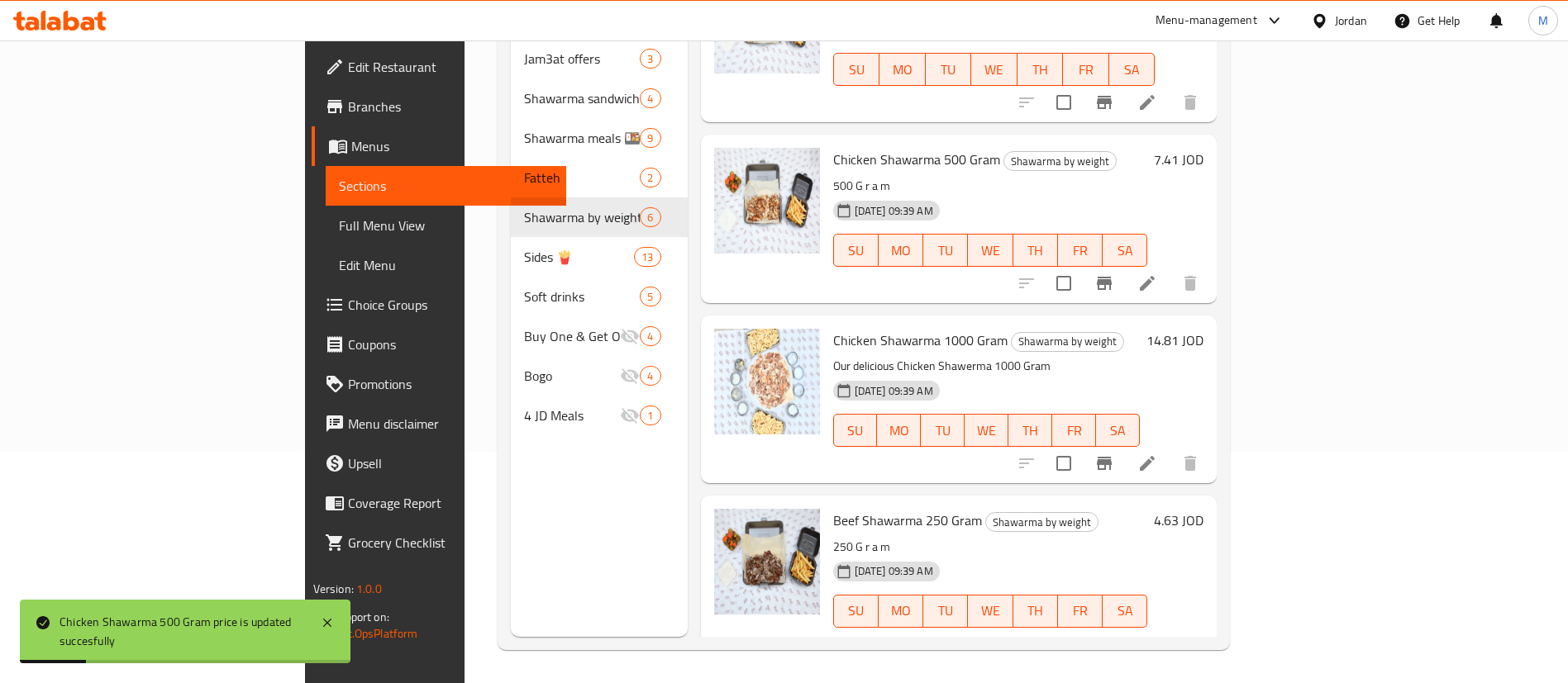
scroll to position [124, 0]
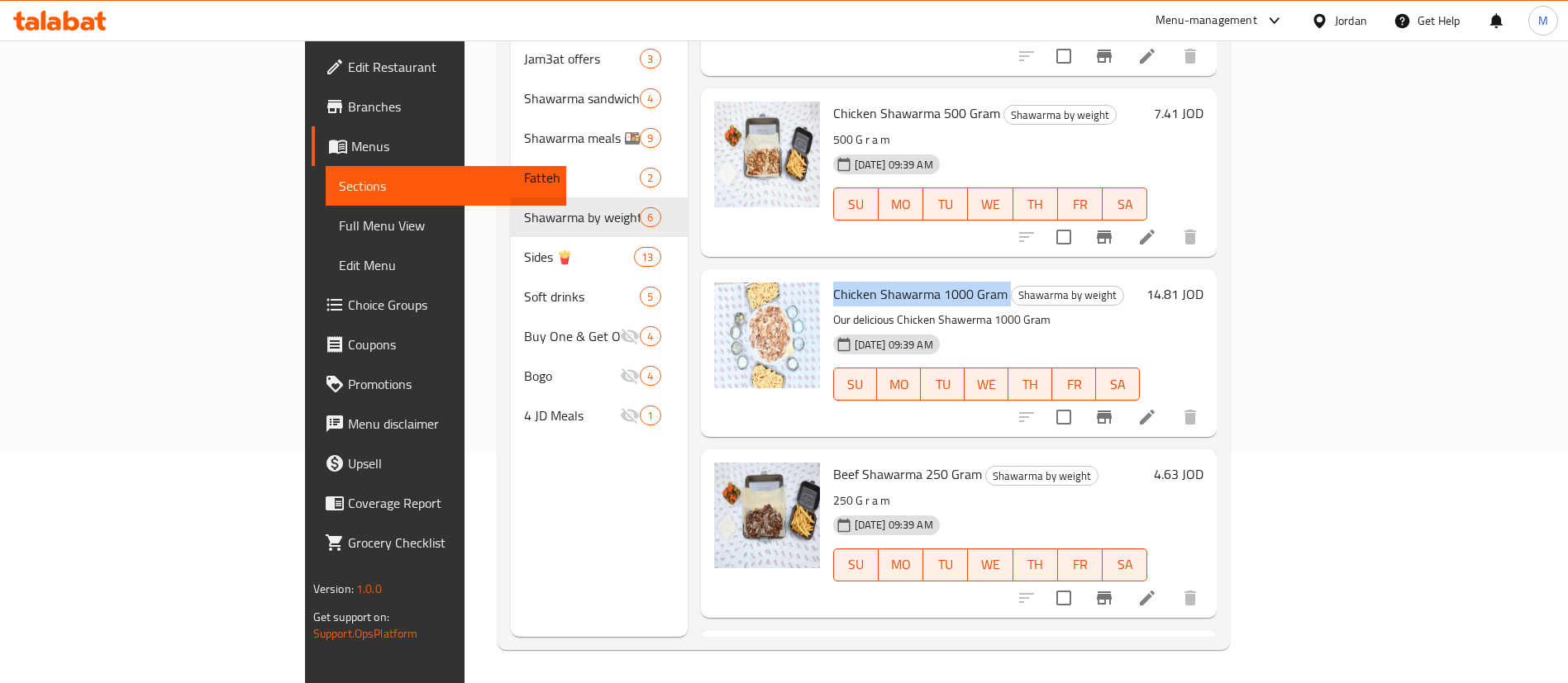
drag, startPoint x: 929, startPoint y: 272, endPoint x: 759, endPoint y: 266, distance: 170.1
click at [833, 283] on h6 "Chicken Shawarma 1000 Gram Shawarma by weight" at bounding box center [987, 294] width 307 height 23
copy h6 "Chicken Shawarma 1000 Gram"
click at [1203, 283] on div "14.81 JOD" at bounding box center [1171, 294] width 64 height 23
click at [1203, 283] on h6 "14.81 JOD" at bounding box center [1176, 294] width 57 height 23
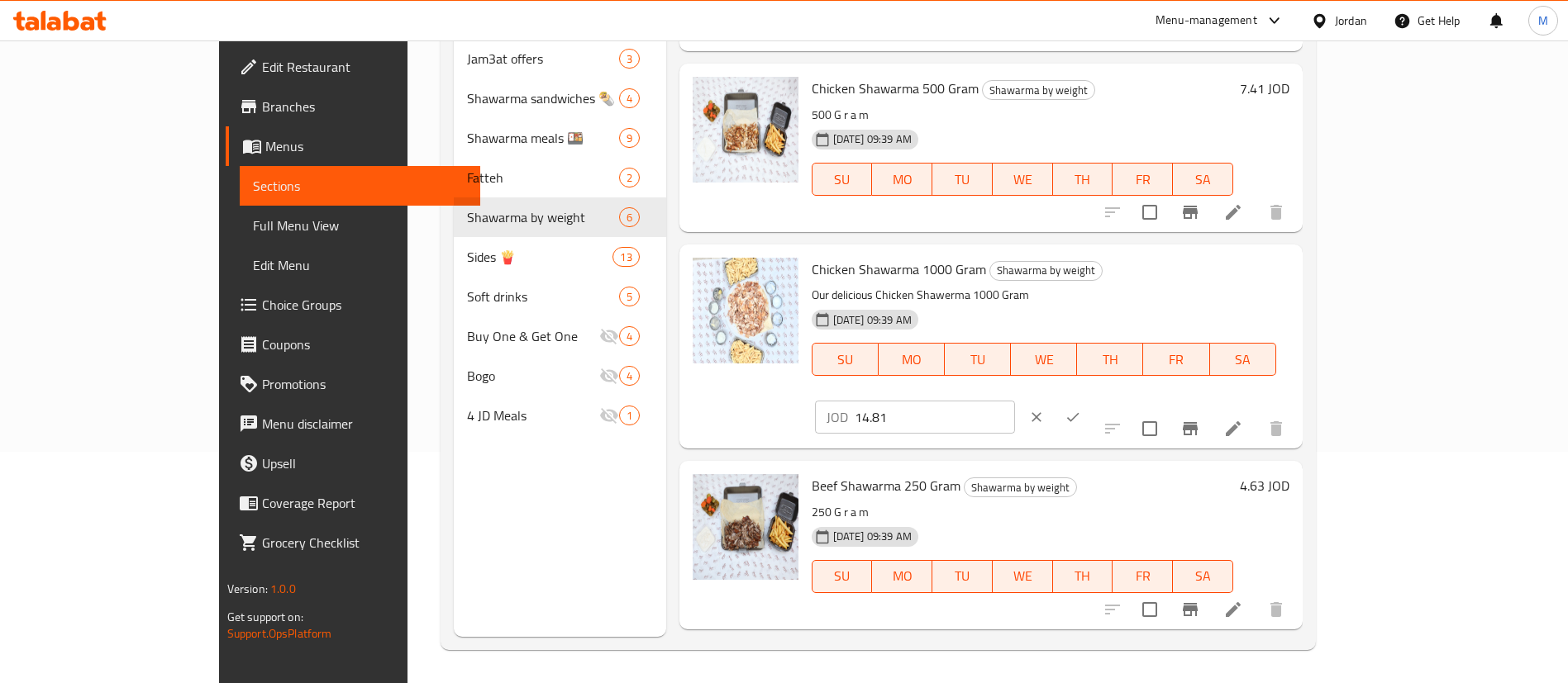
click at [1015, 400] on input "14.81" at bounding box center [935, 416] width 161 height 33
click at [1115, 399] on div "JOD 14.81 ​" at bounding box center [964, 417] width 304 height 36
click at [1081, 409] on icon "ok" at bounding box center [1072, 417] width 16 height 16
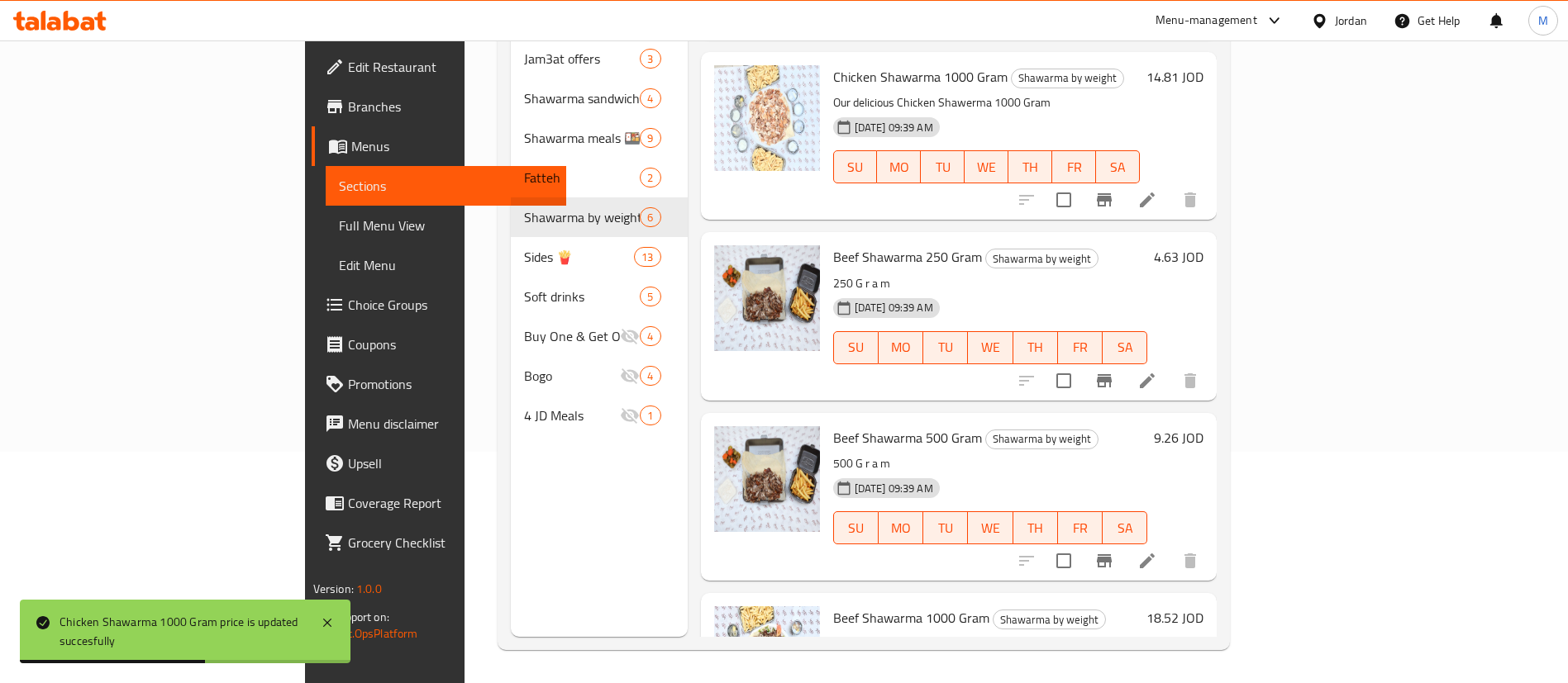
scroll to position [372, 0]
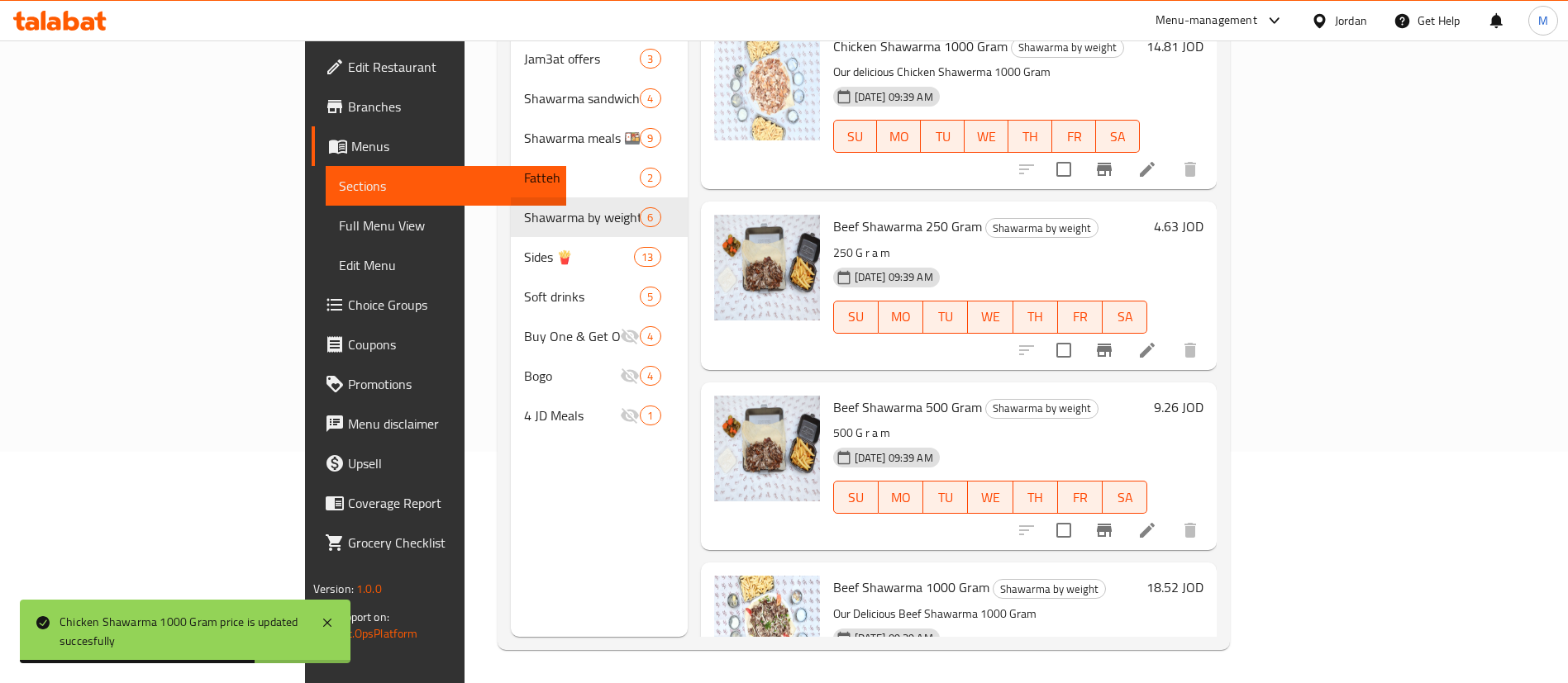
click at [859, 395] on span "Beef Shawarma 500 Gram" at bounding box center [908, 407] width 149 height 25
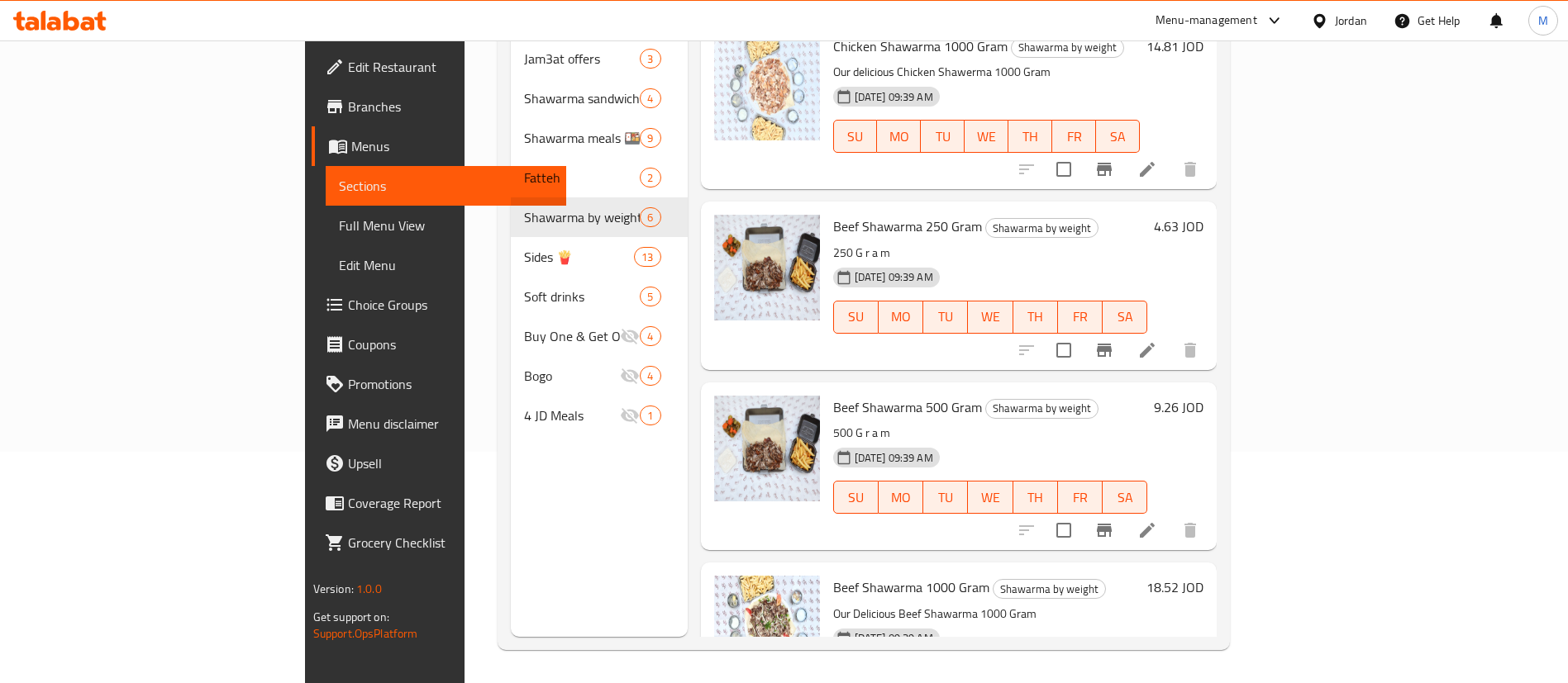
click at [1203, 396] on h6 "9.26 JOD" at bounding box center [1178, 407] width 49 height 23
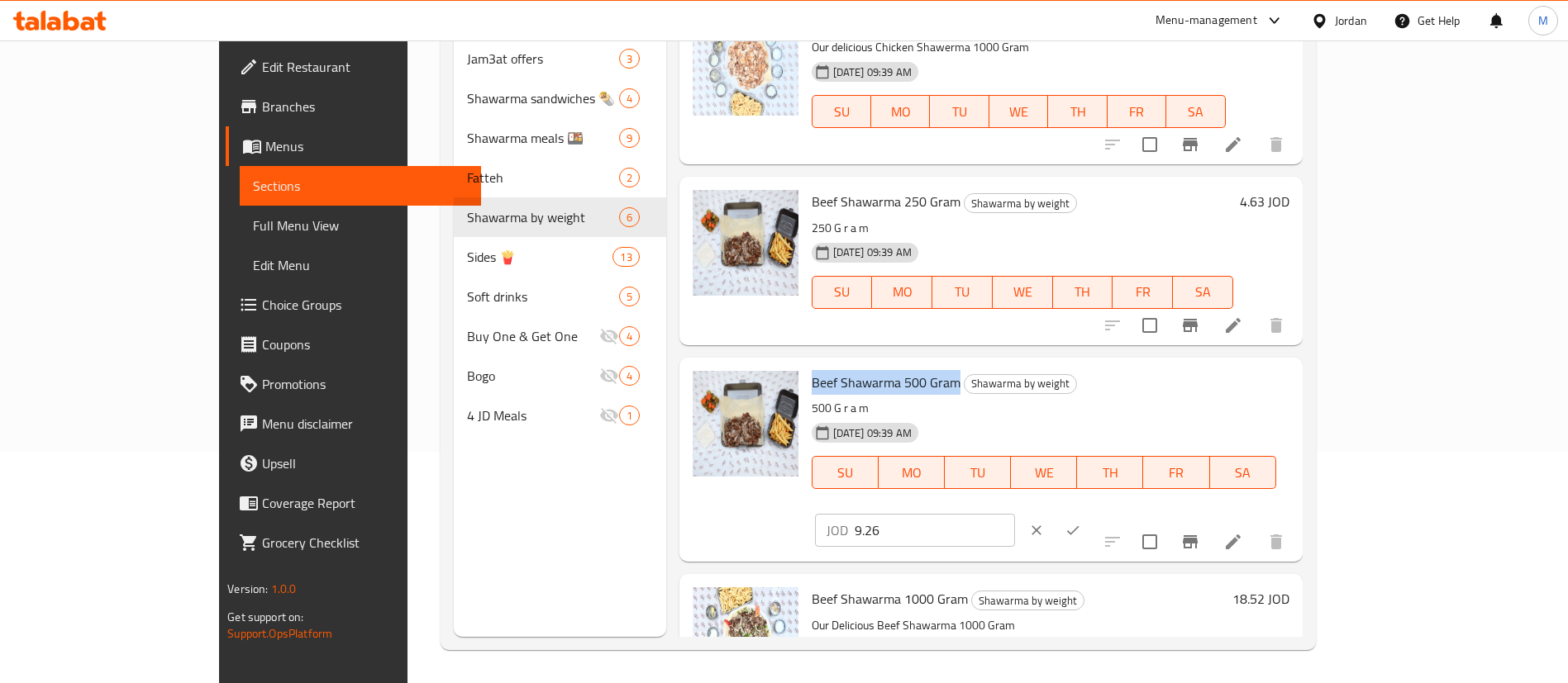
drag, startPoint x: 903, startPoint y: 382, endPoint x: 757, endPoint y: 383, distance: 146.0
click at [812, 383] on span "Beef Shawarma 500 Gram" at bounding box center [886, 382] width 149 height 25
copy span "Beef Shawarma 500 Gram"
drag, startPoint x: 1302, startPoint y: 384, endPoint x: 1232, endPoint y: 388, distance: 70.1
click at [1015, 513] on div "JOD 9.26 ​" at bounding box center [914, 530] width 200 height 33
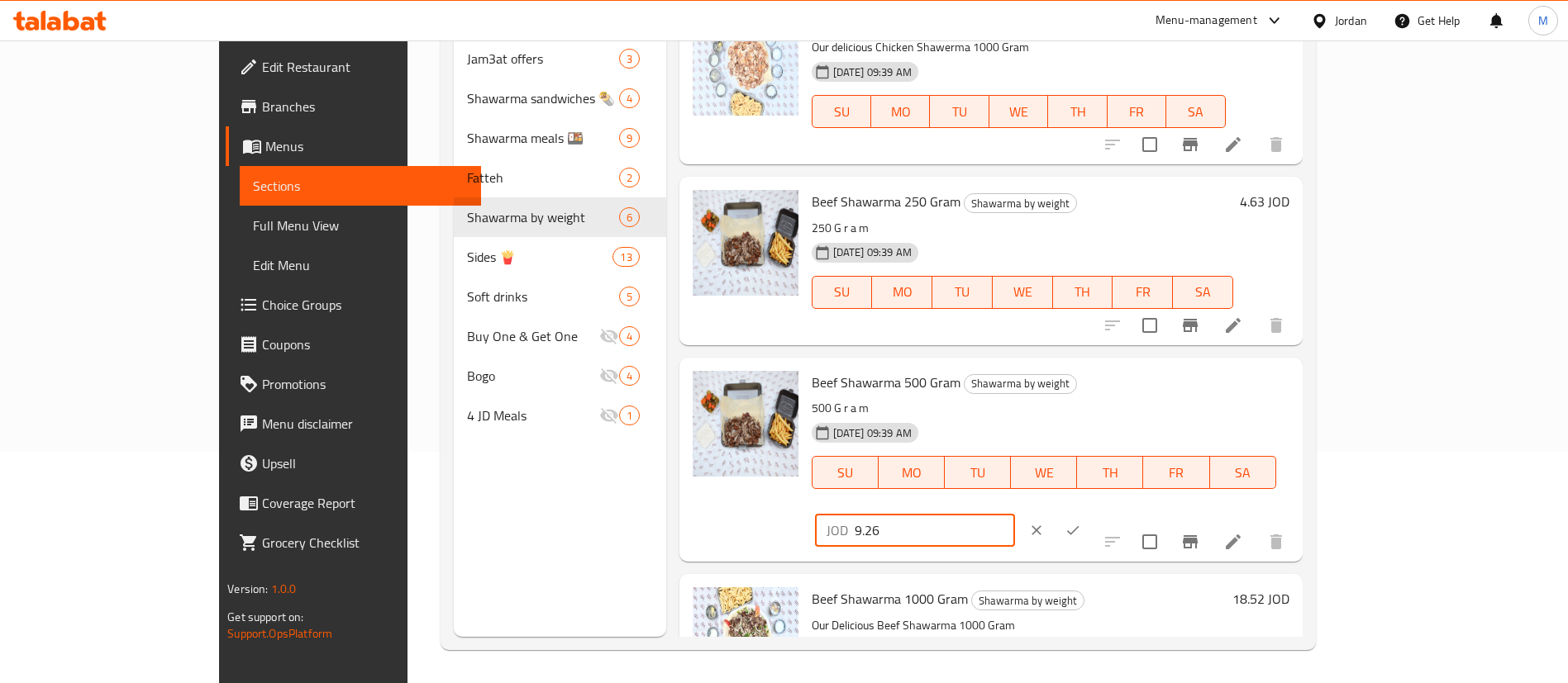
click at [1081, 522] on icon "ok" at bounding box center [1072, 530] width 16 height 16
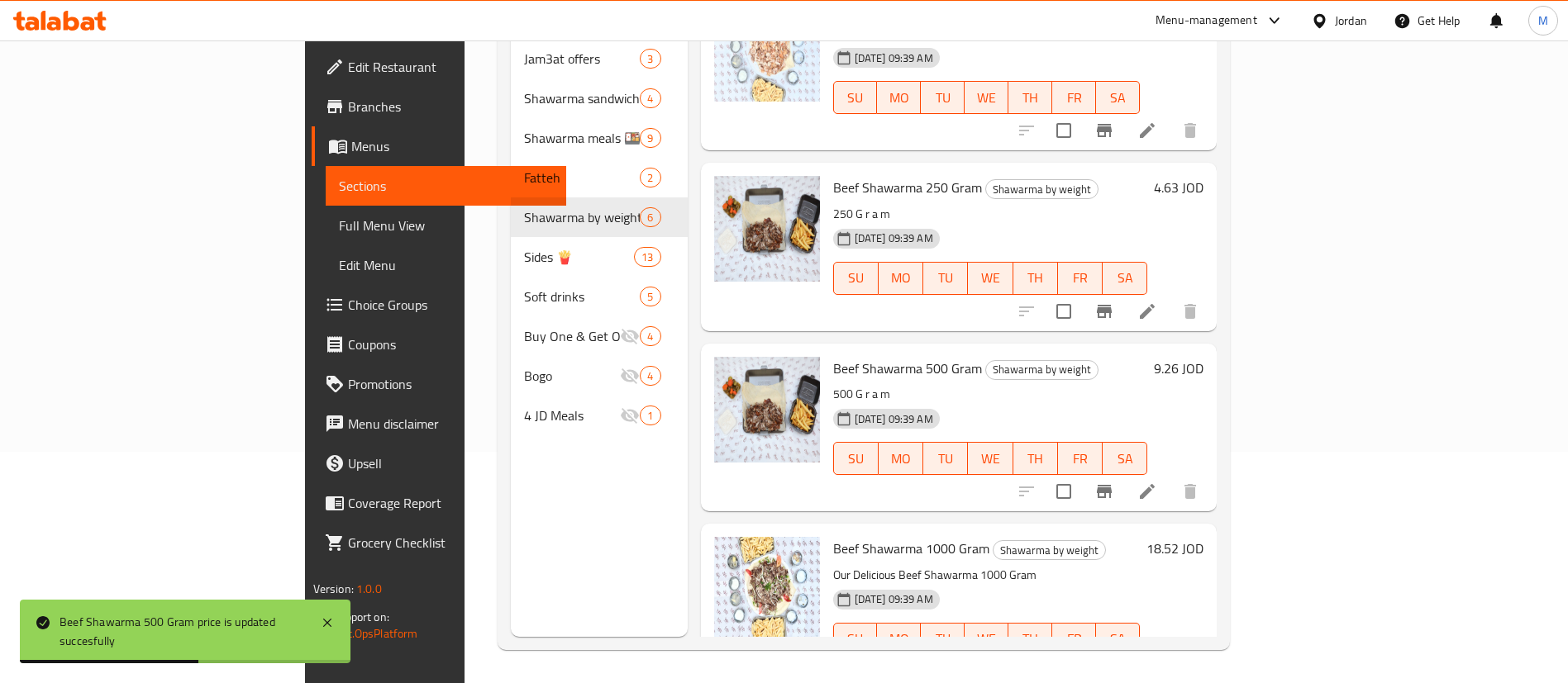
scroll to position [441, 0]
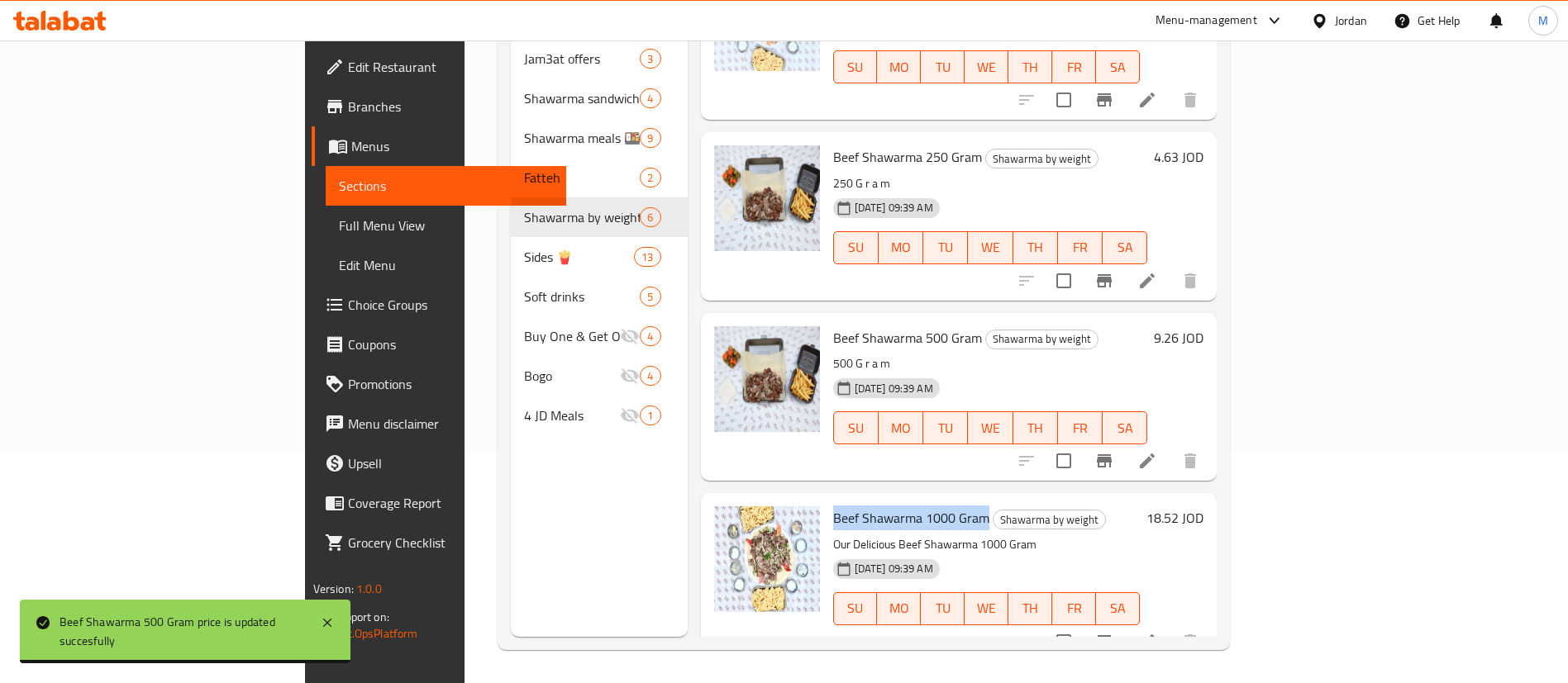
drag, startPoint x: 909, startPoint y: 491, endPoint x: 760, endPoint y: 492, distance: 149.0
click at [833, 505] on span "Beef Shawarma 1000 Gram" at bounding box center [912, 518] width 156 height 25
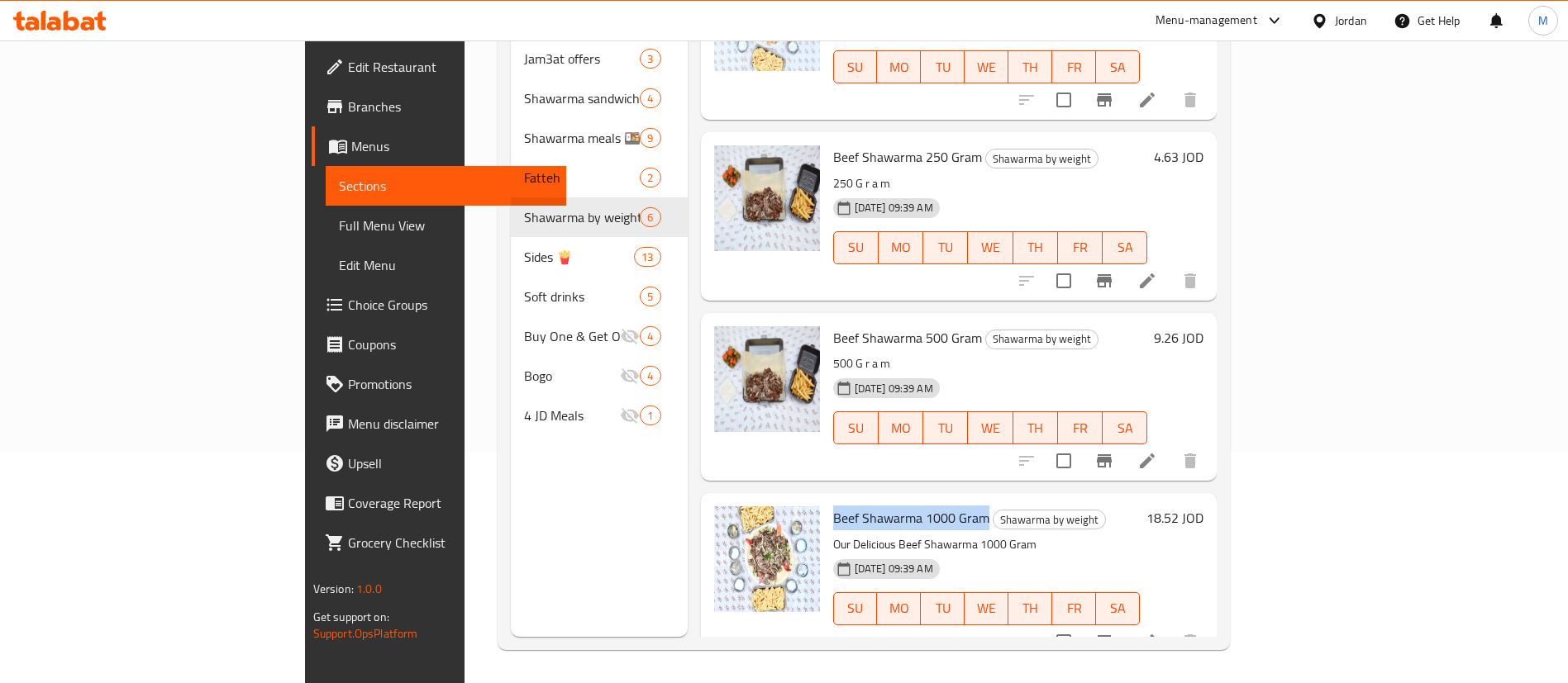
copy span "Beef Shawarma 1000 Gram"
click at [1203, 506] on h6 "18.52 JOD" at bounding box center [1176, 518] width 57 height 23
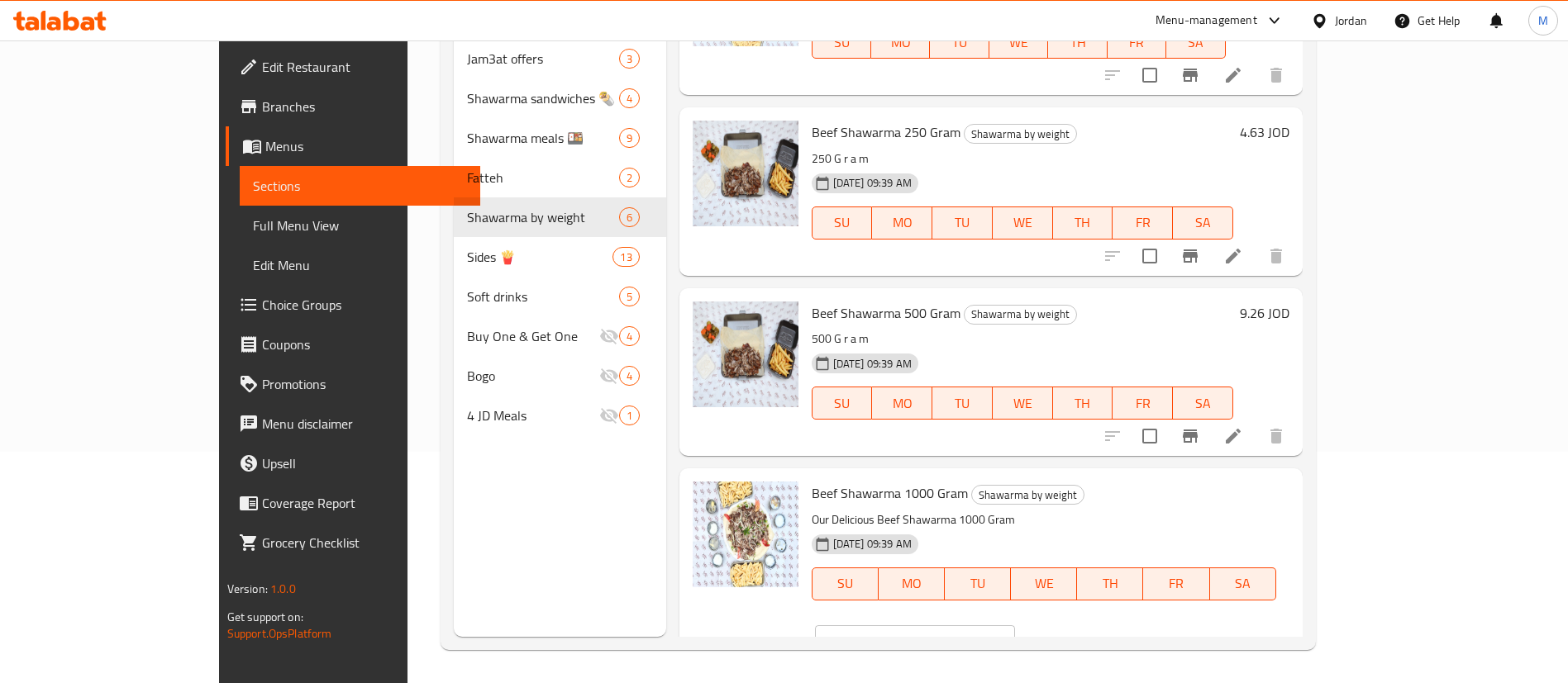
click at [1015, 626] on input "18.52" at bounding box center [935, 642] width 161 height 33
click at [1079, 637] on icon "ok" at bounding box center [1073, 642] width 13 height 9
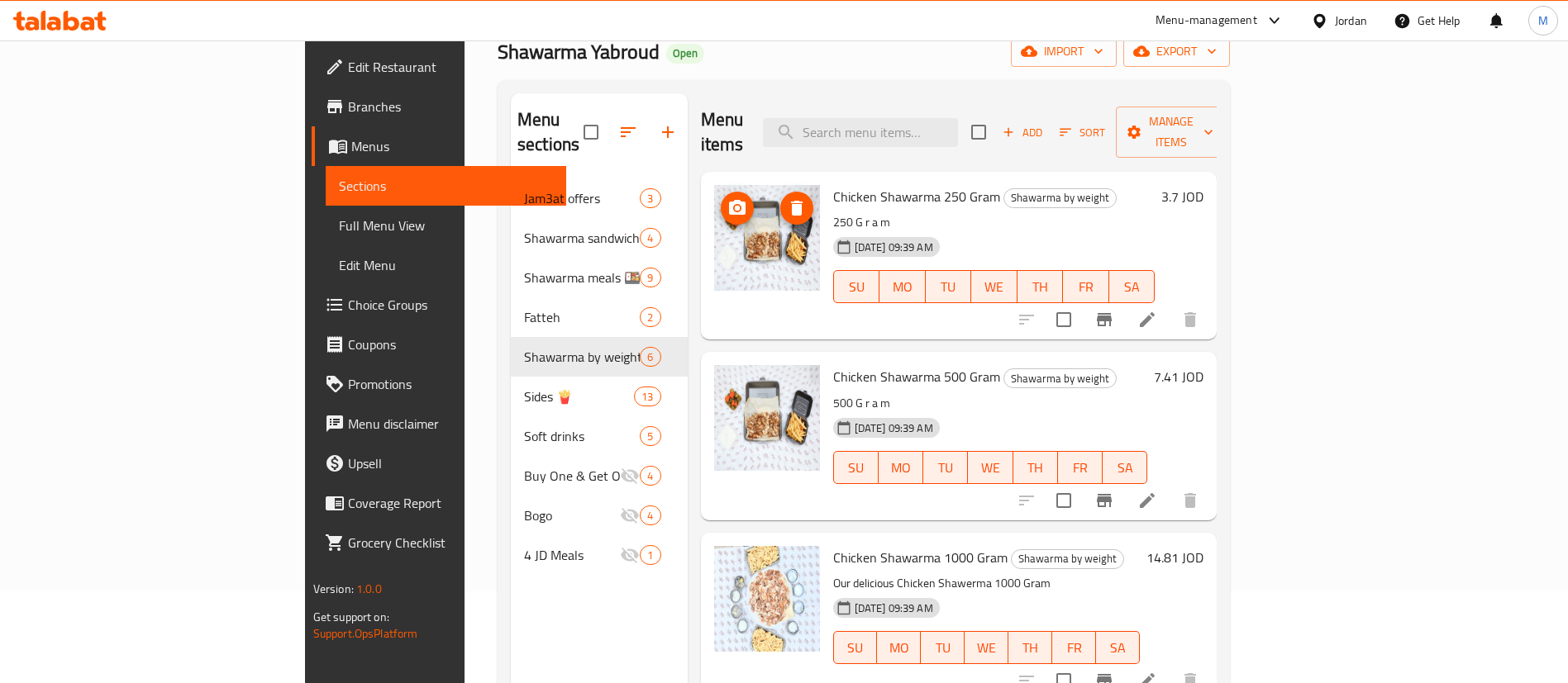
scroll to position [0, 0]
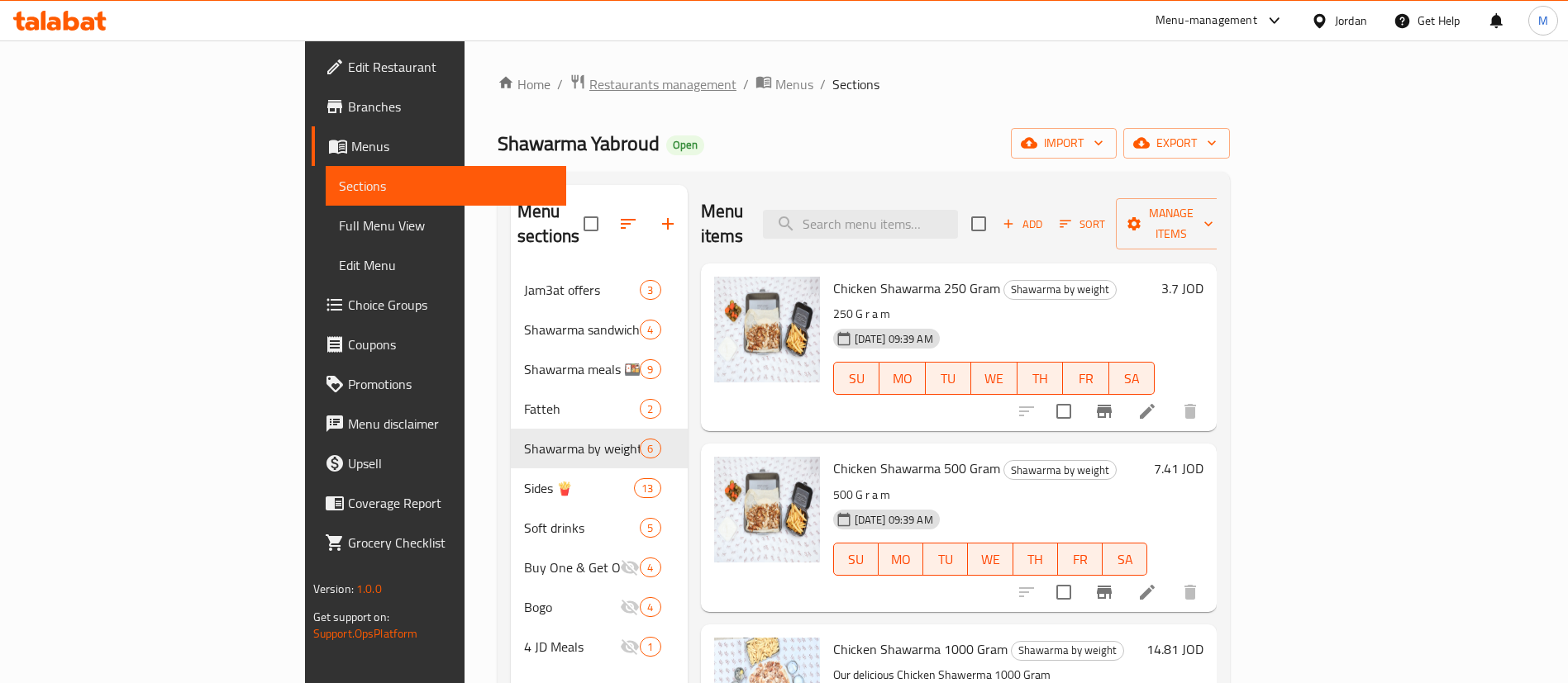
click at [589, 88] on span "Restaurants management" at bounding box center [663, 84] width 147 height 20
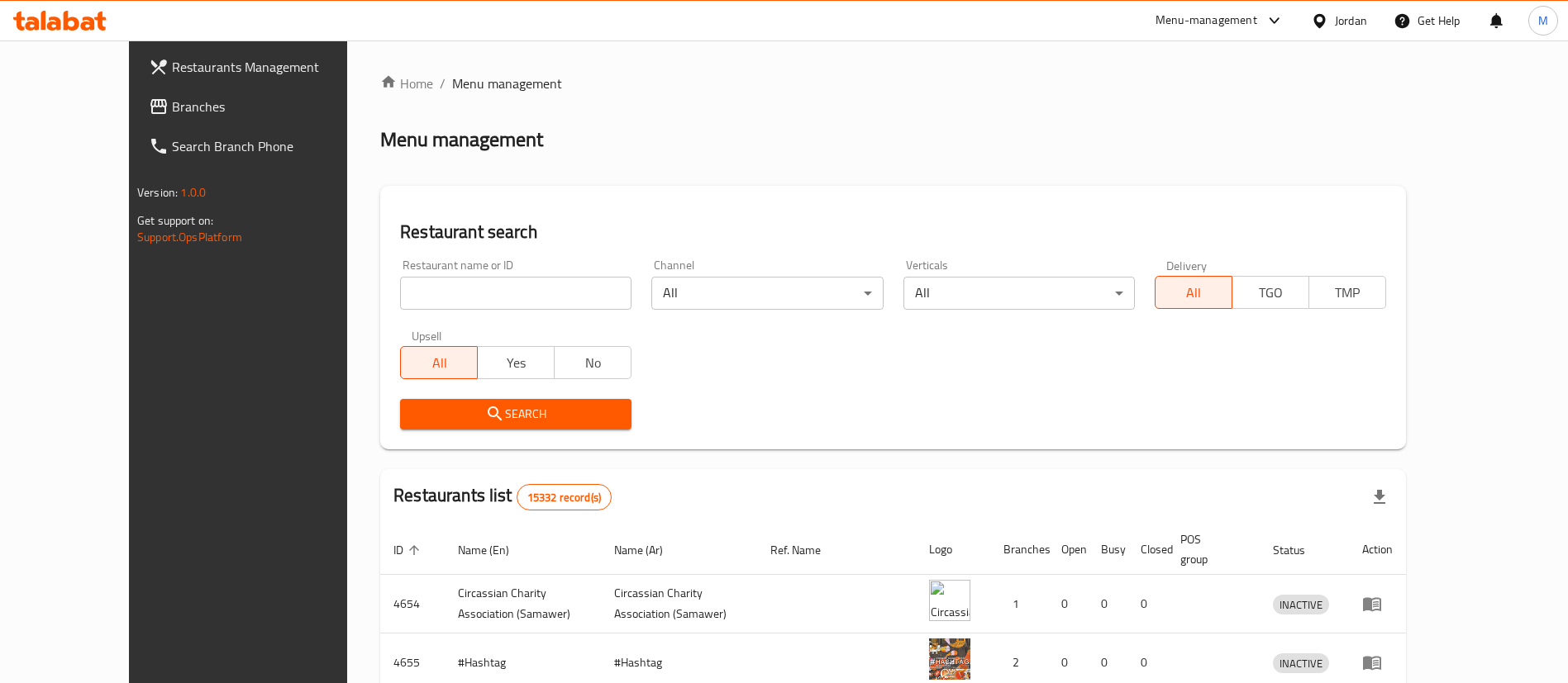
click at [1204, 25] on div "Menu-management" at bounding box center [1206, 21] width 101 height 20
click at [1182, 107] on div "Agent Campaigns Center" at bounding box center [1113, 110] width 151 height 38
